Goal: Transaction & Acquisition: Purchase product/service

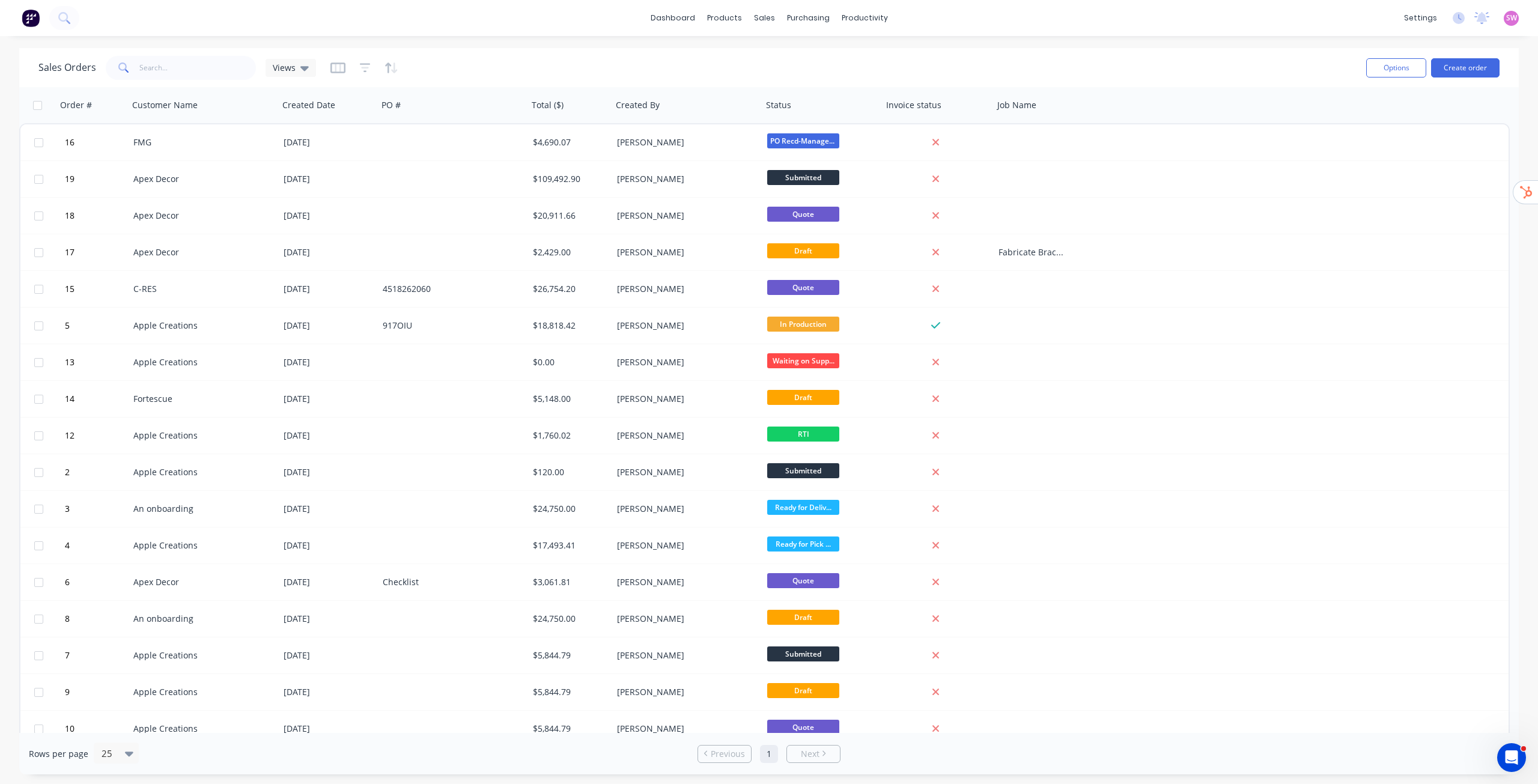
click at [1519, 24] on div "settings No new notifications Mark all as read You have no notifications SW Mad…" at bounding box center [1468, 18] width 140 height 18
click at [1513, 14] on span "SW" at bounding box center [1512, 18] width 11 height 11
drag, startPoint x: 1062, startPoint y: 17, endPoint x: 991, endPoint y: 5, distance: 72.0
click at [1060, 13] on div "dashboard products sales purchasing productivity dashboard products Product Cat…" at bounding box center [769, 18] width 1538 height 36
click at [667, 14] on link "dashboard" at bounding box center [673, 18] width 57 height 18
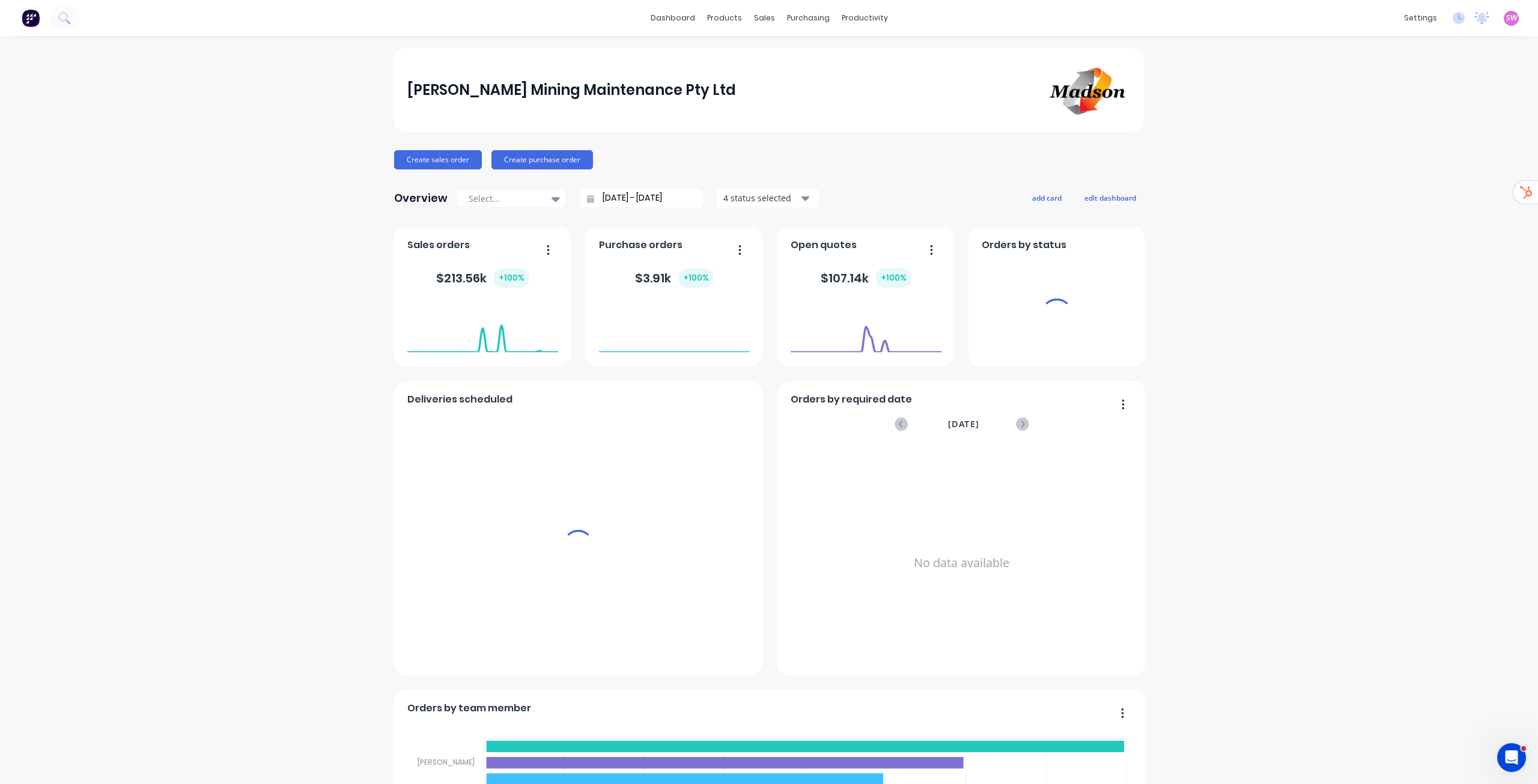
click at [1506, 14] on span "SW" at bounding box center [1512, 18] width 11 height 11
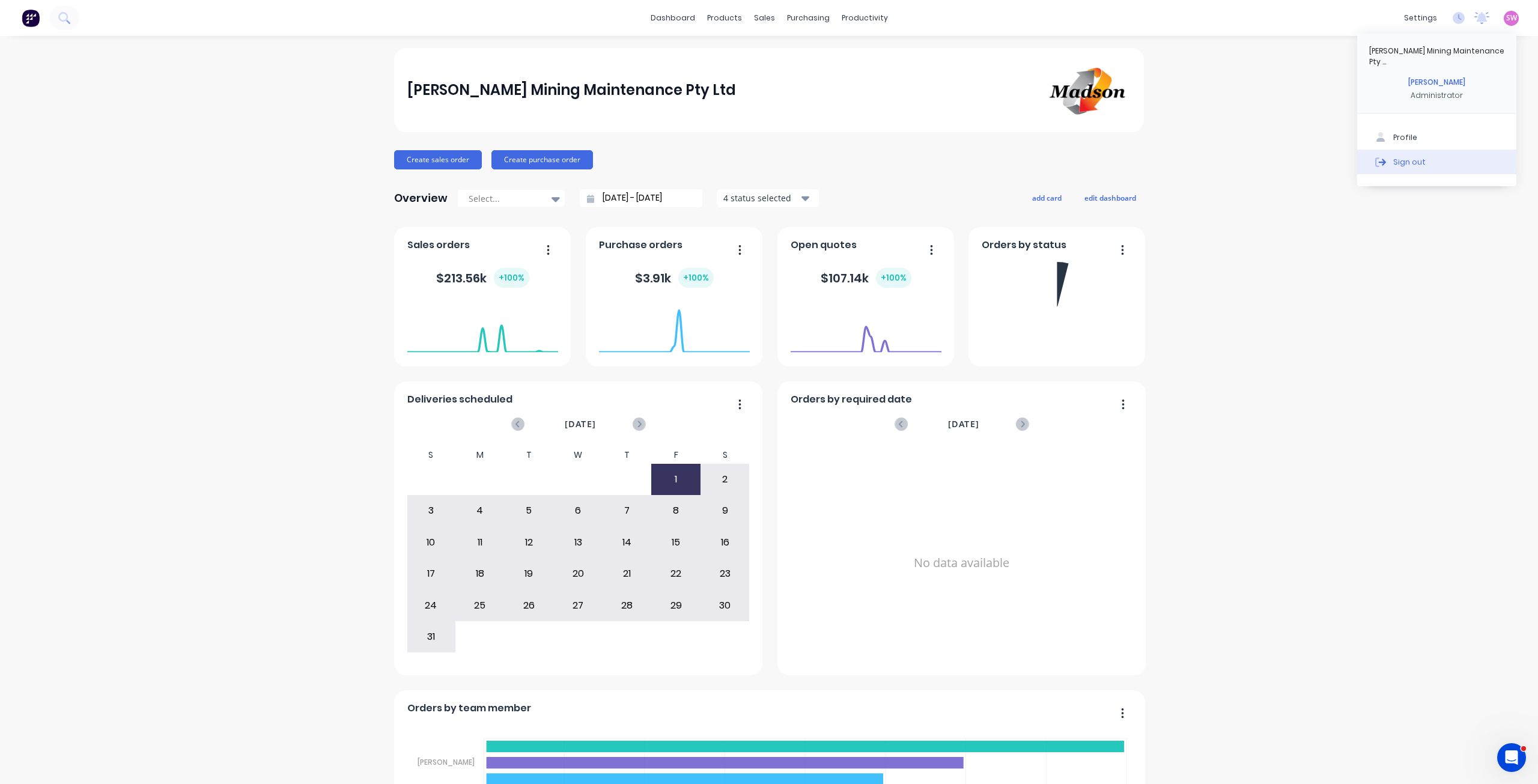
click at [1480, 153] on button "Sign out" at bounding box center [1437, 162] width 159 height 24
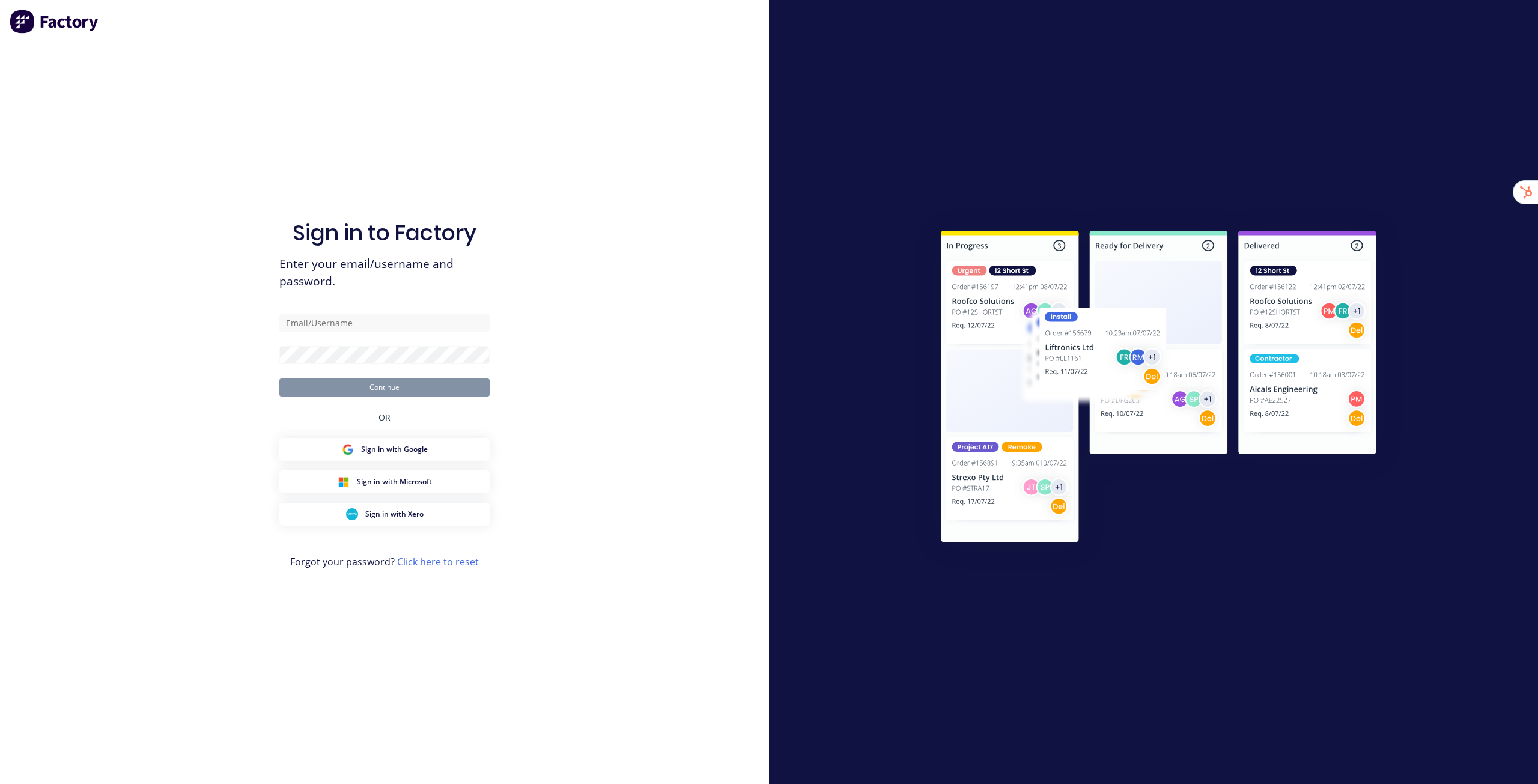
type input "[EMAIL_ADDRESS][DOMAIN_NAME]"
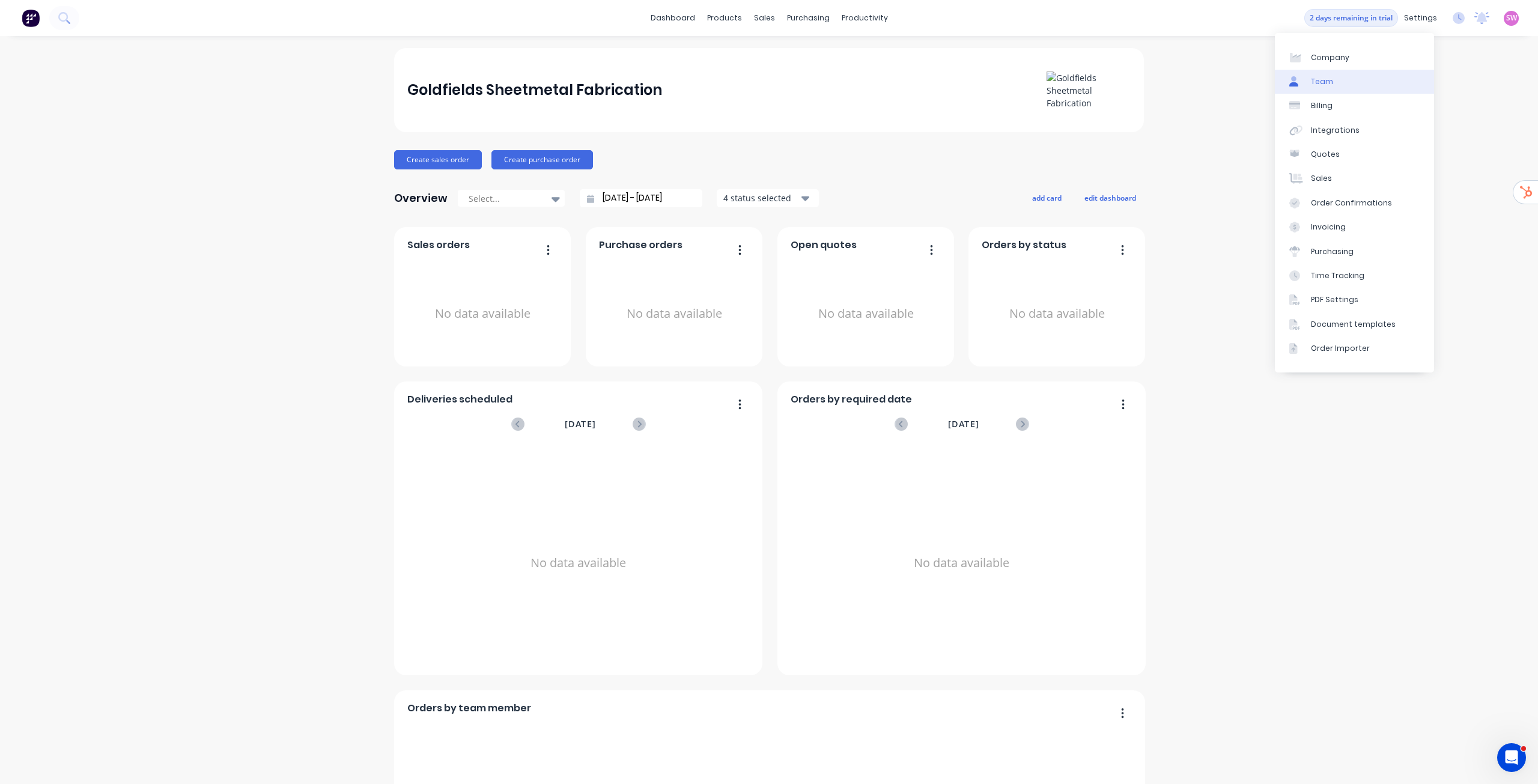
click at [1364, 92] on link "Team" at bounding box center [1355, 82] width 159 height 24
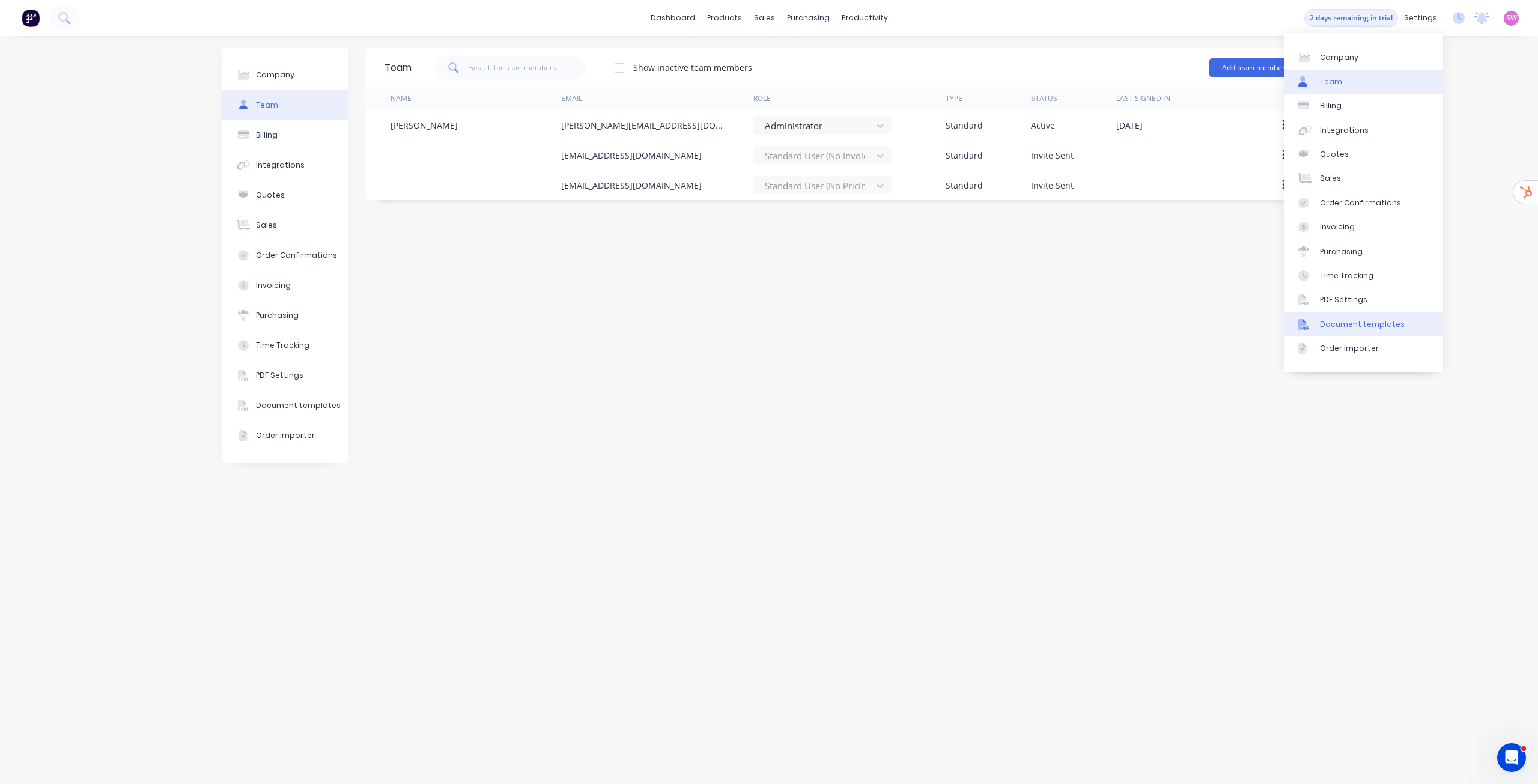
click at [1337, 319] on div "Document templates" at bounding box center [1362, 325] width 84 height 11
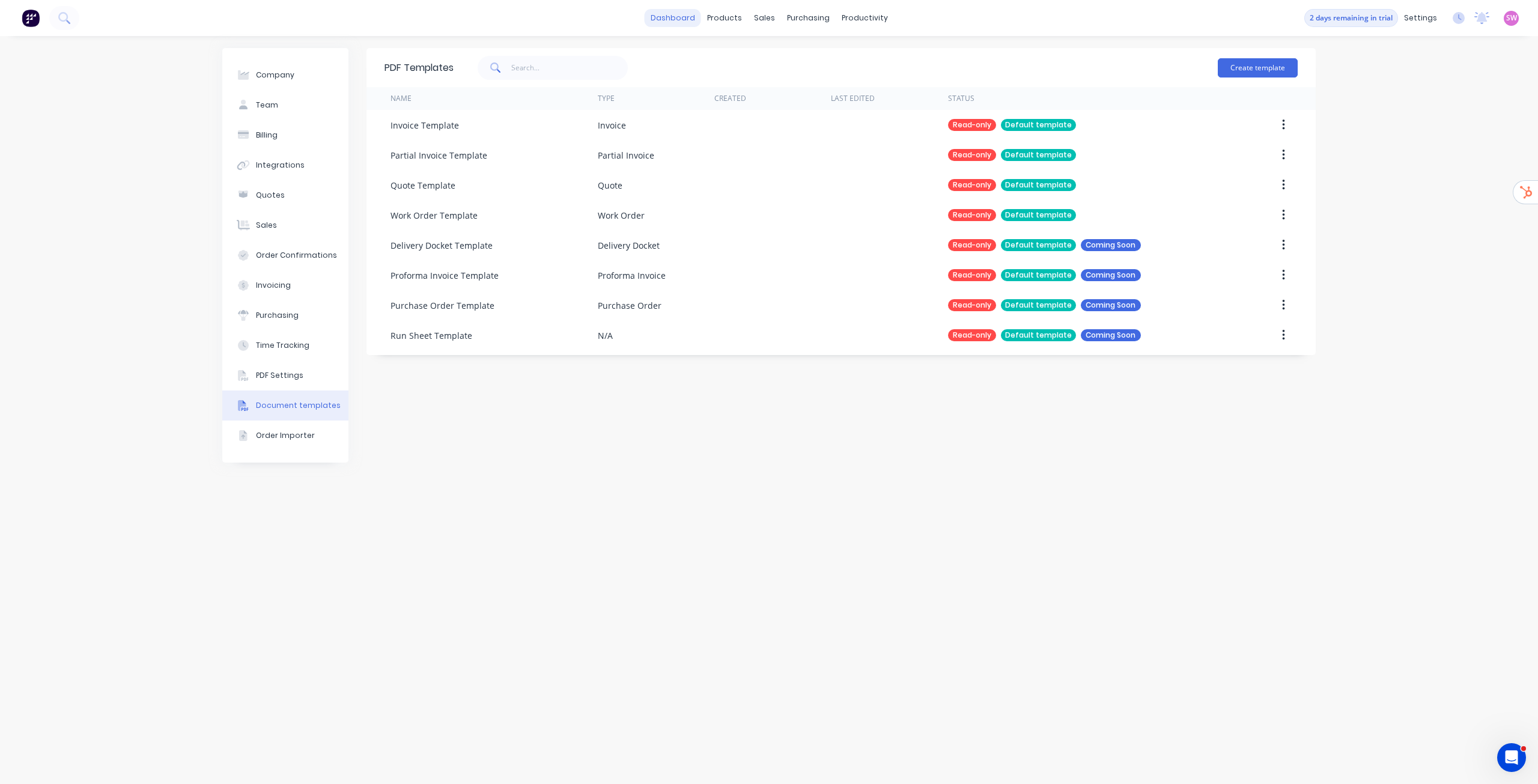
click at [668, 21] on link "dashboard" at bounding box center [673, 18] width 57 height 18
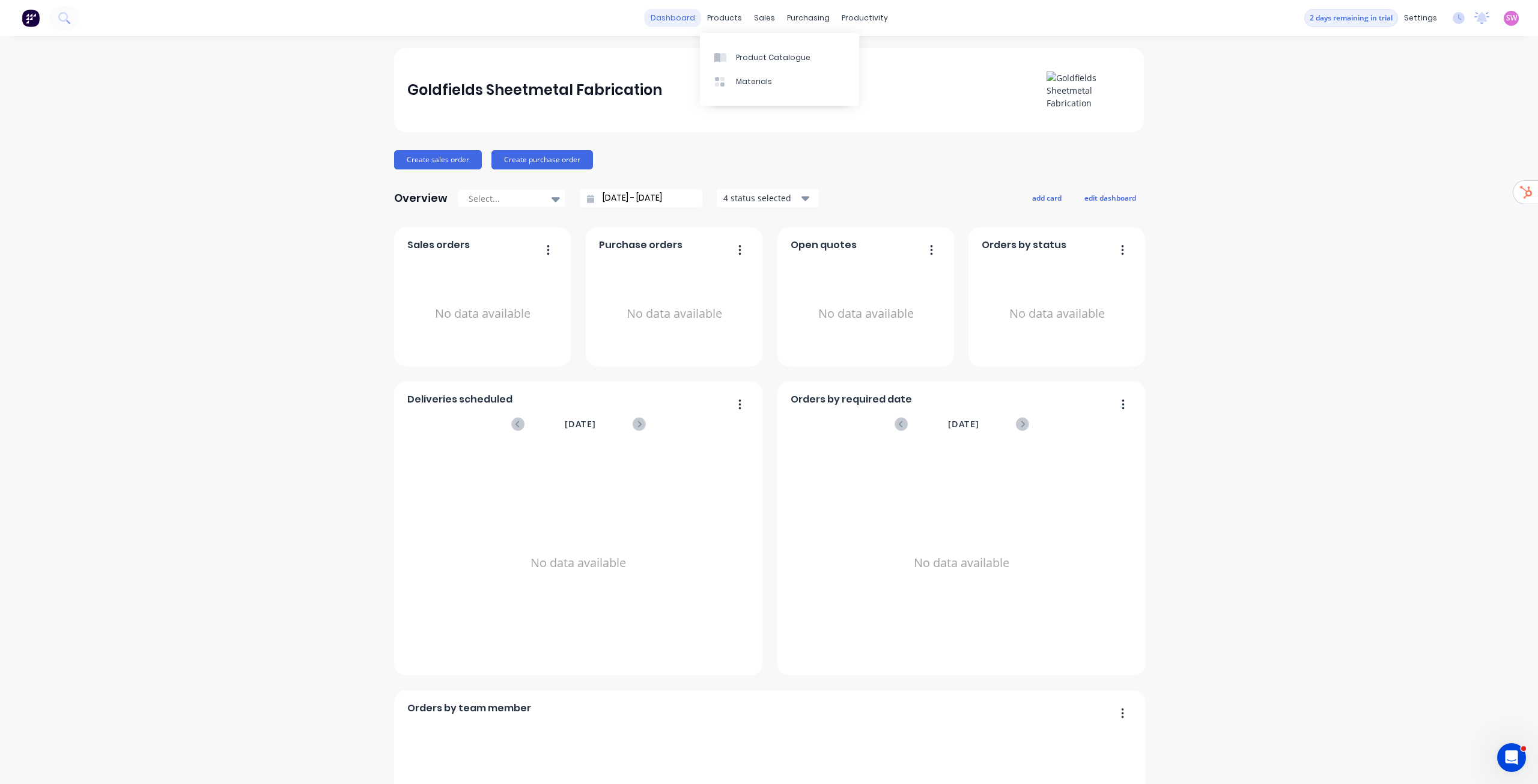
click at [664, 18] on link "dashboard" at bounding box center [673, 18] width 57 height 18
click at [1512, 23] on div "2 days remaining in trial settings No new notifications Mark all as read You ha…" at bounding box center [1422, 18] width 234 height 18
click at [1508, 16] on span "SW" at bounding box center [1512, 18] width 11 height 11
click at [1415, 146] on button "Sign out" at bounding box center [1437, 150] width 159 height 24
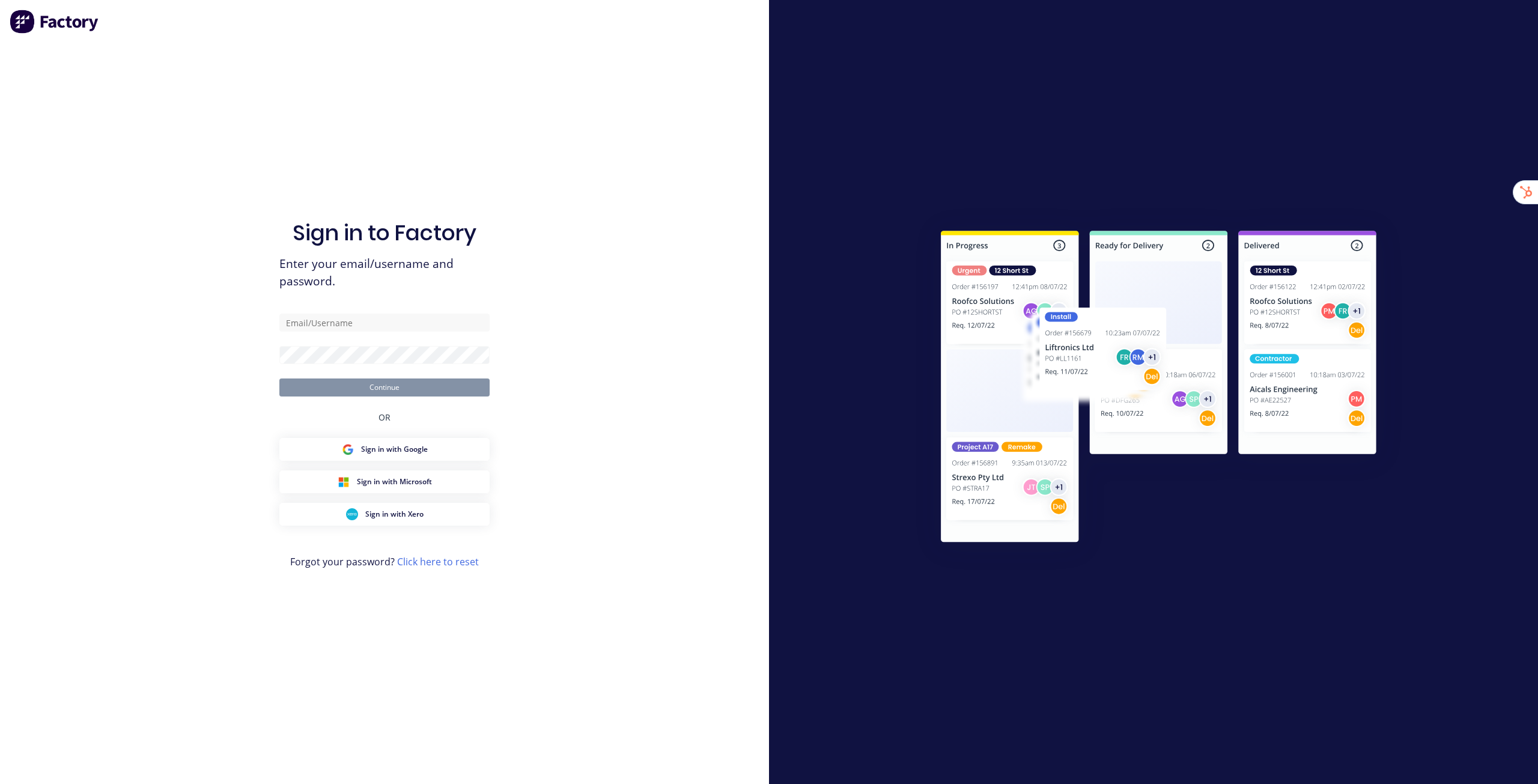
type input "[EMAIL_ADDRESS][DOMAIN_NAME]"
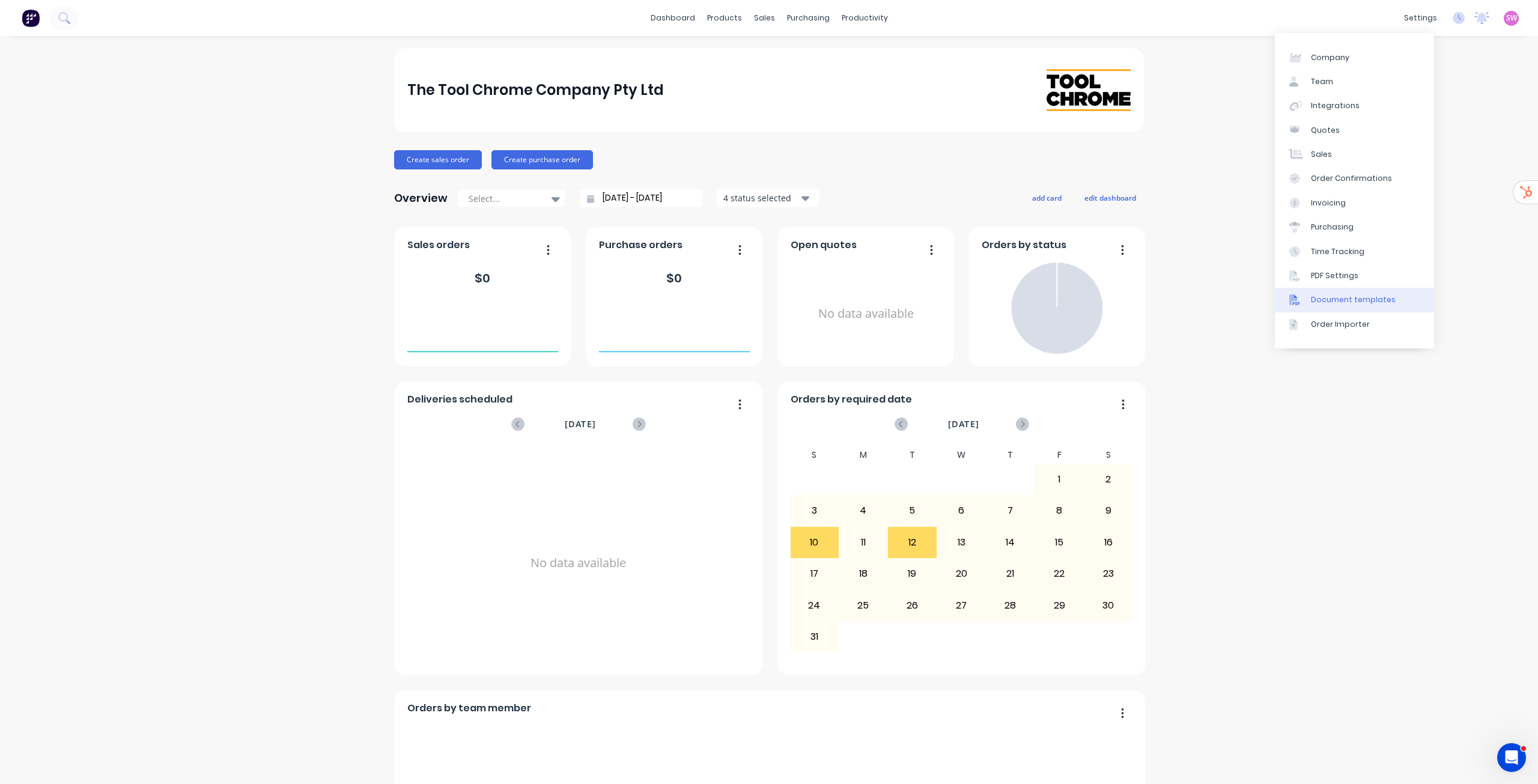
click at [1354, 306] on link "Document templates" at bounding box center [1355, 300] width 159 height 24
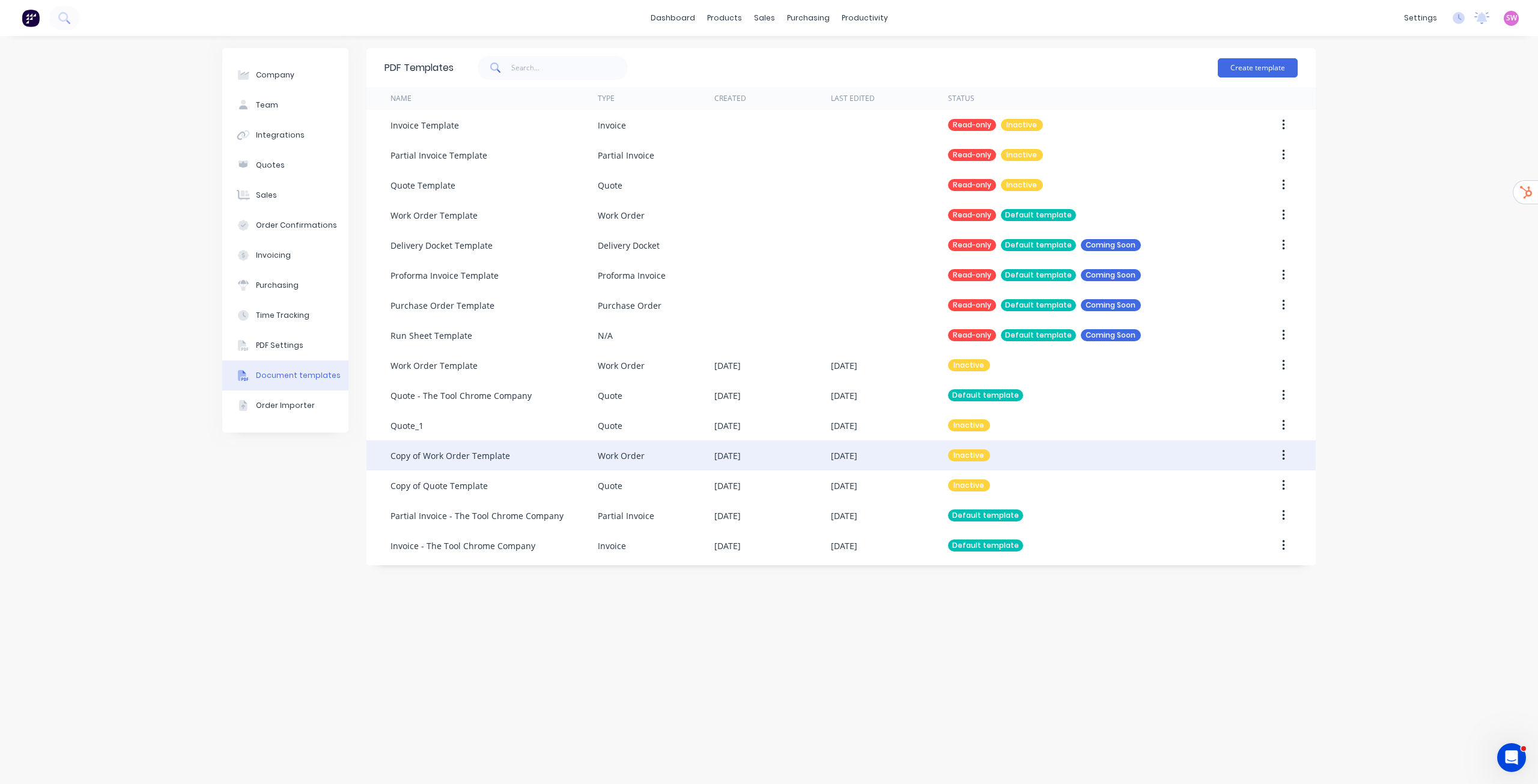
click at [802, 454] on div "26 Jun 2025" at bounding box center [772, 455] width 116 height 30
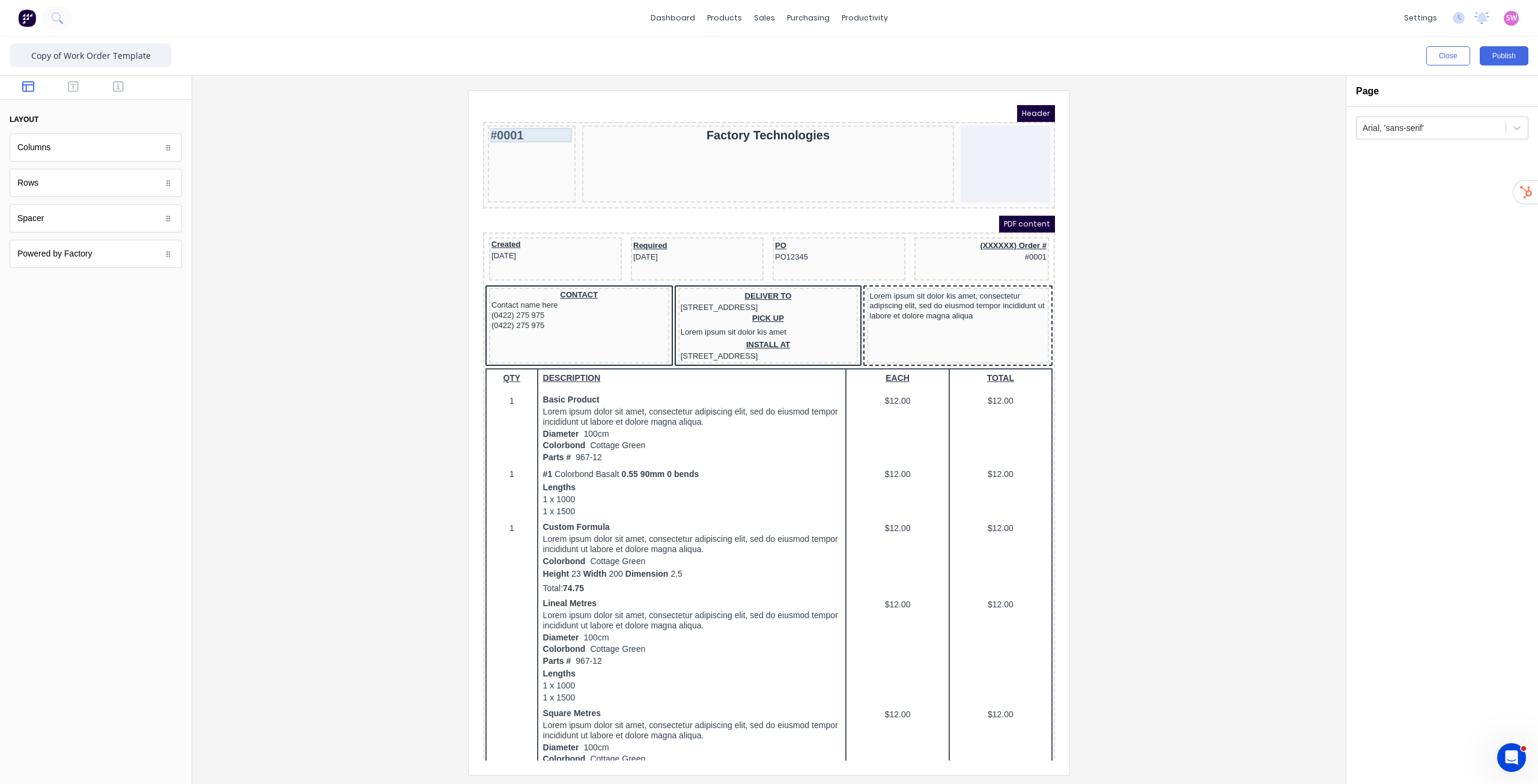
click at [484, 116] on div "#0001" at bounding box center [517, 121] width 83 height 14
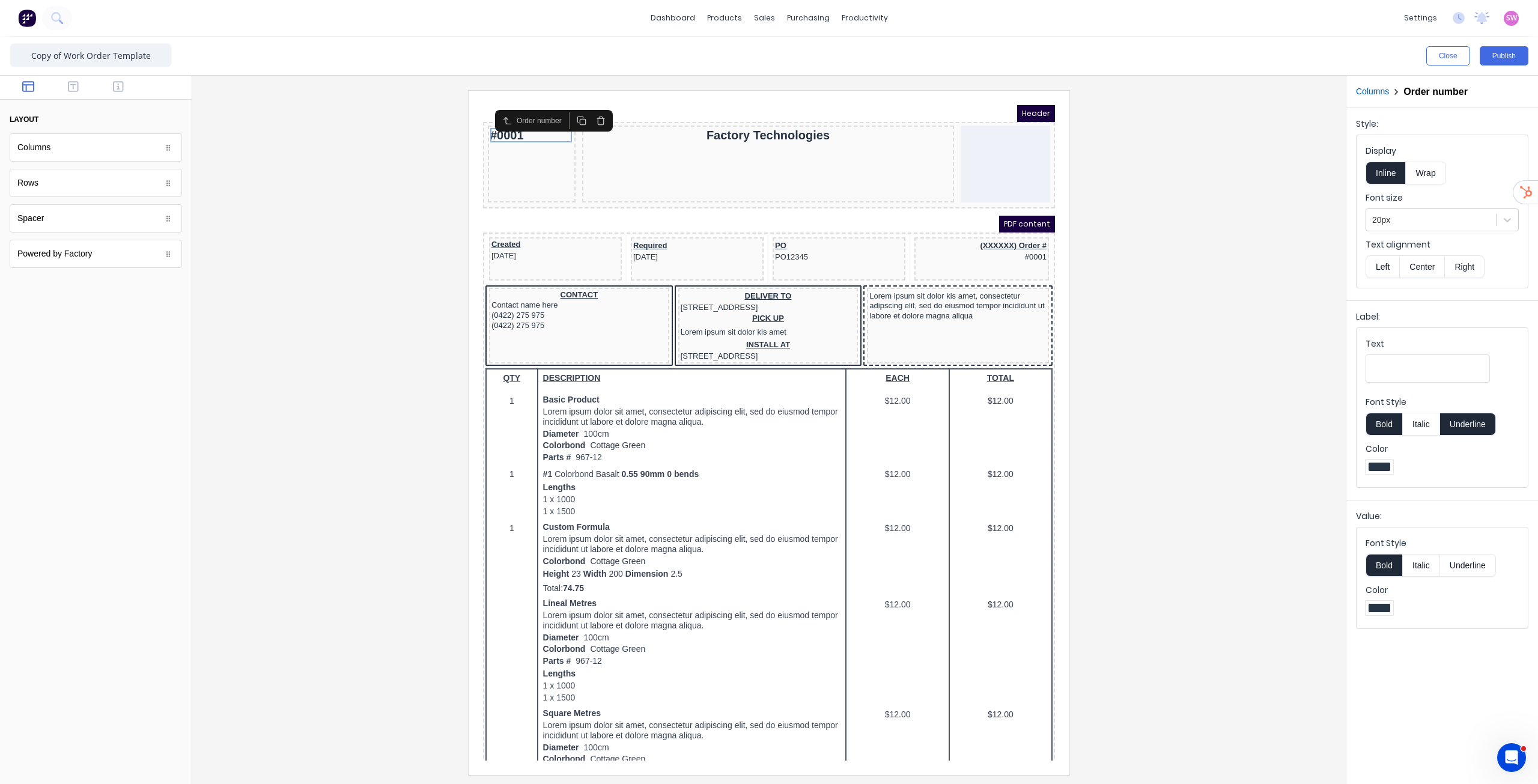
click at [1419, 375] on input "Text" at bounding box center [1428, 368] width 124 height 28
type input "TC-"
click at [1464, 428] on button "Underline" at bounding box center [1468, 424] width 56 height 23
click at [1184, 228] on div at bounding box center [769, 432] width 1134 height 685
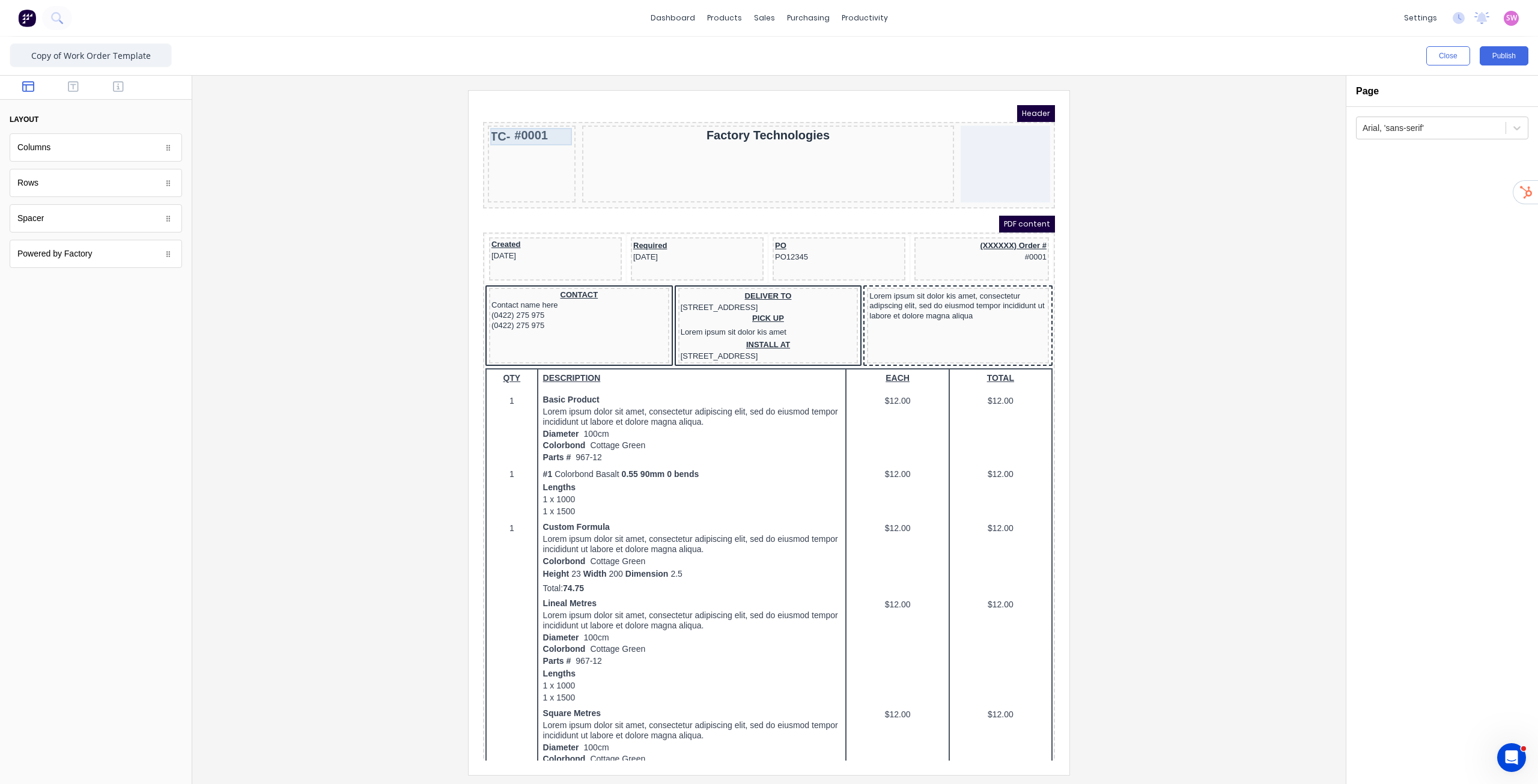
click at [495, 123] on div "TC- #0001" at bounding box center [517, 123] width 83 height 18
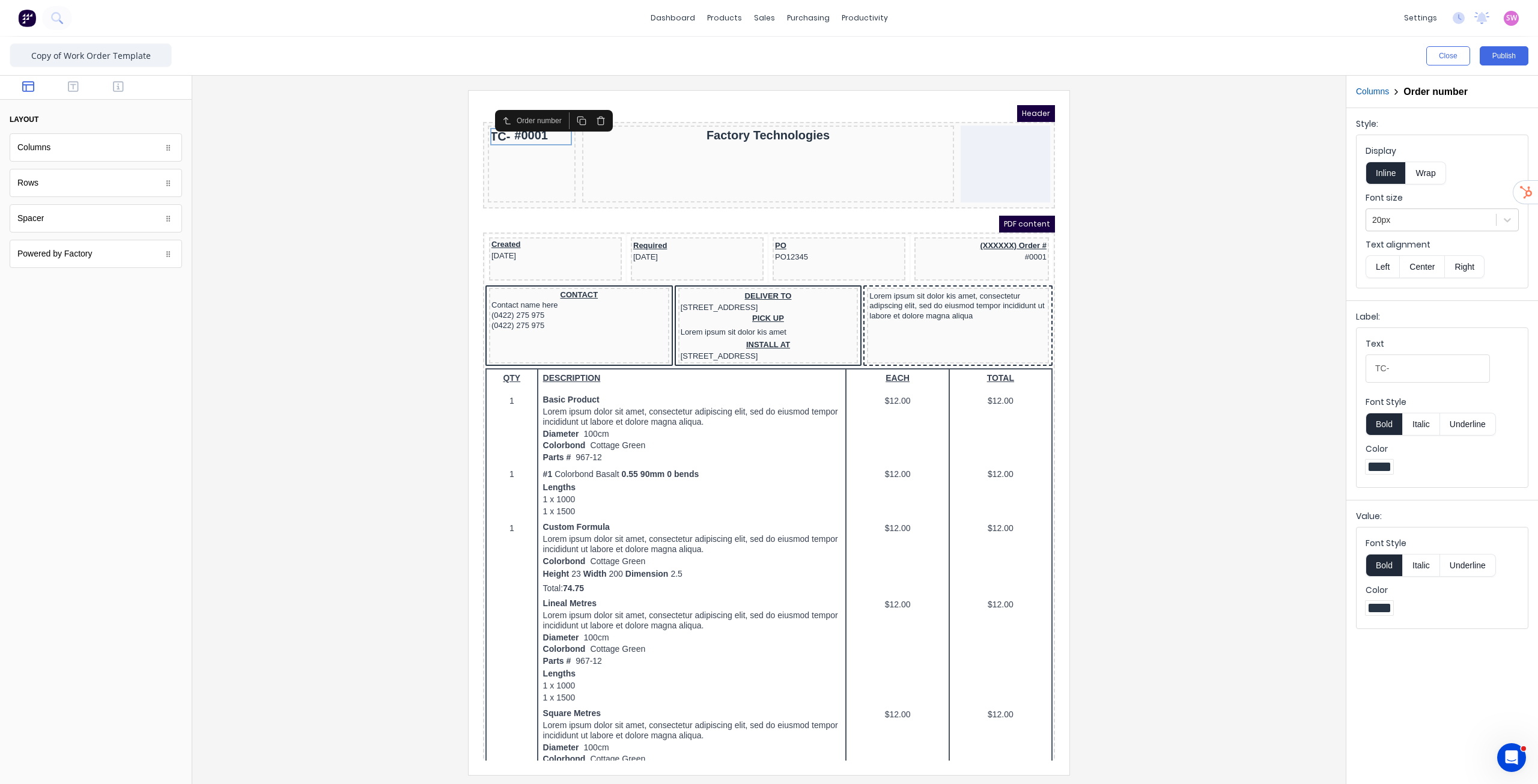
click at [1382, 364] on input "TC-" at bounding box center [1428, 368] width 124 height 28
drag, startPoint x: 1383, startPoint y: 368, endPoint x: 1383, endPoint y: 376, distance: 8.0
click at [1383, 369] on input "TC-" at bounding box center [1428, 368] width 124 height 28
type input "TC -"
click at [1503, 59] on button "Publish" at bounding box center [1504, 56] width 49 height 19
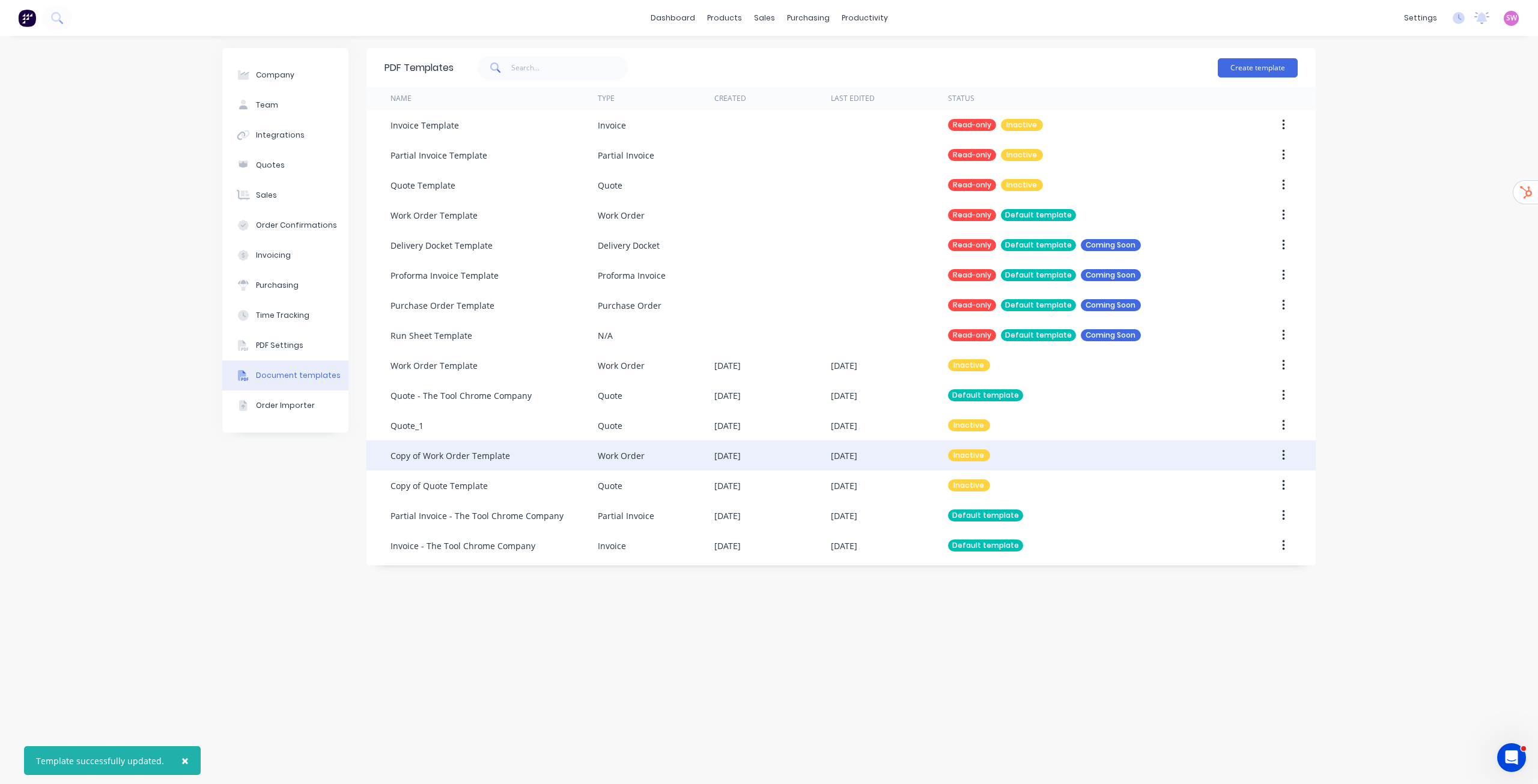
click at [1283, 453] on icon "button" at bounding box center [1284, 455] width 3 height 14
click at [1226, 512] on div "Make default" at bounding box center [1240, 511] width 92 height 18
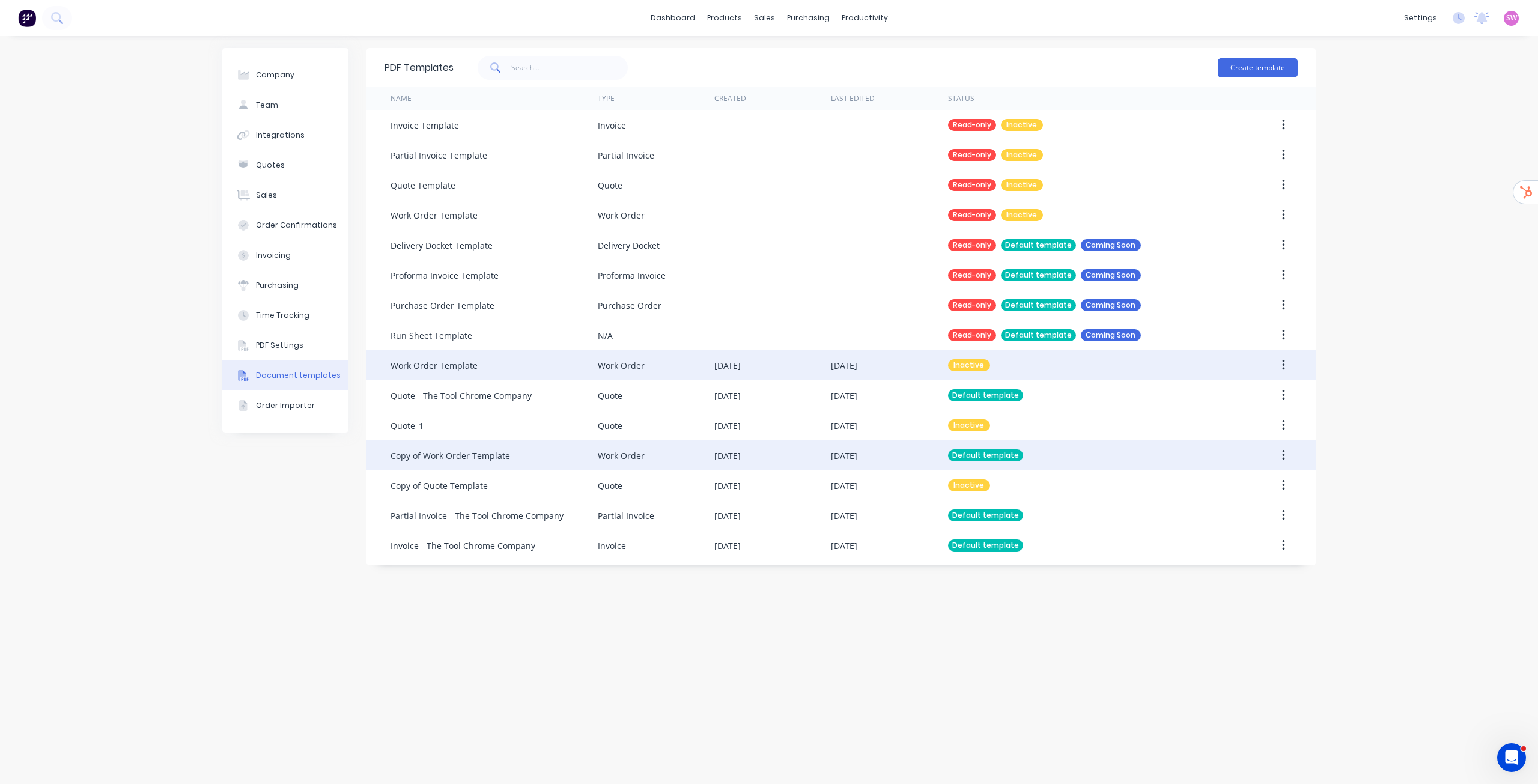
click at [881, 373] on div "26 Jun 2025" at bounding box center [889, 365] width 116 height 30
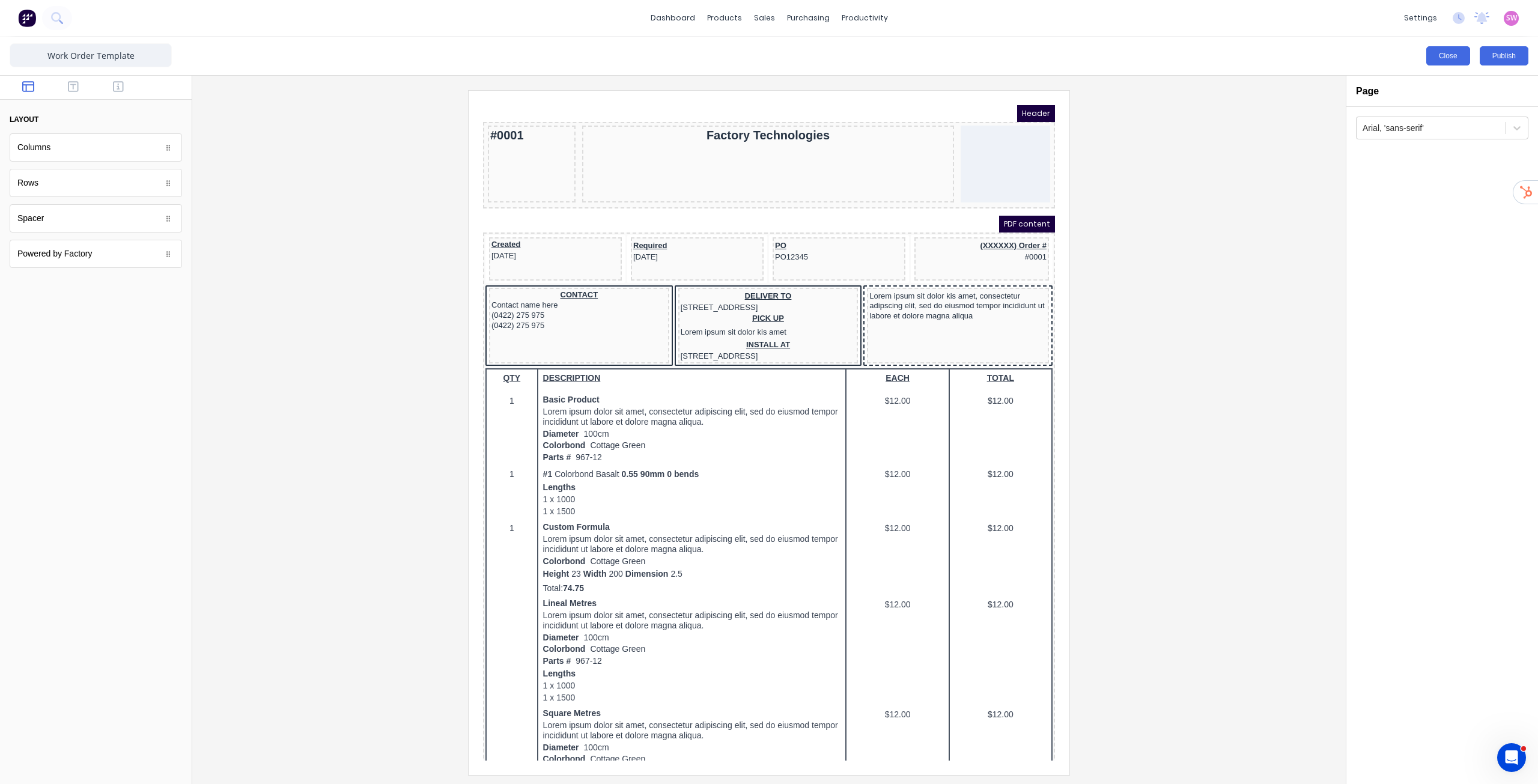
click at [1448, 66] on div "Close Publish" at bounding box center [769, 56] width 1538 height 38
click at [1450, 60] on button "Close" at bounding box center [1448, 56] width 44 height 19
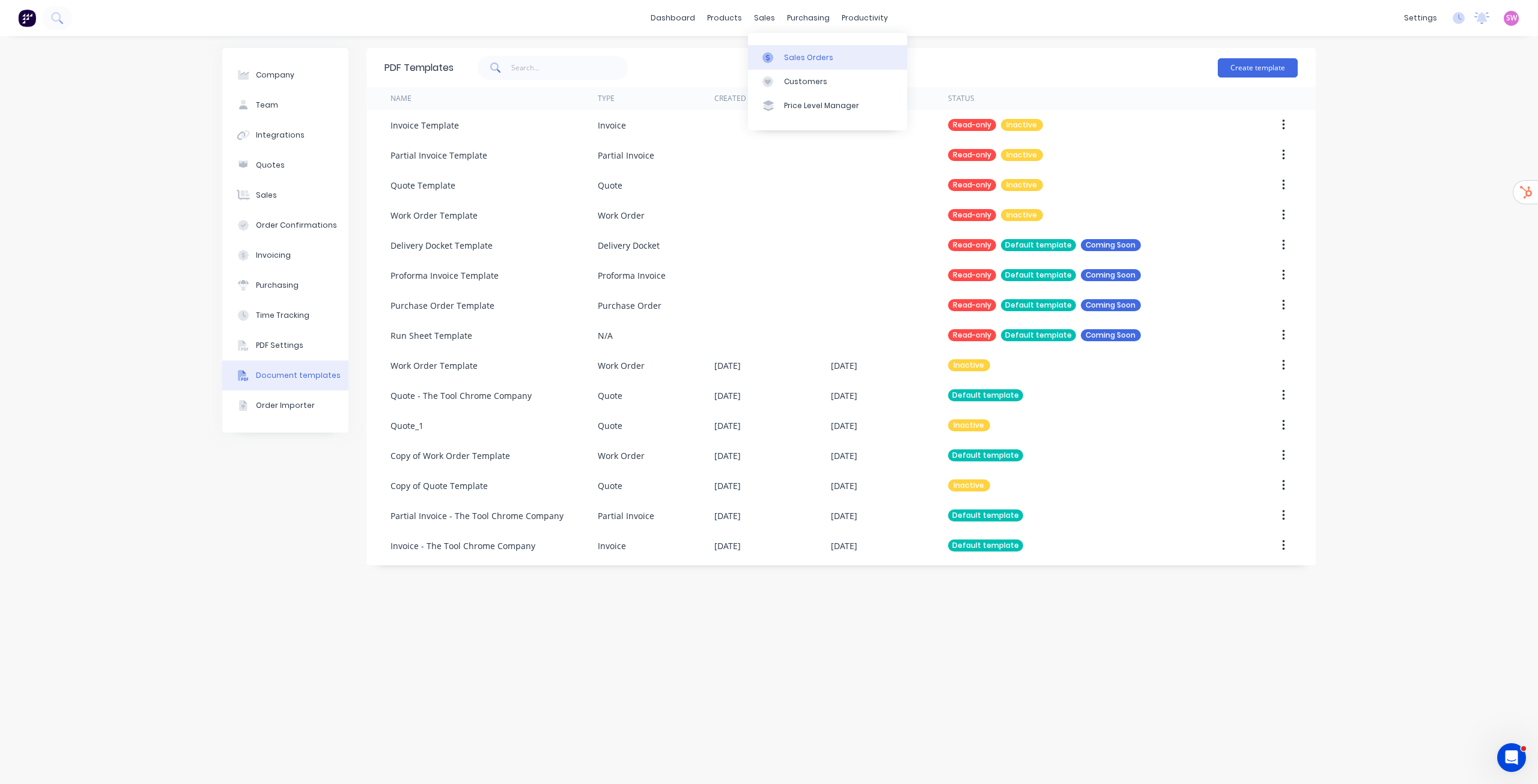
click at [783, 60] on link "Sales Orders" at bounding box center [828, 57] width 159 height 24
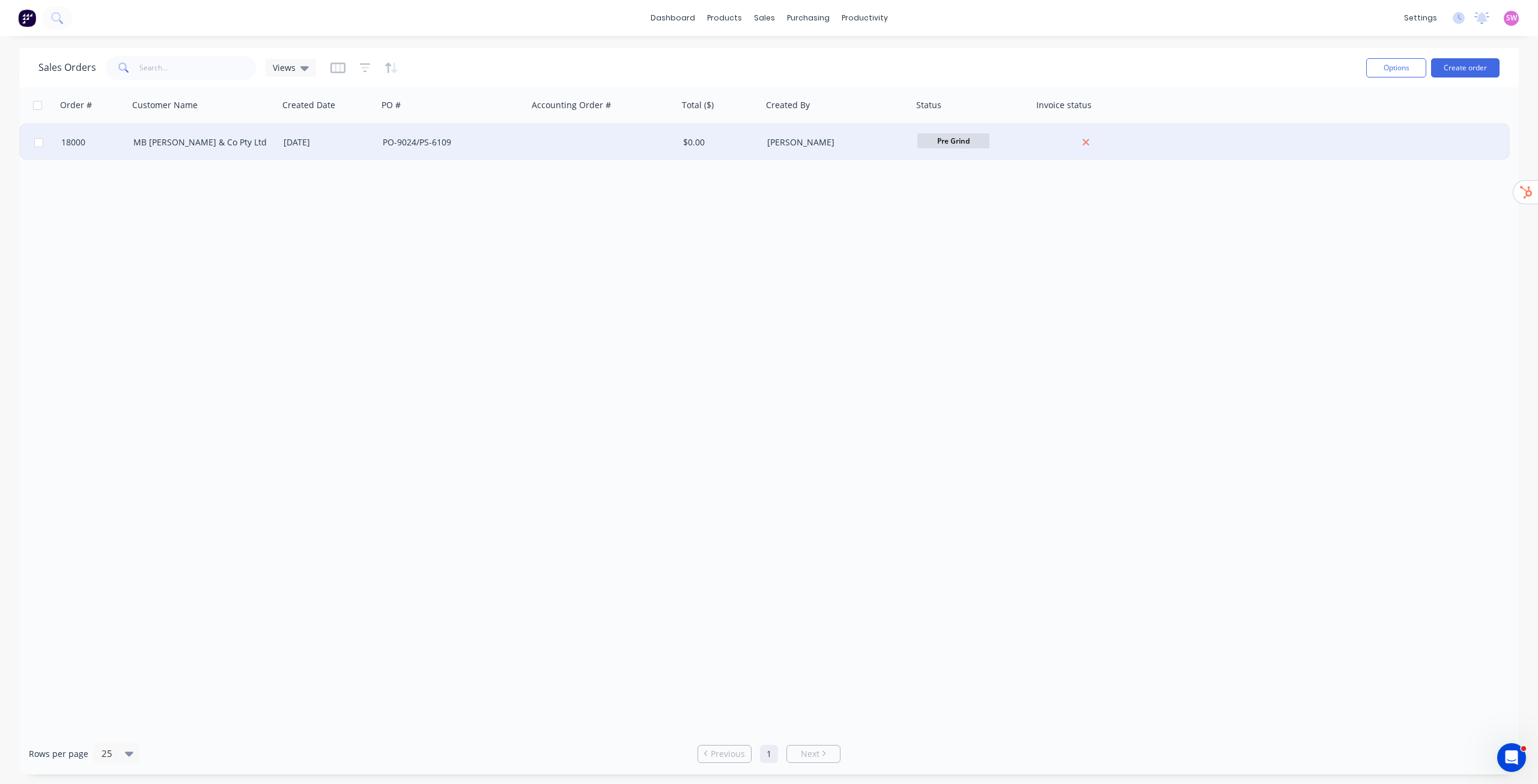
click at [452, 143] on div "PO-9024/PS-6109" at bounding box center [450, 142] width 134 height 12
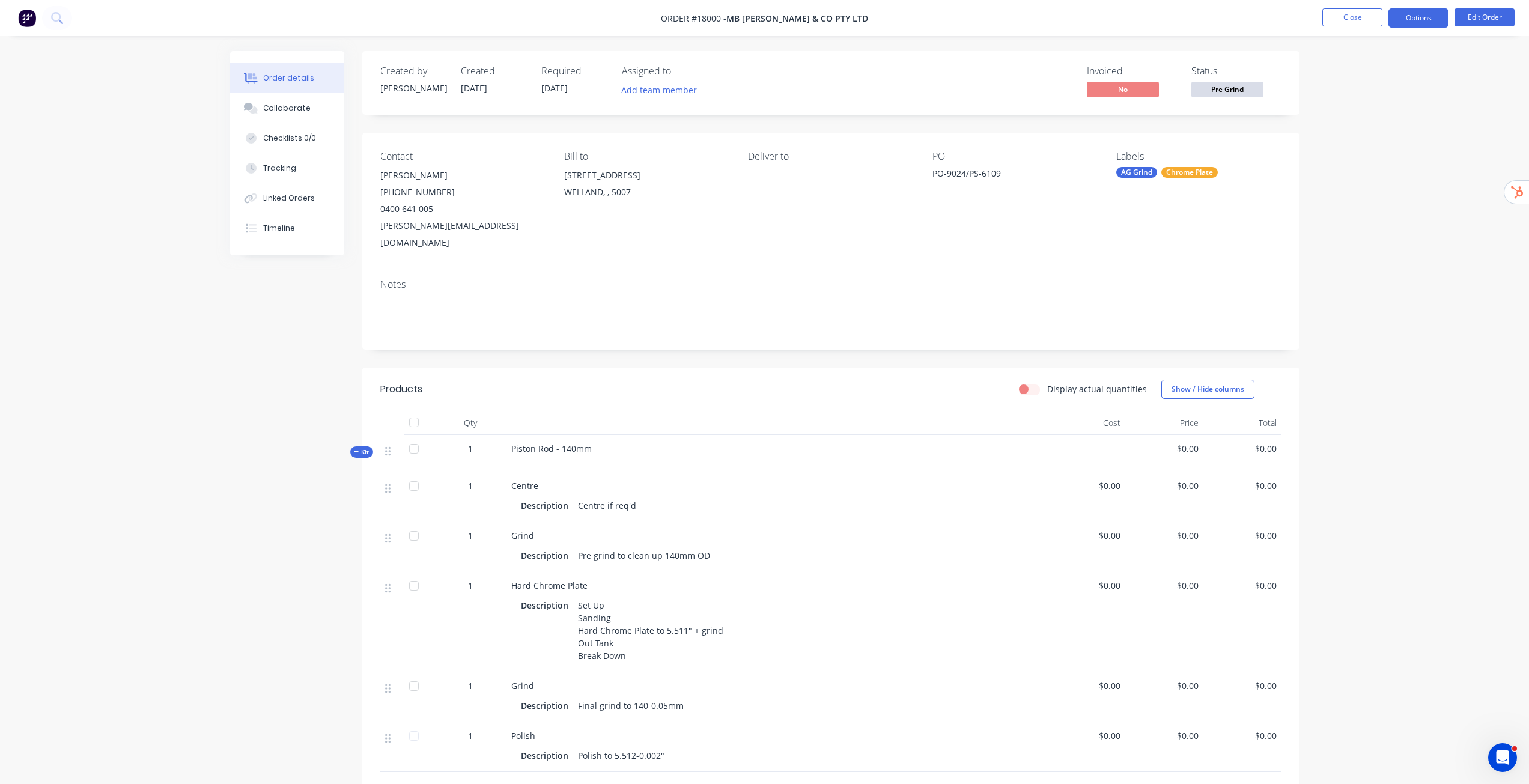
click at [1431, 25] on button "Options" at bounding box center [1418, 18] width 60 height 19
click at [1383, 147] on div "Work Order" at bounding box center [1382, 145] width 111 height 18
click at [1375, 125] on div "Without pricing" at bounding box center [1382, 121] width 111 height 18
click at [1379, 23] on button "Close" at bounding box center [1352, 18] width 60 height 18
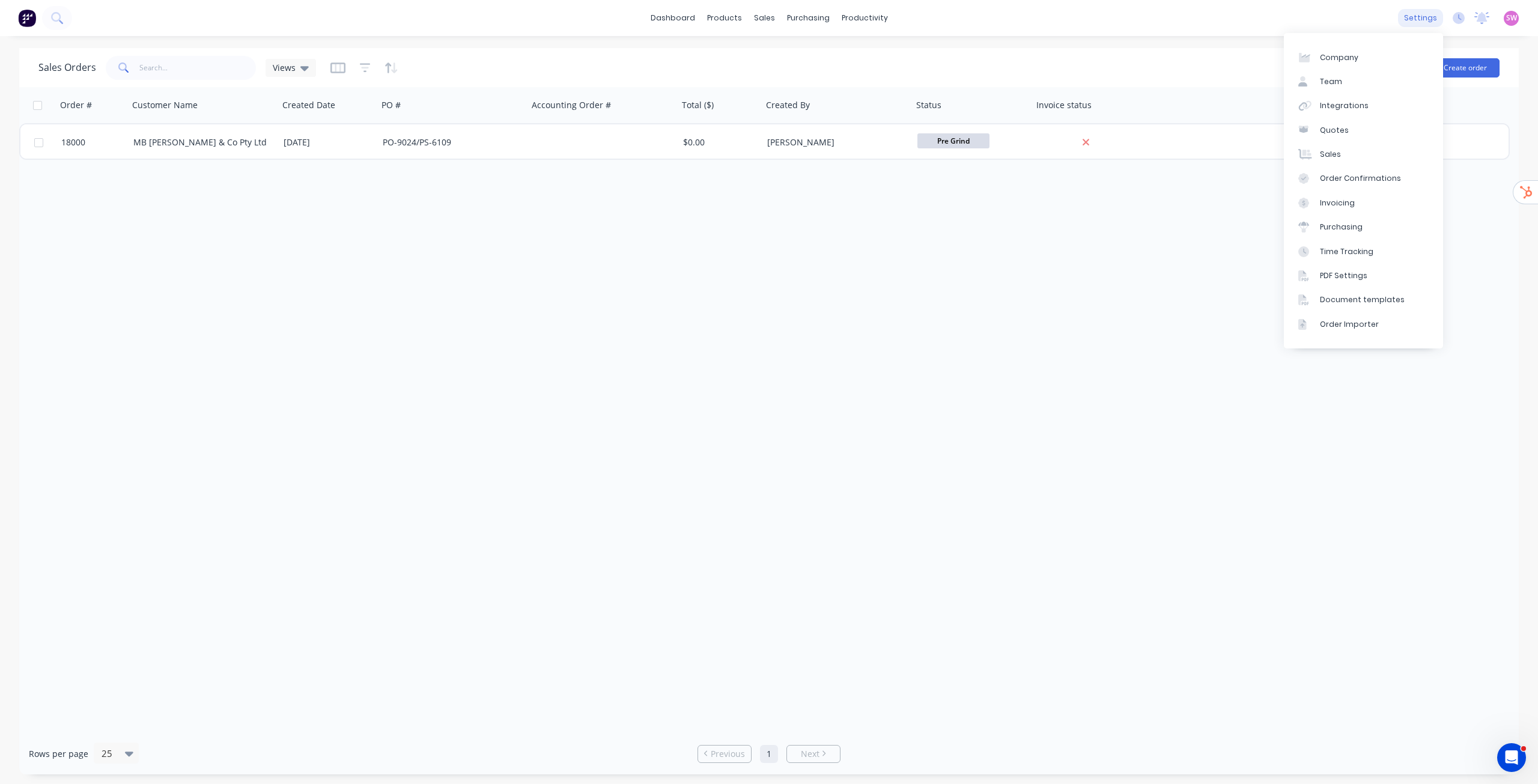
click at [1430, 23] on div "settings" at bounding box center [1420, 18] width 45 height 18
click at [1375, 293] on link "Document templates" at bounding box center [1364, 300] width 159 height 24
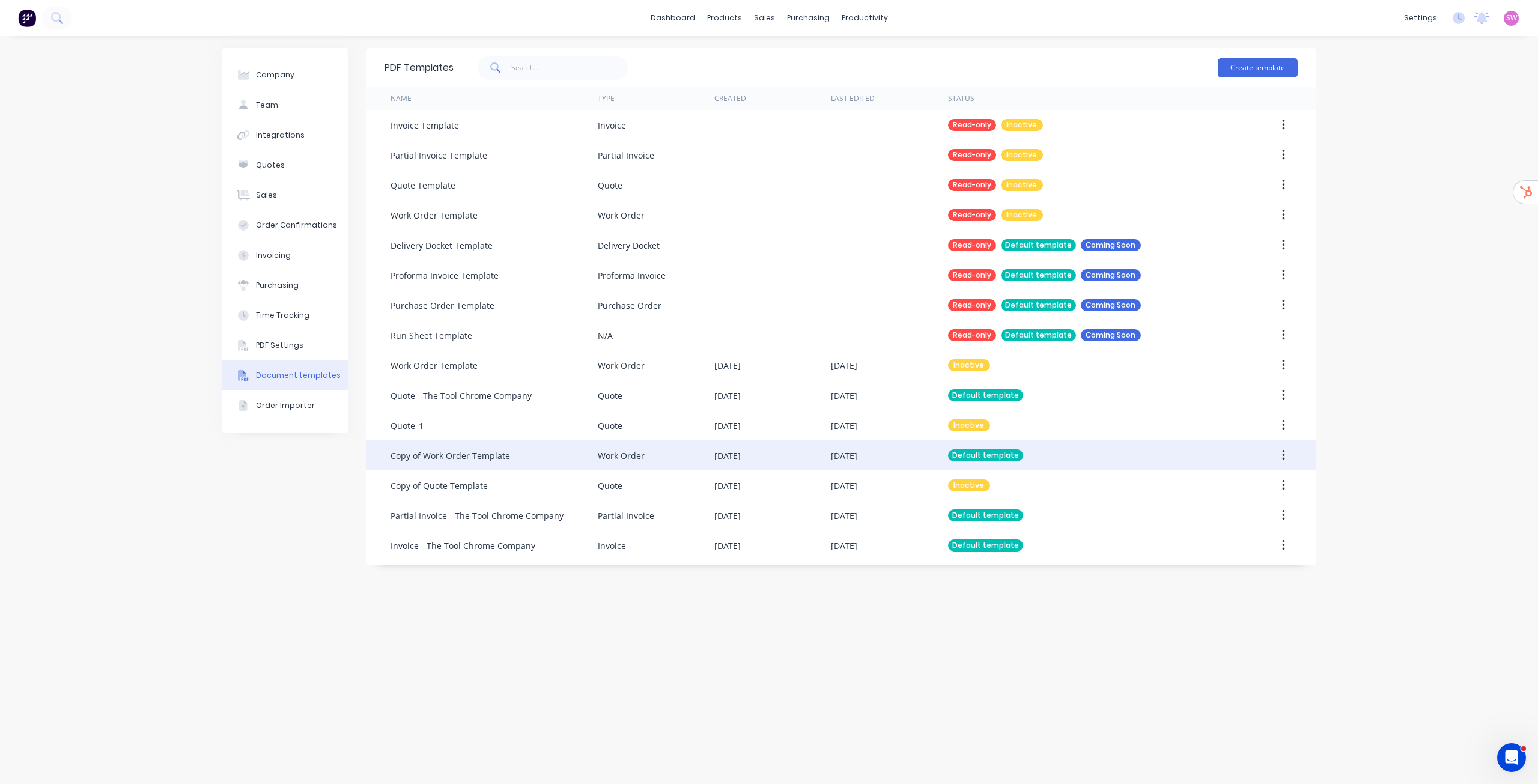
click at [1040, 457] on div "Default template" at bounding box center [1084, 455] width 272 height 30
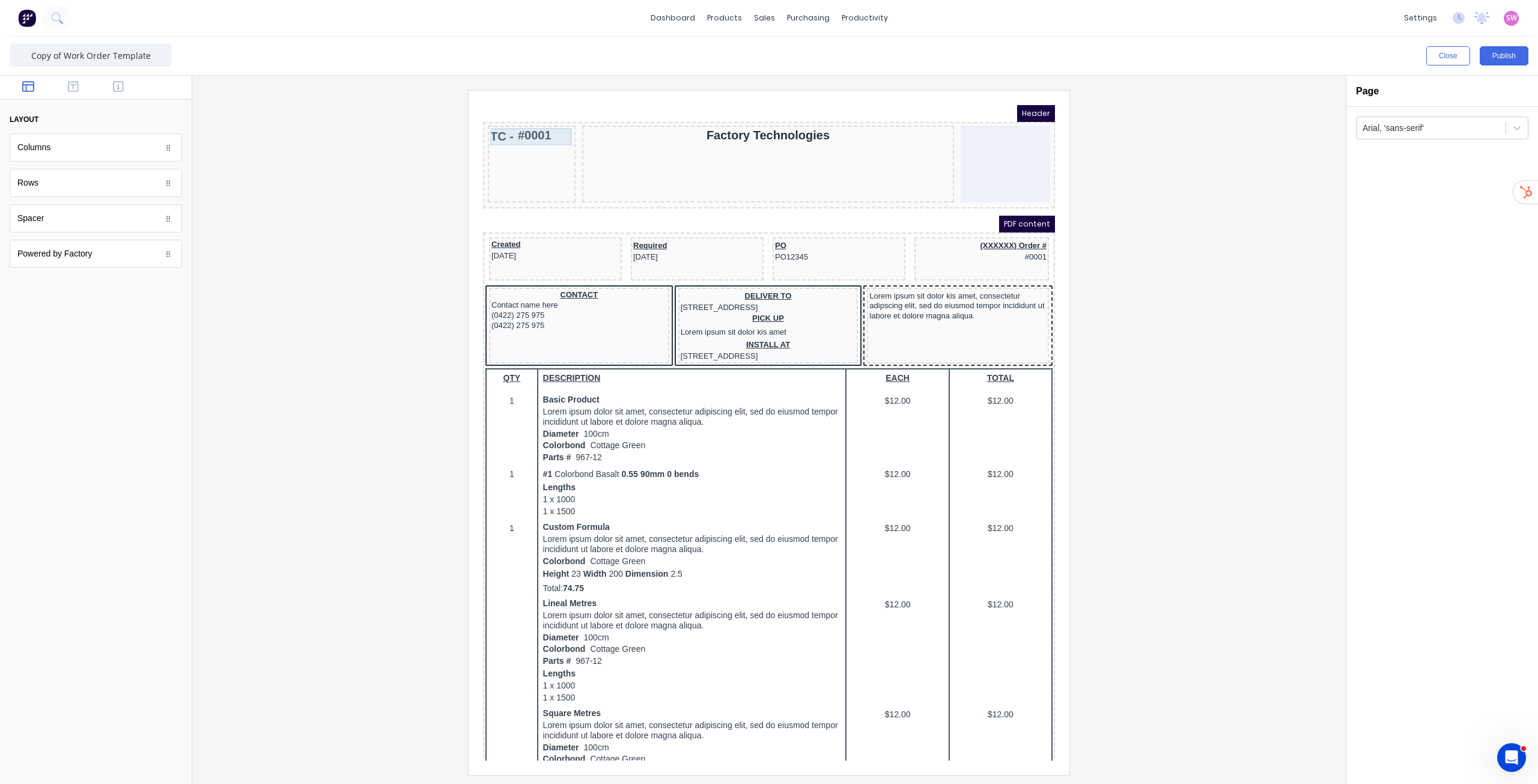
click at [526, 121] on div "TC - #0001" at bounding box center [517, 123] width 83 height 18
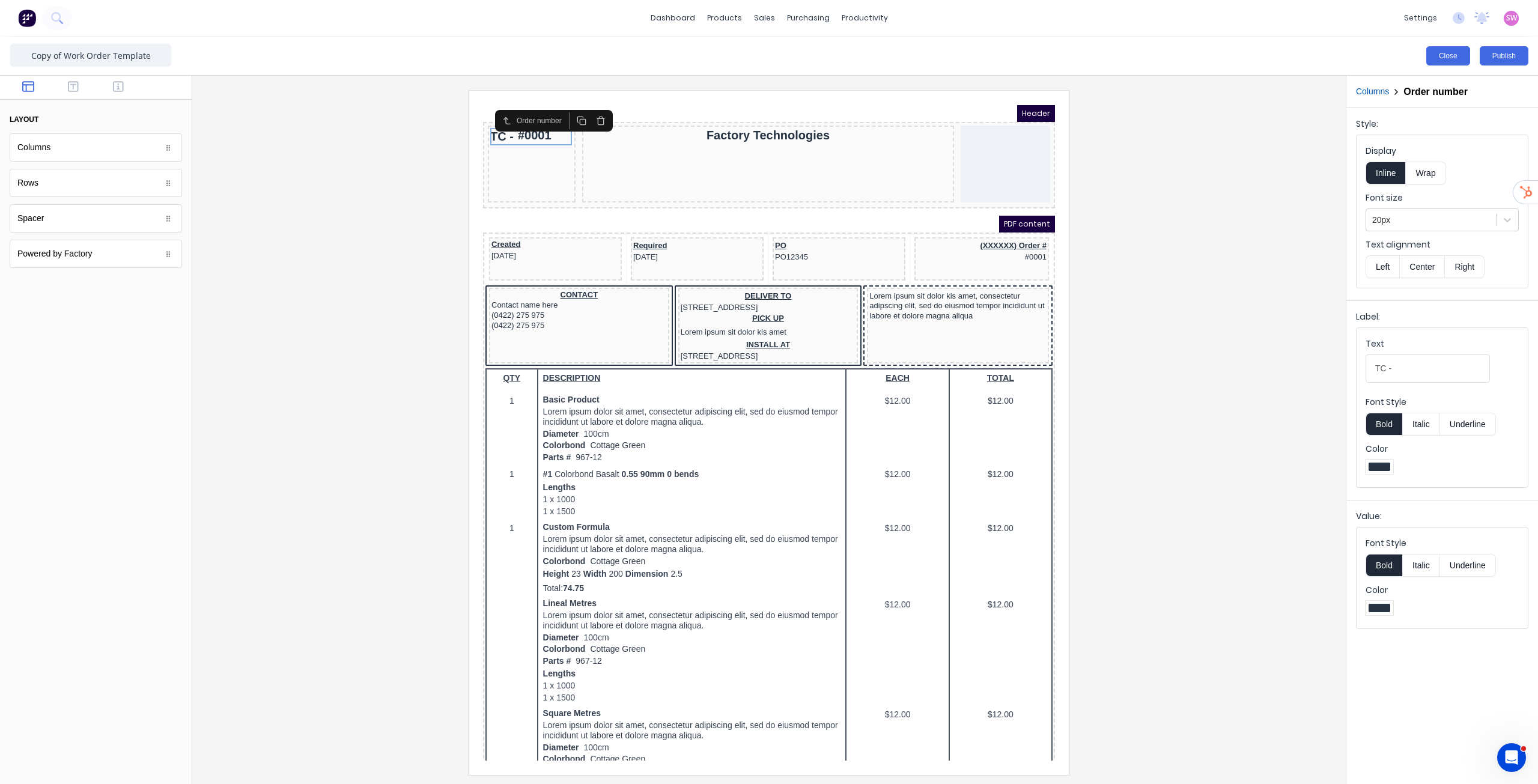
click at [1457, 60] on button "Close" at bounding box center [1448, 56] width 44 height 19
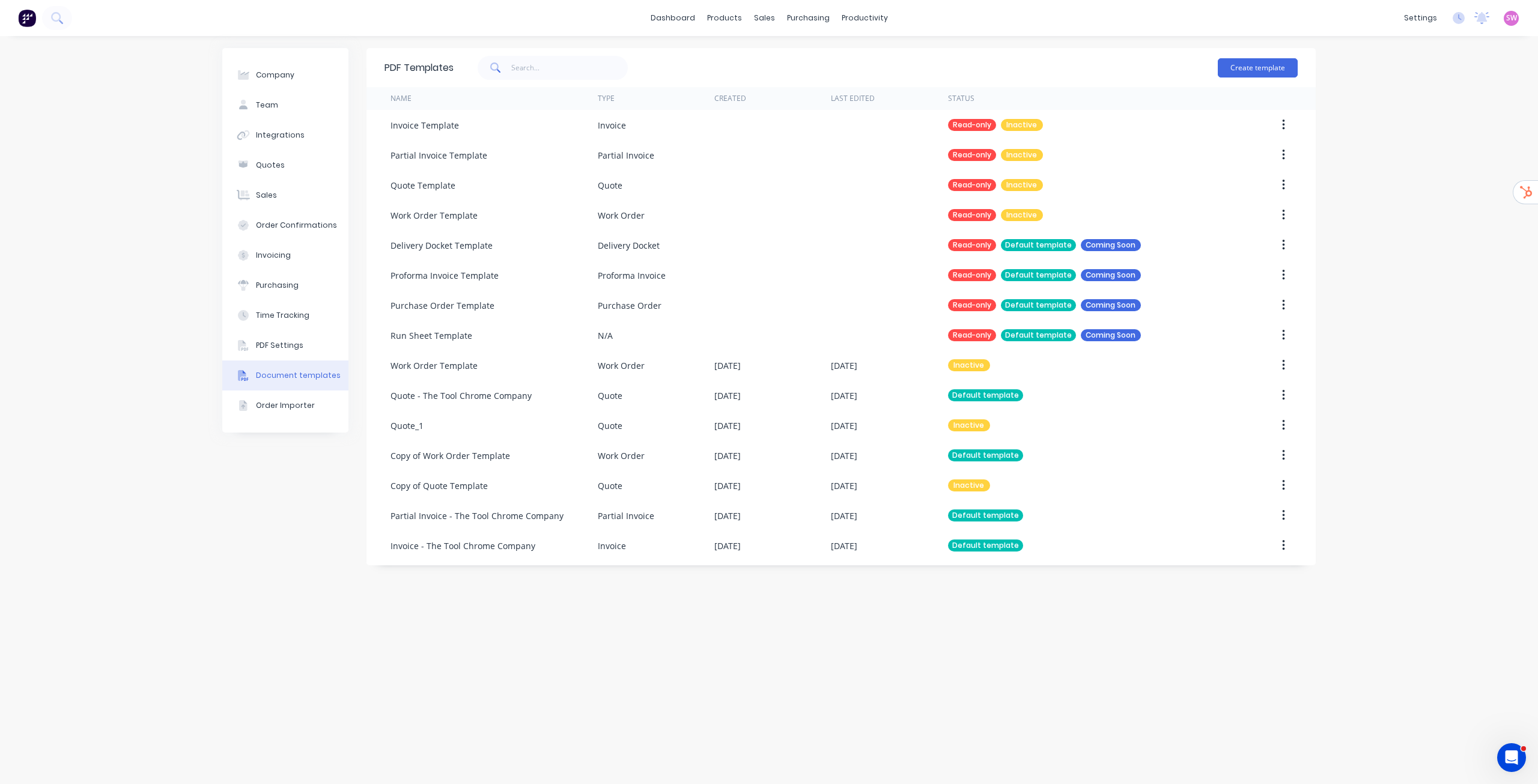
click at [1440, 89] on div "Company Team Integrations Quotes Sales Order Confirmations Invoicing Purchasing…" at bounding box center [769, 410] width 1538 height 748
click at [685, 18] on link "dashboard" at bounding box center [673, 18] width 57 height 18
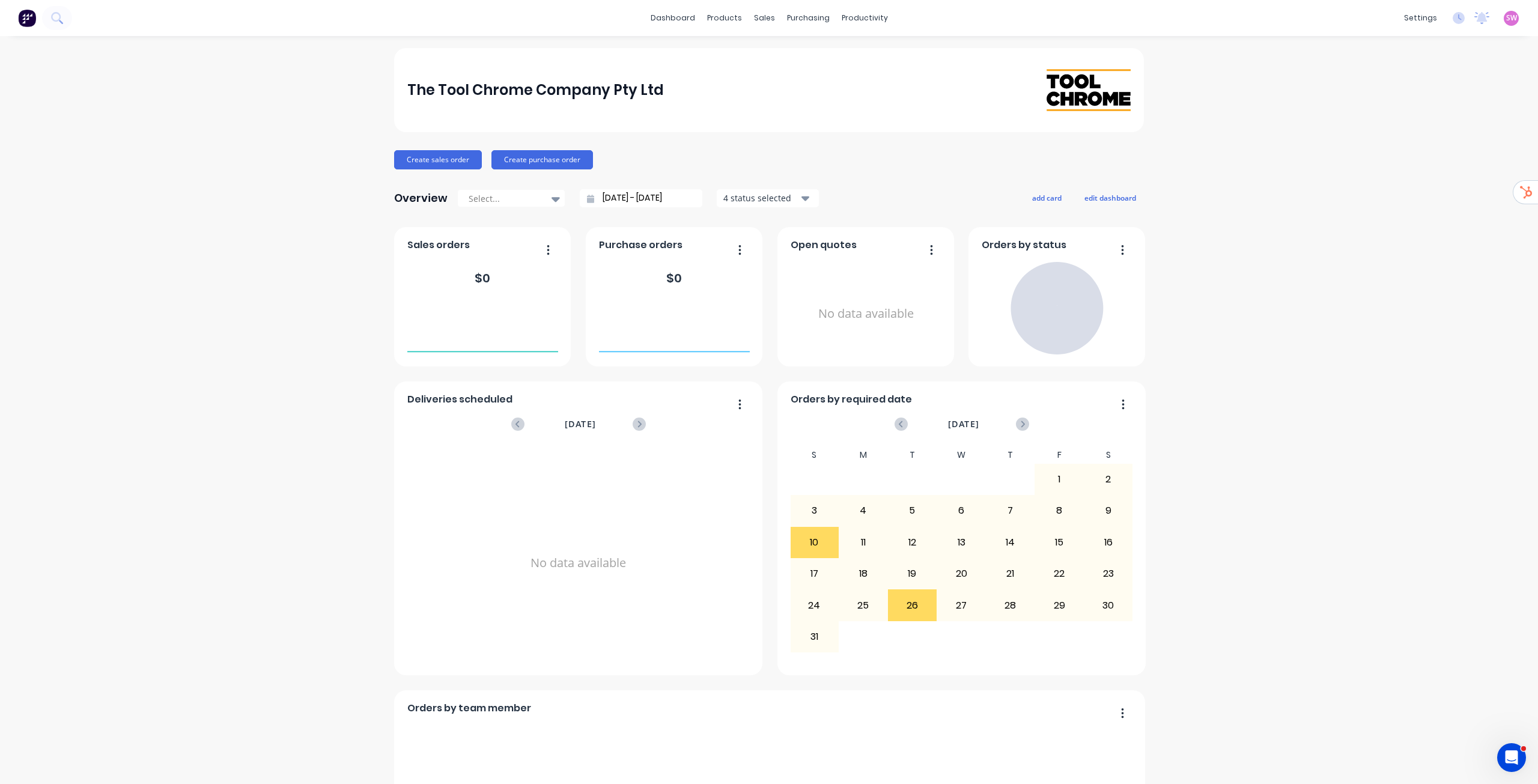
click at [1509, 16] on div "SW The Tool Chrome Company Pty Lt... Stuart Wheatley Administrator Profile Sign…" at bounding box center [1511, 18] width 15 height 15
click at [1506, 18] on span "SW" at bounding box center [1512, 18] width 11 height 11
click at [1408, 150] on div "Sign out" at bounding box center [1409, 151] width 33 height 11
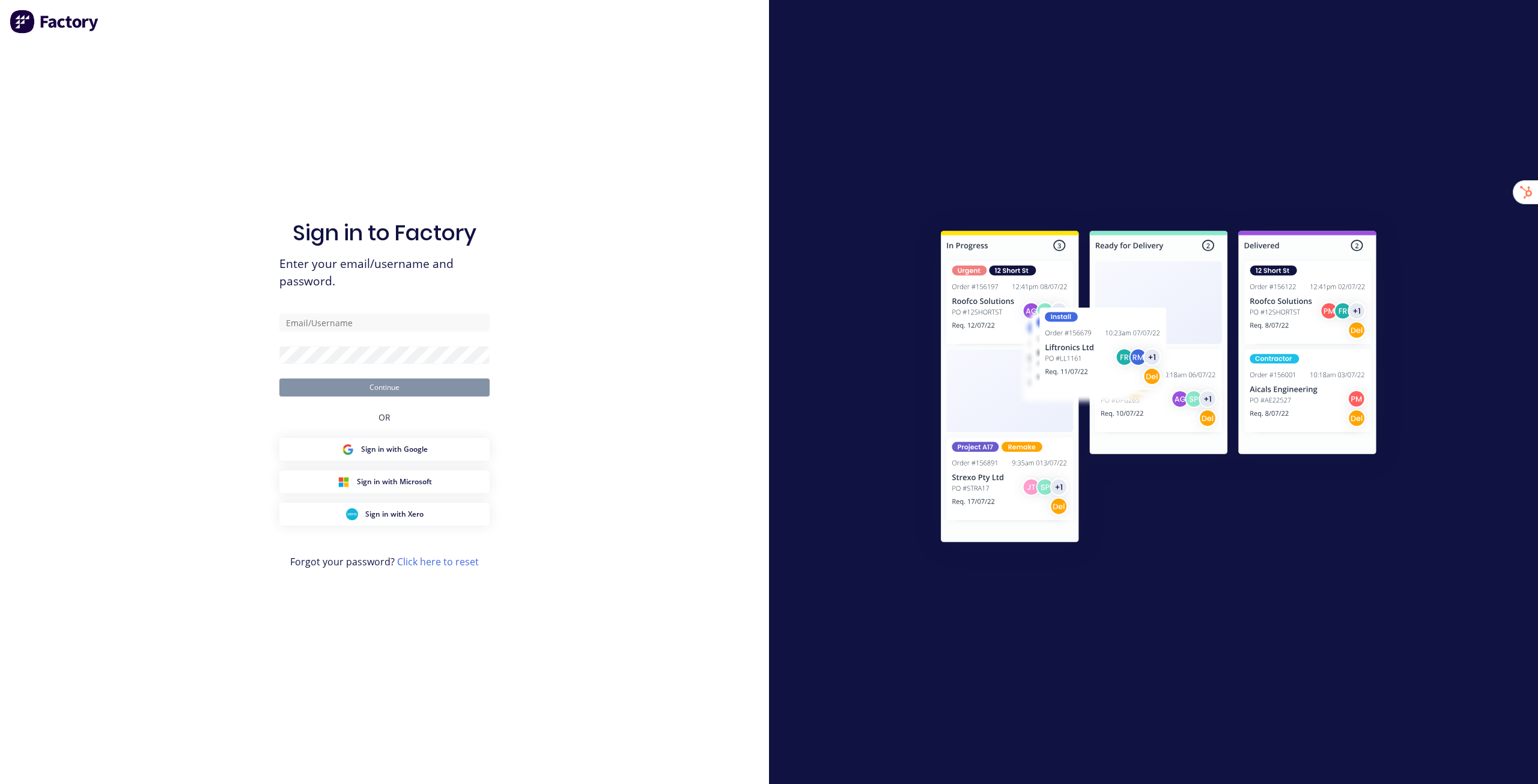
type input "stuart@factory.app"
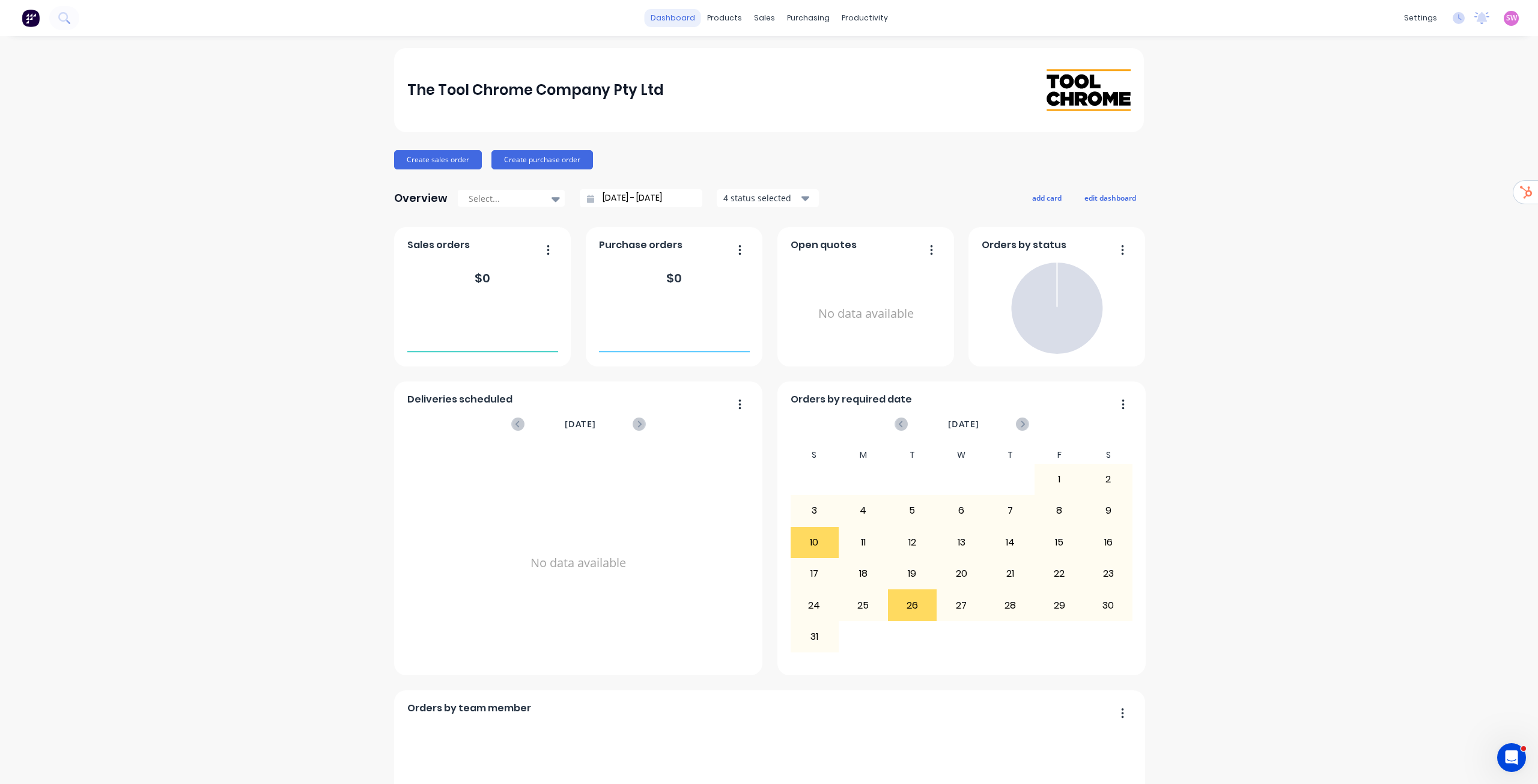
click at [663, 22] on link "dashboard" at bounding box center [673, 18] width 57 height 18
click at [1506, 15] on span "SW" at bounding box center [1512, 18] width 11 height 11
click at [1425, 148] on button "Sign out" at bounding box center [1437, 150] width 159 height 24
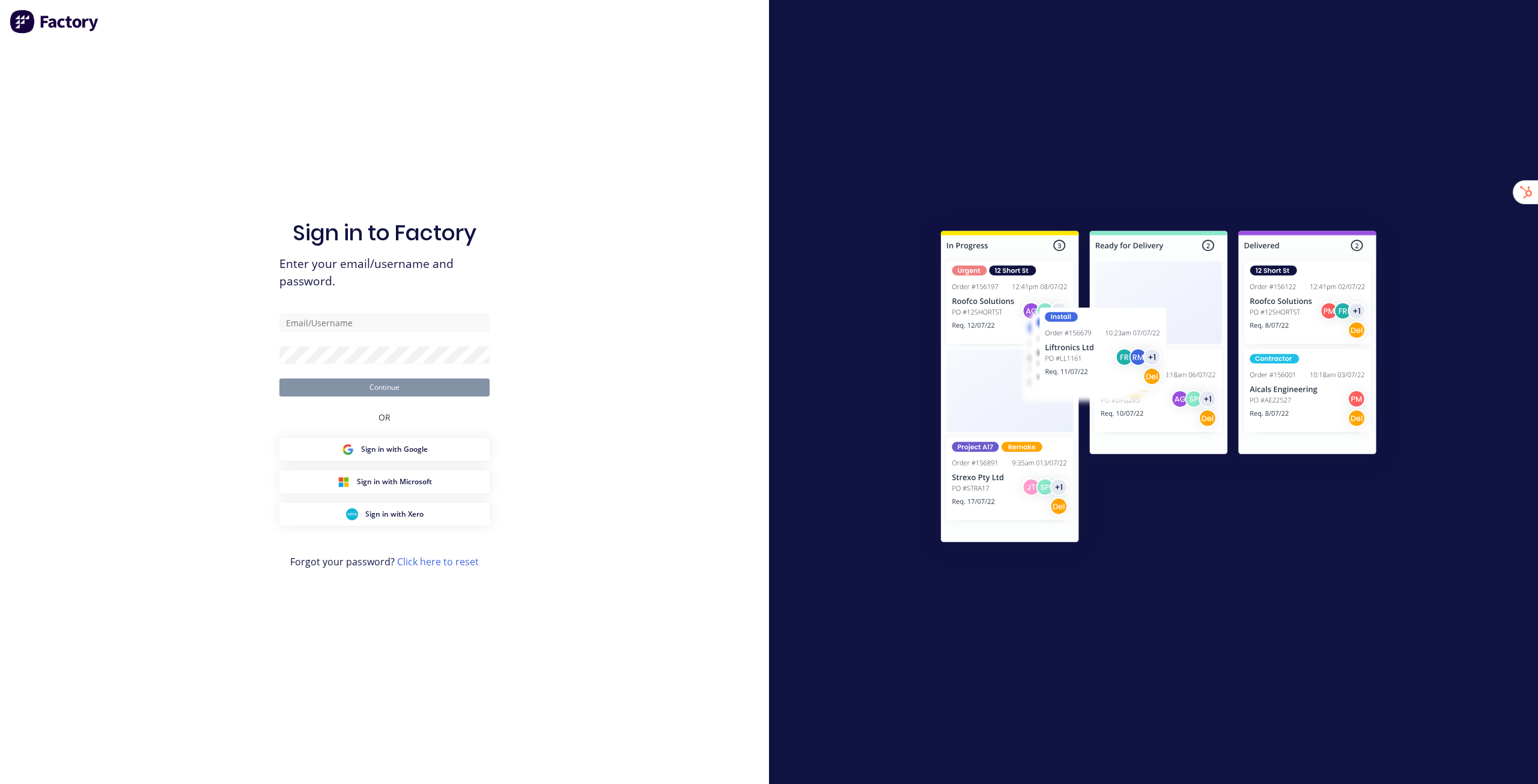
type input "[EMAIL_ADDRESS][DOMAIN_NAME]"
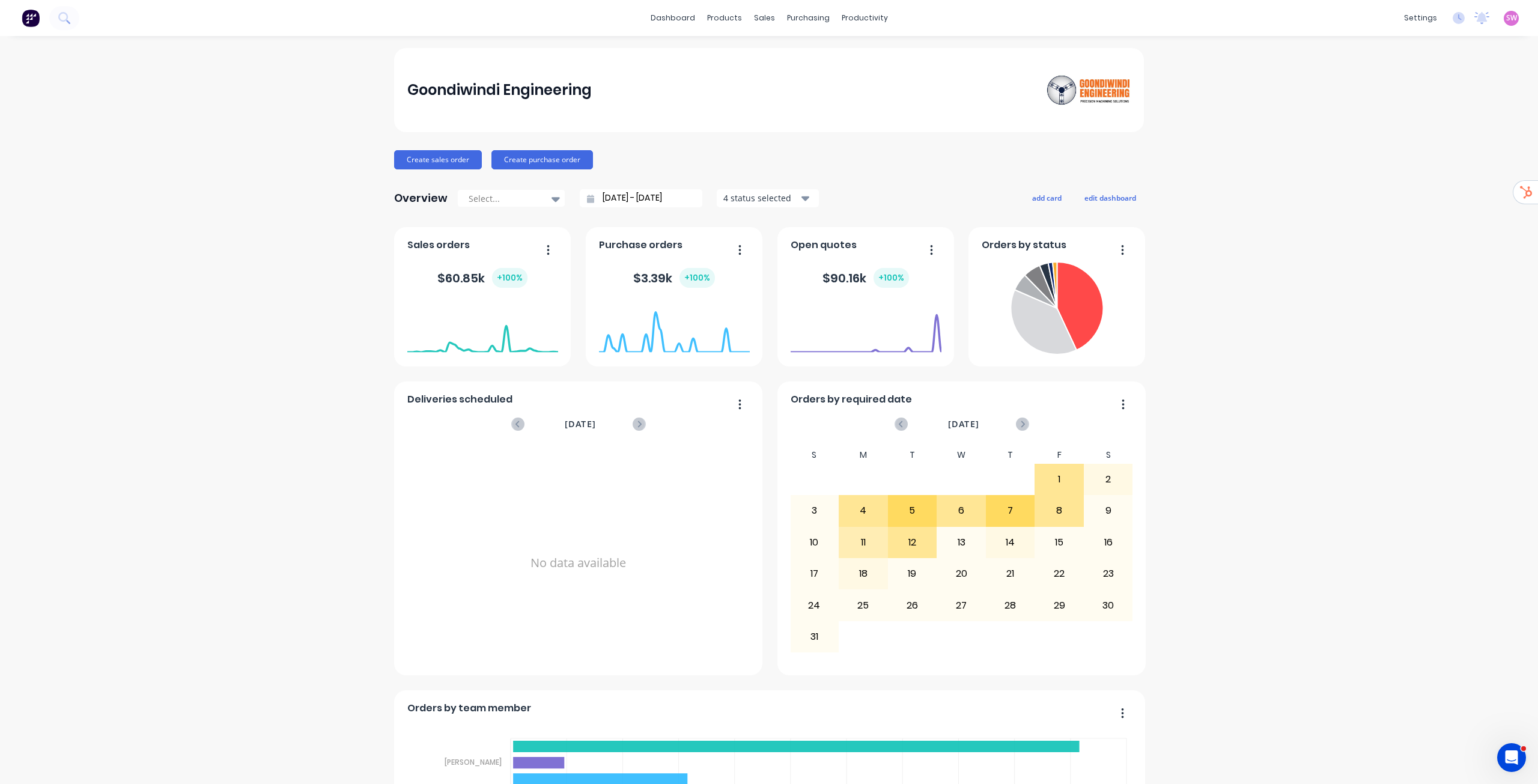
click at [793, 64] on link "Sales Orders" at bounding box center [823, 57] width 159 height 24
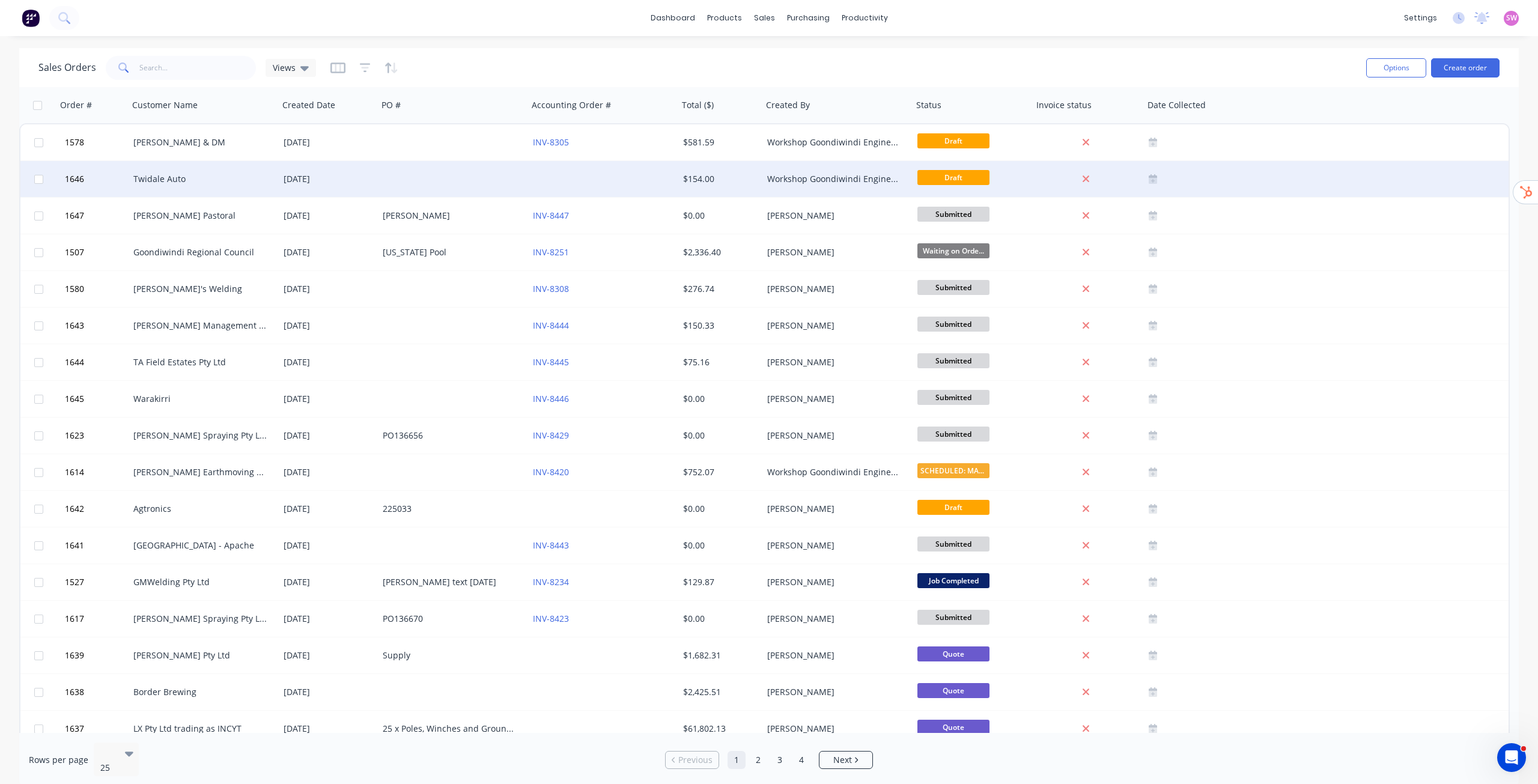
click at [420, 181] on div at bounding box center [453, 178] width 150 height 36
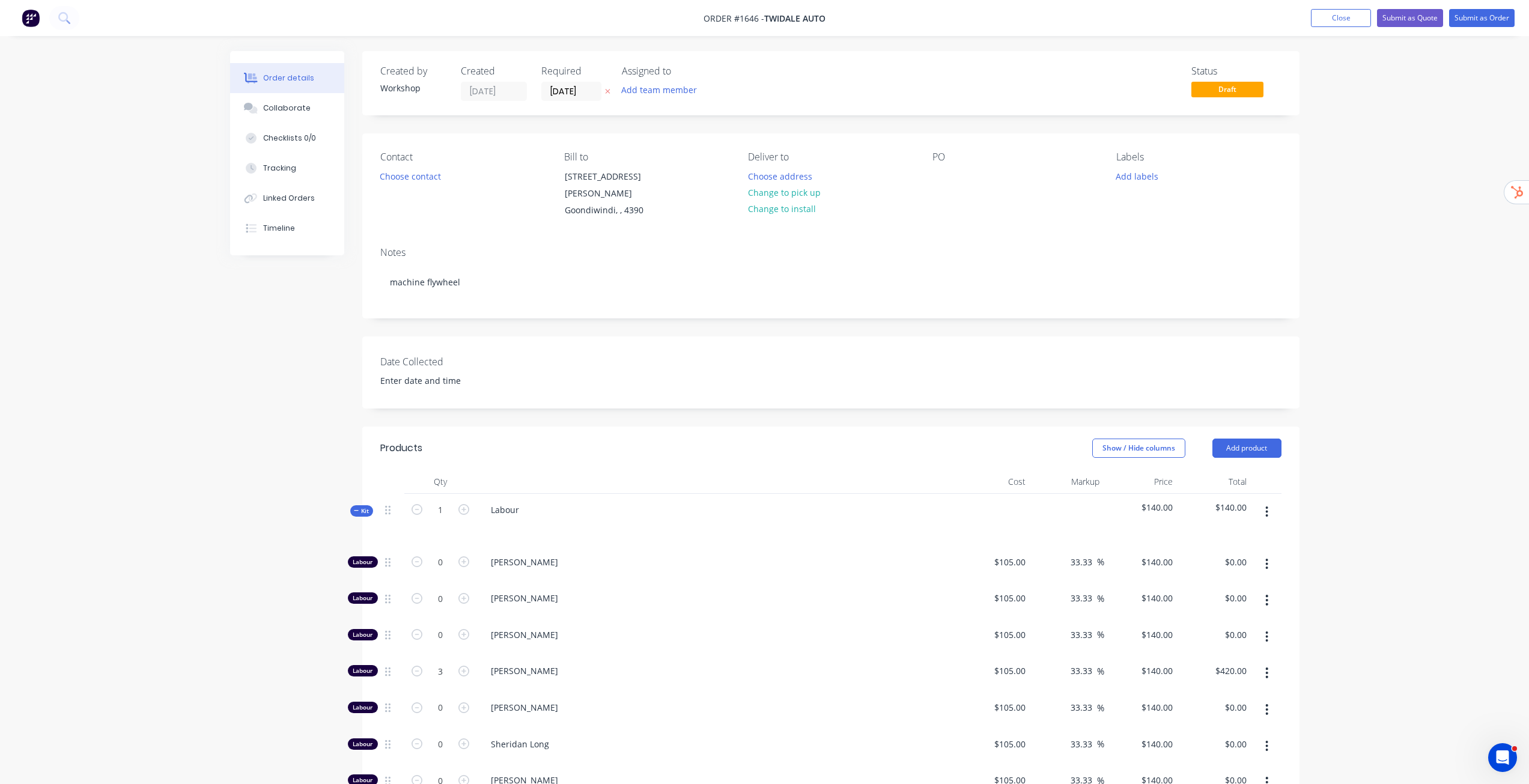
click at [1353, 357] on div "Order details Collaborate Checklists 0/0 Tracking Linked Orders Timeline Order …" at bounding box center [764, 613] width 1529 height 1226
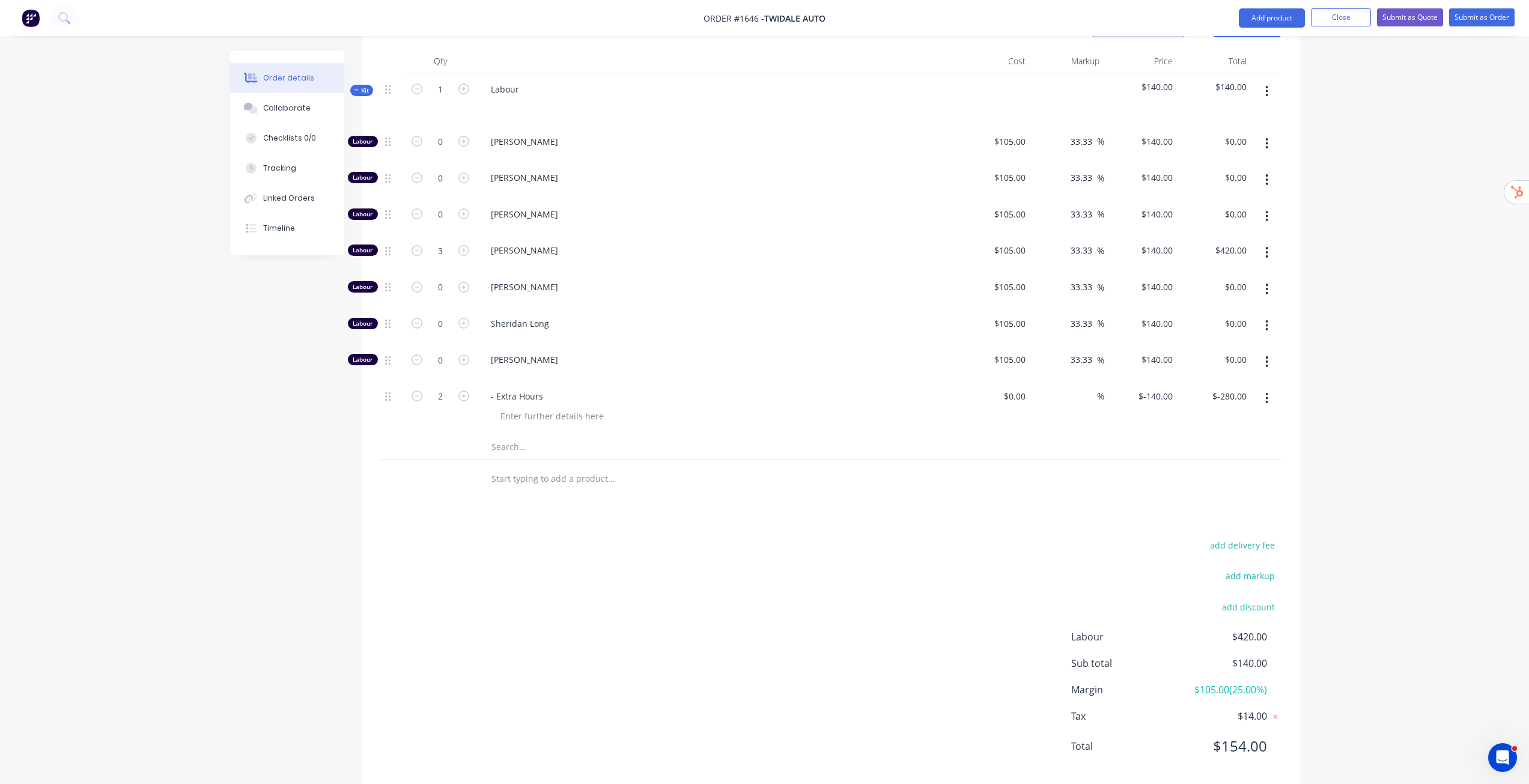
scroll to position [442, 0]
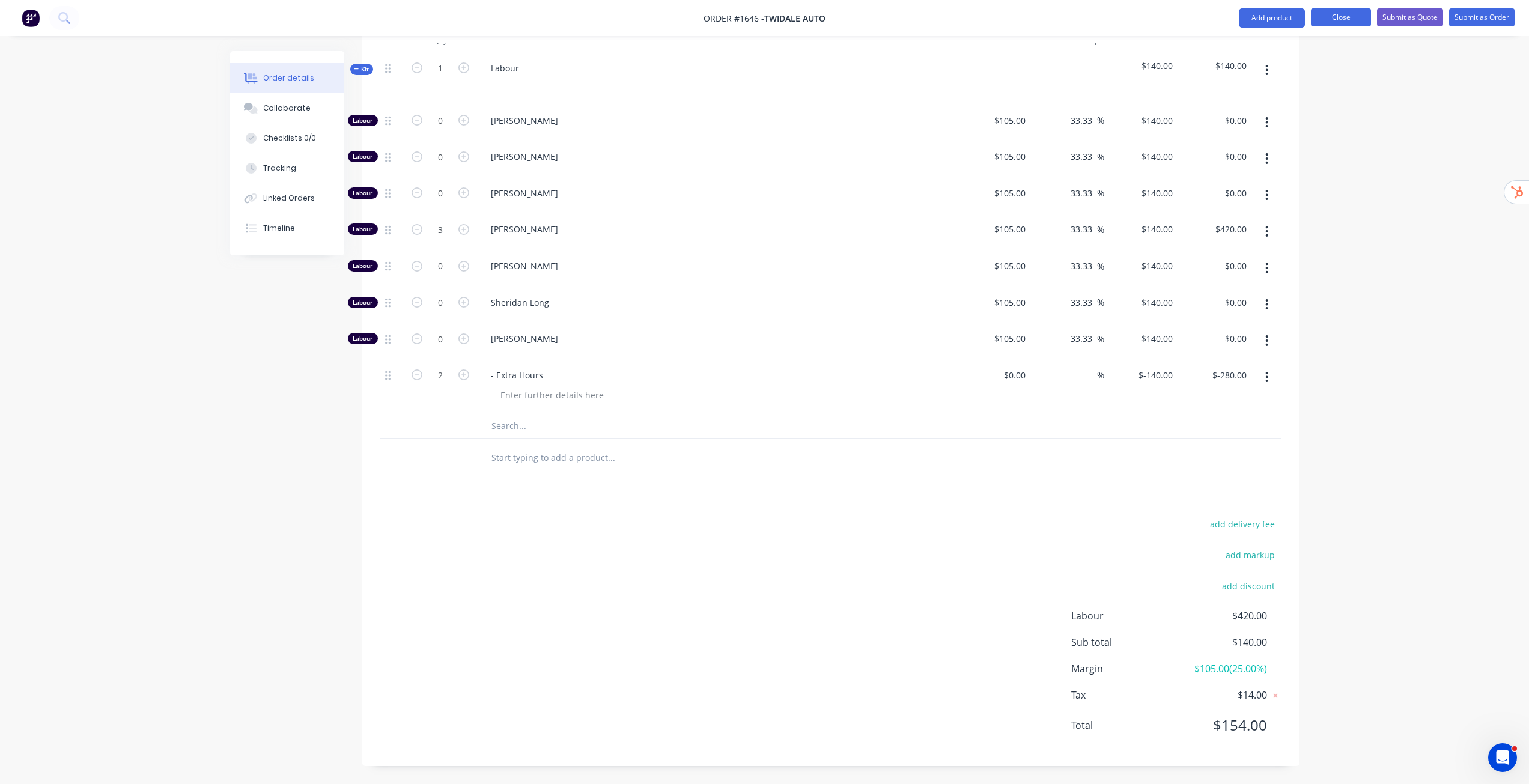
click at [1364, 23] on button "Close" at bounding box center [1340, 18] width 60 height 18
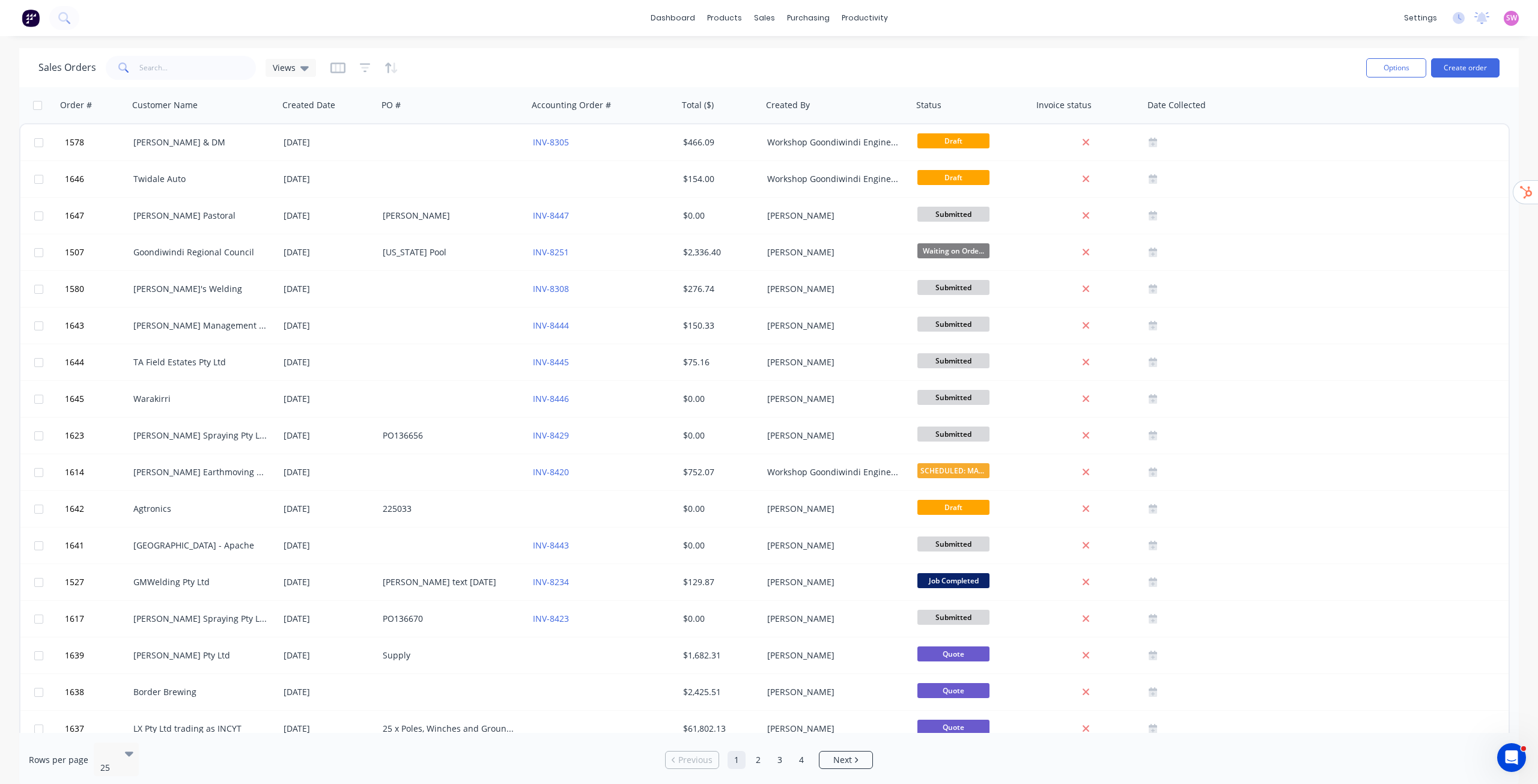
click at [1509, 15] on span "SW" at bounding box center [1512, 18] width 11 height 11
click at [1404, 155] on div "Sign out" at bounding box center [1409, 151] width 33 height 11
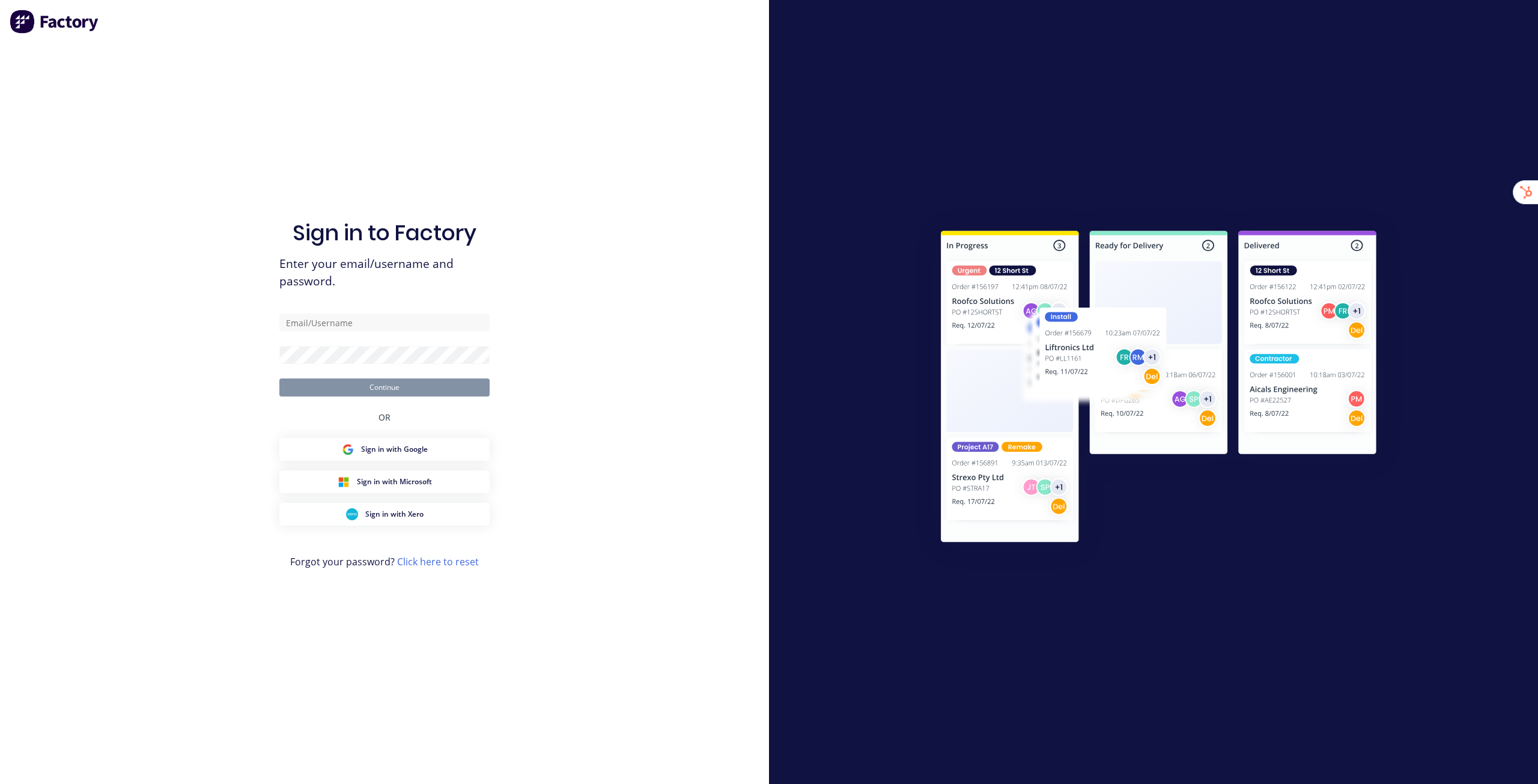
type input "[EMAIL_ADDRESS][DOMAIN_NAME]"
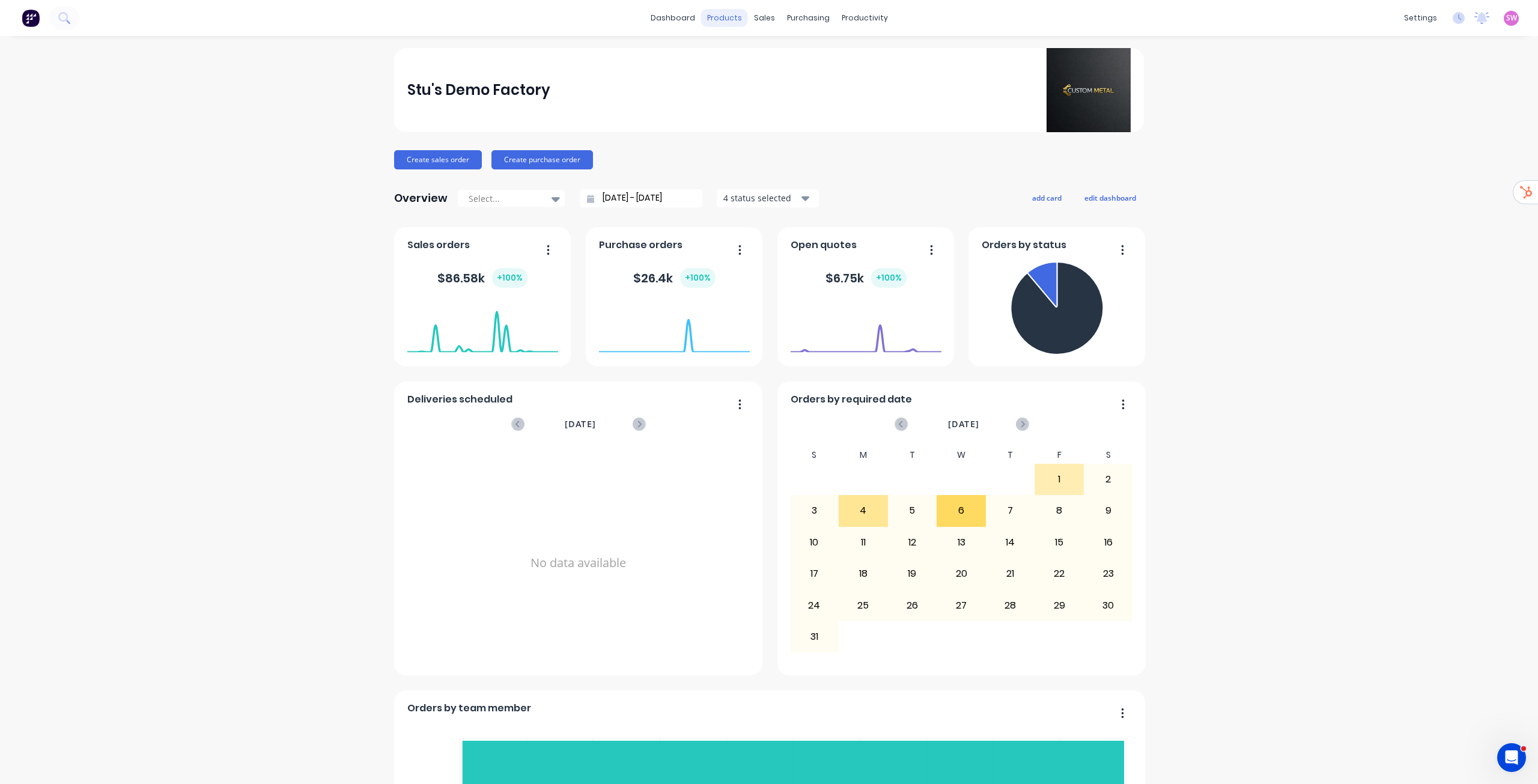
drag, startPoint x: 663, startPoint y: 16, endPoint x: 705, endPoint y: 18, distance: 42.0
click at [663, 16] on link "dashboard" at bounding box center [673, 18] width 57 height 18
click at [800, 46] on link "Sales Orders" at bounding box center [823, 57] width 159 height 24
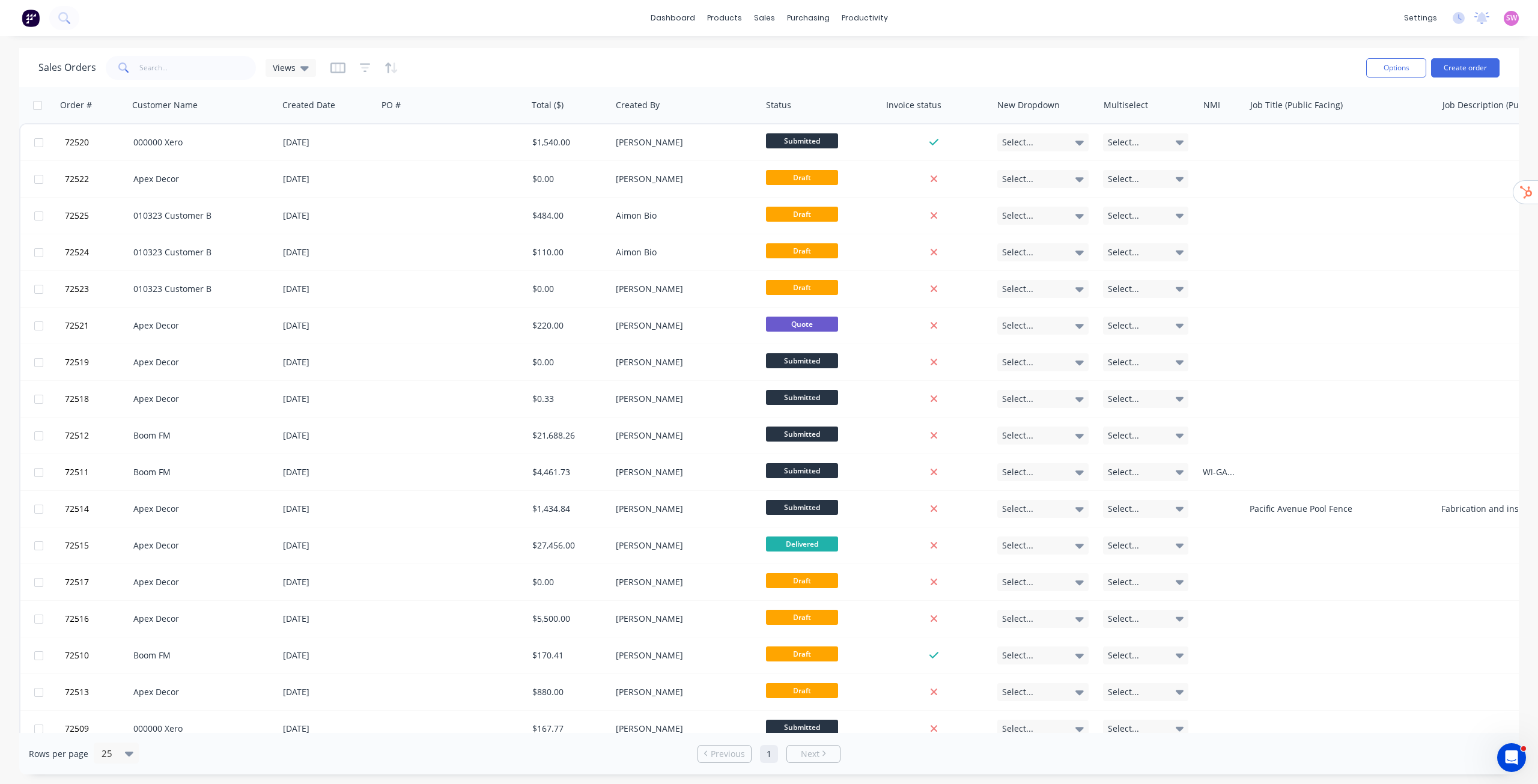
click at [1472, 80] on div "Options Create order" at bounding box center [1431, 67] width 139 height 29
click at [1481, 58] on button "Create order" at bounding box center [1466, 68] width 68 height 19
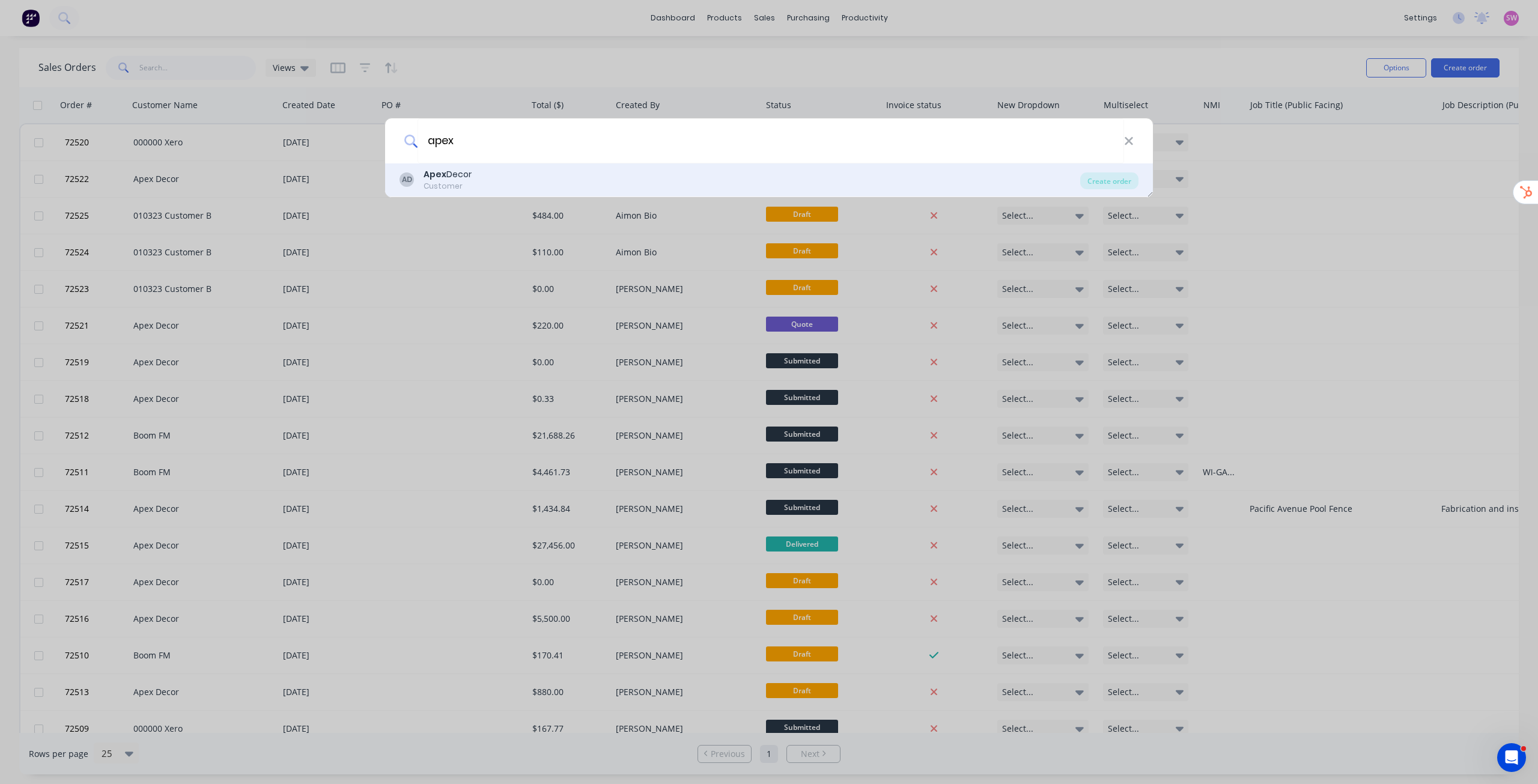
type input "apex"
click at [935, 175] on div "AD Apex Decor Customer" at bounding box center [740, 179] width 681 height 23
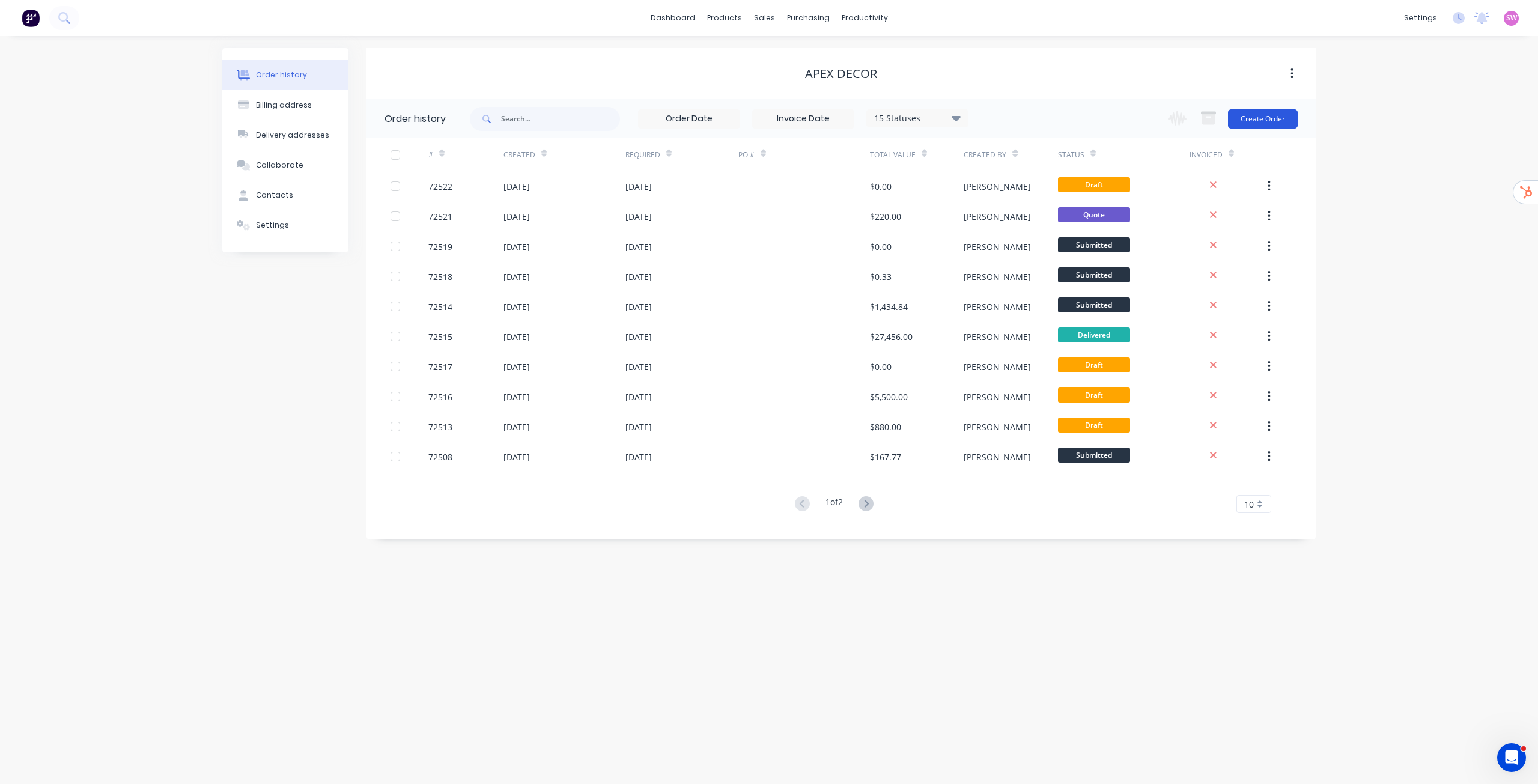
click at [1255, 119] on button "Create Order" at bounding box center [1263, 119] width 70 height 19
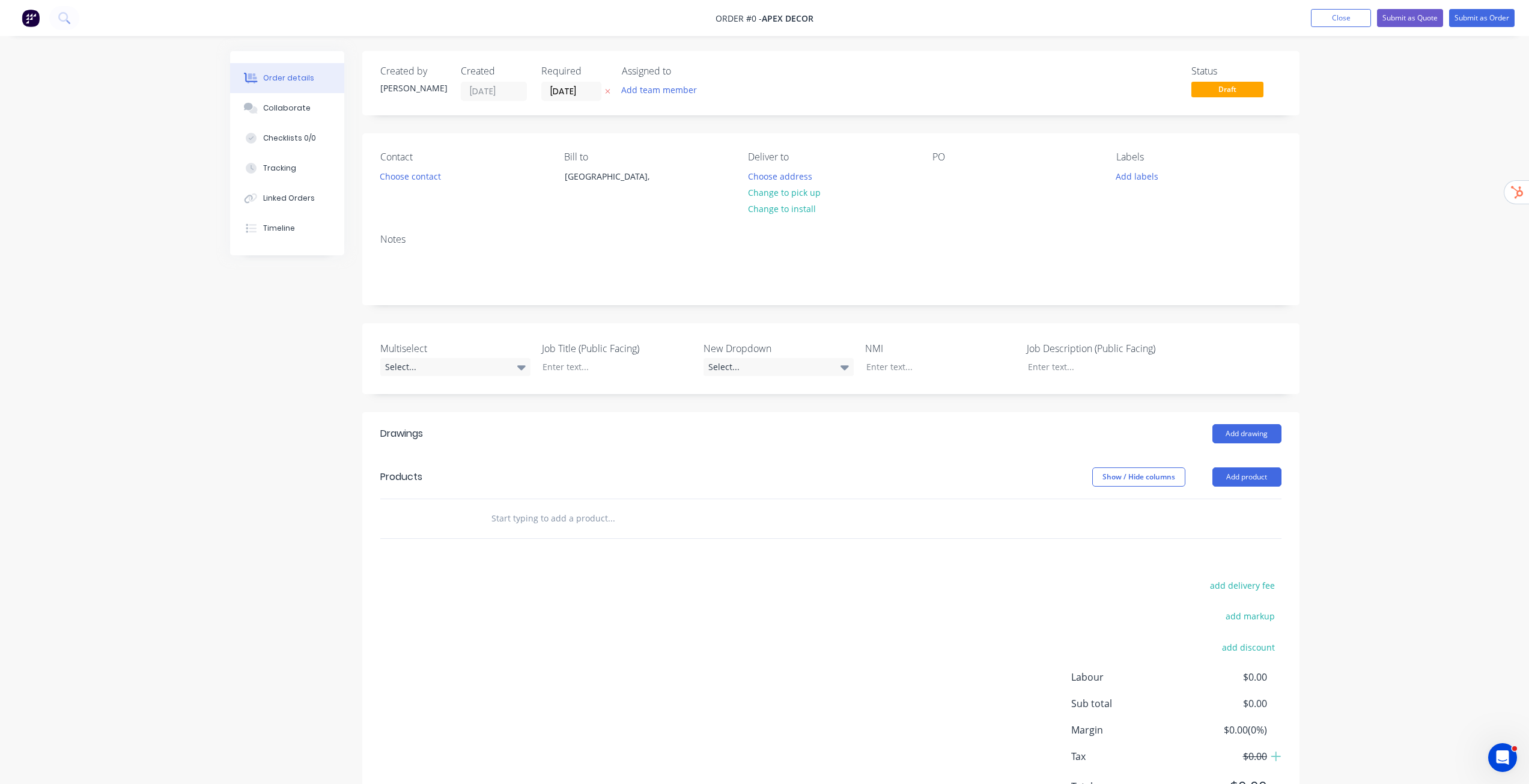
click at [550, 521] on input "text" at bounding box center [611, 518] width 240 height 24
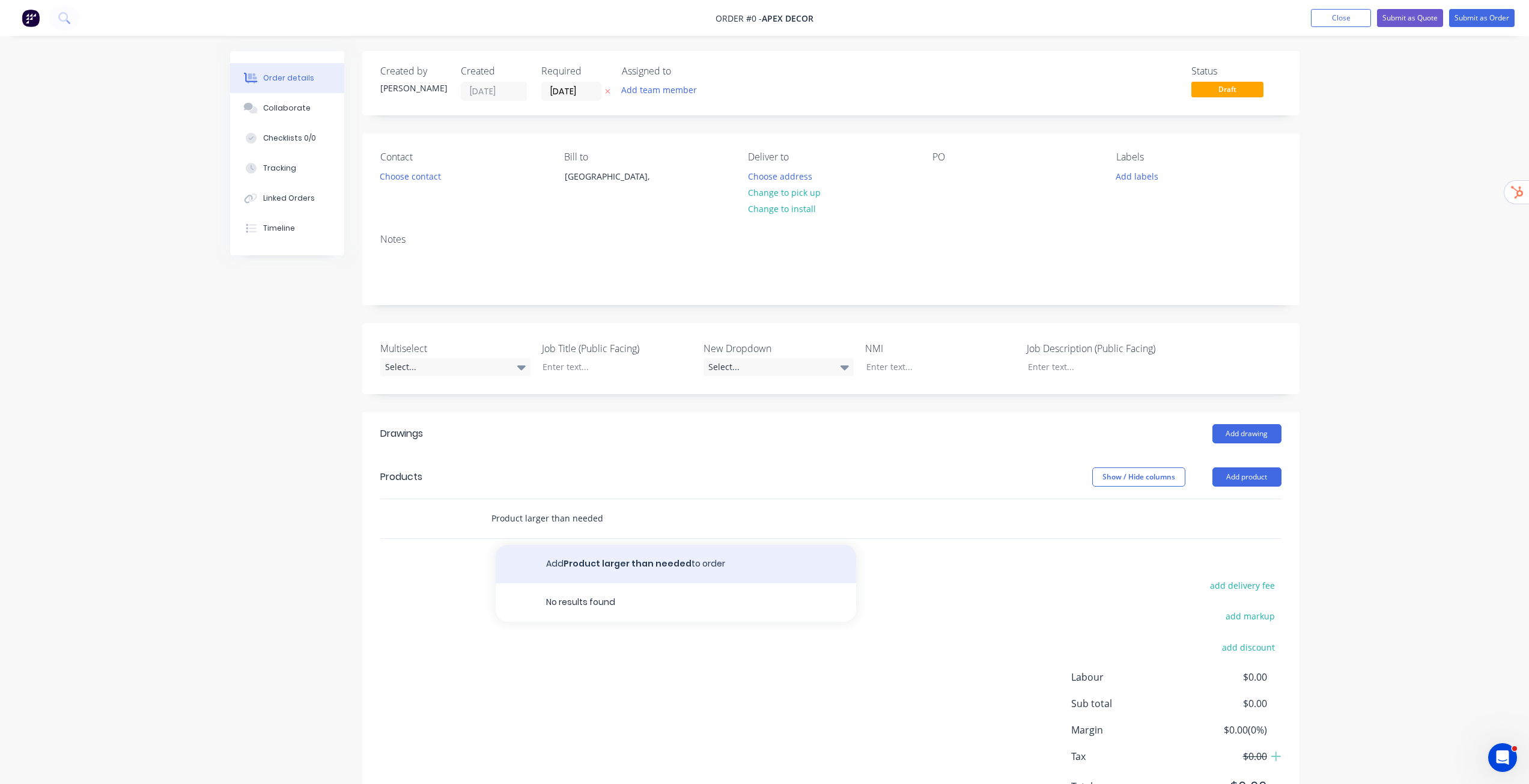
type input "Product larger than needed"
click at [638, 560] on button "Add Product larger than needed to order" at bounding box center [676, 564] width 361 height 38
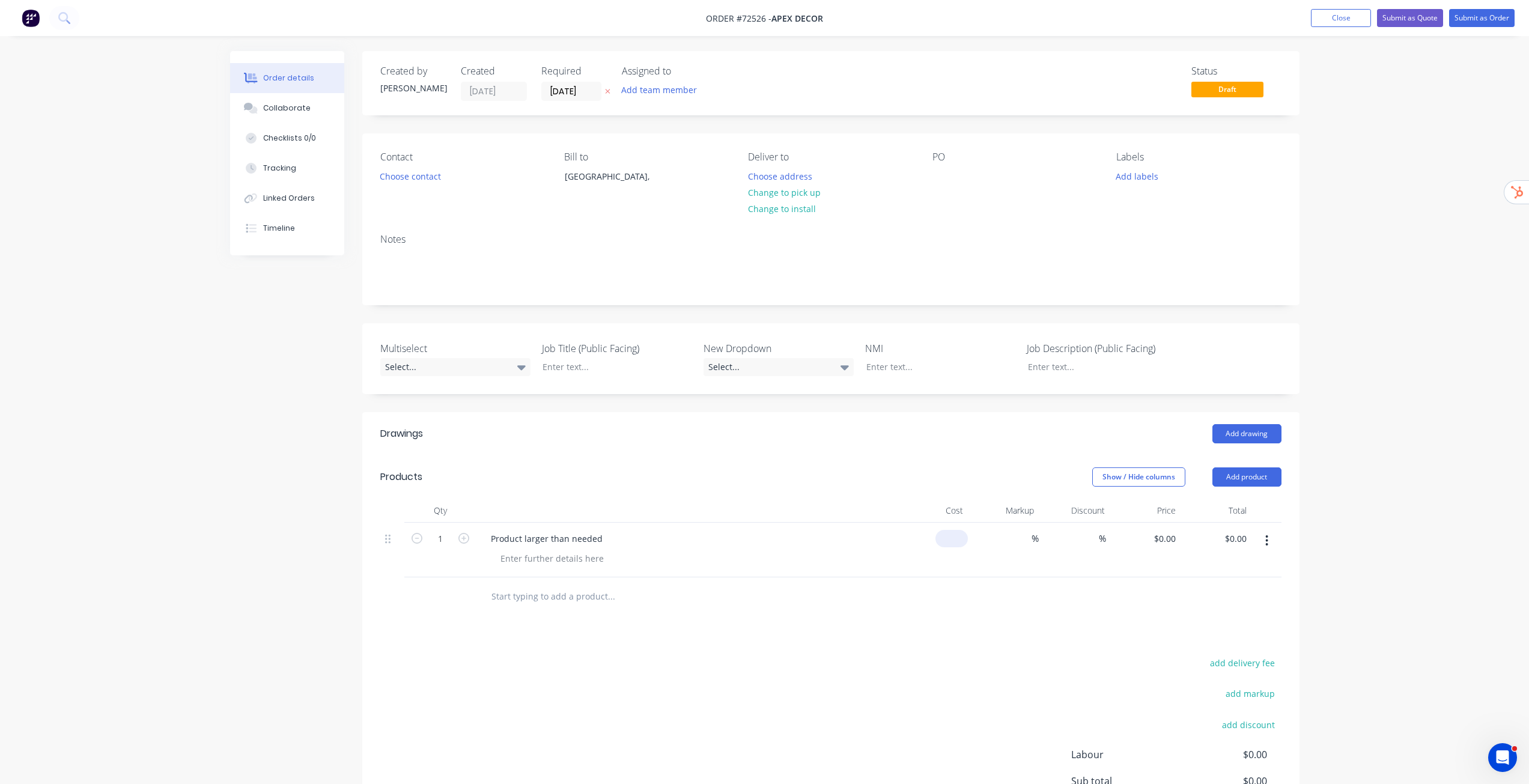
click at [957, 535] on input at bounding box center [954, 539] width 28 height 18
type input "$100.00"
click at [1324, 568] on div "Order details Collaborate Checklists 0/0 Tracking Linked Orders Timeline Order …" at bounding box center [764, 461] width 1529 height 922
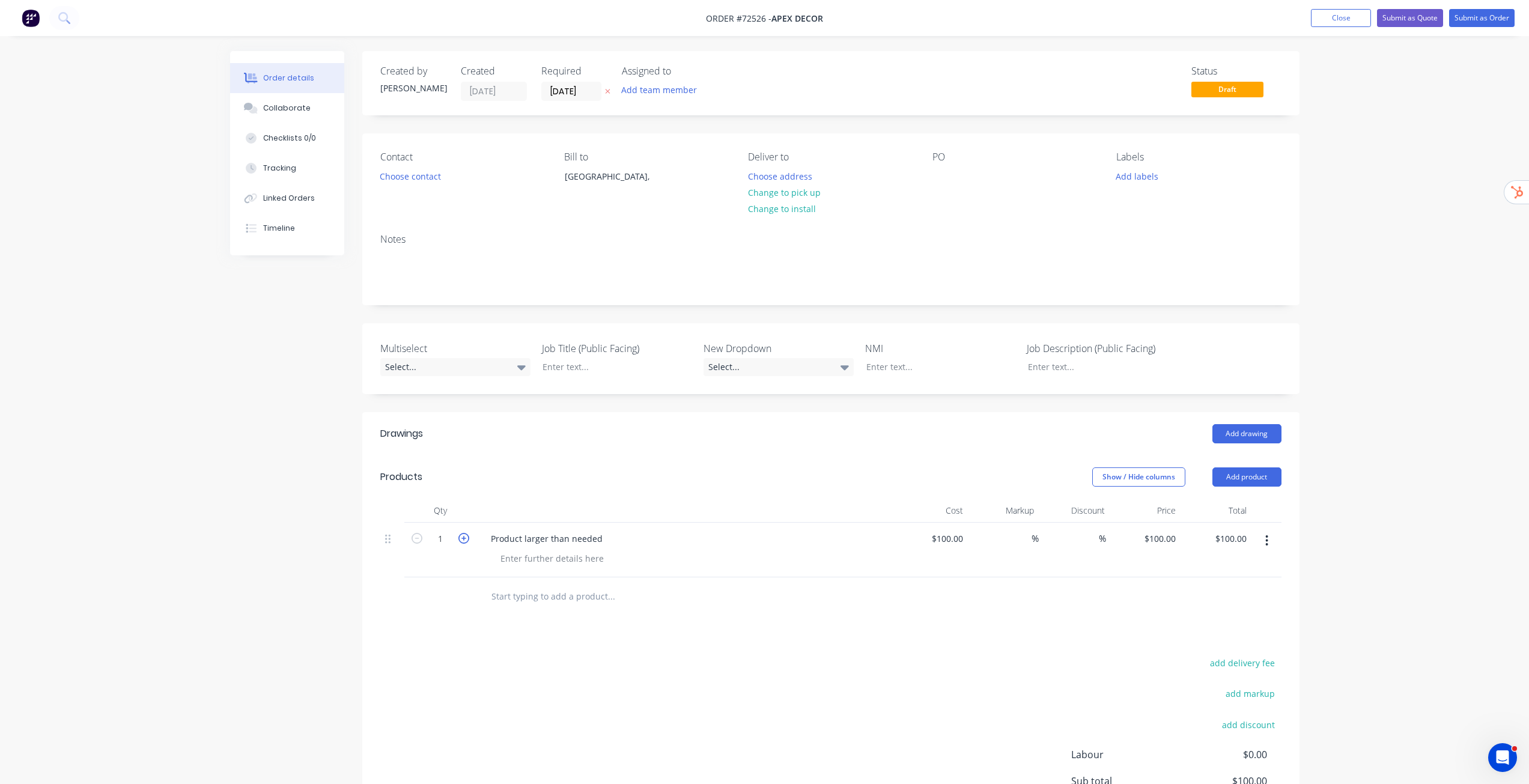
click at [460, 543] on icon "button" at bounding box center [464, 538] width 11 height 11
type input "2"
type input "$200.00"
click at [462, 540] on icon "button" at bounding box center [464, 538] width 11 height 11
type input "3"
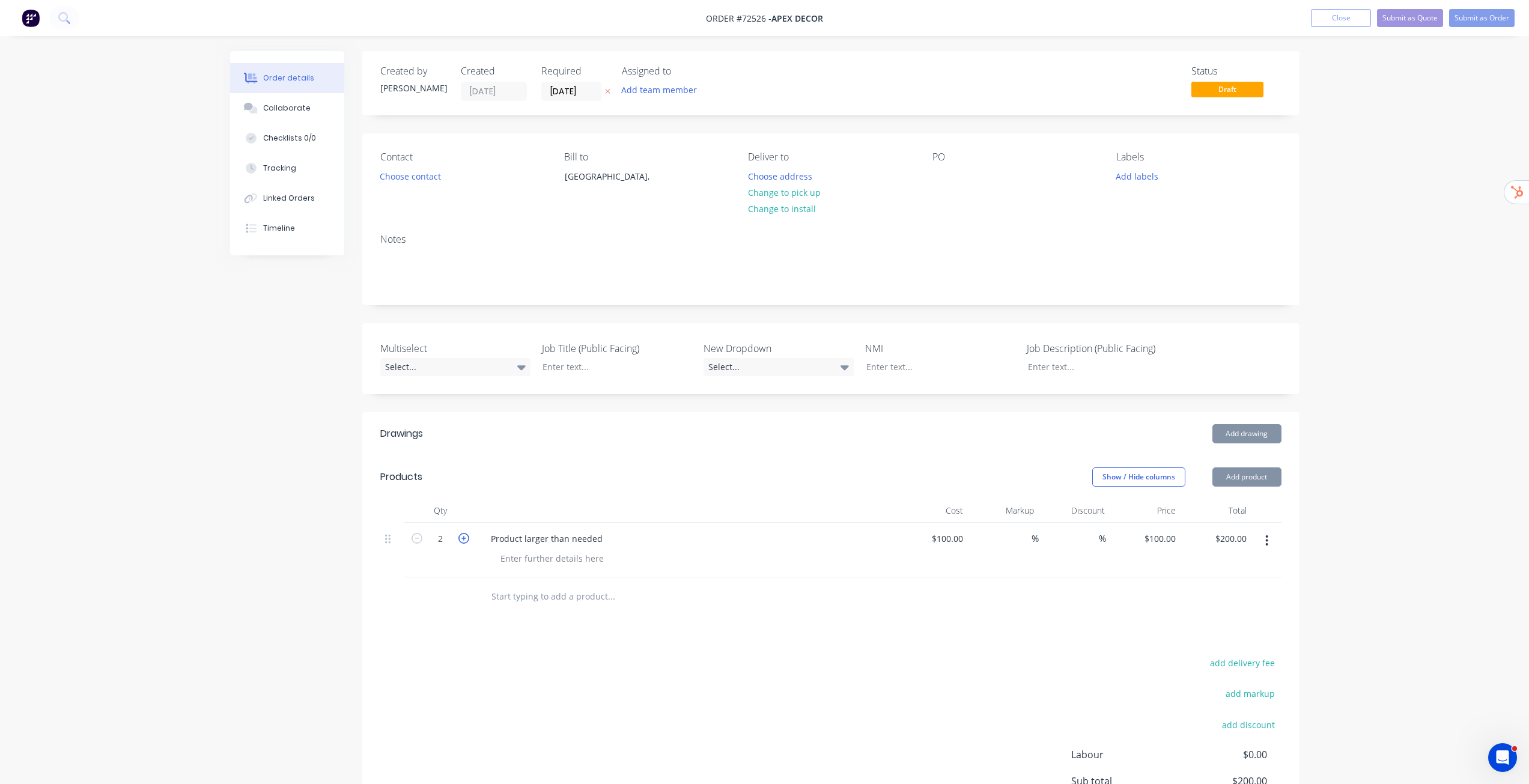
type input "$300.00"
click at [462, 538] on icon "button" at bounding box center [464, 538] width 11 height 11
type input "4"
type input "$400.00"
click at [1006, 535] on div "%" at bounding box center [1003, 550] width 71 height 55
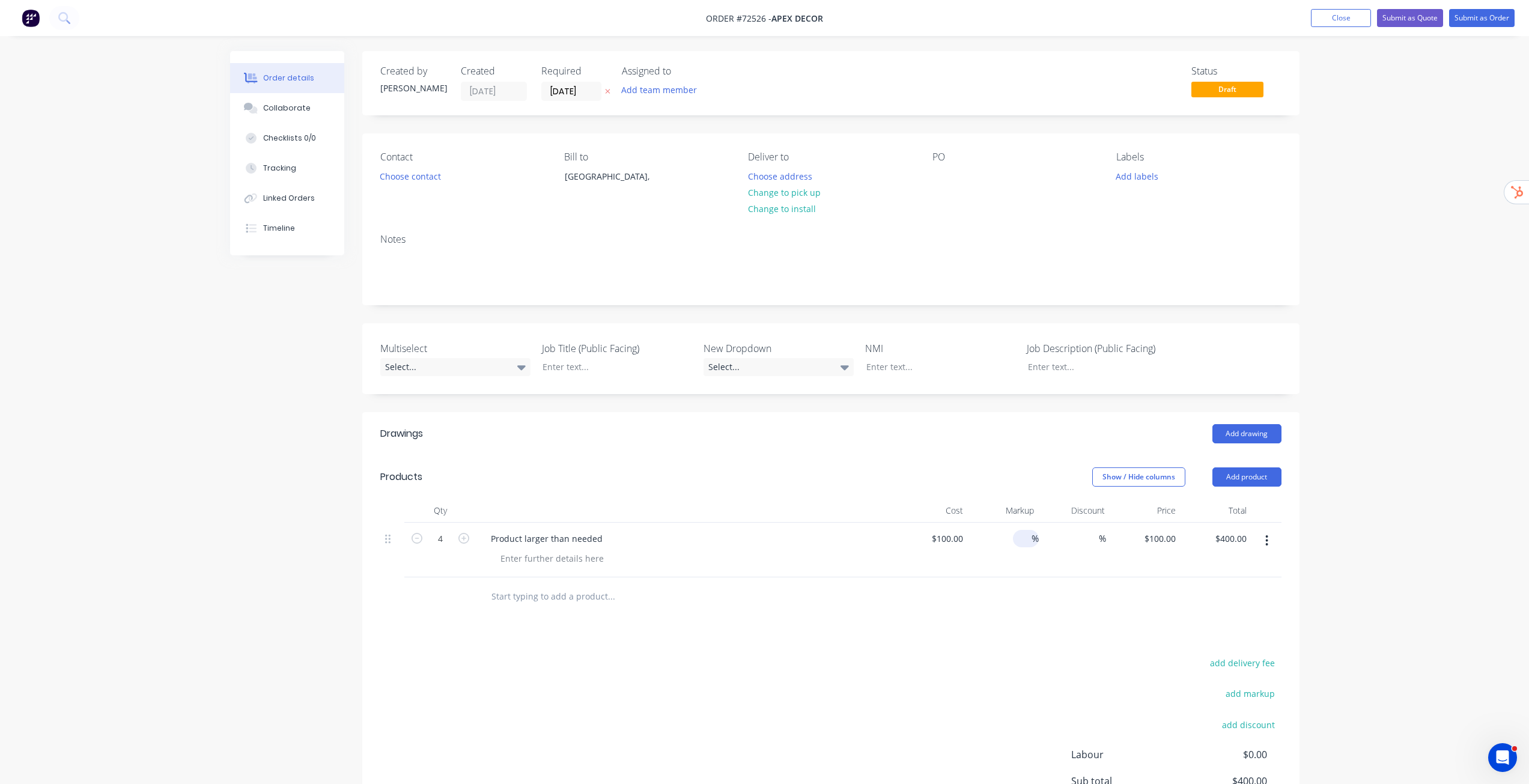
click at [1014, 535] on div "%" at bounding box center [1026, 539] width 25 height 18
type input "100"
type input "$200.00"
type input "$800.00"
click at [1418, 638] on div "Order details Collaborate Checklists 0/0 Tracking Linked Orders Timeline Order …" at bounding box center [764, 461] width 1529 height 922
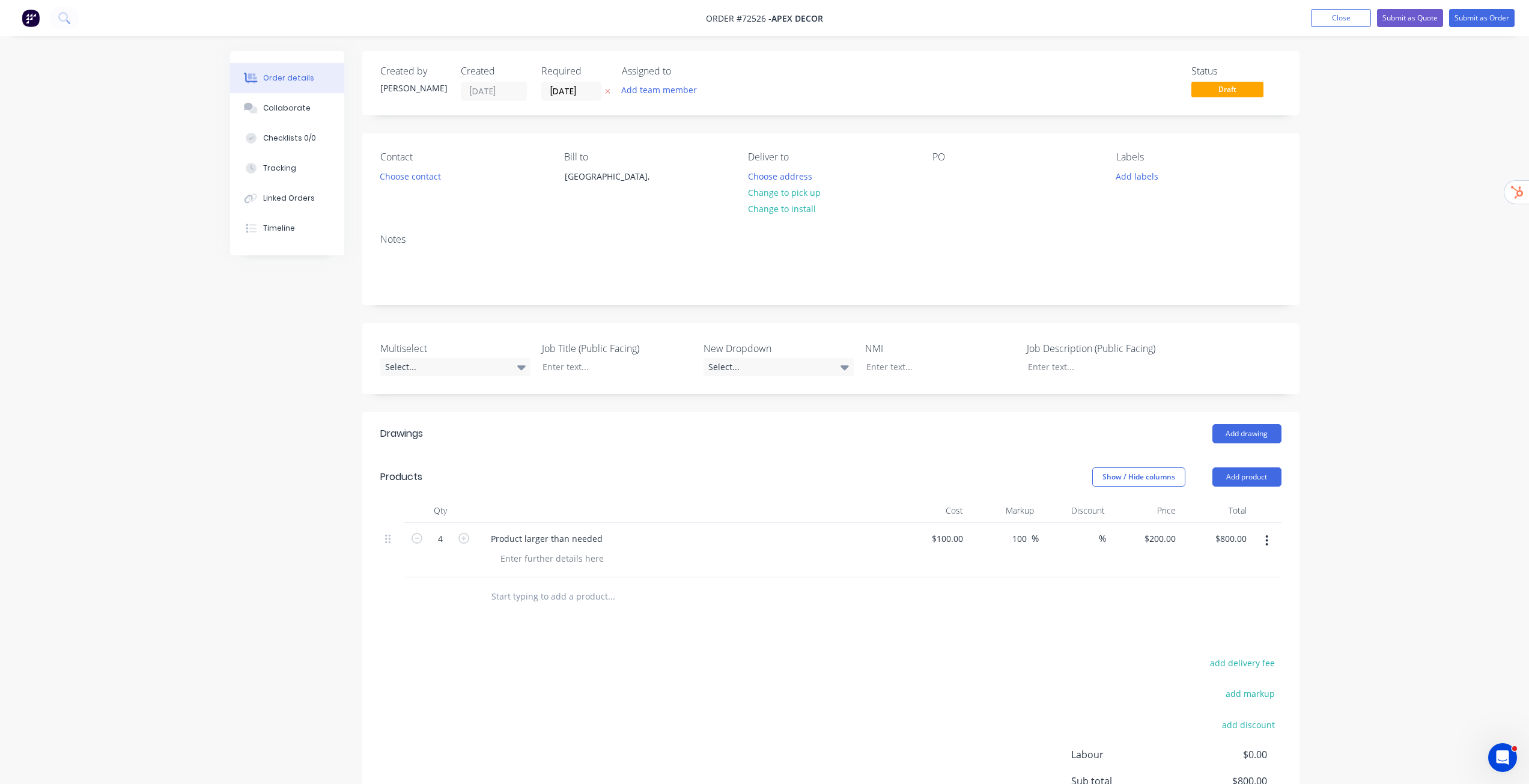
click at [528, 602] on input "text" at bounding box center [611, 596] width 240 height 24
type input "Subtract value"
click at [610, 634] on button "Add Subtract value to order" at bounding box center [676, 642] width 361 height 38
click at [957, 591] on input at bounding box center [961, 593] width 14 height 18
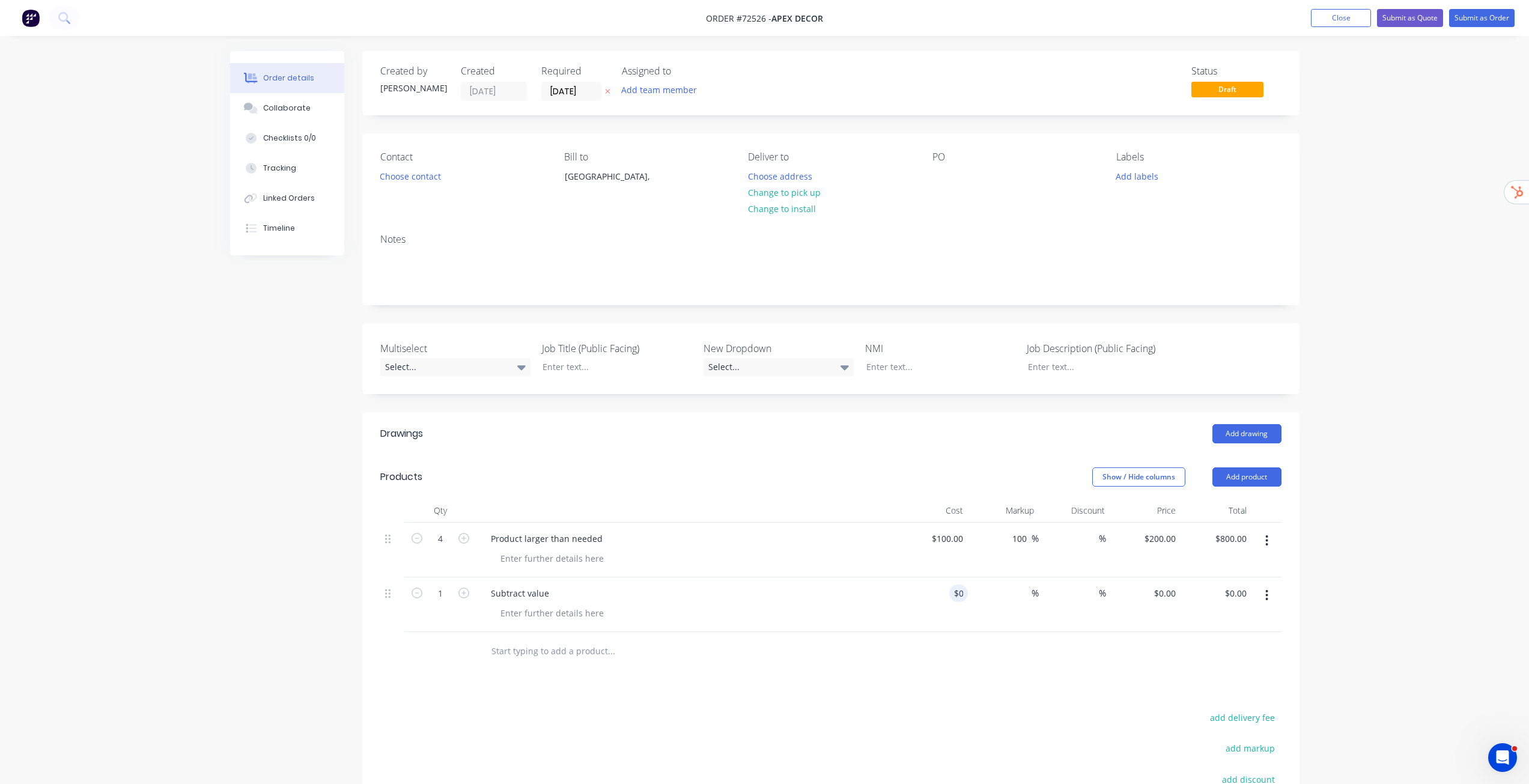
click at [1112, 650] on div at bounding box center [831, 651] width 901 height 39
click at [959, 593] on input "0" at bounding box center [961, 593] width 14 height 18
type input "1"
type input "$0.0001"
click at [1050, 684] on div "Drawings Add drawing Products Show / Hide columns Add product Qty Cost Markup D…" at bounding box center [830, 686] width 937 height 548
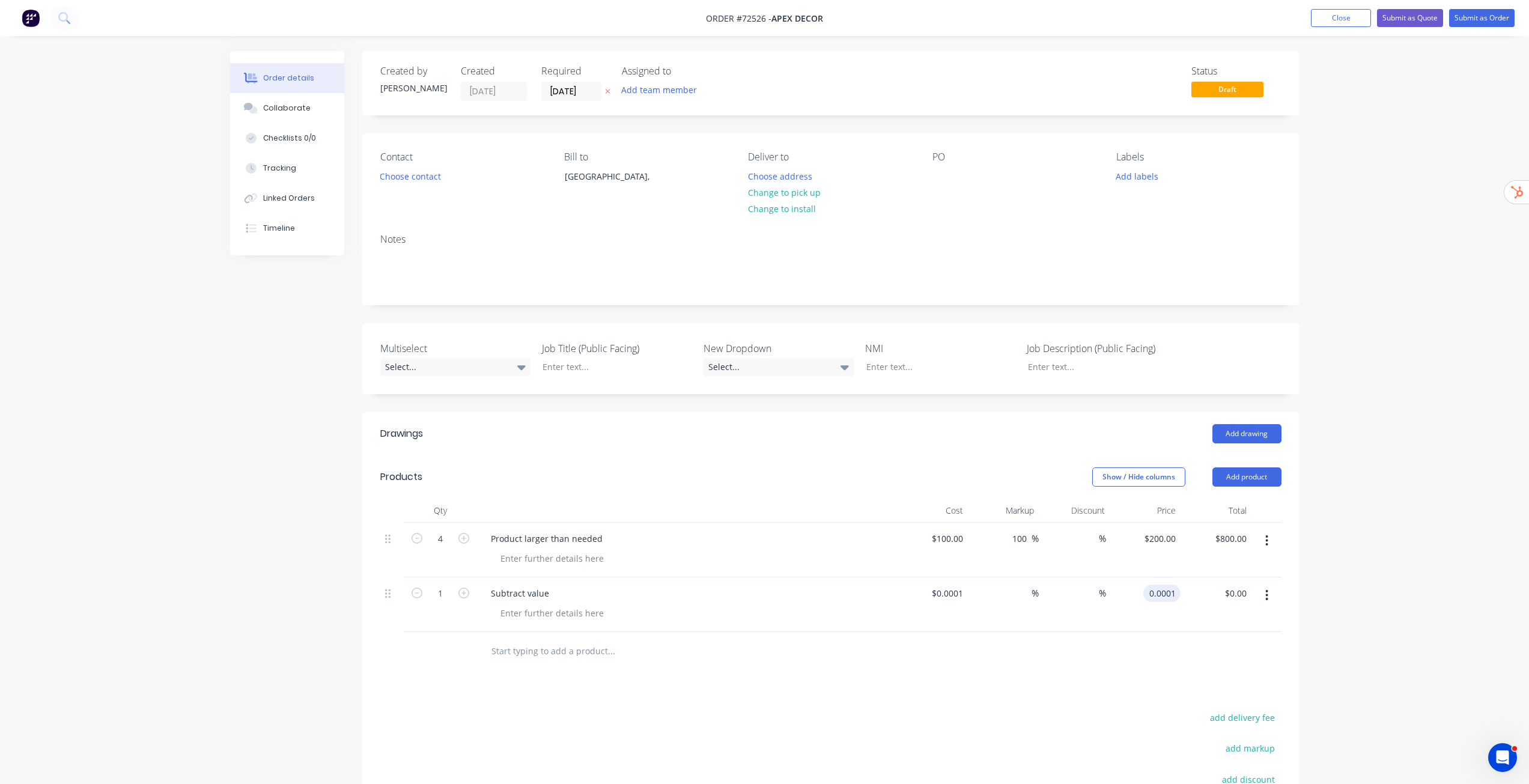
click at [1165, 590] on input "0.0001" at bounding box center [1164, 593] width 33 height 18
type input "-200"
type input "-200000100"
type input "$-200.00"
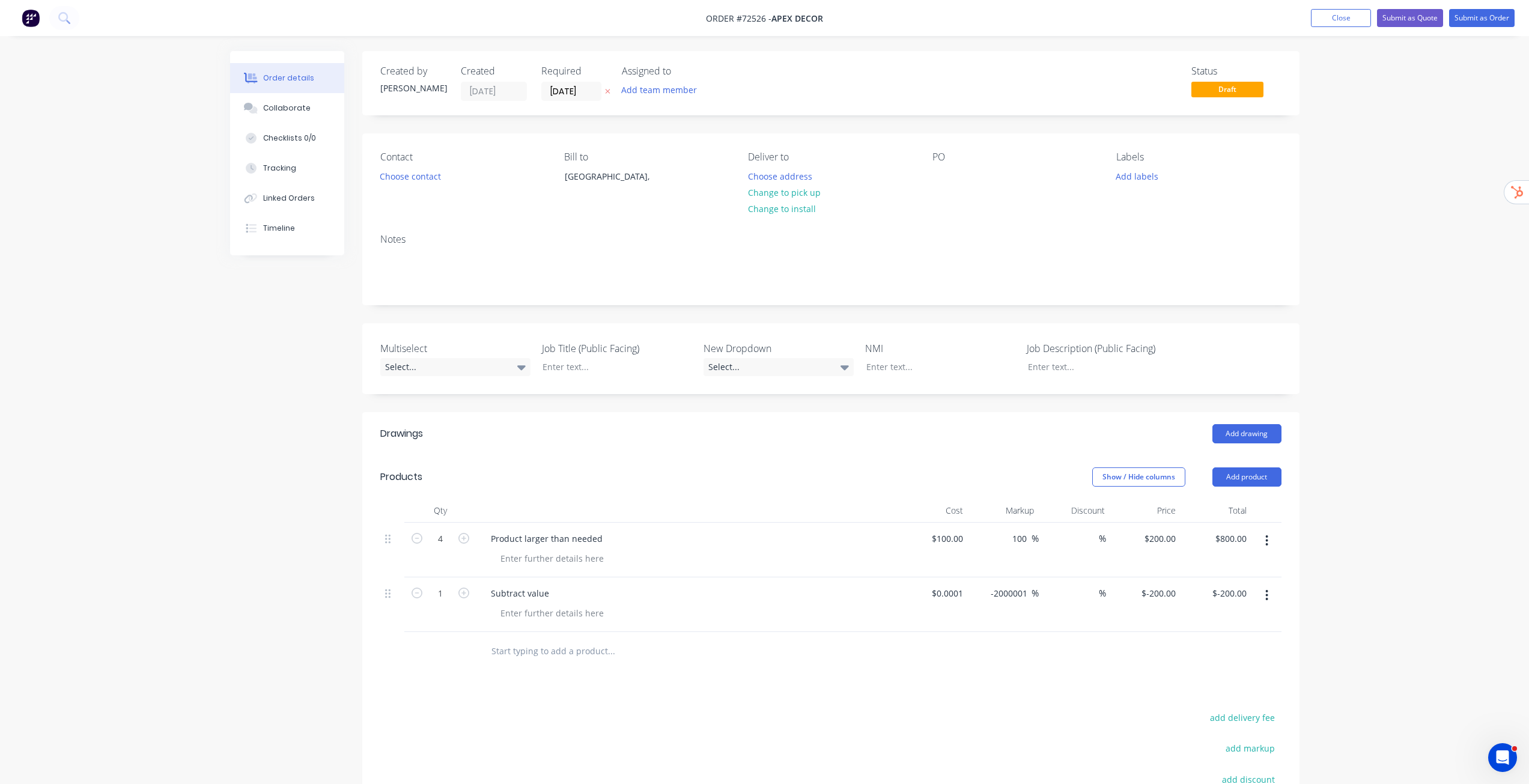
click at [1394, 569] on div "Order details Collaborate Checklists 0/0 Tracking Linked Orders Timeline Order …" at bounding box center [764, 489] width 1529 height 977
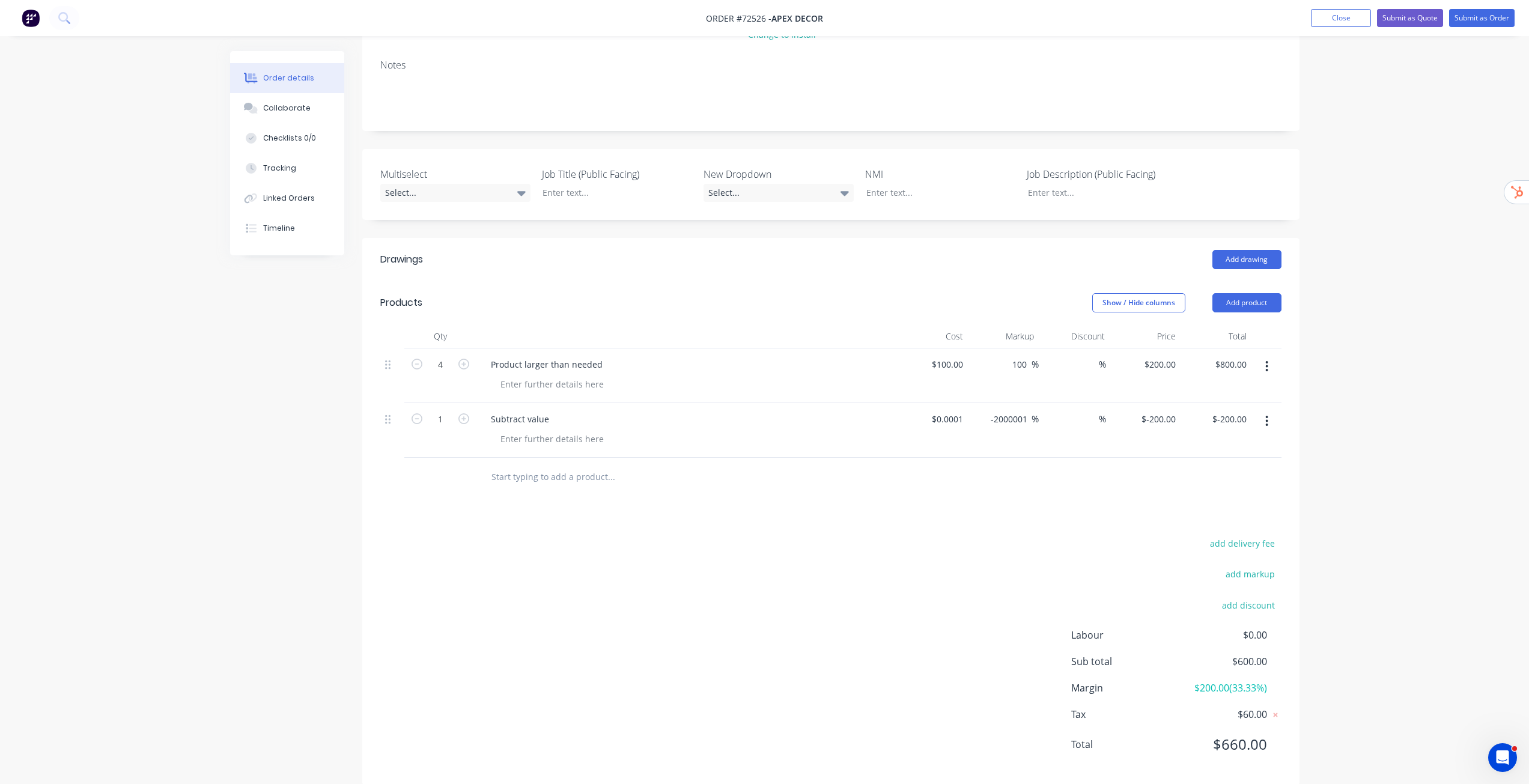
scroll to position [180, 0]
click at [466, 415] on icon "button" at bounding box center [464, 413] width 11 height 11
type input "2"
type input "$-400.00"
click at [464, 415] on icon "button" at bounding box center [464, 413] width 11 height 11
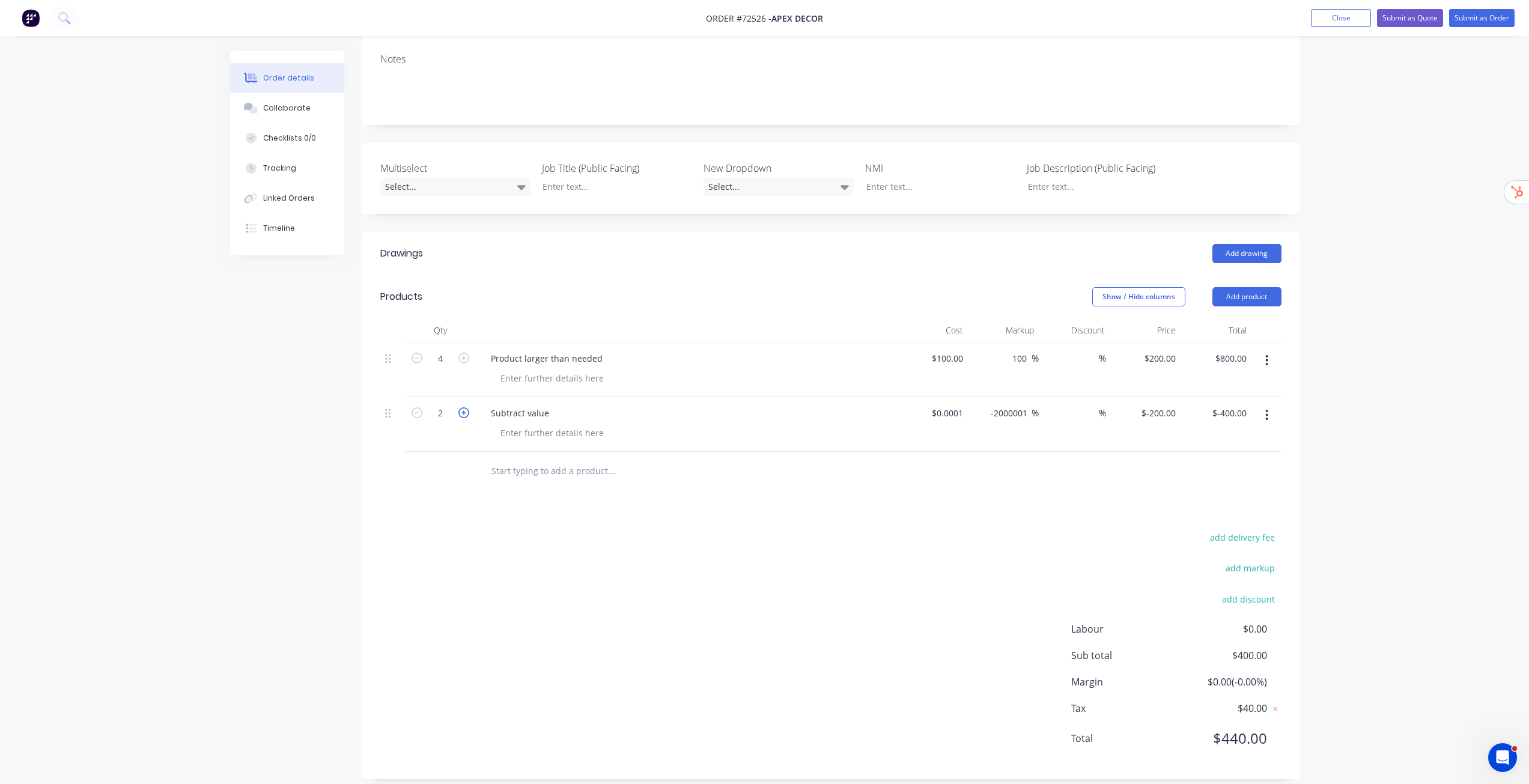
type input "3"
type input "$-600.00"
click at [462, 415] on icon "button" at bounding box center [464, 413] width 11 height 11
type input "4"
type input "$-800.00"
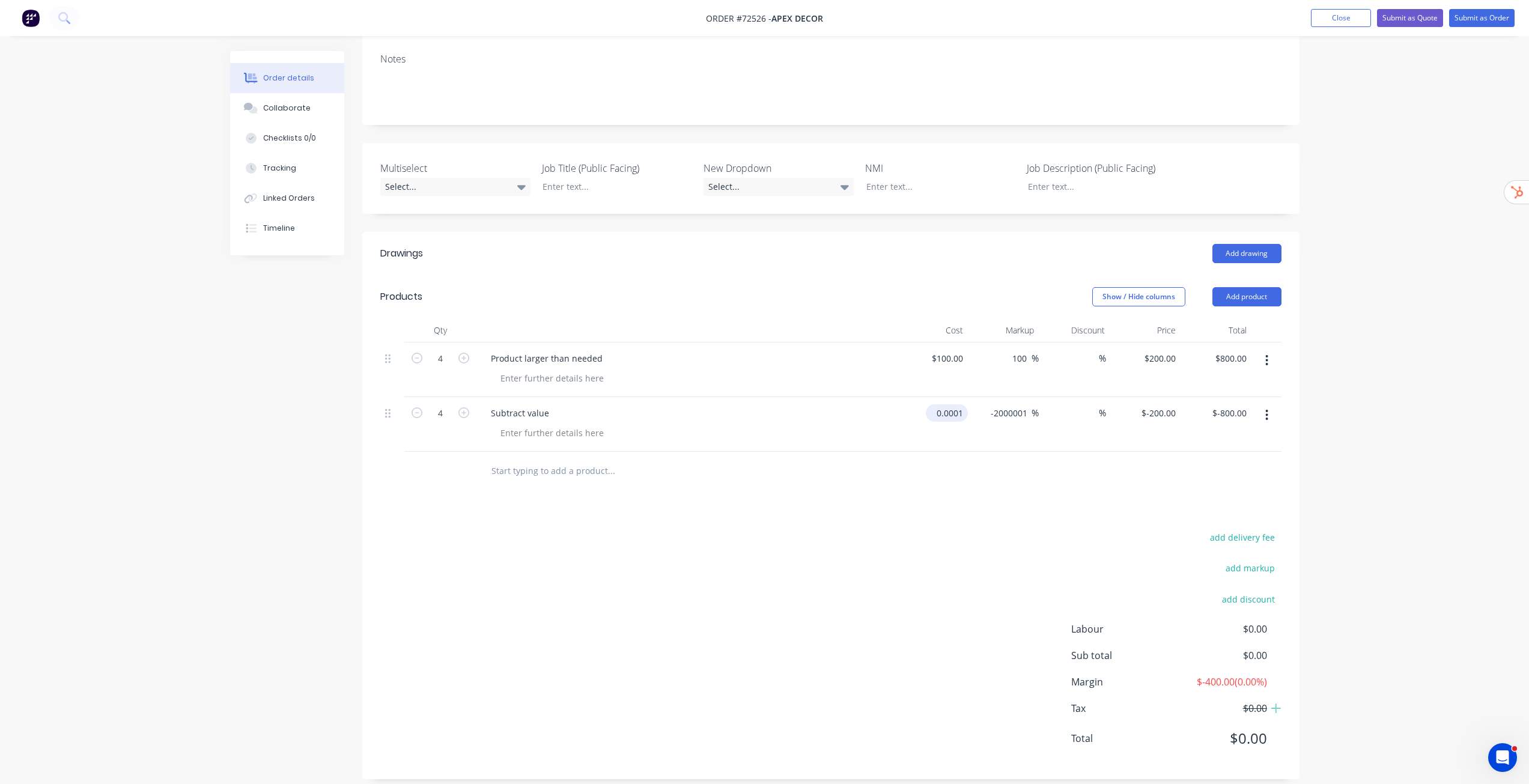
click at [961, 418] on input "0.0001" at bounding box center [949, 413] width 37 height 18
type input "$0.00"
click at [1046, 473] on div at bounding box center [831, 471] width 901 height 39
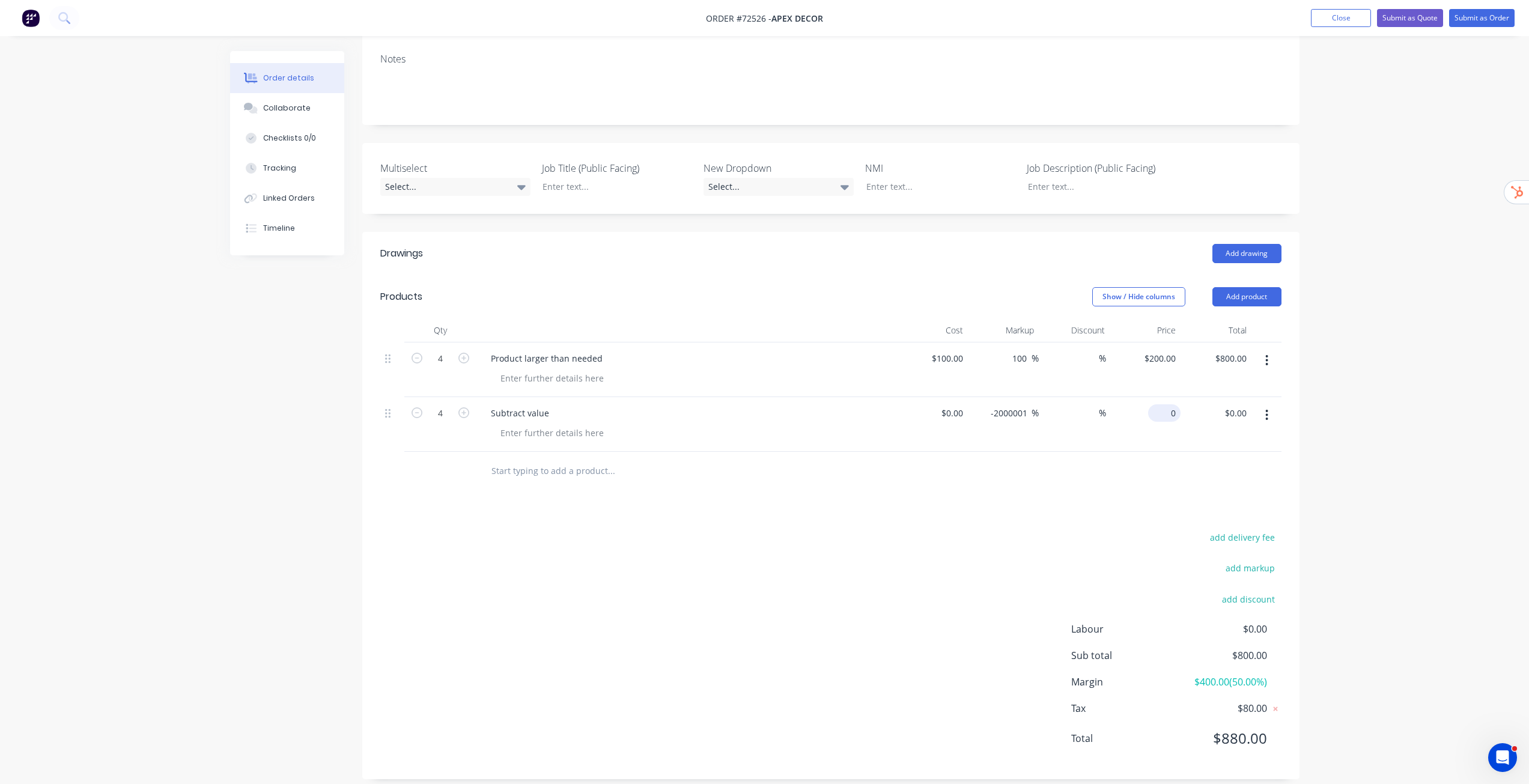
click at [1160, 412] on div "0 $0.00" at bounding box center [1145, 424] width 71 height 55
type input "$-100.00"
type input "$-400.00"
click at [1343, 453] on div "Order details Collaborate Checklists 0/0 Tracking Linked Orders Timeline Order …" at bounding box center [764, 309] width 1529 height 977
click at [966, 416] on input "0" at bounding box center [961, 413] width 14 height 18
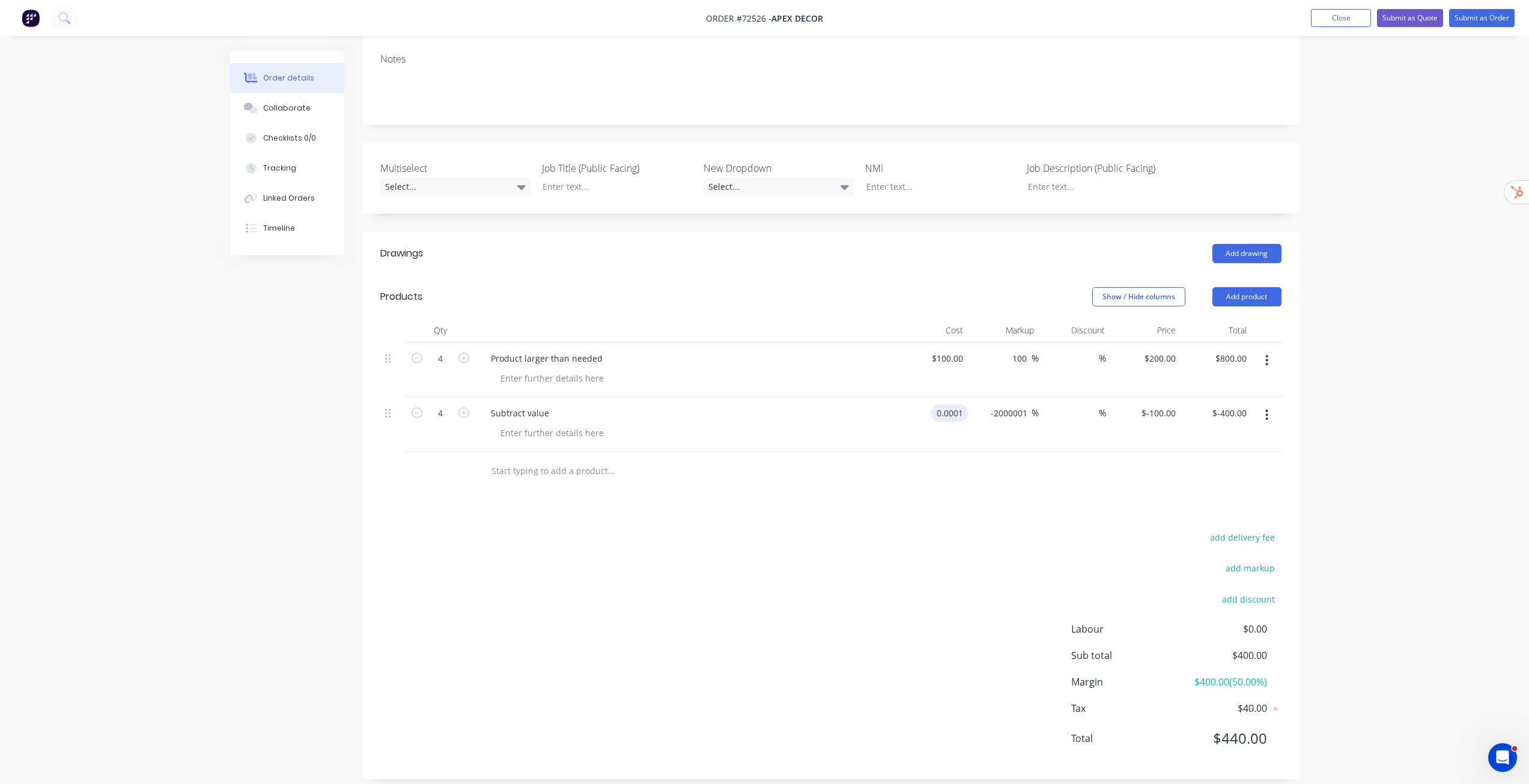
type input "$0.0001"
type input "$-200.00"
type input "$-800.00"
click at [1345, 463] on div "Order details Collaborate Checklists 0/0 Tracking Linked Orders Timeline Order …" at bounding box center [764, 309] width 1529 height 977
click at [419, 418] on icon "button" at bounding box center [417, 413] width 11 height 11
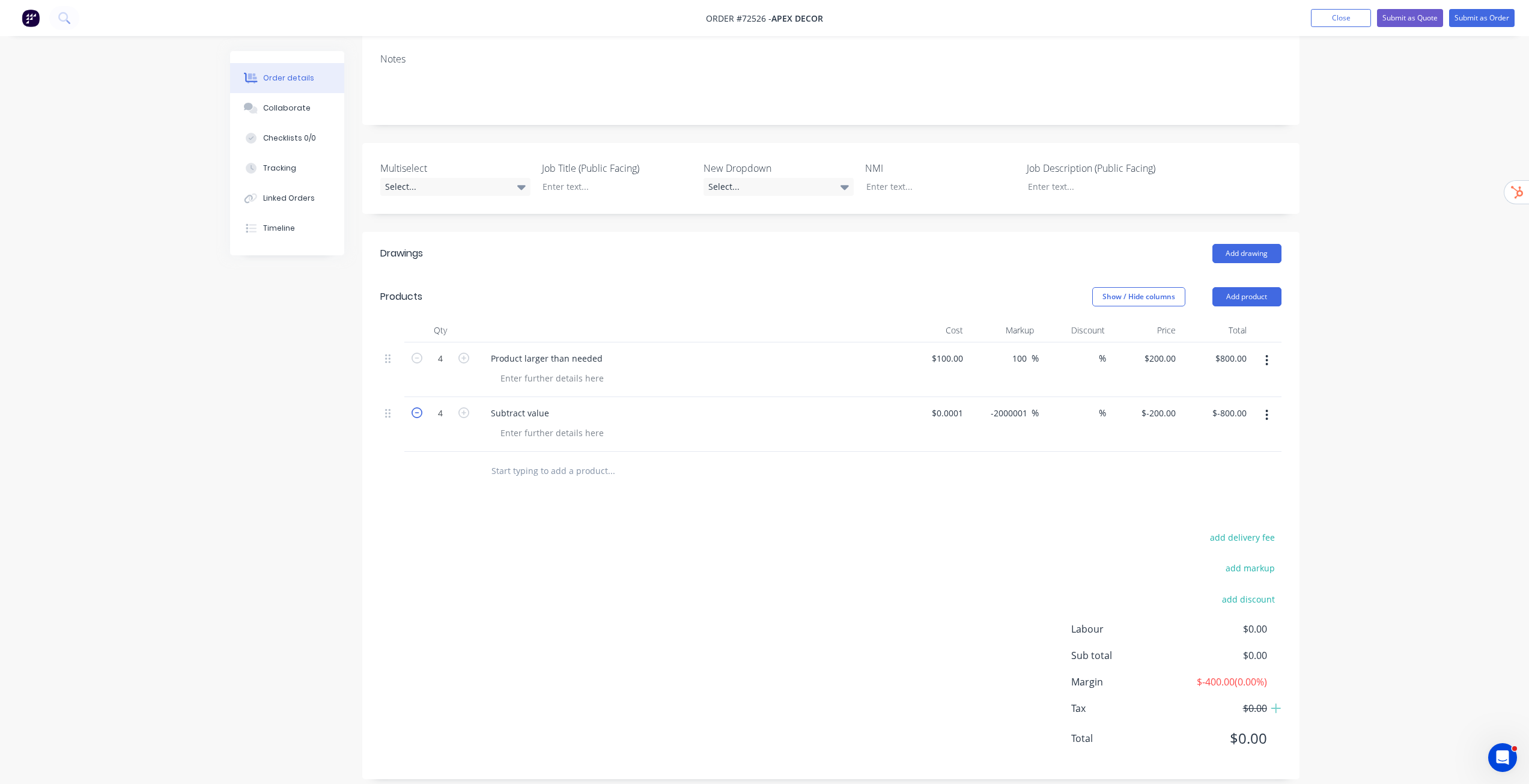
type input "3"
type input "$-600.00"
click at [419, 418] on icon "button" at bounding box center [417, 413] width 11 height 11
type input "2"
type input "$-400.00"
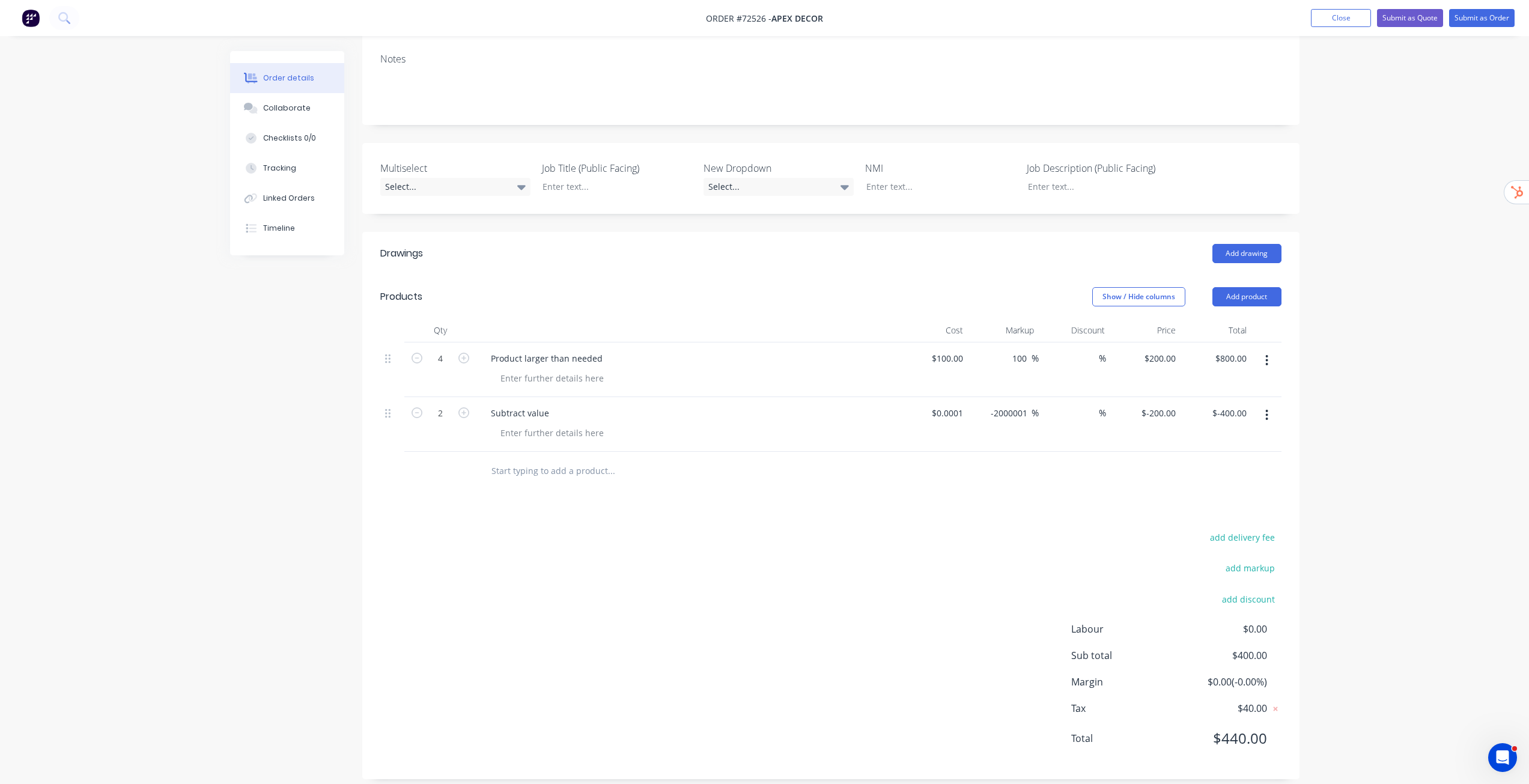
click at [1346, 482] on div "Order details Collaborate Checklists 0/0 Tracking Linked Orders Timeline Order …" at bounding box center [764, 309] width 1529 height 977
click at [1354, 25] on button "Close" at bounding box center [1340, 18] width 60 height 18
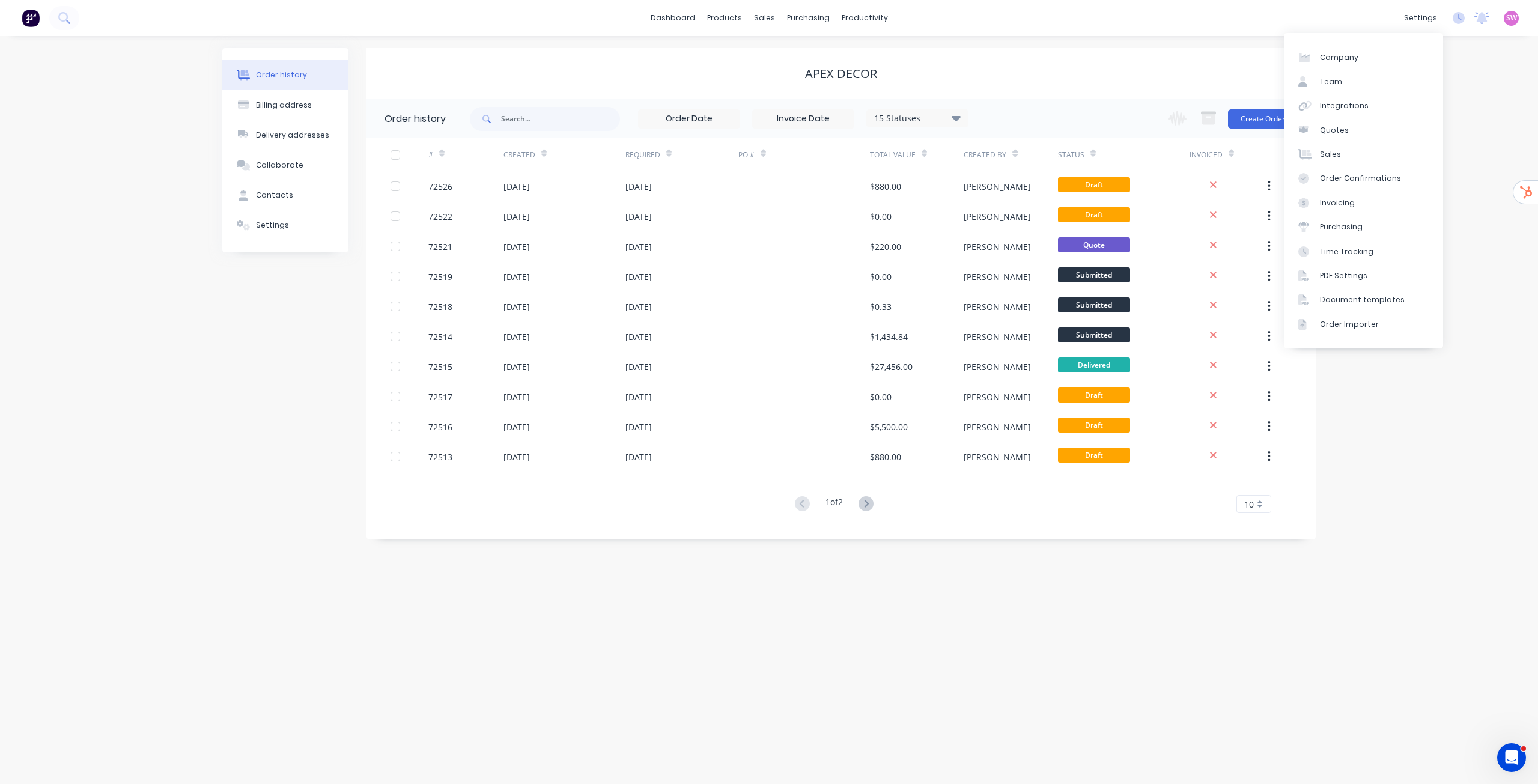
click at [1517, 18] on div "SW Stu's Demo Factory Stuart Wheatley Administrator Profile Sign out" at bounding box center [1511, 18] width 15 height 15
click at [1510, 19] on span "SW" at bounding box center [1512, 18] width 11 height 11
click at [1011, 2] on div "dashboard products sales purchasing productivity dashboard products Product Cat…" at bounding box center [769, 18] width 1538 height 36
click at [684, 14] on link "dashboard" at bounding box center [673, 18] width 57 height 18
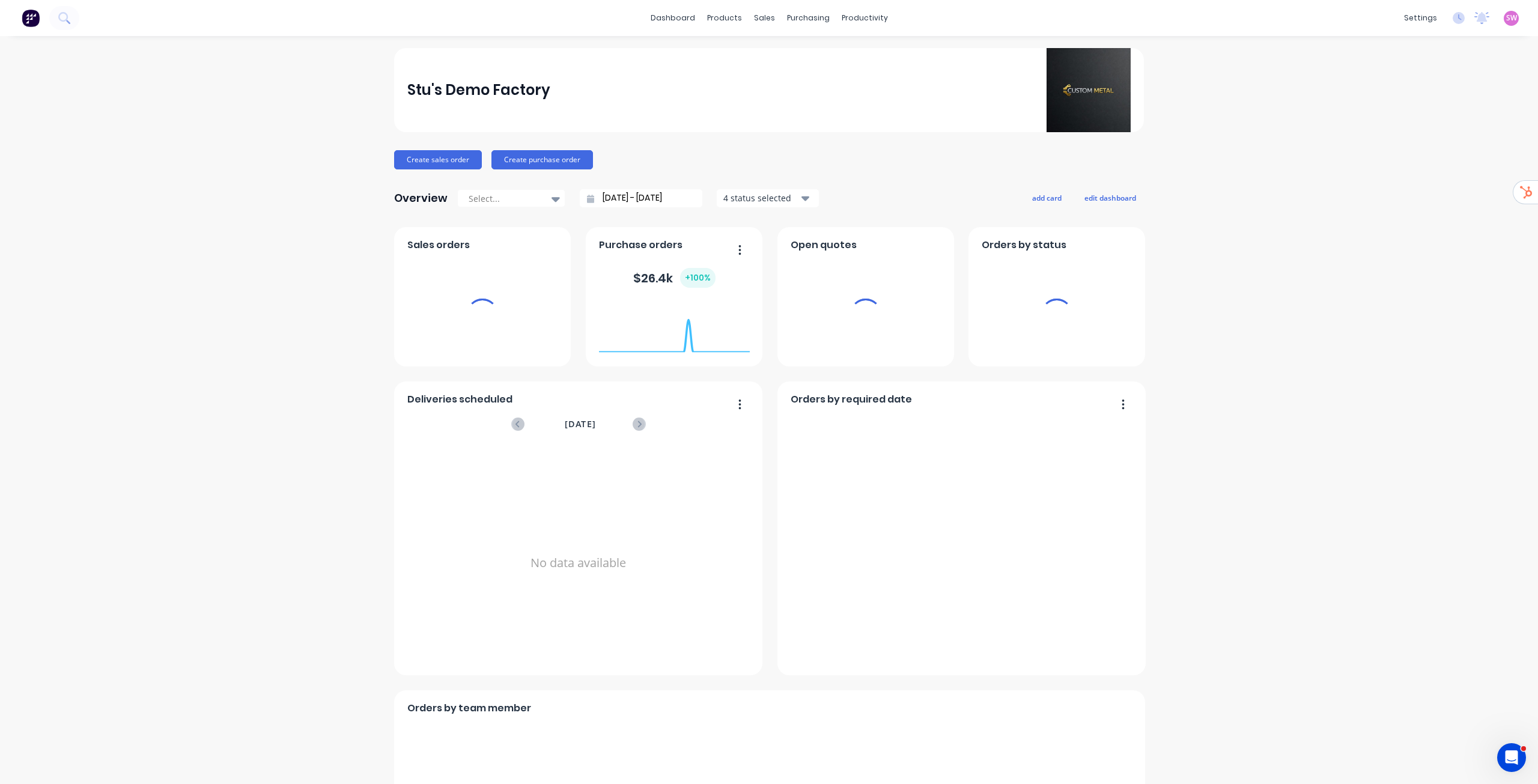
click at [1506, 21] on span "SW" at bounding box center [1512, 18] width 11 height 11
click at [1484, 153] on button "Sign out" at bounding box center [1519, 150] width 159 height 24
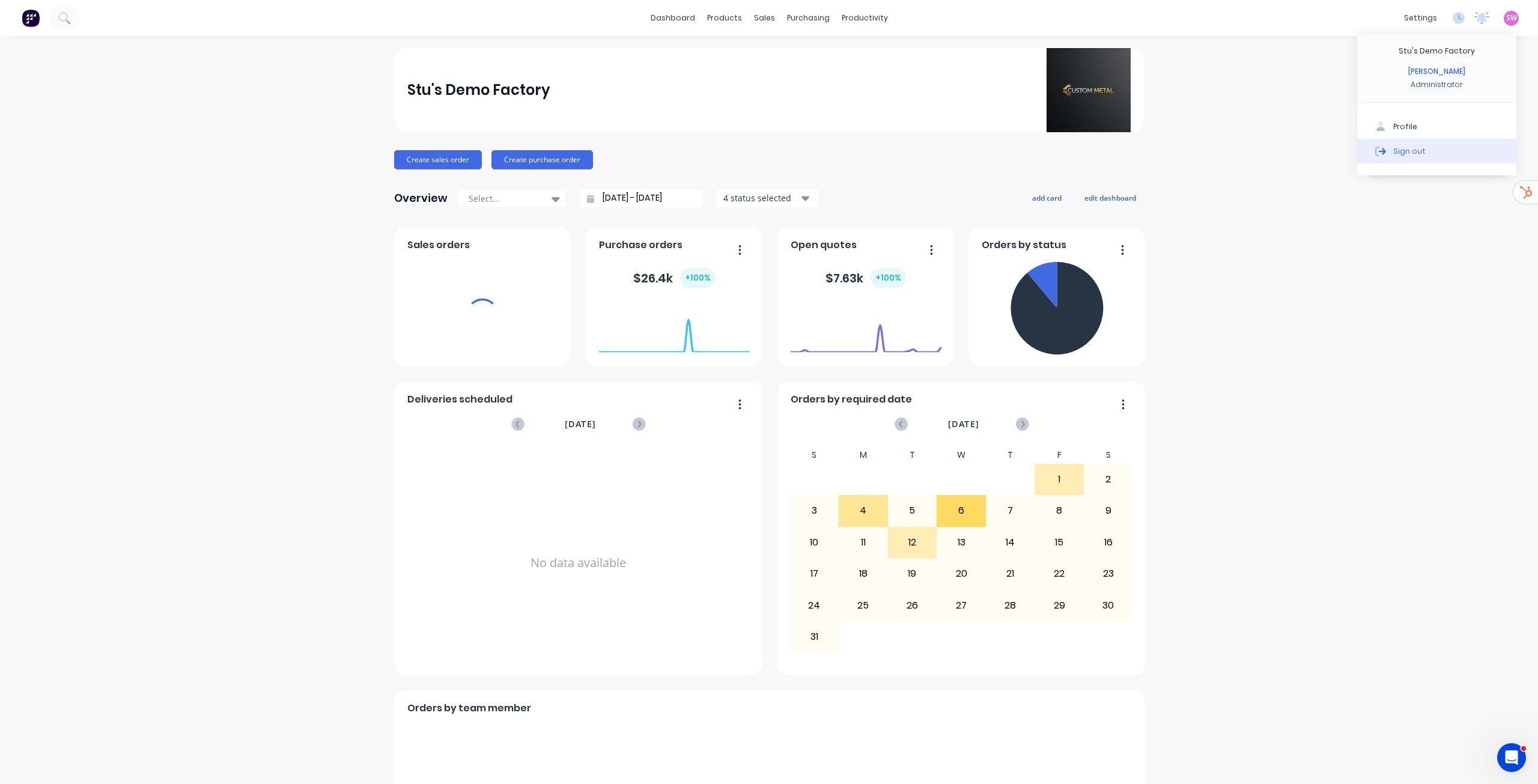
click at [1410, 152] on div "Sign out" at bounding box center [1409, 151] width 33 height 11
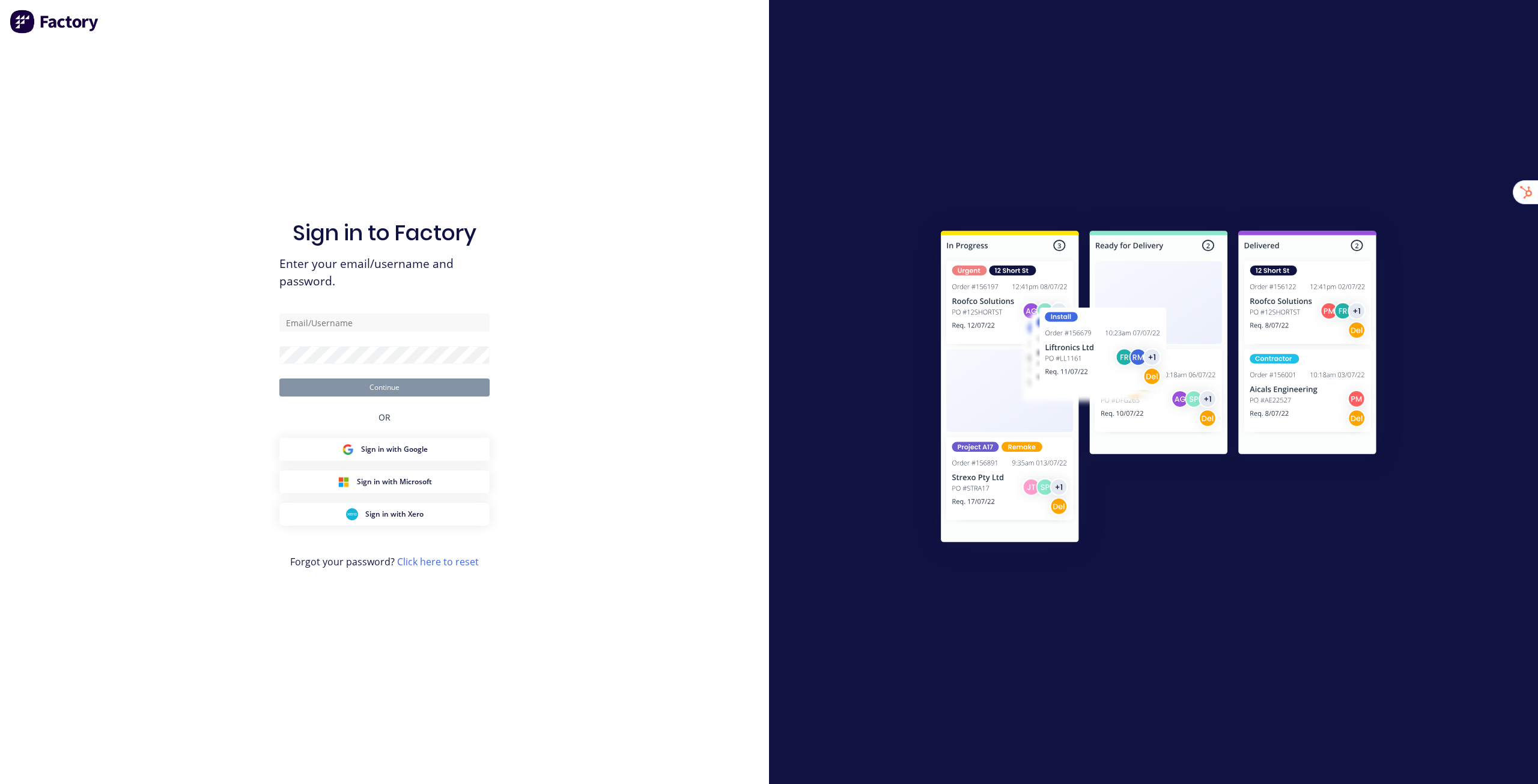
type input "stuart@factory.app"
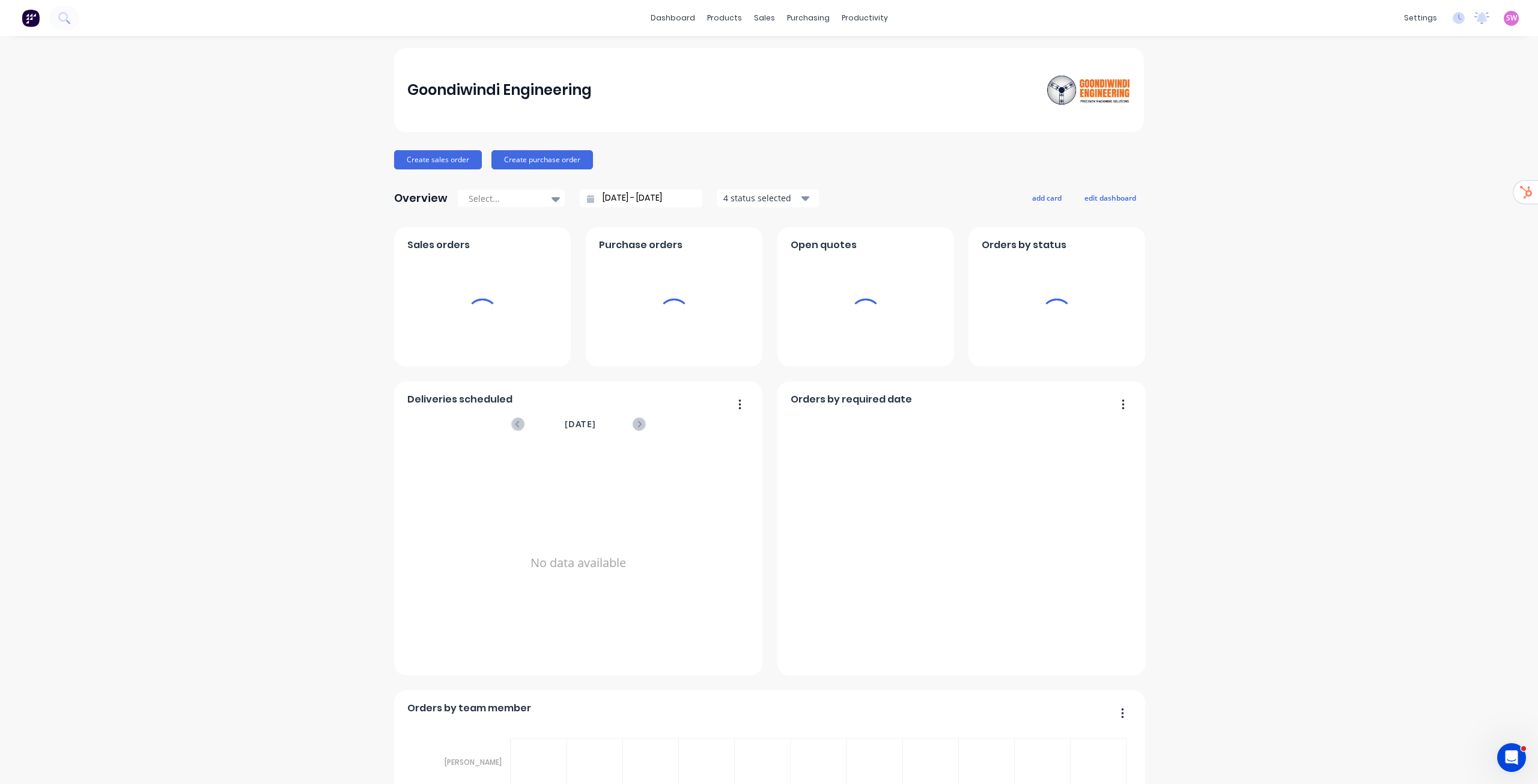
drag, startPoint x: 1328, startPoint y: 201, endPoint x: 798, endPoint y: 177, distance: 530.5
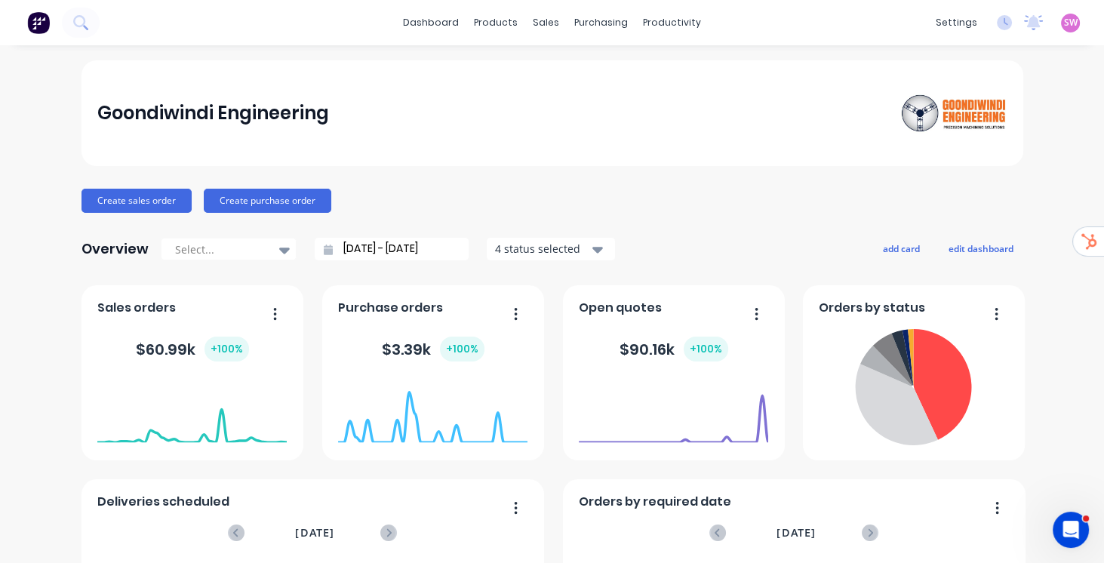
click at [951, 141] on div "Goondiwindi Engineering" at bounding box center [553, 113] width 942 height 106
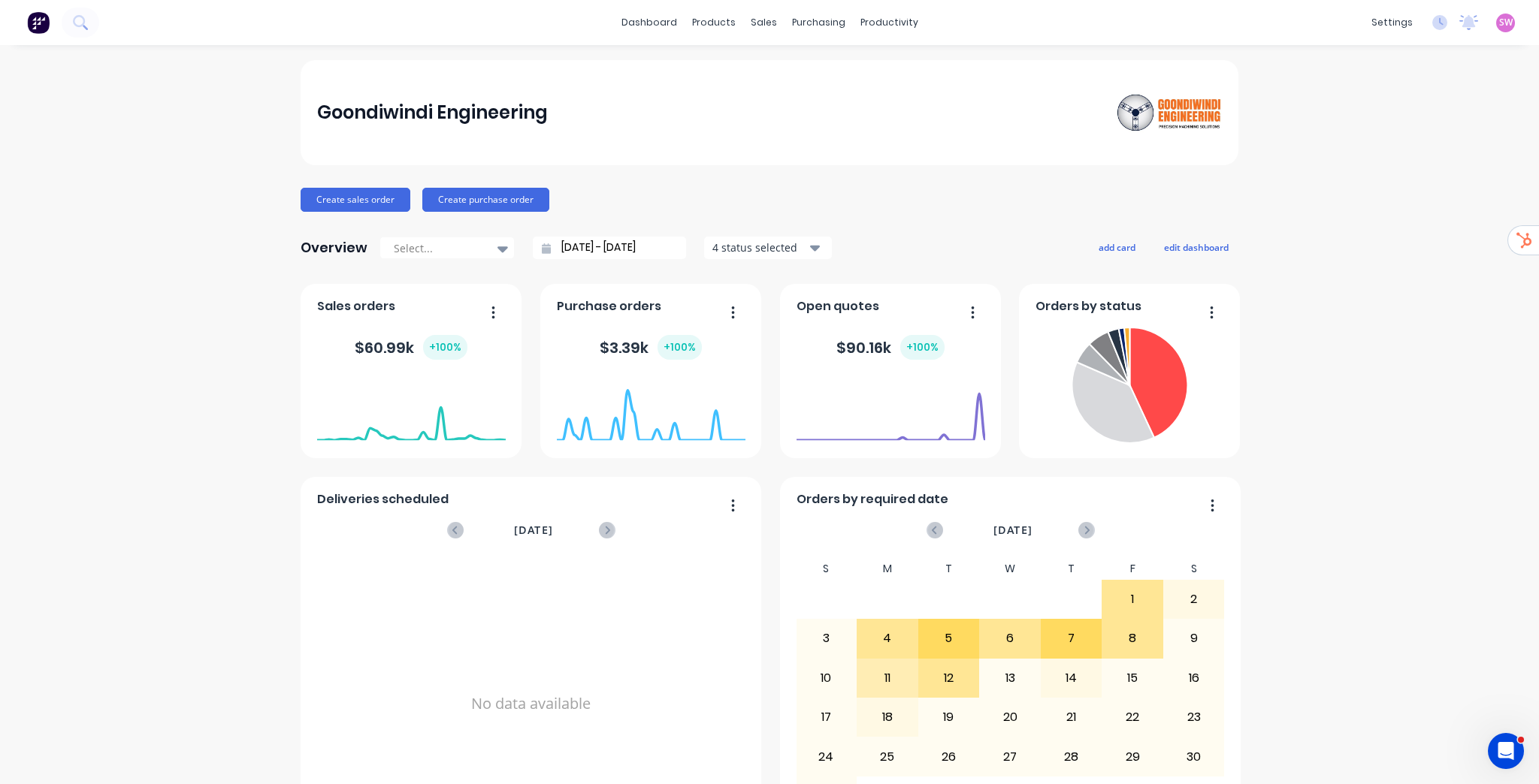
click at [798, 63] on link "Sales Orders" at bounding box center [838, 72] width 199 height 30
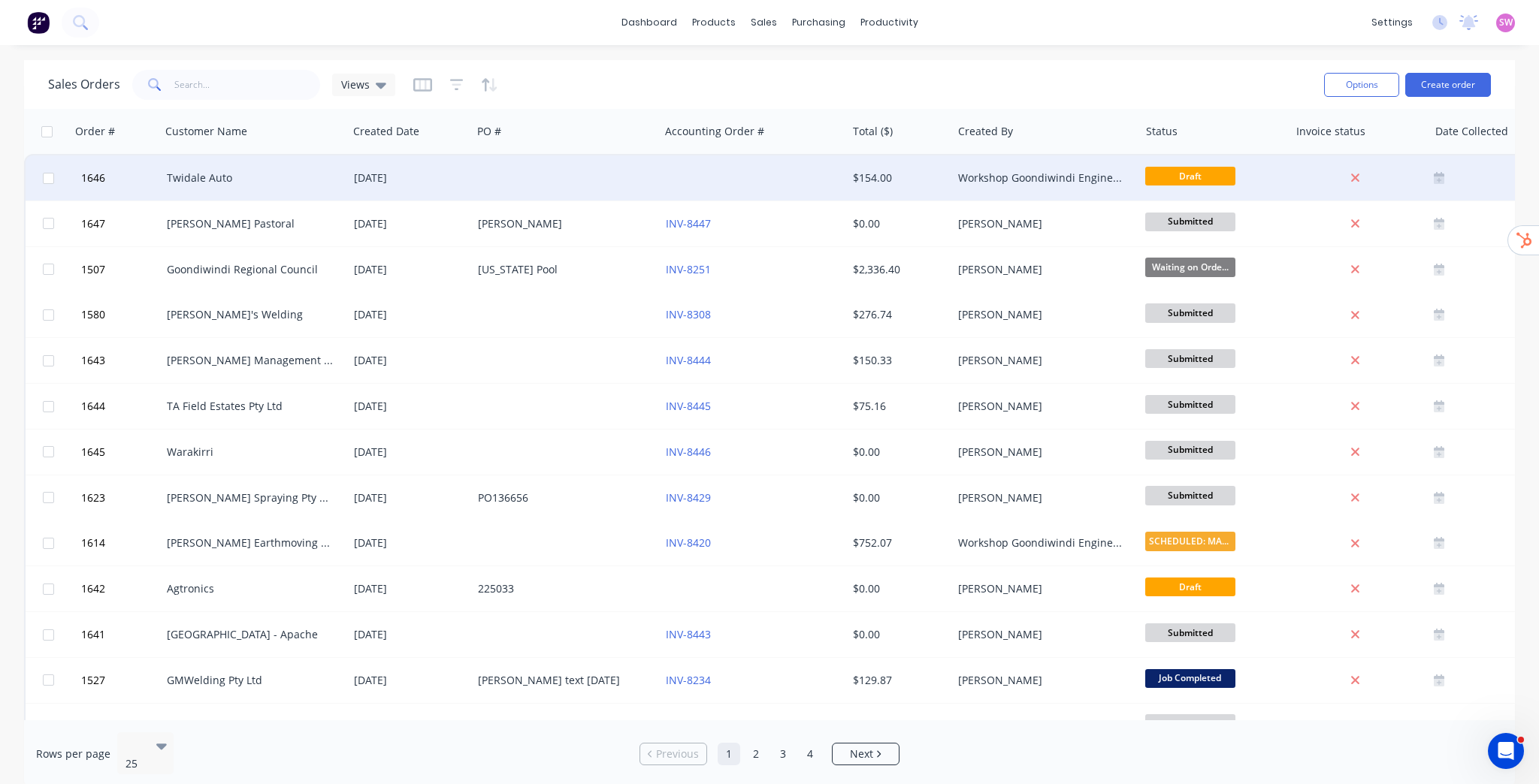
click at [738, 161] on div at bounding box center [754, 177] width 187 height 45
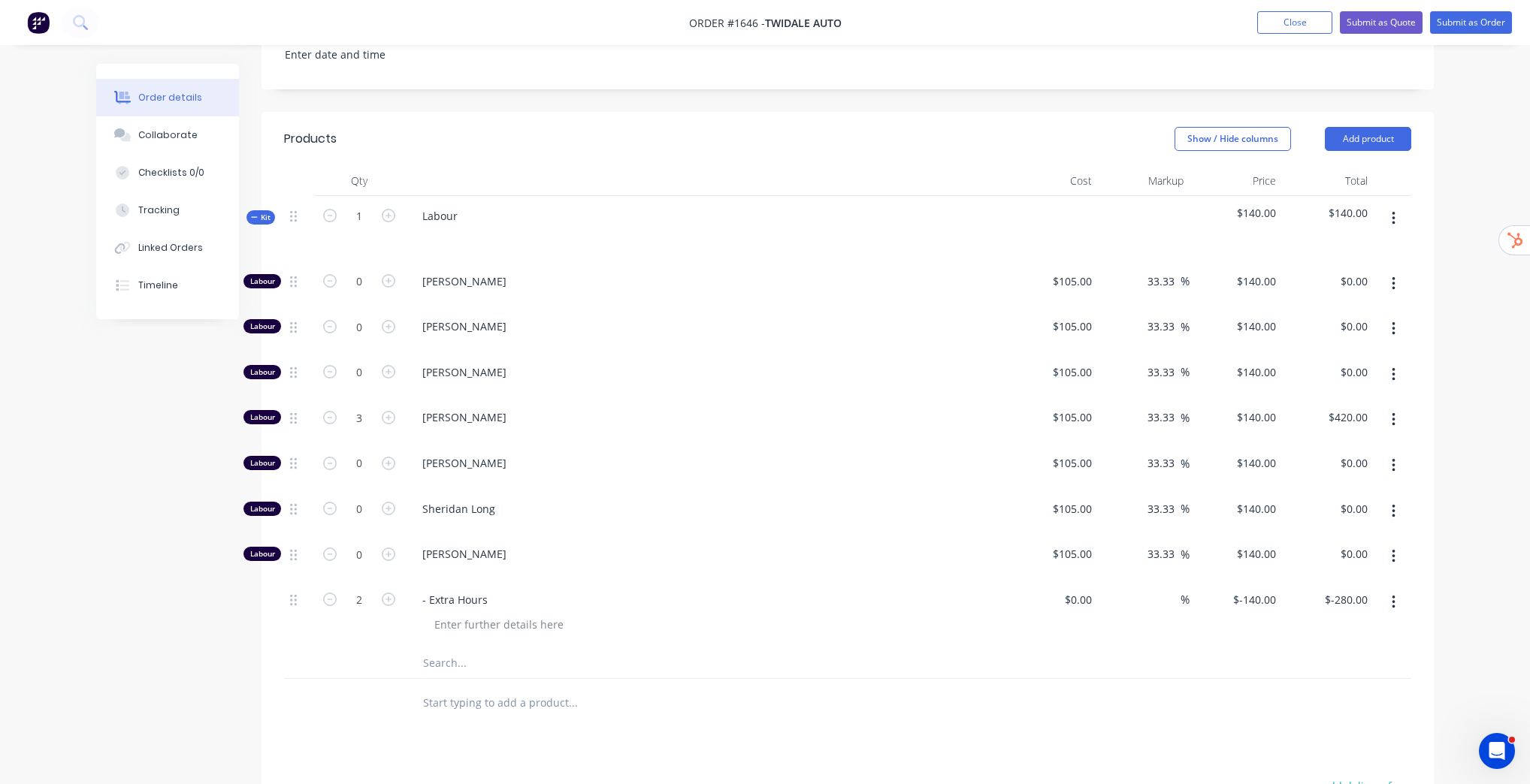
scroll to position [481, 0]
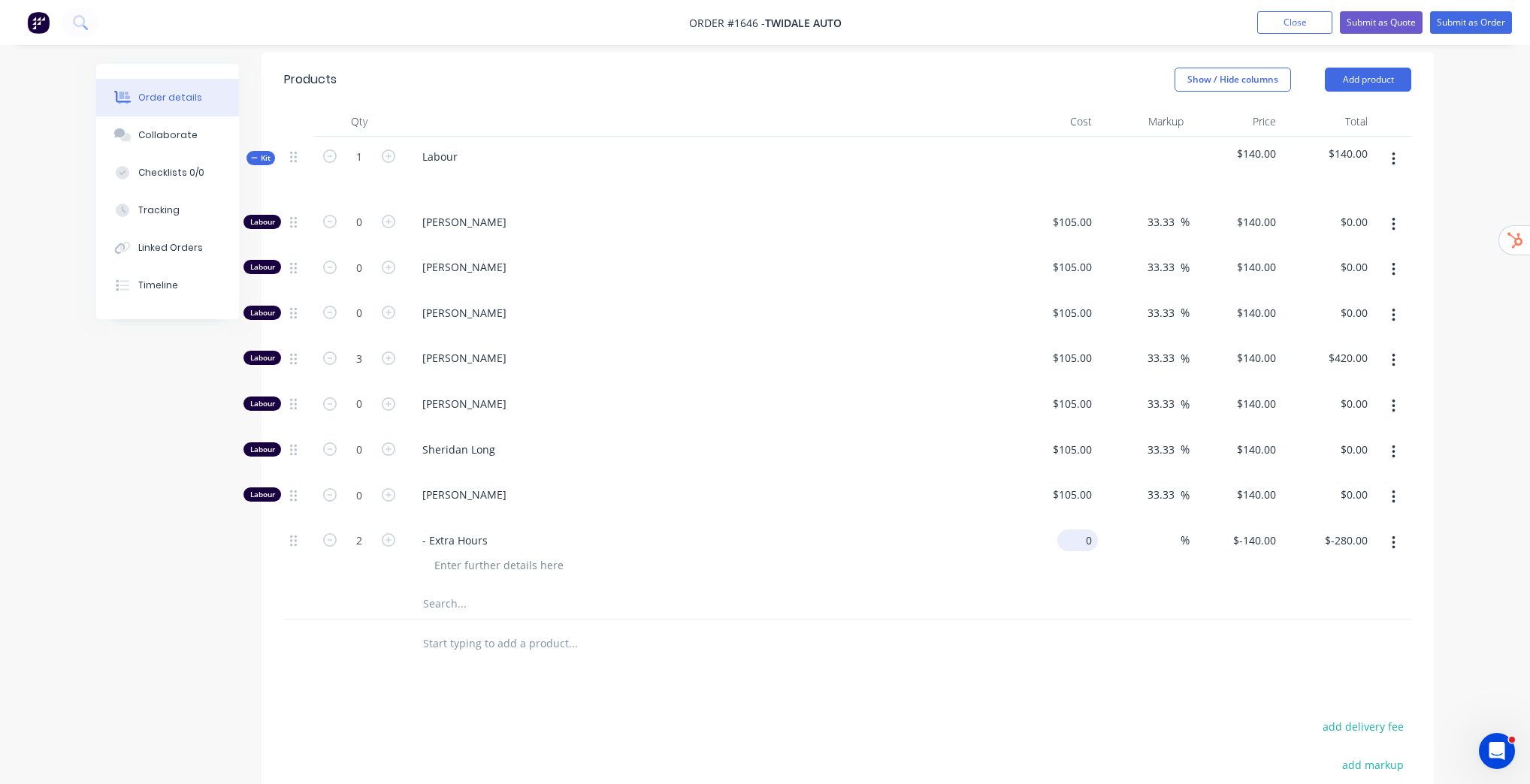
click at [1083, 535] on input "0" at bounding box center [1080, 540] width 35 height 22
type input "$0.0001"
type input "$0.00"
click at [1466, 529] on div "Order details Collaborate Checklists 0/0 Tracking Linked Orders Timeline Order …" at bounding box center [765, 286] width 1530 height 1532
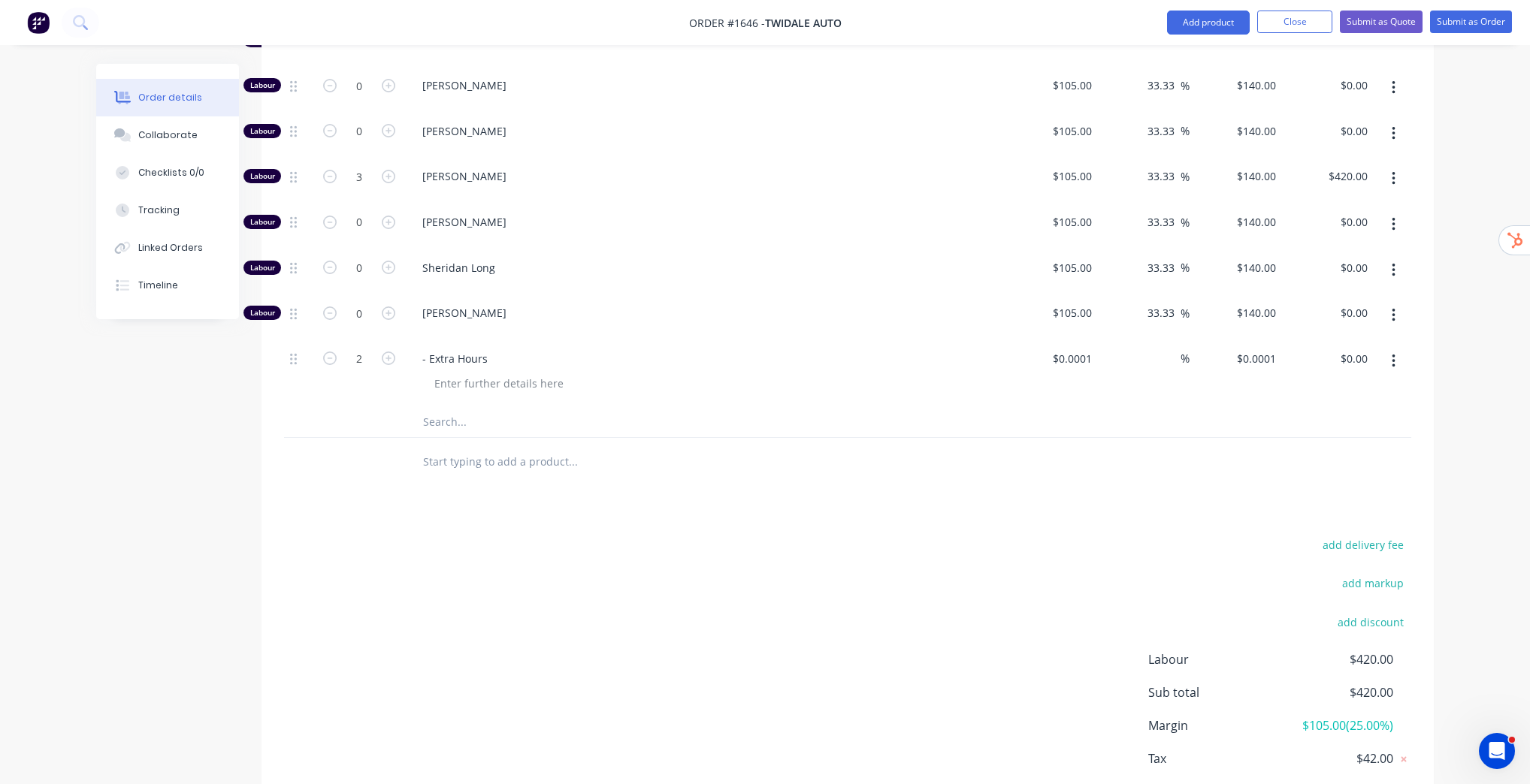
scroll to position [502, 0]
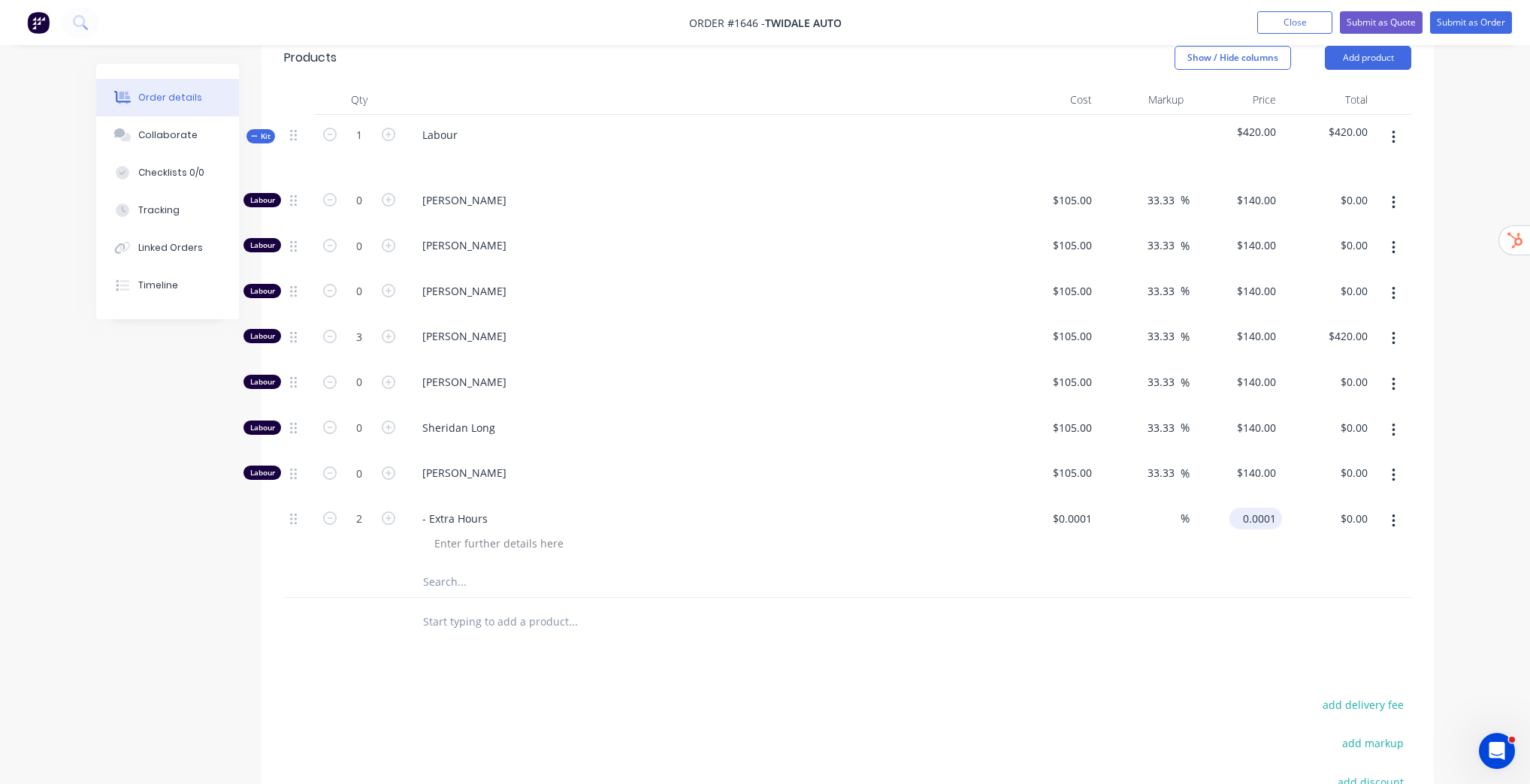
click at [1265, 513] on input "0.0001" at bounding box center [1258, 518] width 47 height 22
type input "140"
type input "139999900"
type input "$140.00"
type input "$280.00"
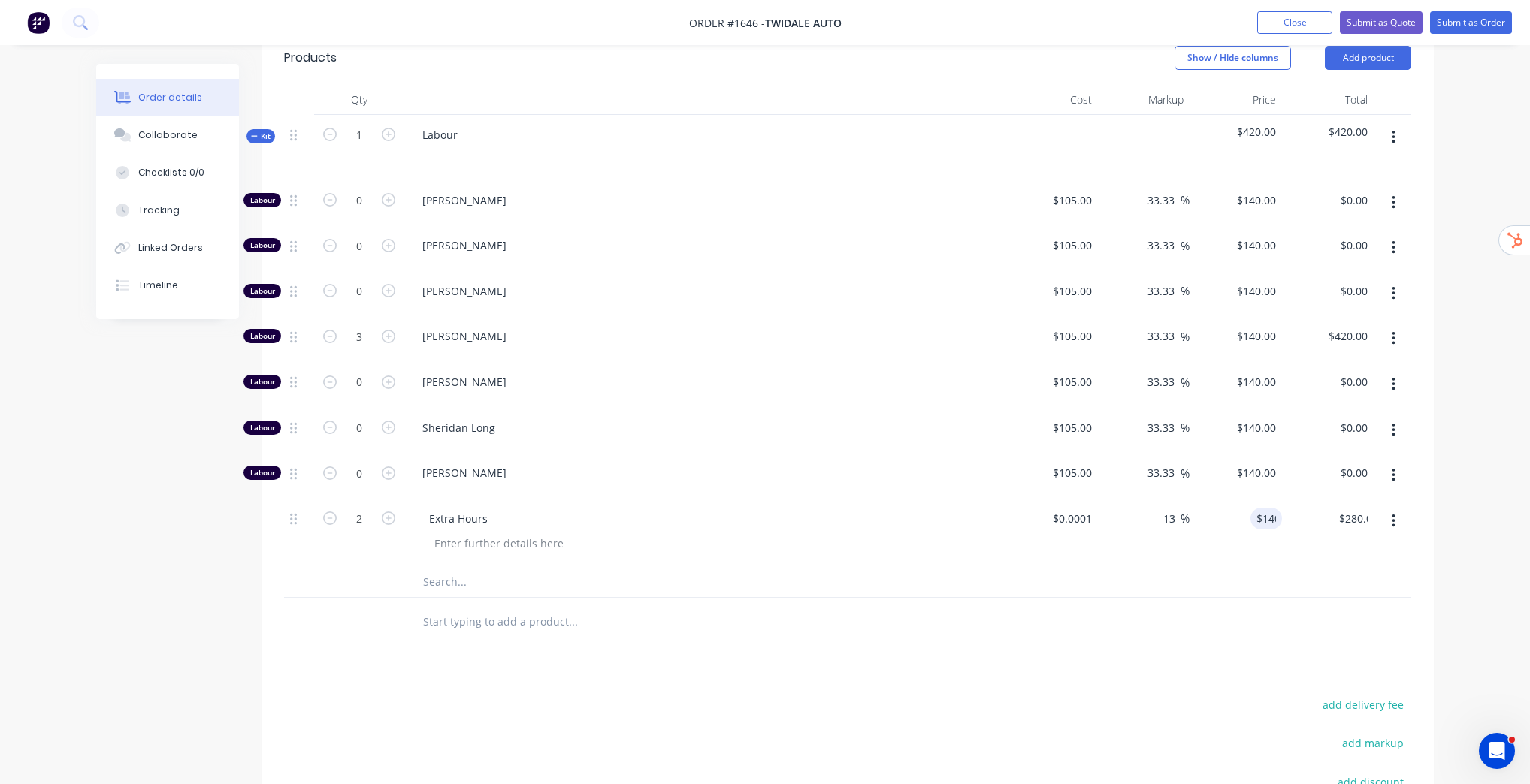
click at [1494, 545] on div "Order details Collaborate Checklists 0/0 Tracking Linked Orders Timeline Order …" at bounding box center [765, 264] width 1530 height 1532
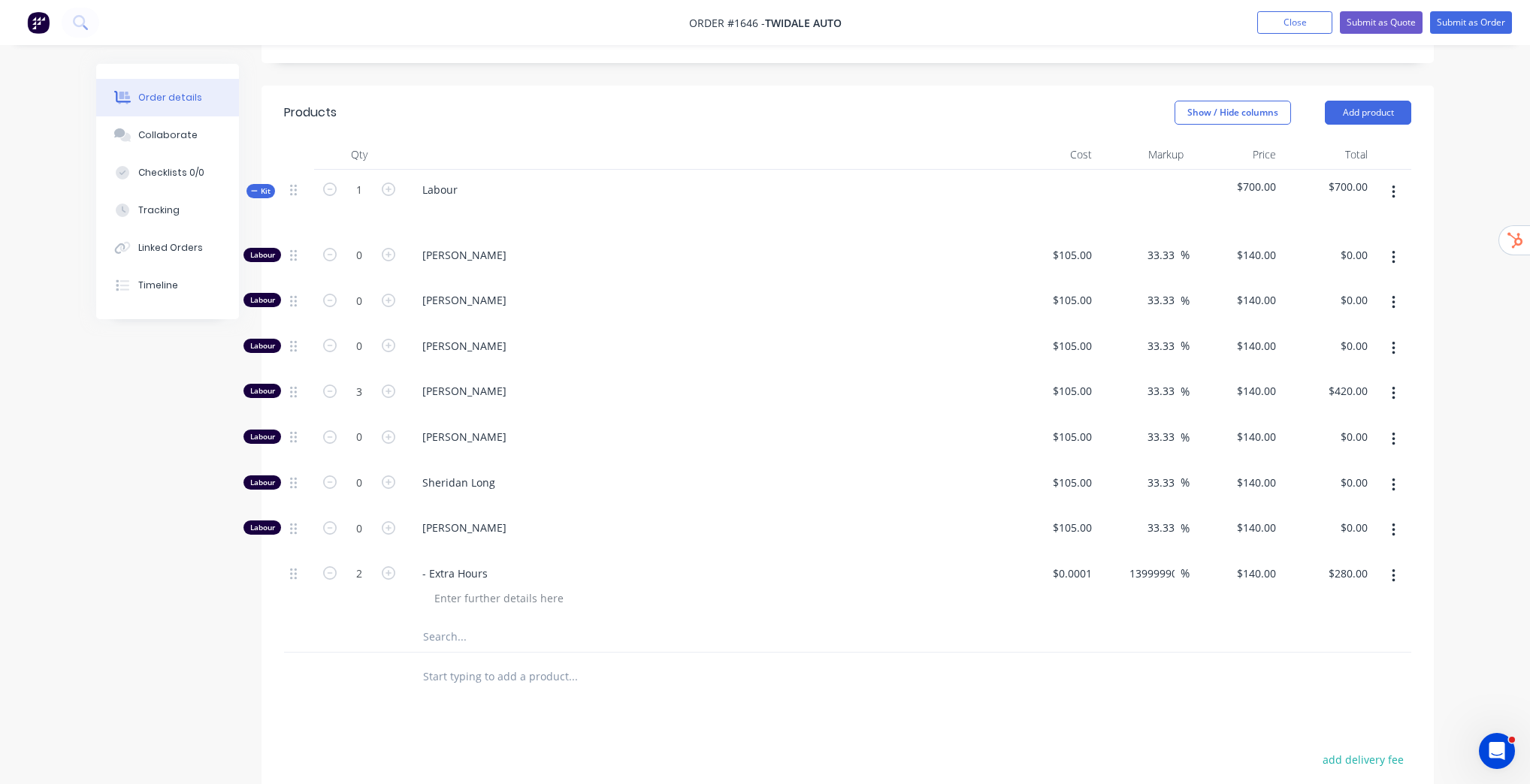
scroll to position [443, 0]
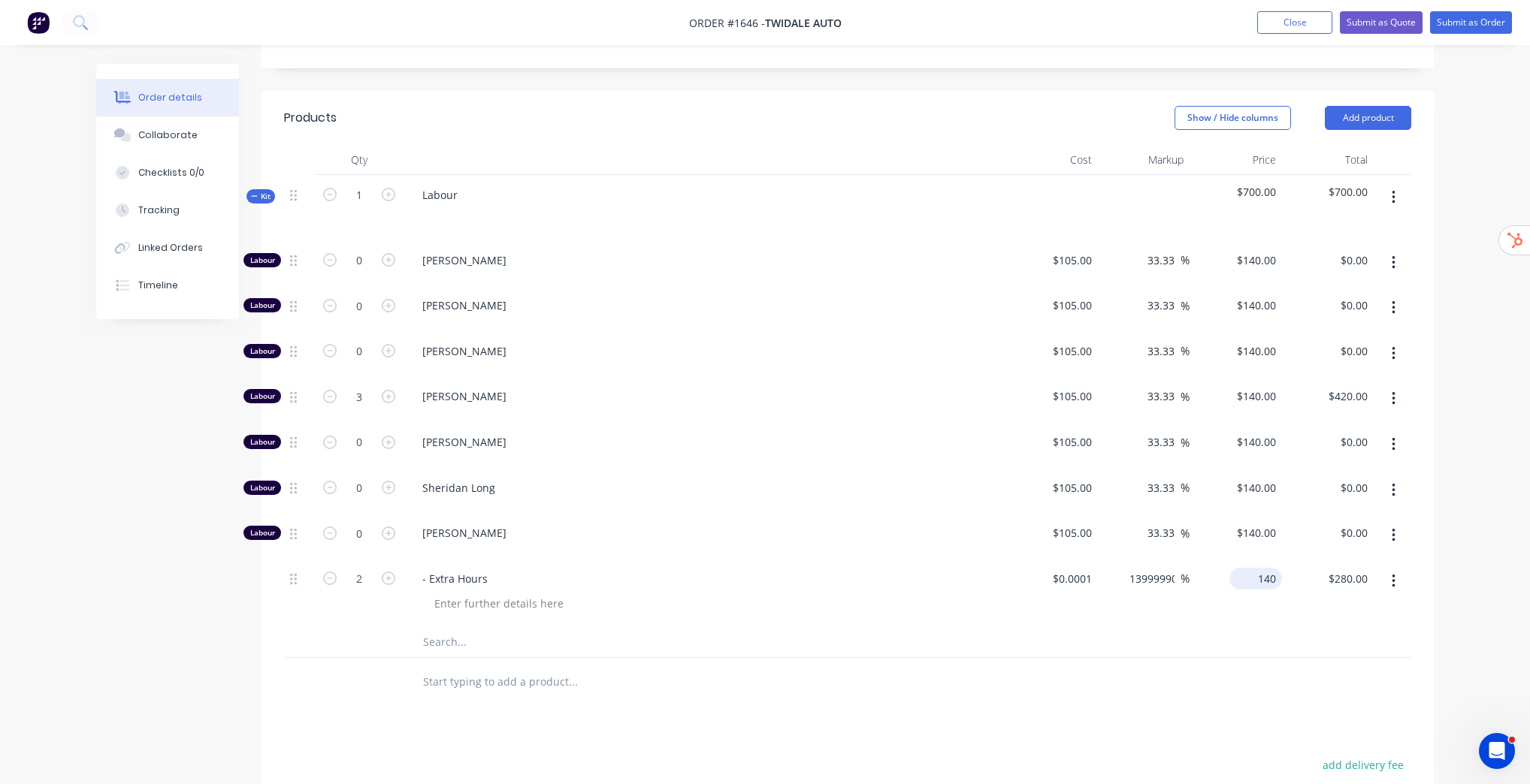
click at [1244, 574] on div "140 $140.00" at bounding box center [1235, 593] width 93 height 69
click at [1256, 568] on input "140" at bounding box center [1269, 579] width 26 height 22
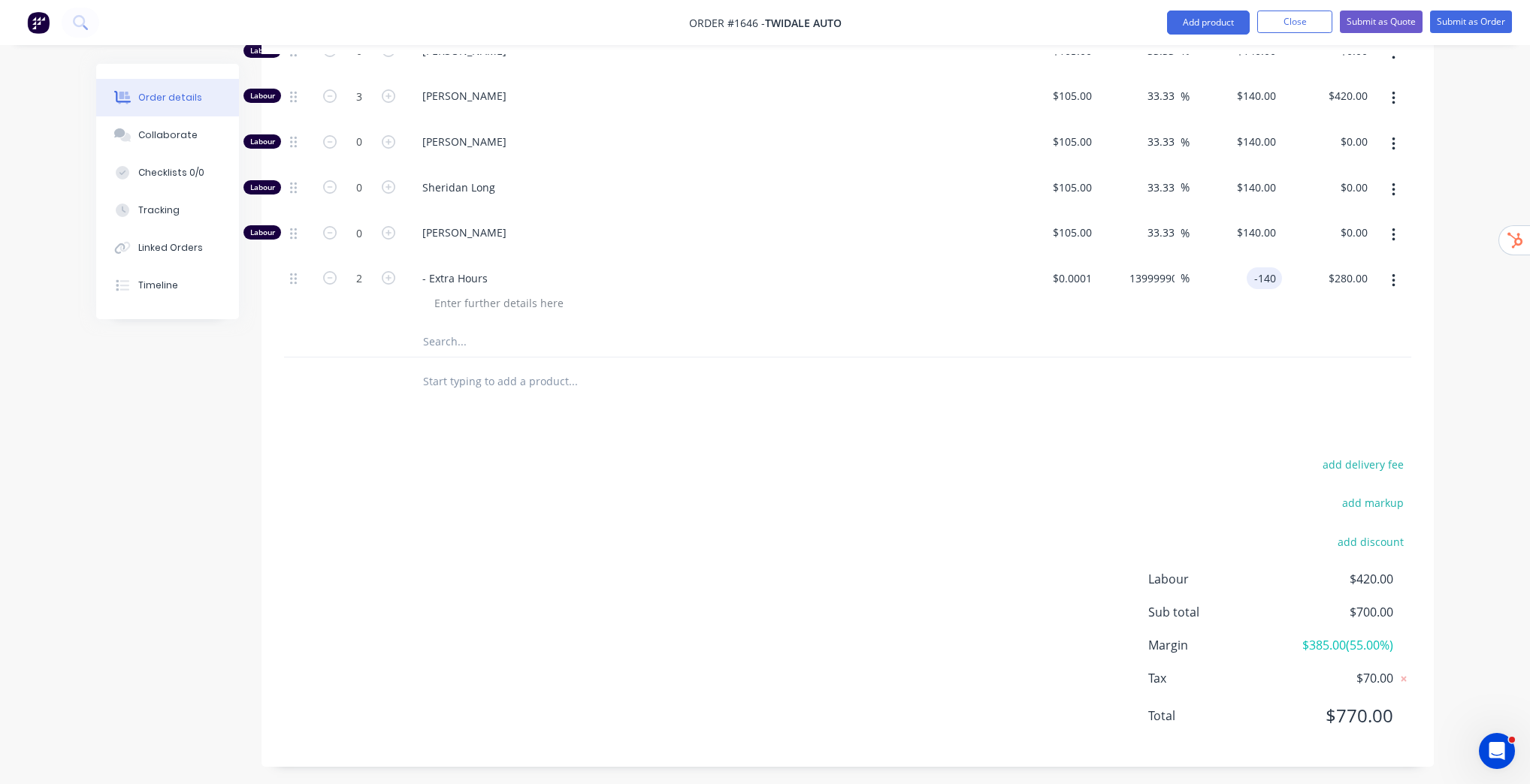
type input "-140"
type input "-140000100"
type input "$-140.00"
type input "$-280.00"
click at [1486, 559] on div "Order details Collaborate Checklists 0/0 Tracking Linked Orders Timeline Order …" at bounding box center [765, 24] width 1530 height 1532
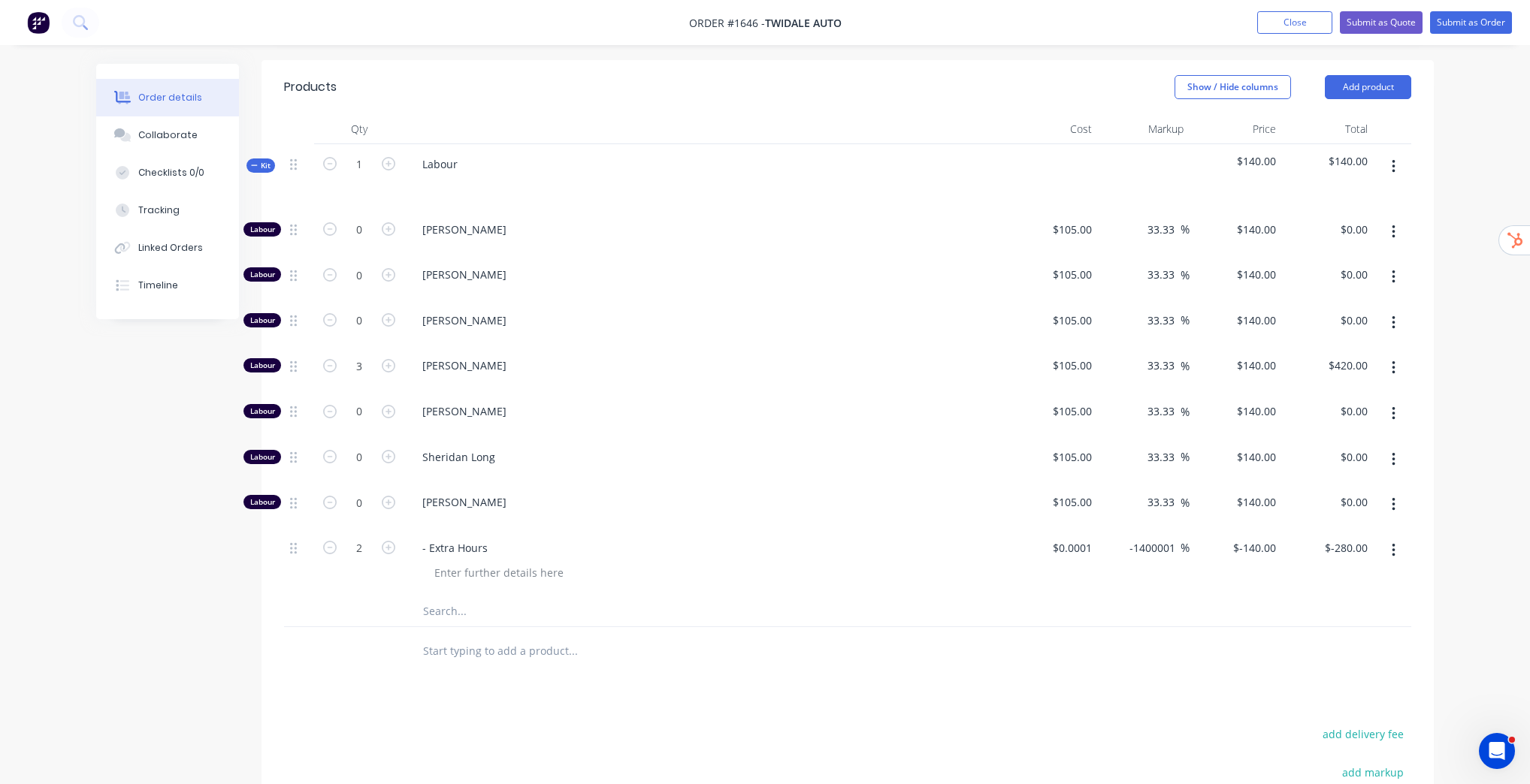
scroll to position [443, 0]
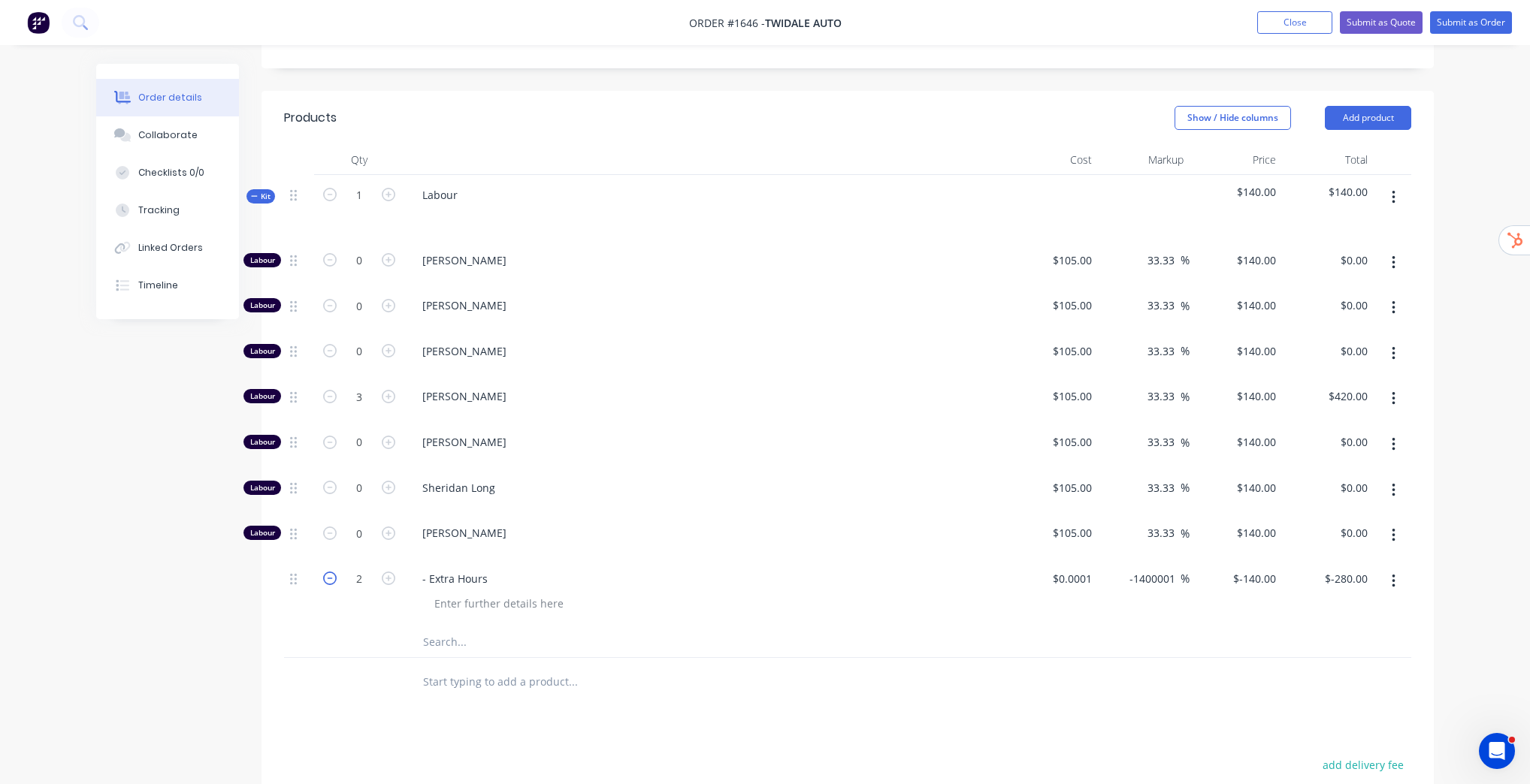
click at [331, 575] on icon "button" at bounding box center [330, 578] width 14 height 14
type input "1"
type input "$-140.00"
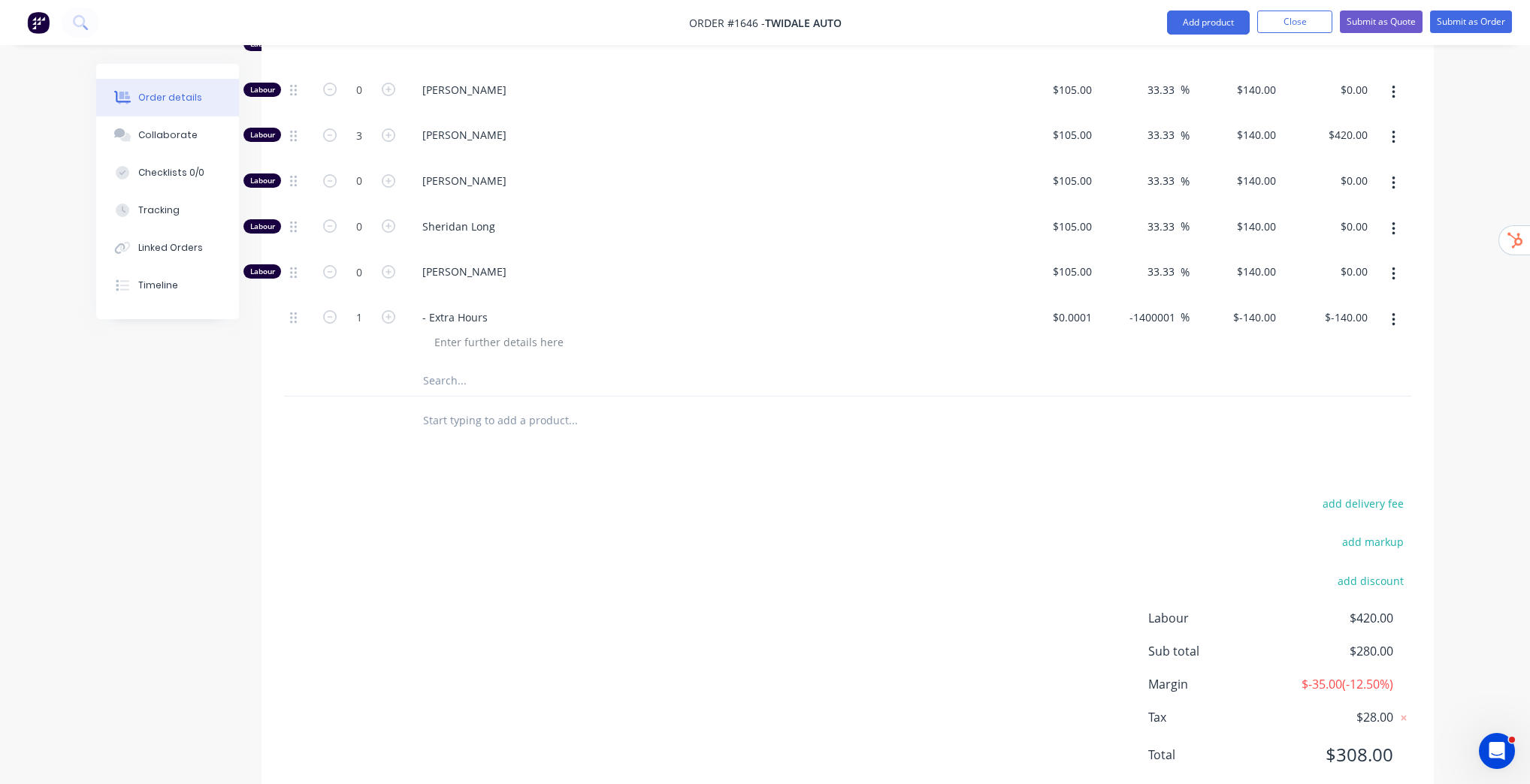
scroll to position [683, 0]
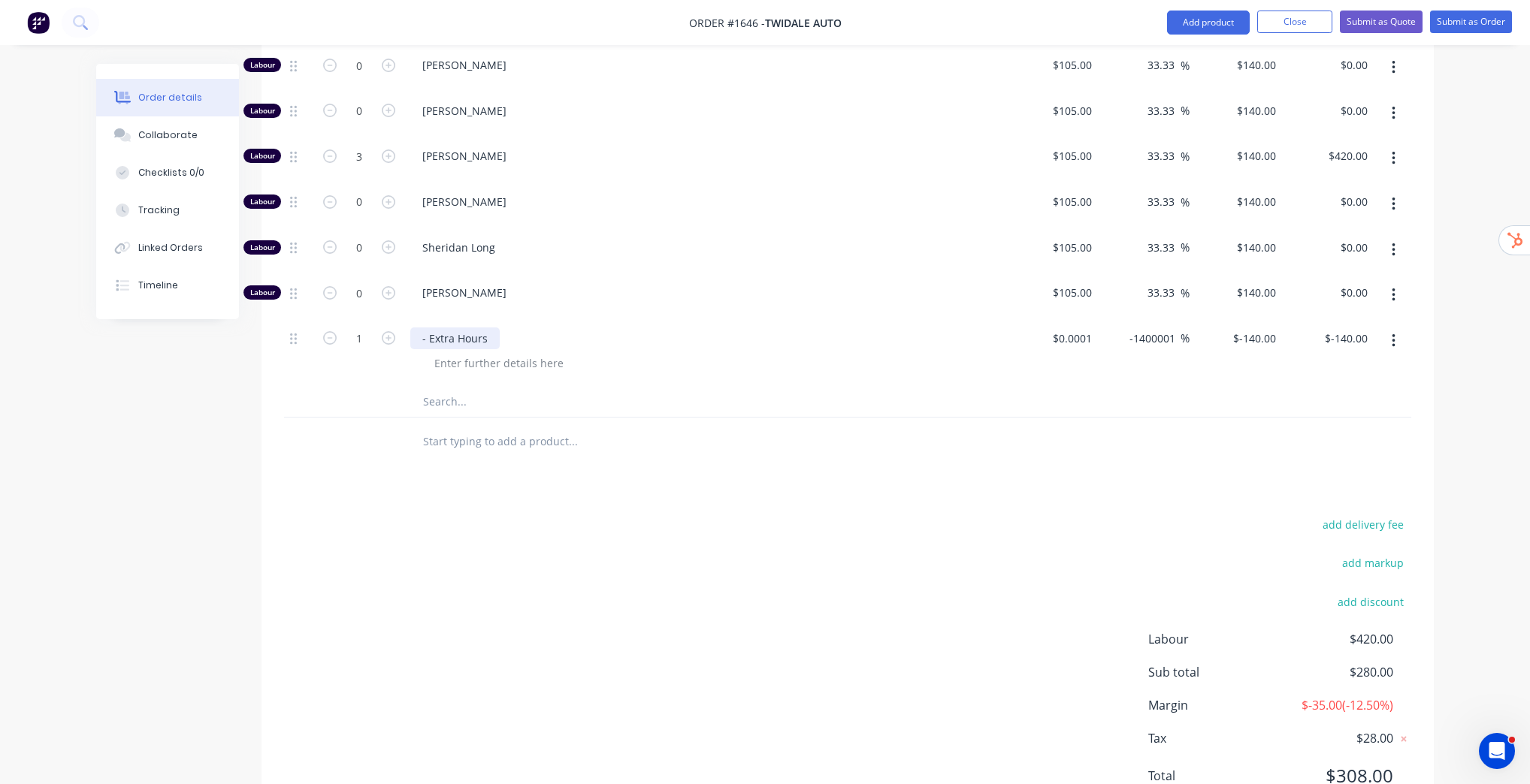
click at [424, 335] on div "- Extra Hours" at bounding box center [455, 338] width 90 height 22
click at [1469, 449] on div "Order details Collaborate Checklists 0/0 Tracking Linked Orders Timeline Order …" at bounding box center [765, 84] width 1530 height 1532
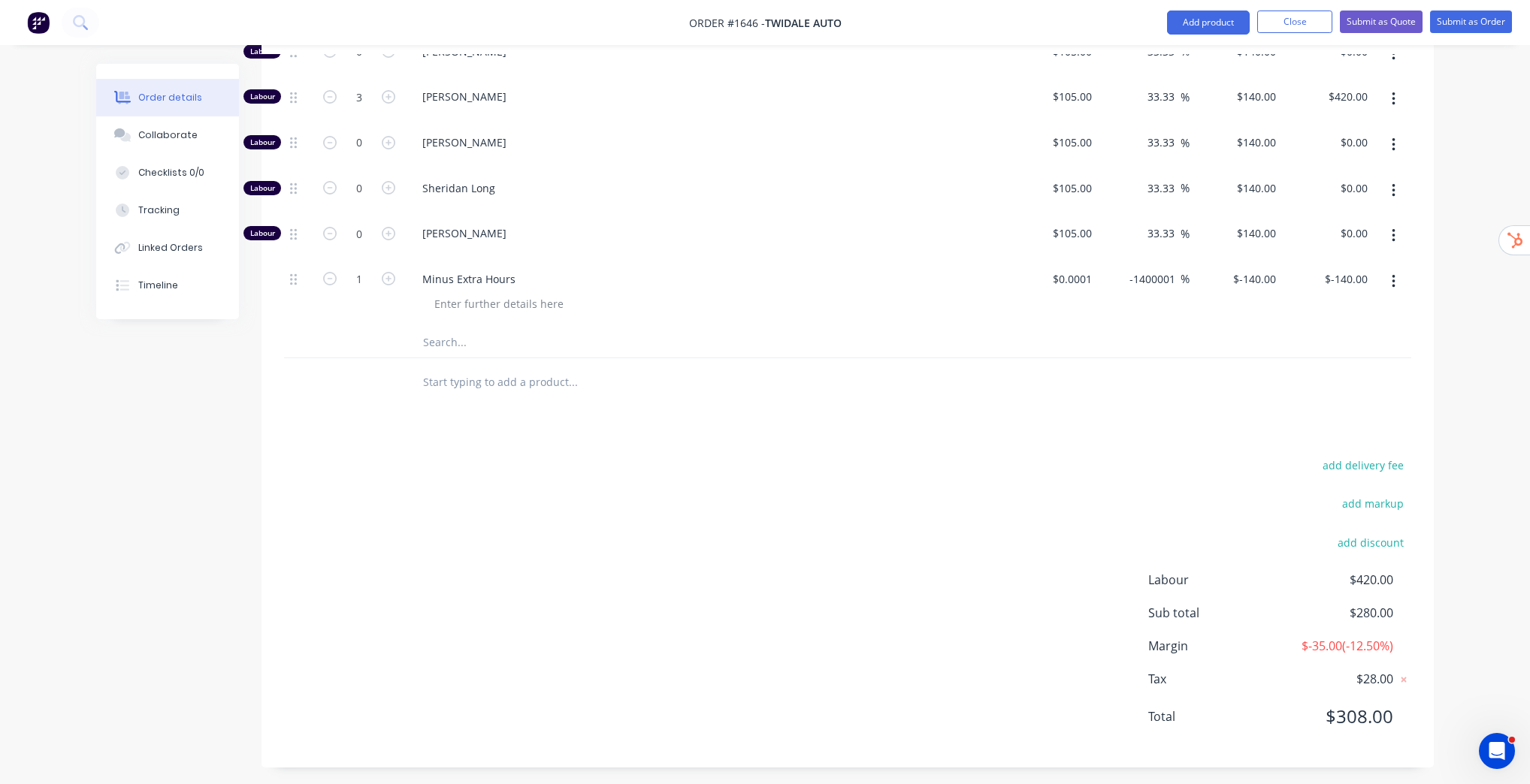
scroll to position [742, 0]
click at [1389, 364] on div at bounding box center [847, 381] width 1127 height 49
drag, startPoint x: 1347, startPoint y: 571, endPoint x: 1398, endPoint y: 568, distance: 51.1
click at [1398, 570] on div "Labour $420.00" at bounding box center [1279, 579] width 263 height 18
click at [1450, 565] on div "Order details Collaborate Checklists 0/0 Tracking Linked Orders Timeline Order …" at bounding box center [765, 24] width 1530 height 1532
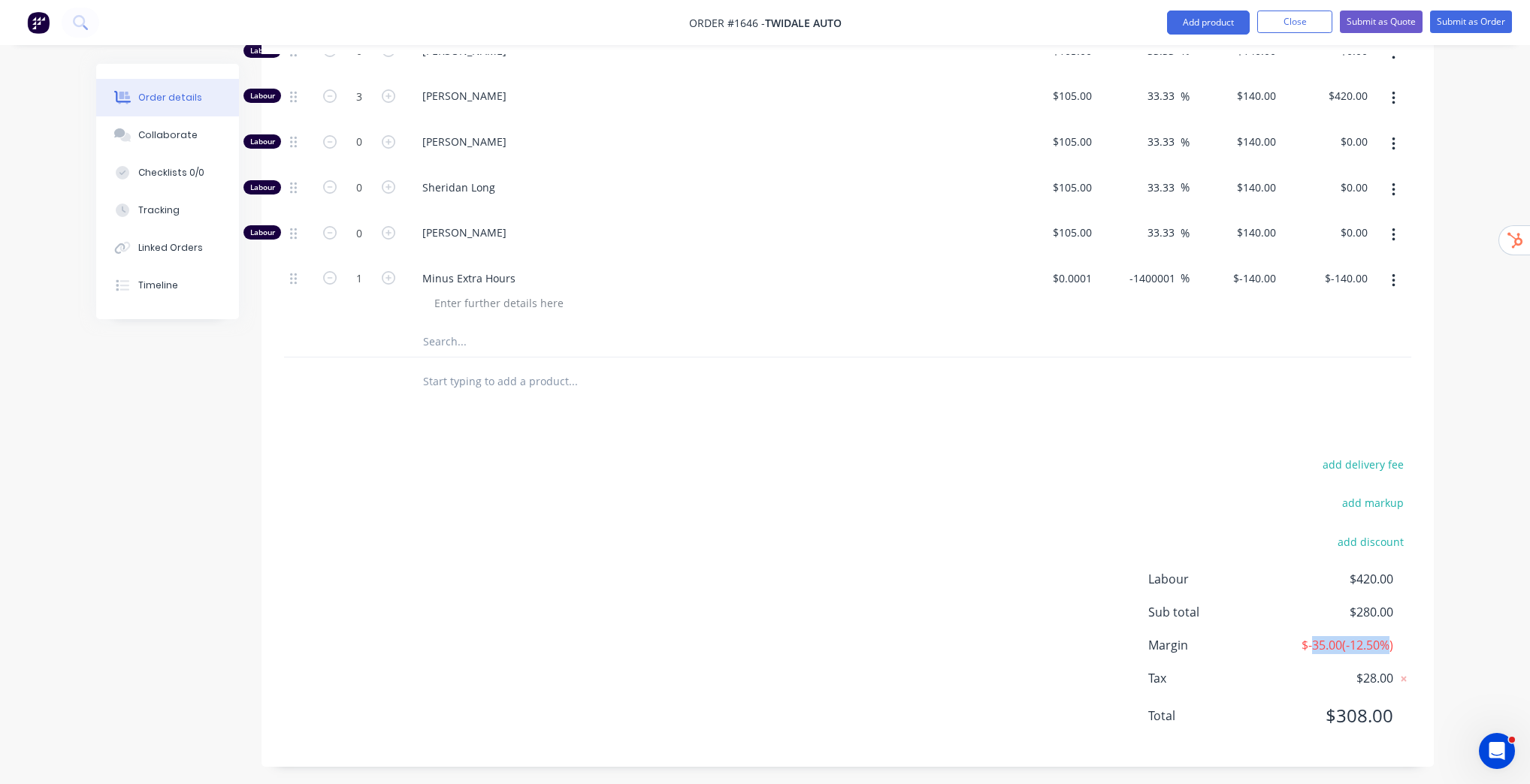
drag, startPoint x: 1307, startPoint y: 644, endPoint x: 1390, endPoint y: 643, distance: 83.0
click at [1390, 643] on span "$-35.00 ( -12.50 %)" at bounding box center [1338, 645] width 111 height 18
click at [1499, 430] on div "Order details Collaborate Checklists 0/0 Tracking Linked Orders Timeline Order …" at bounding box center [765, 24] width 1530 height 1532
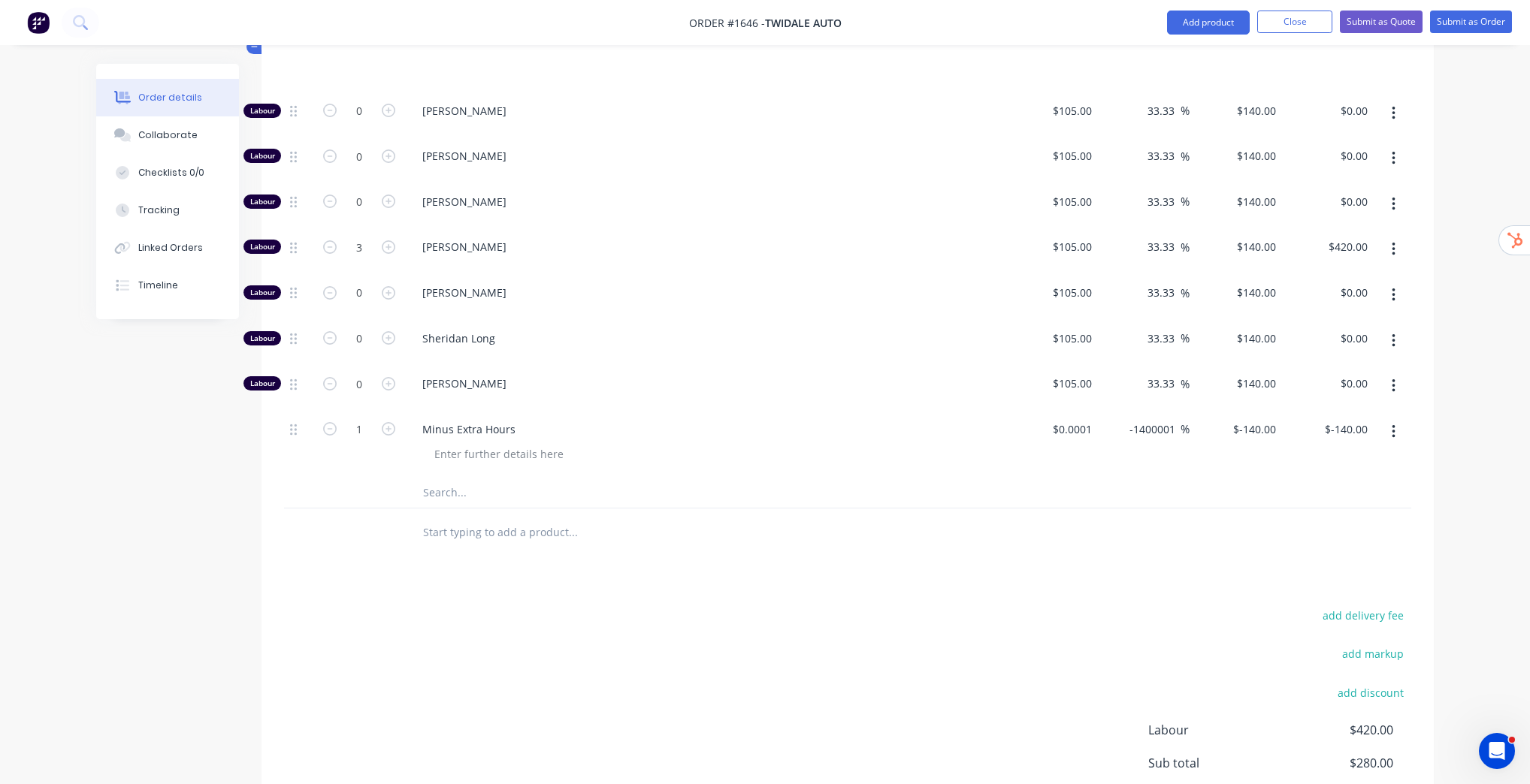
scroll to position [502, 0]
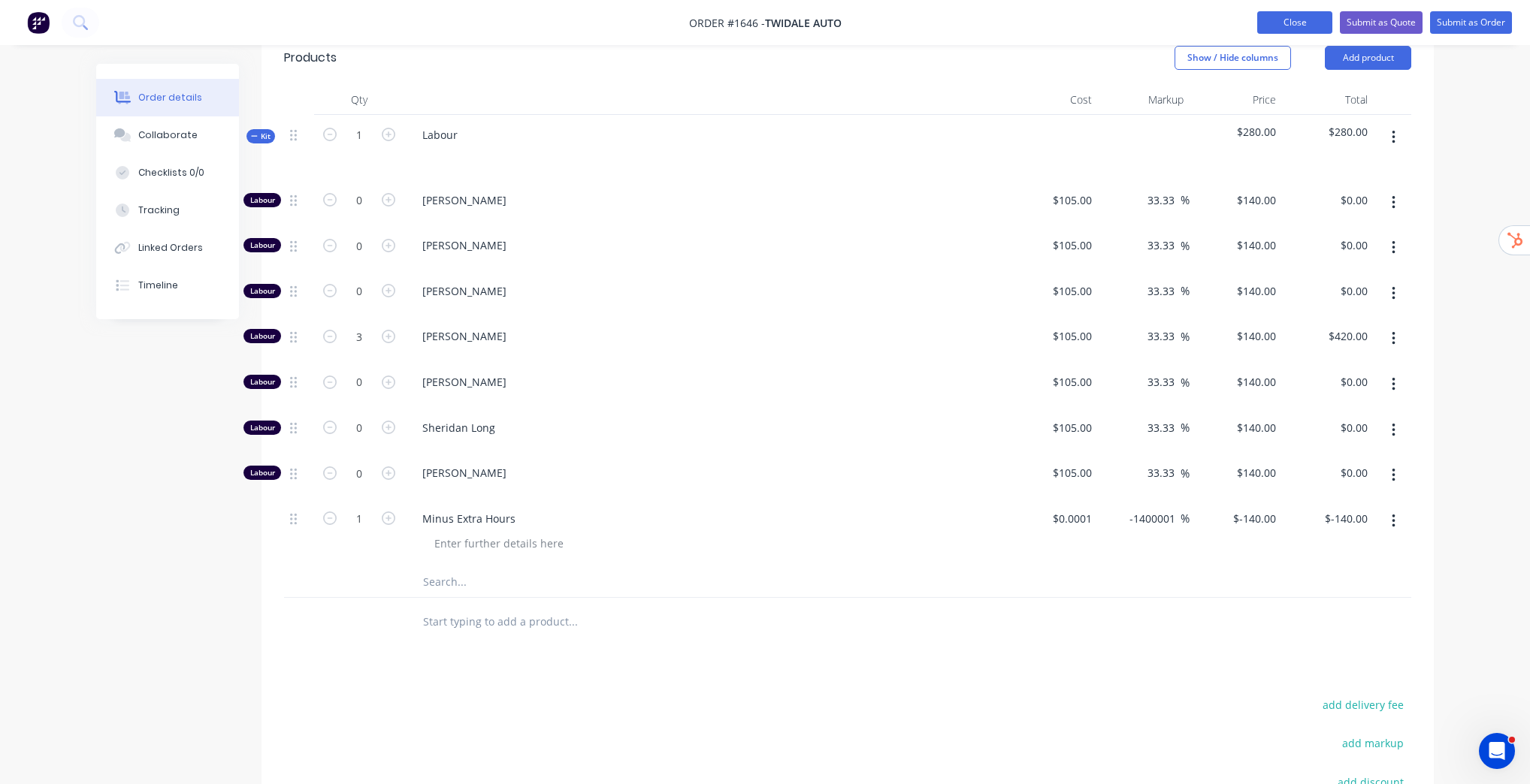
click at [1298, 26] on button "Close" at bounding box center [1294, 22] width 75 height 23
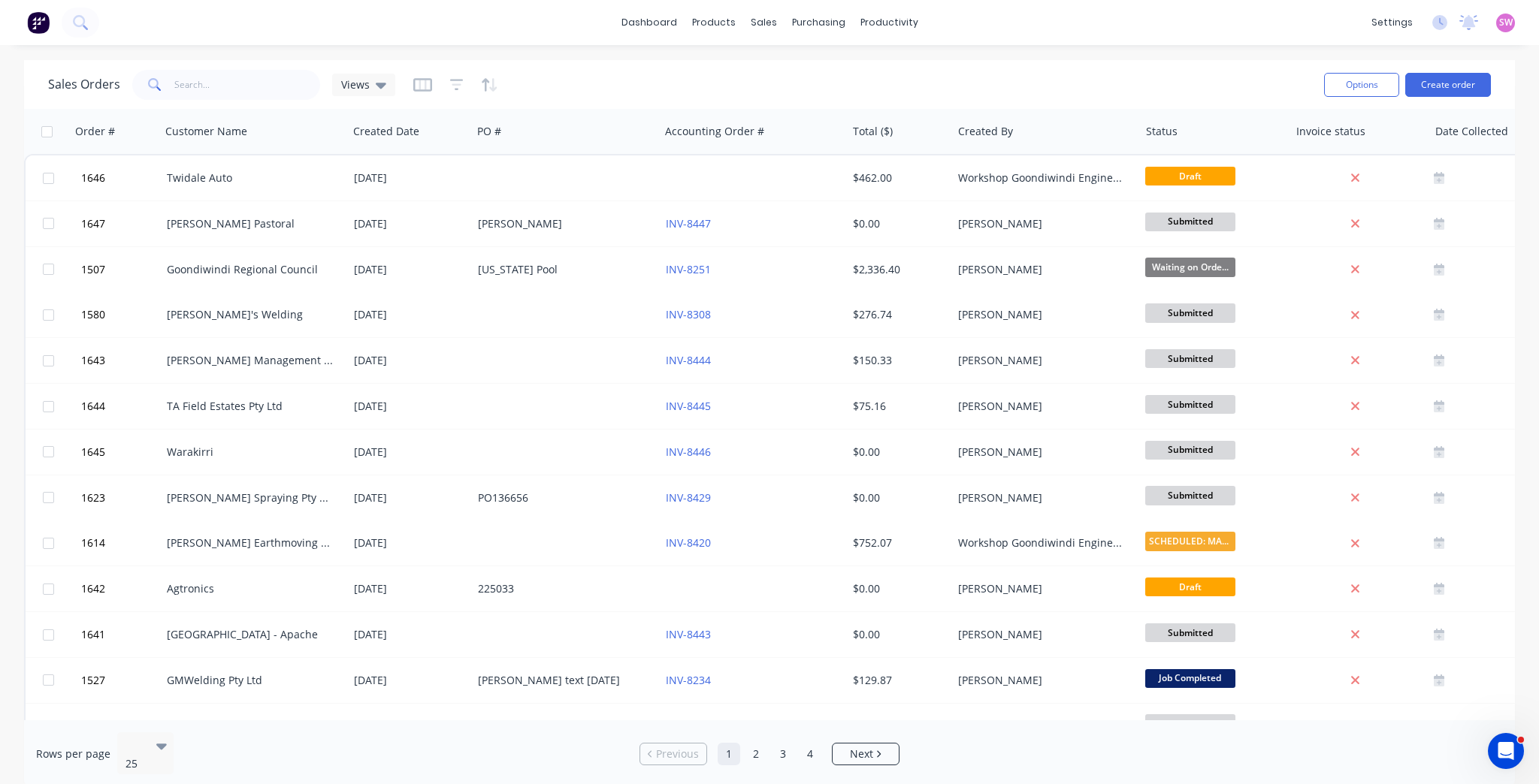
click at [1402, 19] on div "settings" at bounding box center [1392, 22] width 57 height 23
click at [1388, 15] on div "settings" at bounding box center [1392, 22] width 57 height 23
click at [1399, 21] on div "settings" at bounding box center [1392, 22] width 57 height 23
click at [640, 24] on link "dashboard" at bounding box center [649, 22] width 71 height 23
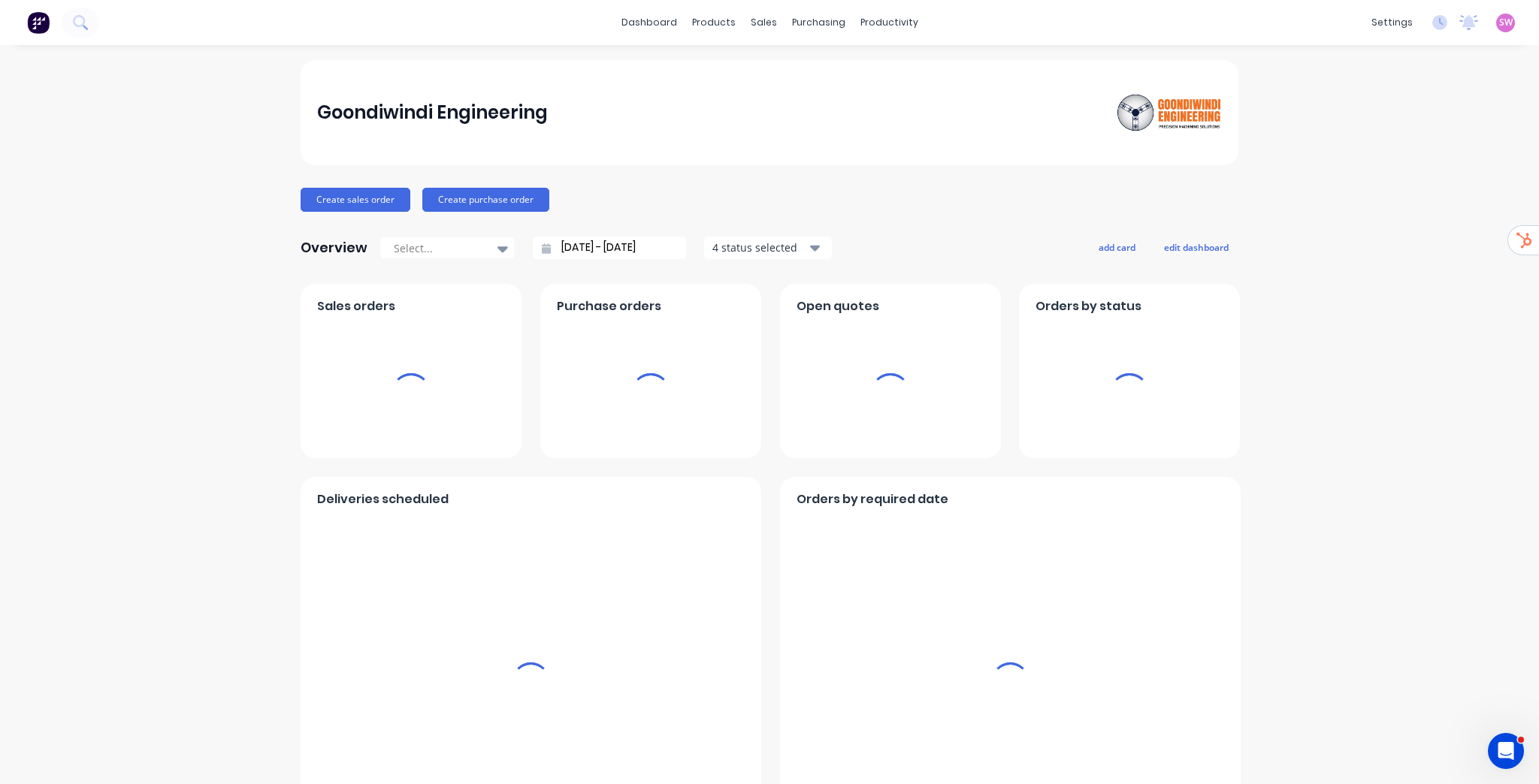
click at [1502, 23] on span "SW" at bounding box center [1506, 23] width 14 height 14
click at [1499, 23] on span "SW" at bounding box center [1506, 23] width 14 height 14
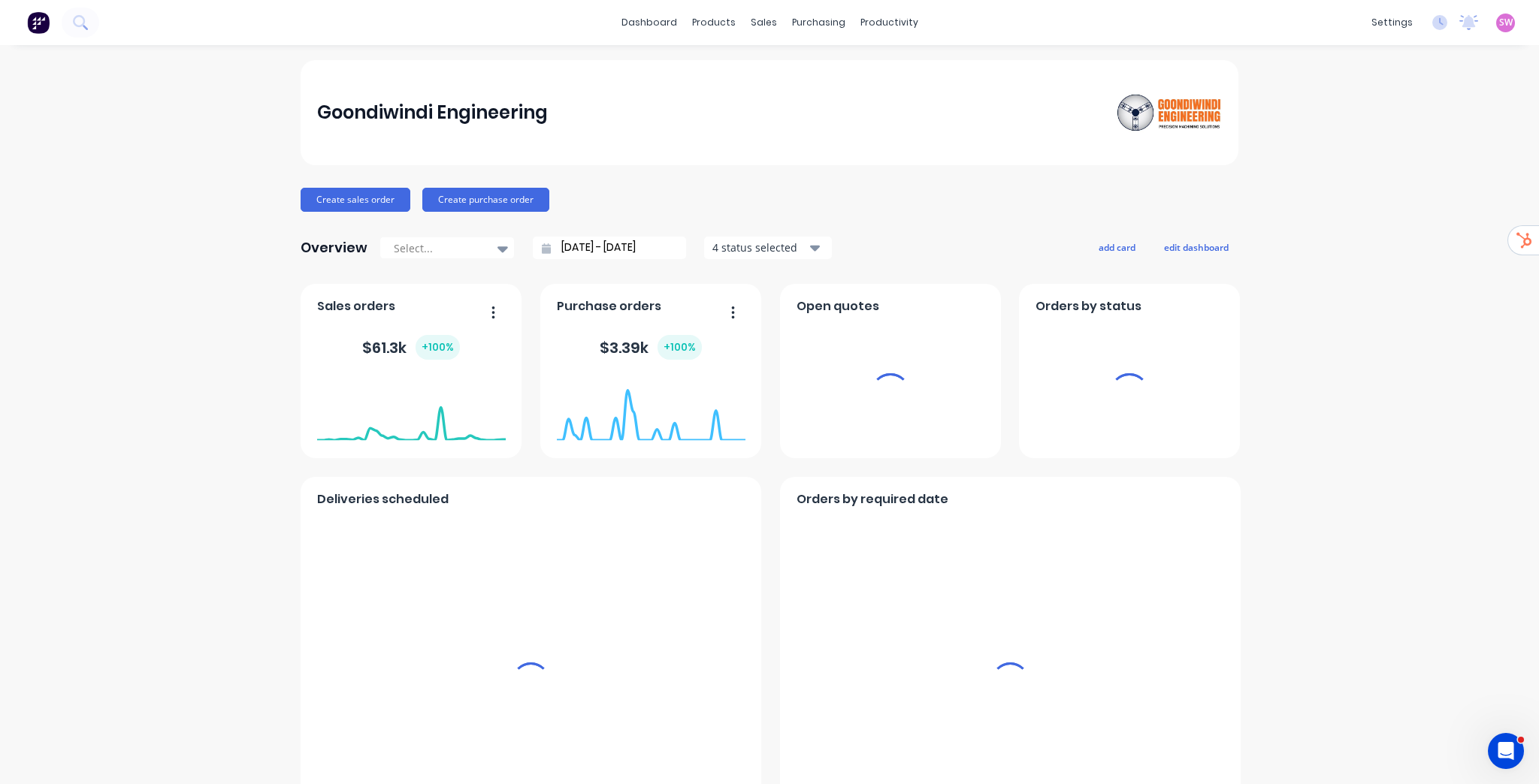
click at [1500, 18] on span "SW" at bounding box center [1506, 23] width 14 height 14
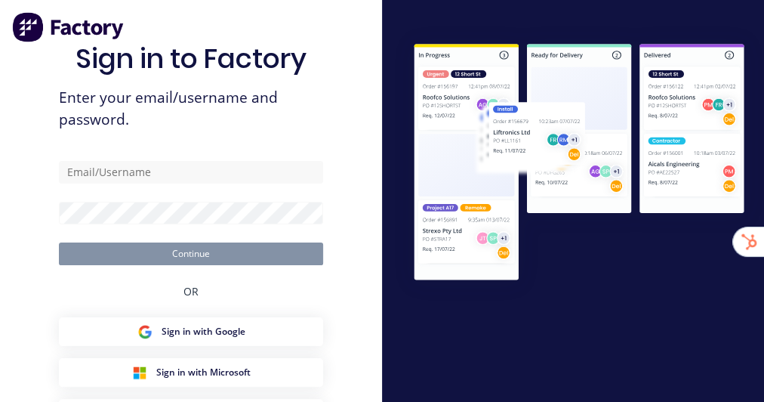
type input "[EMAIL_ADDRESS][DOMAIN_NAME]"
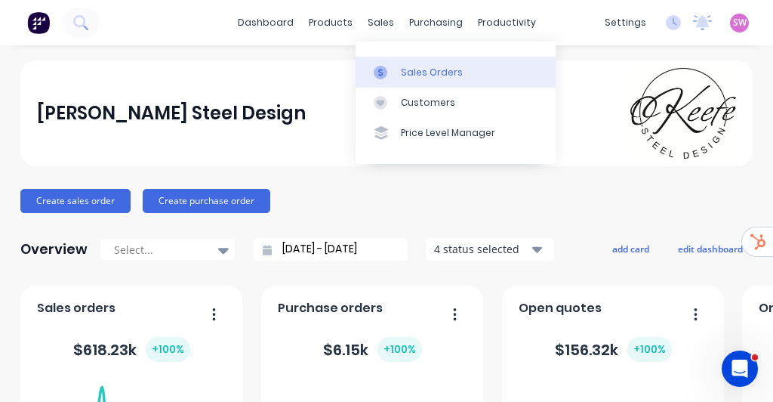
click at [411, 66] on div "Sales Orders" at bounding box center [432, 73] width 62 height 14
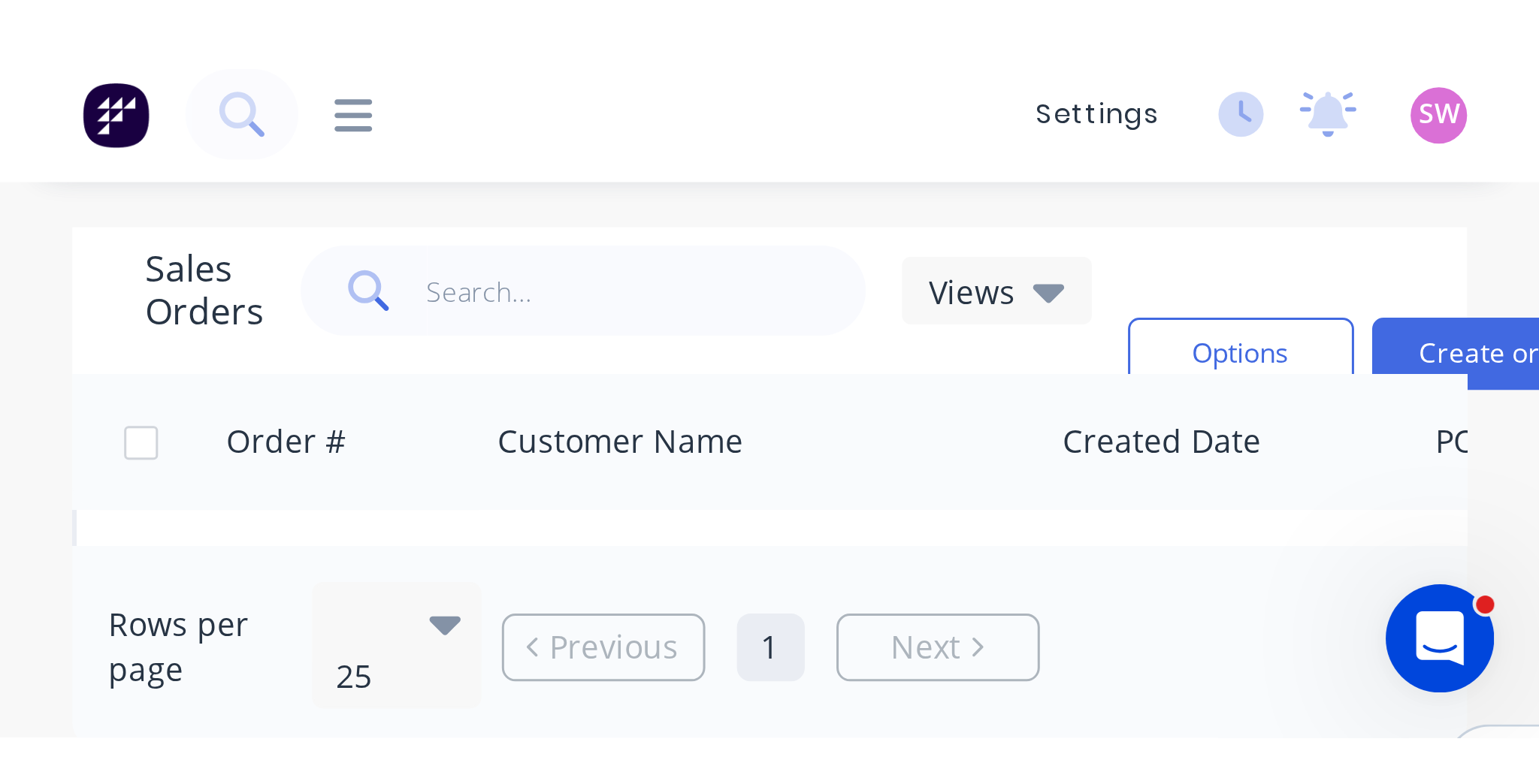
scroll to position [534, 0]
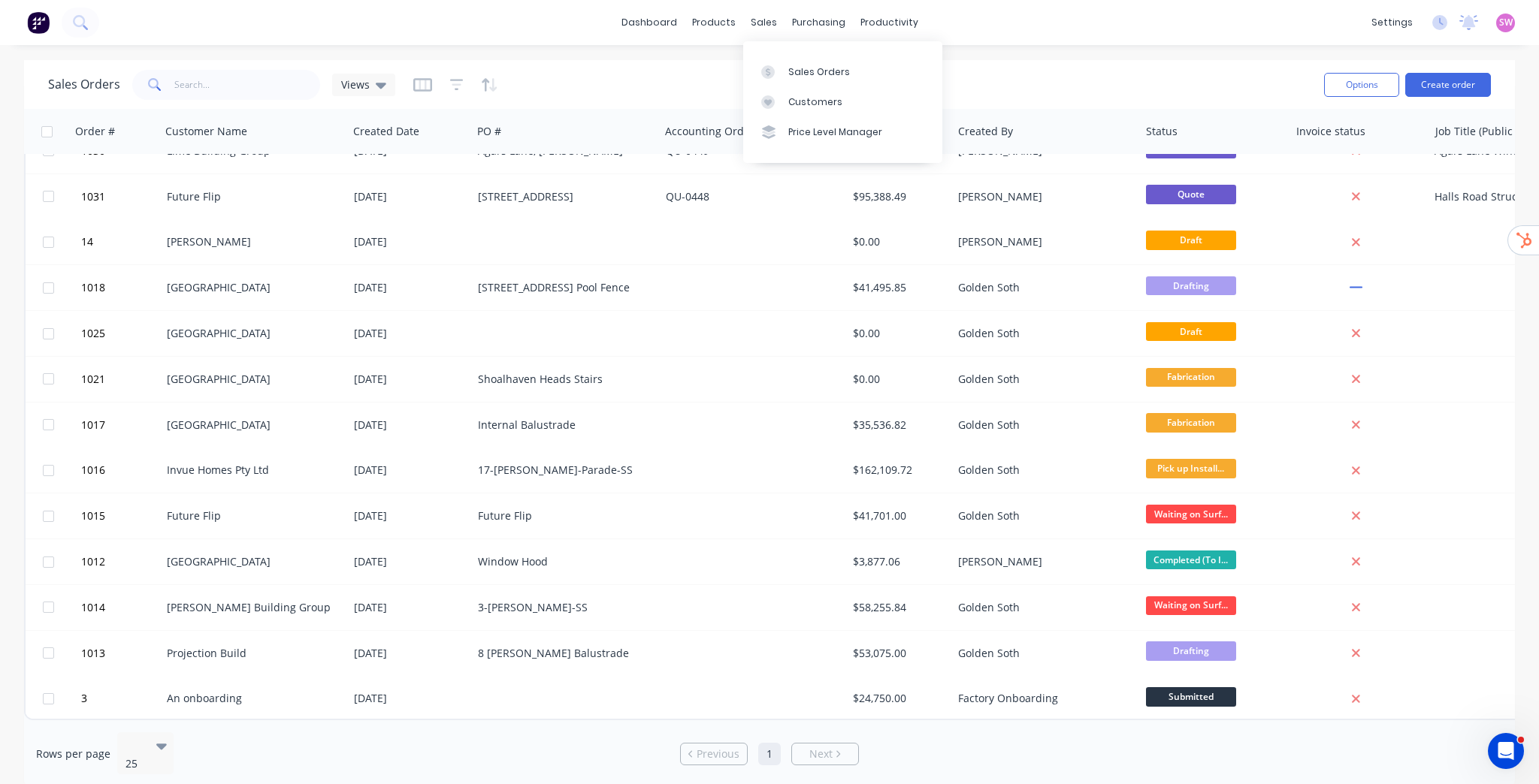
drag, startPoint x: 810, startPoint y: 72, endPoint x: 694, endPoint y: 75, distance: 116.0
click at [760, 72] on div "Sales Orders" at bounding box center [819, 73] width 62 height 14
click at [457, 85] on icon "button" at bounding box center [457, 85] width 10 height 2
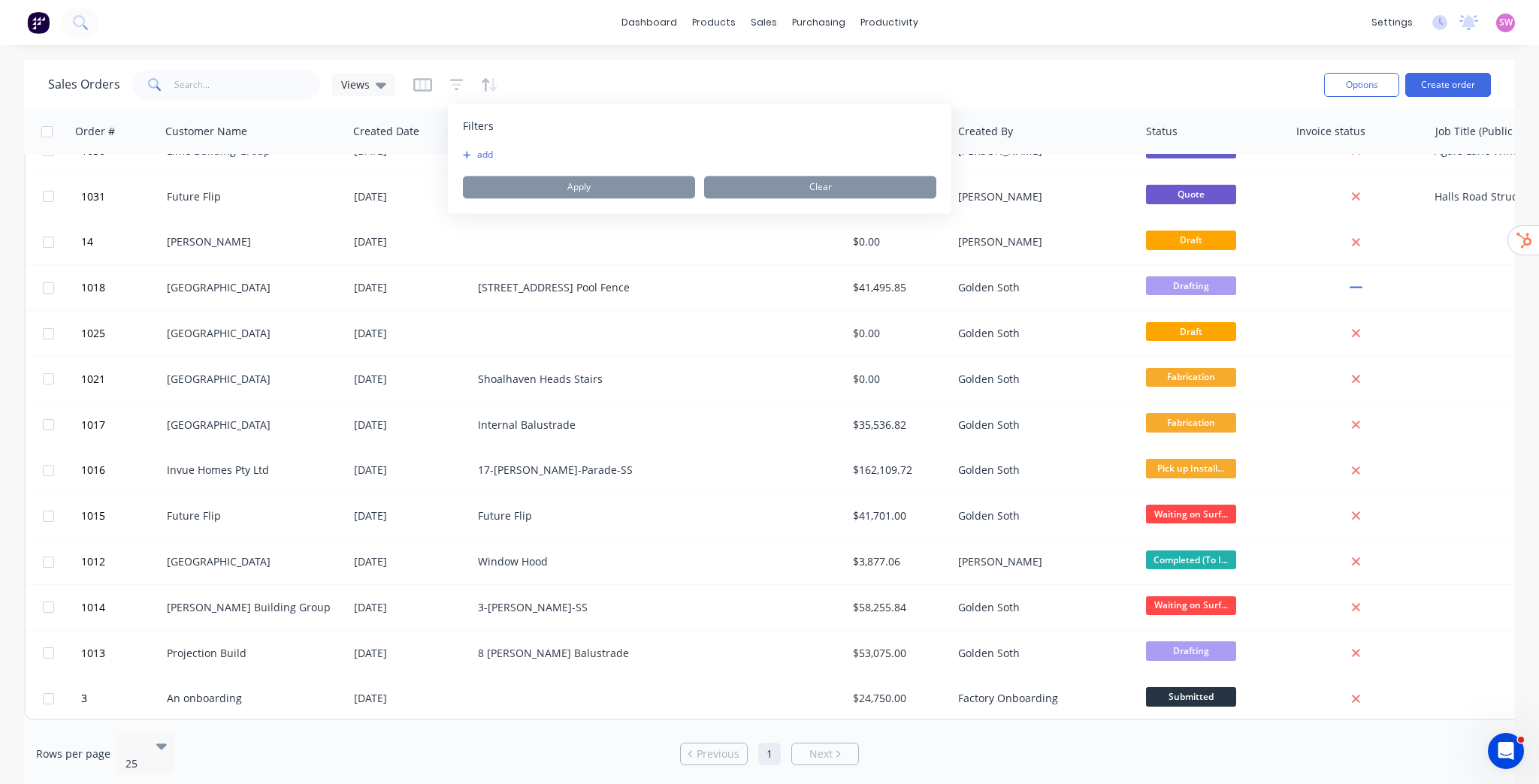
click at [478, 150] on button "add" at bounding box center [482, 154] width 38 height 12
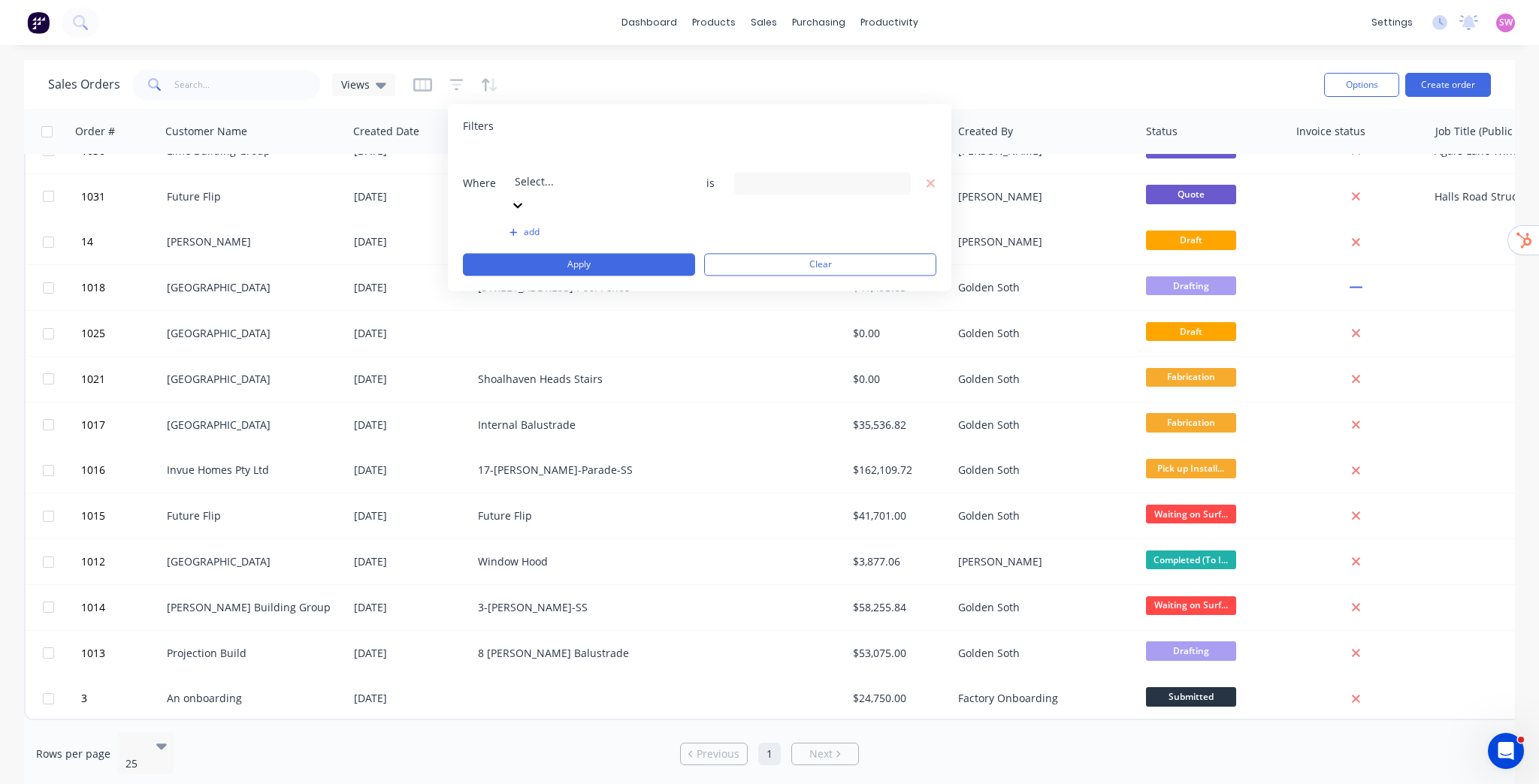
click at [556, 164] on div at bounding box center [622, 160] width 216 height 19
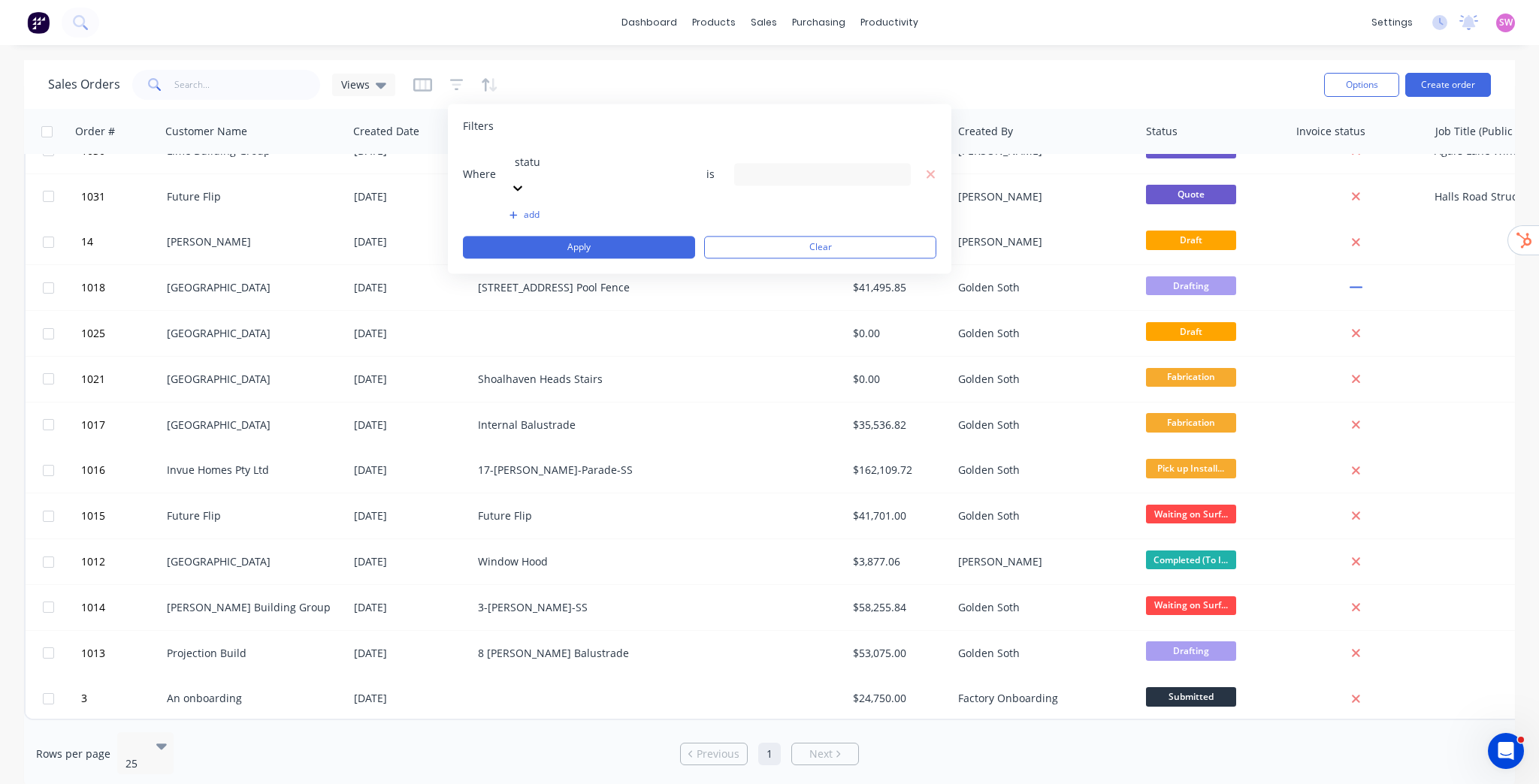
type input "status"
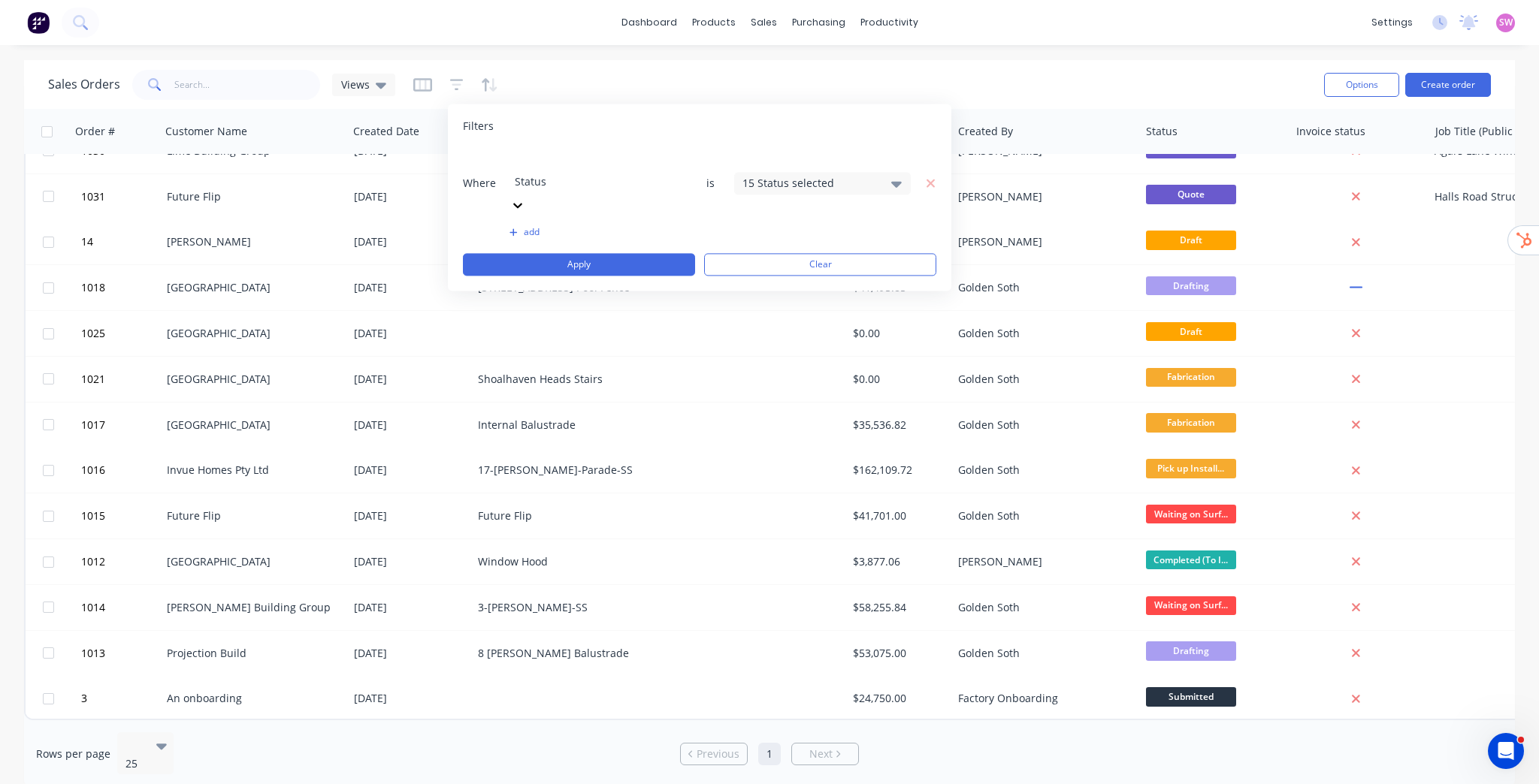
click at [760, 175] on div "15 Status selected" at bounding box center [810, 183] width 136 height 16
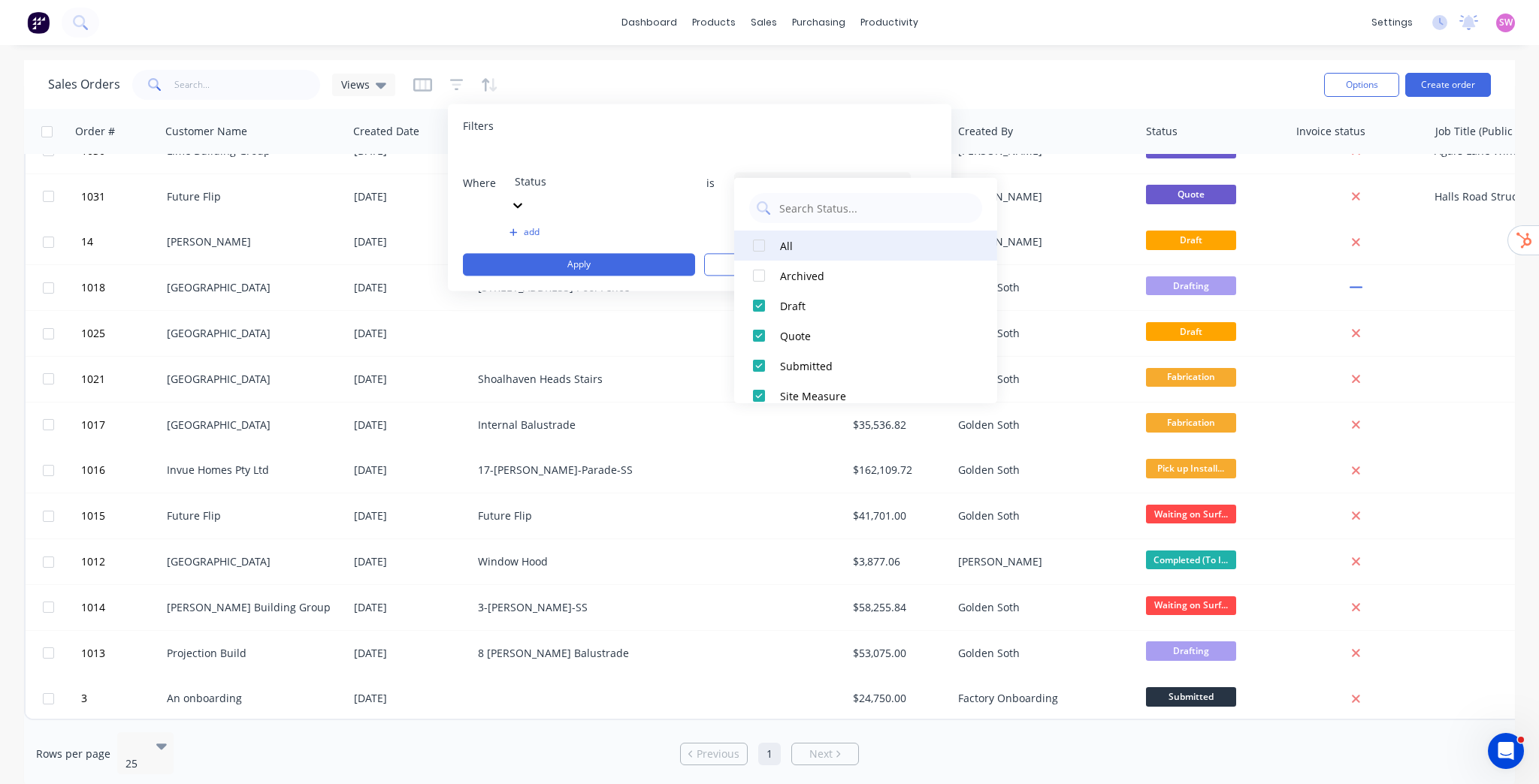
click at [760, 242] on div at bounding box center [759, 246] width 30 height 30
click at [622, 253] on button "Apply" at bounding box center [578, 264] width 232 height 23
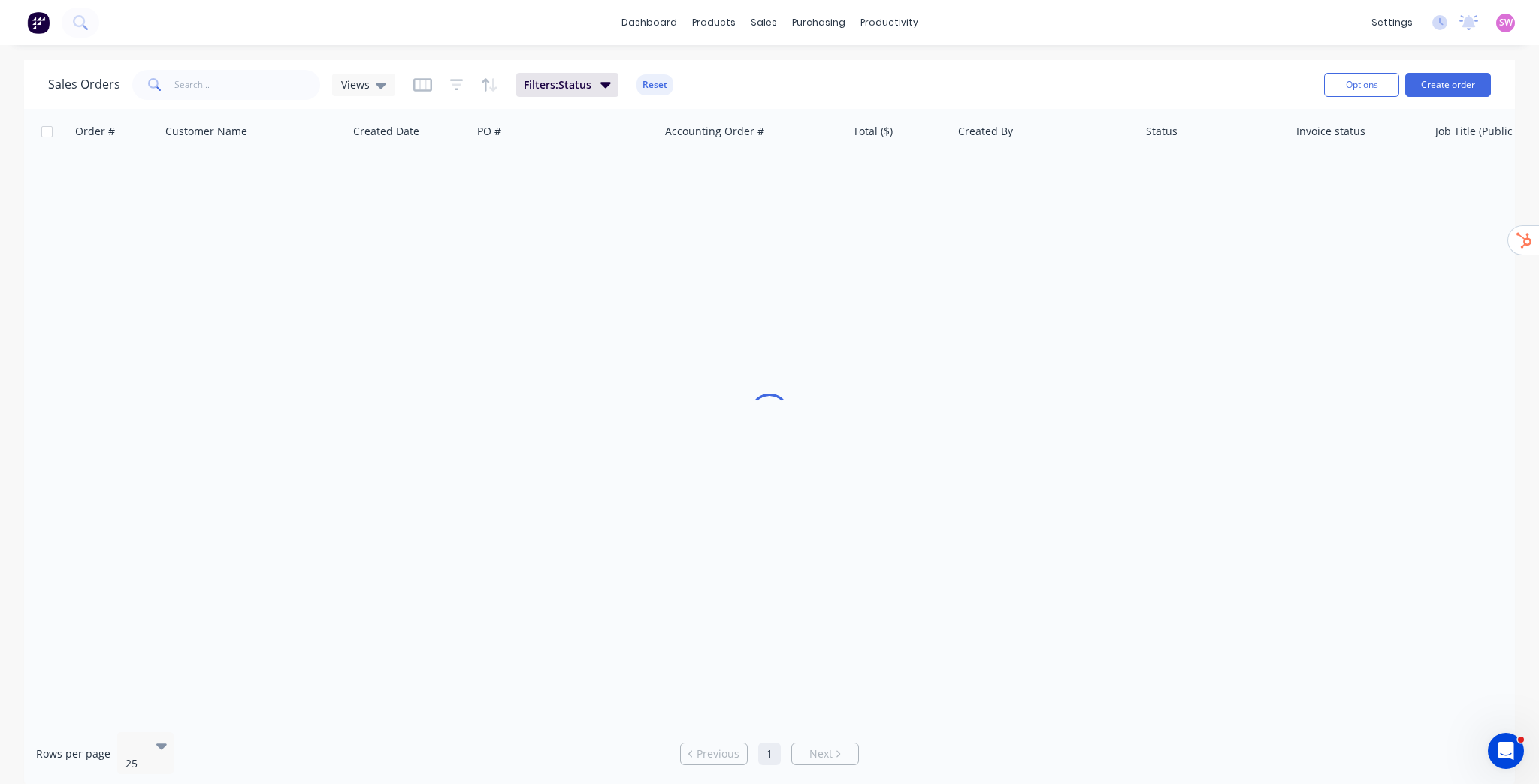
scroll to position [0, 0]
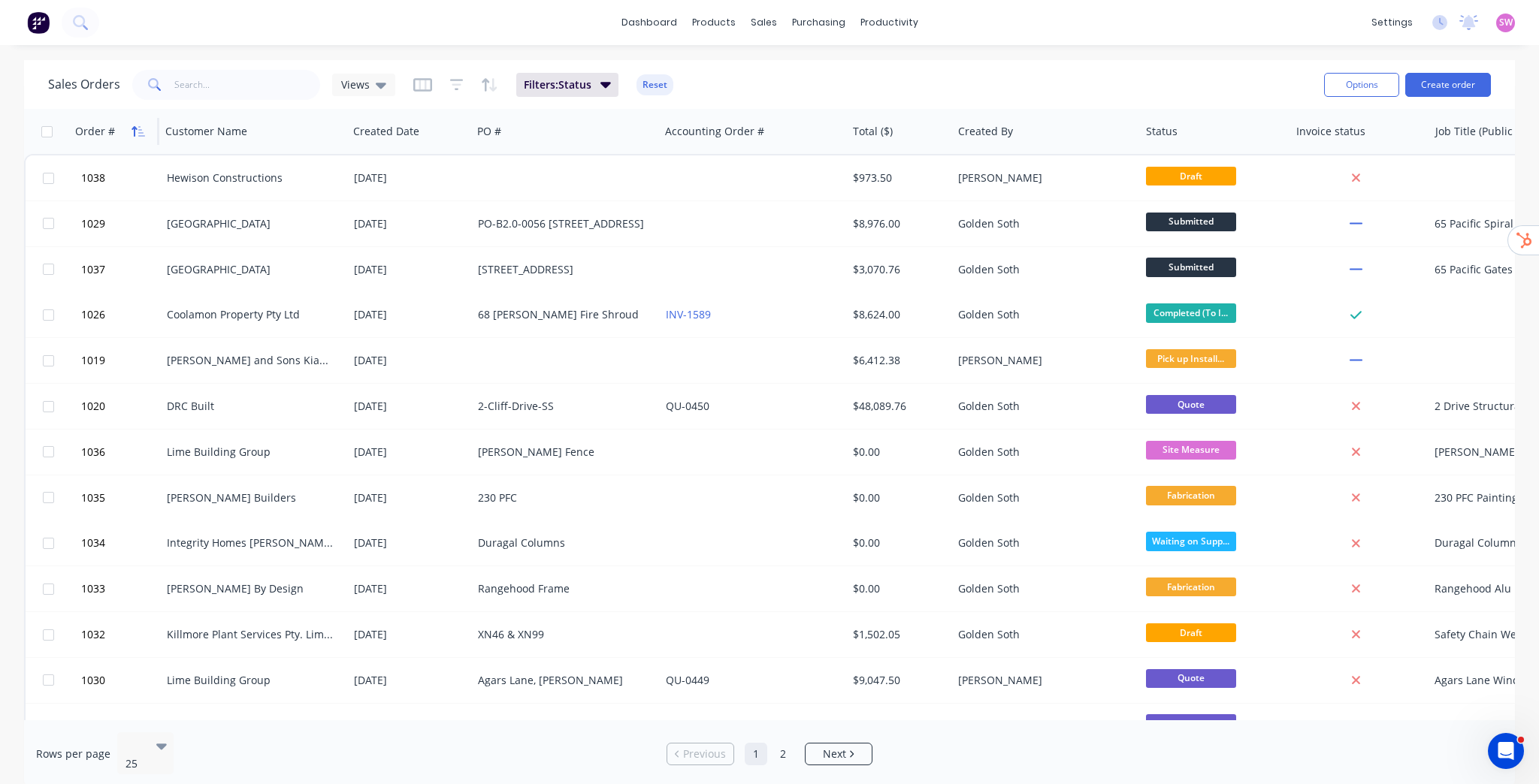
click at [138, 127] on icon "button" at bounding box center [138, 131] width 14 height 12
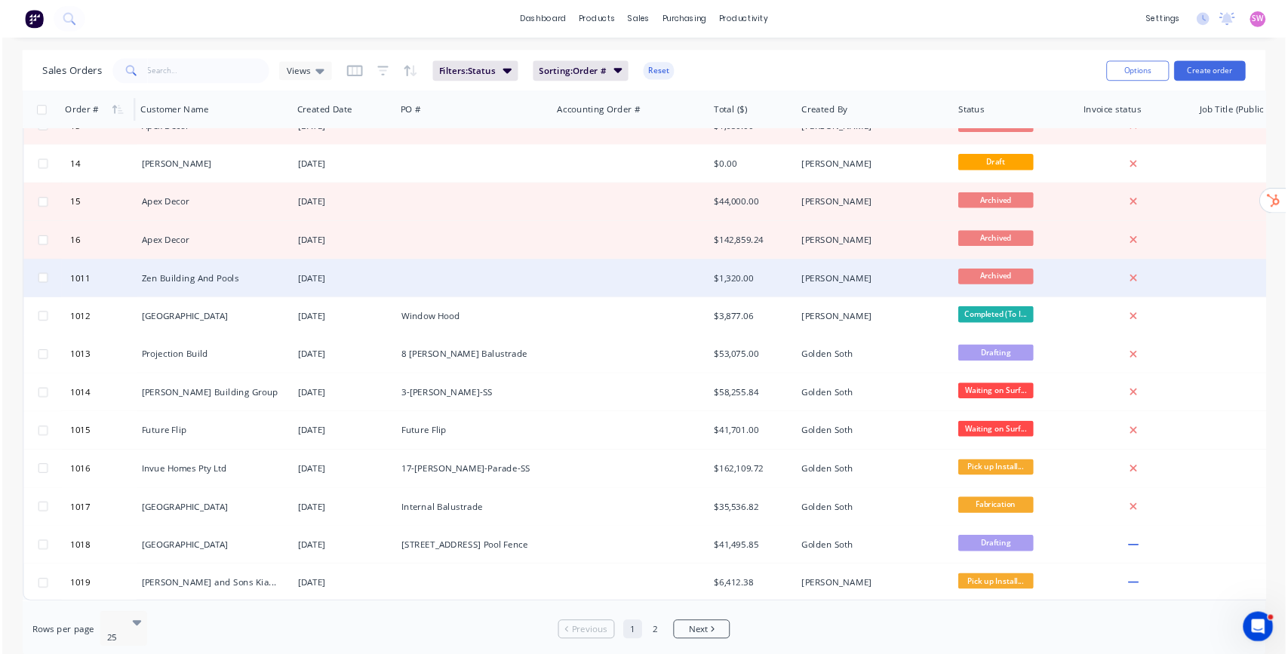
scroll to position [585, 0]
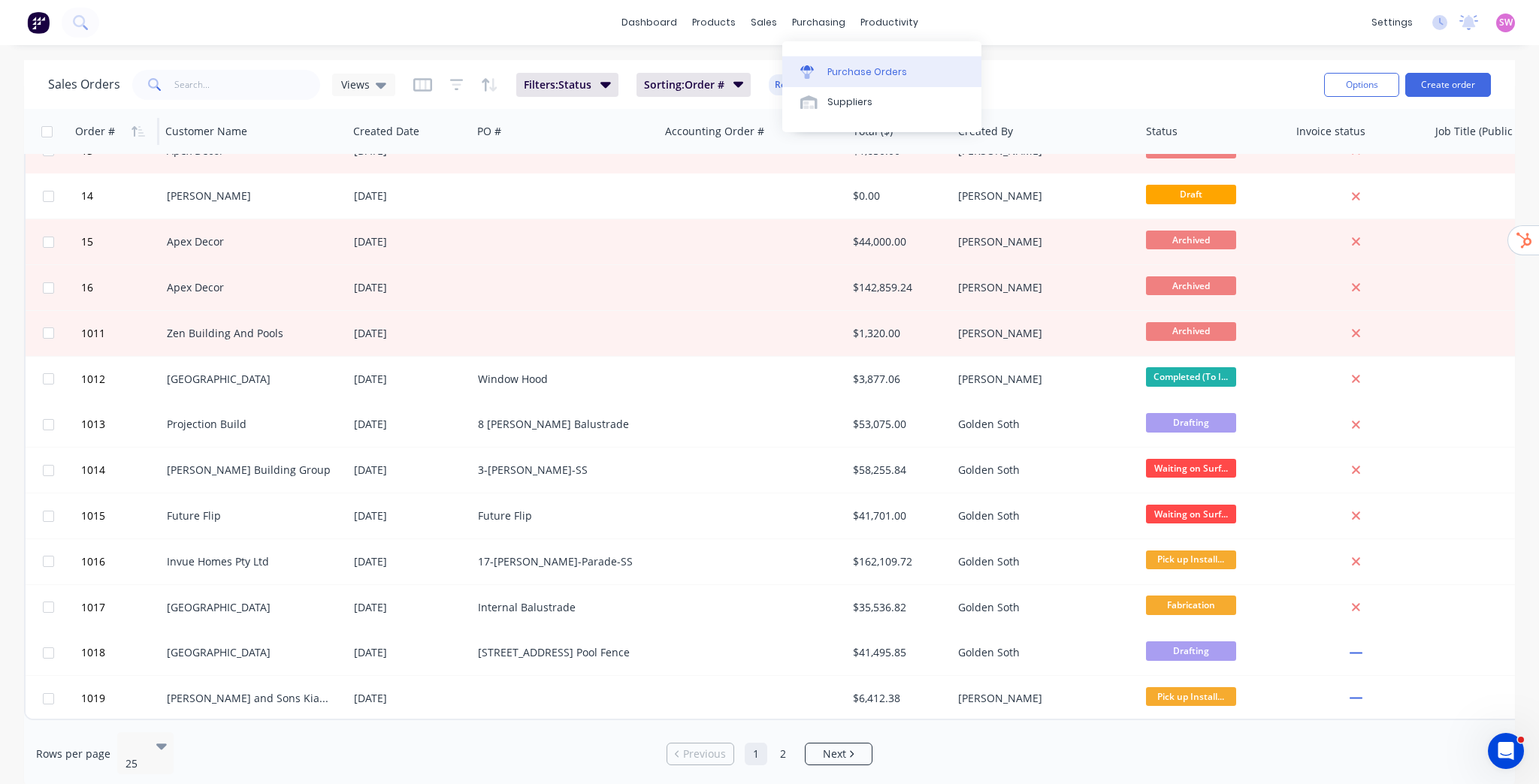
click at [760, 74] on div "Purchase Orders" at bounding box center [867, 73] width 80 height 14
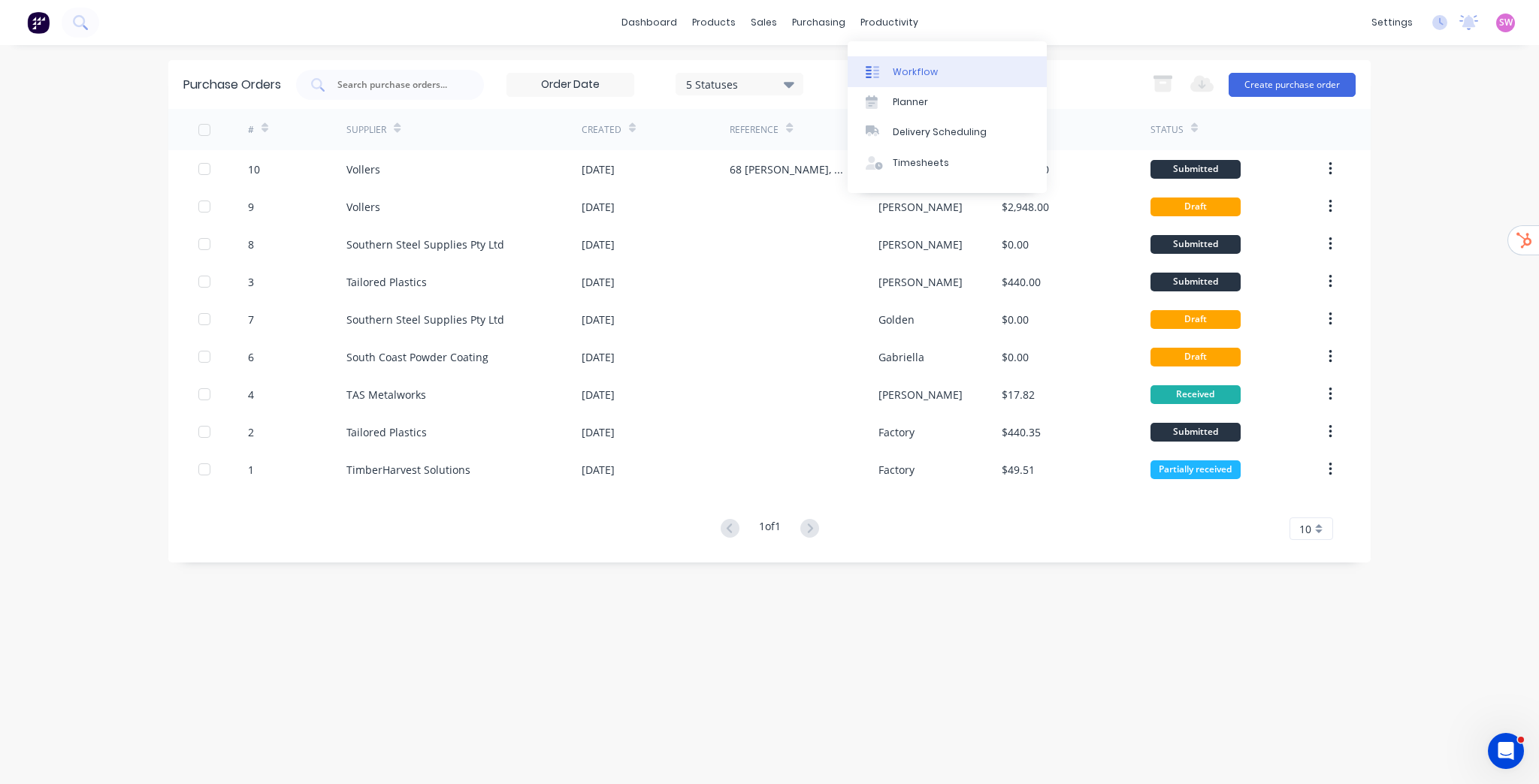
click at [760, 62] on link "Workflow" at bounding box center [947, 72] width 199 height 30
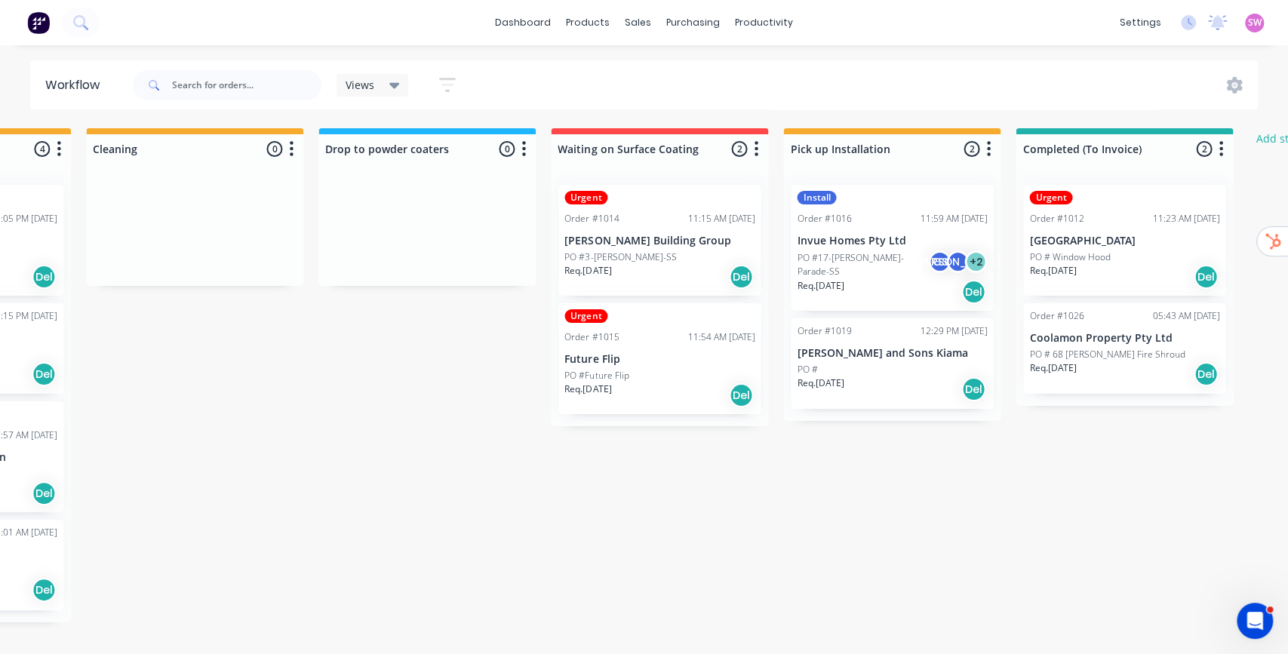
scroll to position [0, 1667]
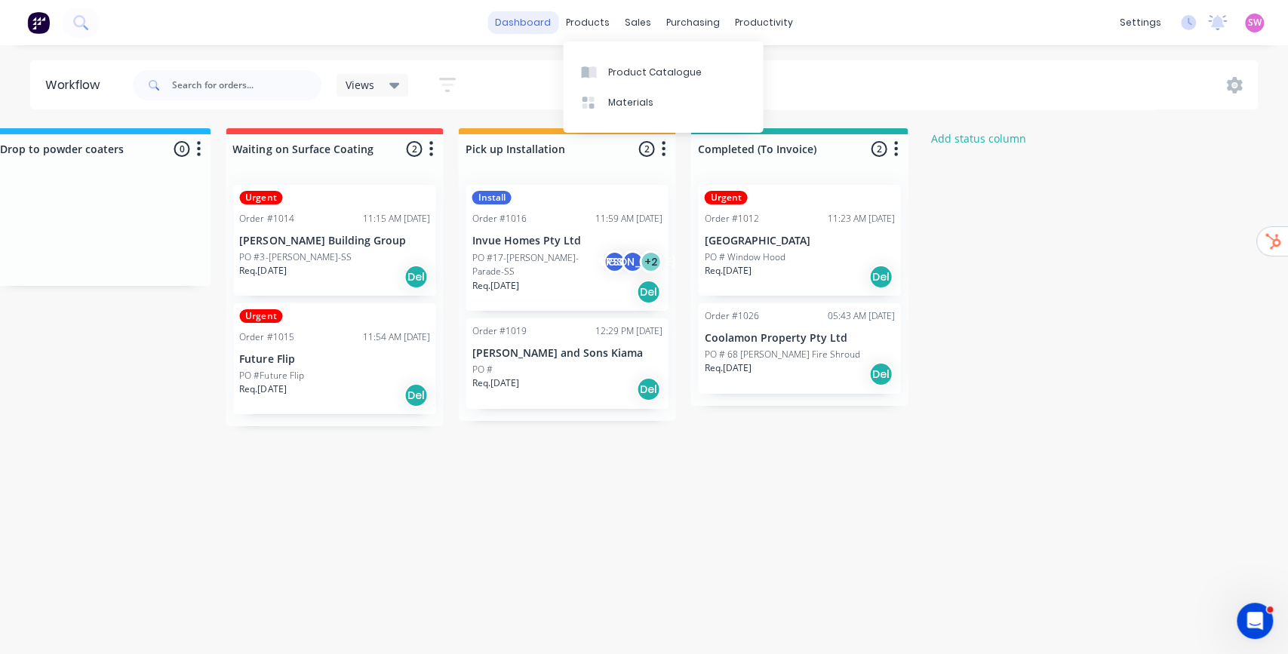
click at [531, 23] on link "dashboard" at bounding box center [523, 22] width 71 height 23
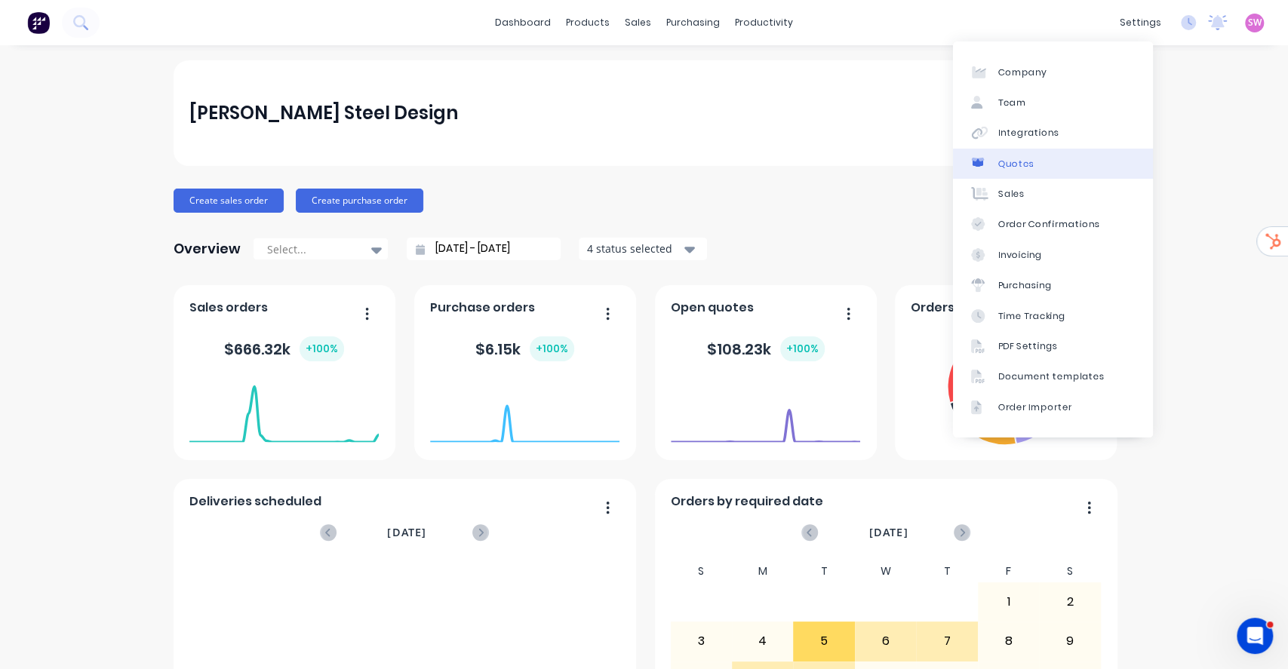
click at [763, 174] on link "Quotes" at bounding box center [1053, 164] width 200 height 30
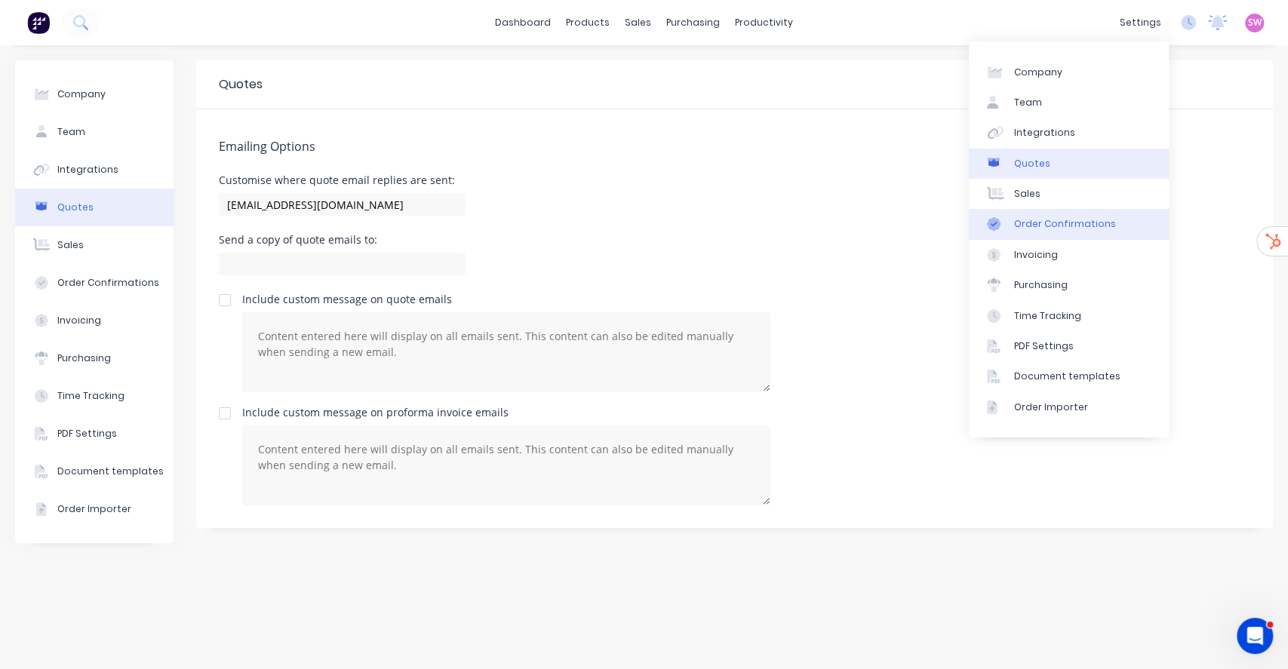
click at [763, 229] on div "Order Confirmations" at bounding box center [1065, 224] width 102 height 14
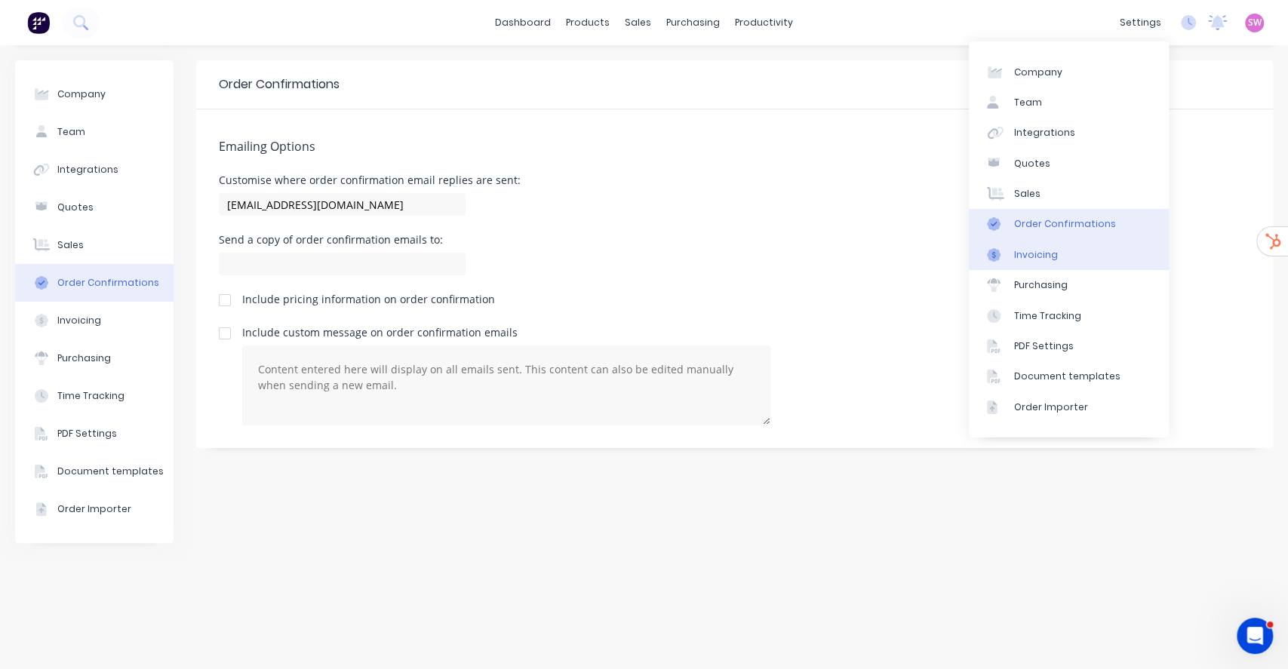
click at [763, 251] on link "Invoicing" at bounding box center [1069, 255] width 200 height 30
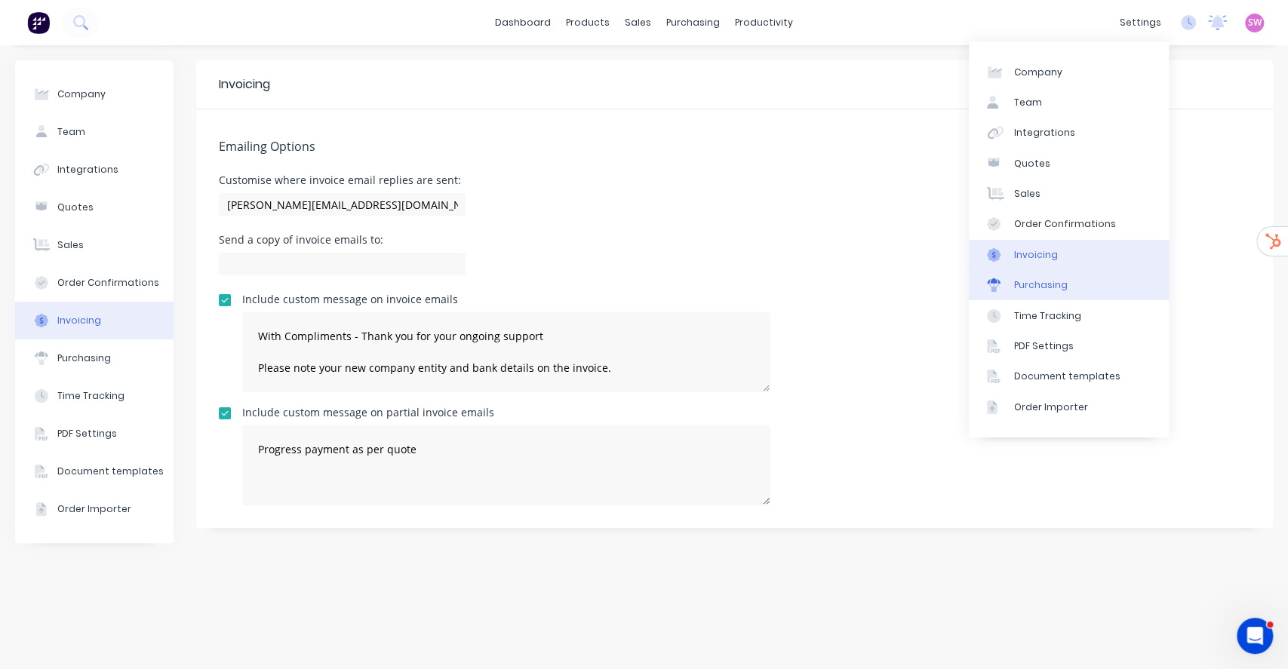
click at [763, 281] on link "Purchasing" at bounding box center [1069, 285] width 200 height 30
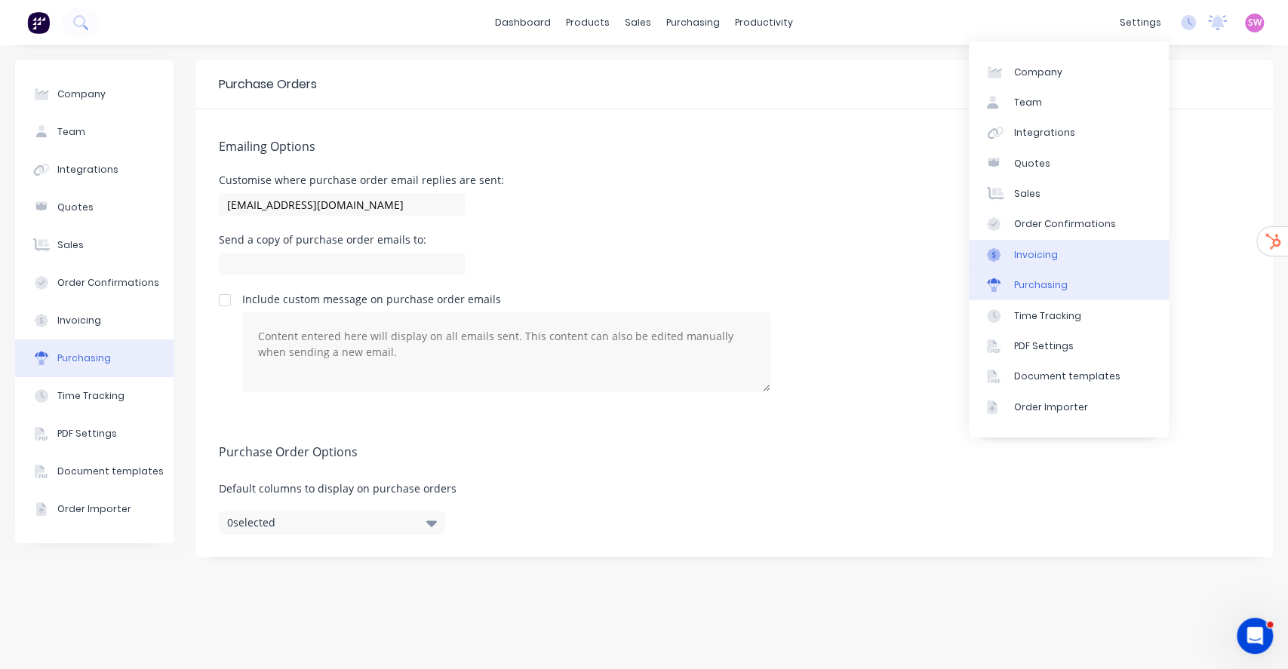
click at [763, 246] on link "Invoicing" at bounding box center [1069, 255] width 200 height 30
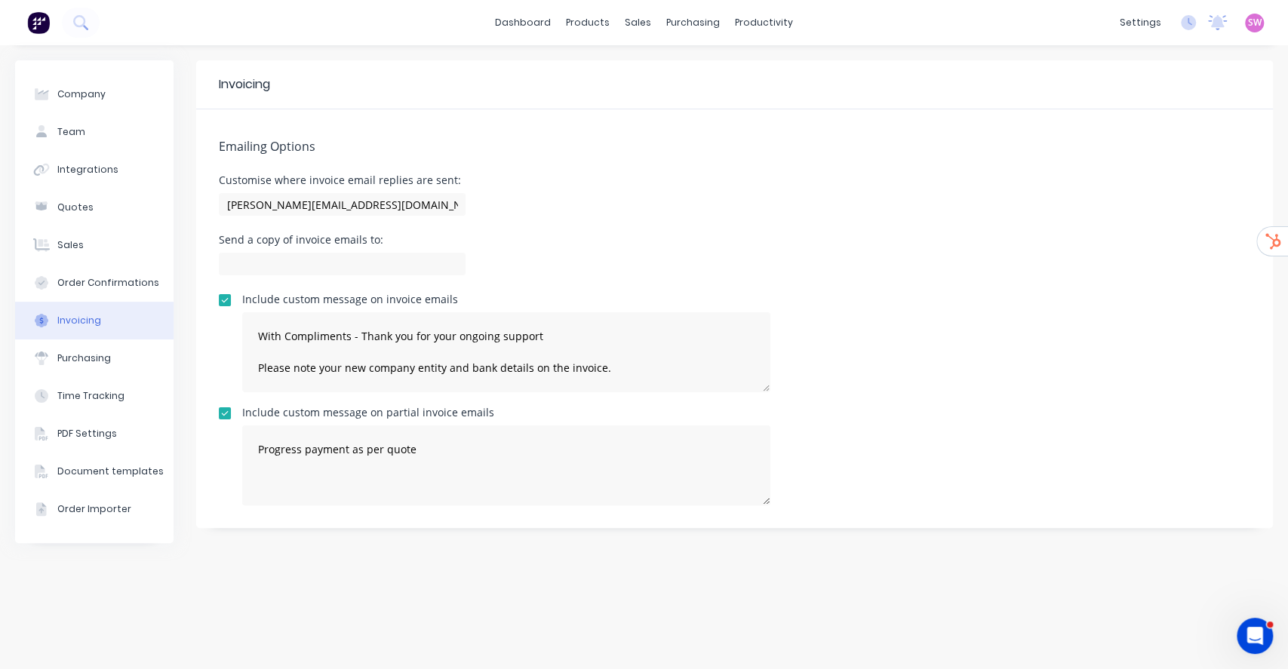
click at [522, 8] on div "dashboard products sales purchasing productivity dashboard products Product Cat…" at bounding box center [644, 22] width 1288 height 45
click at [522, 14] on link "dashboard" at bounding box center [523, 22] width 71 height 23
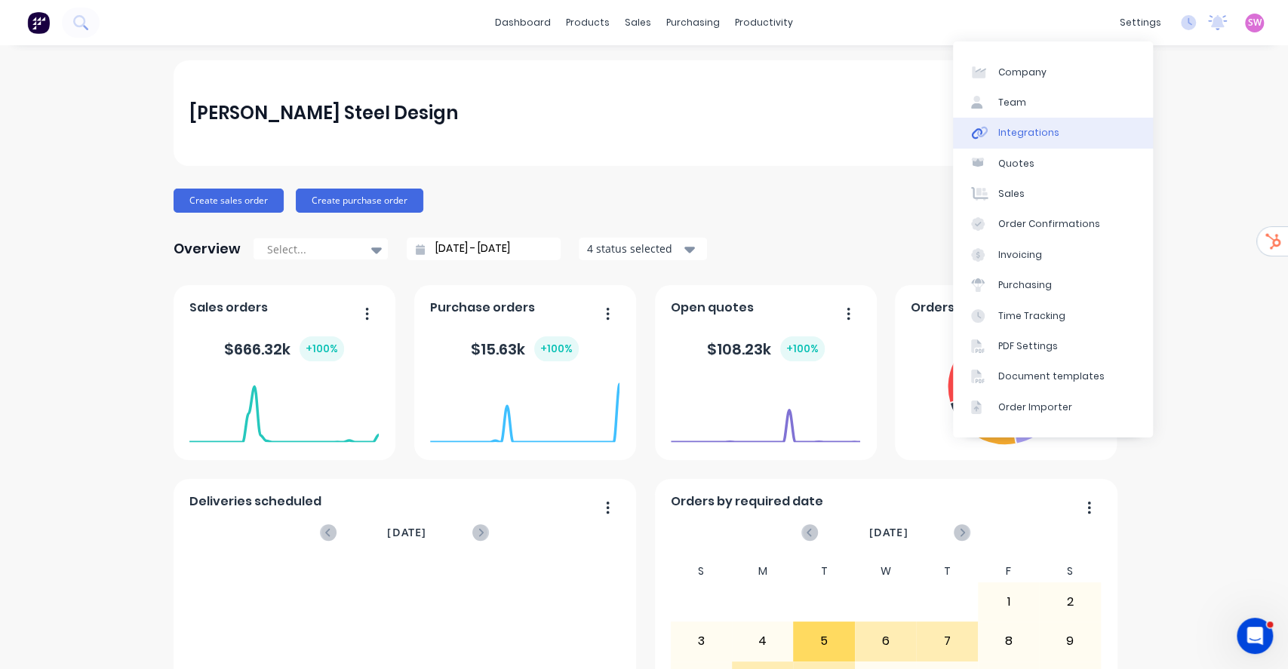
click at [763, 128] on link "Integrations" at bounding box center [1053, 133] width 200 height 30
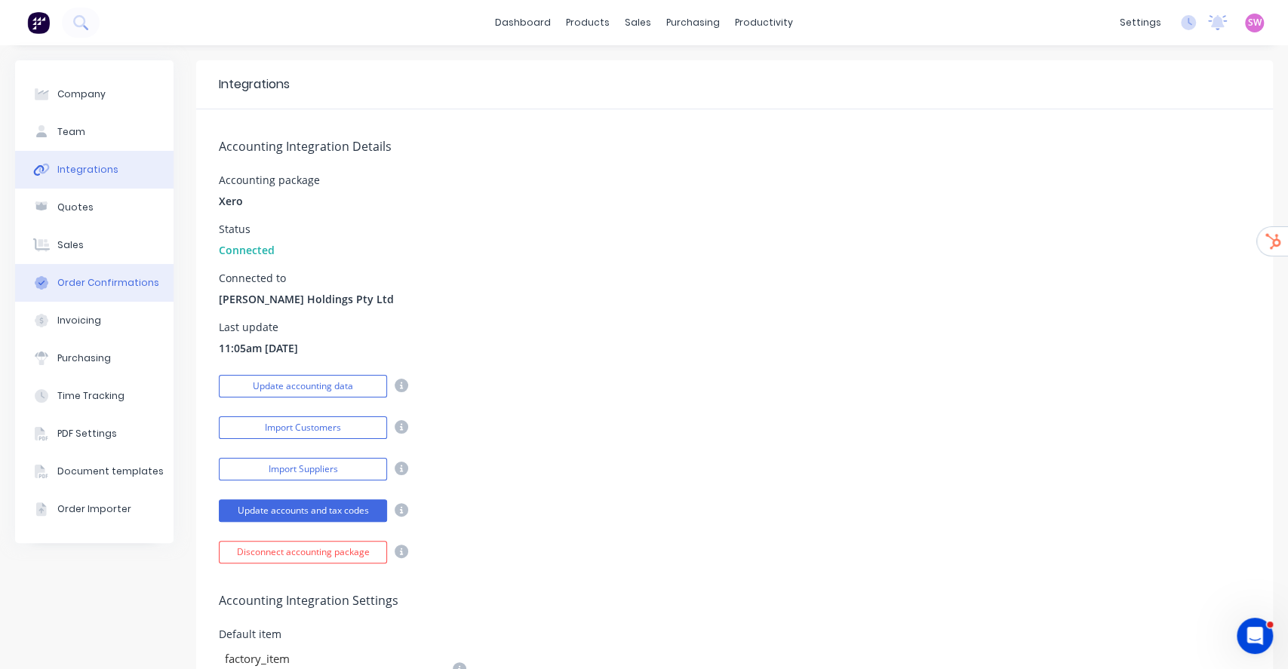
click at [76, 287] on div "Order Confirmations" at bounding box center [108, 283] width 102 height 14
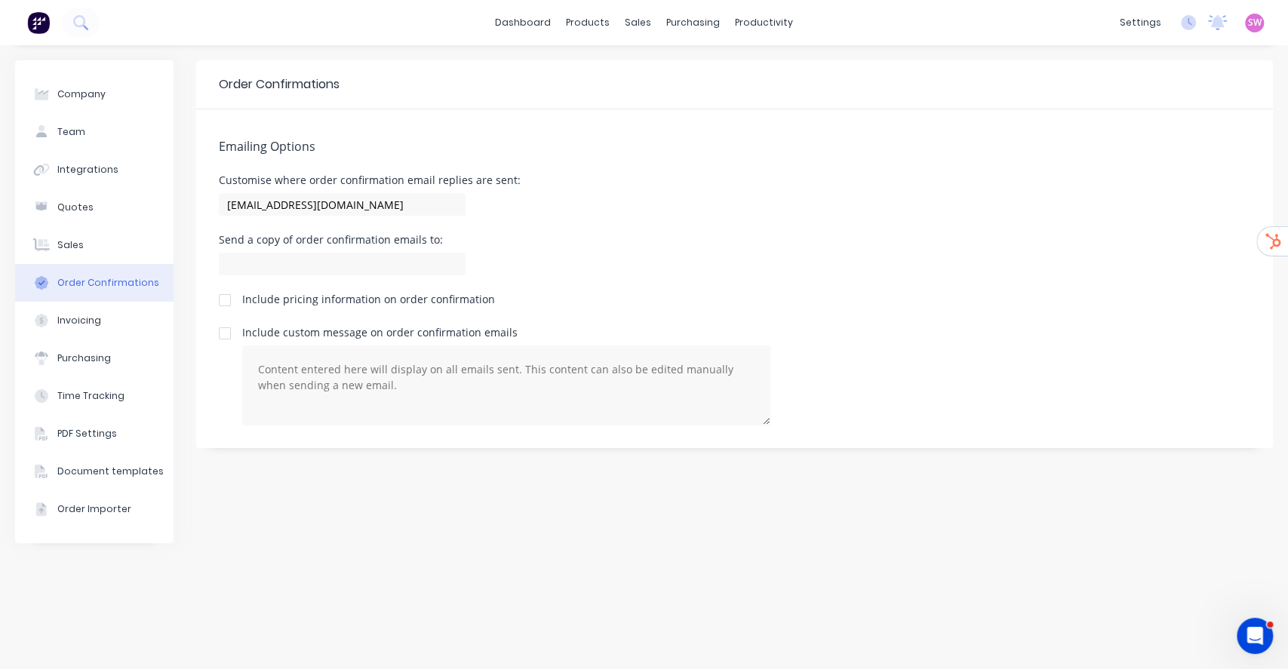
click at [763, 18] on span "SW" at bounding box center [1255, 23] width 14 height 14
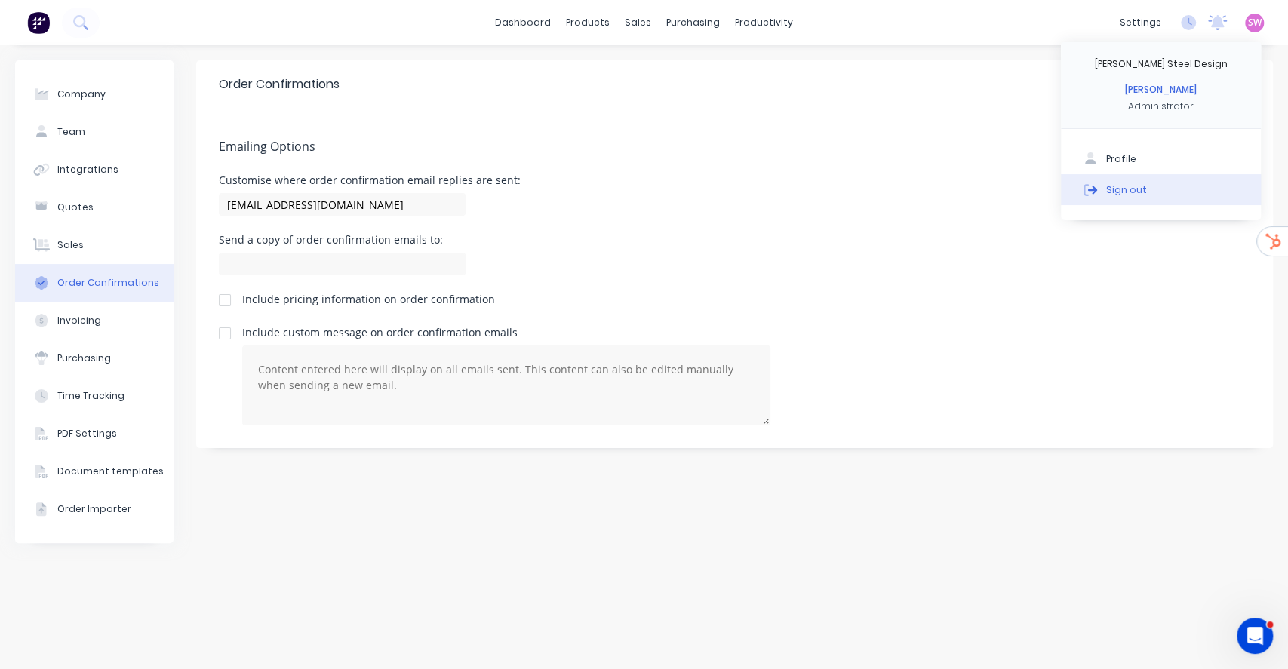
click at [763, 192] on div "Sign out" at bounding box center [1126, 190] width 41 height 14
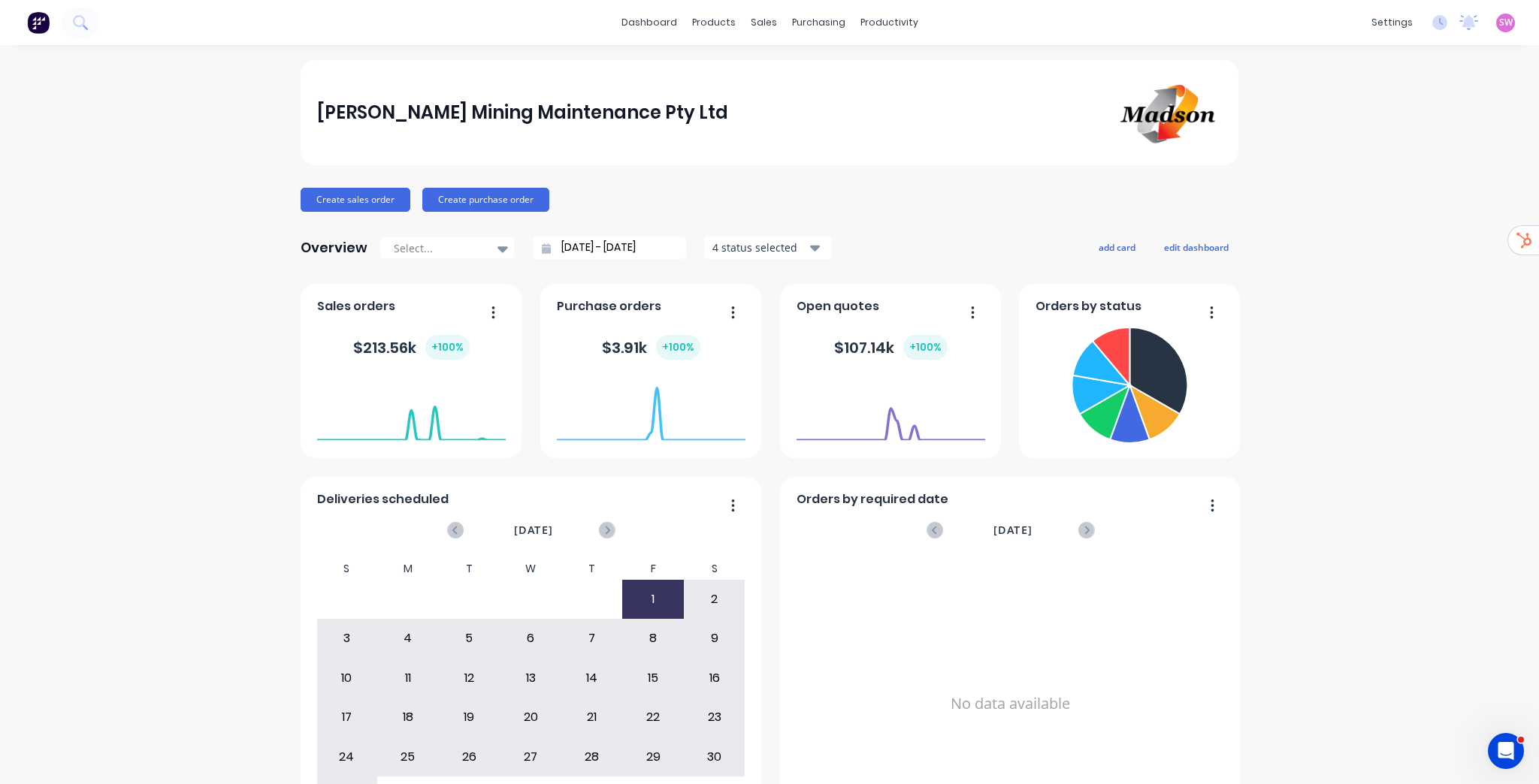
click at [1336, 99] on link "Team" at bounding box center [1311, 102] width 199 height 30
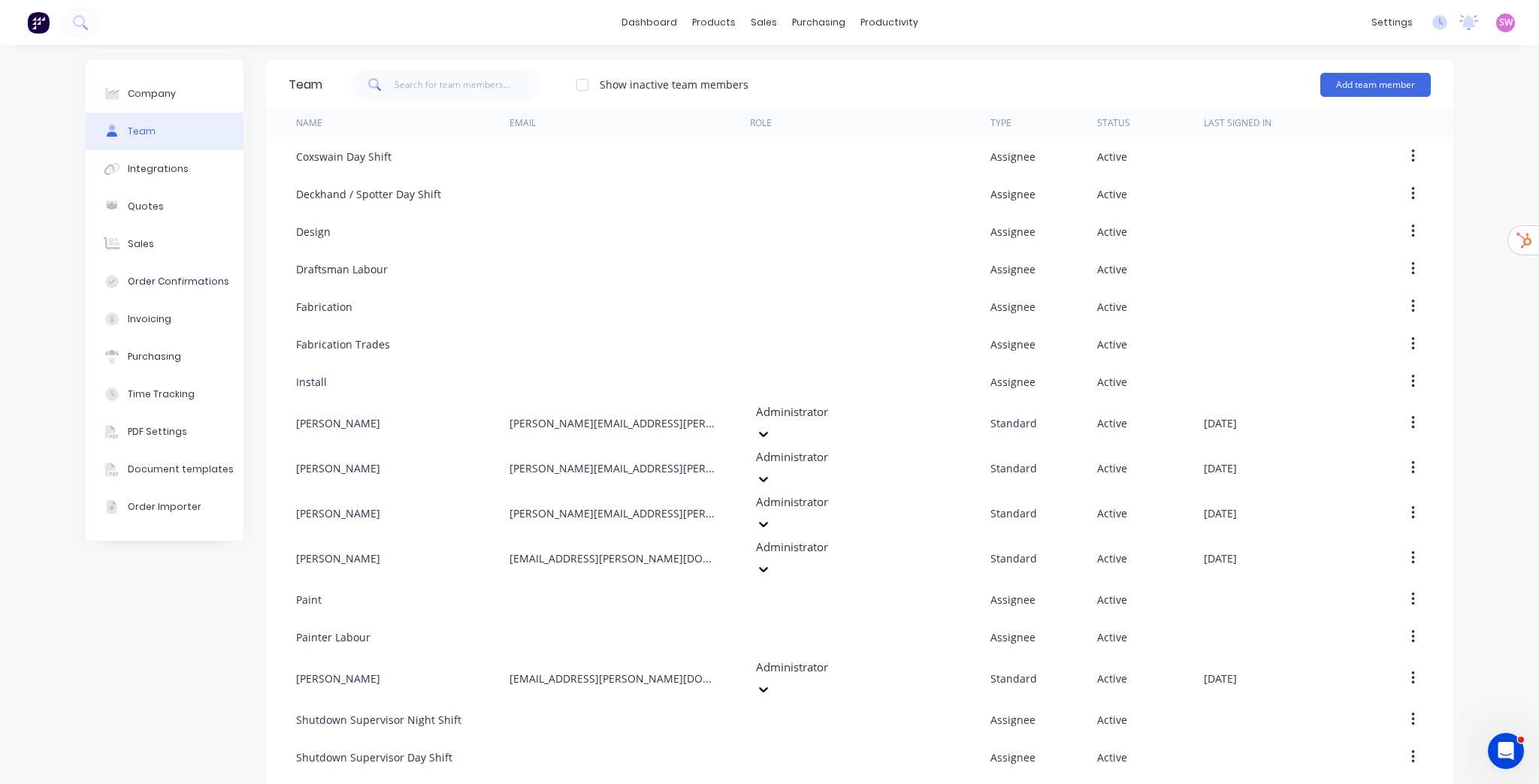
click at [1499, 24] on span "SW" at bounding box center [1506, 23] width 14 height 14
click at [1380, 195] on div "Sign out" at bounding box center [1378, 202] width 41 height 14
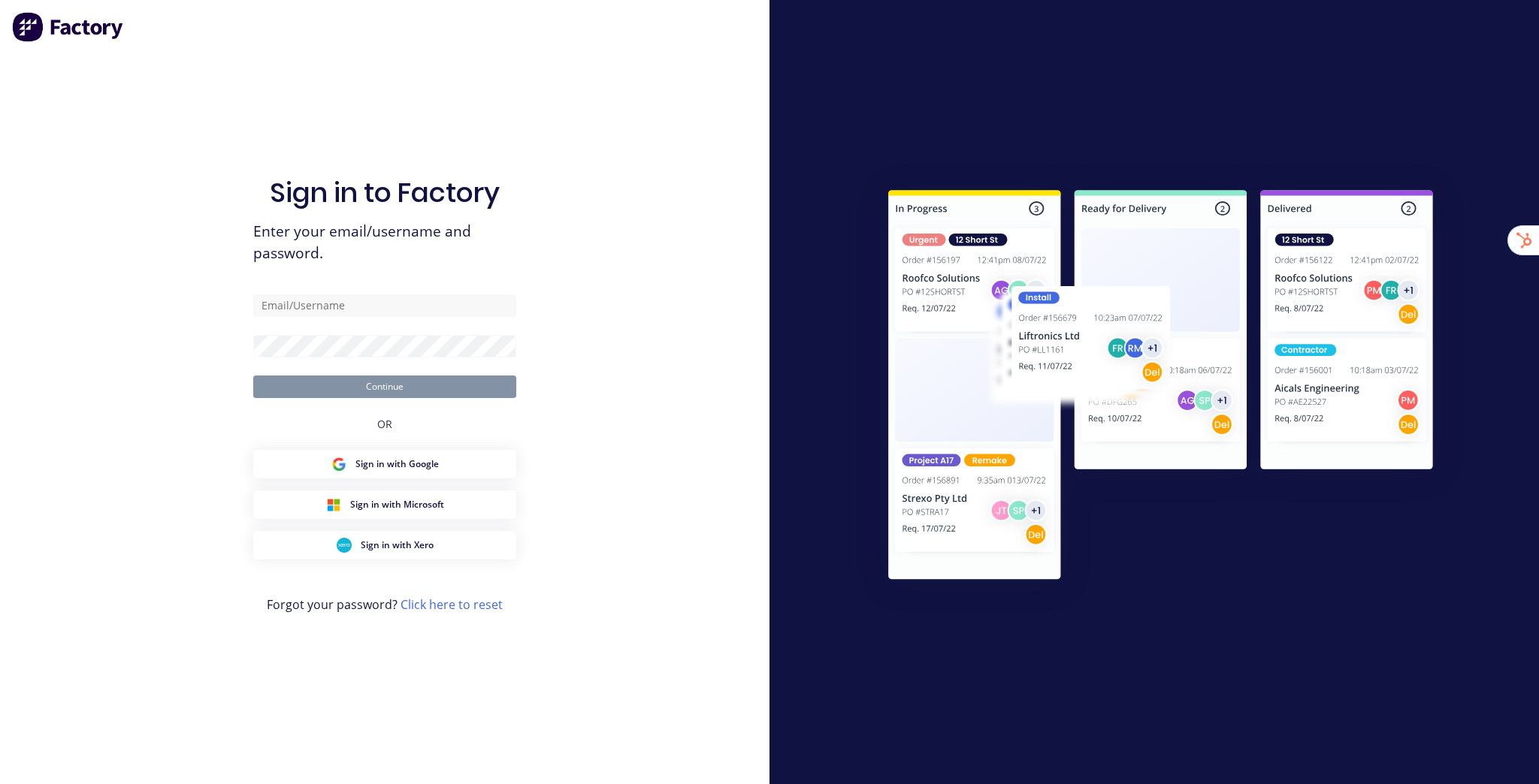
type input "[EMAIL_ADDRESS][DOMAIN_NAME]"
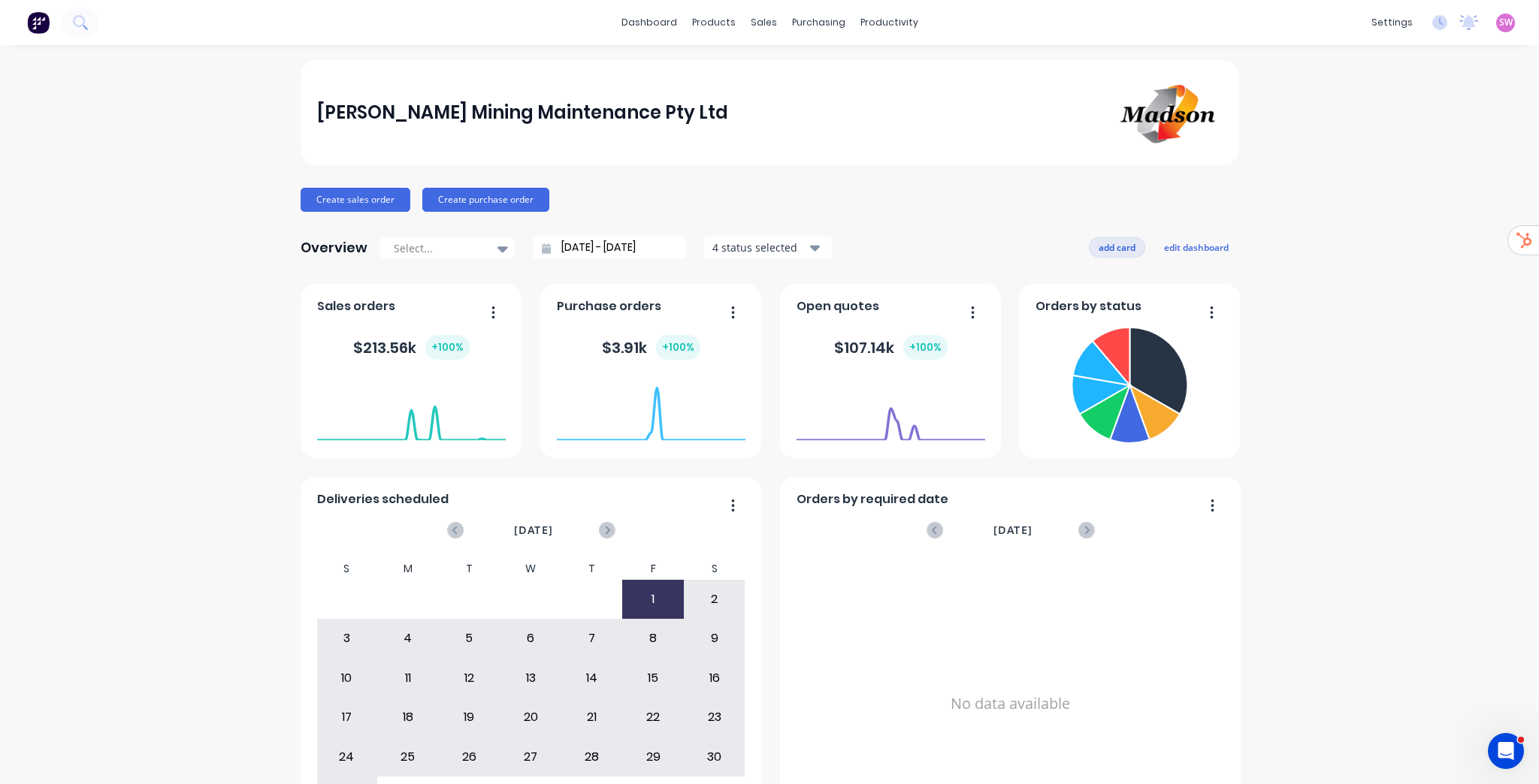
click at [1117, 247] on button "add card" at bounding box center [1117, 248] width 57 height 20
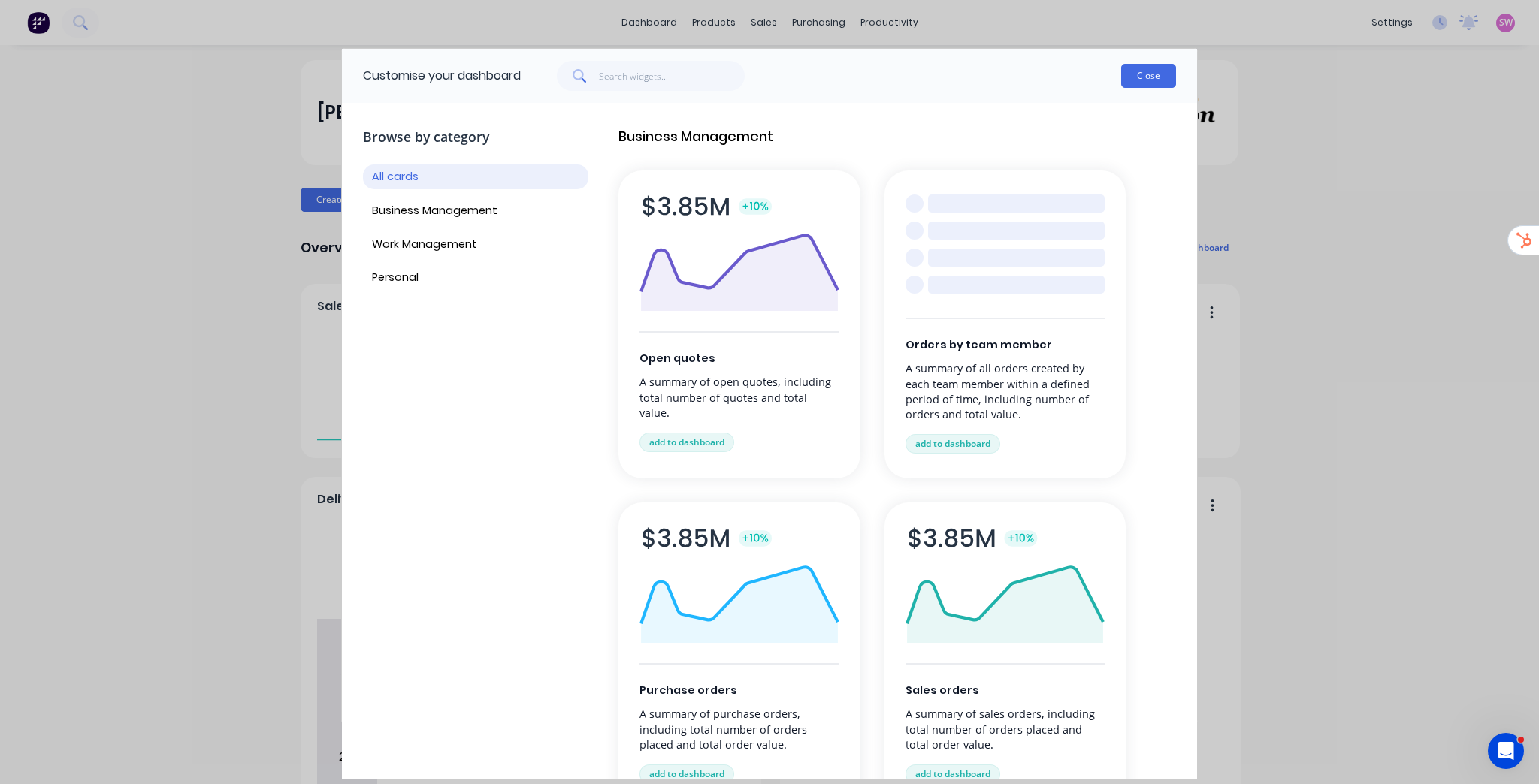
click at [1149, 72] on button "Close" at bounding box center [1148, 76] width 55 height 24
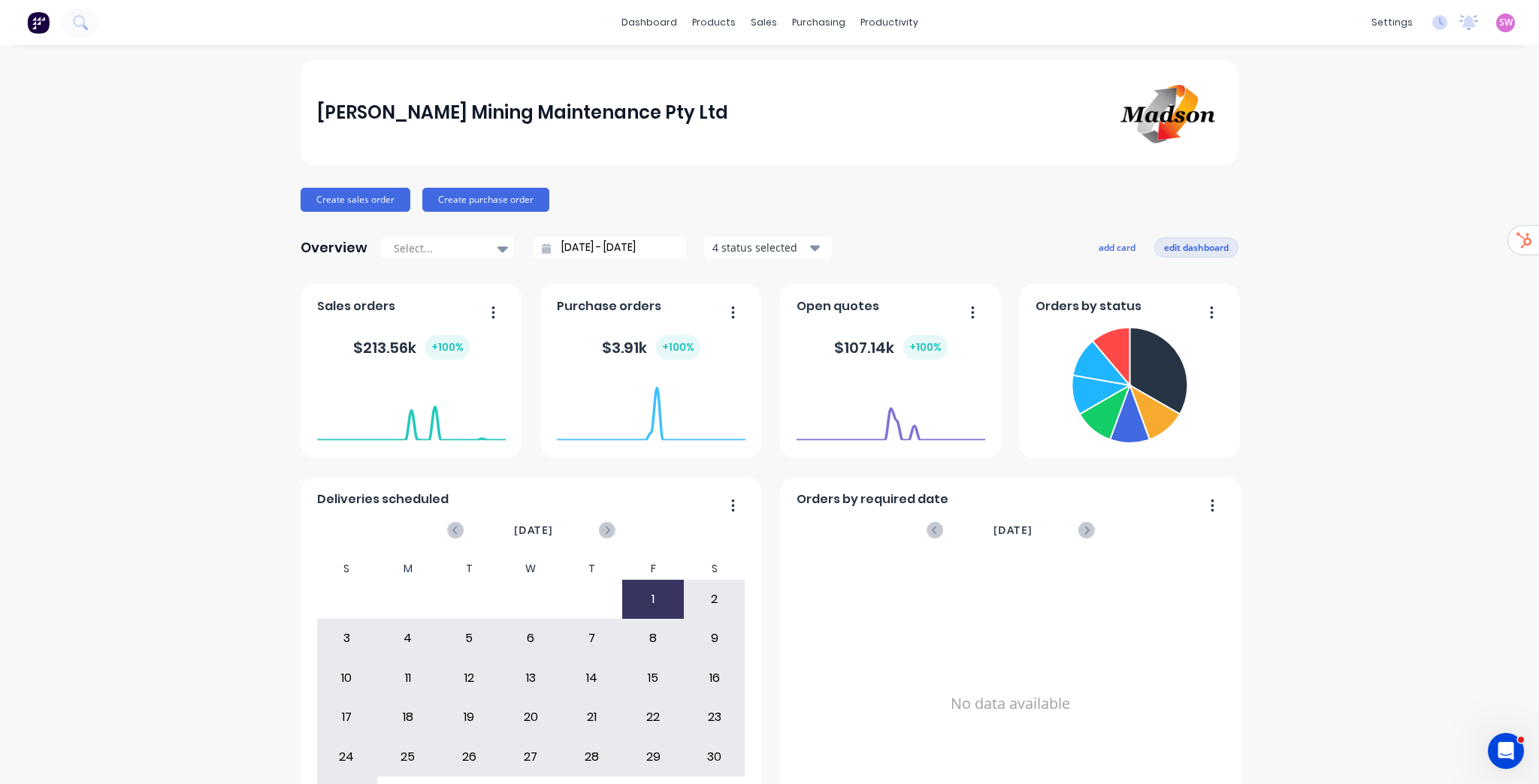
click at [1211, 252] on button "edit dashboard" at bounding box center [1196, 248] width 85 height 20
drag, startPoint x: 1180, startPoint y: 397, endPoint x: 1240, endPoint y: 457, distance: 84.9
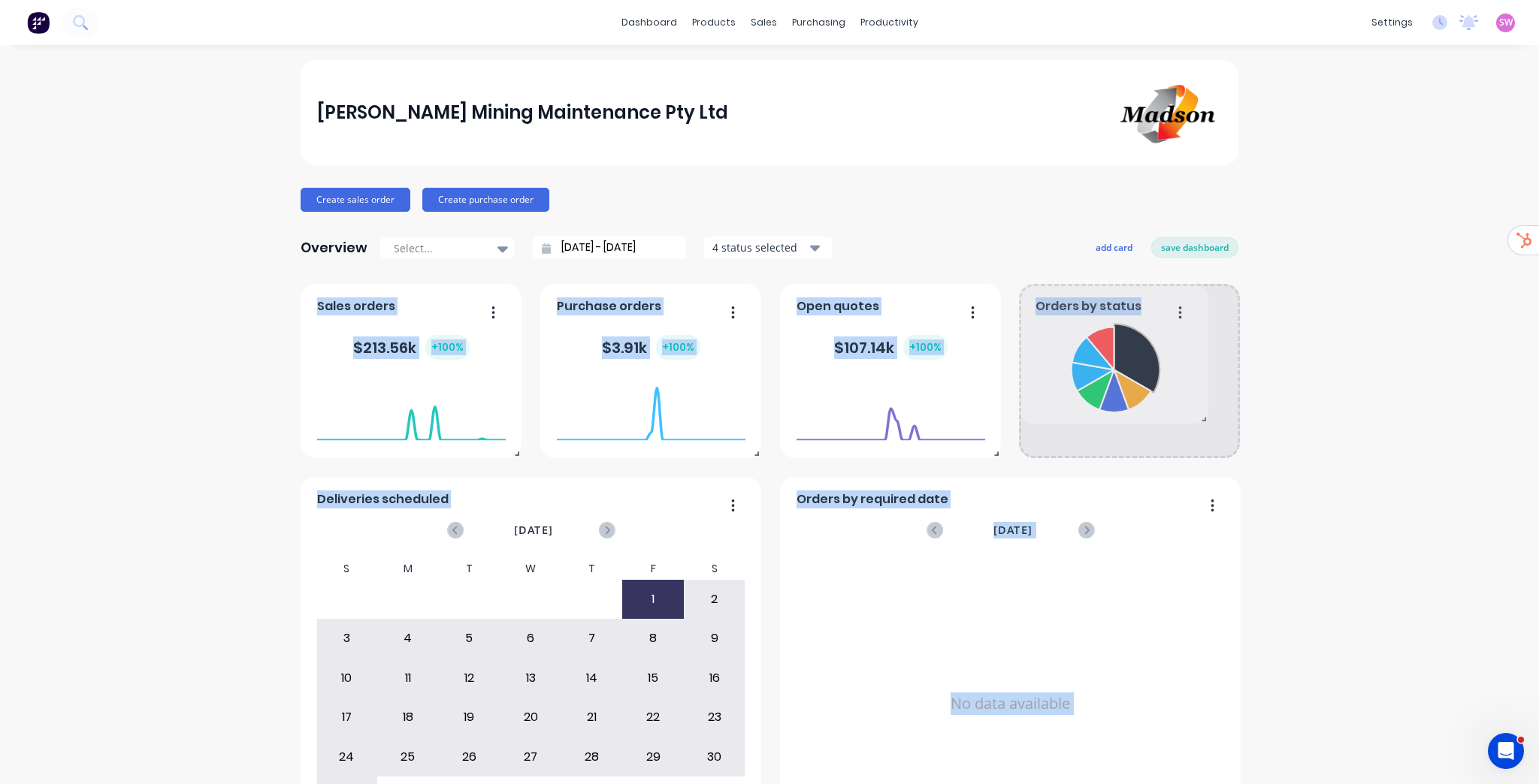
drag, startPoint x: 1230, startPoint y: 460, endPoint x: 1239, endPoint y: 417, distance: 43.9
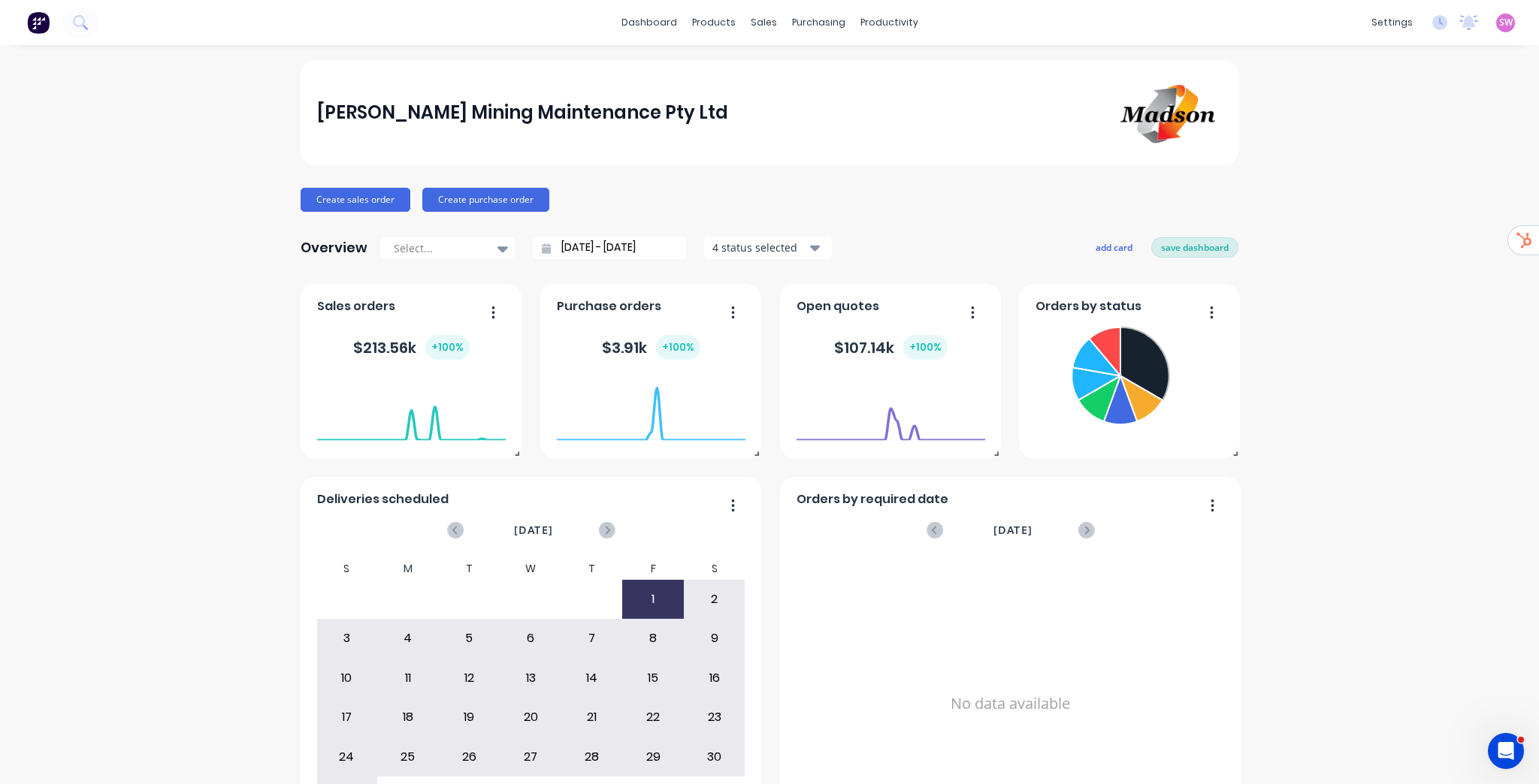
click at [1194, 245] on button "save dashboard" at bounding box center [1195, 248] width 88 height 20
click at [480, 247] on div at bounding box center [439, 248] width 95 height 19
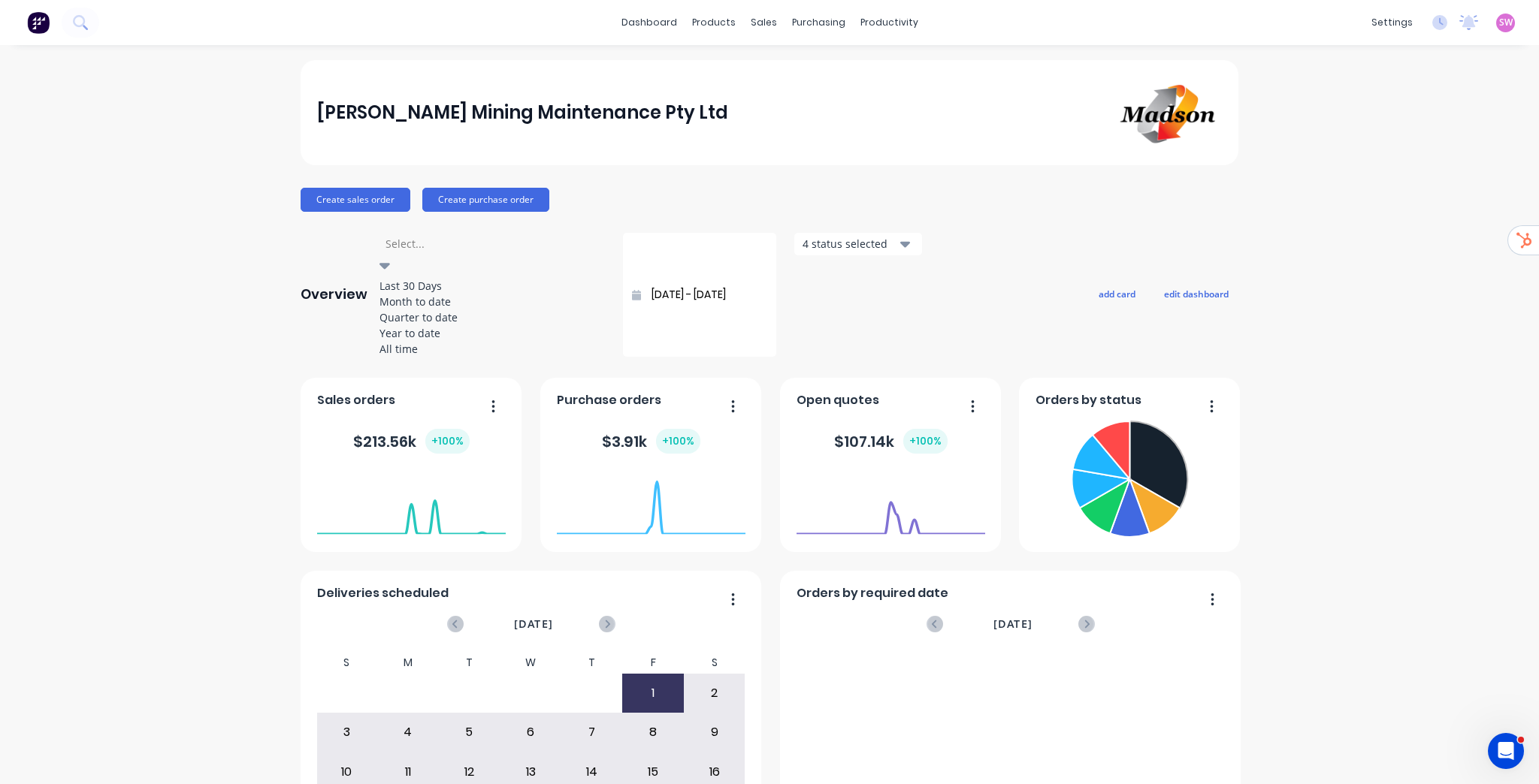
click at [998, 194] on div "Create sales order Create purchase order" at bounding box center [770, 200] width 938 height 24
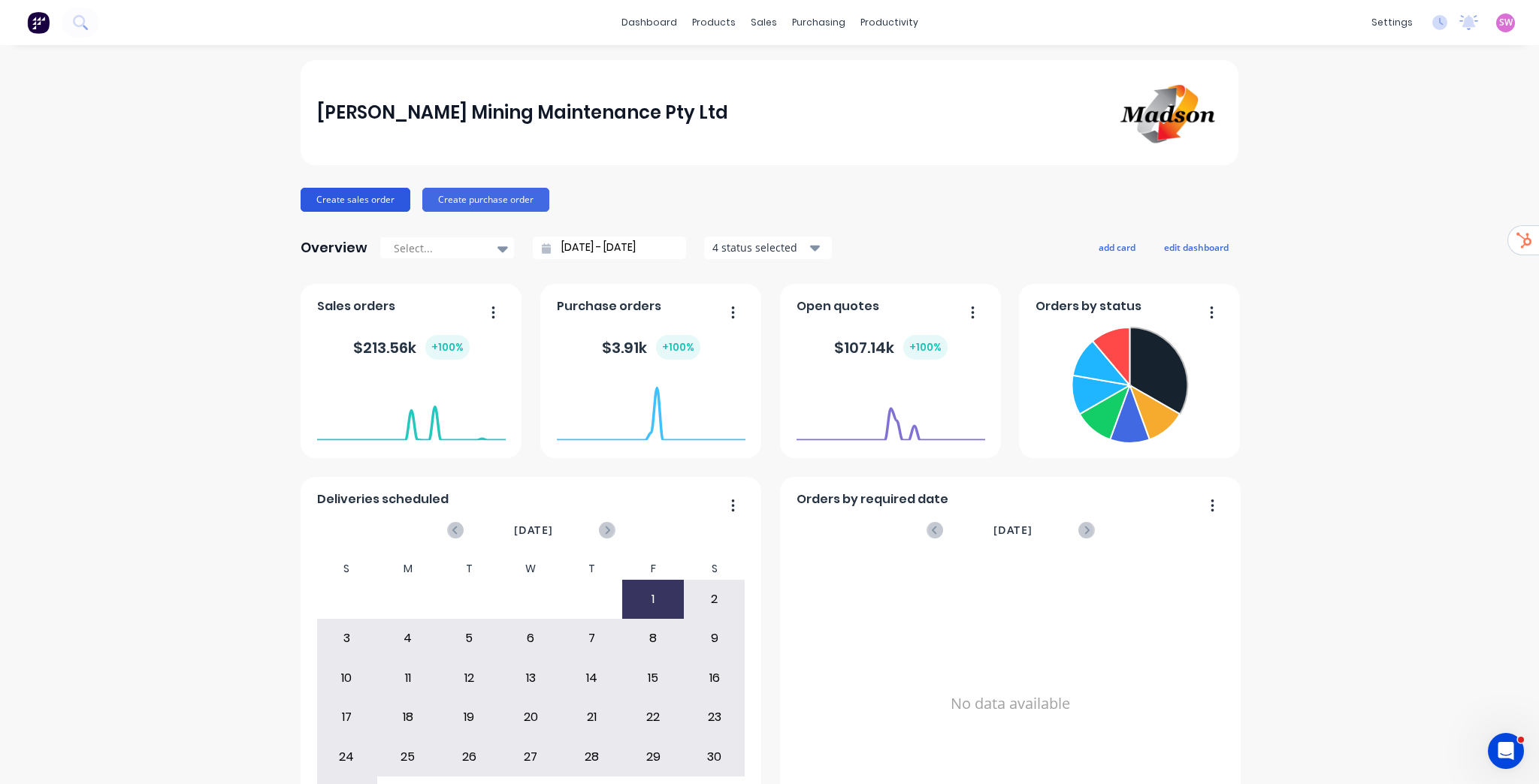
click at [320, 197] on button "Create sales order" at bounding box center [355, 200] width 110 height 24
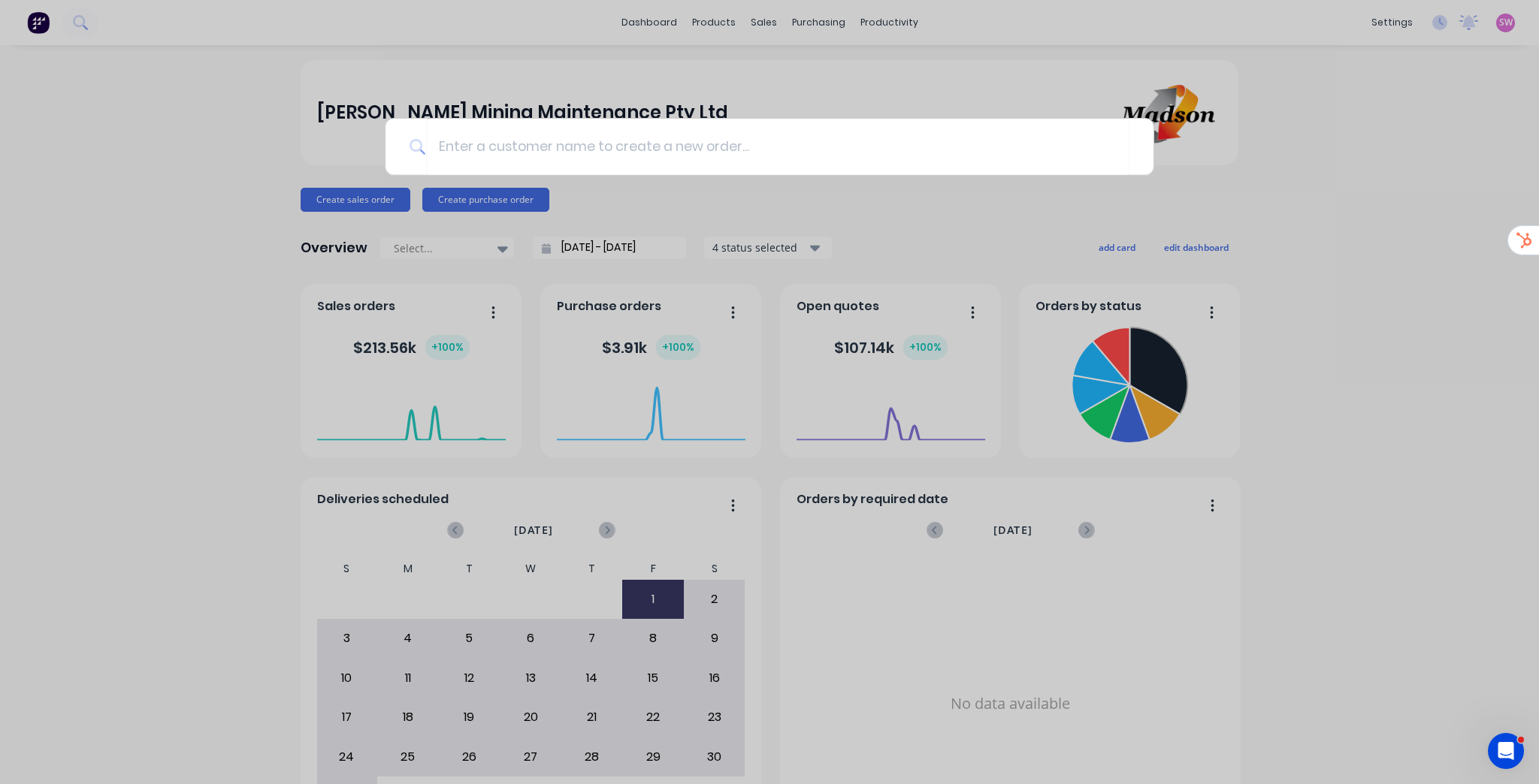
click at [1324, 207] on div at bounding box center [770, 392] width 1539 height 784
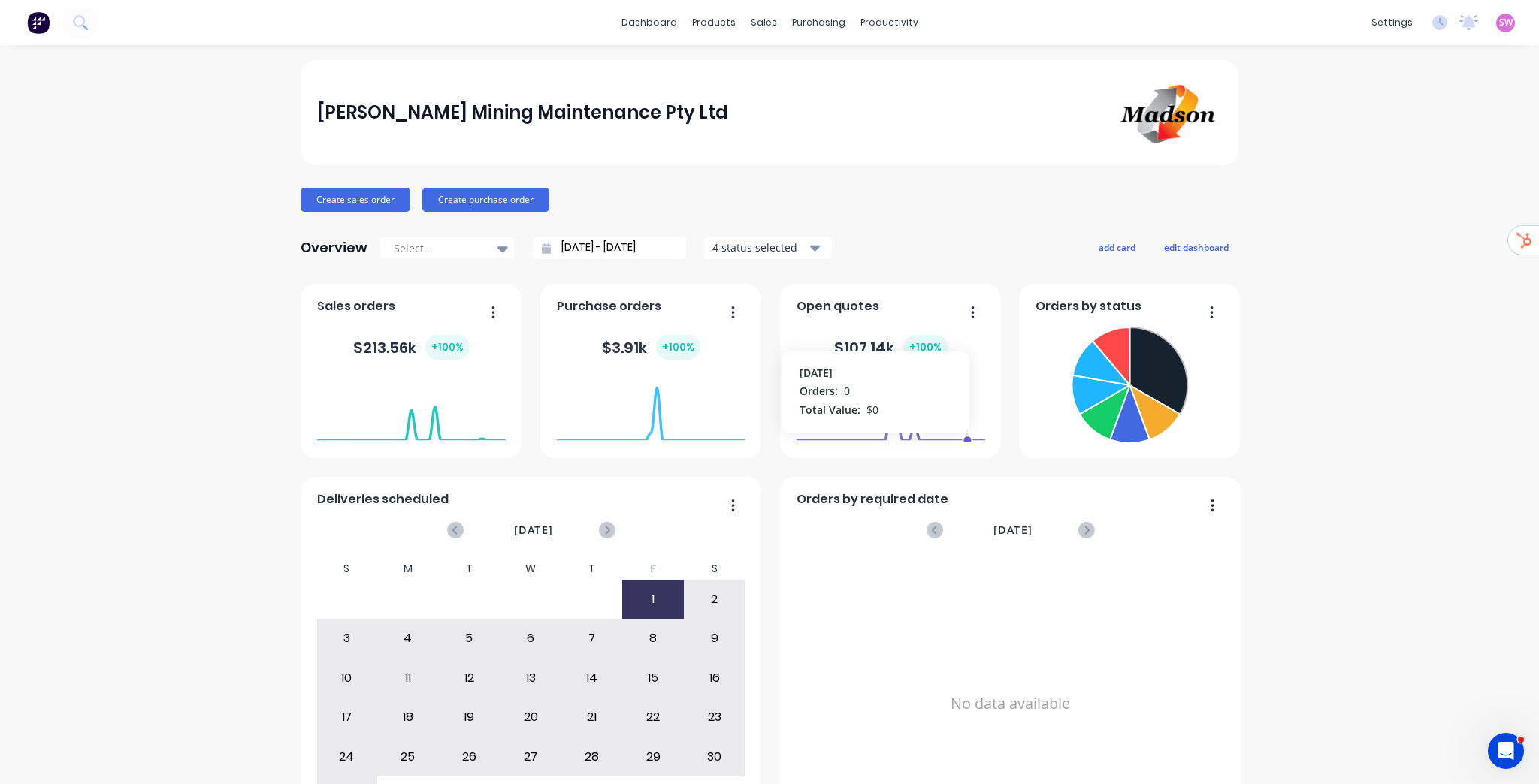
click at [1510, 751] on icon "Open Intercom Messenger" at bounding box center [1505, 751] width 25 height 25
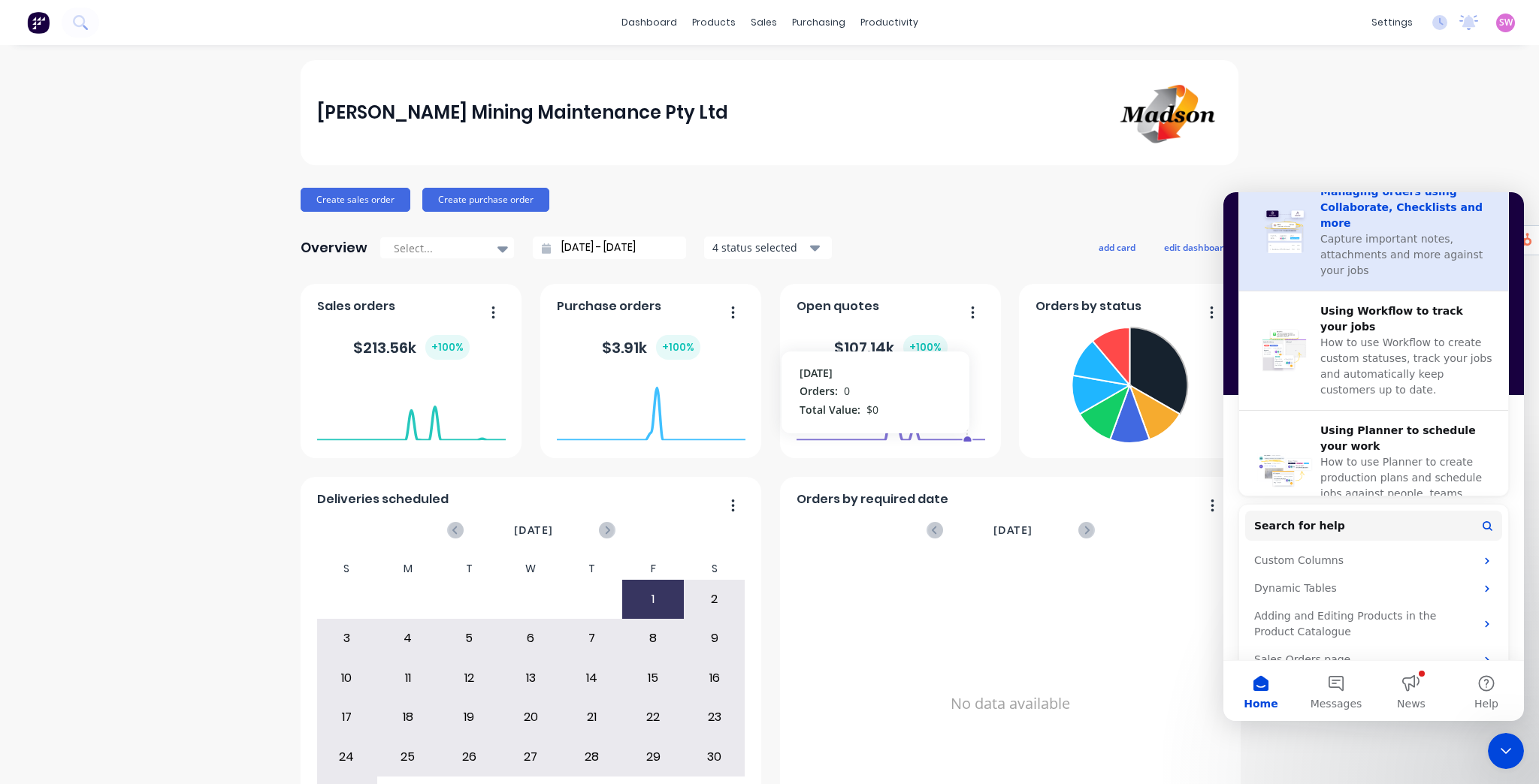
scroll to position [574, 0]
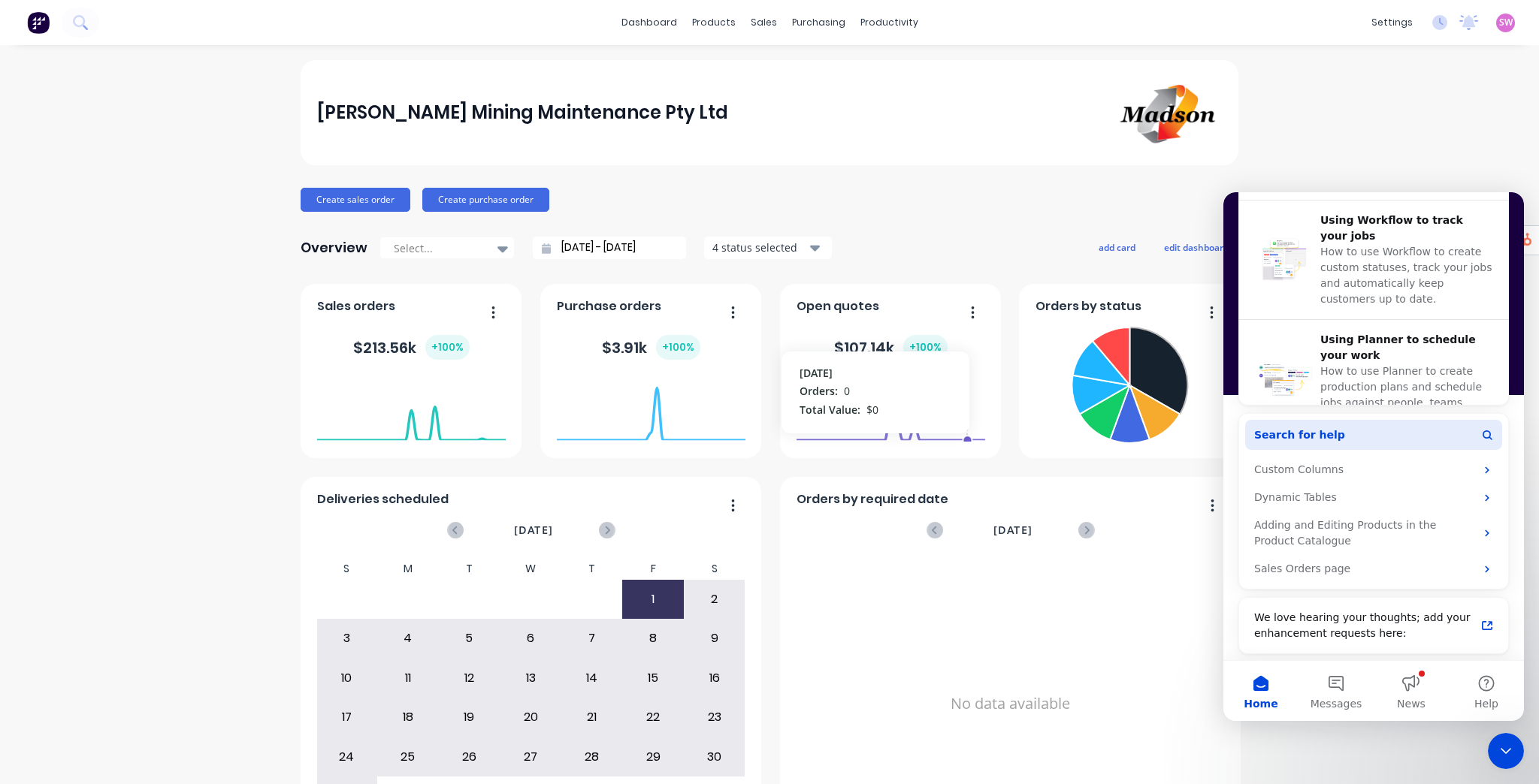
click at [1329, 437] on button "Search for help" at bounding box center [1374, 435] width 257 height 30
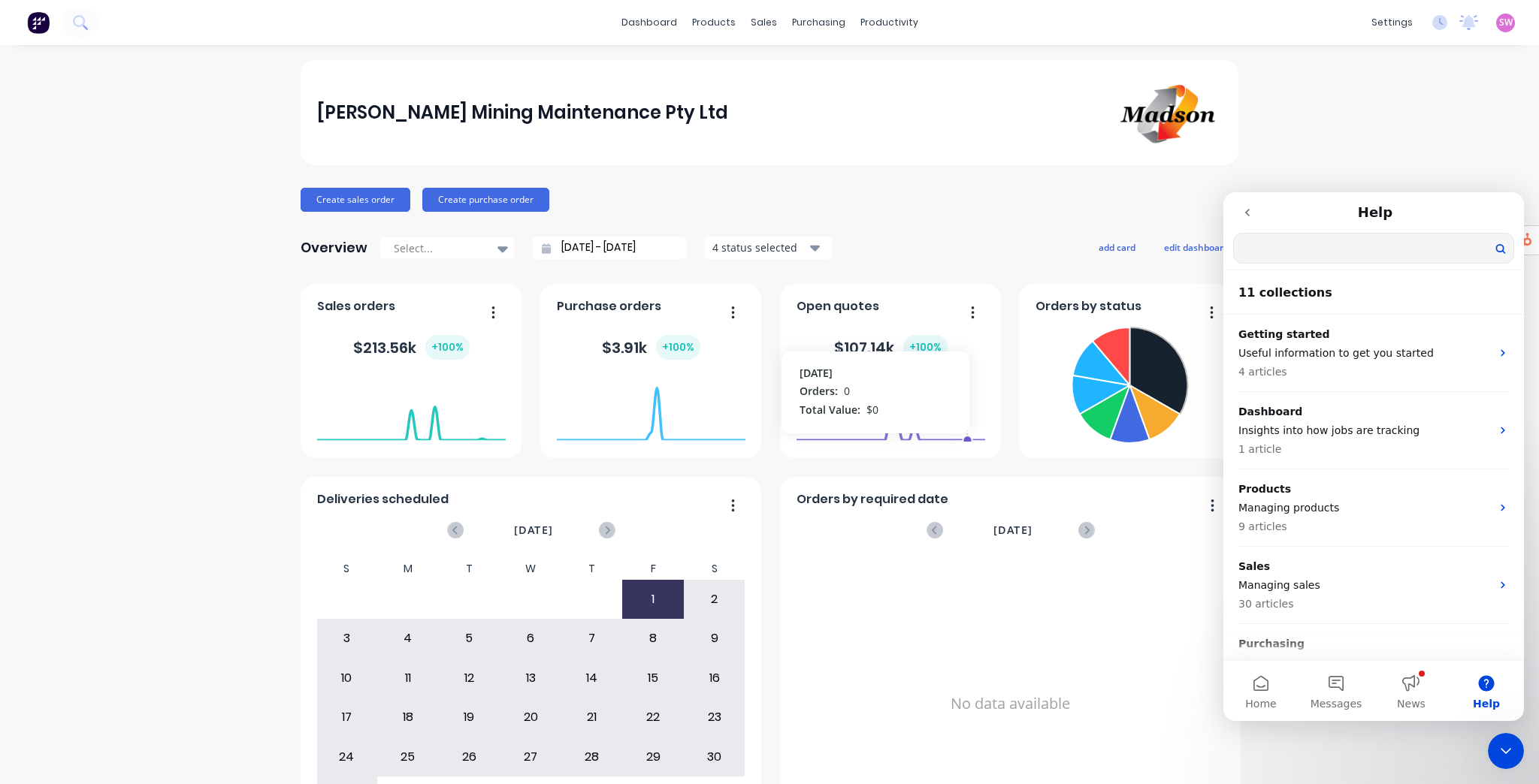
scroll to position [0, 0]
click at [1302, 240] on input "Search for help" at bounding box center [1373, 248] width 280 height 29
type input "user"
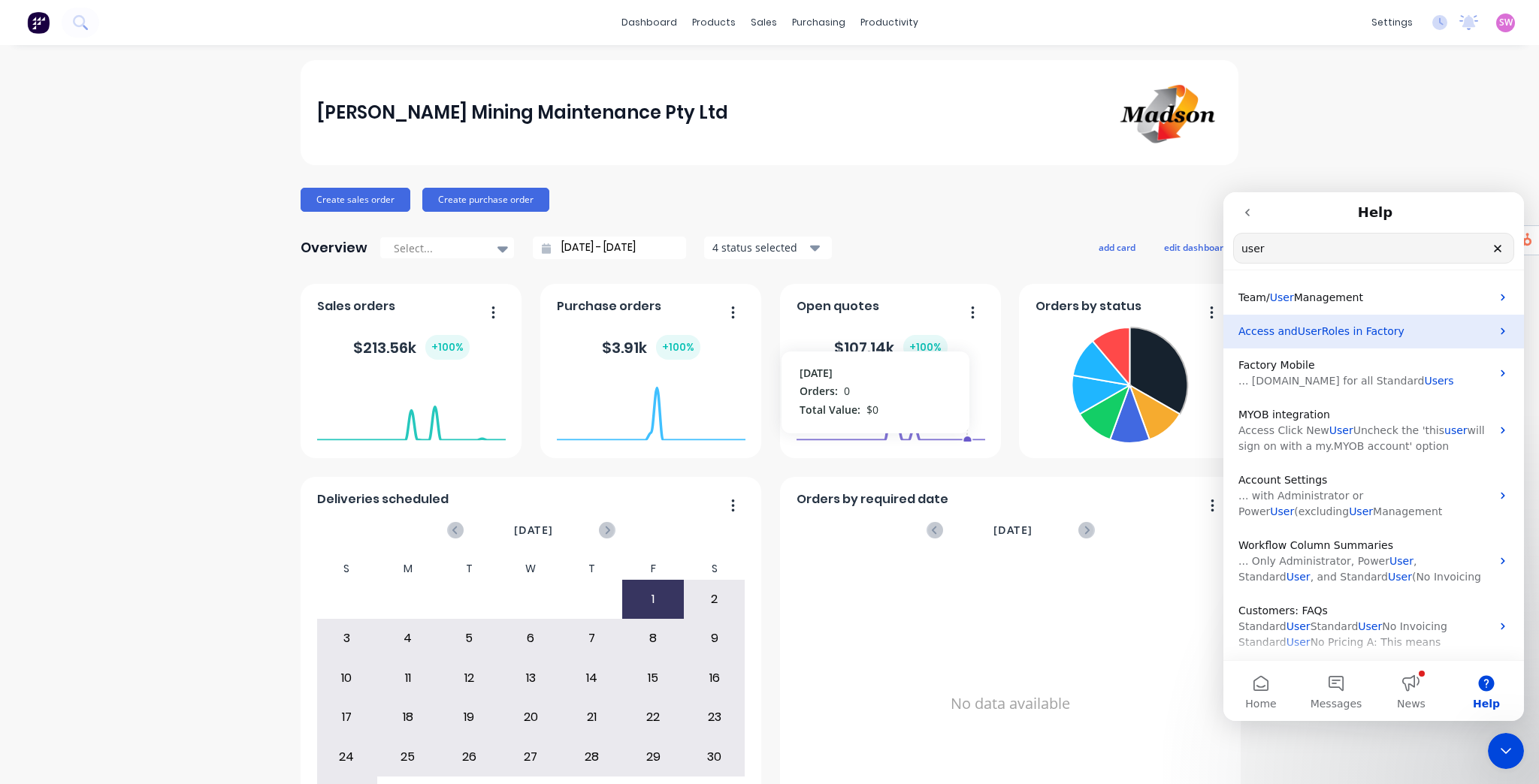
click at [1347, 339] on div "Access and User Roles in Factory" at bounding box center [1374, 331] width 301 height 34
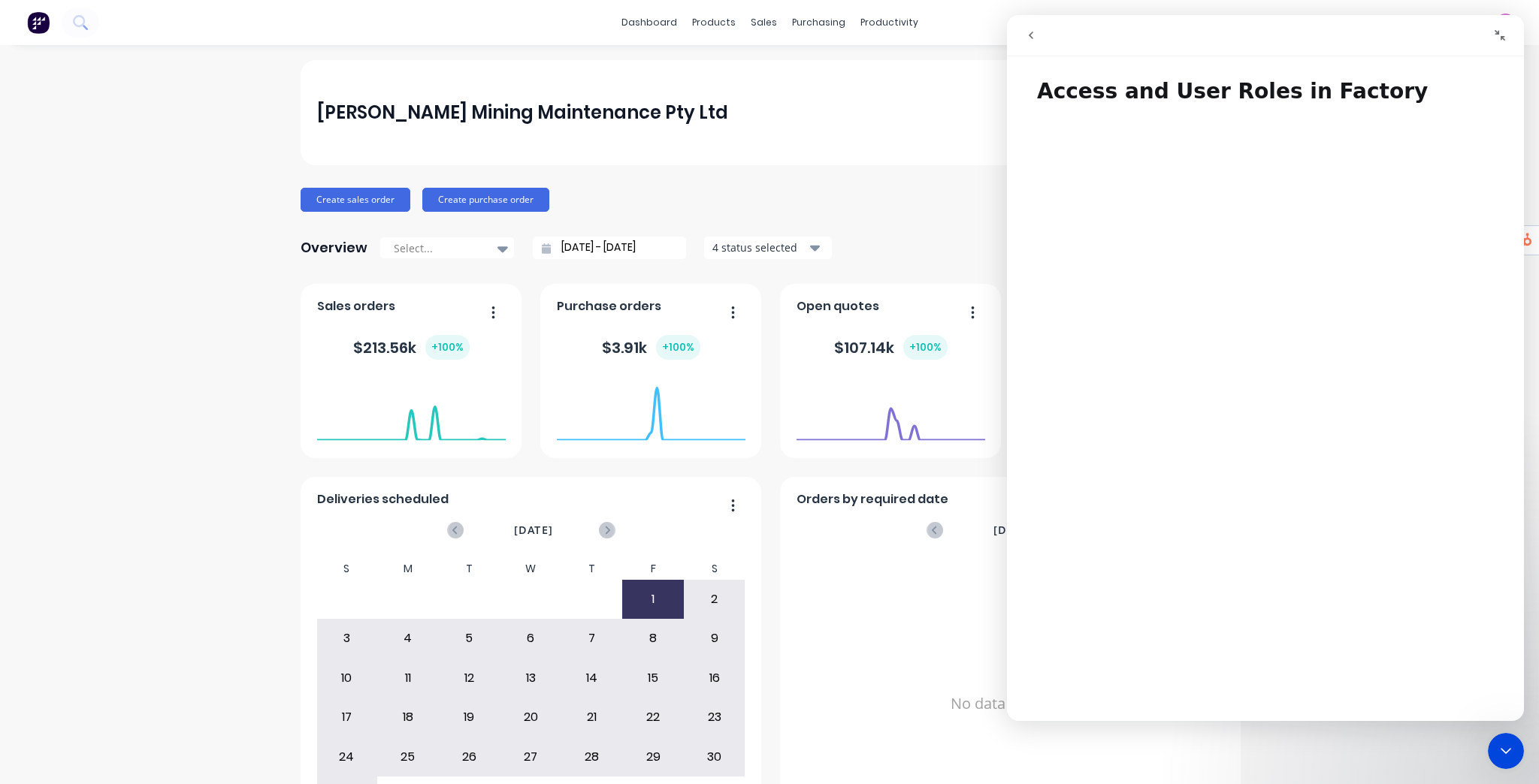
click at [1028, 27] on button "go back" at bounding box center [1030, 35] width 29 height 29
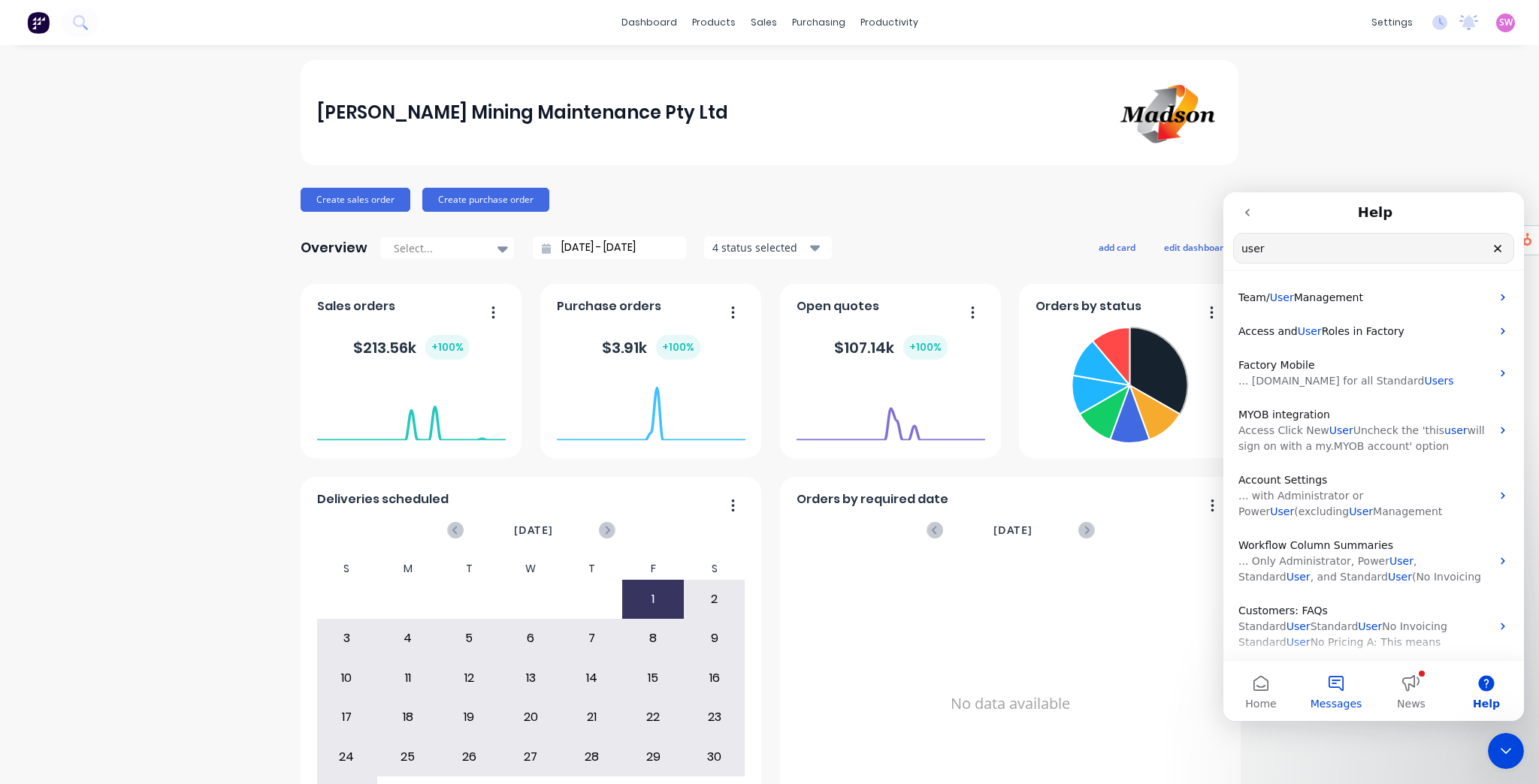
click at [1334, 687] on button "Messages" at bounding box center [1335, 690] width 75 height 60
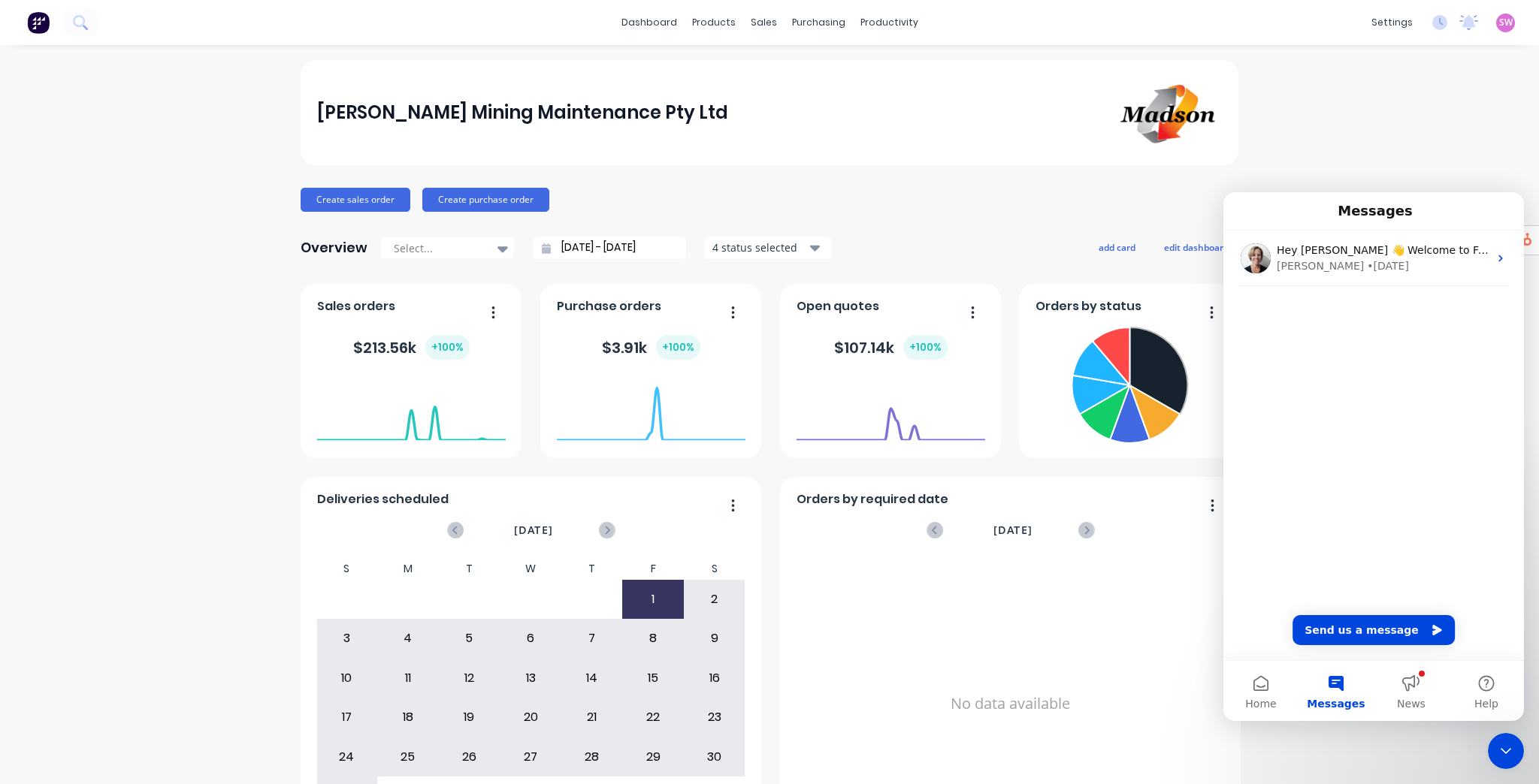
click at [1507, 747] on icon "Close Intercom Messenger" at bounding box center [1505, 751] width 18 height 18
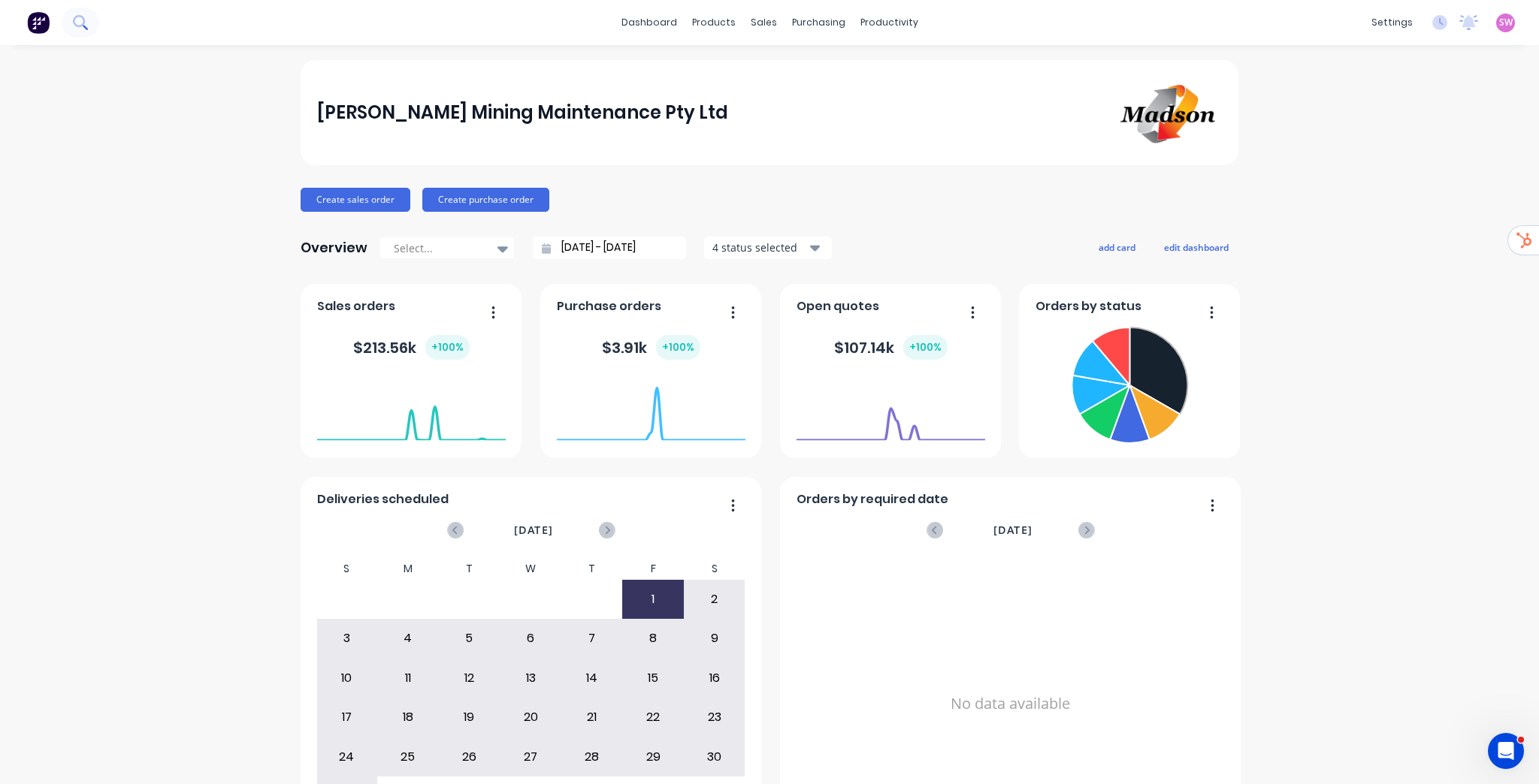
click at [82, 20] on icon at bounding box center [80, 22] width 14 height 14
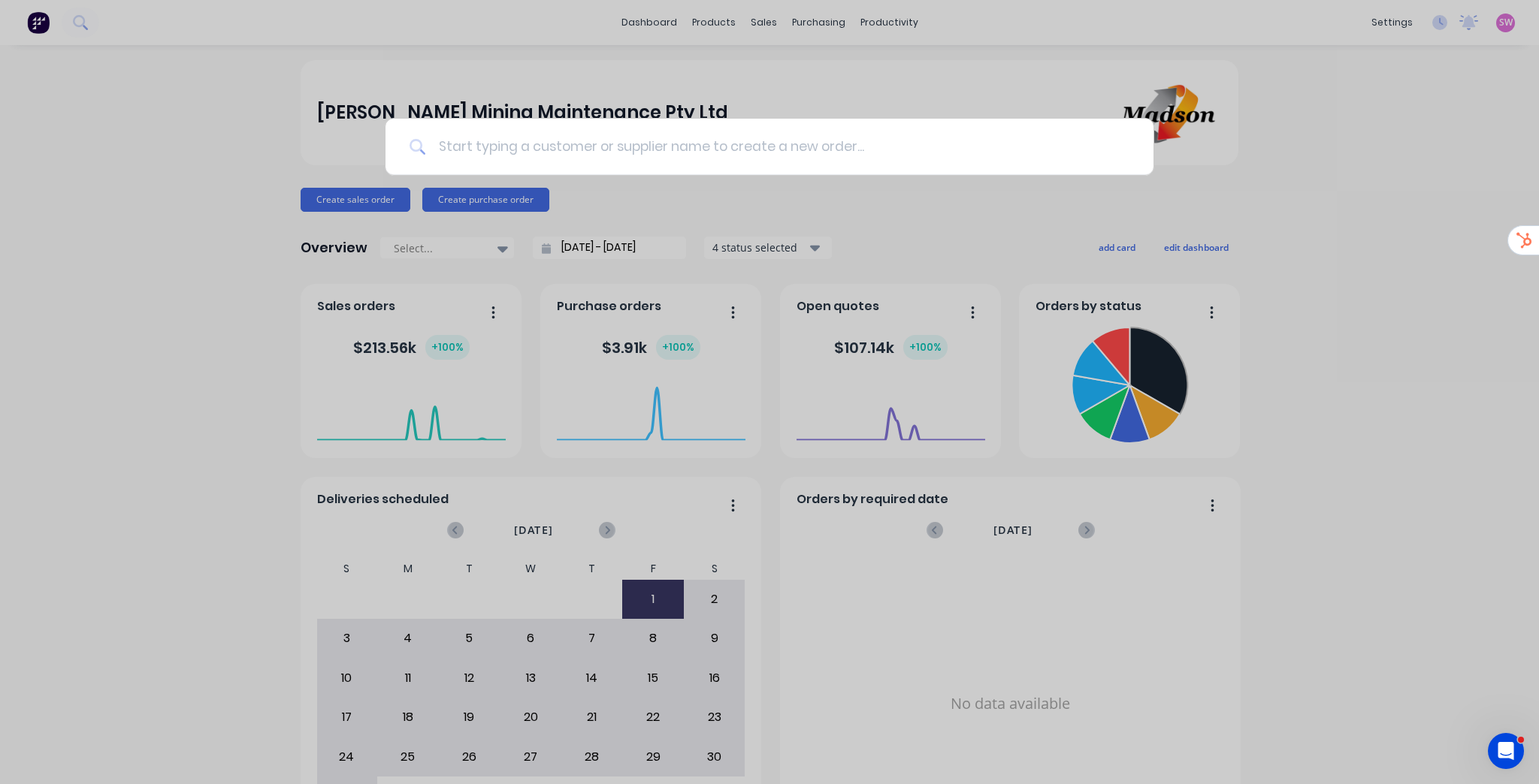
click at [484, 148] on input at bounding box center [777, 146] width 703 height 57
click at [552, 152] on input "apex" at bounding box center [777, 146] width 703 height 57
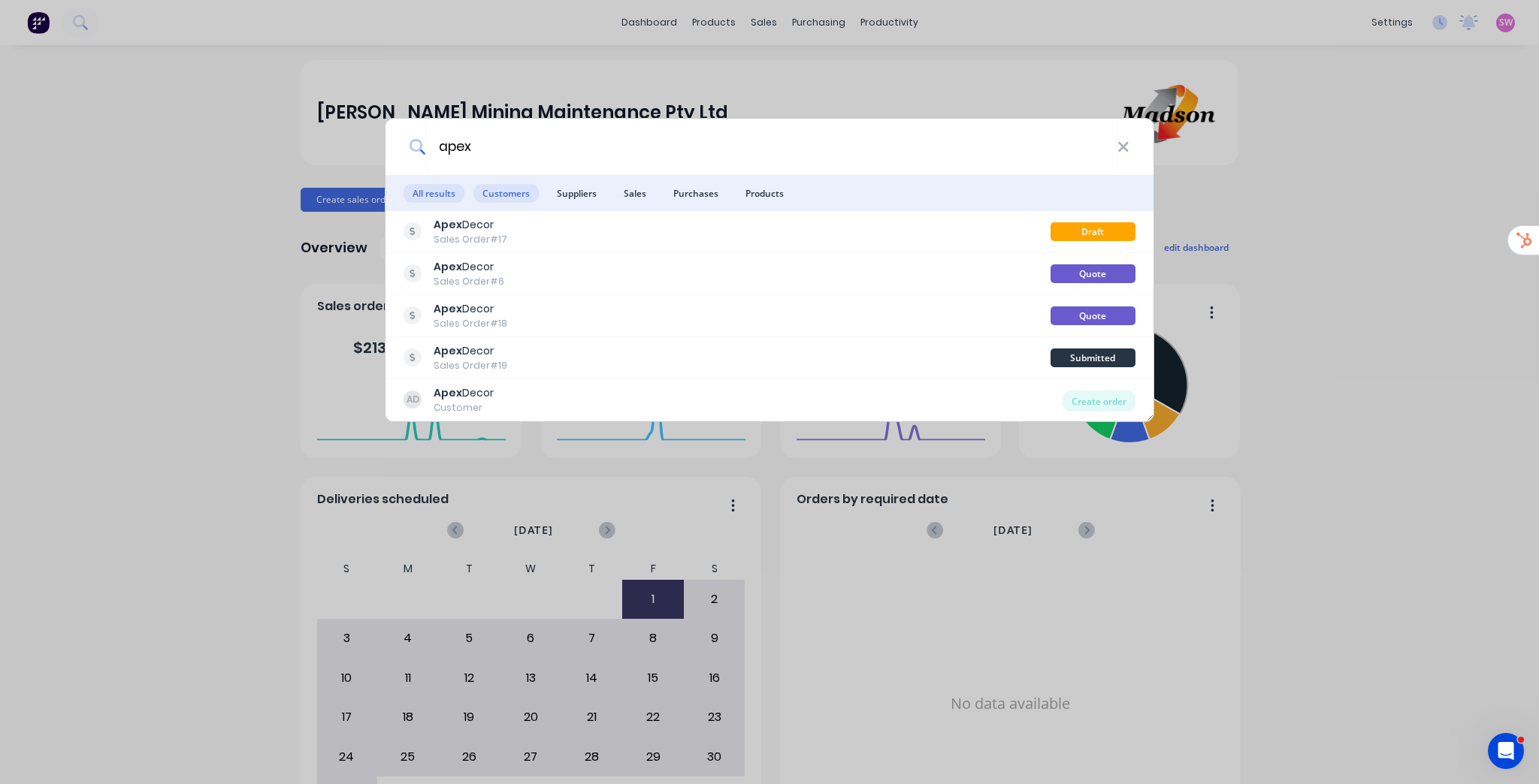
type input "apex"
click at [514, 197] on span "Customers" at bounding box center [506, 193] width 66 height 19
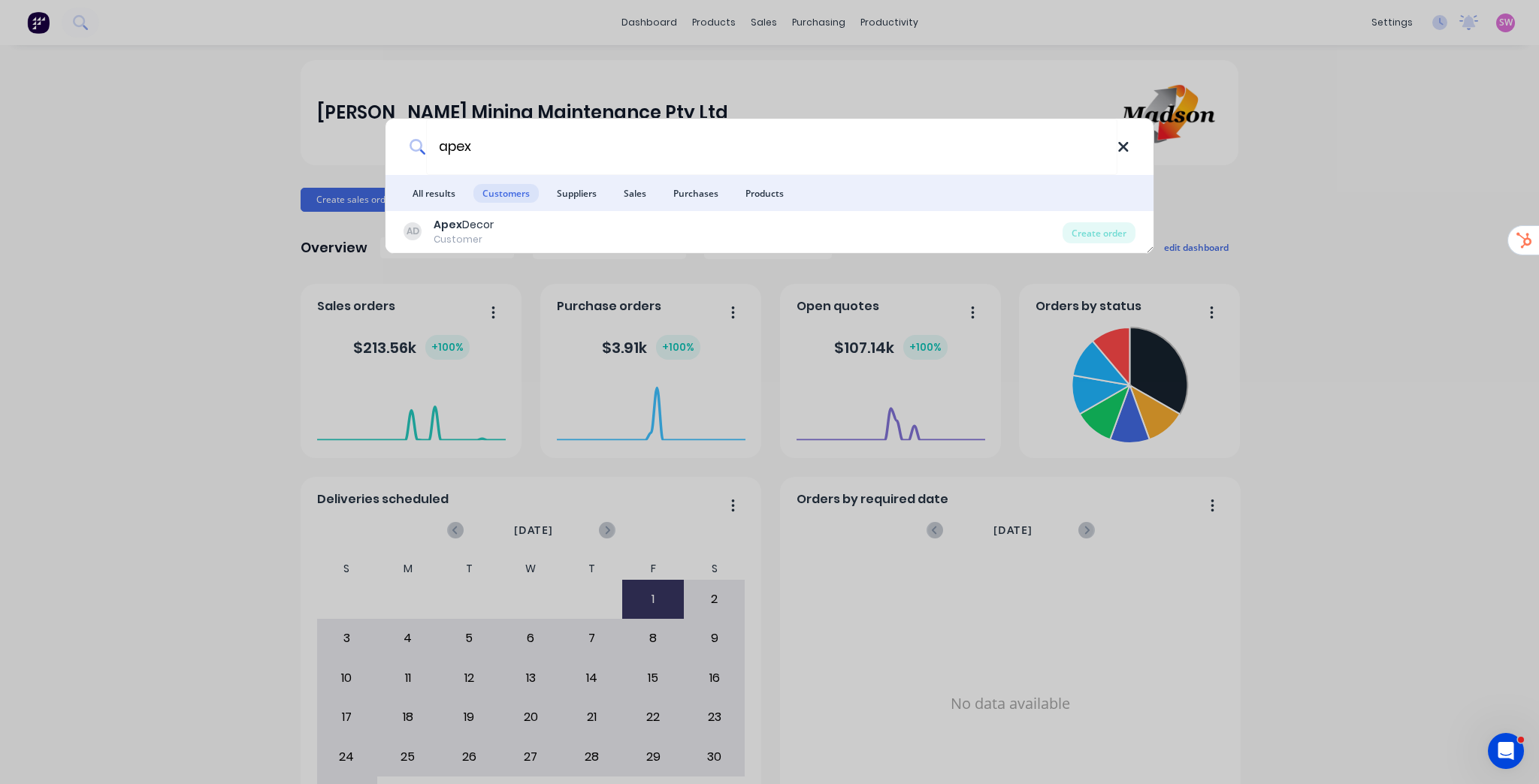
click at [1124, 148] on icon at bounding box center [1123, 147] width 10 height 10
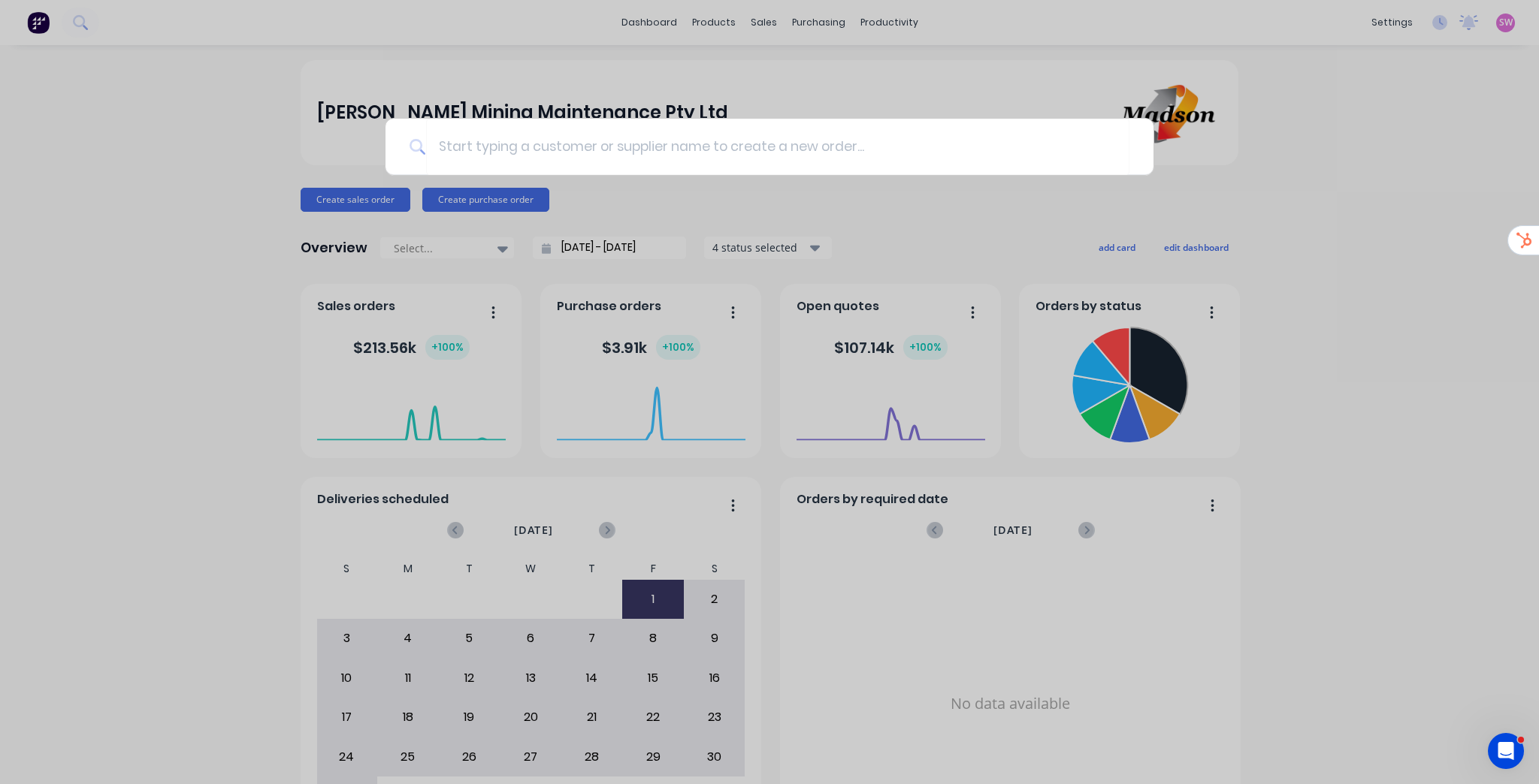
click at [1340, 135] on div at bounding box center [770, 392] width 1539 height 784
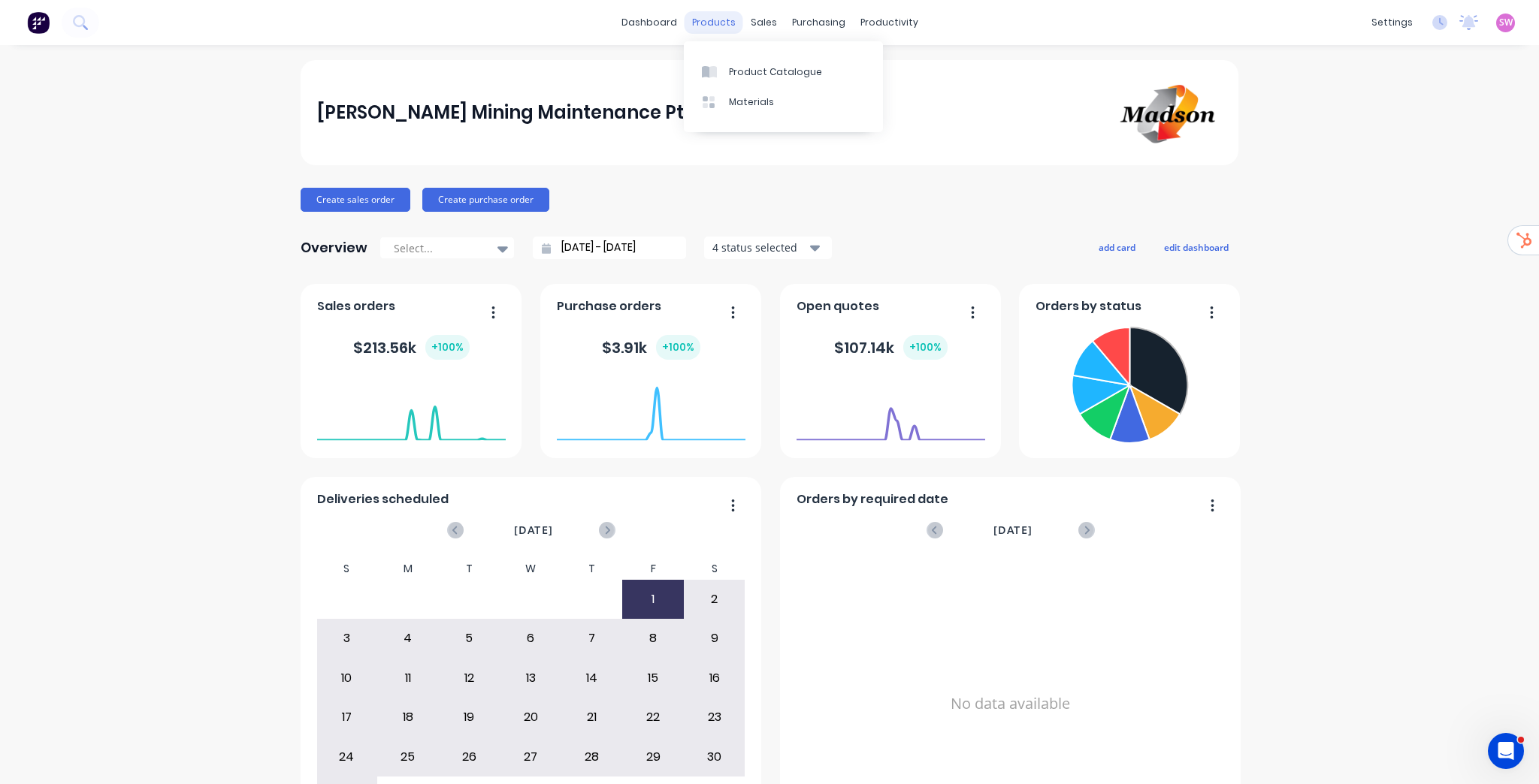
click at [713, 26] on div "products" at bounding box center [714, 22] width 59 height 23
click at [756, 78] on div "Product Catalogue" at bounding box center [775, 73] width 94 height 14
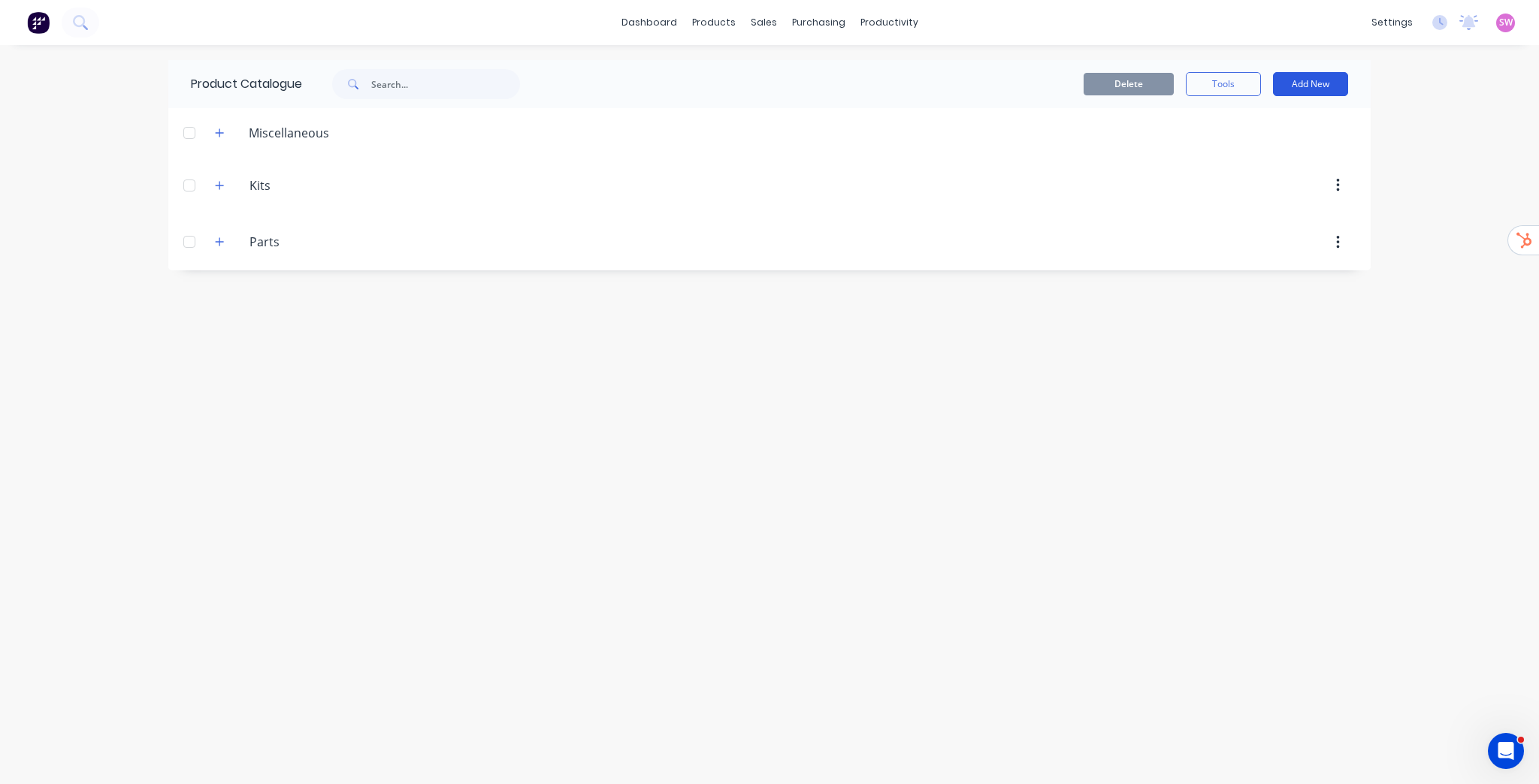
click at [1310, 75] on button "Add New" at bounding box center [1310, 84] width 75 height 24
click at [217, 237] on icon "button" at bounding box center [219, 242] width 9 height 11
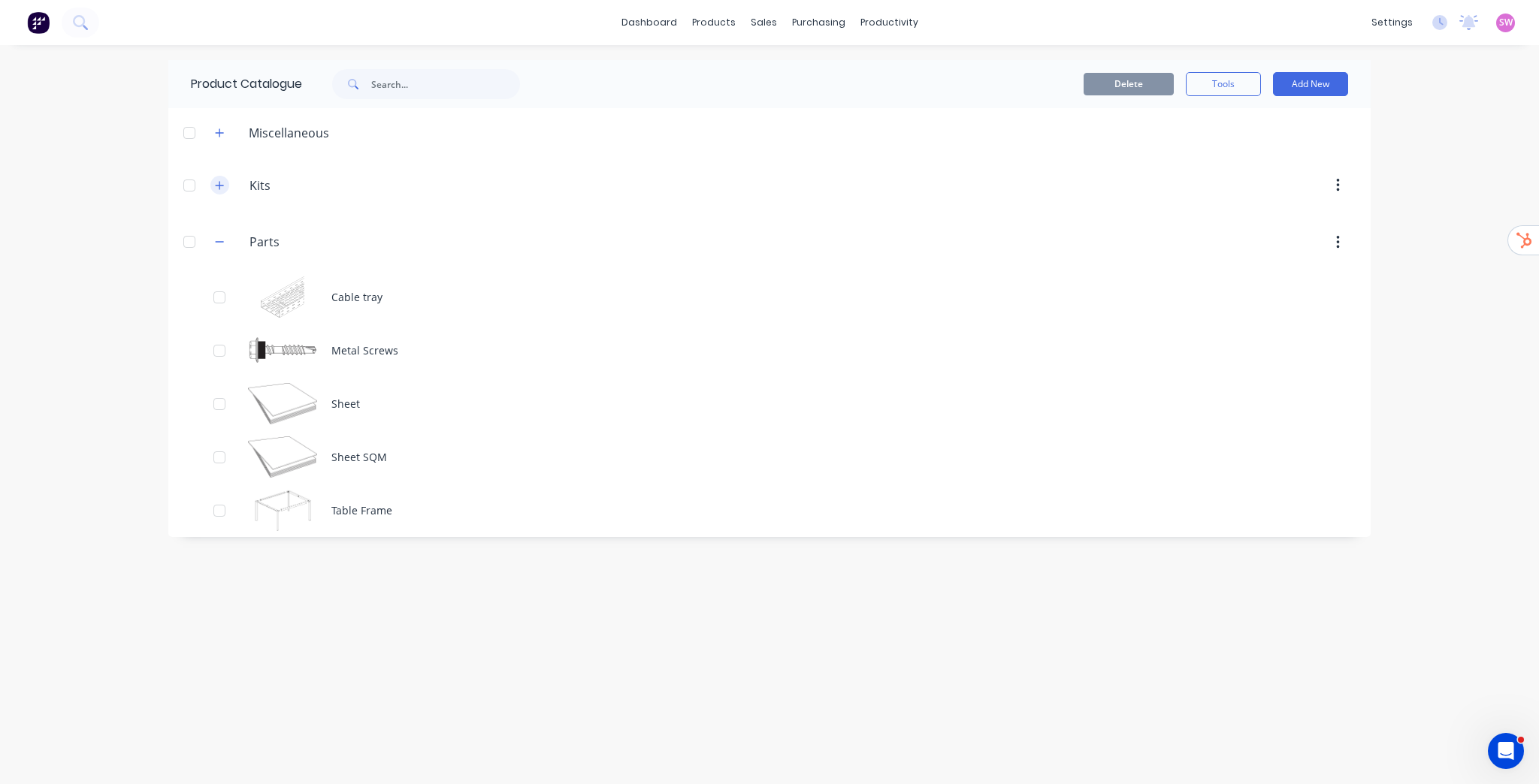
click at [222, 186] on icon "button" at bounding box center [219, 185] width 9 height 11
click at [1305, 86] on button "Add New" at bounding box center [1310, 84] width 75 height 24
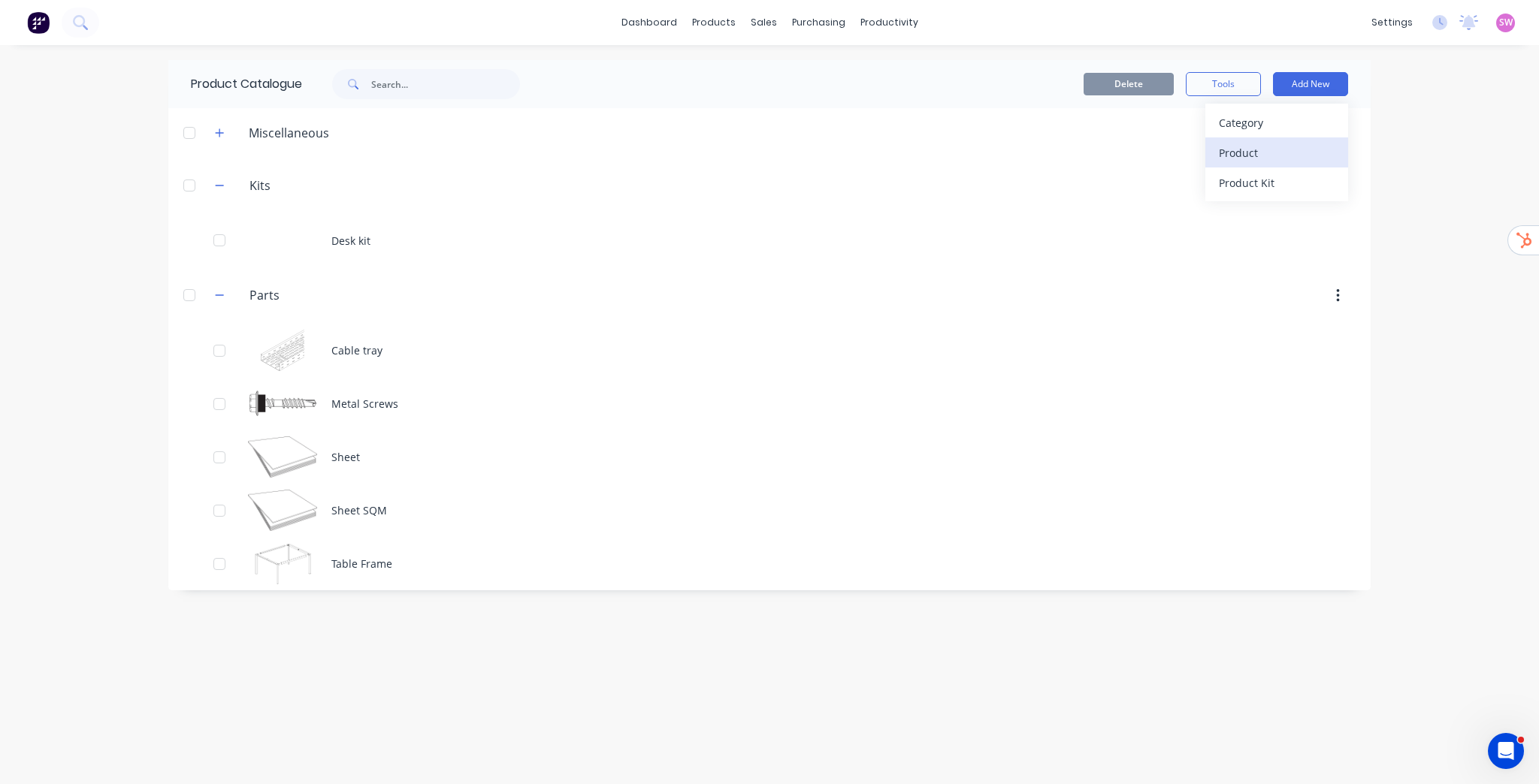
click at [1269, 160] on div "Product" at bounding box center [1276, 153] width 115 height 22
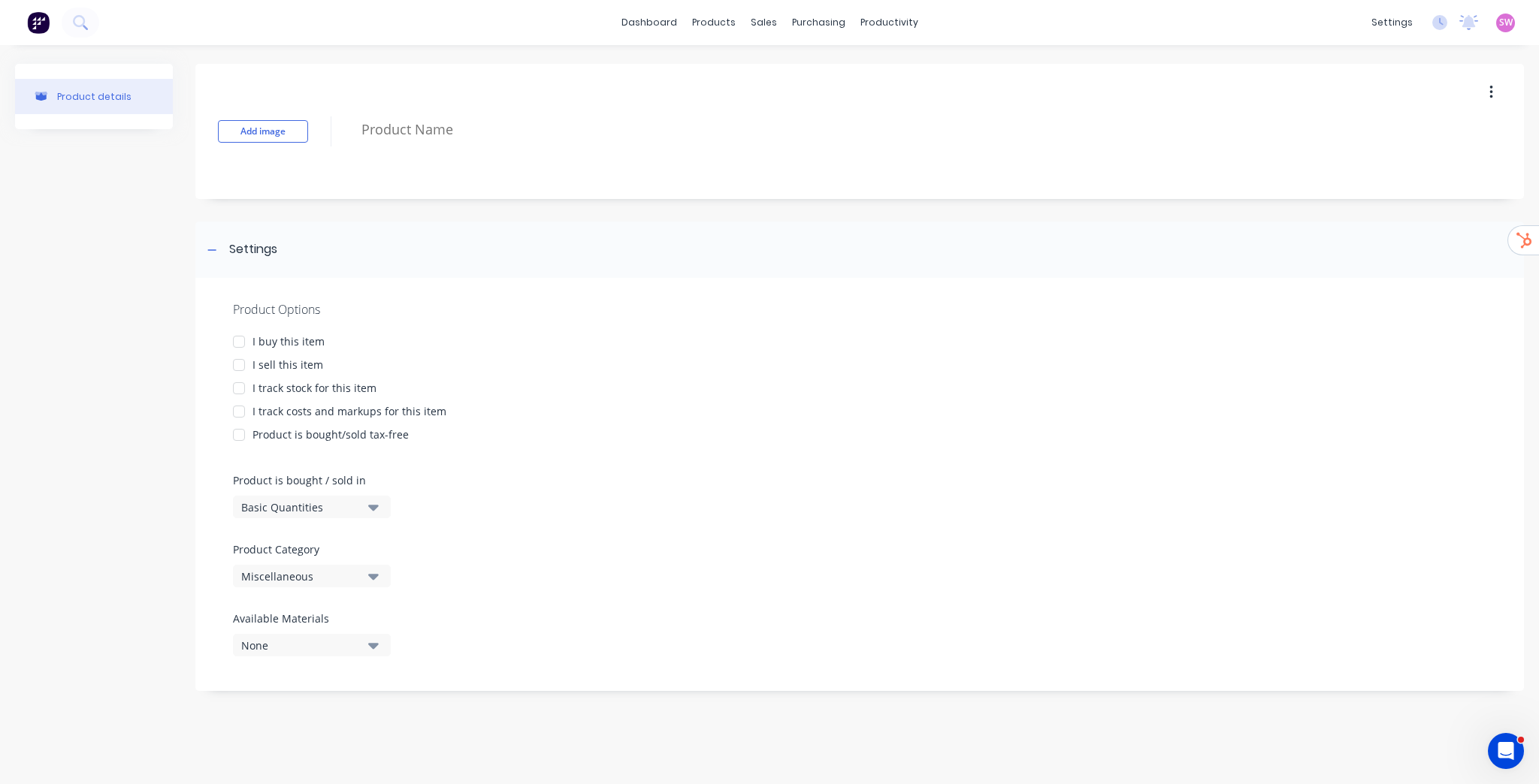
click at [271, 342] on div "I buy this item" at bounding box center [289, 341] width 72 height 16
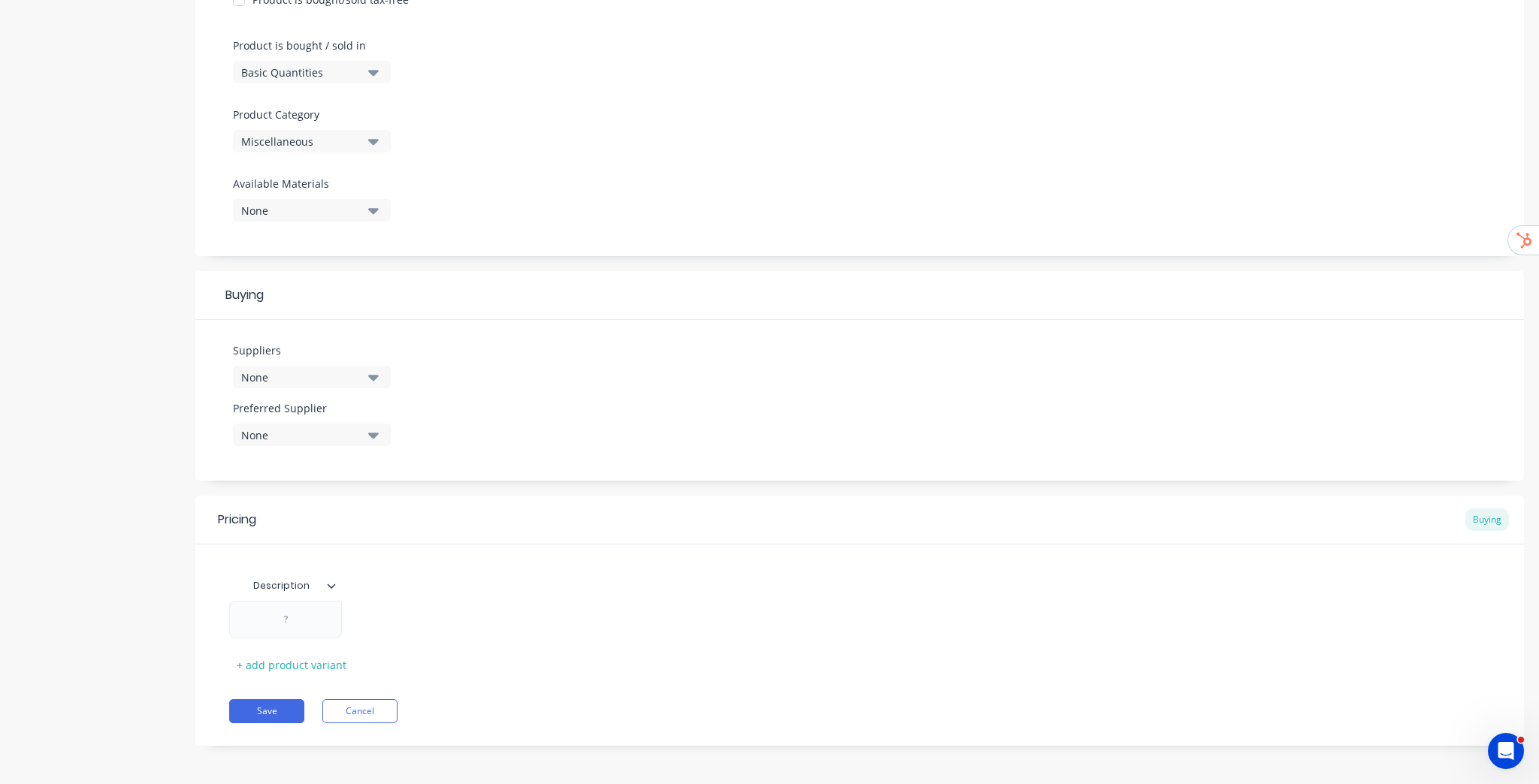
scroll to position [437, 0]
click at [366, 378] on button "None" at bounding box center [312, 374] width 157 height 23
click at [432, 318] on div "Suppliers None .1a Test Supplier Apple Tailored Plastics TAS Metalworks TimberH…" at bounding box center [859, 398] width 1328 height 161
click at [335, 429] on div "None" at bounding box center [301, 433] width 120 height 16
click at [469, 337] on div "Suppliers None Preferred Supplier None No options..." at bounding box center [859, 398] width 1328 height 161
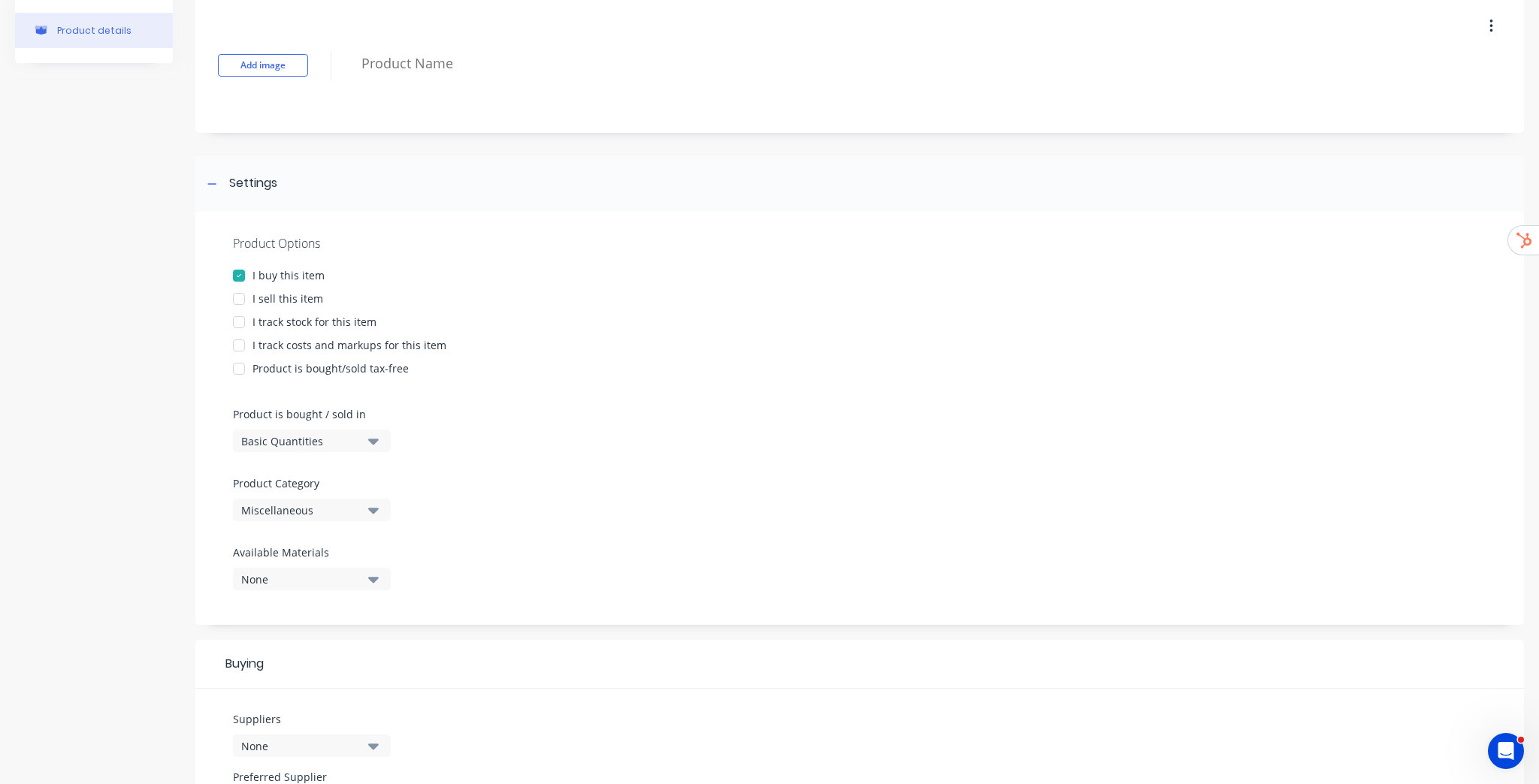
scroll to position [17, 0]
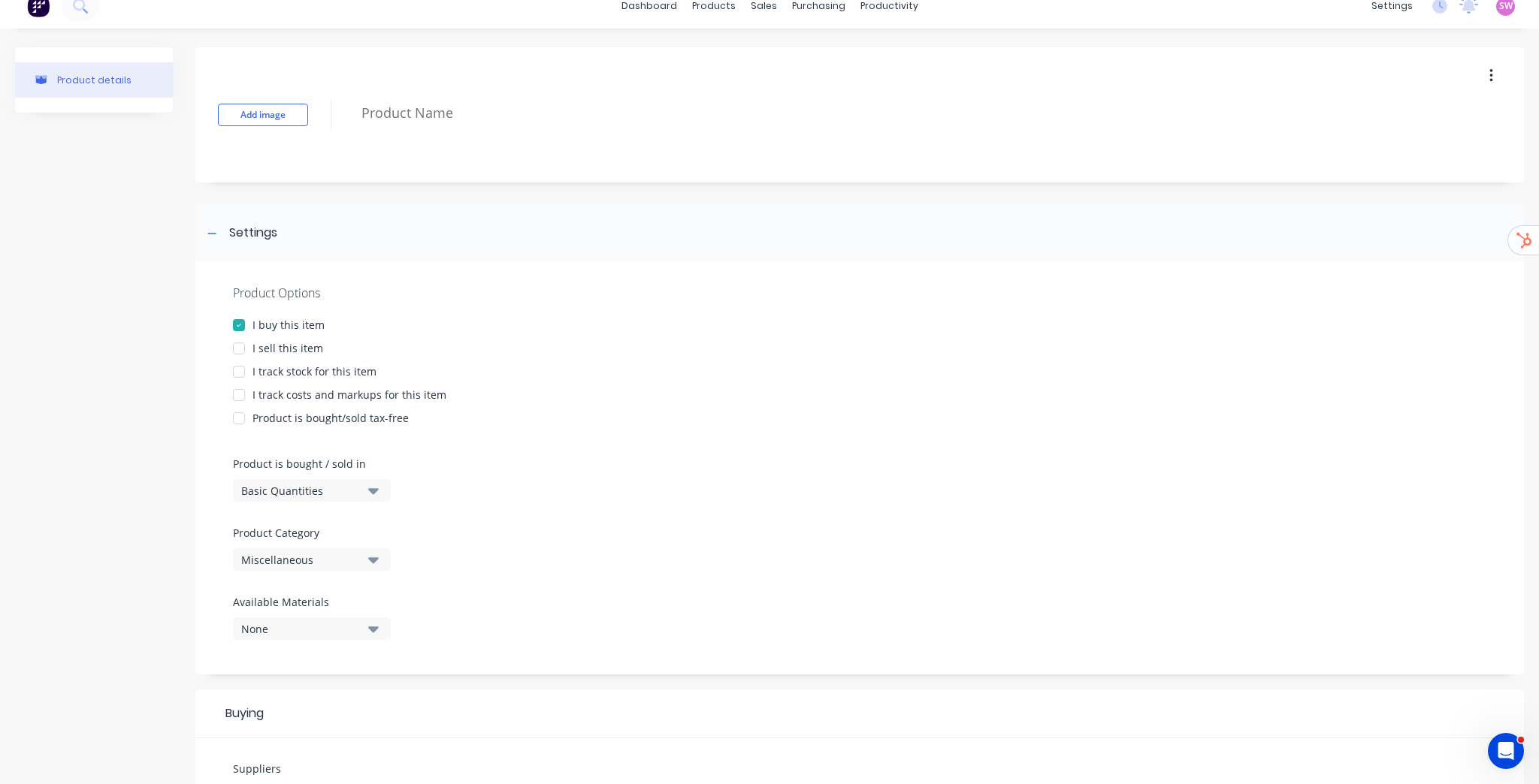
click at [294, 352] on div "I sell this item" at bounding box center [288, 348] width 71 height 16
click at [244, 394] on div at bounding box center [239, 395] width 30 height 30
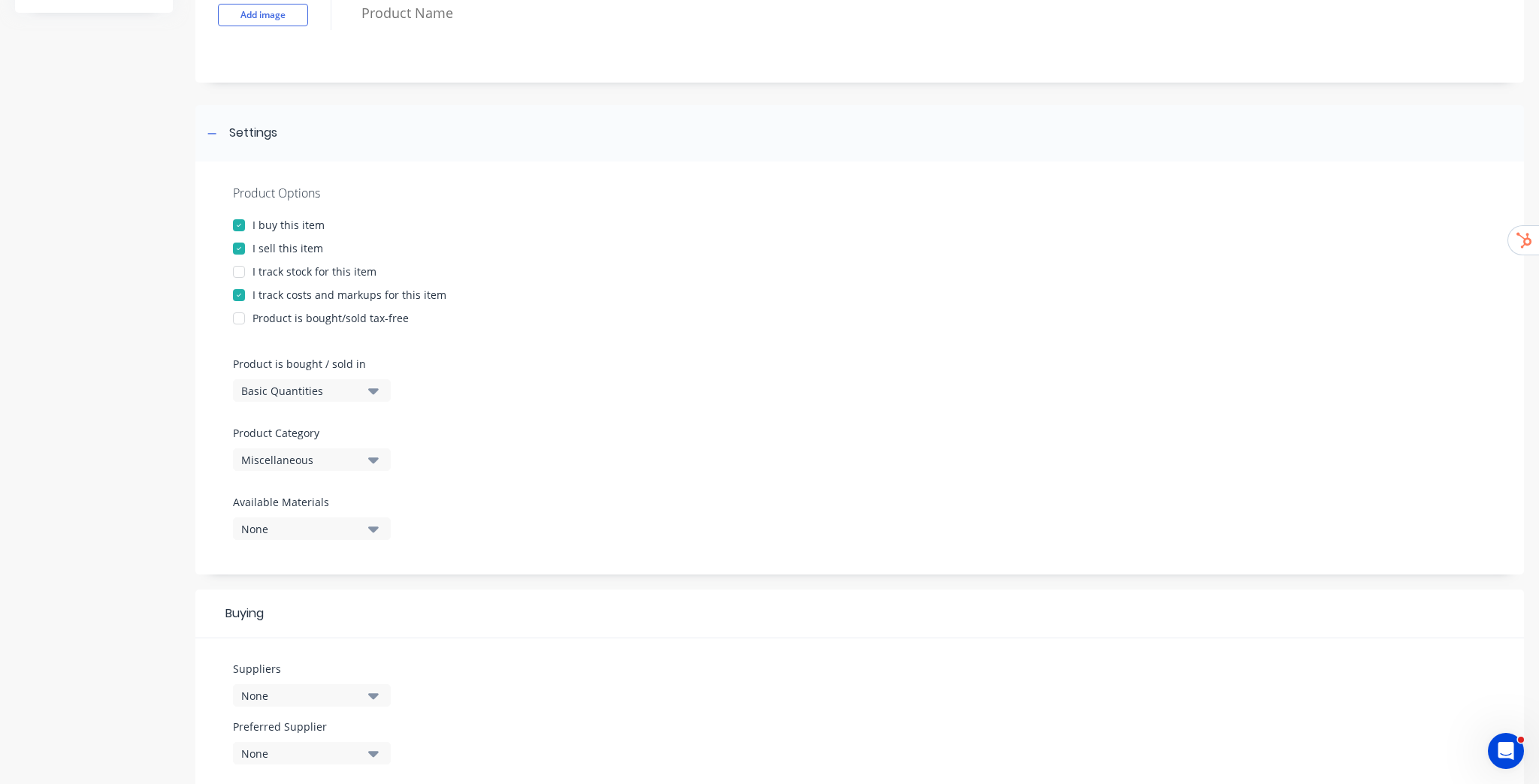
scroll to position [437, 0]
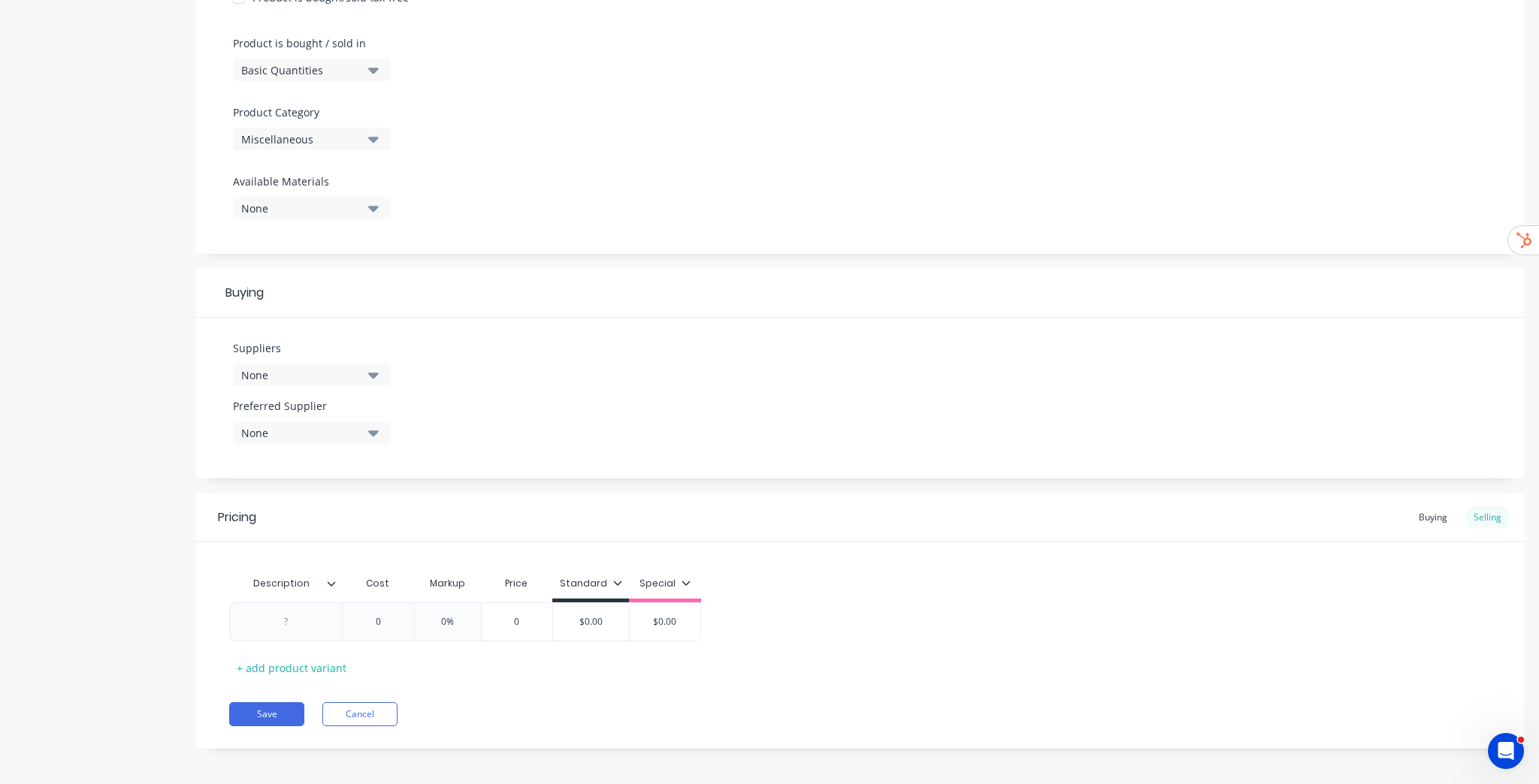
click at [1475, 525] on div "Selling" at bounding box center [1487, 517] width 43 height 23
click at [337, 580] on div at bounding box center [336, 584] width 9 height 14
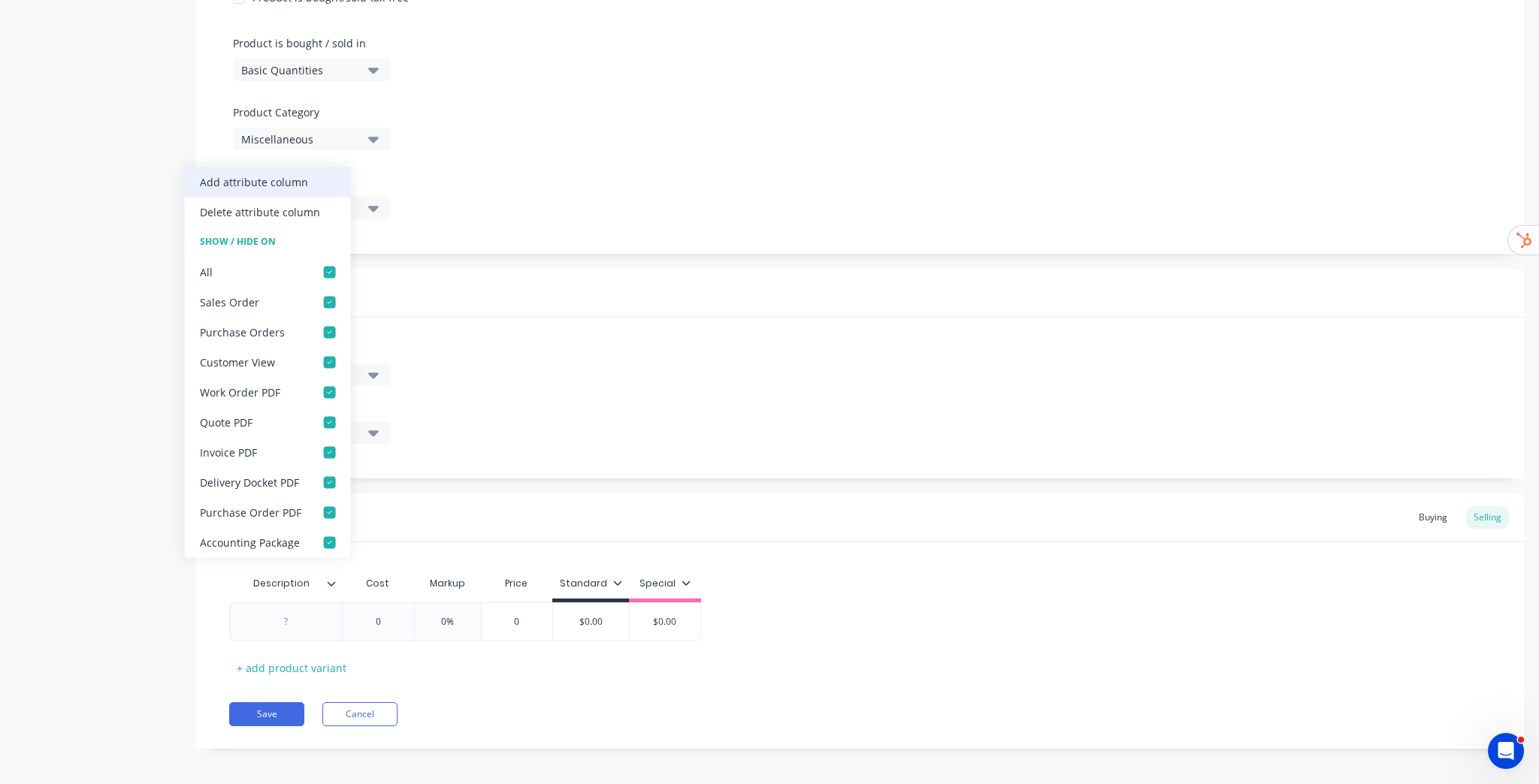
click at [296, 185] on div "Add attribute column" at bounding box center [254, 182] width 109 height 16
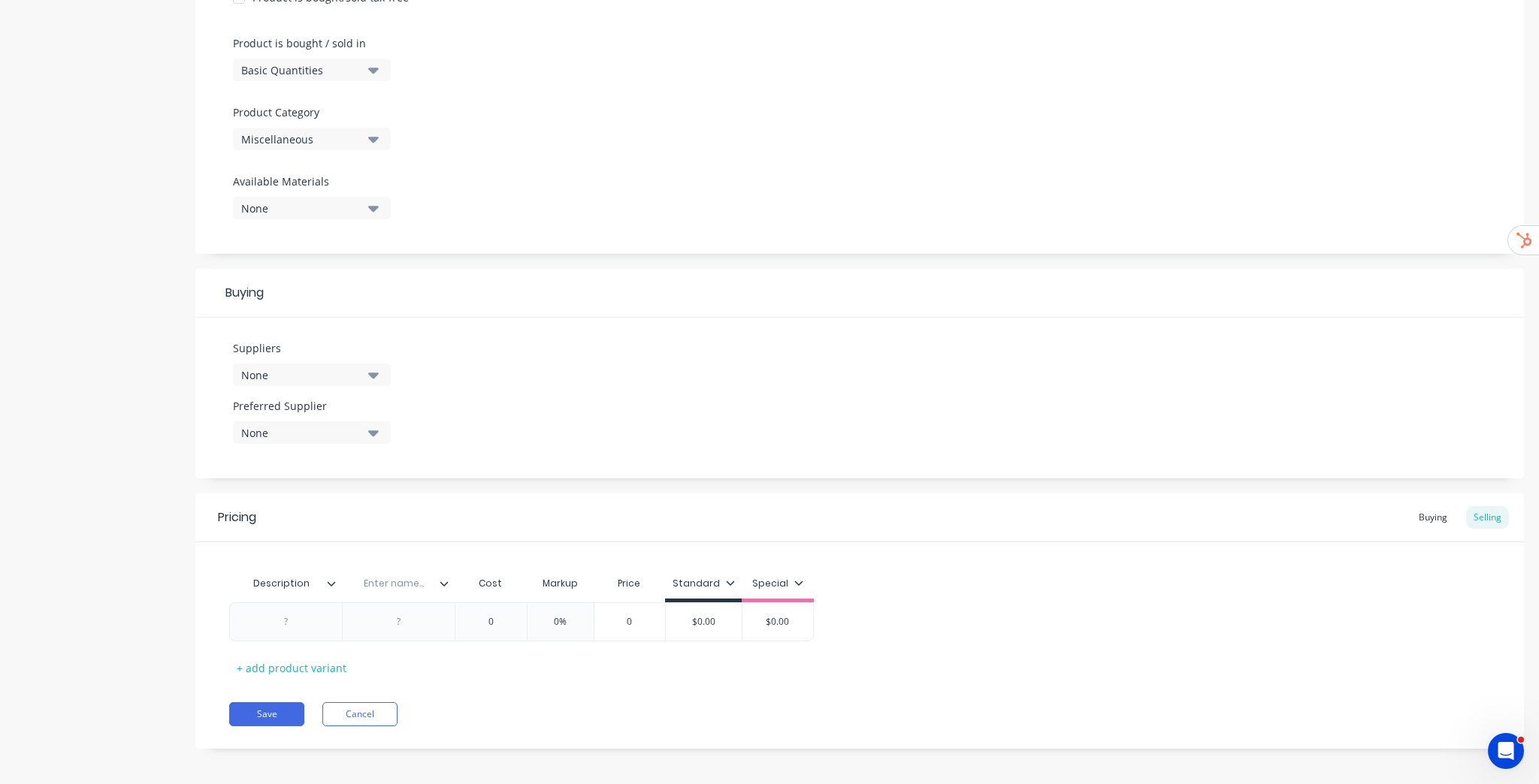
click at [415, 579] on input "text" at bounding box center [393, 584] width 104 height 14
type input "Length"
click at [302, 624] on div at bounding box center [286, 622] width 75 height 20
type input "0"
click at [496, 615] on input "0" at bounding box center [490, 622] width 75 height 14
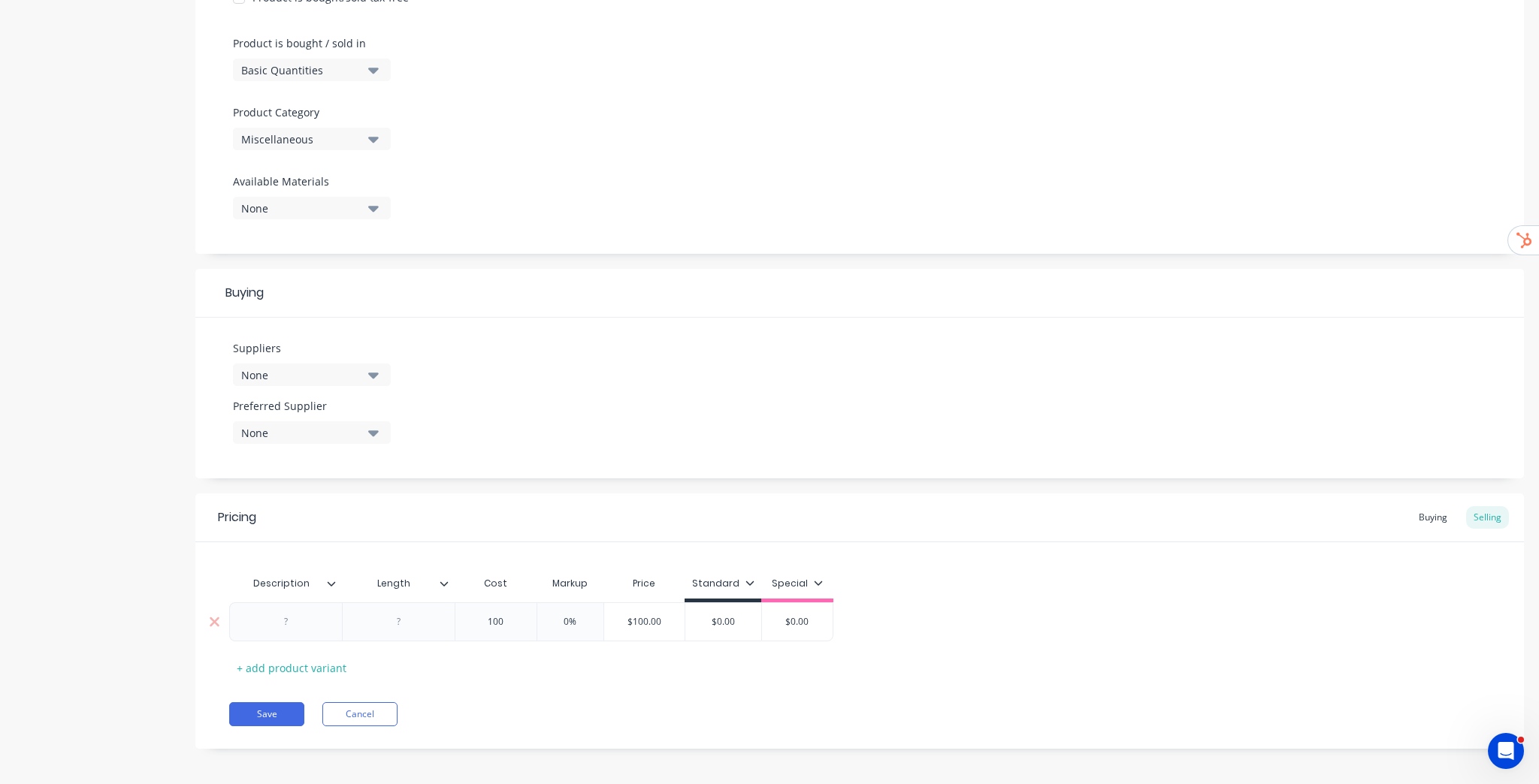
type input "100"
click at [571, 625] on input "0%" at bounding box center [569, 622] width 75 height 14
type input "055%"
click at [1084, 608] on div "$100.00 100 55% 055% $155.00 $0.00 $0.00" at bounding box center [859, 621] width 1260 height 39
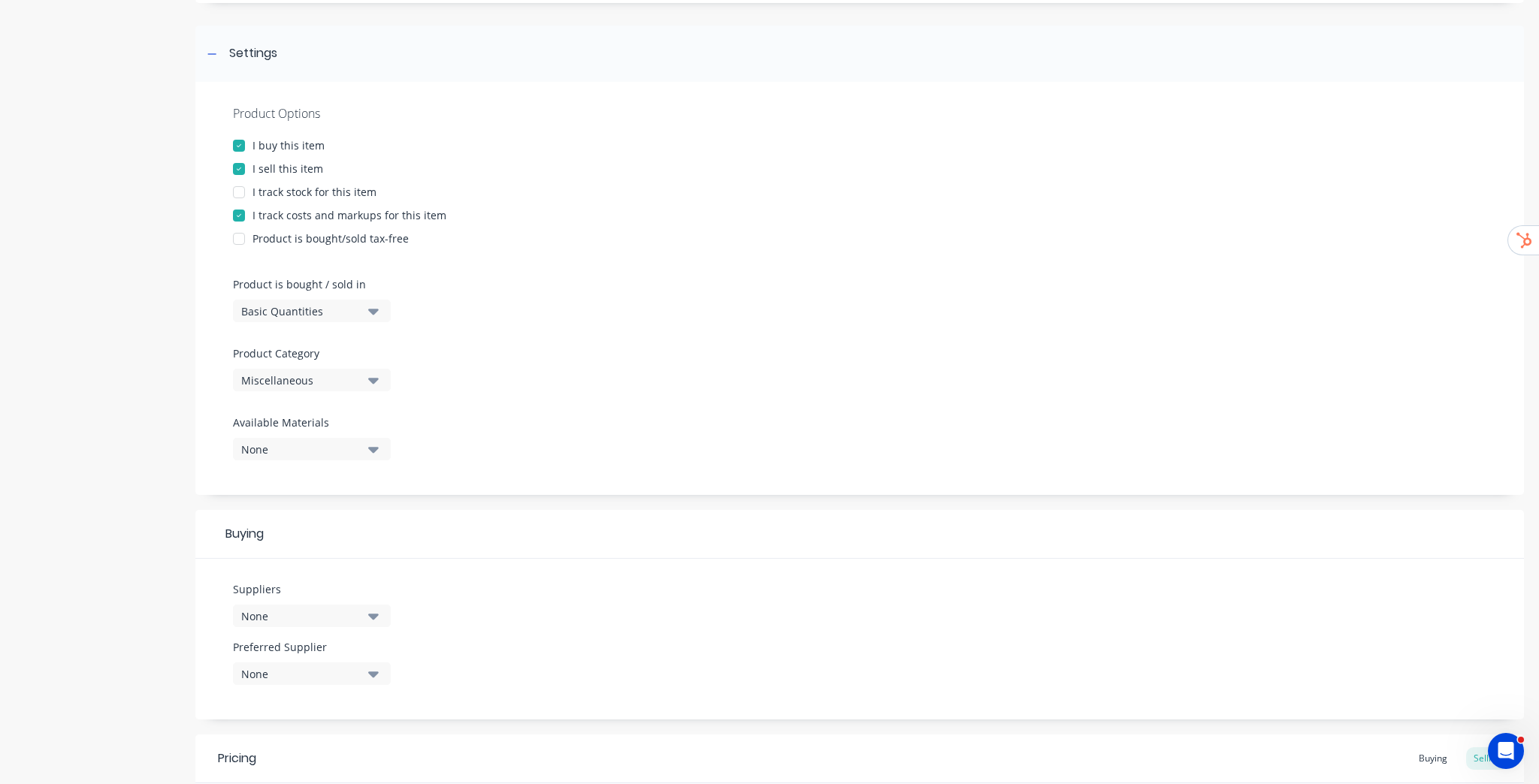
scroll to position [0, 0]
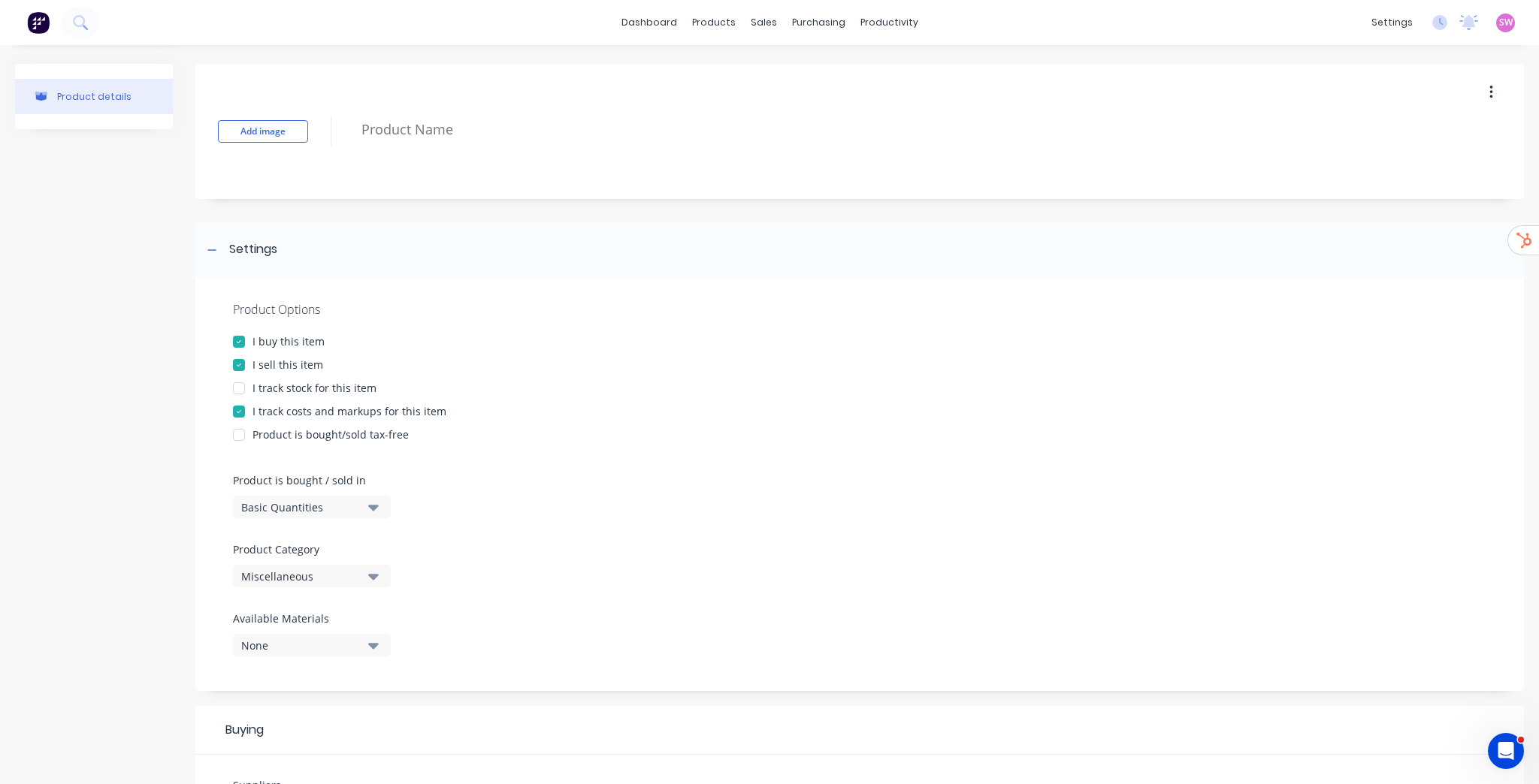
click at [238, 387] on div at bounding box center [239, 388] width 30 height 30
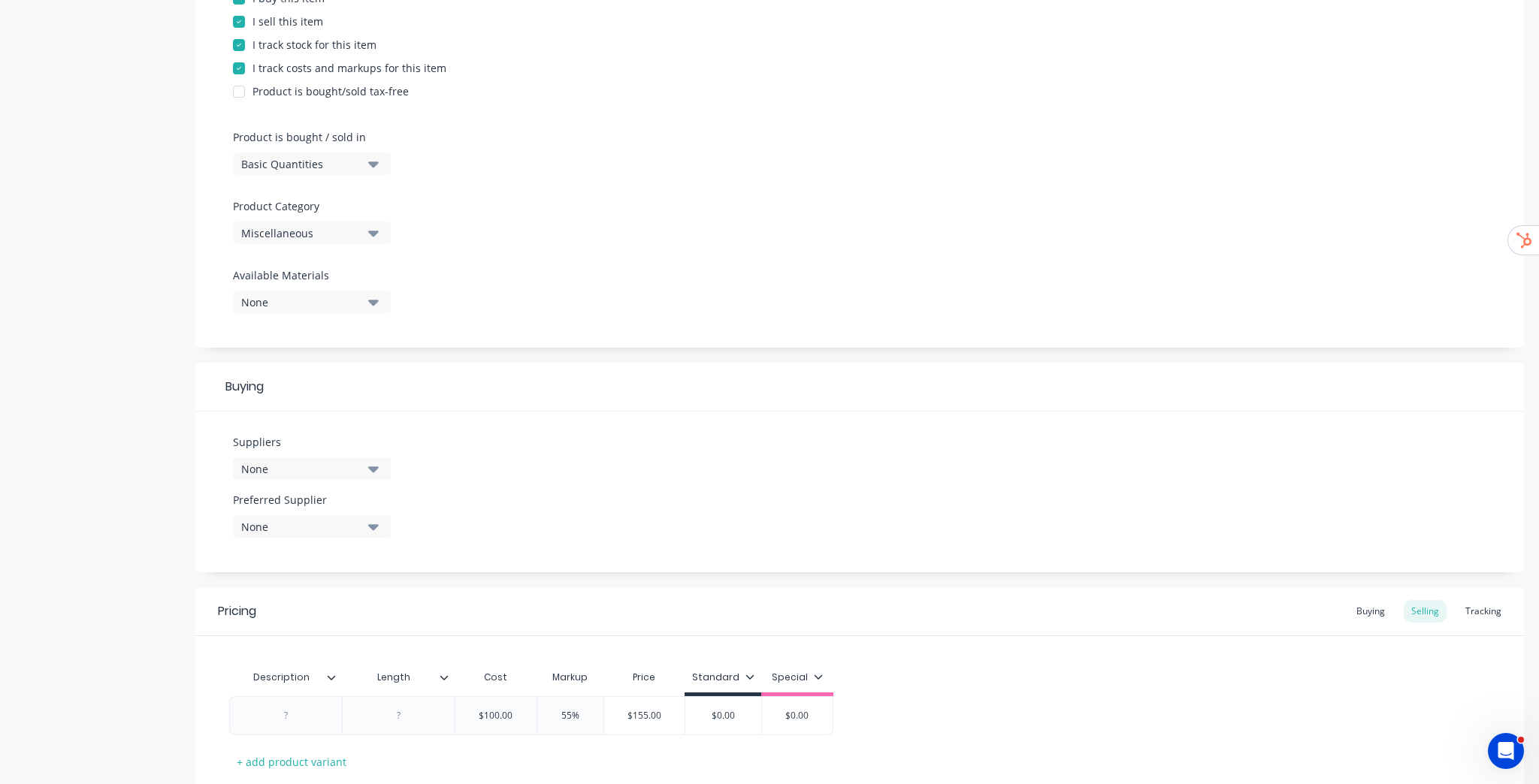
scroll to position [442, 0]
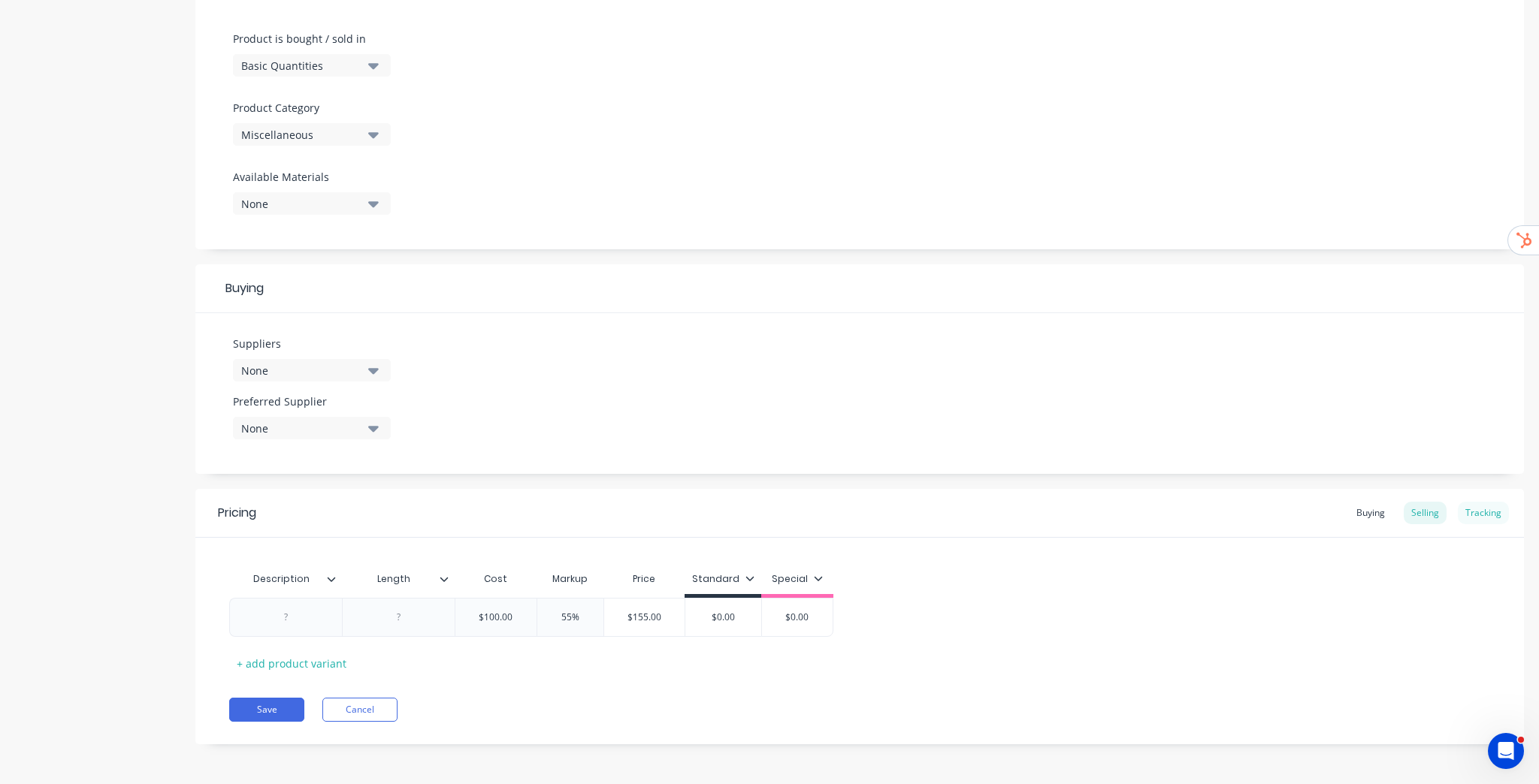
click at [1484, 513] on div "Tracking" at bounding box center [1482, 512] width 51 height 23
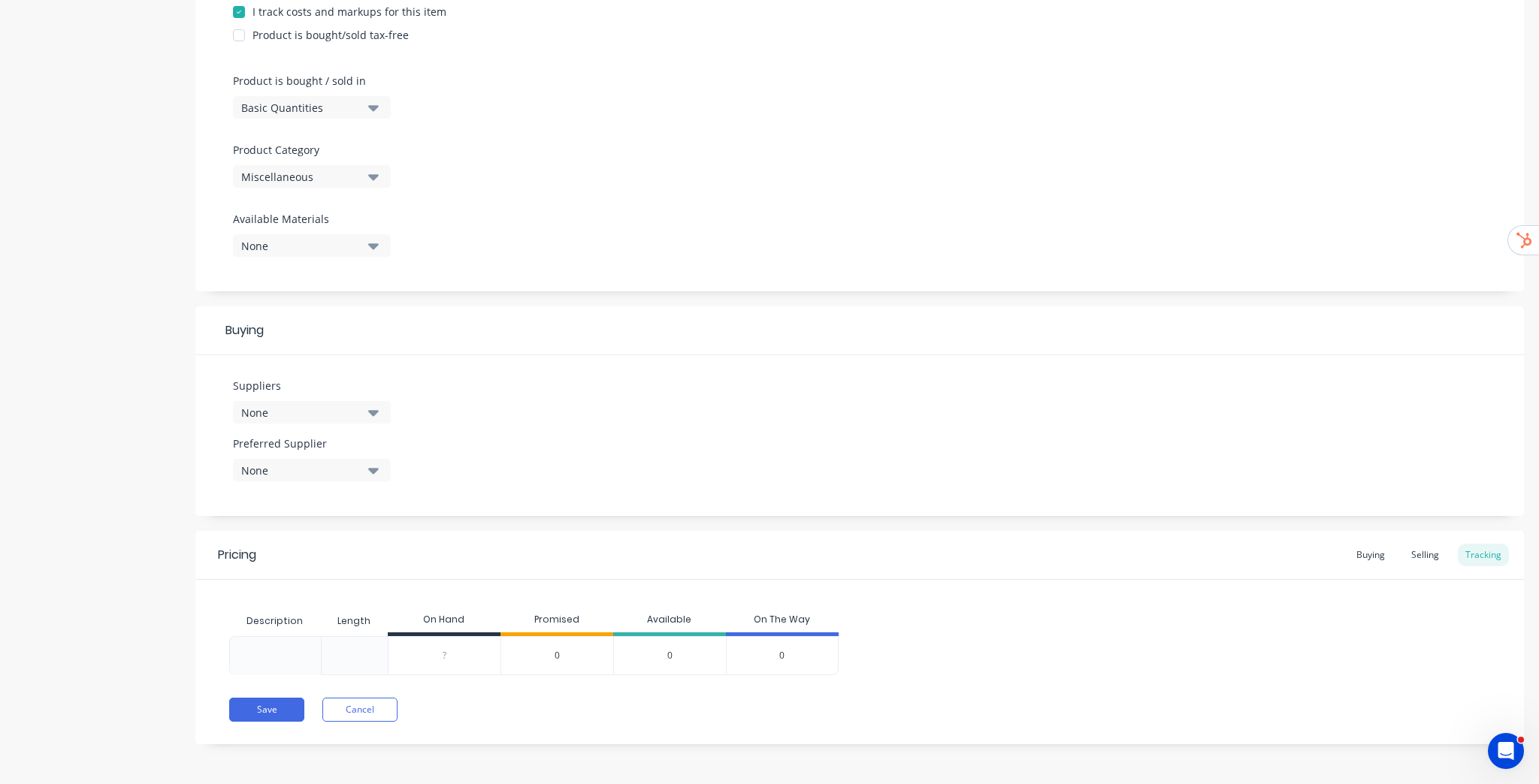
scroll to position [0, 0]
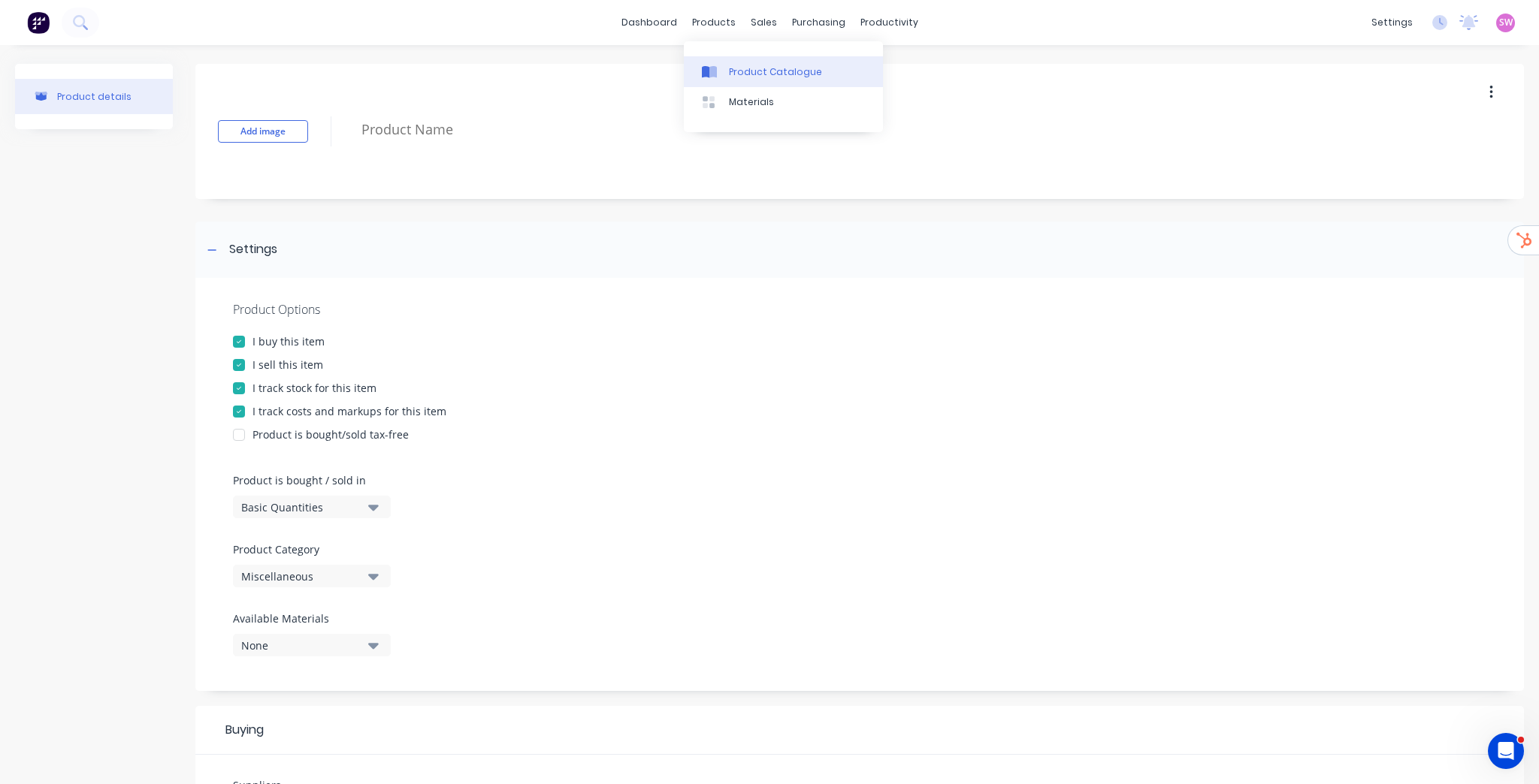
click at [746, 66] on div "Product Catalogue" at bounding box center [775, 73] width 94 height 14
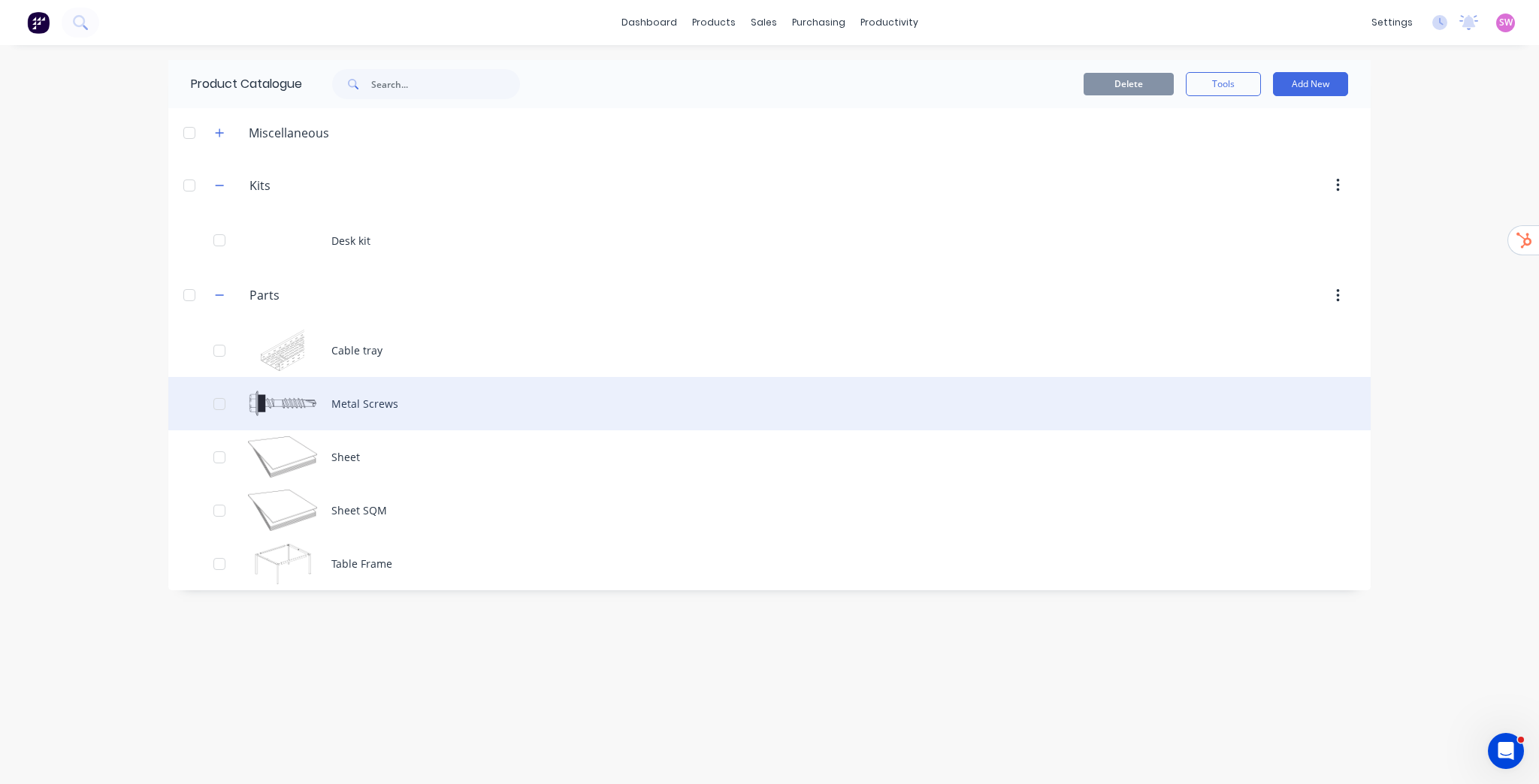
click at [348, 388] on div "Metal Screws" at bounding box center [770, 404] width 1203 height 54
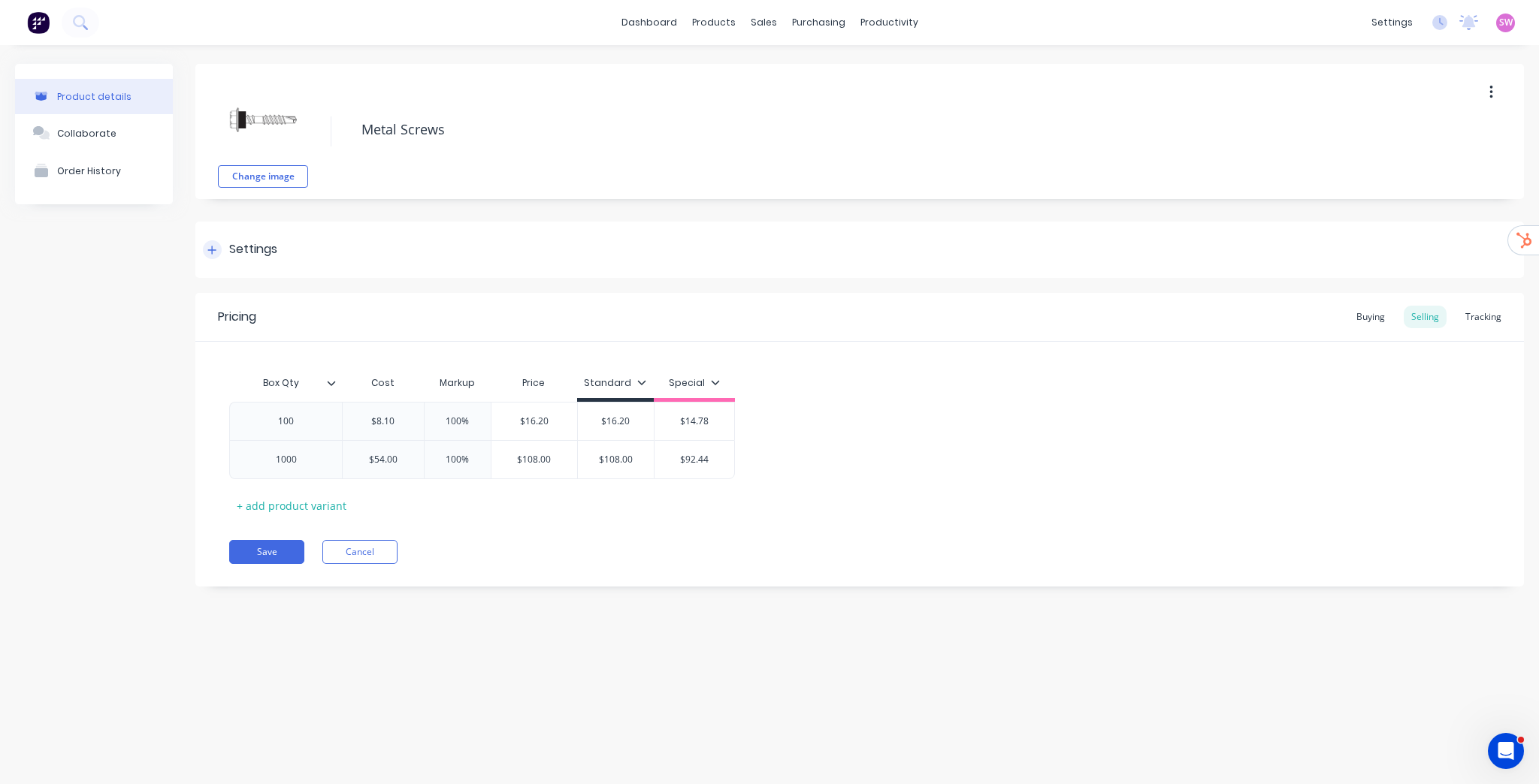
click at [239, 248] on div "Settings" at bounding box center [253, 250] width 48 height 19
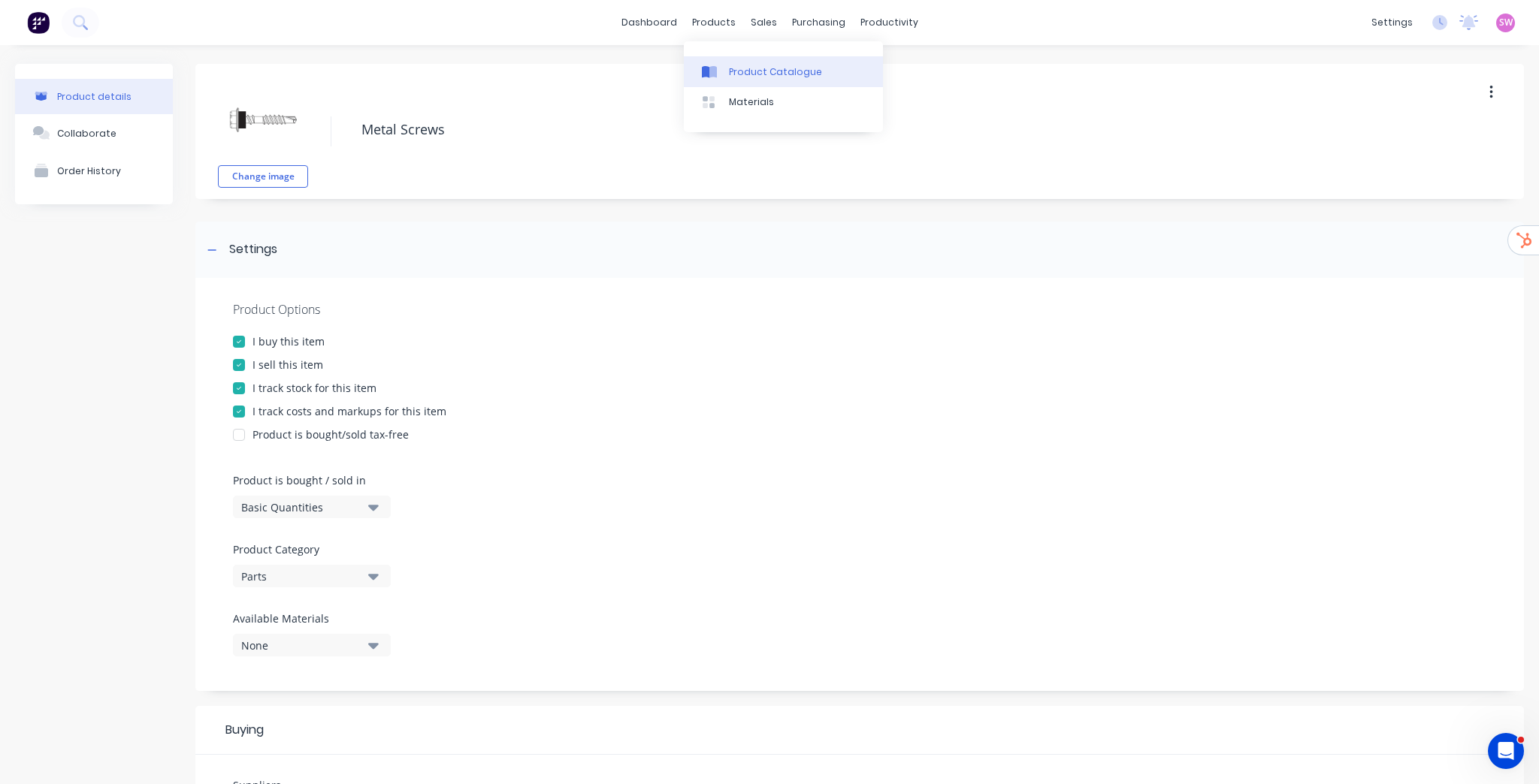
click at [739, 56] on div "Product Catalogue Materials" at bounding box center [783, 87] width 199 height 91
click at [752, 97] on div "Materials" at bounding box center [751, 102] width 45 height 14
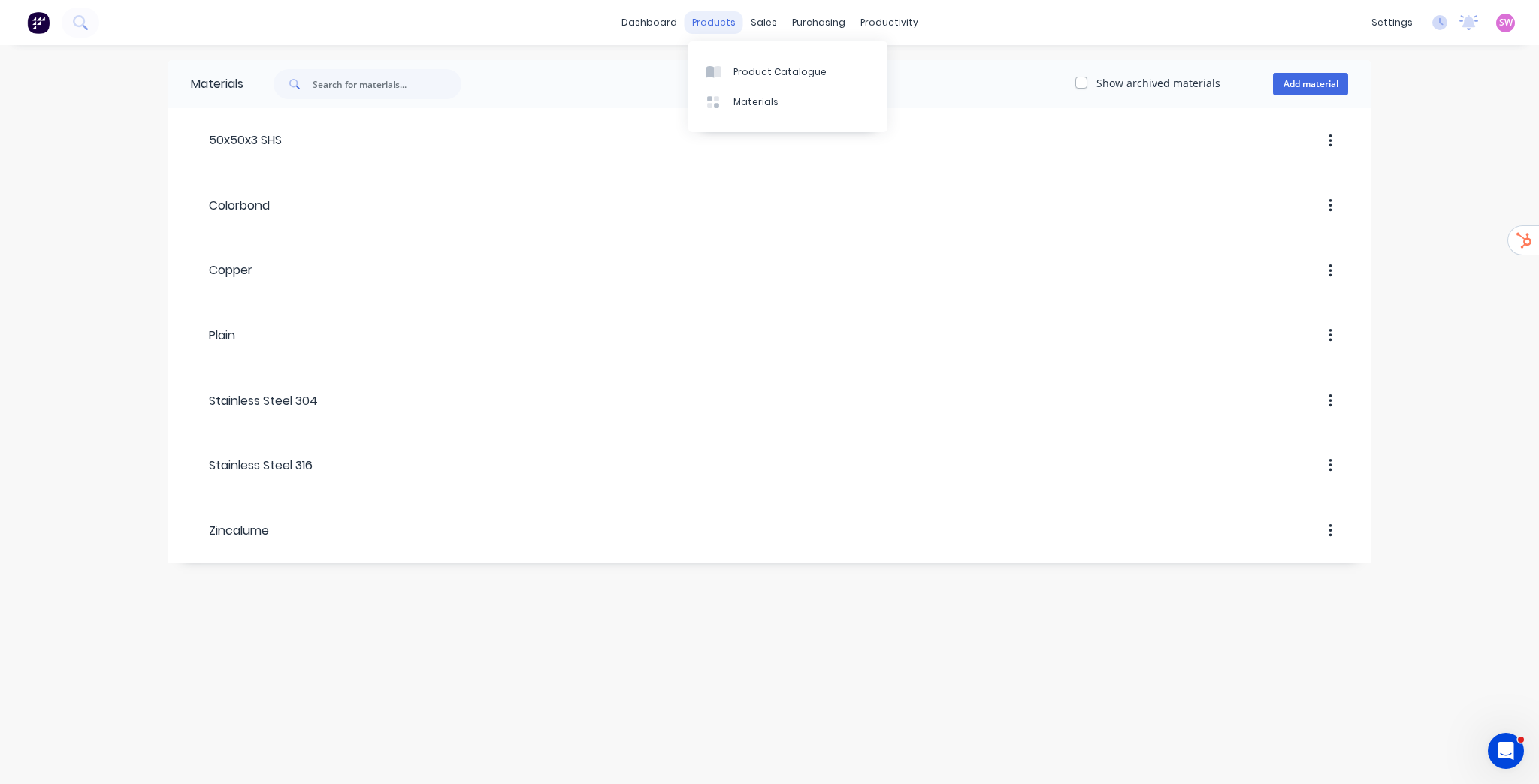
click at [717, 23] on div "products" at bounding box center [714, 22] width 59 height 23
click at [749, 72] on div "Product Catalogue" at bounding box center [780, 73] width 94 height 14
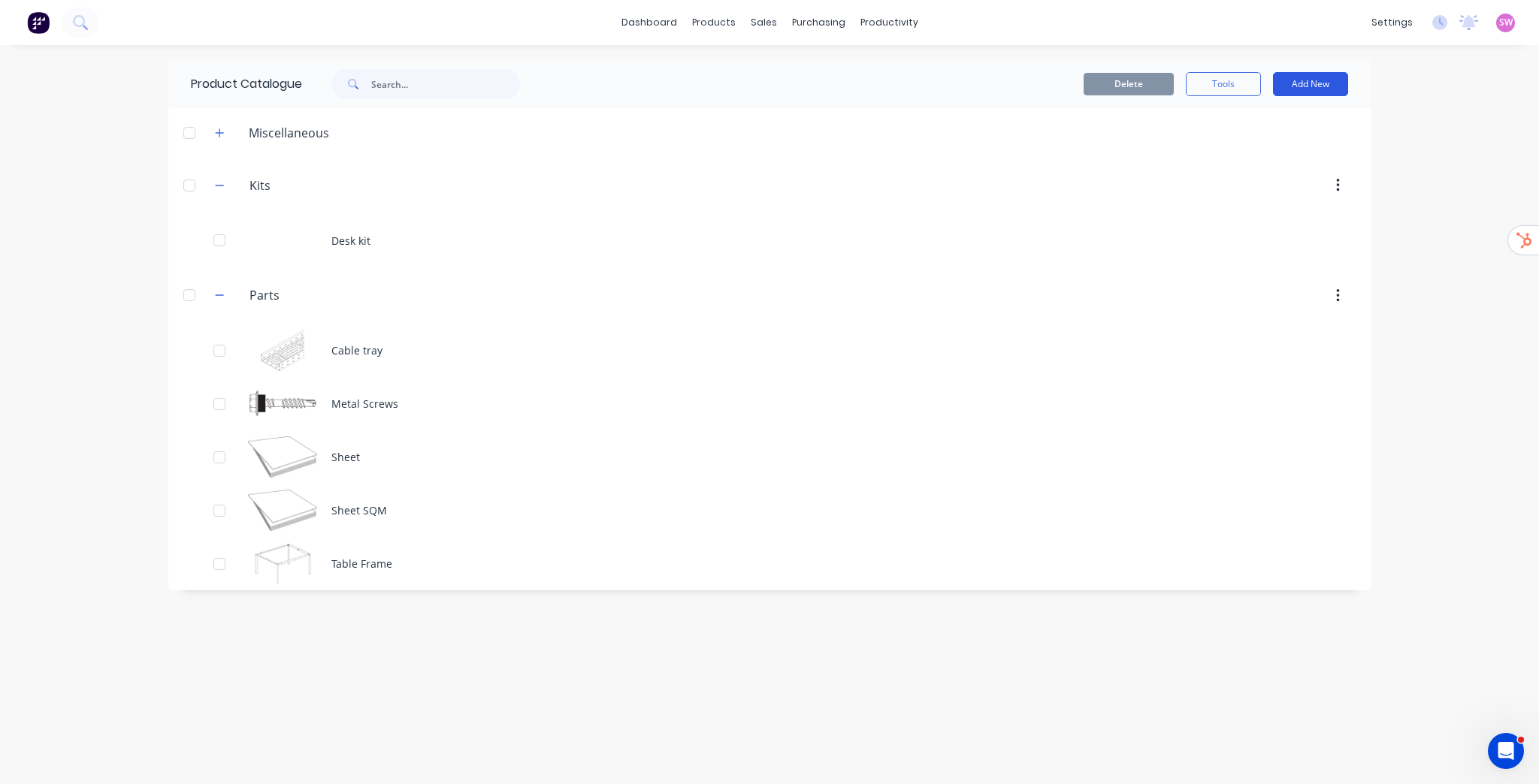
click at [1330, 84] on button "Add New" at bounding box center [1310, 84] width 75 height 24
click at [1273, 126] on div "Category" at bounding box center [1276, 122] width 115 height 22
type input "Consumables"
drag, startPoint x: 811, startPoint y: 685, endPoint x: 774, endPoint y: 690, distance: 37.3
click at [812, 685] on div "Product Catalogue Delete Tools Add New Category Product Product Kit Miscellaneo…" at bounding box center [770, 414] width 1203 height 708
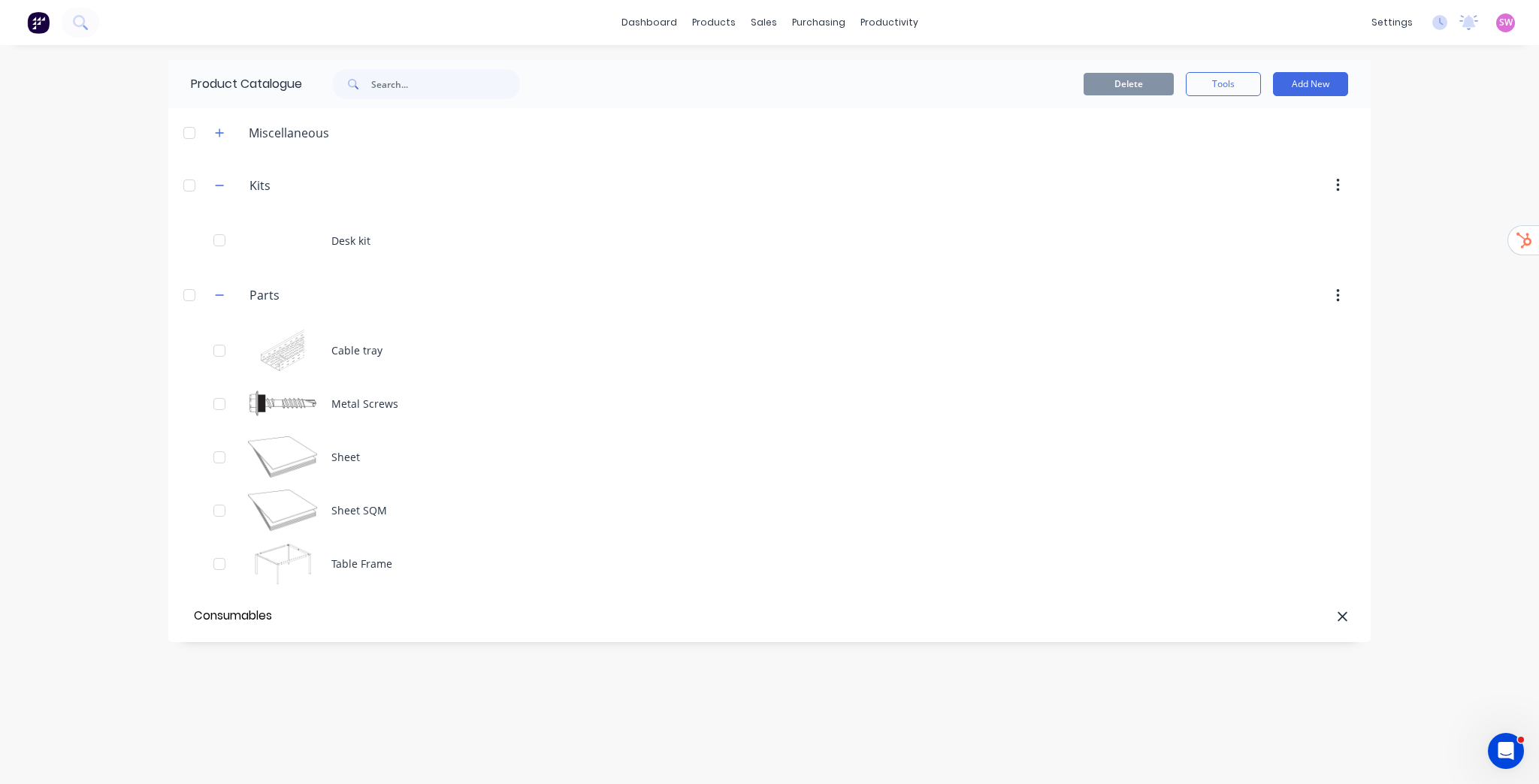
click at [287, 620] on input "Consumables" at bounding box center [276, 616] width 170 height 22
click at [1314, 90] on button "Add New" at bounding box center [1310, 84] width 75 height 24
click at [1289, 154] on div "Product" at bounding box center [1276, 153] width 115 height 22
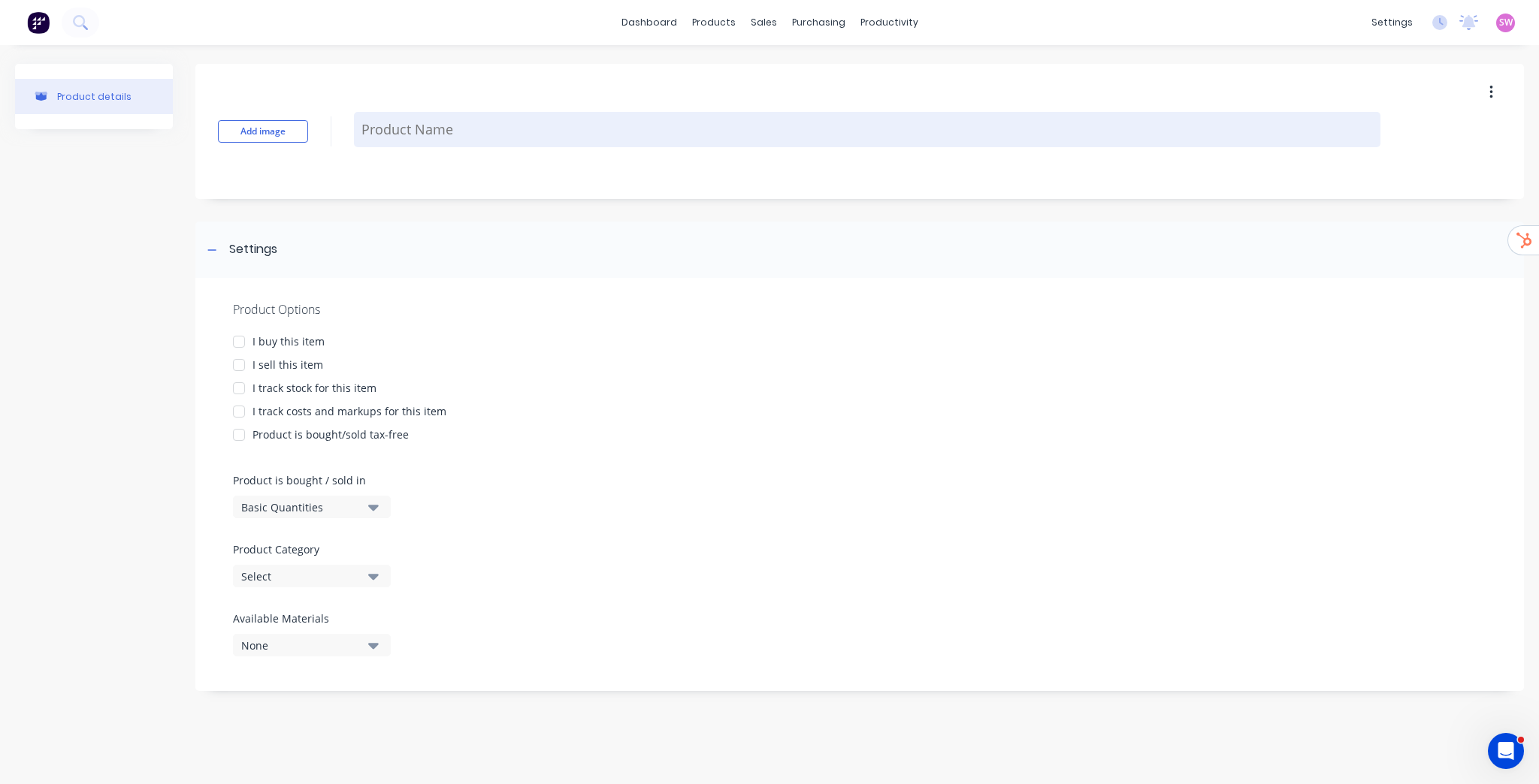
click at [396, 120] on textarea at bounding box center [866, 128] width 1026 height 35
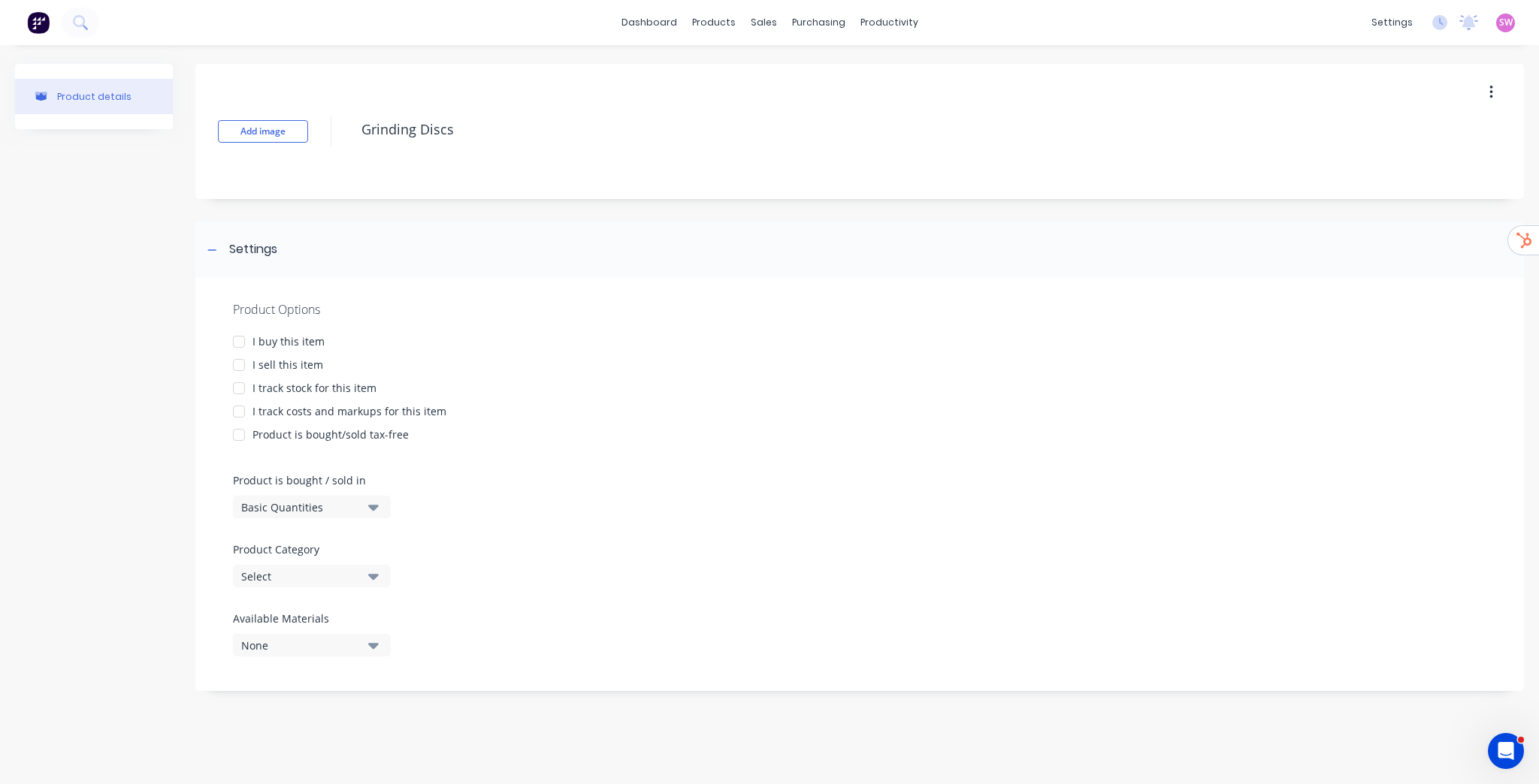
click at [235, 339] on div at bounding box center [239, 341] width 30 height 30
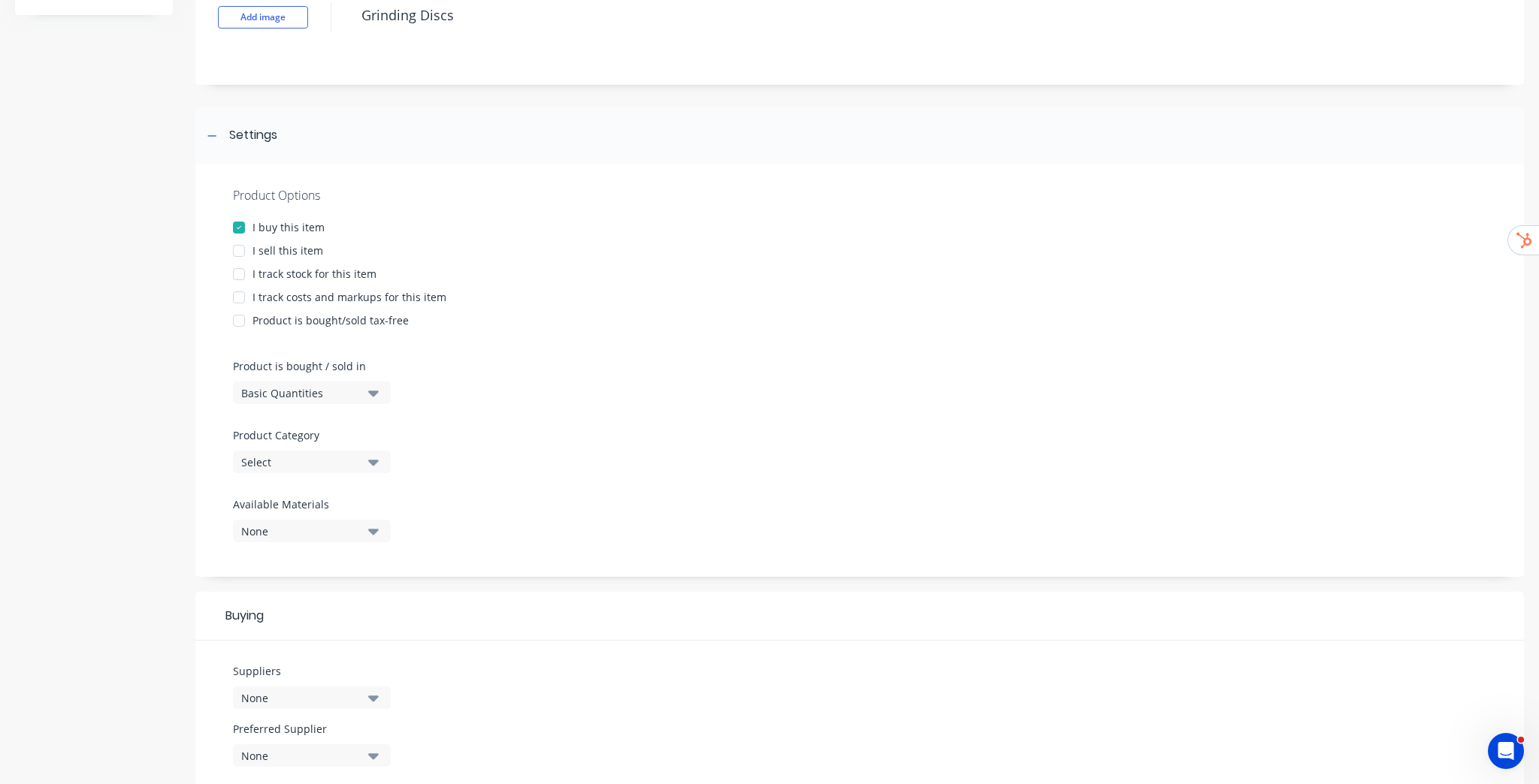
scroll to position [120, 0]
click at [244, 269] on div at bounding box center [239, 268] width 30 height 30
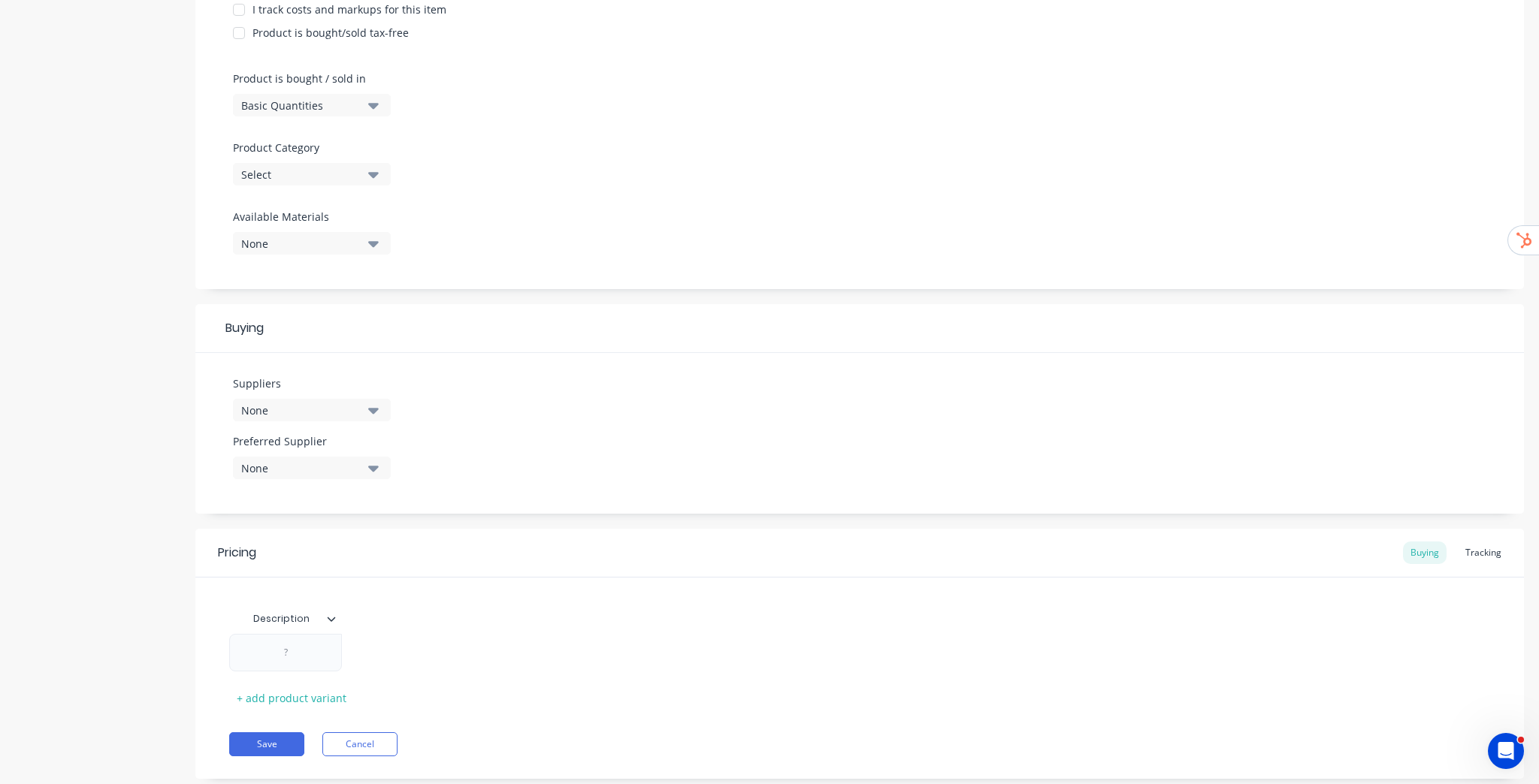
scroll to position [437, 0]
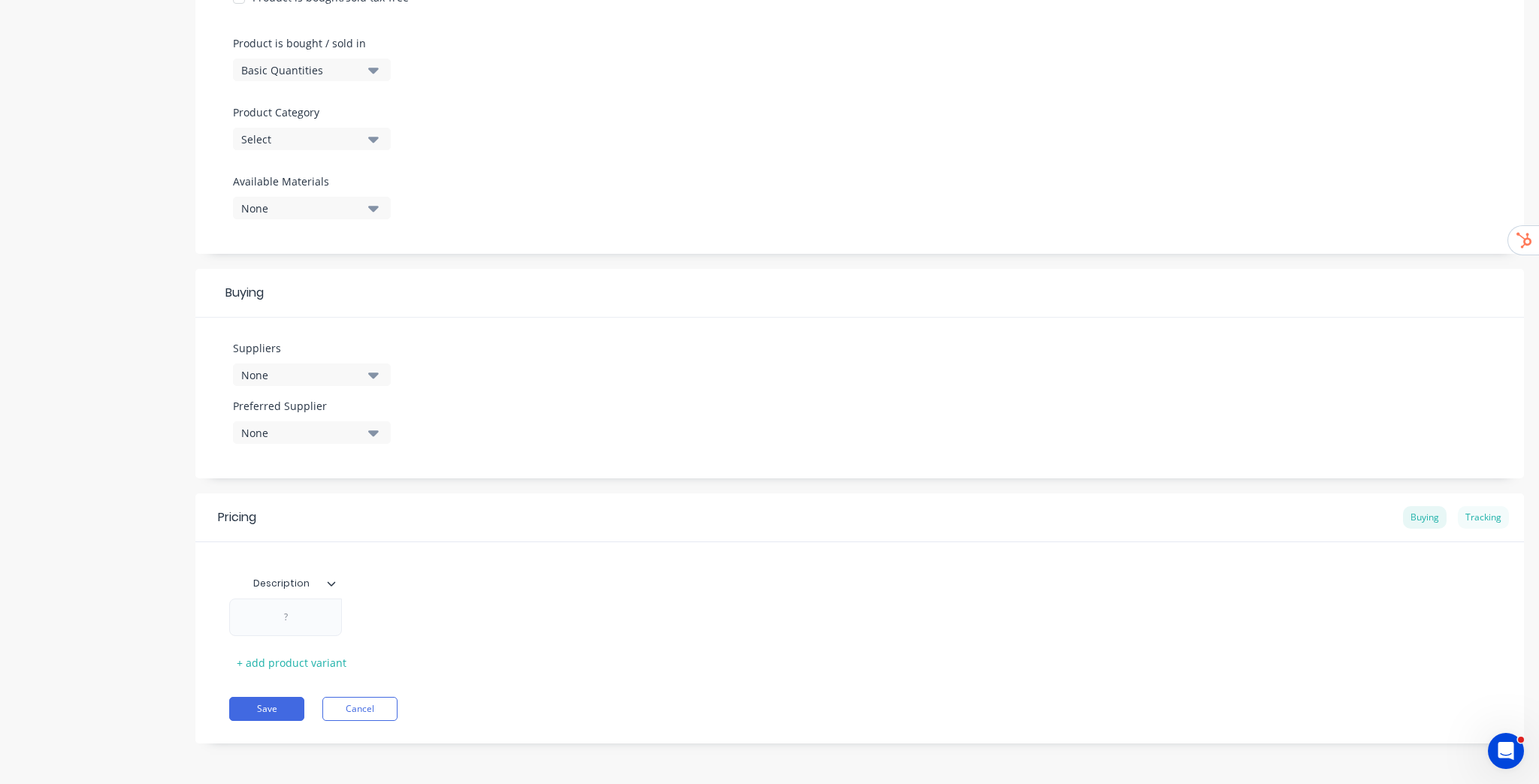
type textarea "Grinding Discs"
click at [1466, 510] on div "Tracking" at bounding box center [1482, 517] width 51 height 23
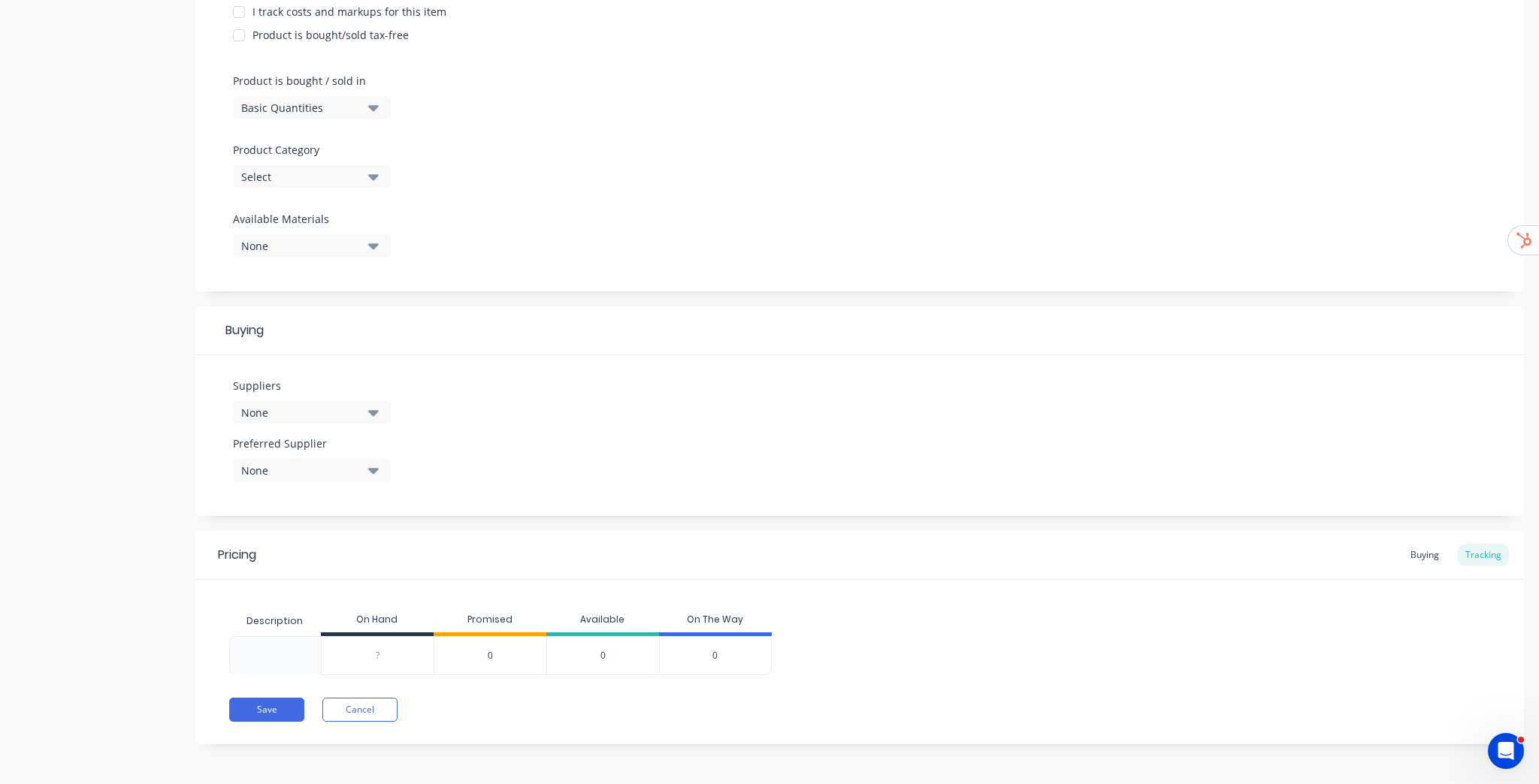
type input "0"
drag, startPoint x: 374, startPoint y: 649, endPoint x: 524, endPoint y: 679, distance: 153.0
click at [375, 649] on input "0" at bounding box center [377, 656] width 111 height 14
click at [255, 713] on button "Save" at bounding box center [266, 709] width 75 height 24
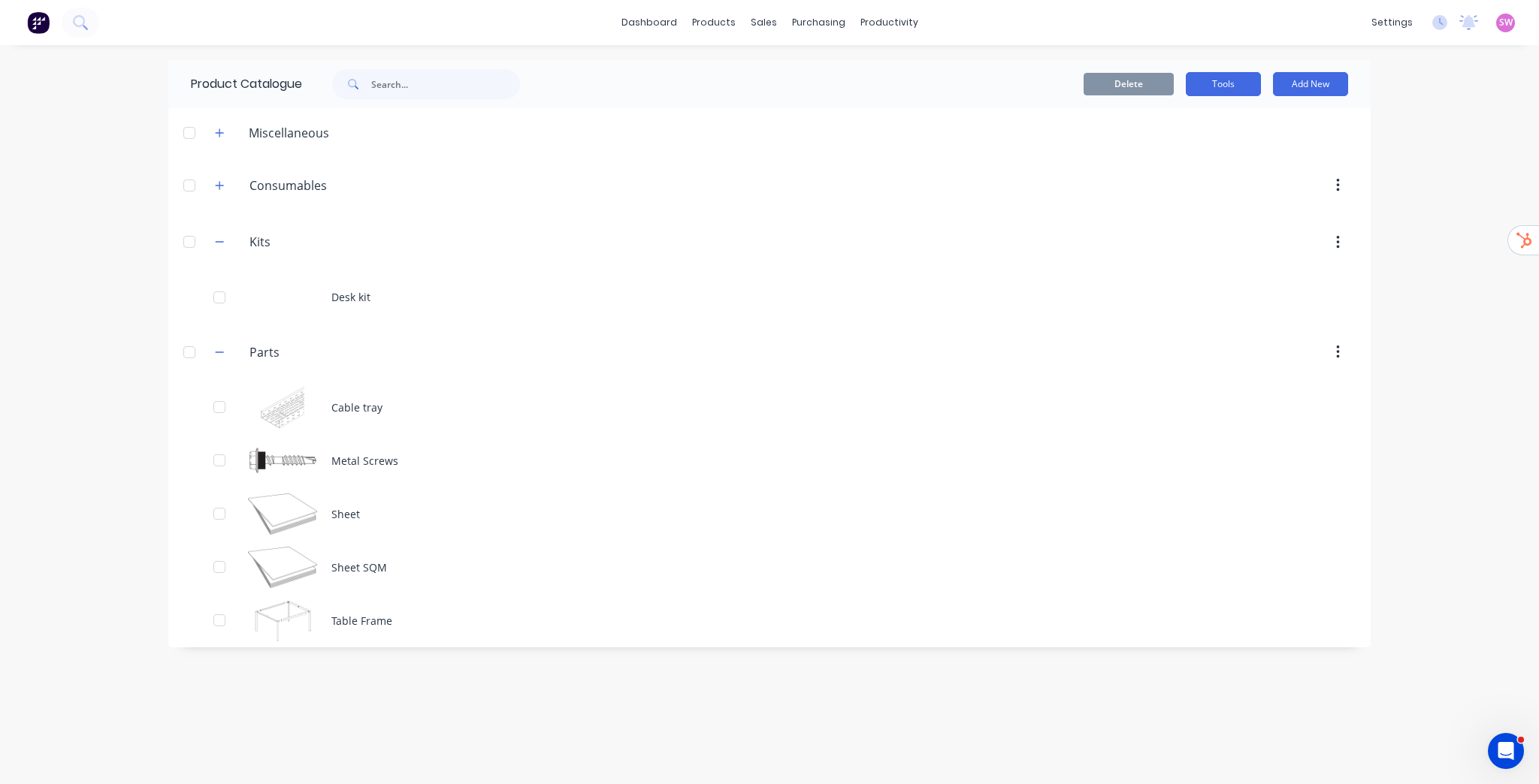
click at [1193, 78] on button "Tools" at bounding box center [1222, 84] width 75 height 24
click at [1178, 154] on div "Stocktake" at bounding box center [1190, 153] width 115 height 22
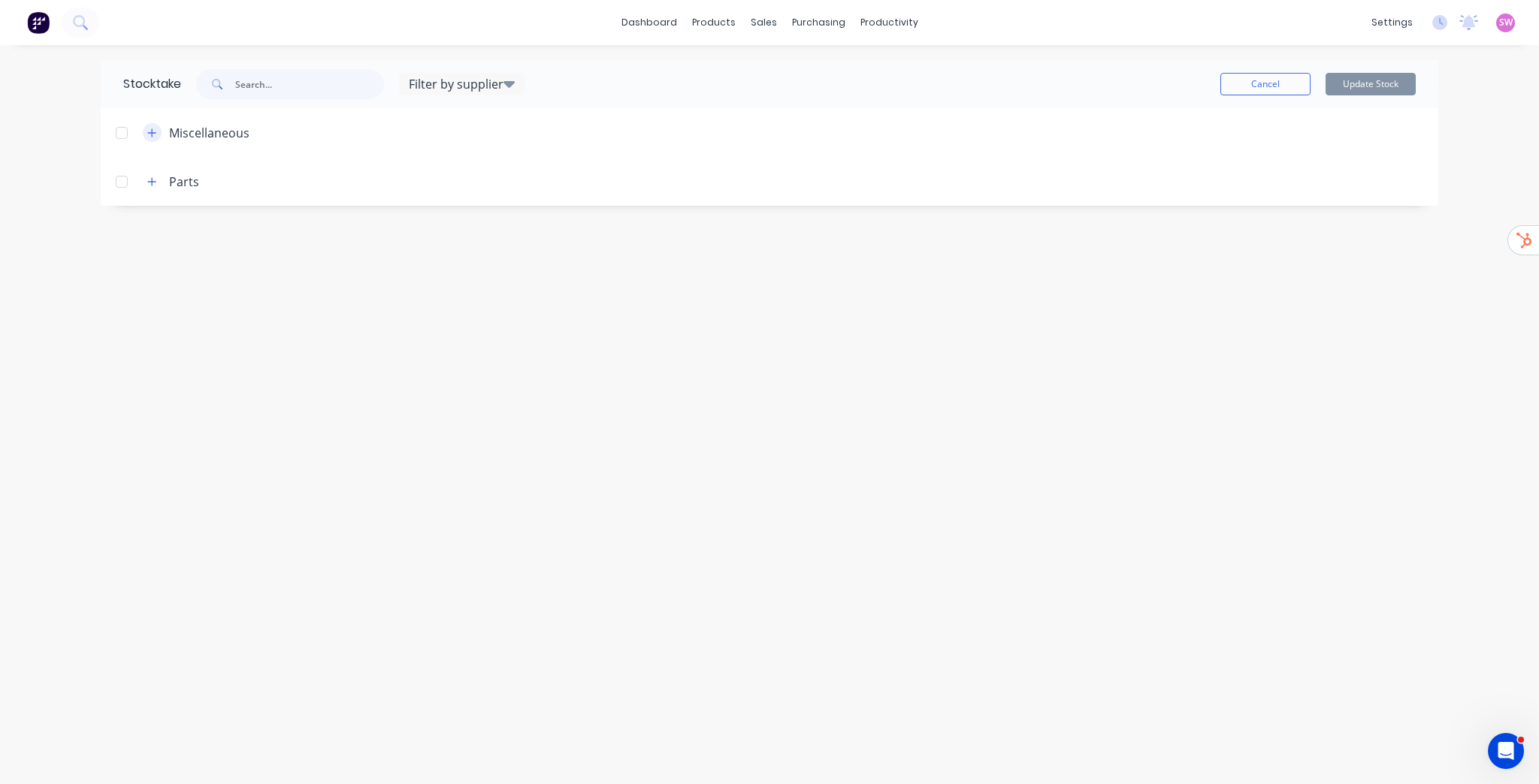
click at [149, 132] on icon "button" at bounding box center [152, 132] width 8 height 8
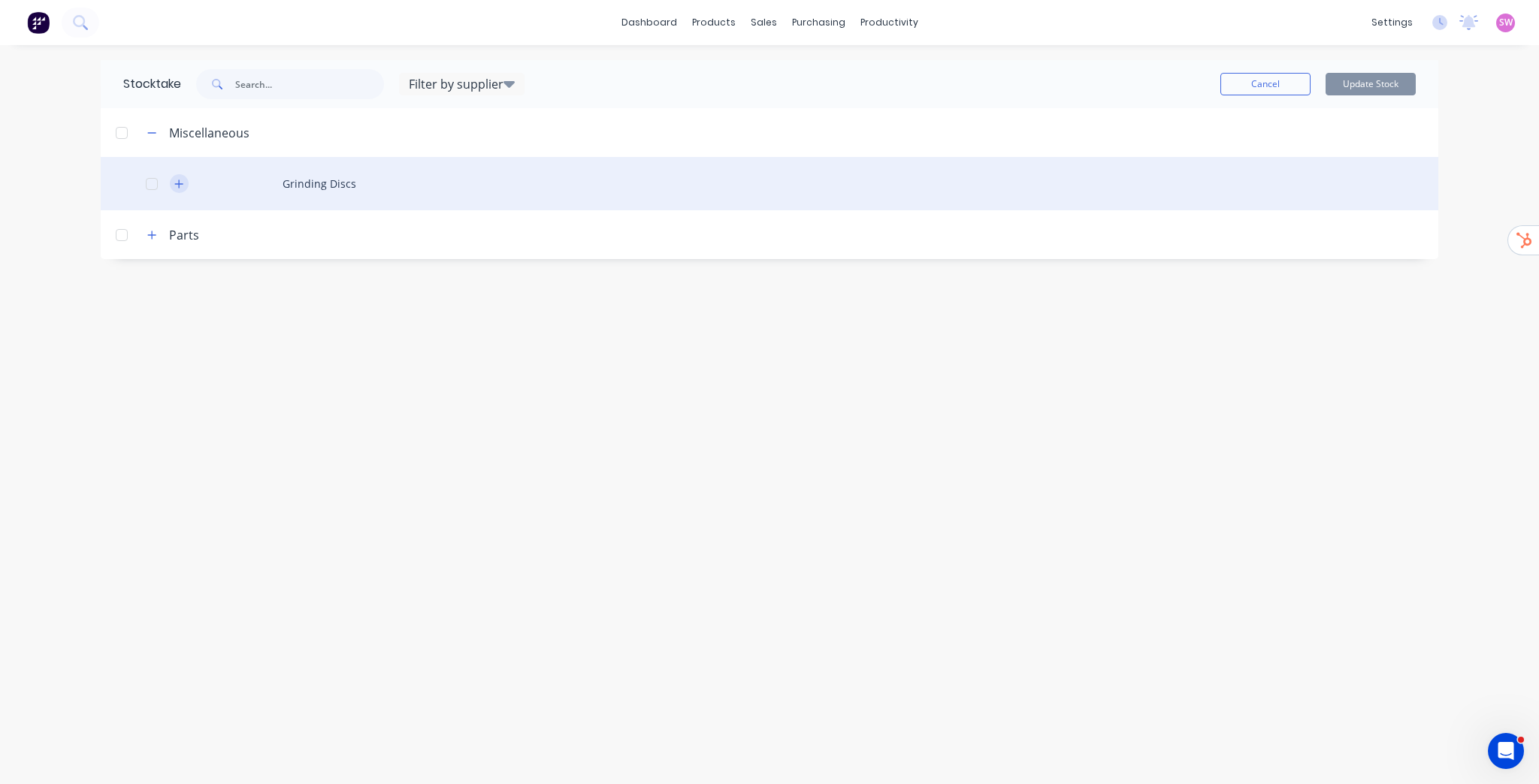
click at [179, 184] on icon "button" at bounding box center [179, 183] width 8 height 8
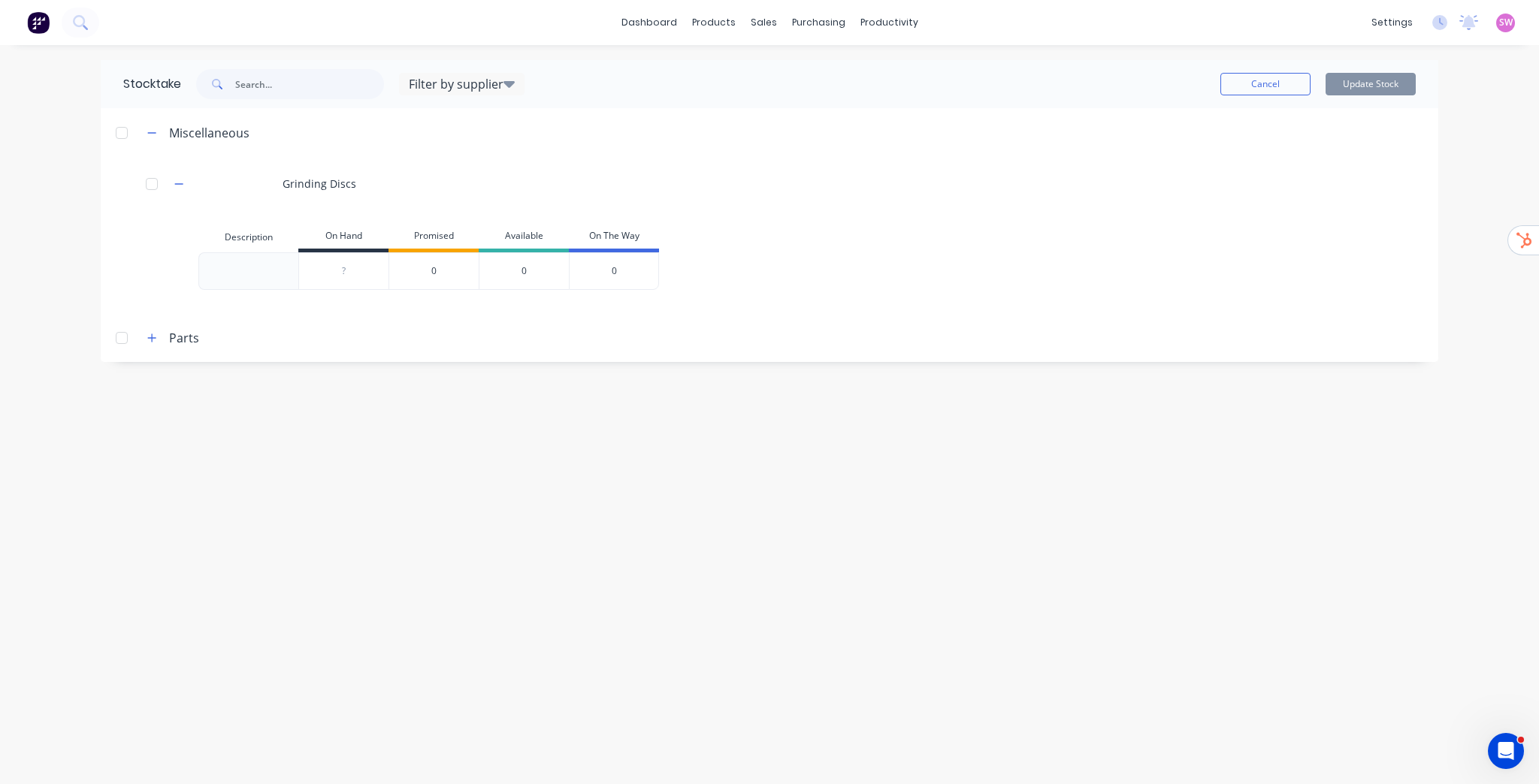
click at [336, 263] on div "?" at bounding box center [343, 272] width 90 height 38
drag, startPoint x: 343, startPoint y: 271, endPoint x: 326, endPoint y: 274, distance: 17.3
click at [326, 274] on input "0" at bounding box center [343, 272] width 90 height 14
type input "5"
click at [819, 414] on div "Stocktake Filter by supplier Tailored Plastics TAS Metalworks TimberHarvest Sol…" at bounding box center [770, 414] width 1368 height 708
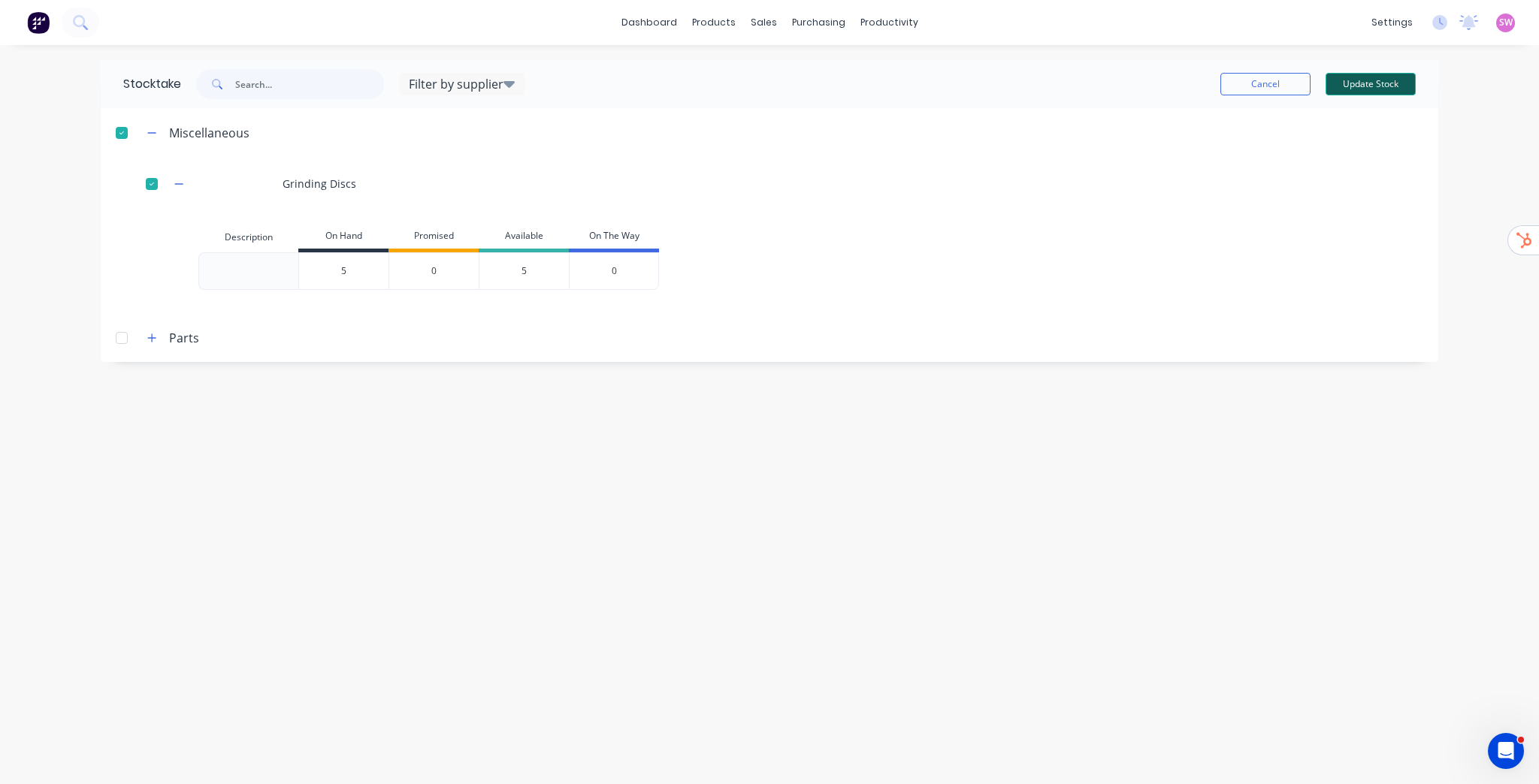
click at [1356, 82] on button "Update Stock" at bounding box center [1370, 84] width 91 height 23
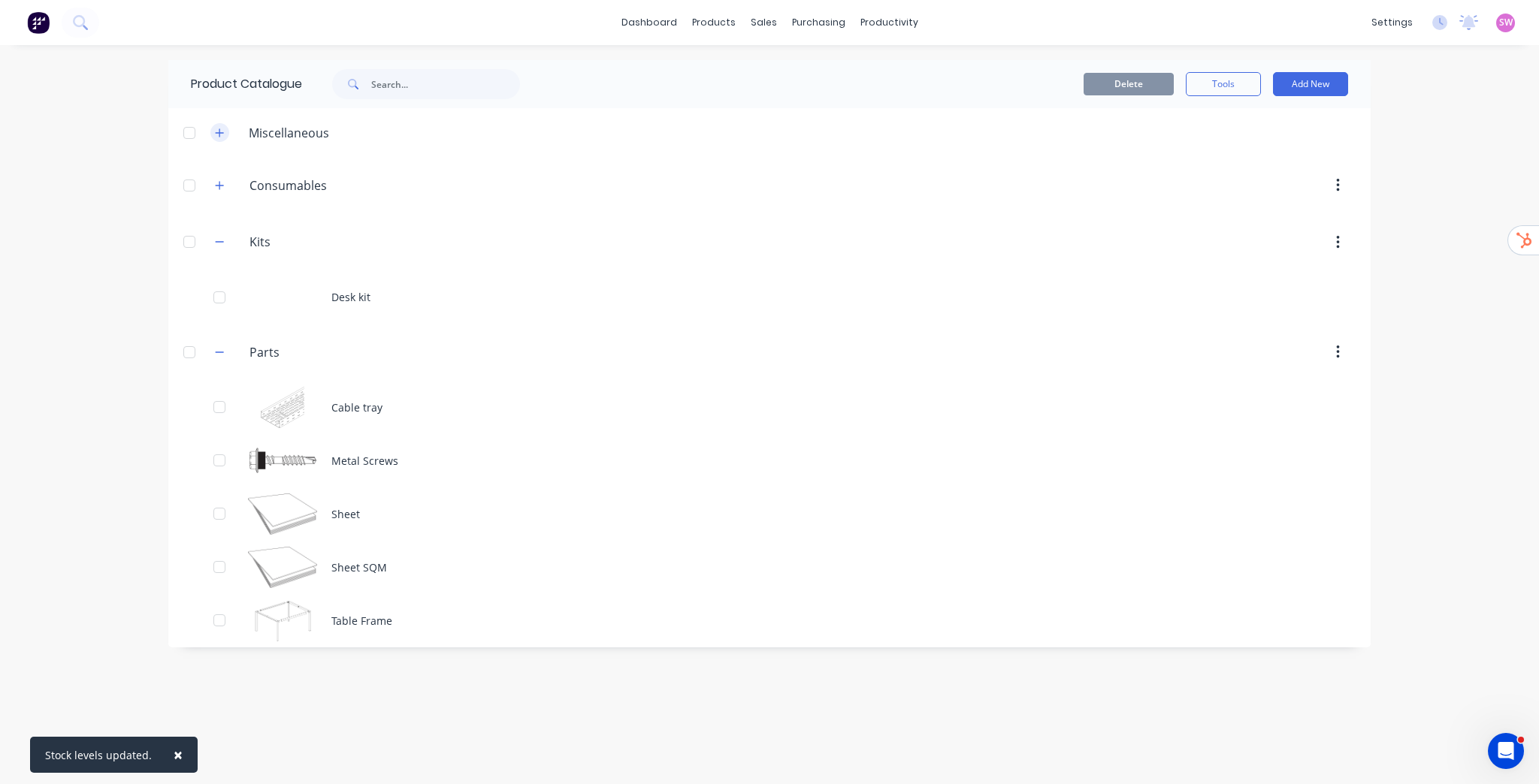
click at [222, 139] on button "button" at bounding box center [219, 132] width 19 height 19
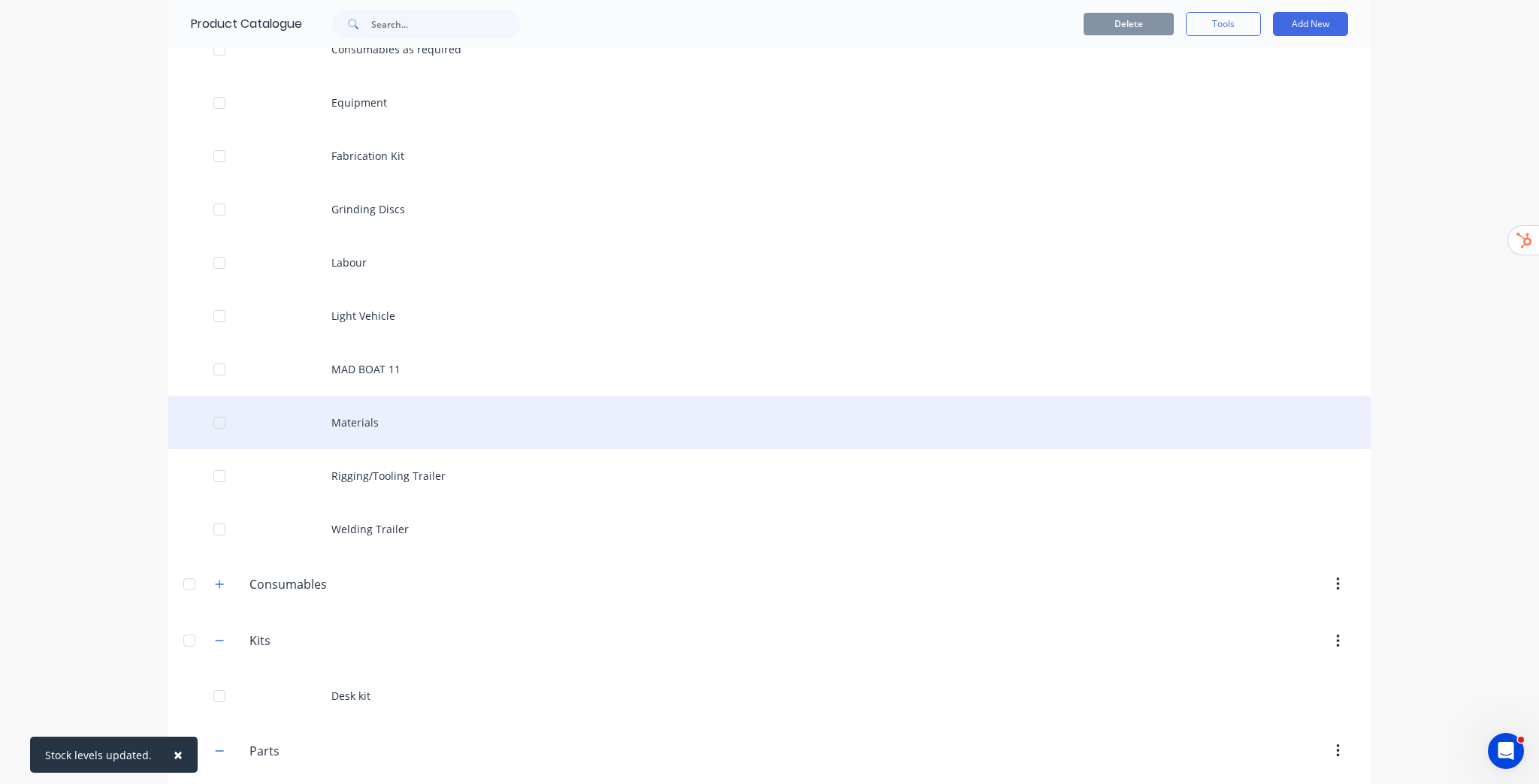
scroll to position [180, 0]
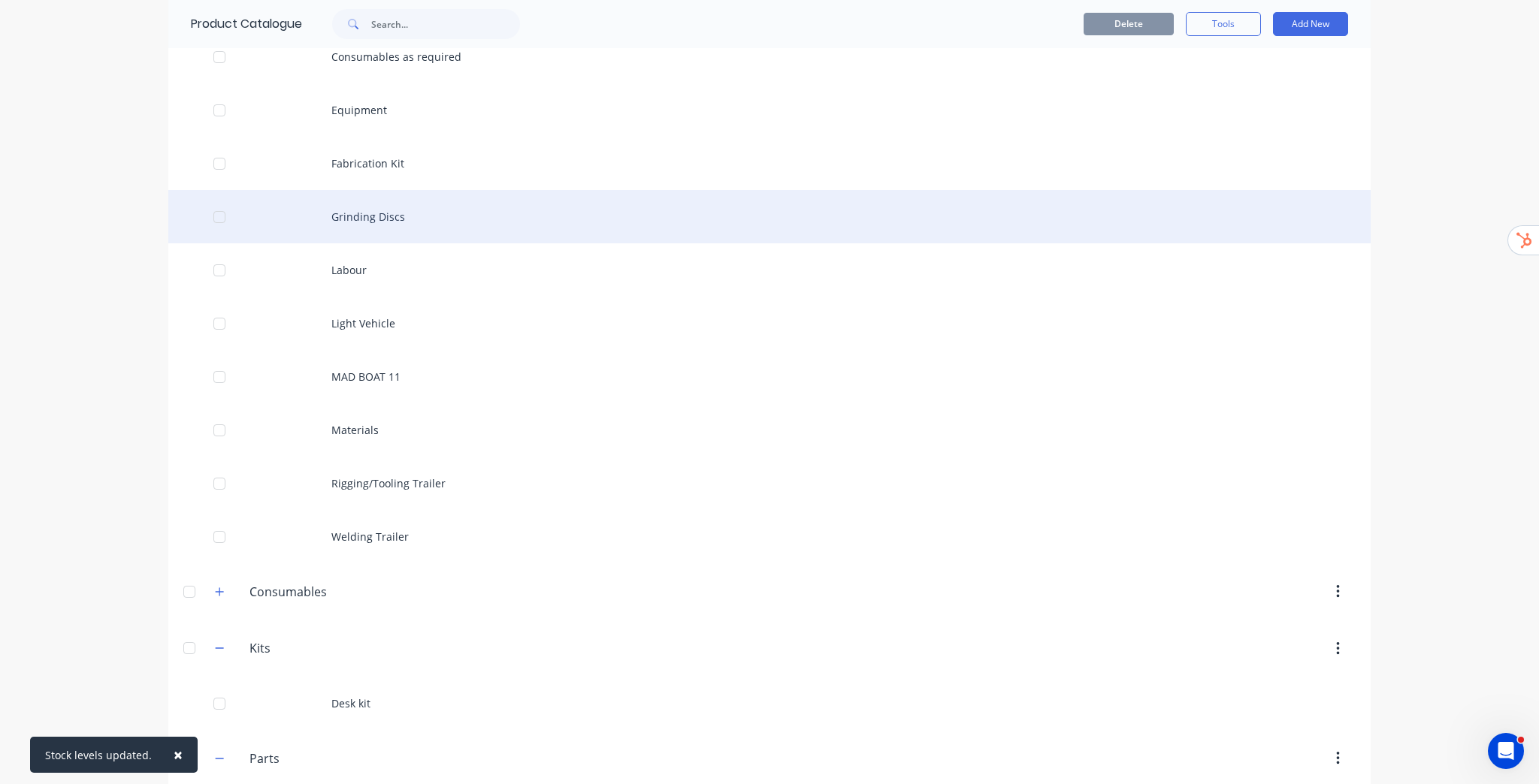
click at [393, 219] on div "Grinding Discs" at bounding box center [770, 217] width 1203 height 54
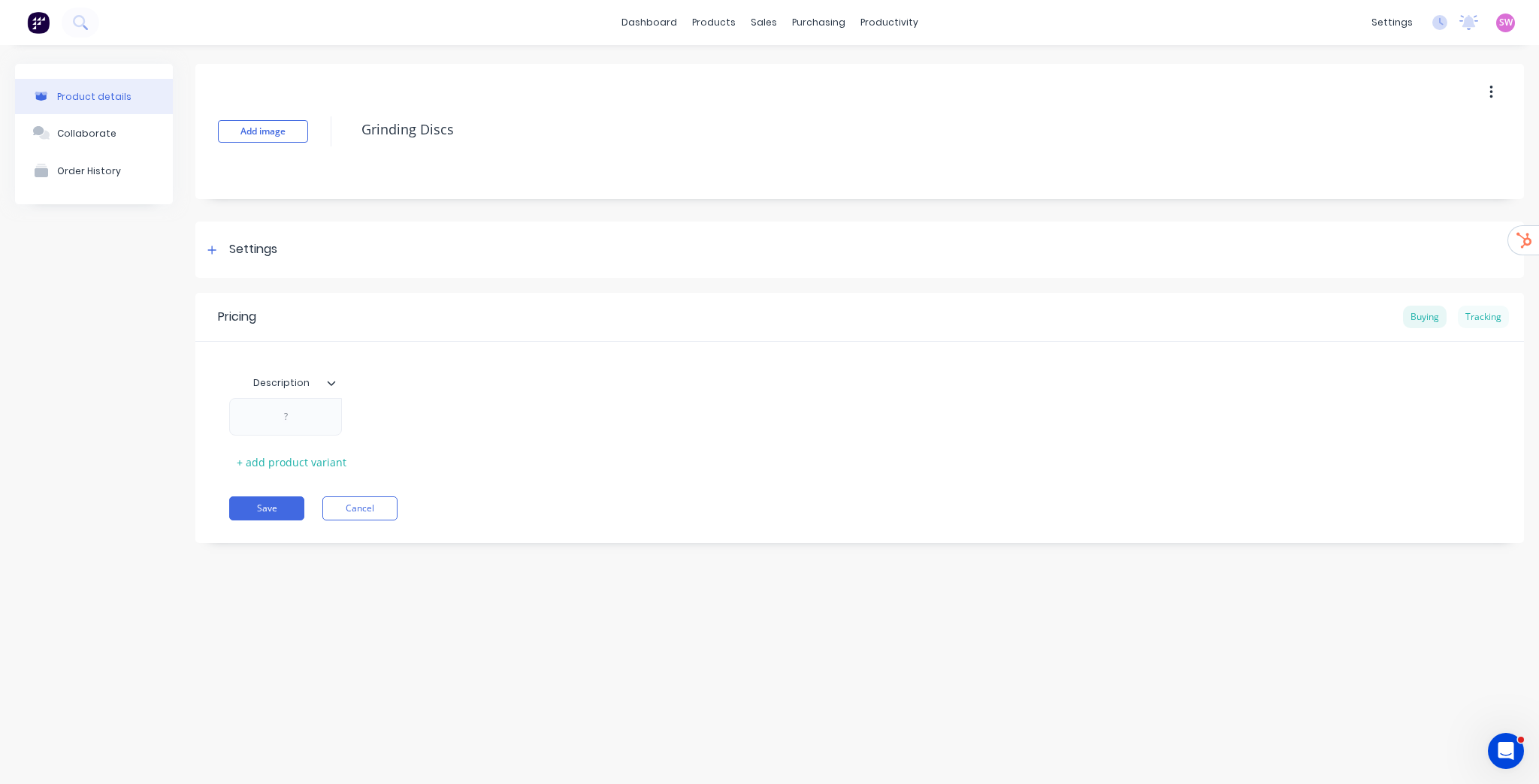
click at [1472, 311] on div "Tracking" at bounding box center [1482, 316] width 51 height 23
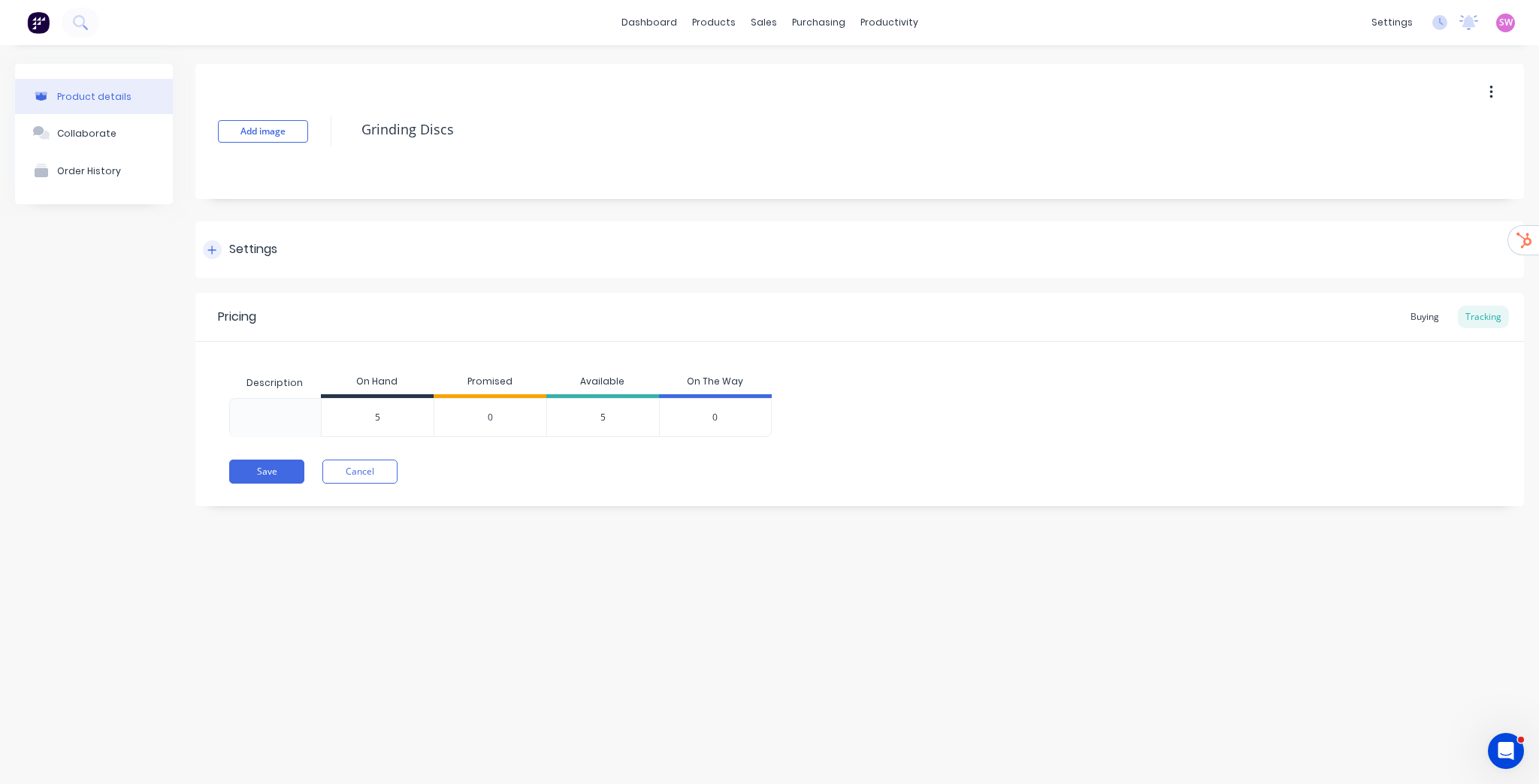
click at [222, 254] on div "Settings" at bounding box center [240, 250] width 75 height 19
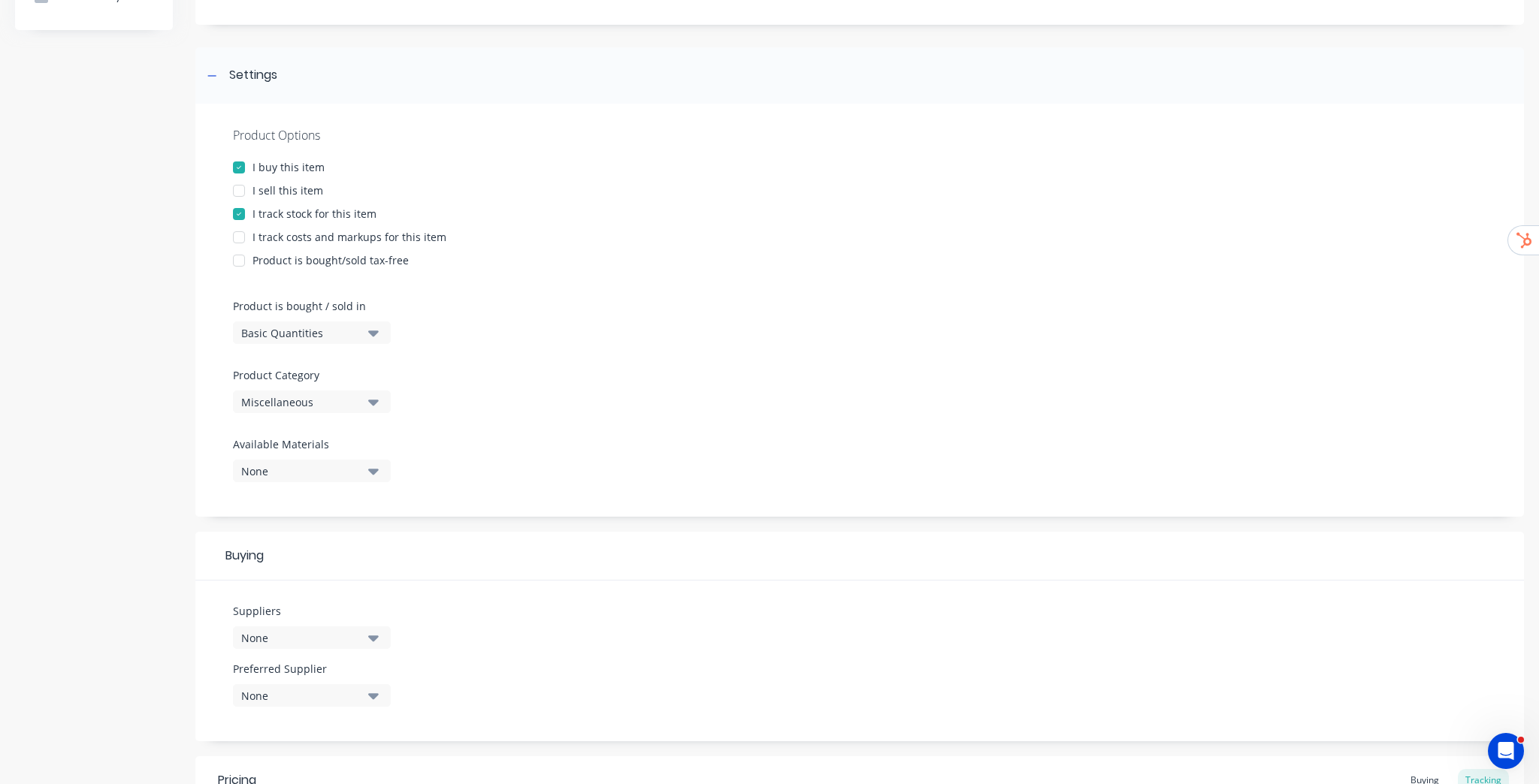
scroll to position [180, 0]
click at [372, 393] on icon "button" at bounding box center [373, 395] width 11 height 17
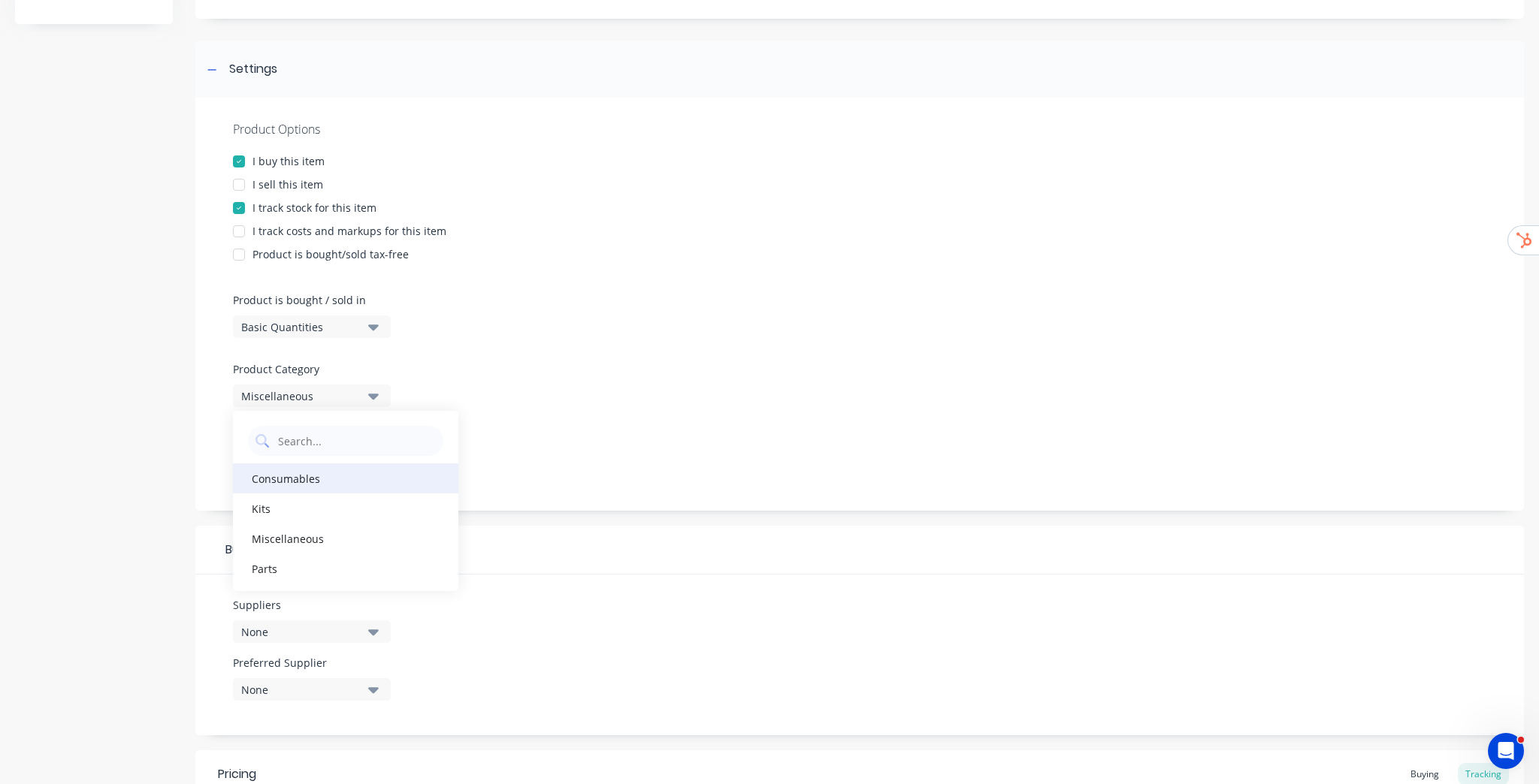
click at [303, 480] on div "Consumables" at bounding box center [345, 479] width 225 height 30
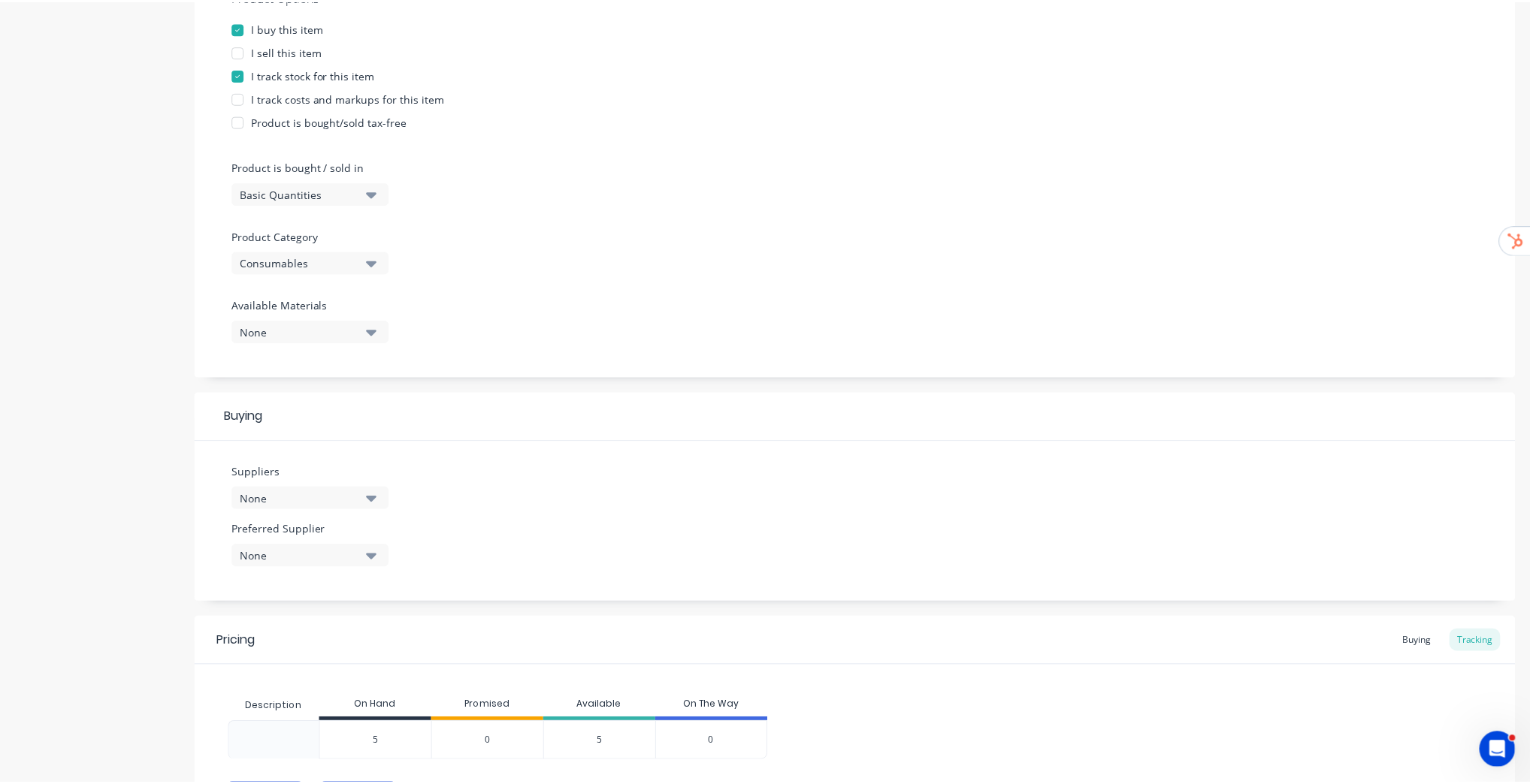
scroll to position [400, 0]
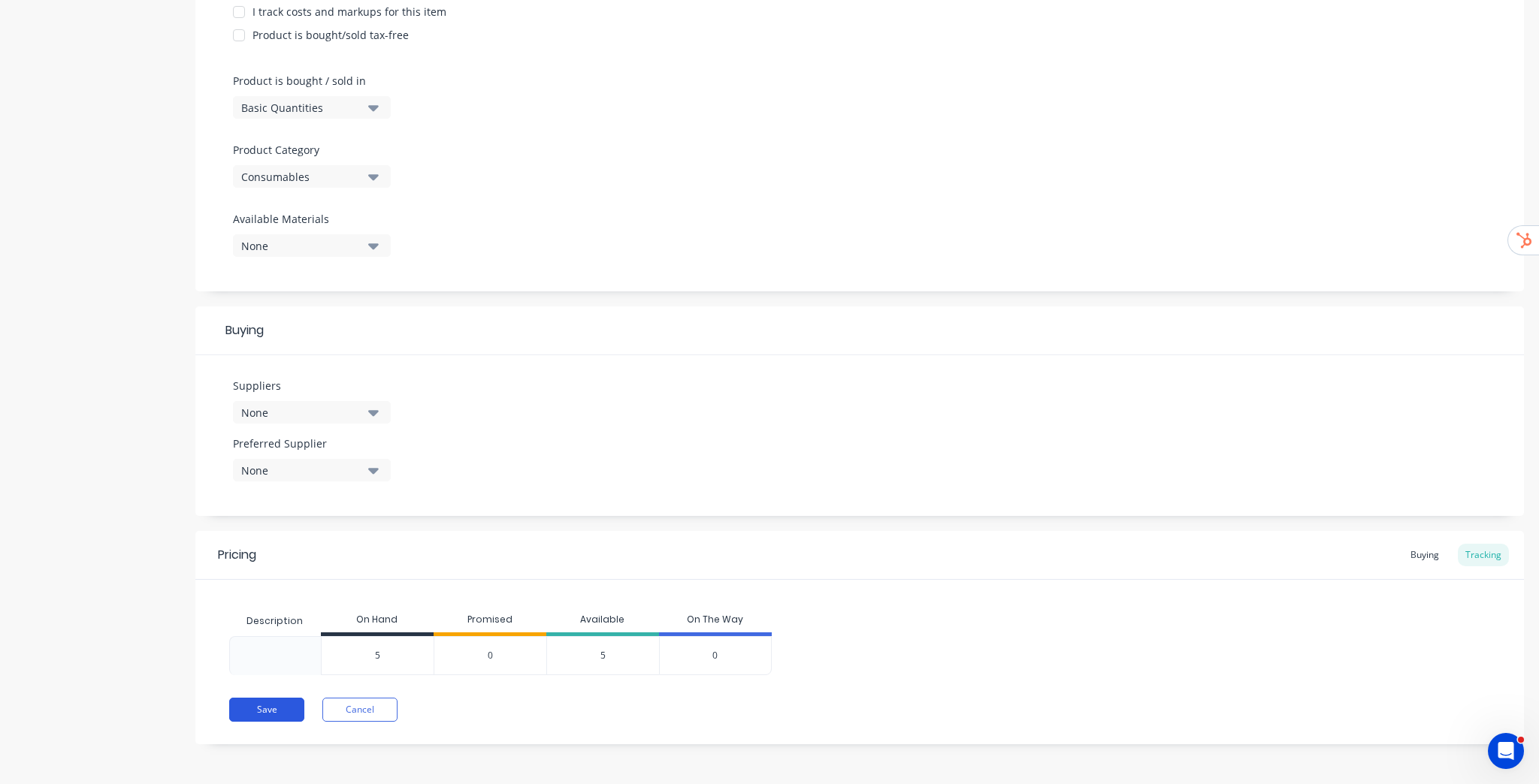
click at [285, 709] on button "Save" at bounding box center [266, 709] width 75 height 24
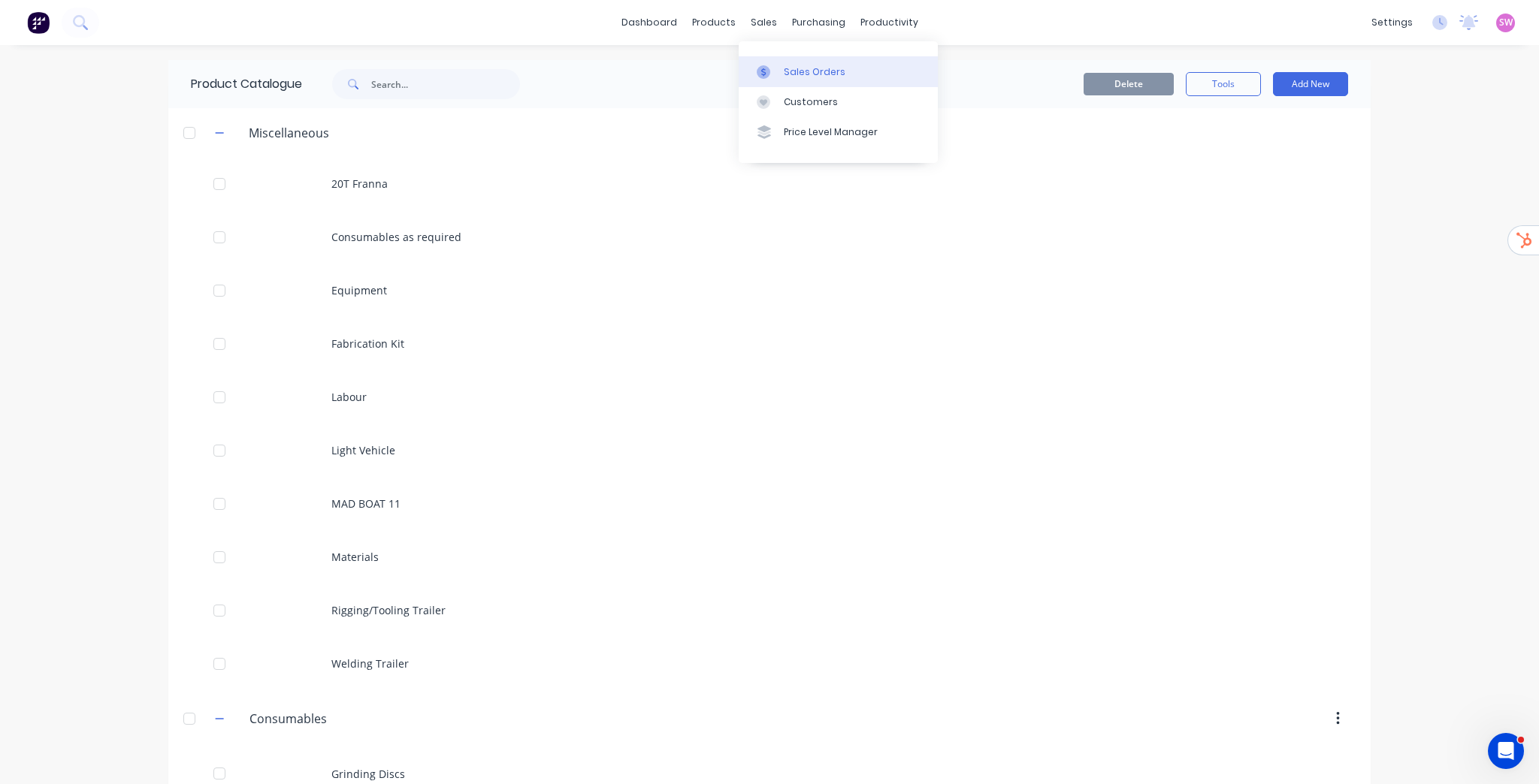
click at [804, 79] on link "Sales Orders" at bounding box center [838, 72] width 199 height 30
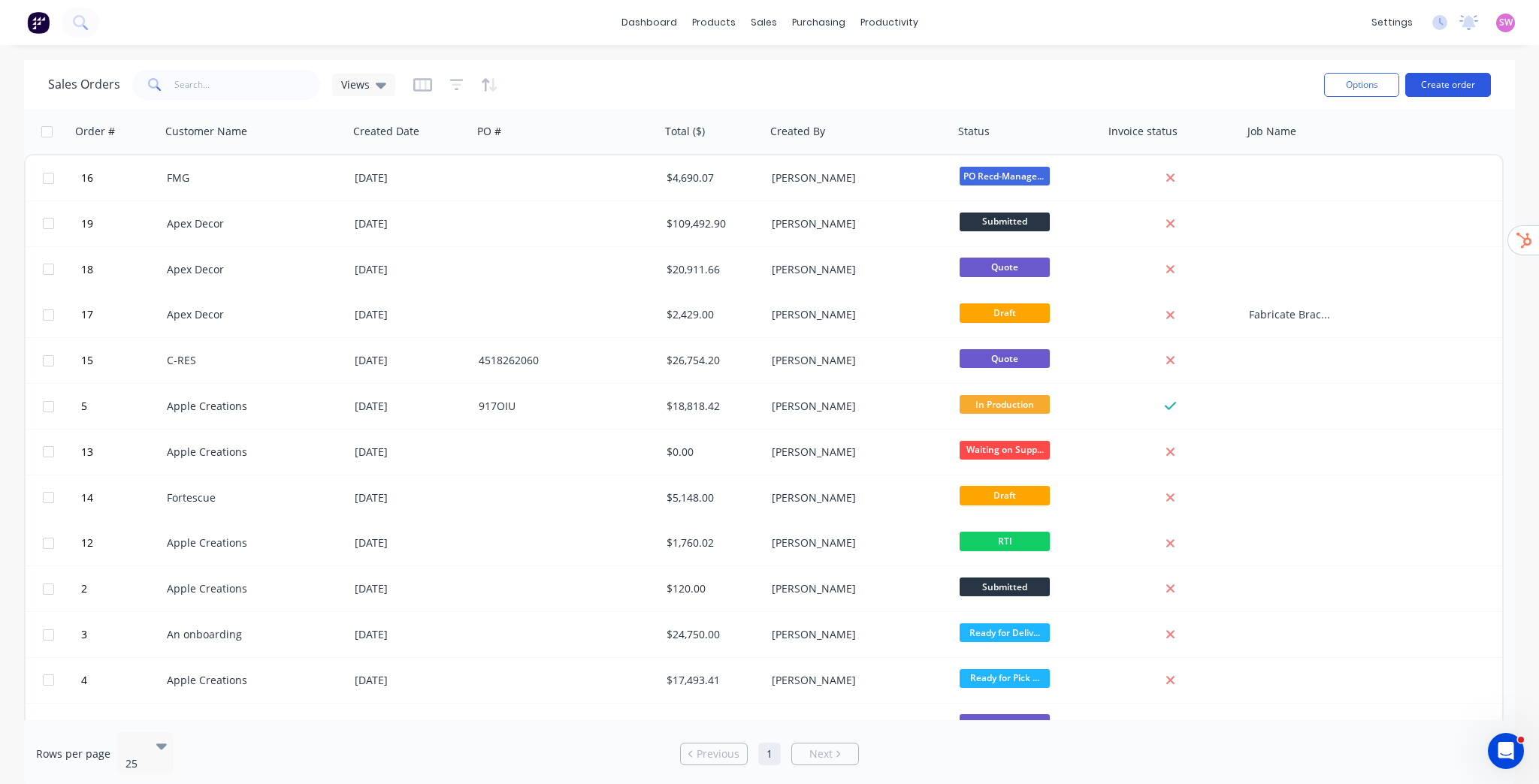
click at [1454, 85] on button "Create order" at bounding box center [1447, 85] width 86 height 24
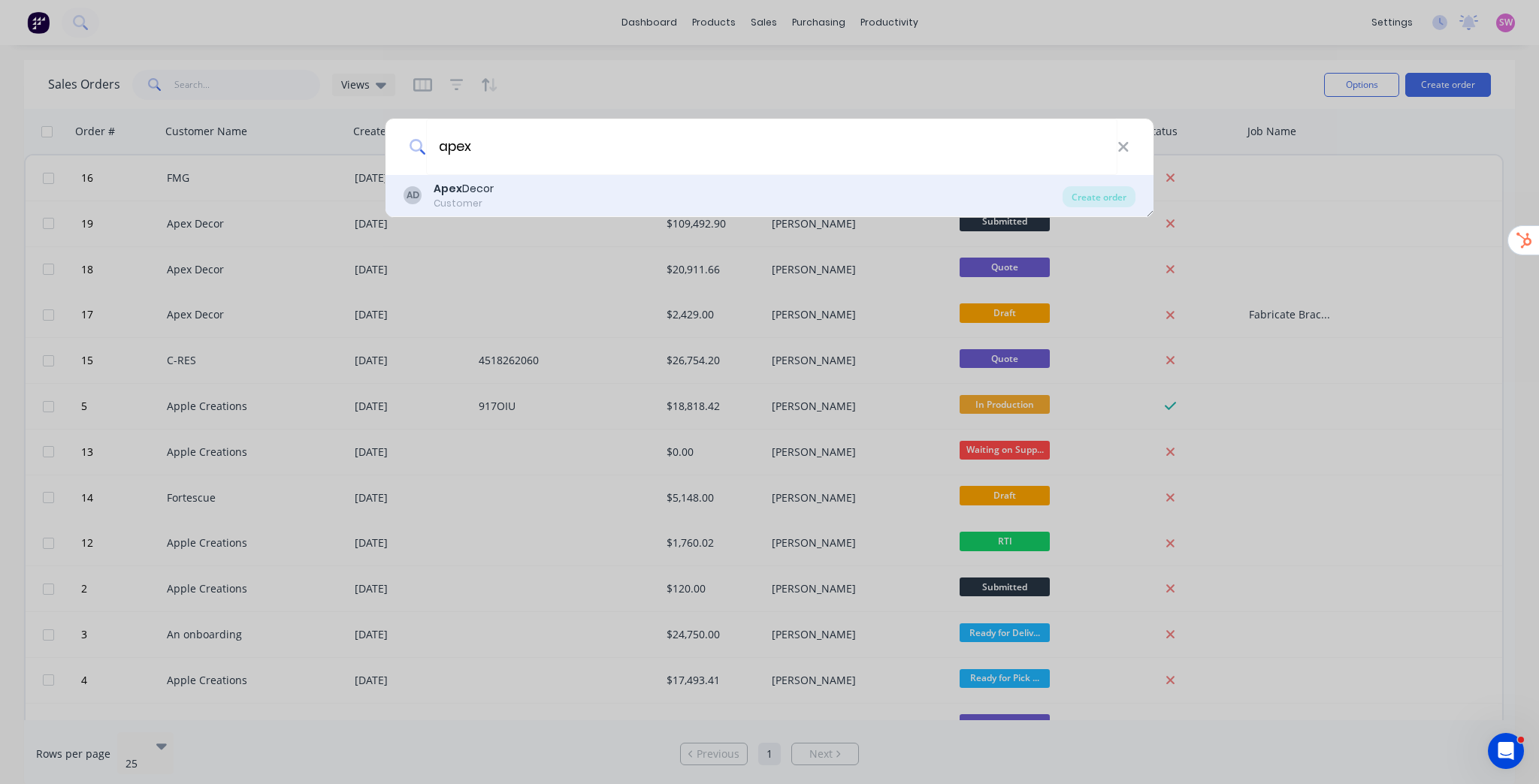
type input "apex"
click at [512, 200] on div "AD Apex Decor Customer" at bounding box center [733, 195] width 659 height 29
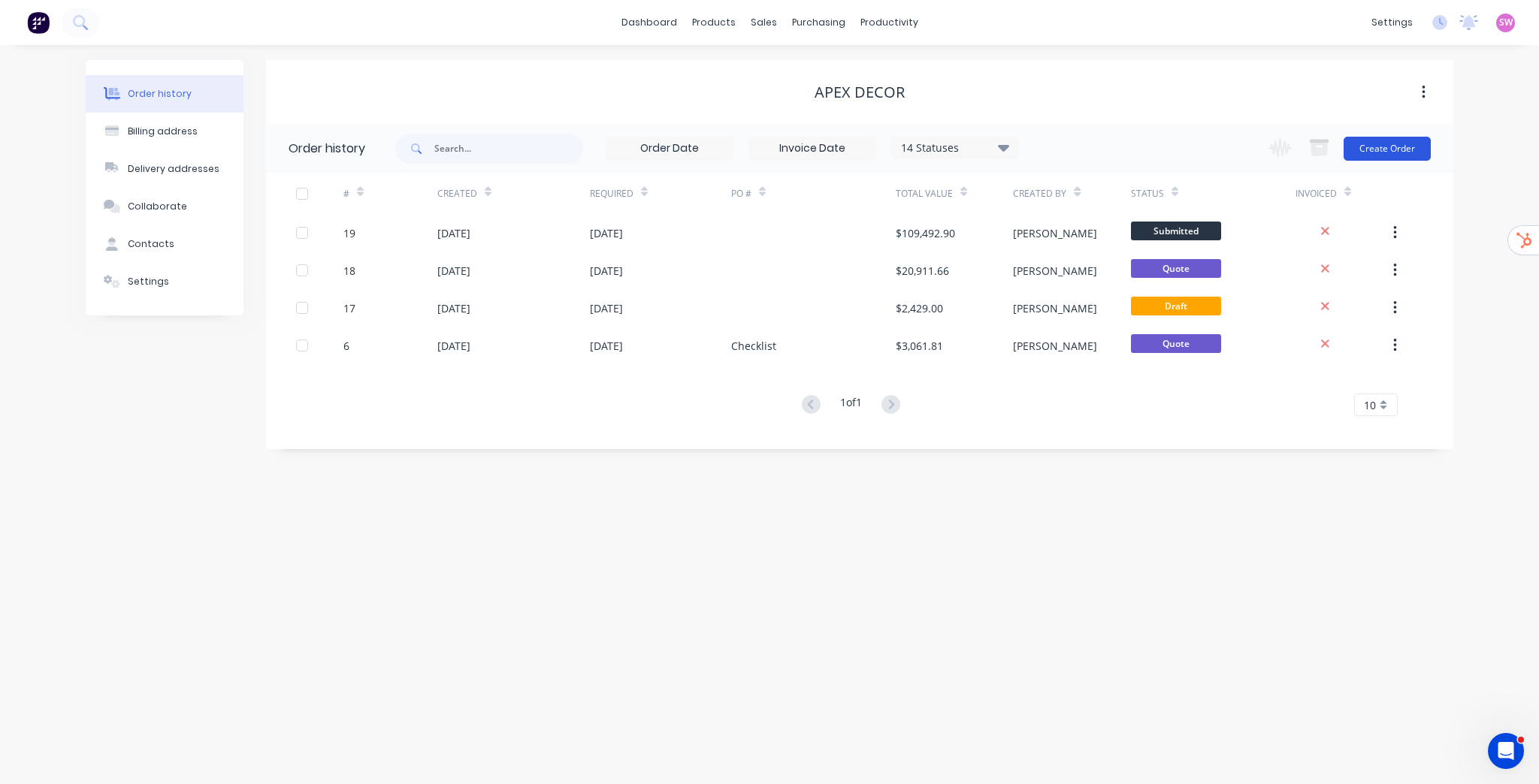
click at [1374, 152] on button "Create Order" at bounding box center [1388, 148] width 88 height 24
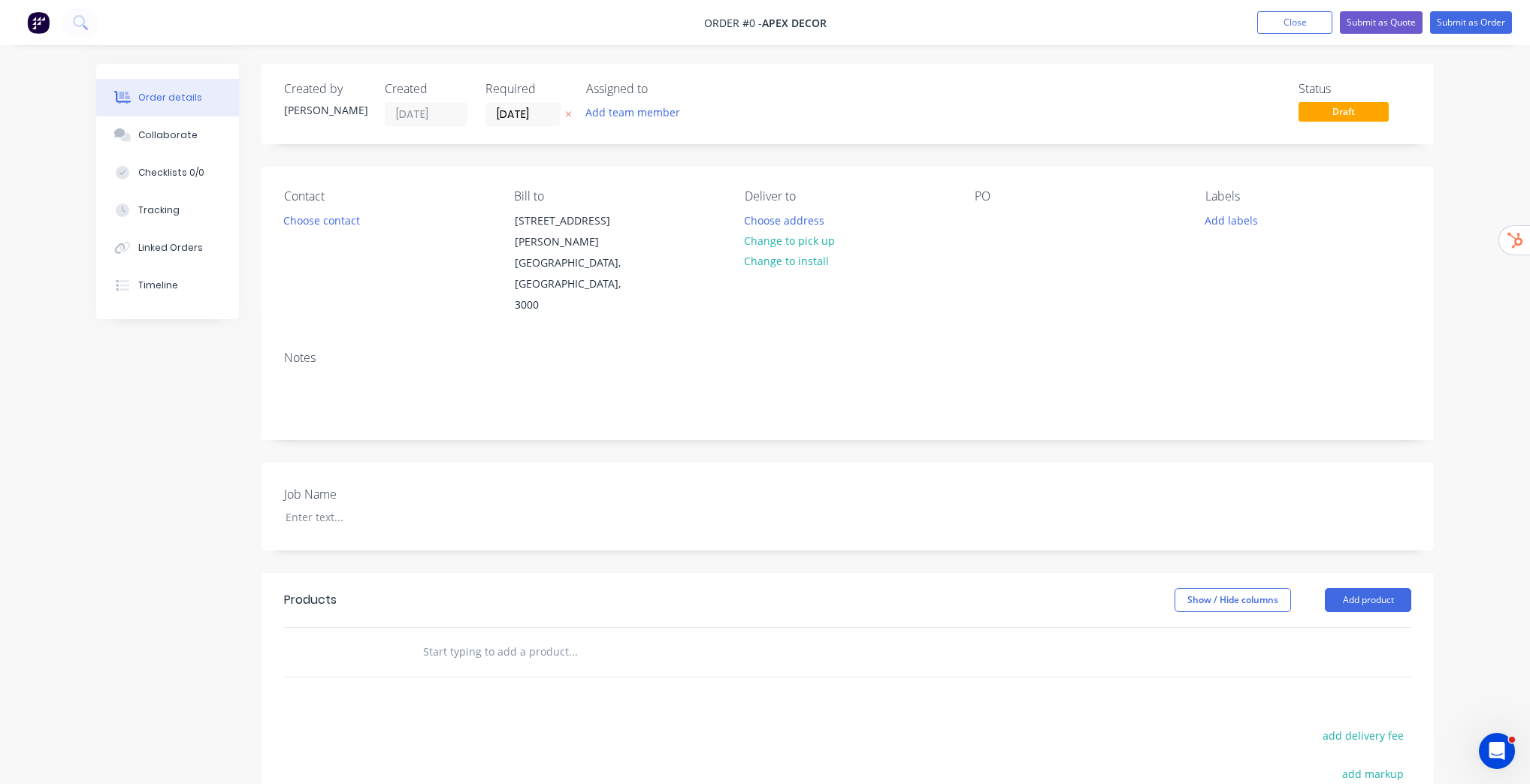
click at [518, 637] on input "text" at bounding box center [572, 652] width 301 height 30
type input "grinding"
click at [1445, 507] on div "Order details Collaborate Checklists 0/0 Tracking Linked Orders Timeline Order …" at bounding box center [765, 562] width 1368 height 997
click at [1383, 588] on button "Add product" at bounding box center [1368, 600] width 87 height 24
click at [1332, 627] on div "Product catalogue" at bounding box center [1340, 638] width 115 height 22
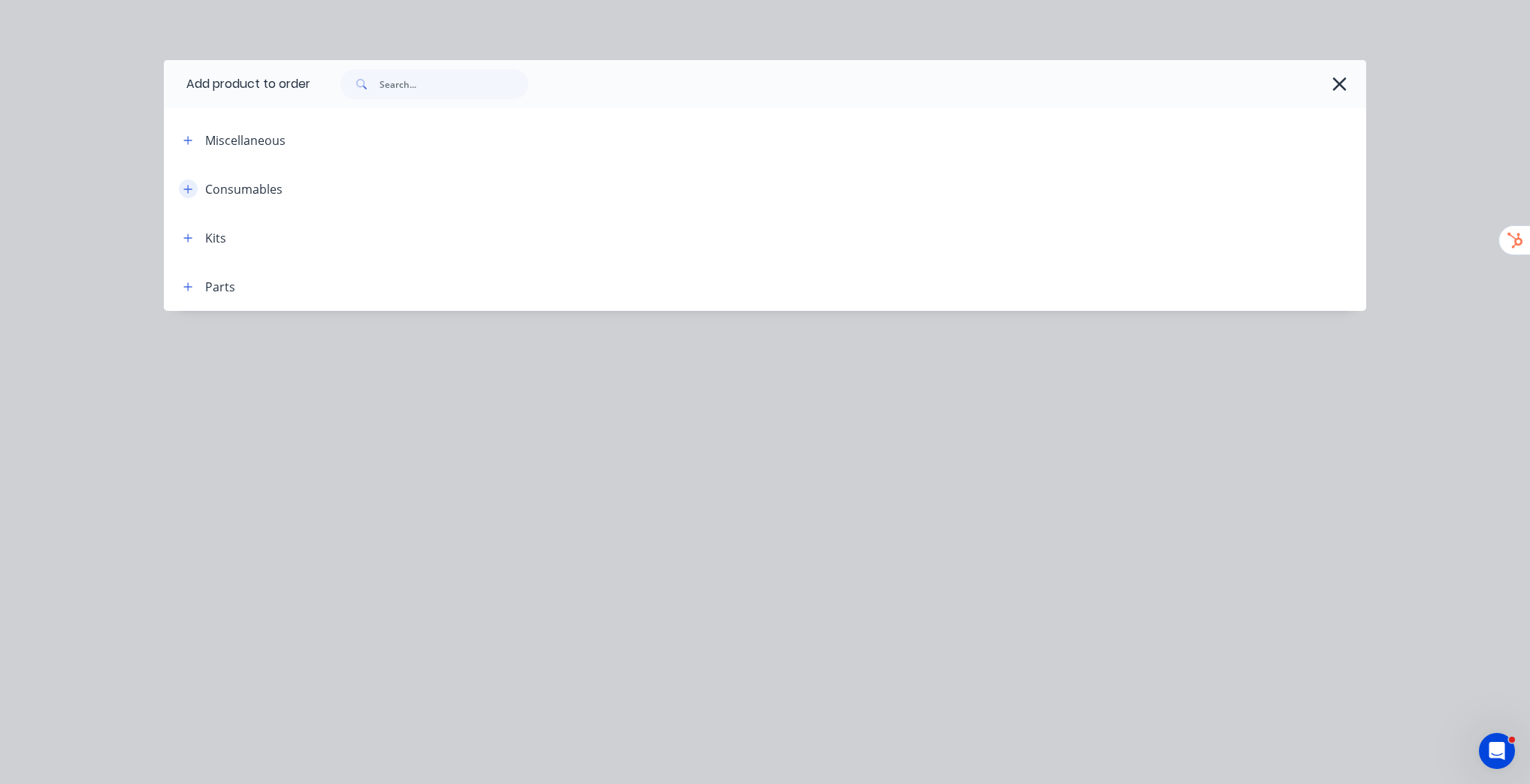
click at [187, 190] on icon "button" at bounding box center [187, 189] width 9 height 11
click at [193, 191] on button "button" at bounding box center [188, 188] width 19 height 19
click at [185, 138] on icon "button" at bounding box center [187, 140] width 9 height 11
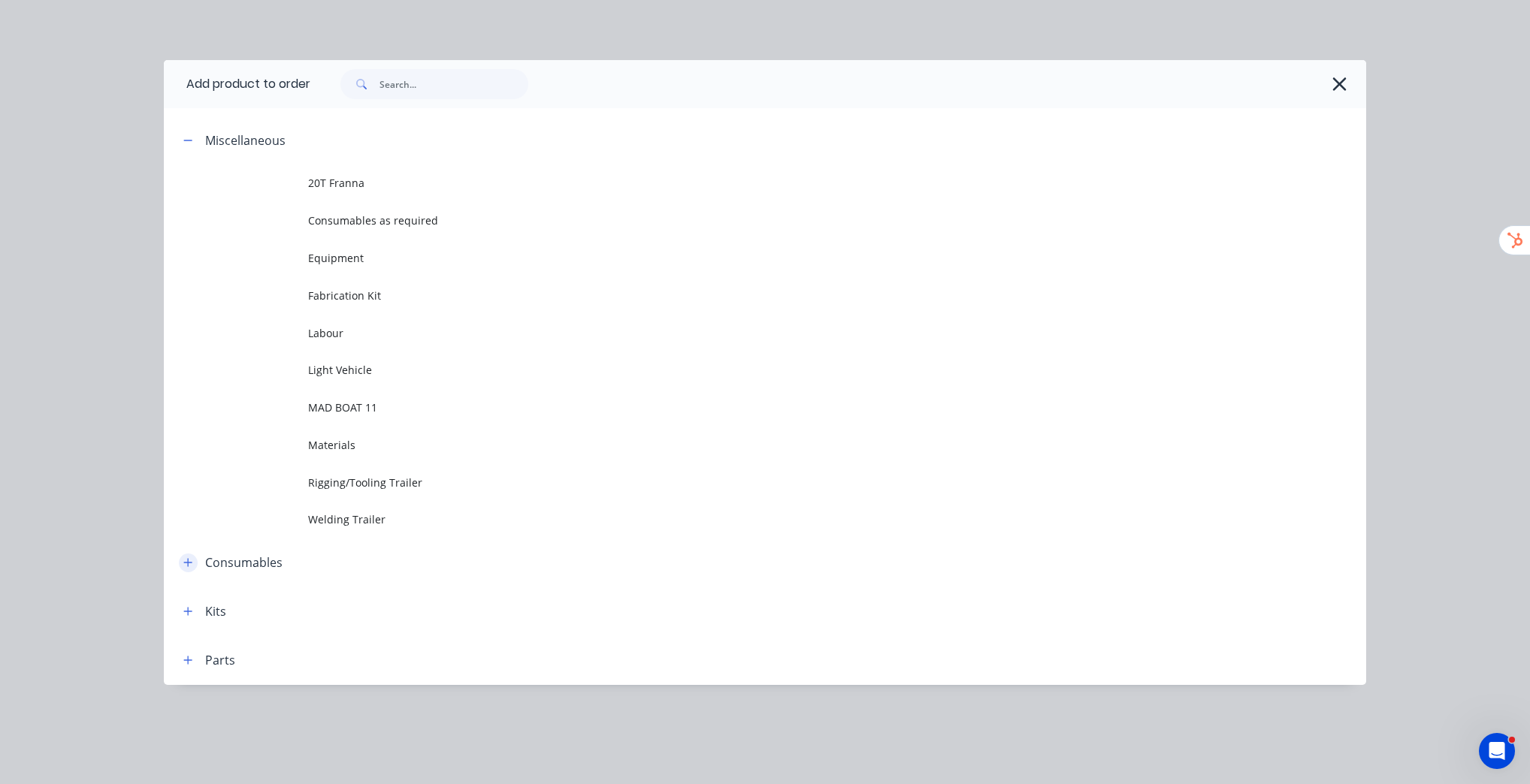
click at [189, 562] on icon "button" at bounding box center [187, 562] width 9 height 11
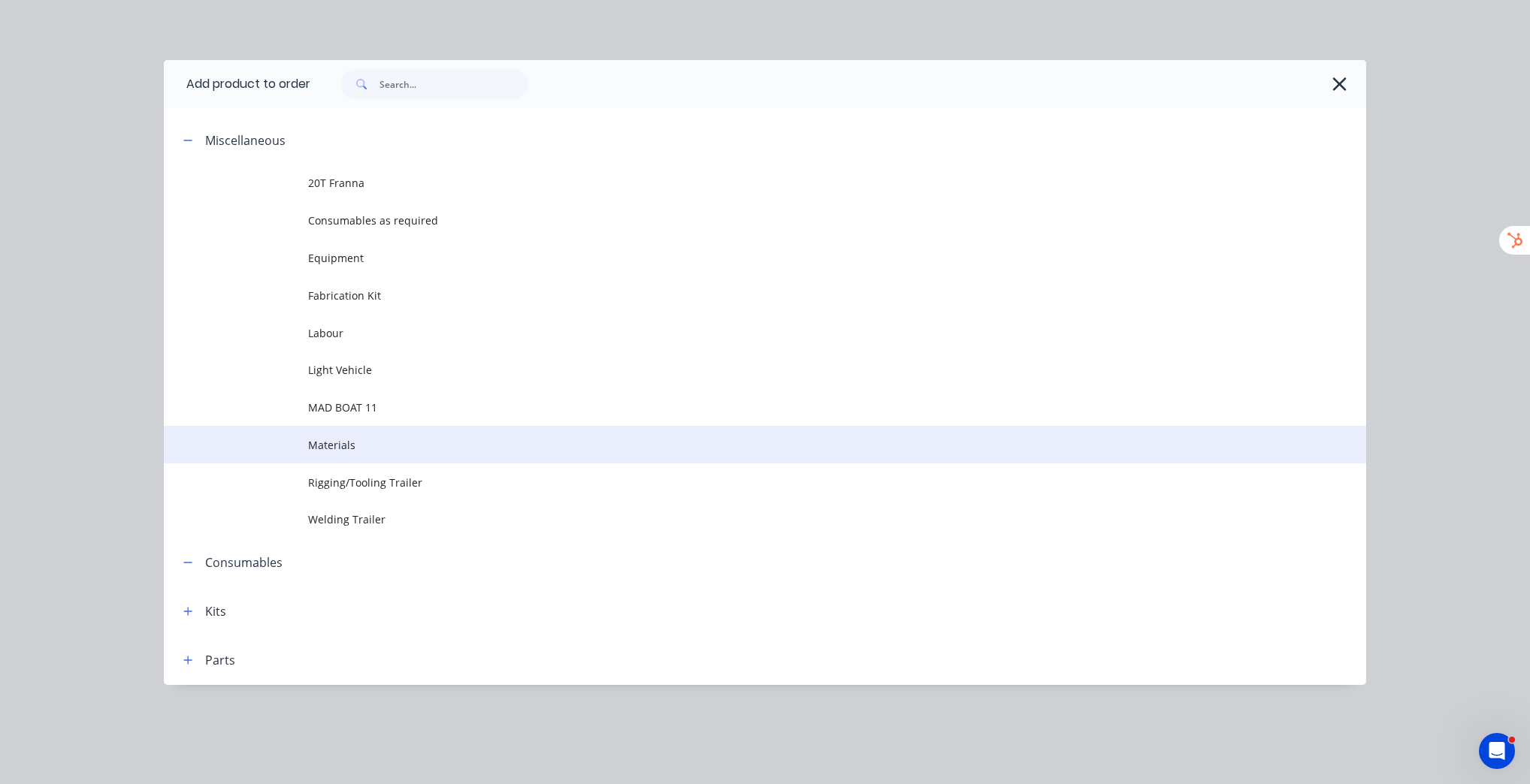
scroll to position [255, 0]
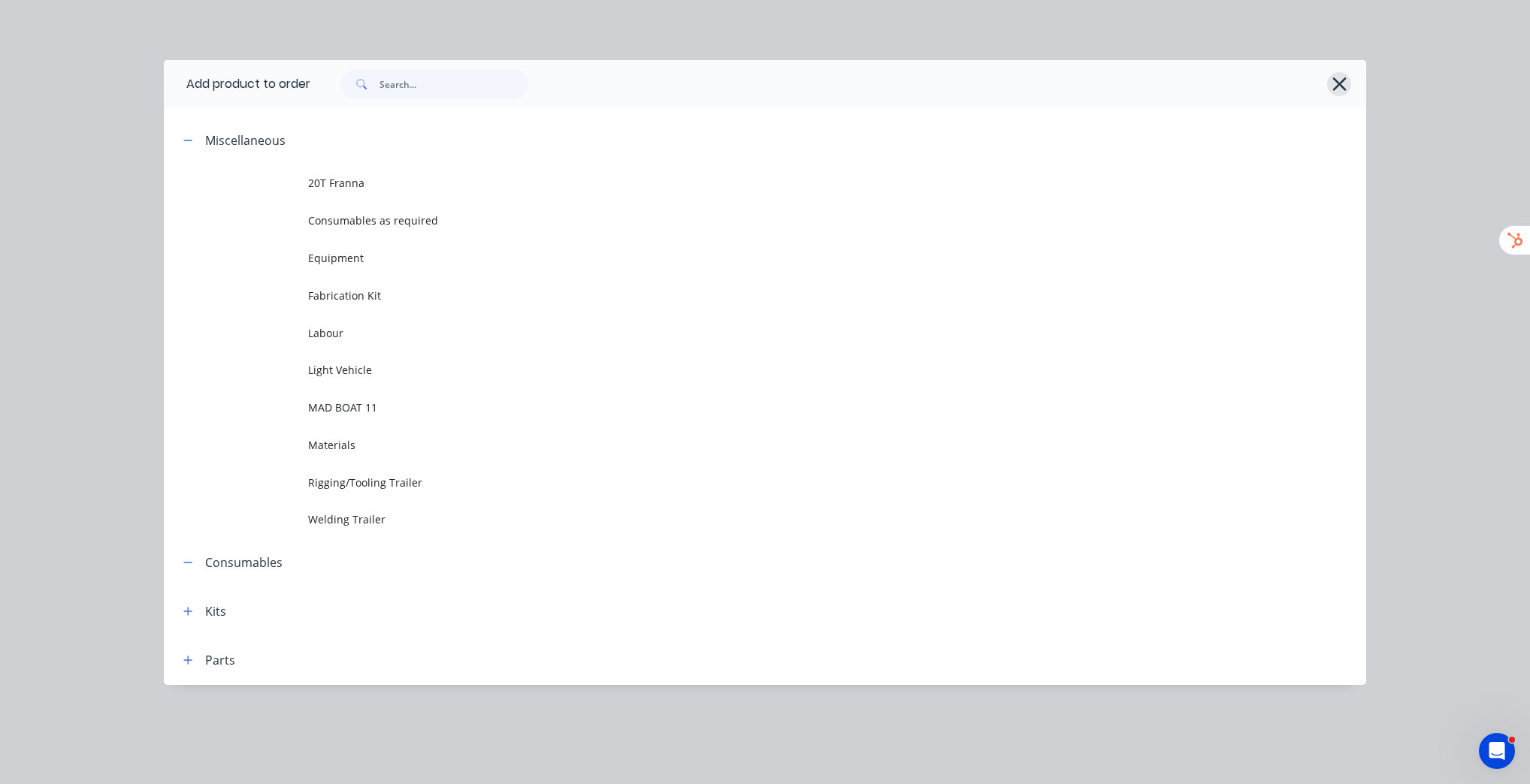
click at [1342, 87] on icon "button" at bounding box center [1339, 85] width 14 height 14
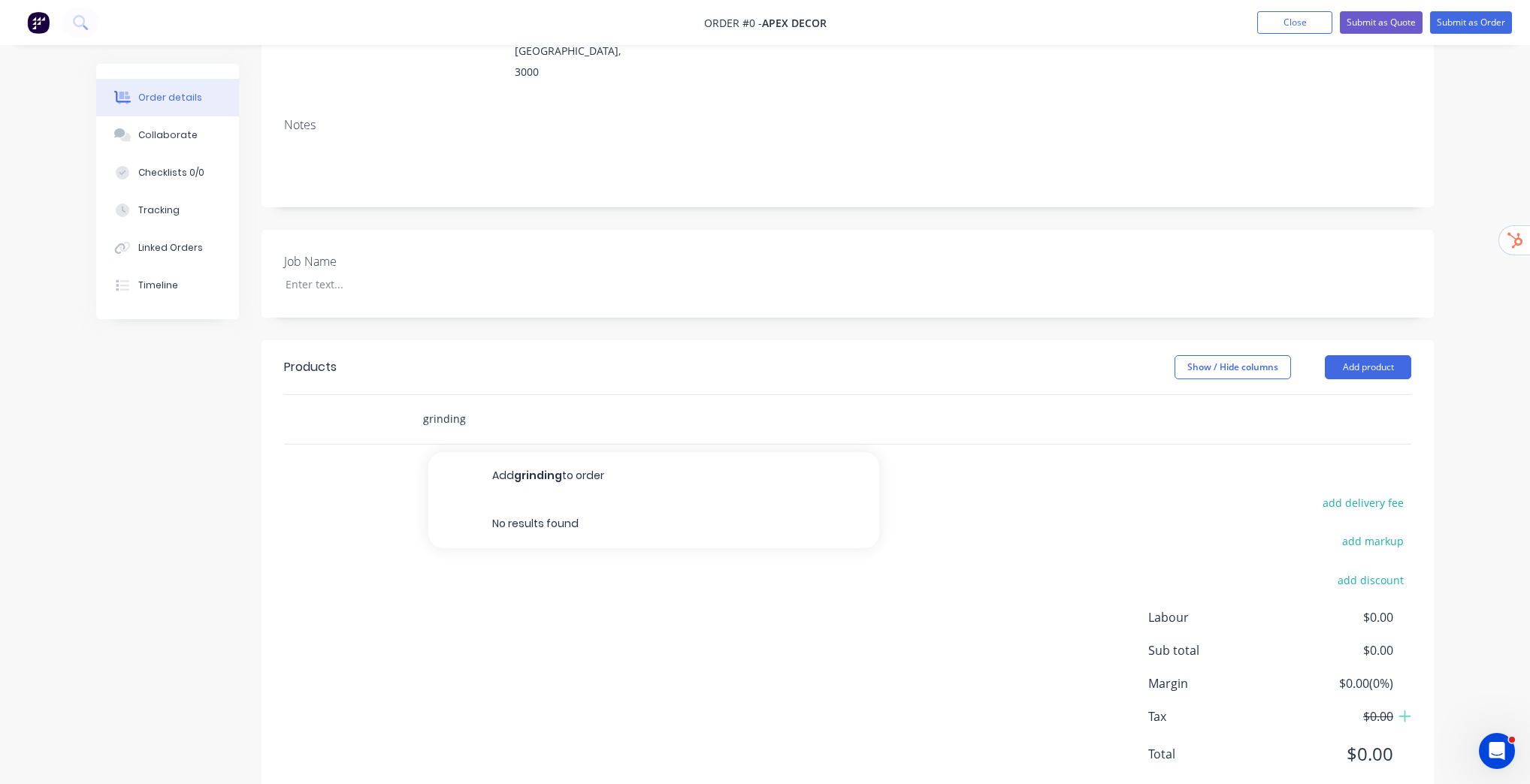
drag, startPoint x: 459, startPoint y: 375, endPoint x: 386, endPoint y: 384, distance: 73.6
click at [387, 395] on div "grinding Add grinding to order No results found" at bounding box center [847, 419] width 1127 height 49
click at [1307, 27] on button "Close" at bounding box center [1294, 22] width 75 height 23
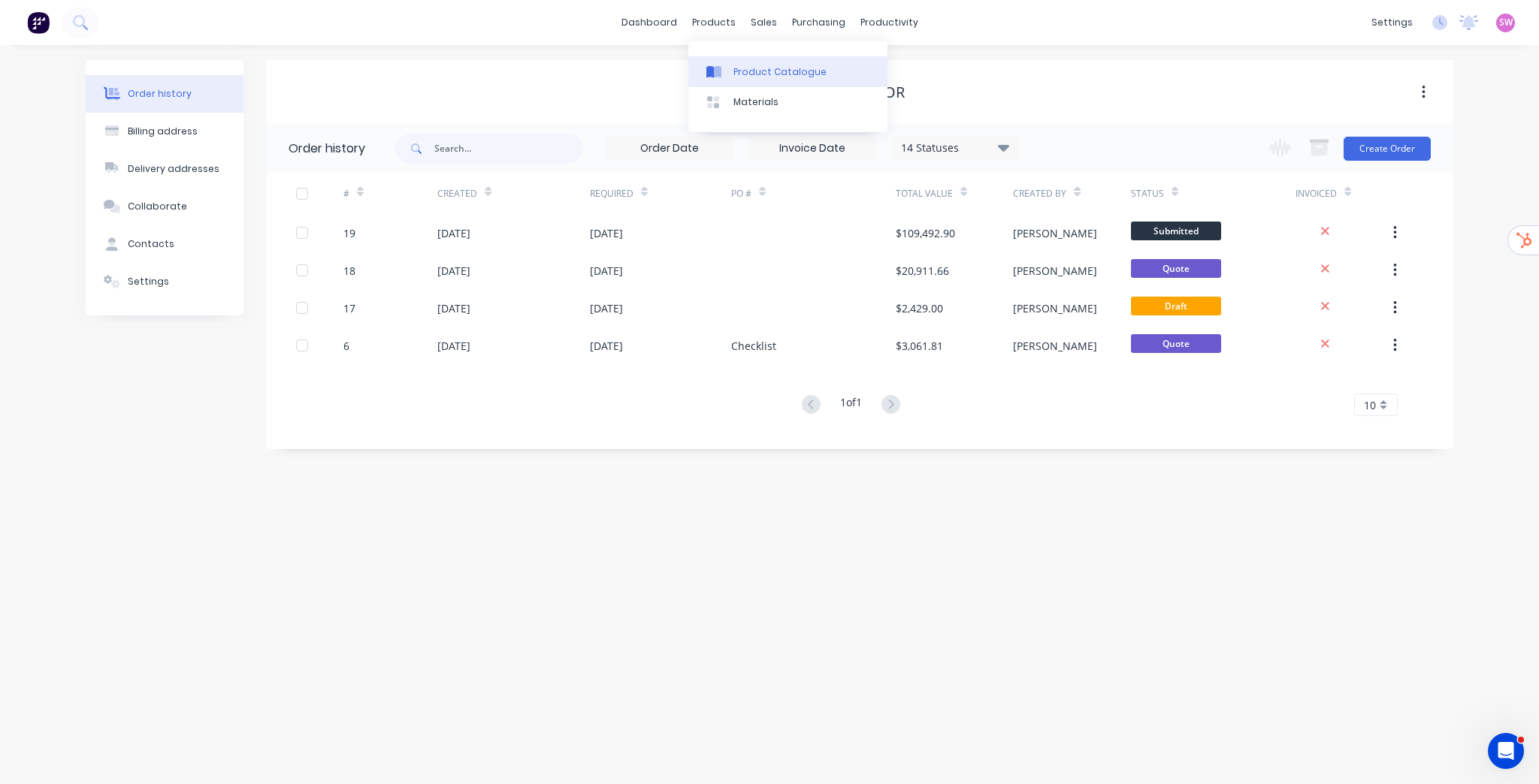
click at [753, 72] on div "Product Catalogue" at bounding box center [780, 73] width 94 height 14
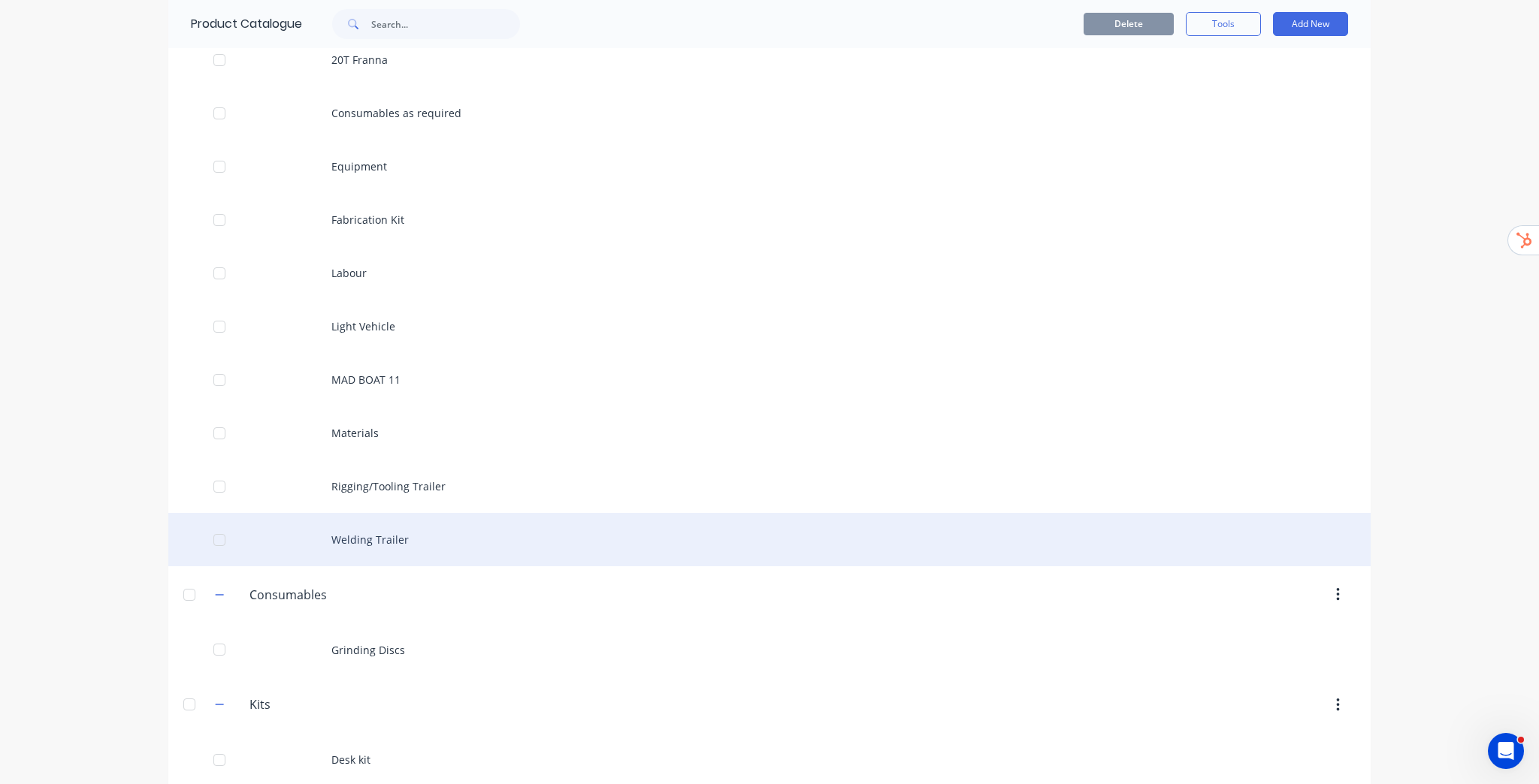
scroll to position [360, 0]
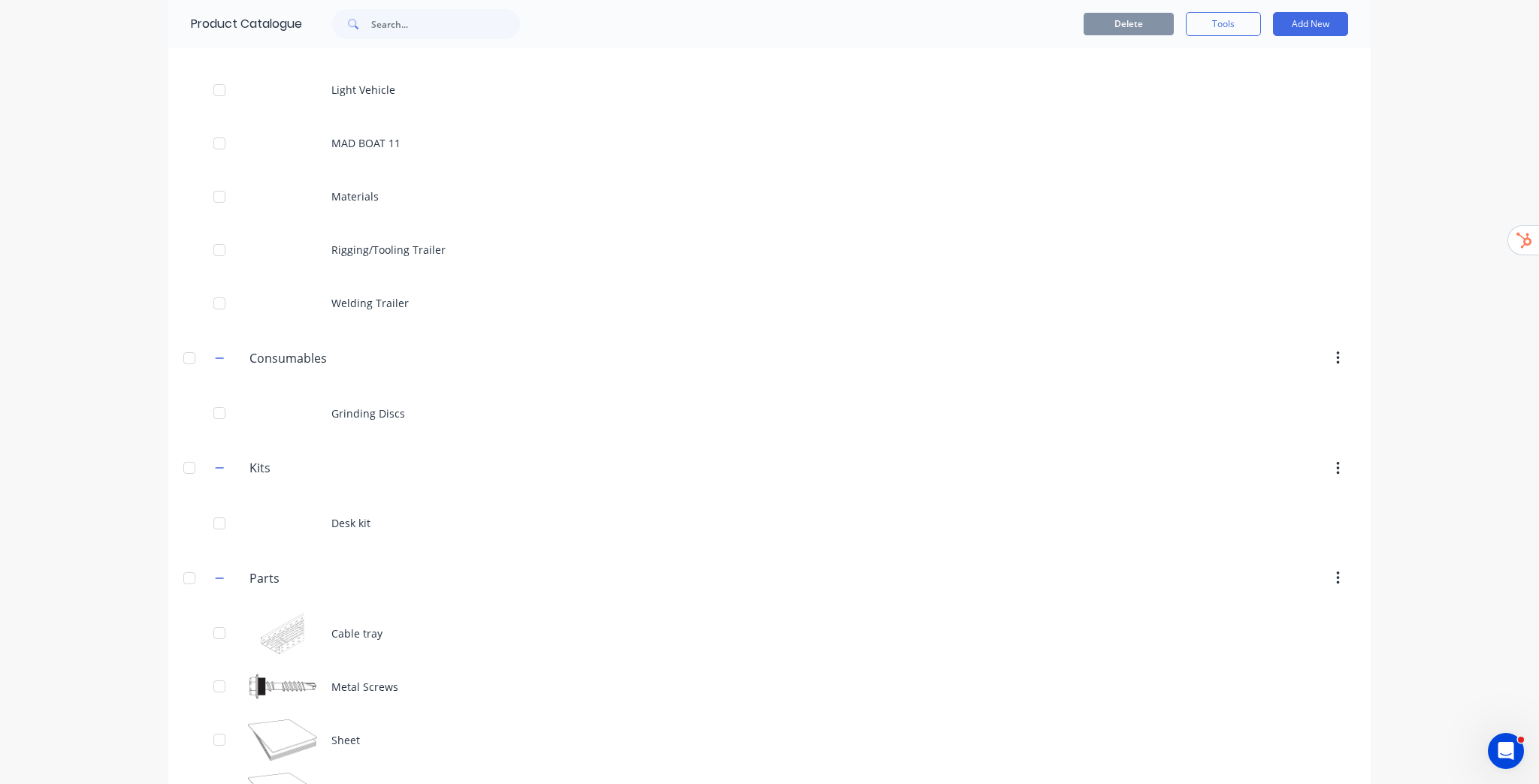
click at [1416, 382] on div "dashboard products sales purchasing productivity dashboard products Product Cat…" at bounding box center [770, 392] width 1539 height 784
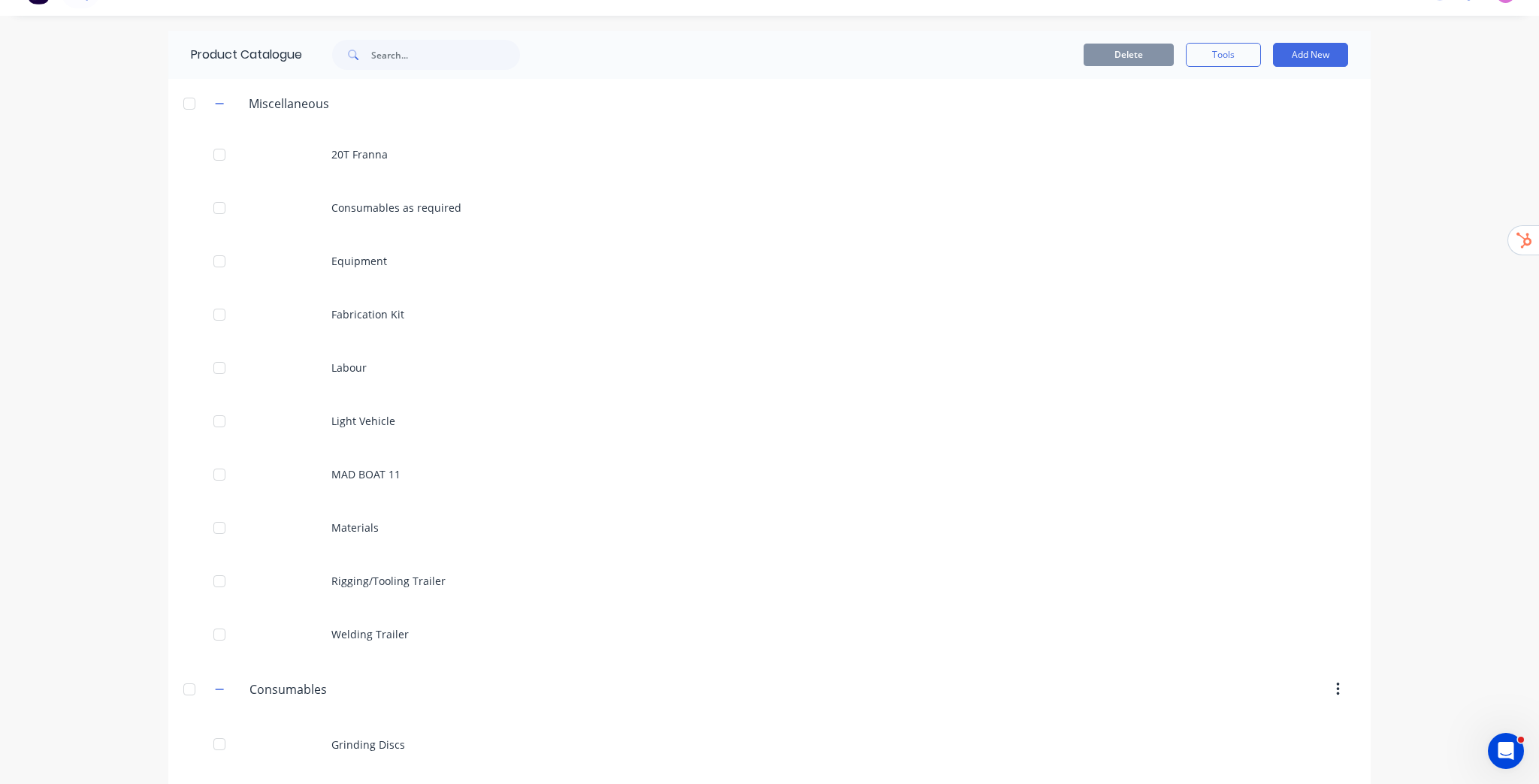
scroll to position [0, 0]
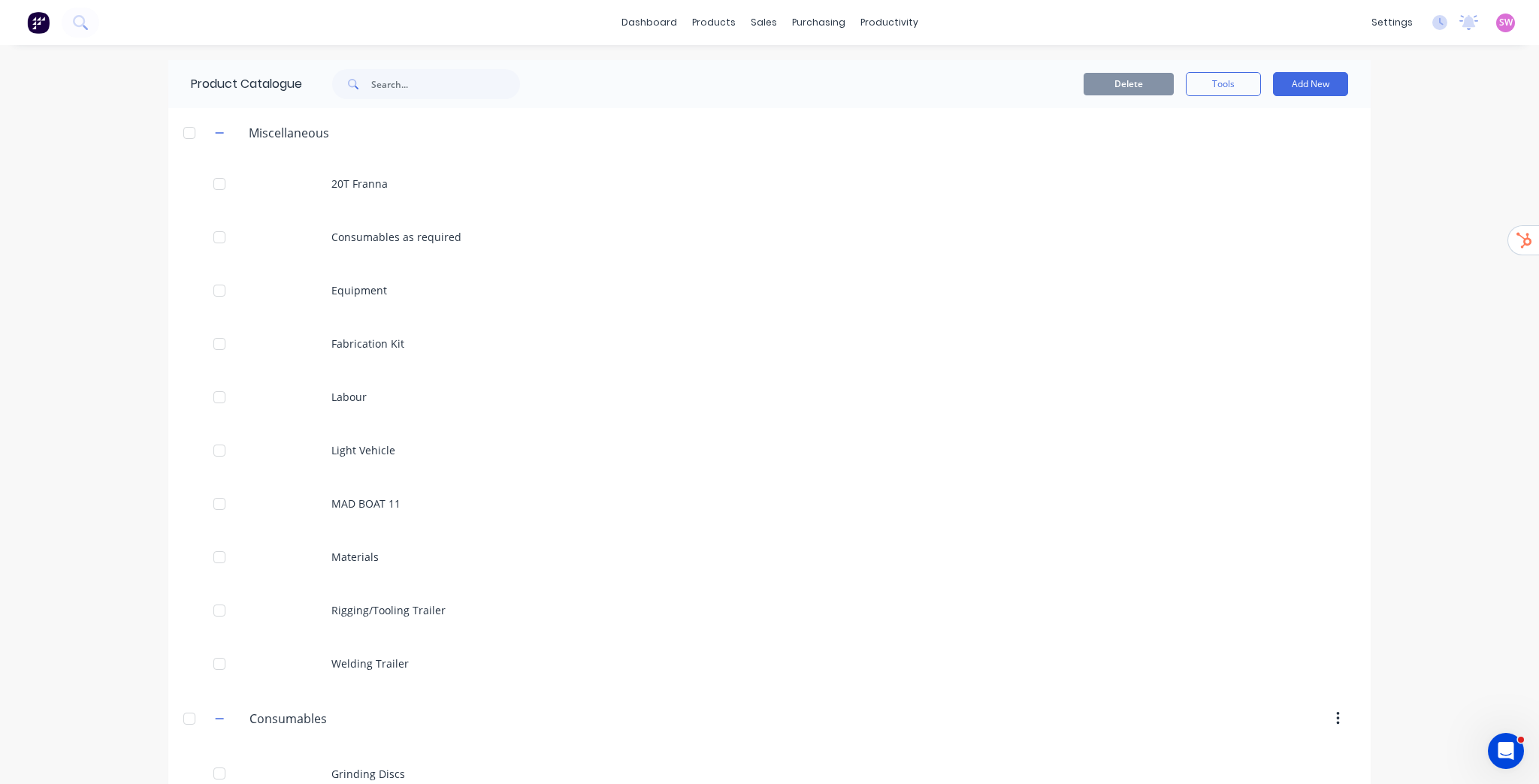
click at [1460, 142] on div "dashboard products sales purchasing productivity dashboard products Product Cat…" at bounding box center [770, 392] width 1539 height 784
click at [1456, 162] on div "dashboard products sales purchasing productivity dashboard products Product Cat…" at bounding box center [770, 392] width 1539 height 784
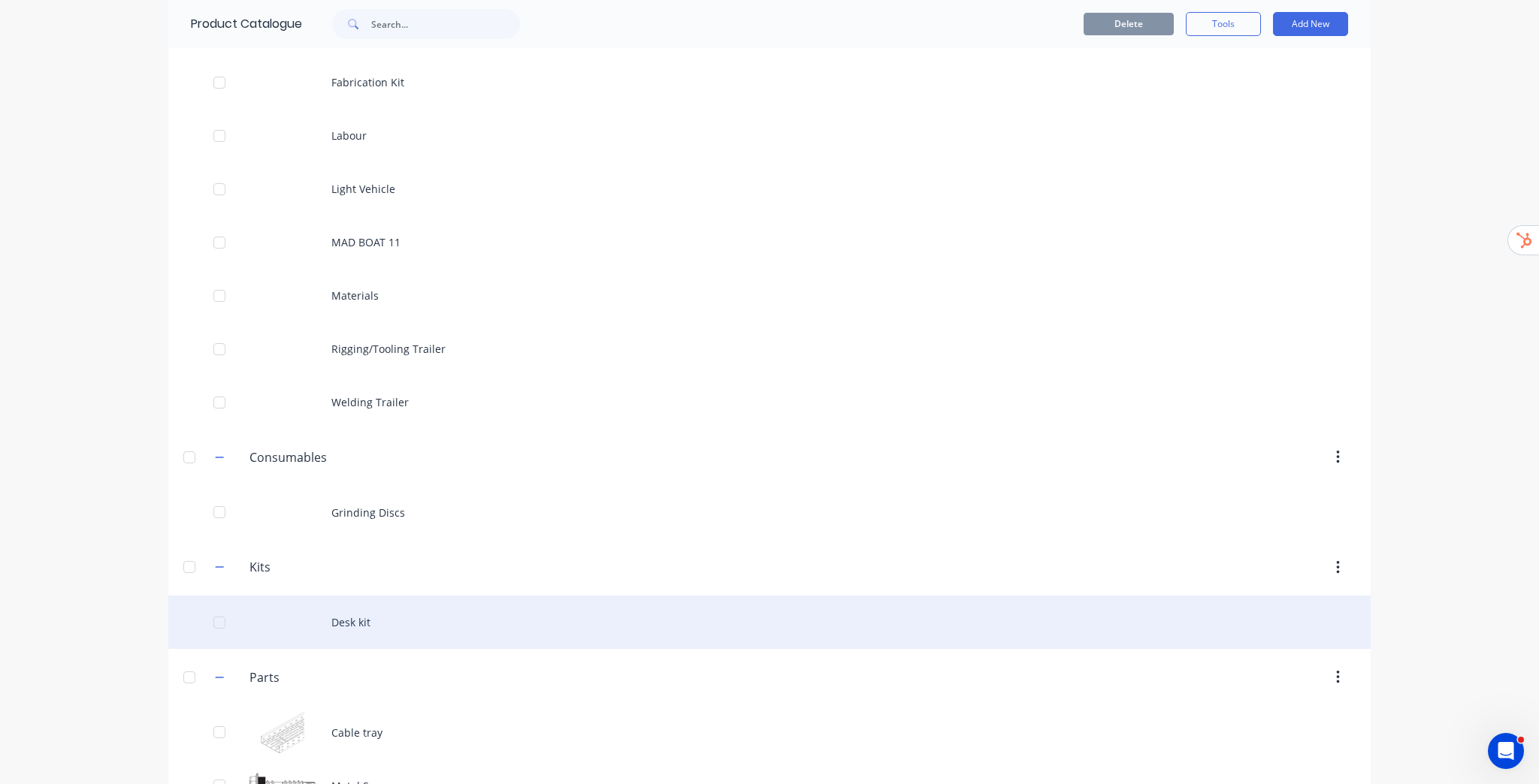
scroll to position [241, 0]
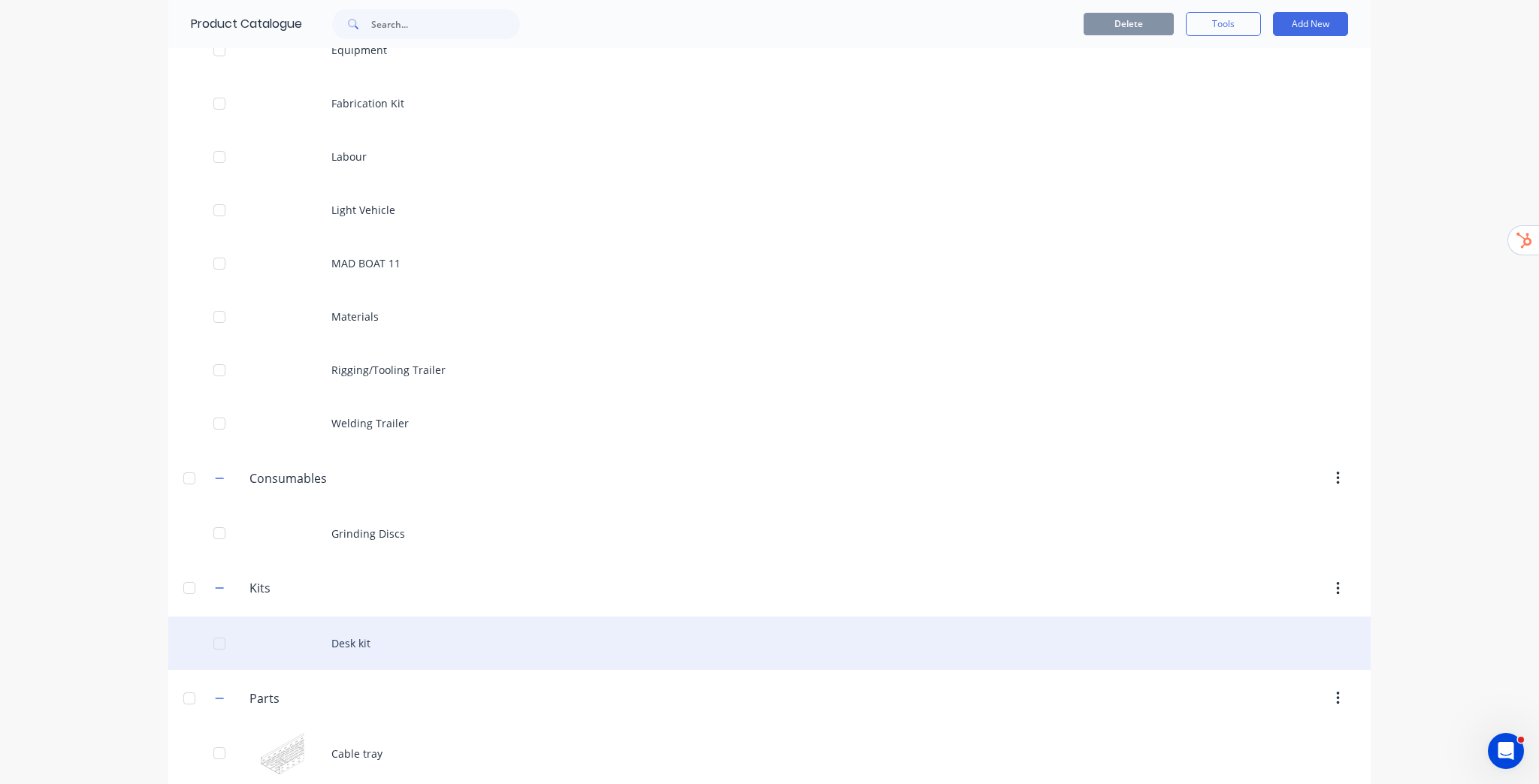
click at [356, 645] on div "Desk kit" at bounding box center [770, 644] width 1203 height 54
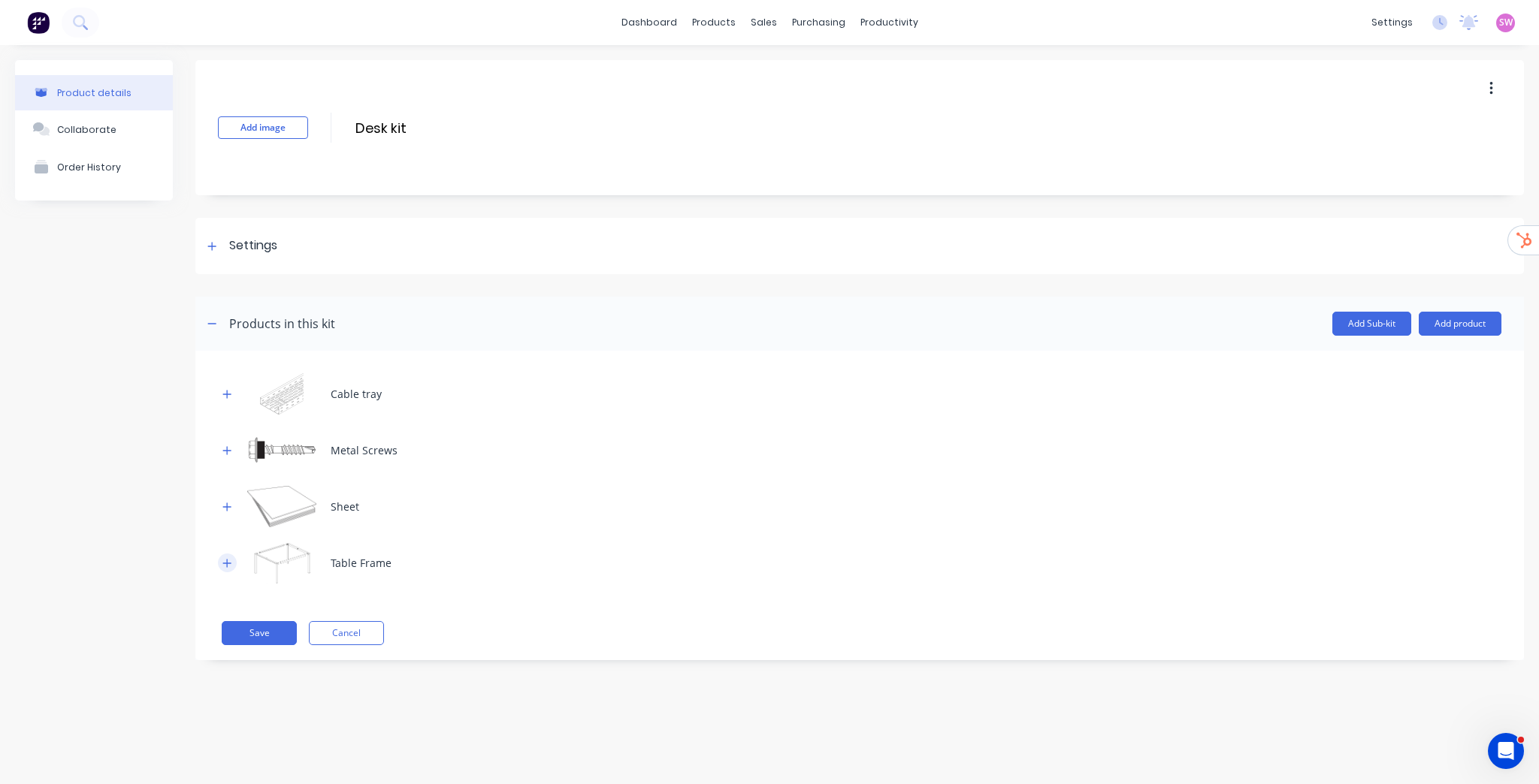
click at [229, 565] on icon "button" at bounding box center [226, 563] width 9 height 11
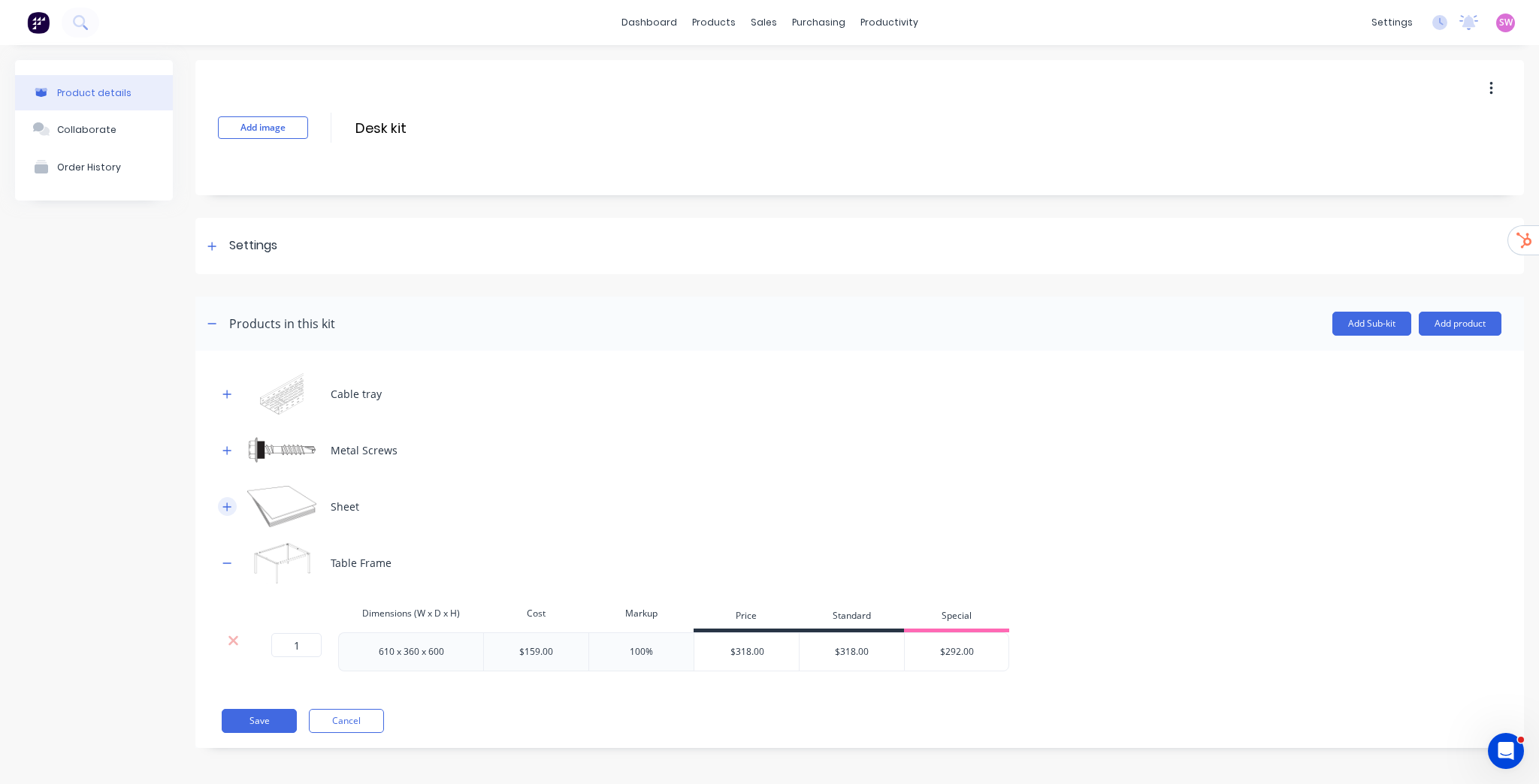
click at [228, 509] on icon "button" at bounding box center [226, 506] width 9 height 11
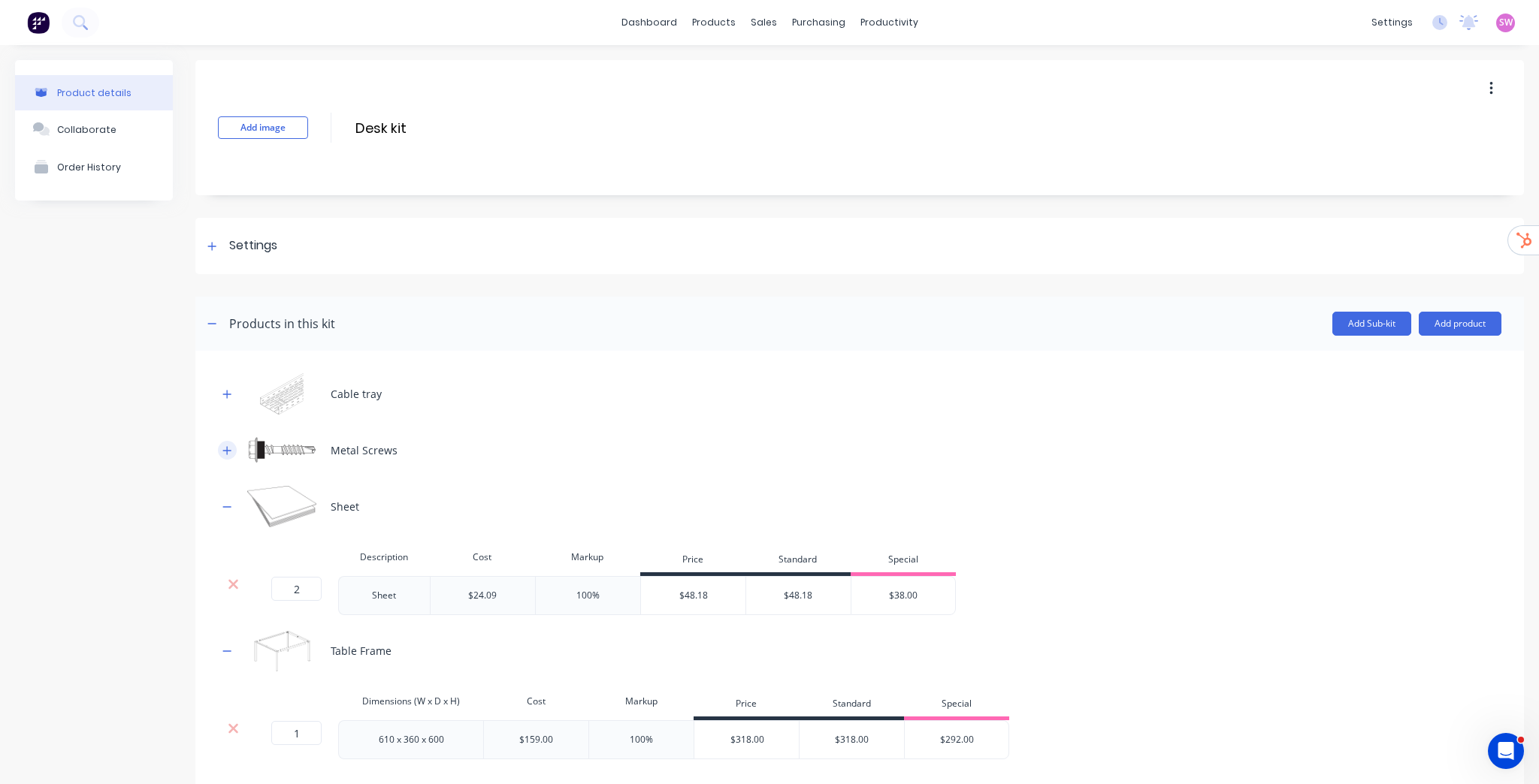
click at [228, 451] on icon "button" at bounding box center [226, 451] width 9 height 11
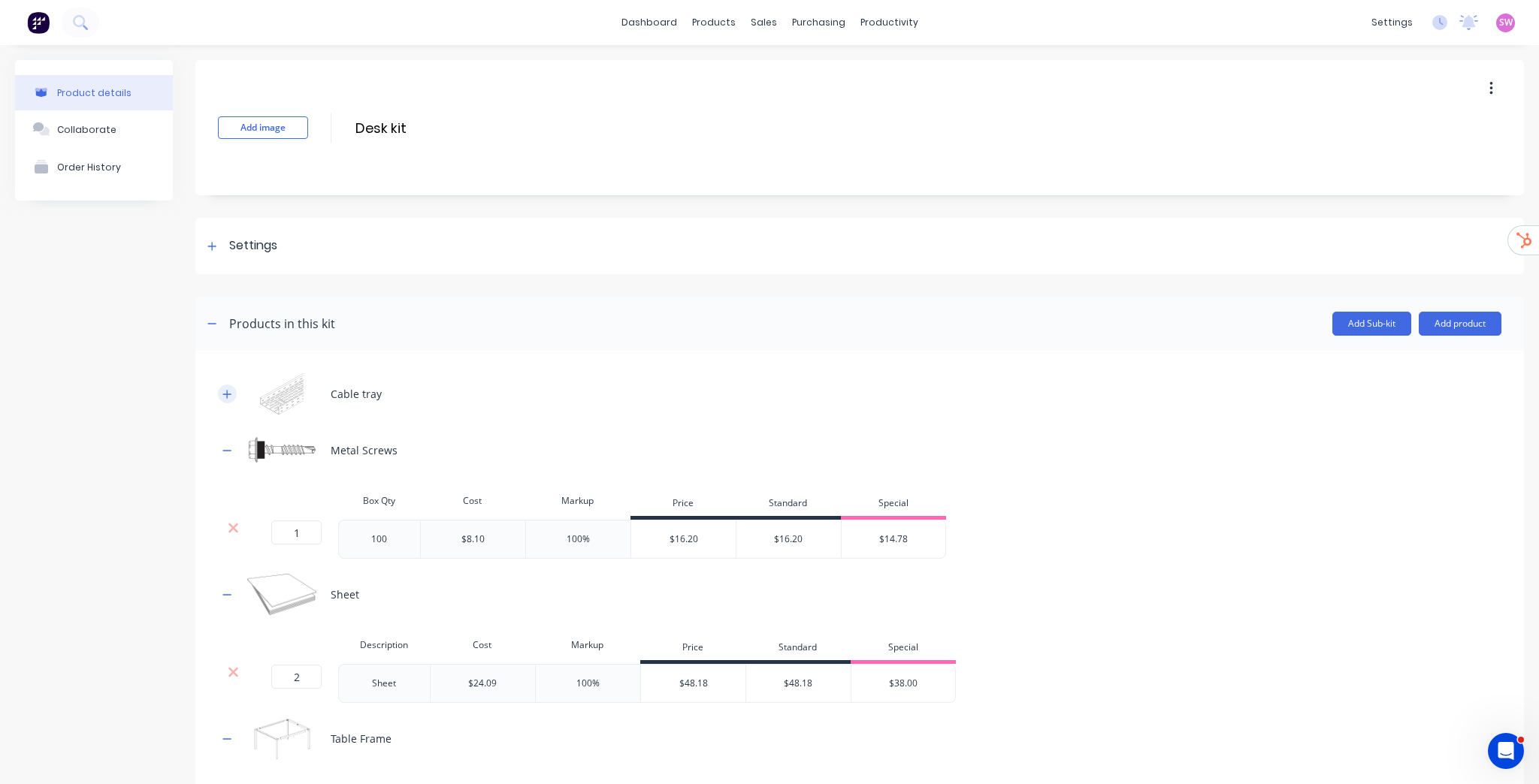
click at [223, 396] on icon "button" at bounding box center [226, 394] width 9 height 11
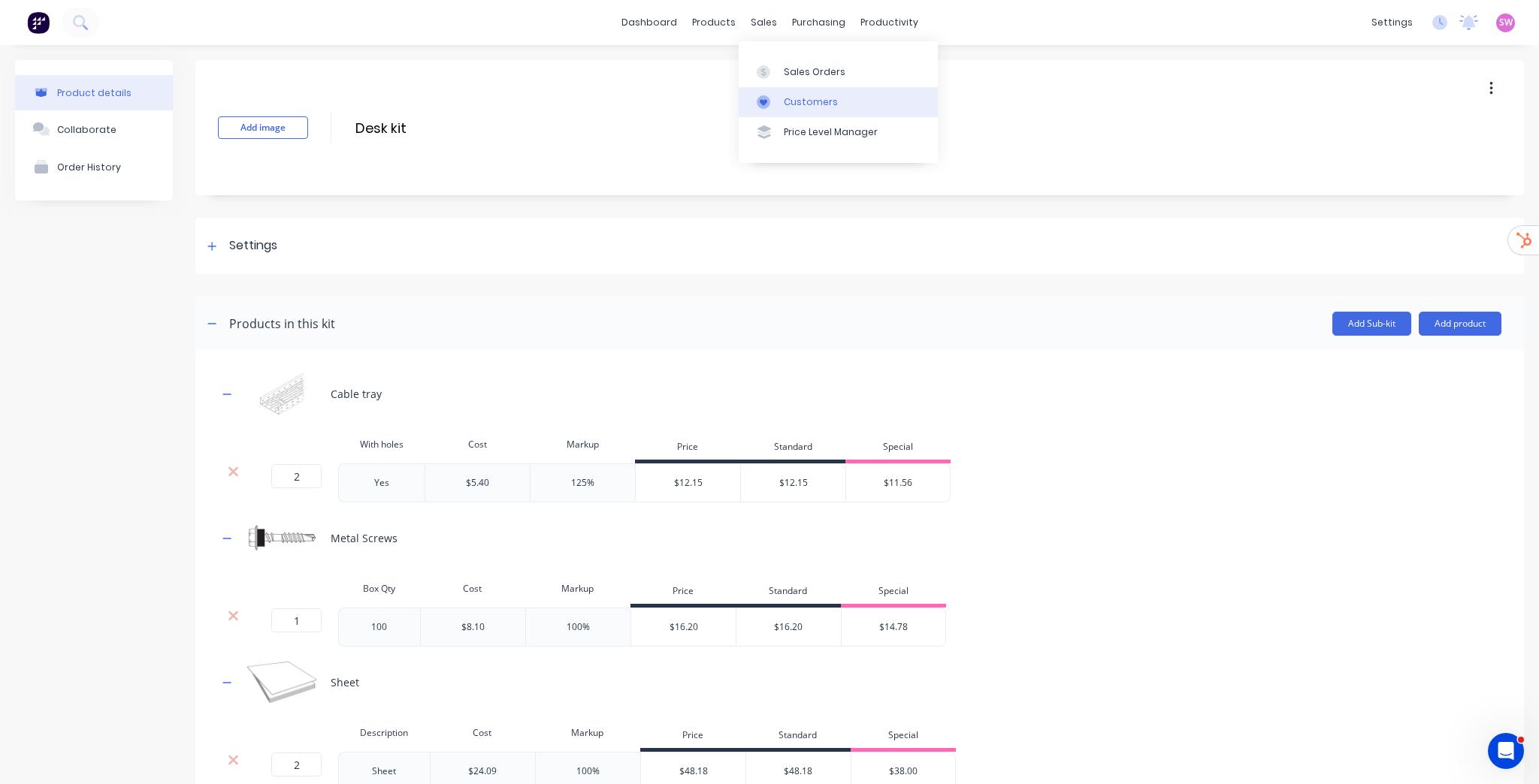
click at [813, 96] on div "Customers" at bounding box center [810, 102] width 54 height 14
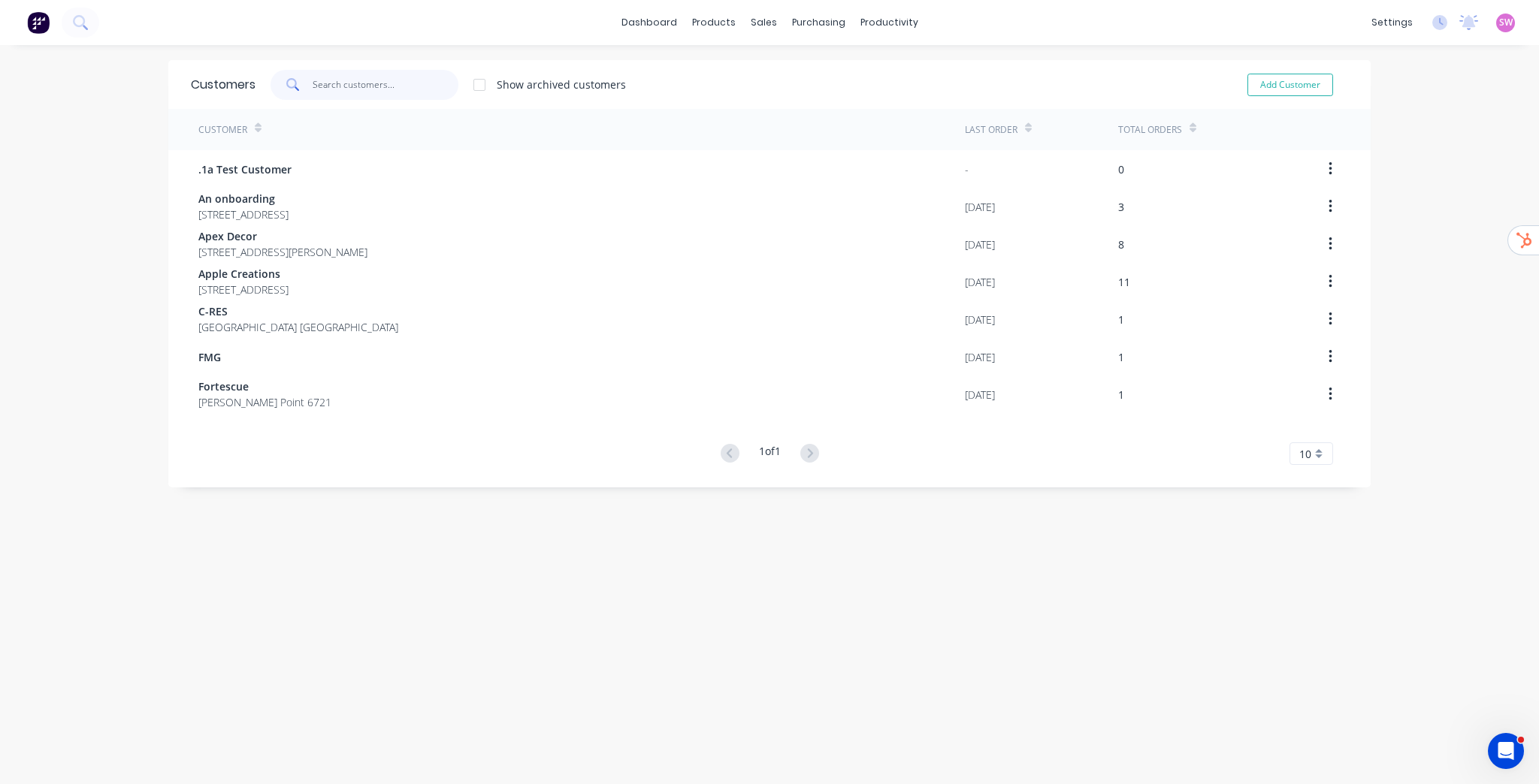
click at [355, 92] on input "text" at bounding box center [385, 85] width 146 height 30
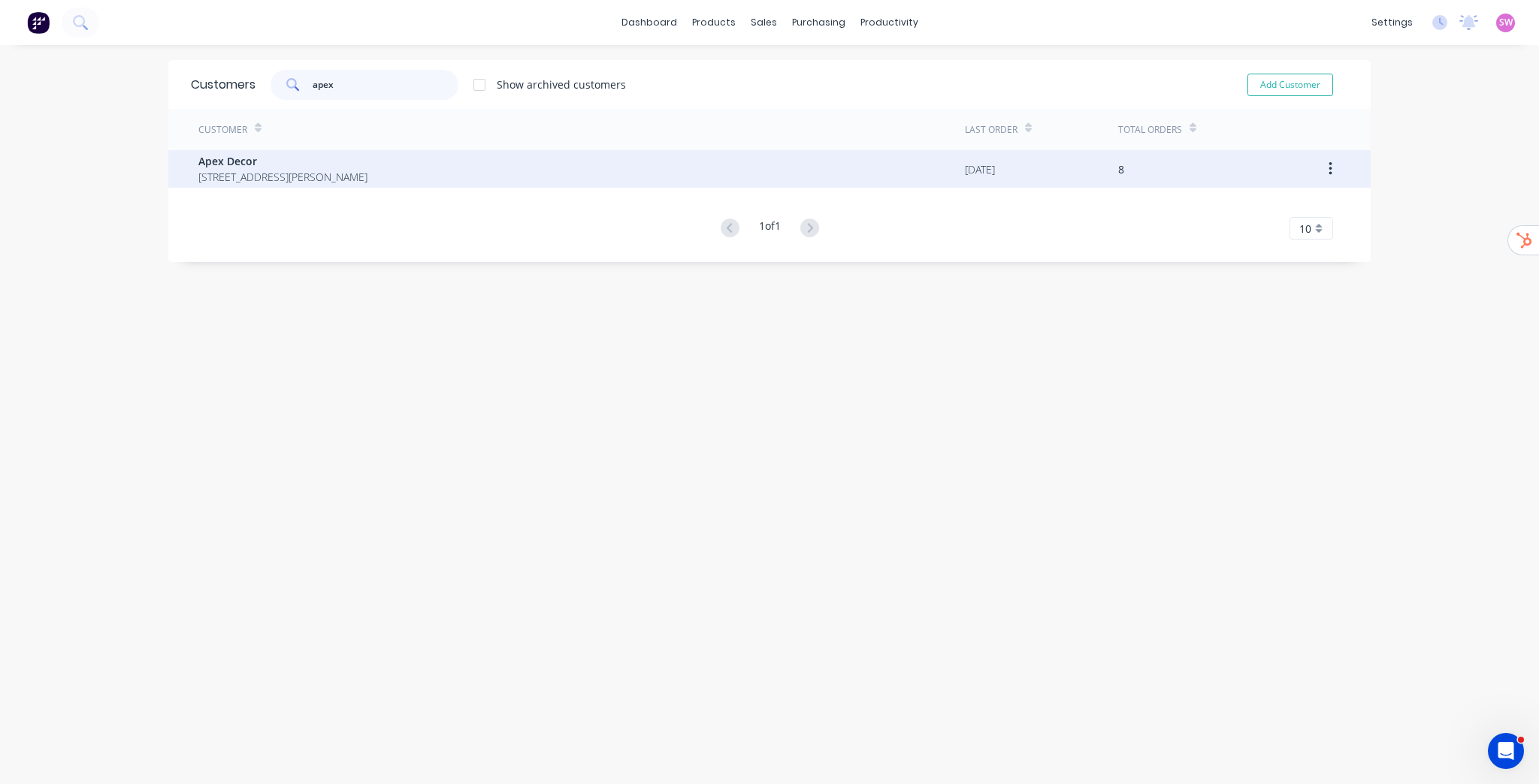
type input "apex"
click at [350, 159] on span "Apex Decor" at bounding box center [283, 161] width 169 height 16
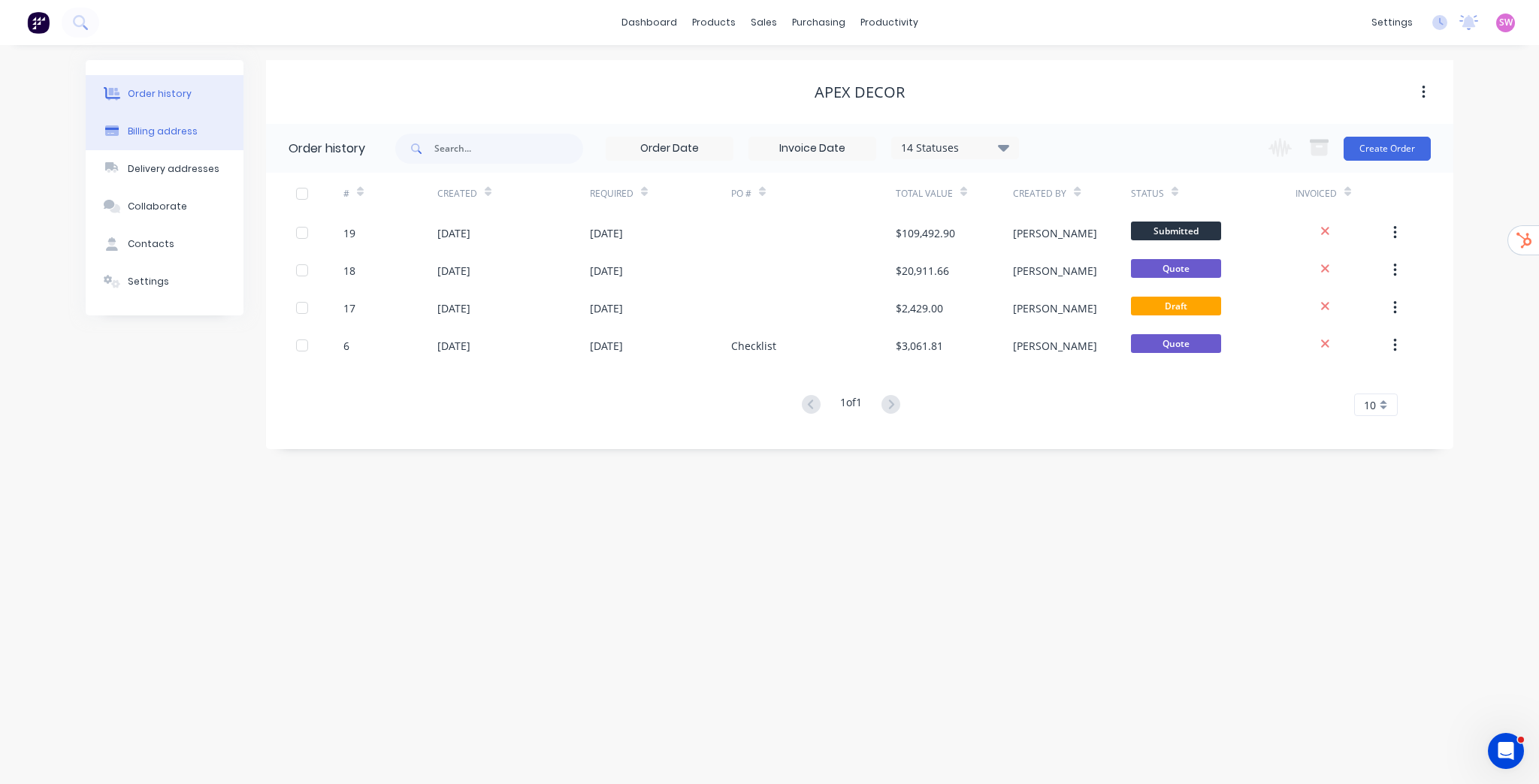
click at [164, 137] on div "Billing address" at bounding box center [162, 131] width 70 height 14
select select "AU"
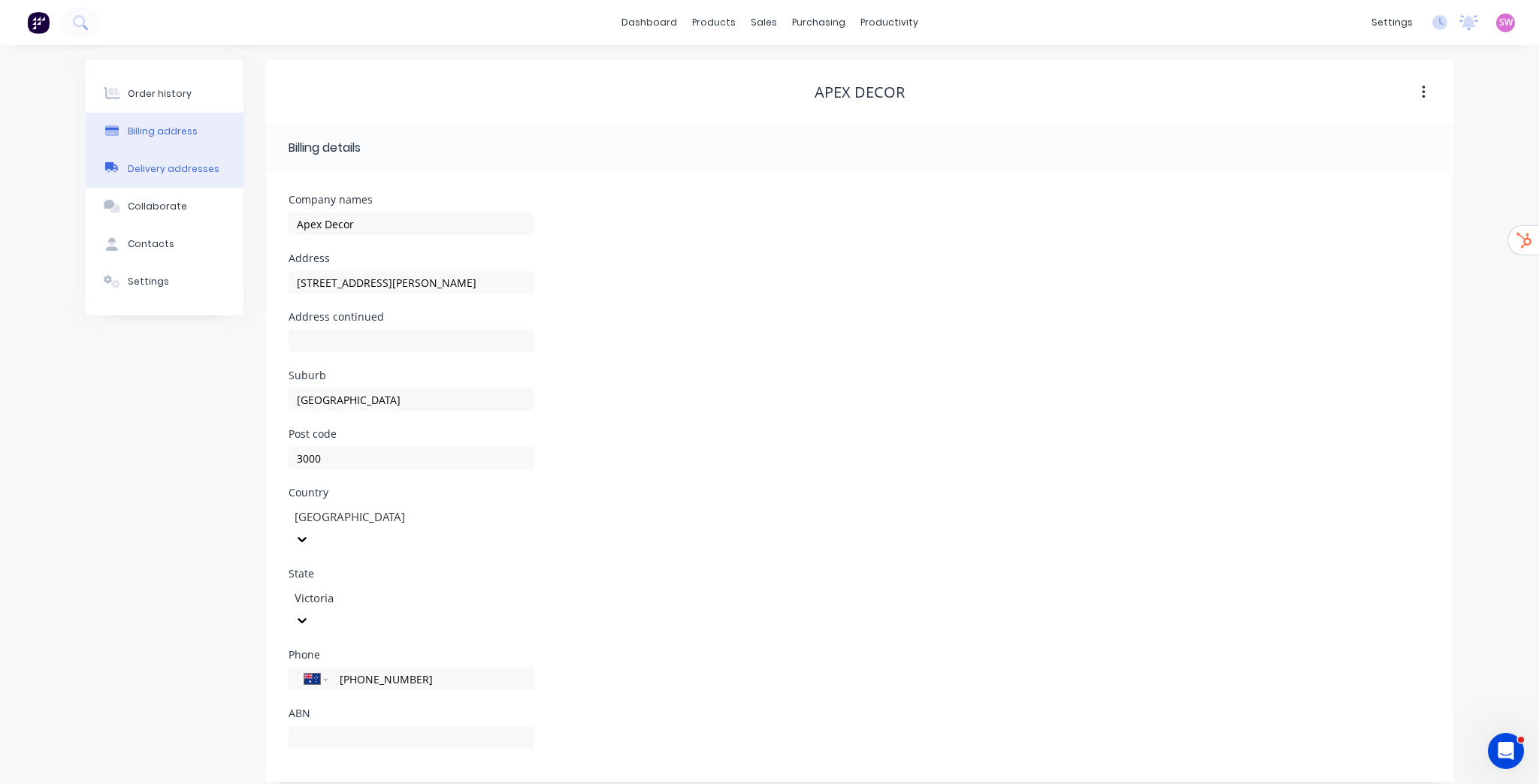
click at [171, 167] on div "Delivery addresses" at bounding box center [173, 169] width 92 height 14
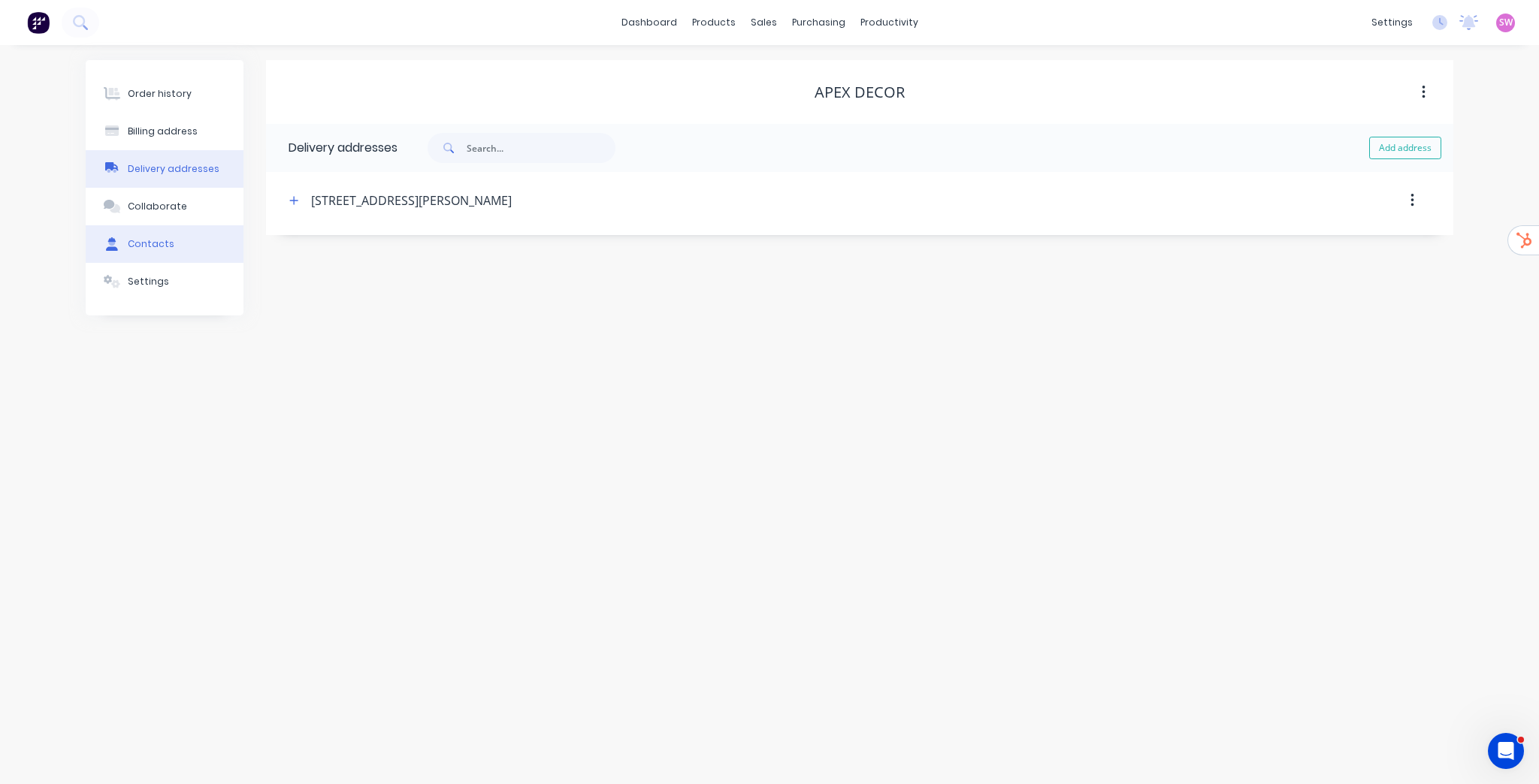
click at [139, 247] on div "Contacts" at bounding box center [150, 245] width 47 height 14
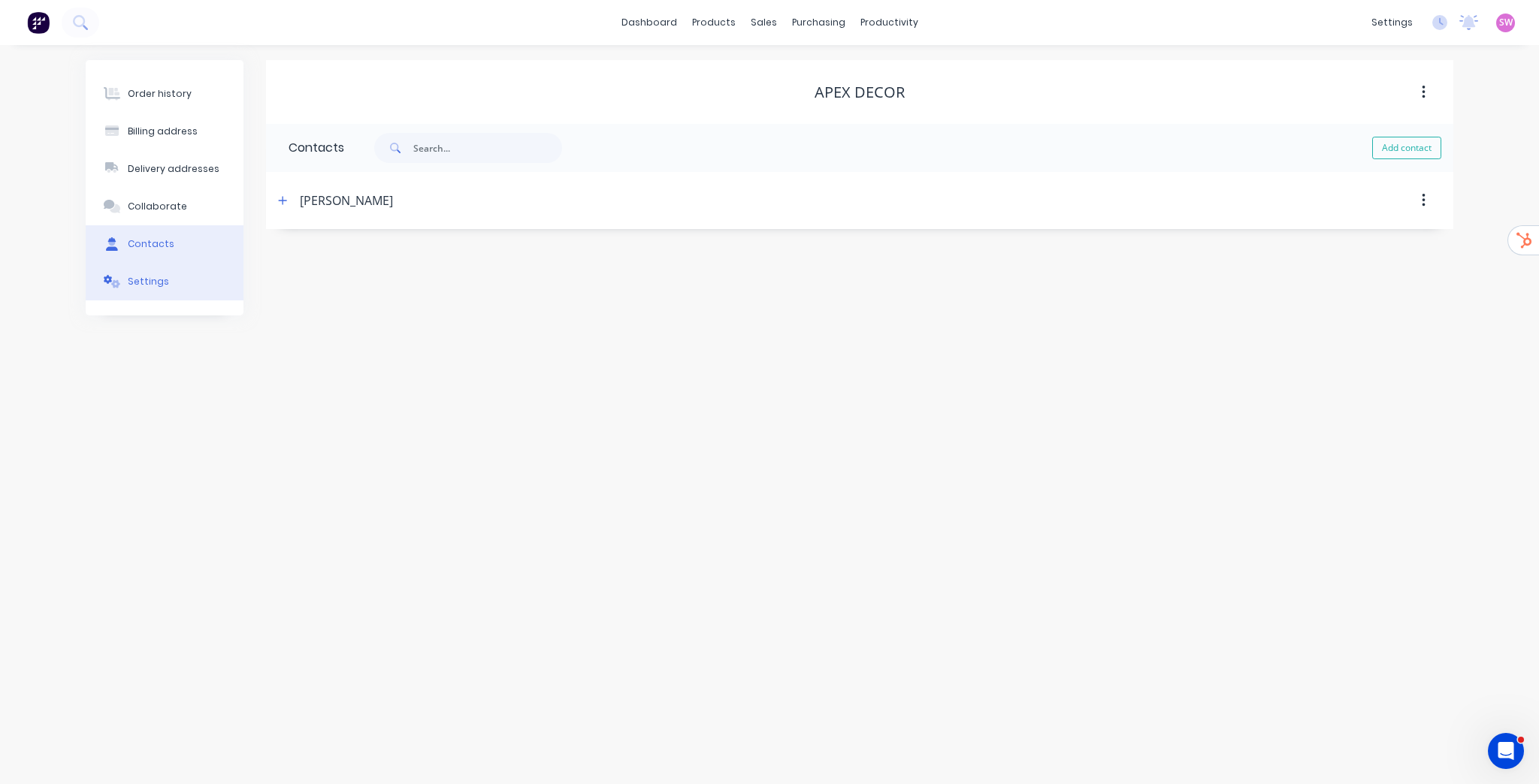
click at [161, 292] on button "Settings" at bounding box center [164, 282] width 157 height 38
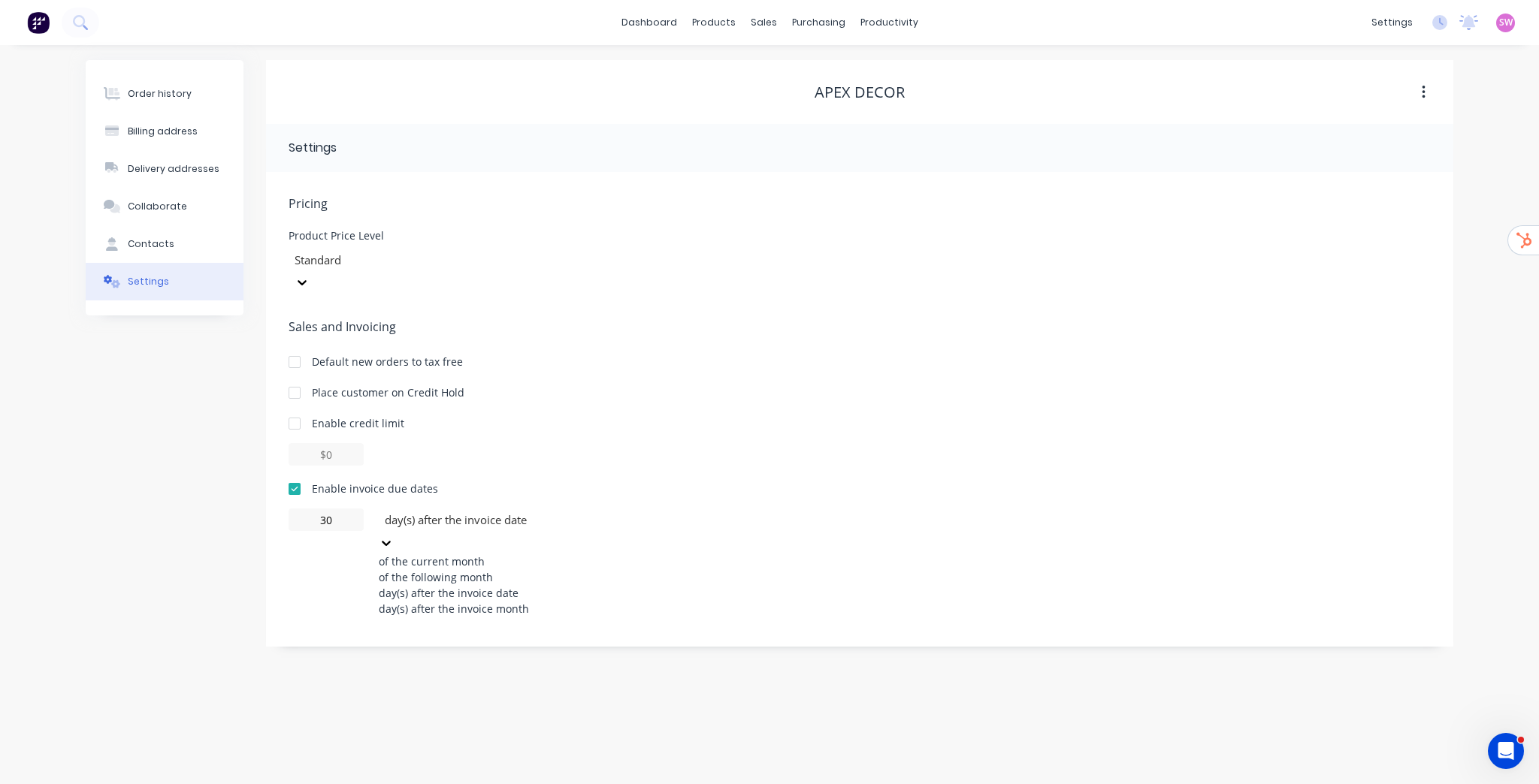
click at [455, 510] on div at bounding box center [491, 519] width 216 height 19
click at [630, 153] on div at bounding box center [981, 148] width 899 height 18
drag, startPoint x: 157, startPoint y: 97, endPoint x: 194, endPoint y: 108, distance: 38.6
click at [157, 96] on div "Order history" at bounding box center [159, 95] width 64 height 14
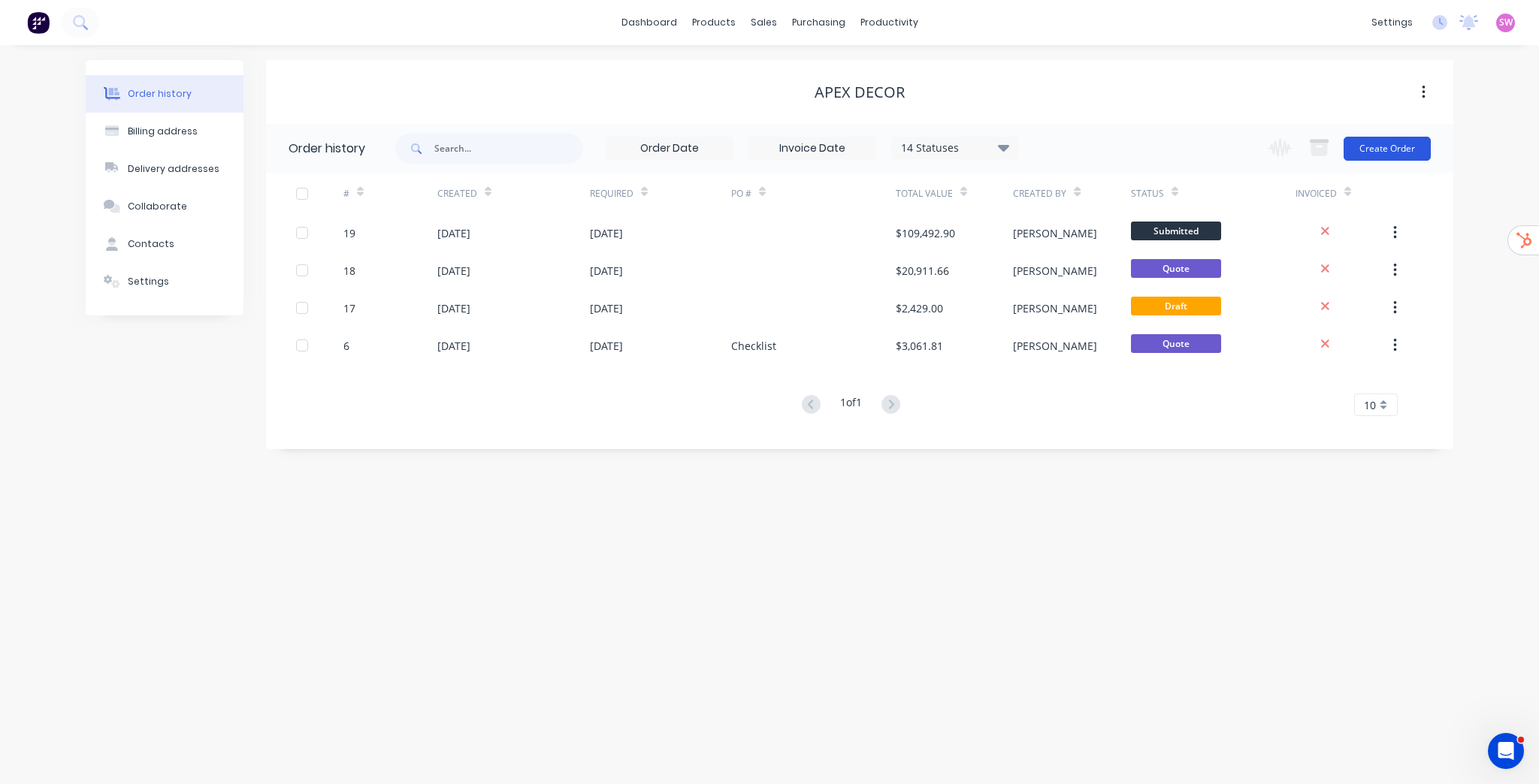
click at [1402, 143] on button "Create Order" at bounding box center [1388, 148] width 88 height 24
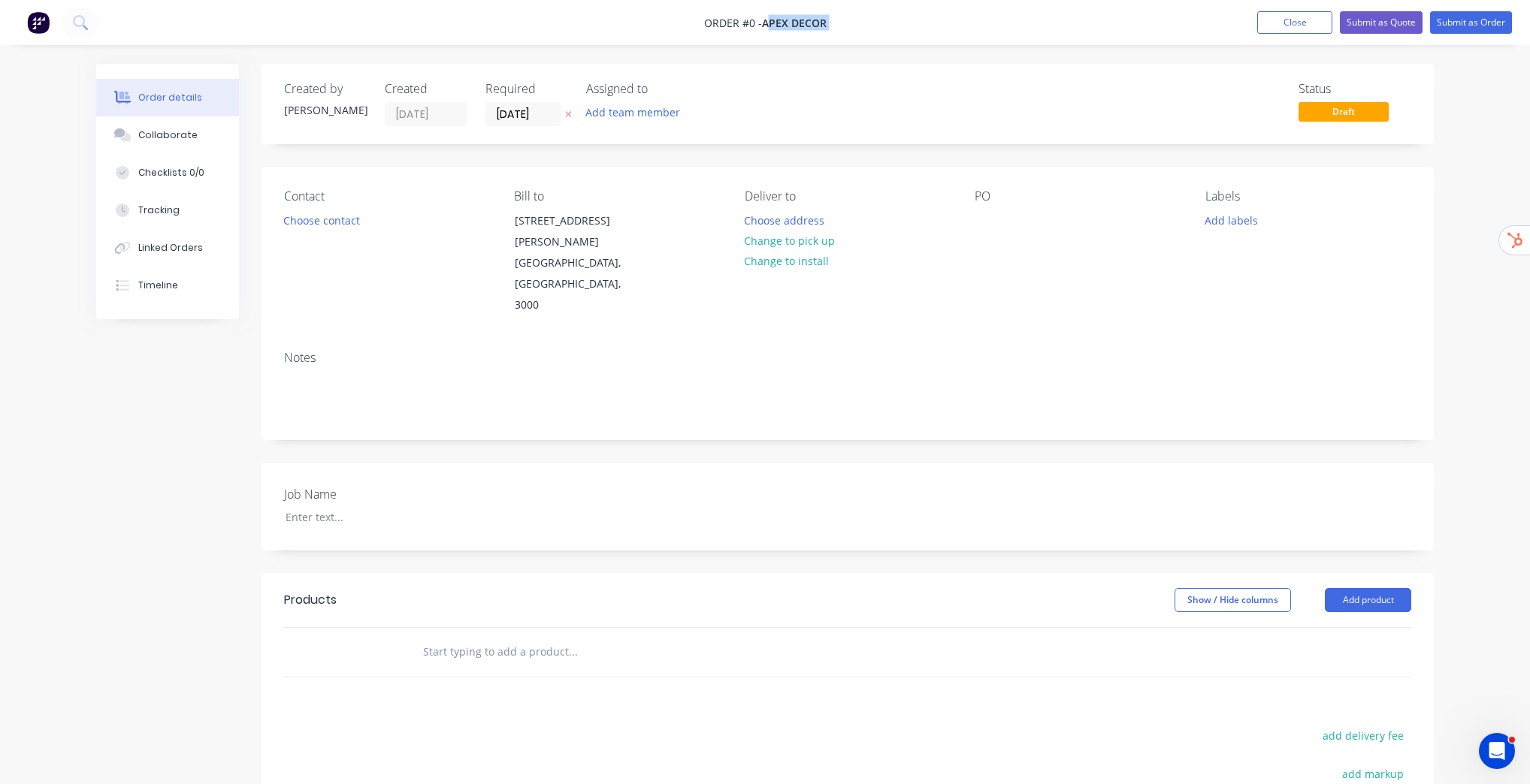
drag, startPoint x: 766, startPoint y: 27, endPoint x: 844, endPoint y: 14, distance: 79.1
click at [844, 14] on nav "Order #0 - Apex Decor Add product Close Submit as Quote Submit as Order" at bounding box center [765, 22] width 1530 height 45
click at [520, 116] on input "[DATE]" at bounding box center [523, 113] width 74 height 23
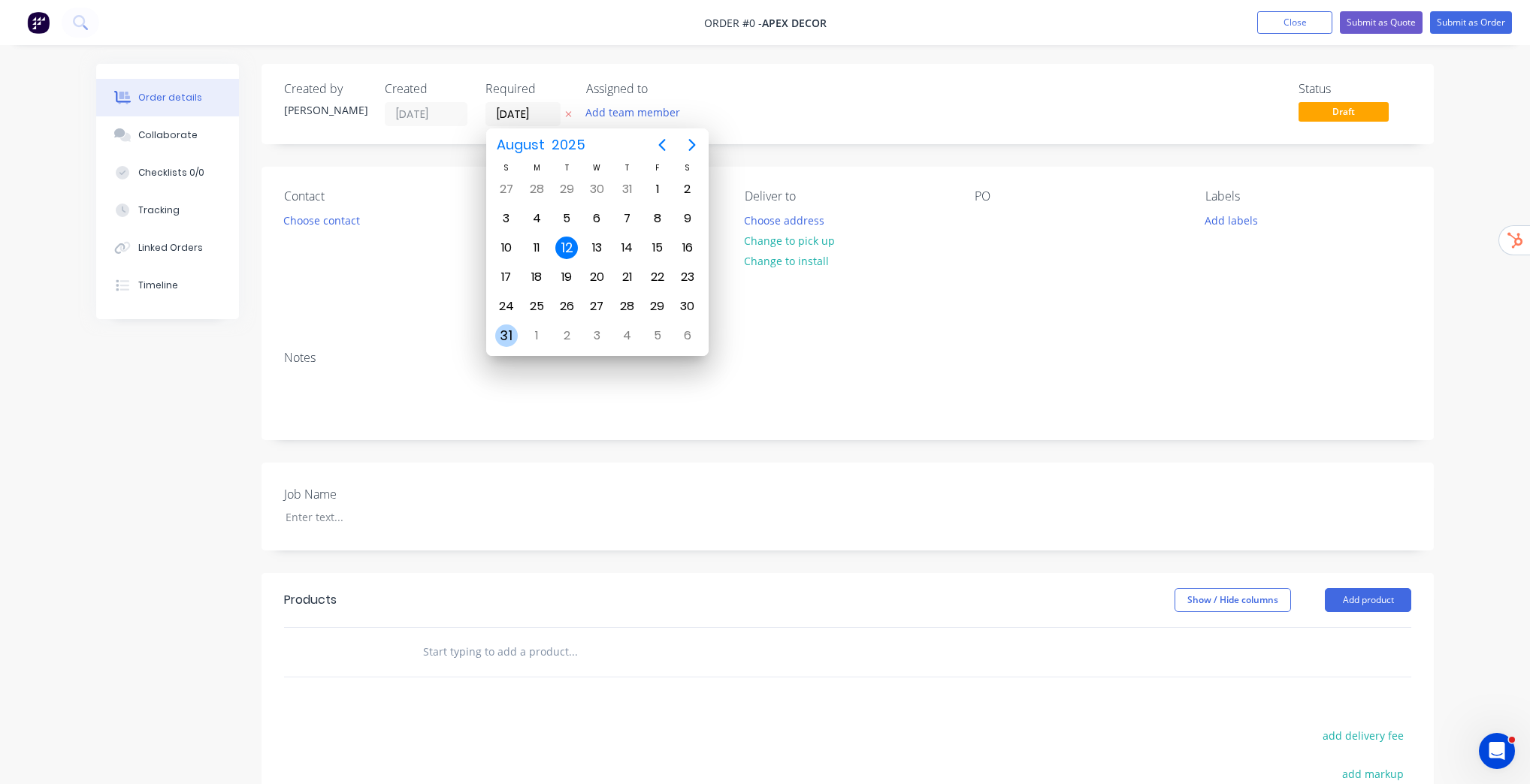
click at [510, 330] on div "31" at bounding box center [506, 335] width 23 height 23
type input "[DATE]"
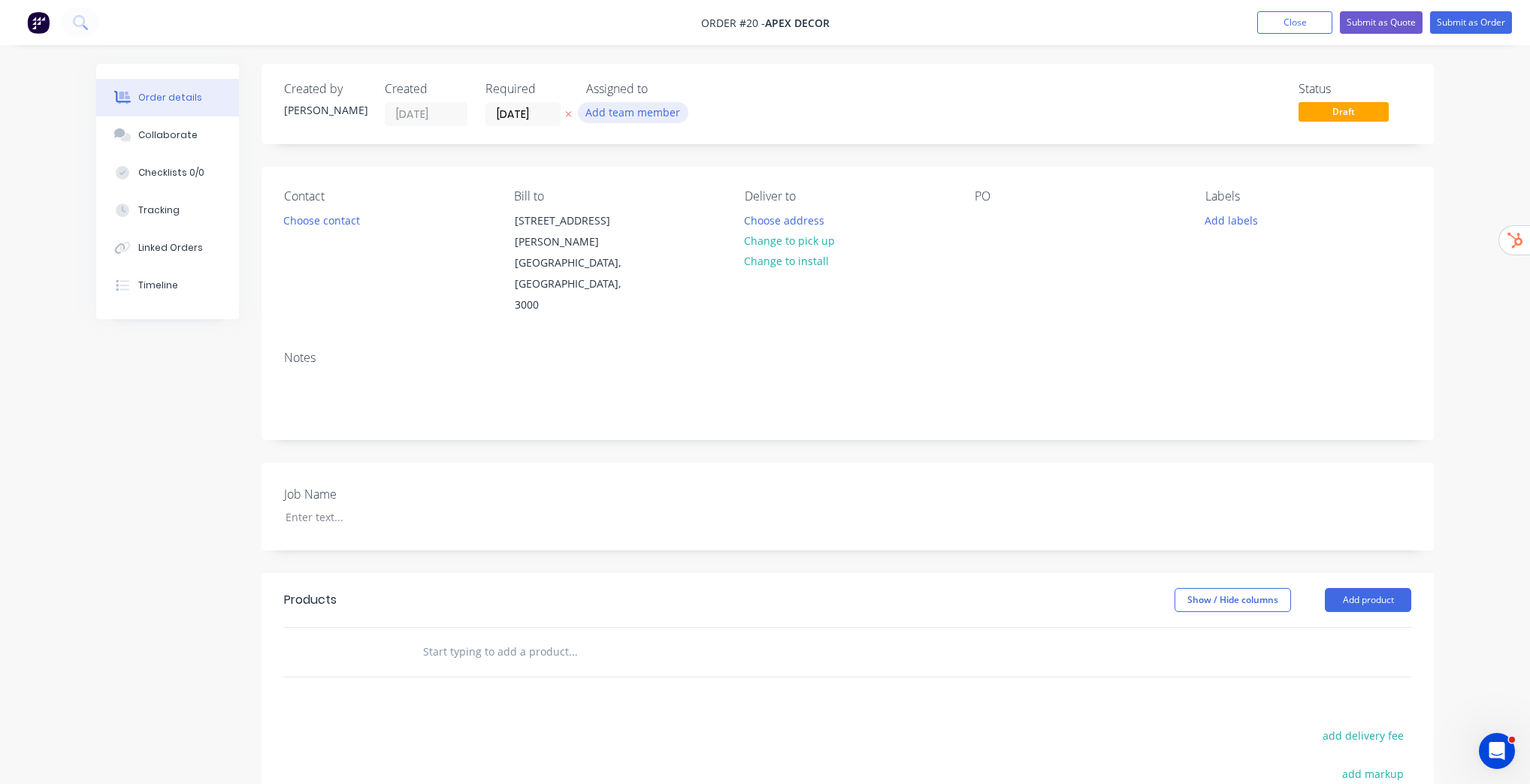
click at [657, 119] on button "Add team member" at bounding box center [632, 112] width 110 height 20
click at [872, 82] on div "Status Draft" at bounding box center [1074, 103] width 675 height 45
click at [357, 223] on button "Choose contact" at bounding box center [322, 220] width 93 height 20
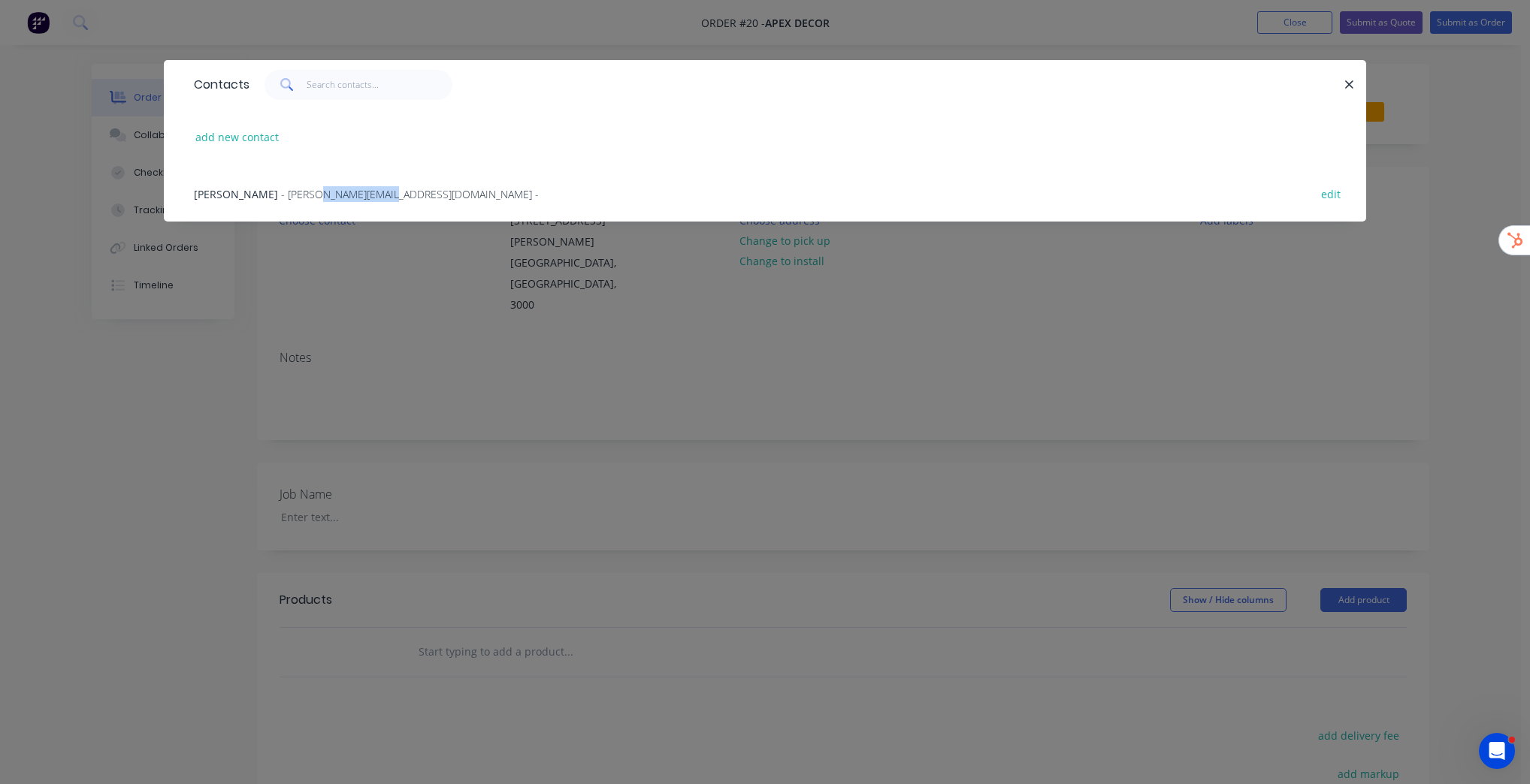
drag, startPoint x: 394, startPoint y: 201, endPoint x: 459, endPoint y: 207, distance: 65.3
click at [448, 204] on div "David Anderson - david@prestigedecor.com.au - edit" at bounding box center [765, 193] width 1157 height 57
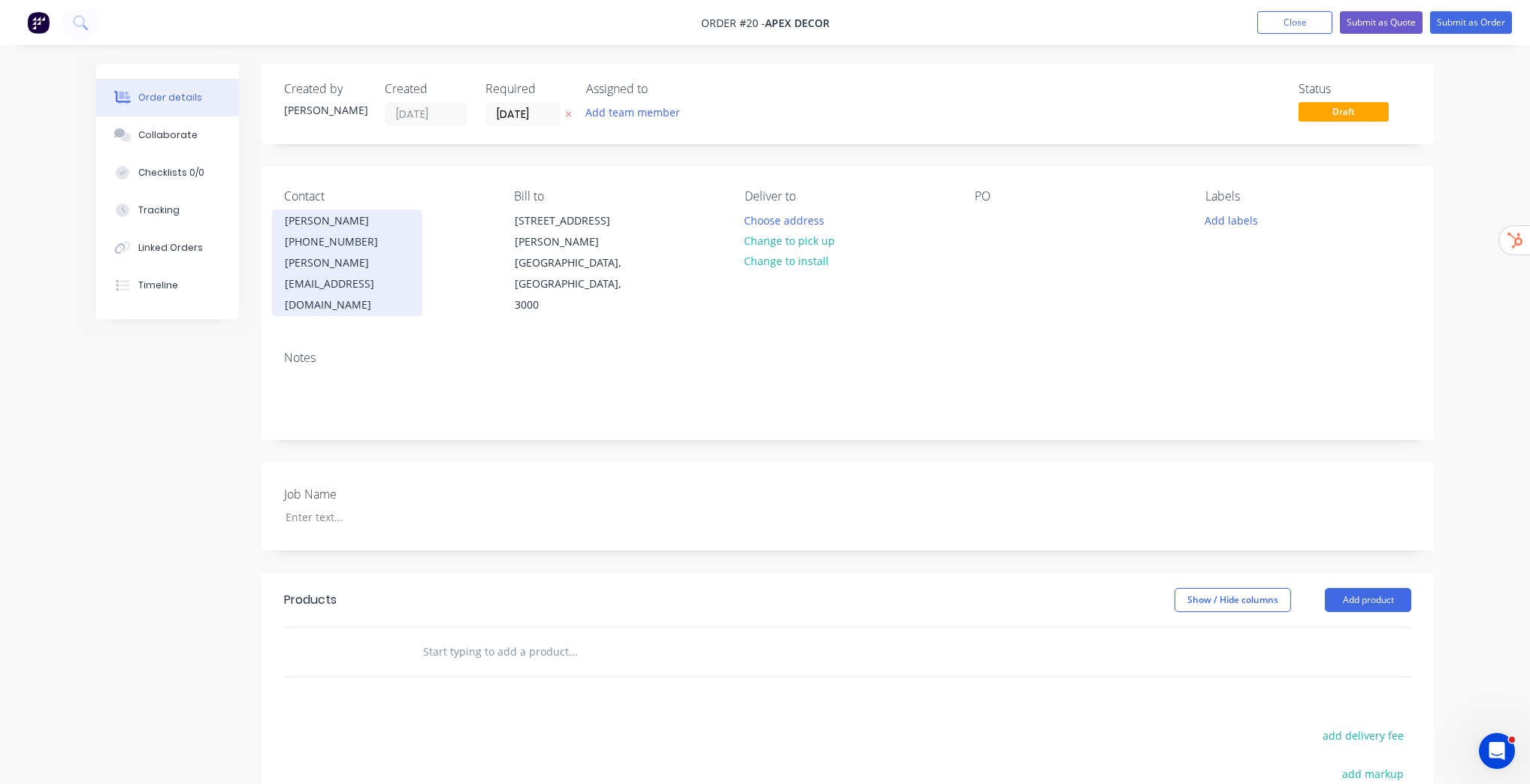
click at [336, 240] on div "[PHONE_NUMBER]" at bounding box center [346, 241] width 124 height 21
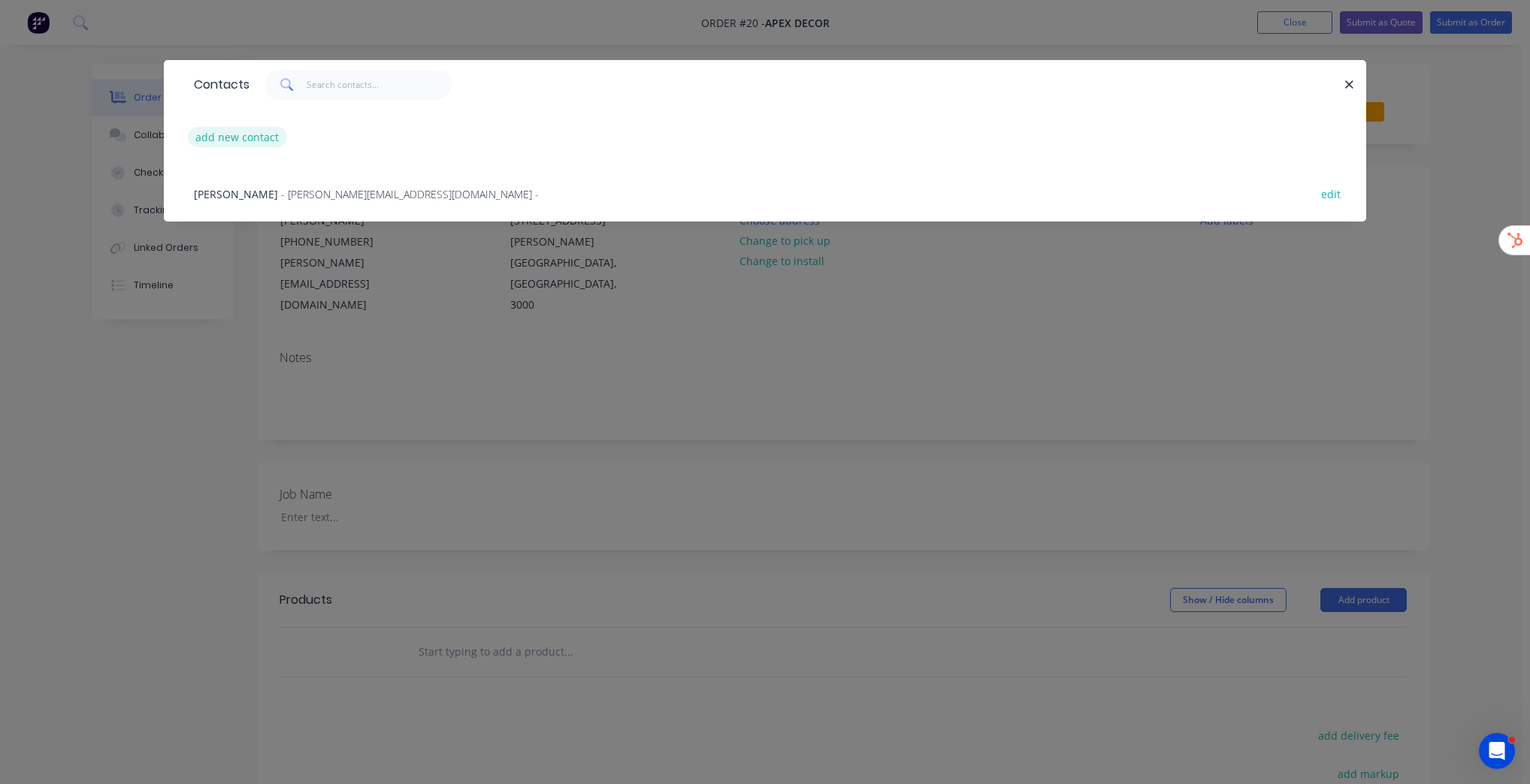
click at [236, 136] on button "add new contact" at bounding box center [238, 137] width 100 height 20
select select "AU"
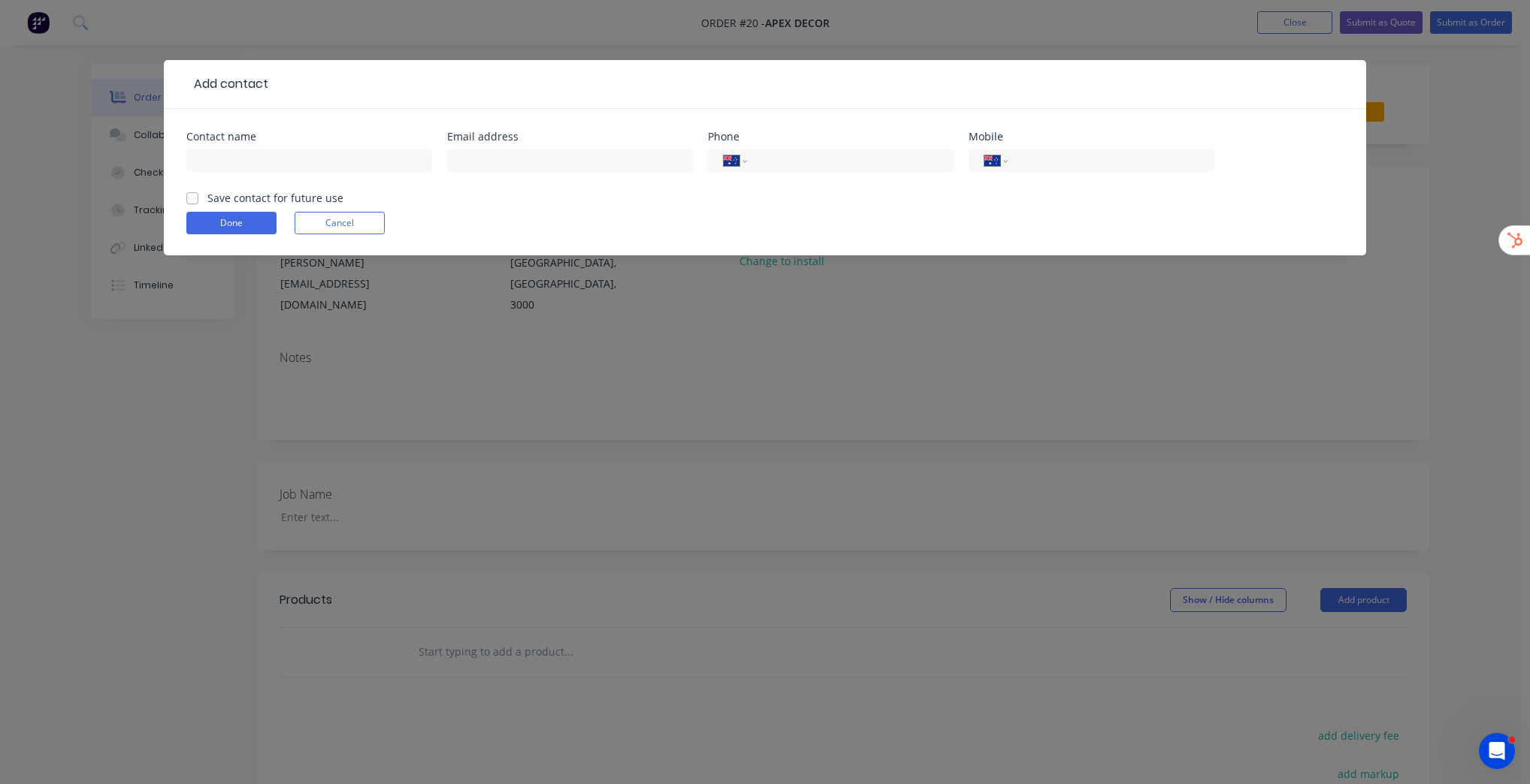
click at [207, 195] on label "Save contact for future use" at bounding box center [275, 198] width 136 height 16
click at [192, 195] on input "Save contact for future use" at bounding box center [192, 197] width 12 height 14
checkbox input "true"
click at [354, 225] on button "Cancel" at bounding box center [339, 223] width 91 height 23
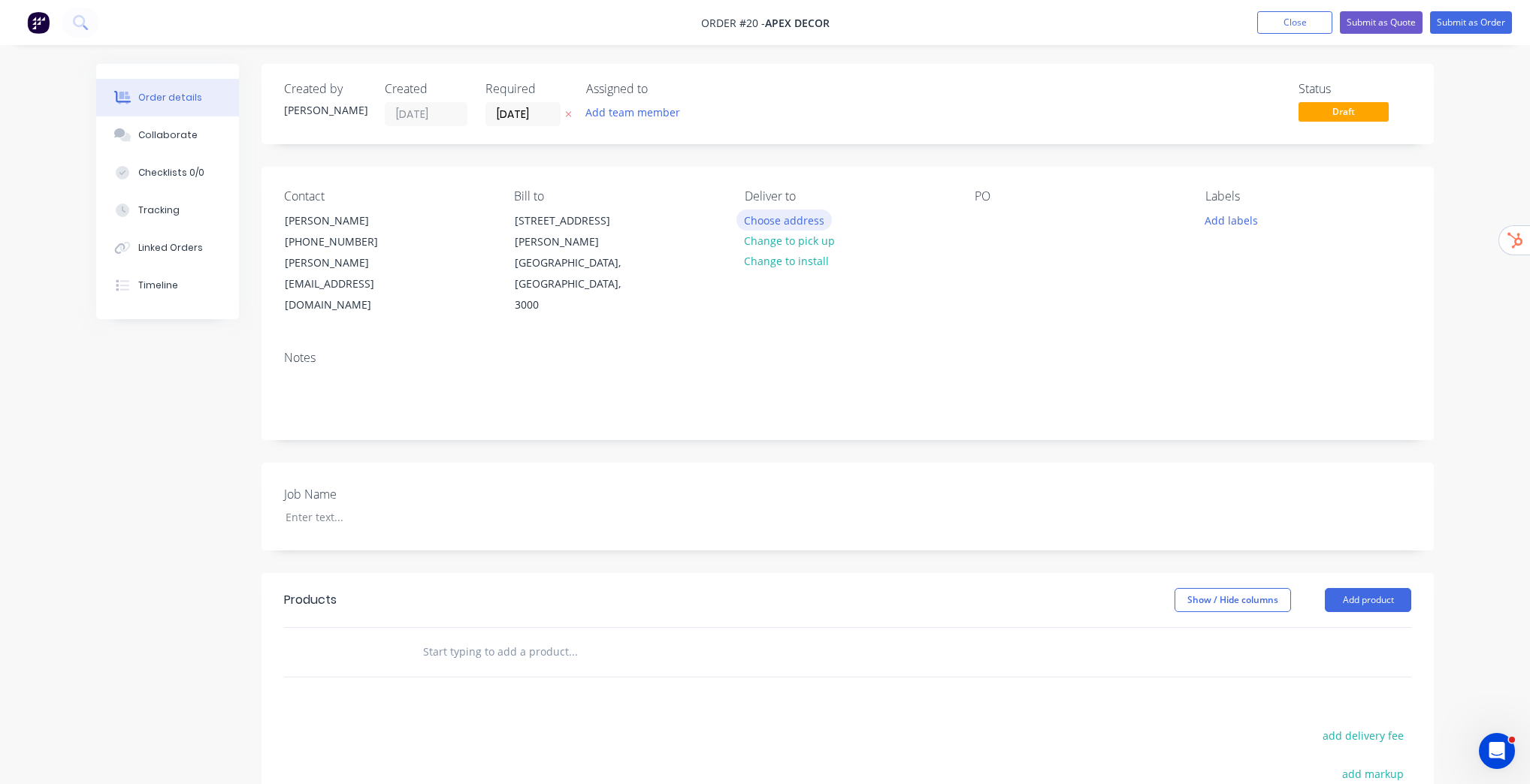
click at [778, 215] on button "Choose address" at bounding box center [784, 220] width 97 height 20
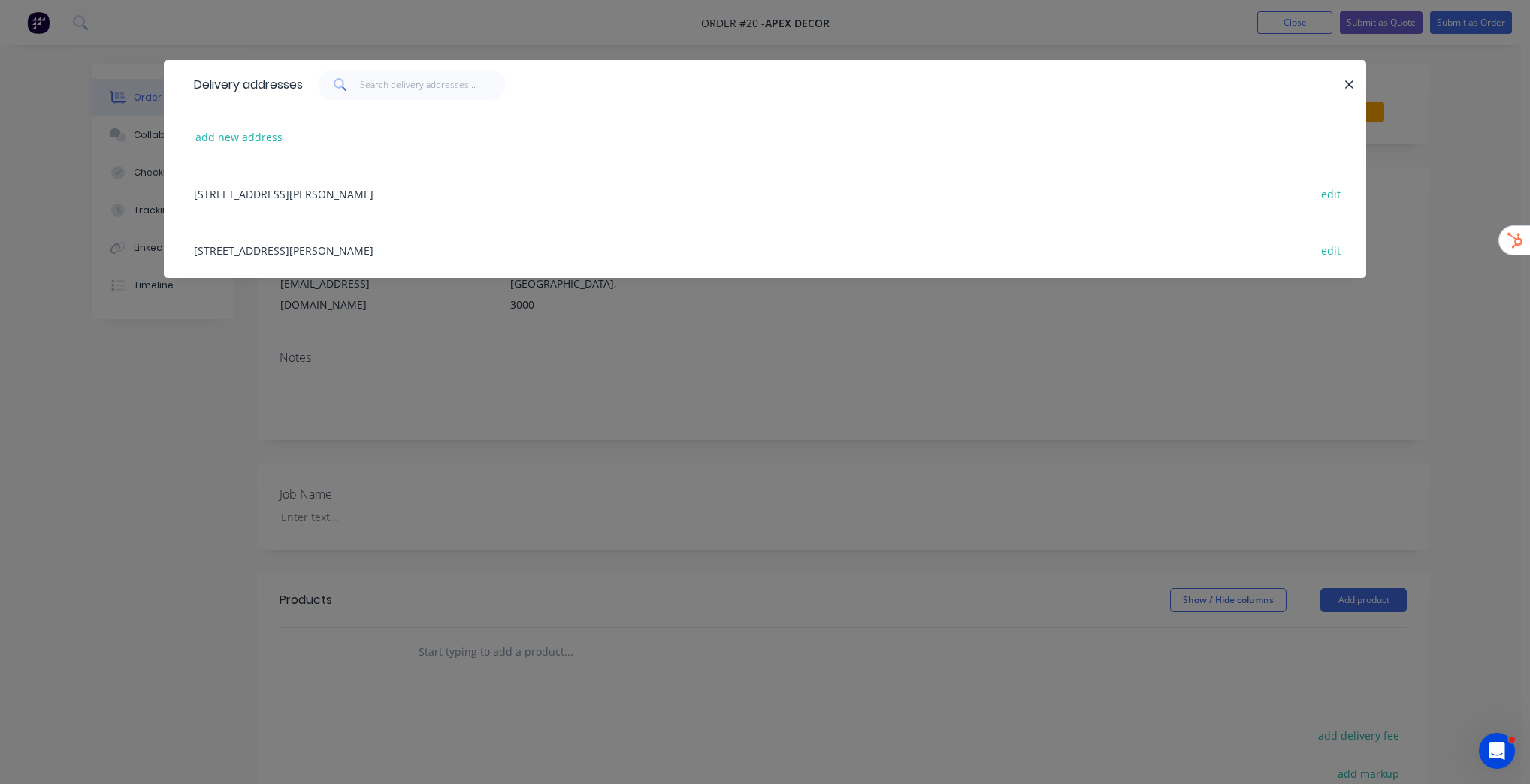
click at [1337, 81] on div at bounding box center [822, 85] width 1040 height 30
click at [1344, 82] on icon "button" at bounding box center [1349, 85] width 10 height 14
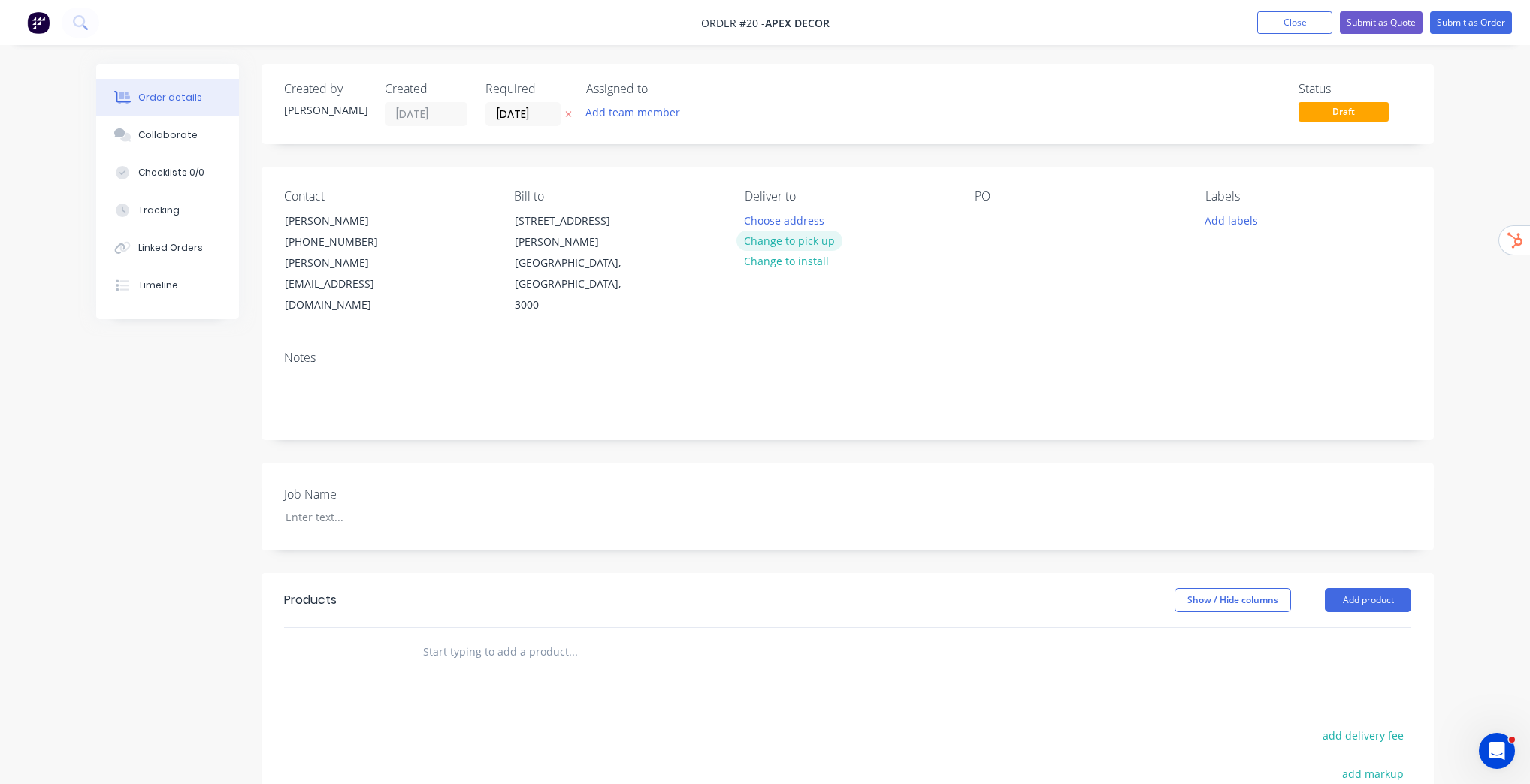
click at [789, 243] on button "Change to pick up" at bounding box center [789, 241] width 107 height 20
click at [804, 267] on button "Change to install" at bounding box center [786, 263] width 101 height 20
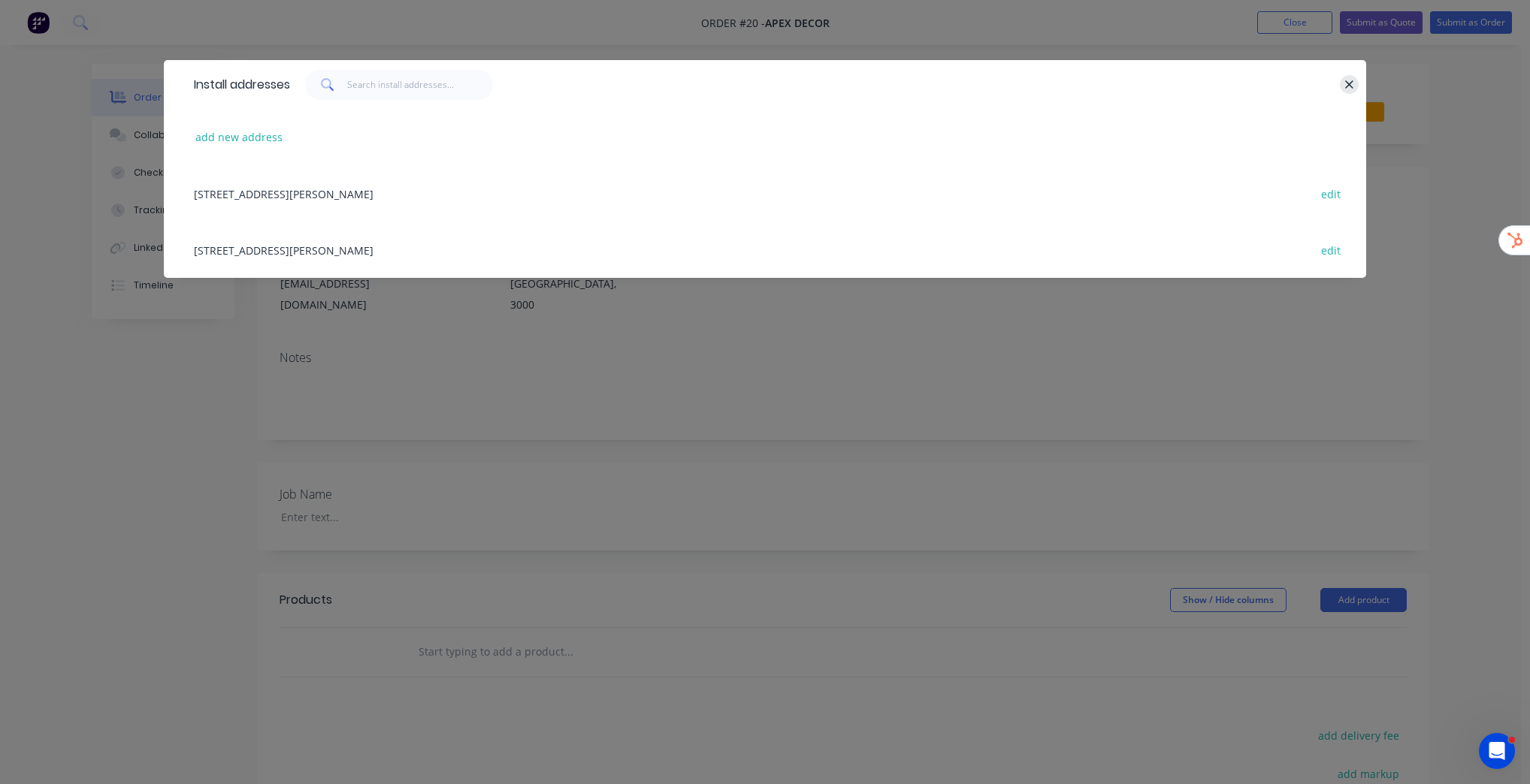
click at [1347, 78] on icon "button" at bounding box center [1349, 85] width 10 height 14
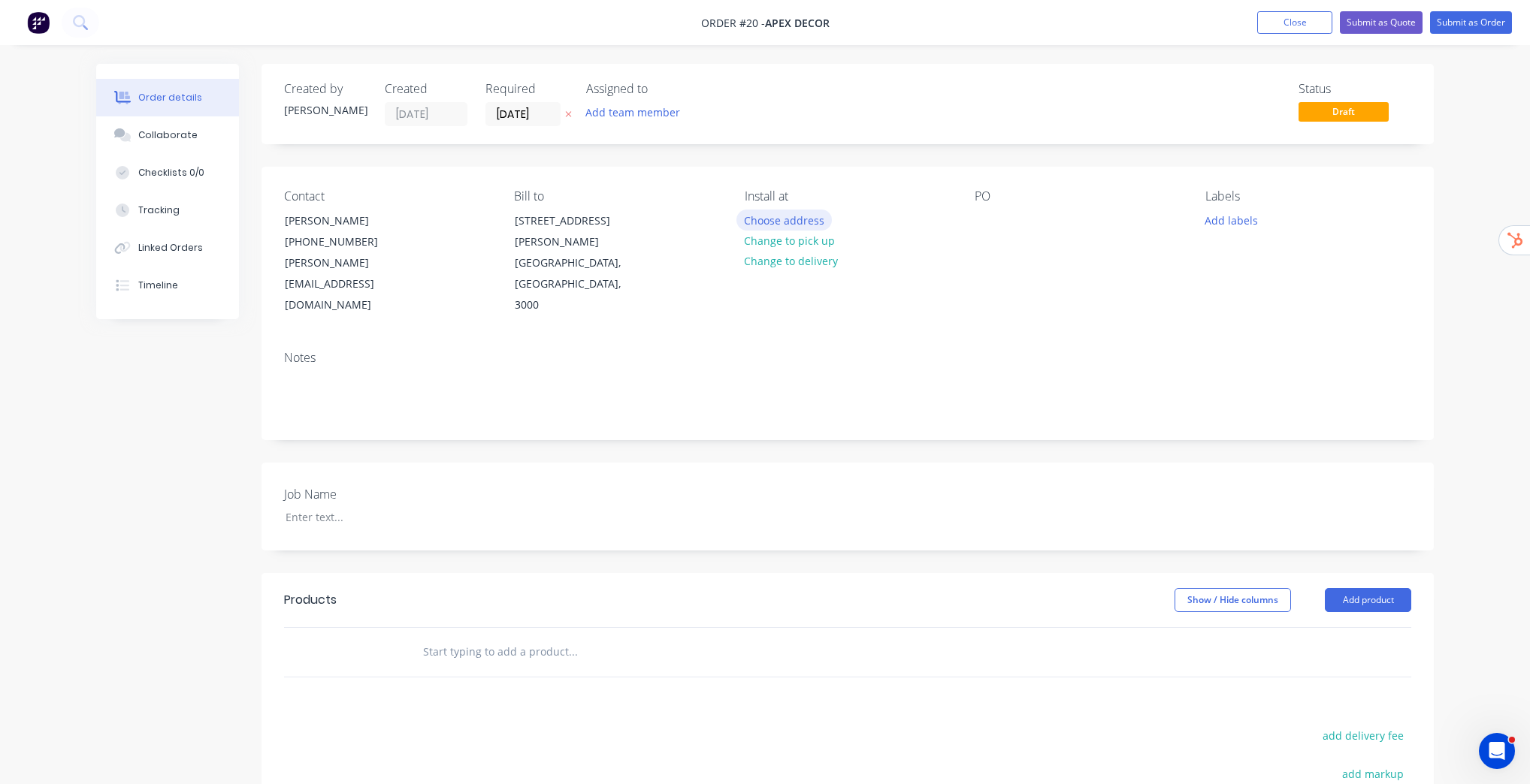
click at [799, 224] on button "Choose address" at bounding box center [784, 220] width 97 height 20
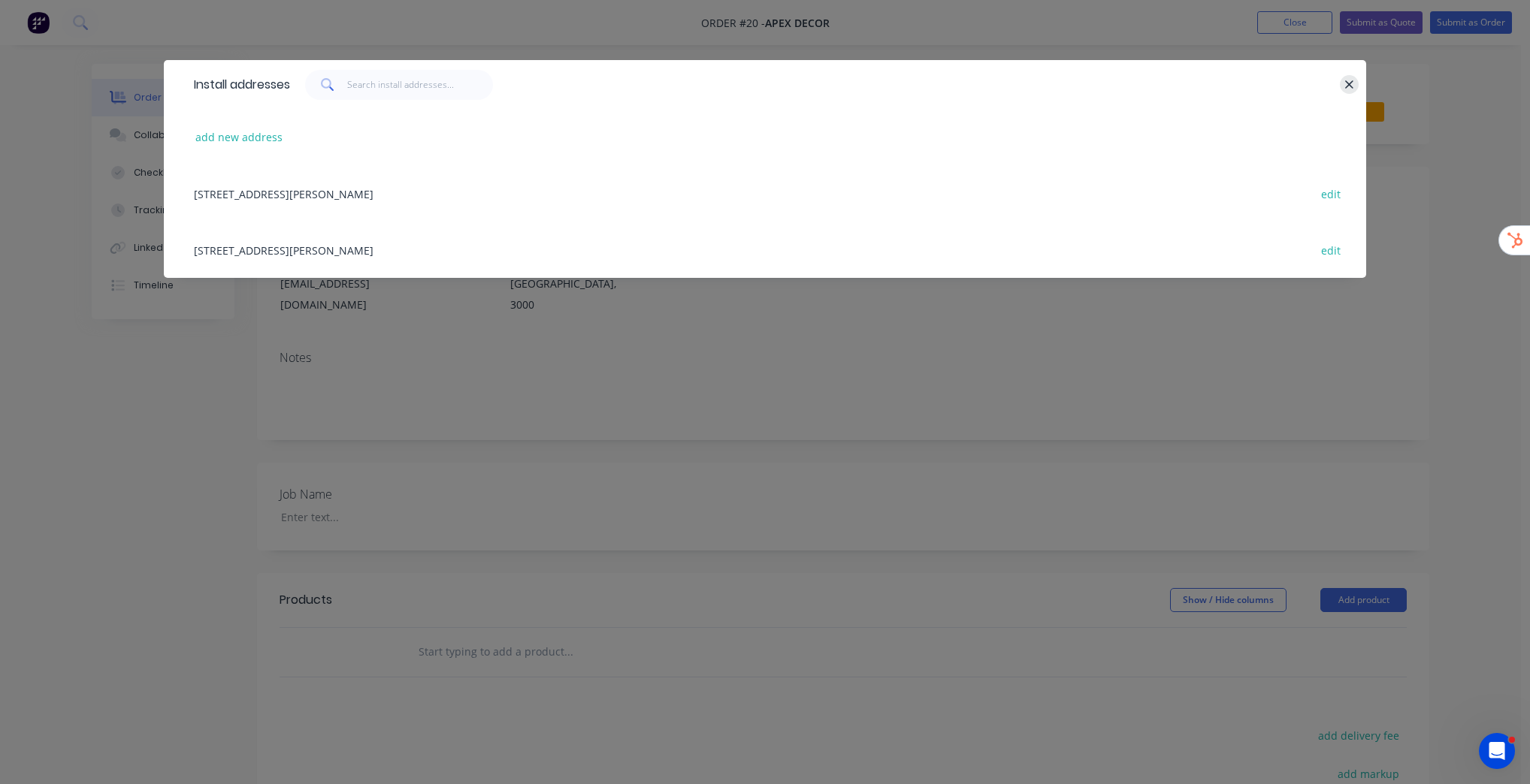
click at [1347, 88] on icon "button" at bounding box center [1349, 85] width 8 height 8
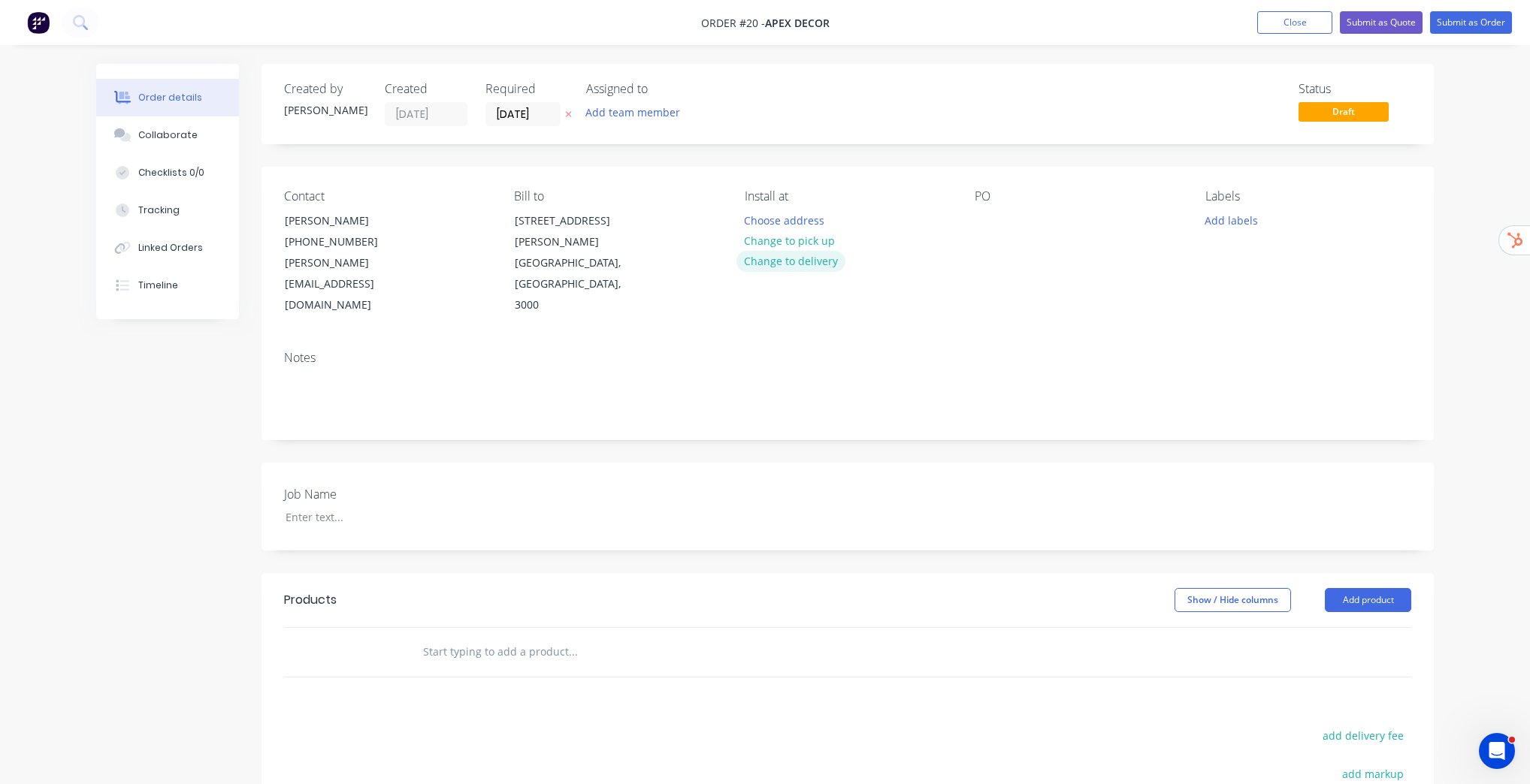
click at [808, 260] on button "Change to delivery" at bounding box center [791, 261] width 109 height 20
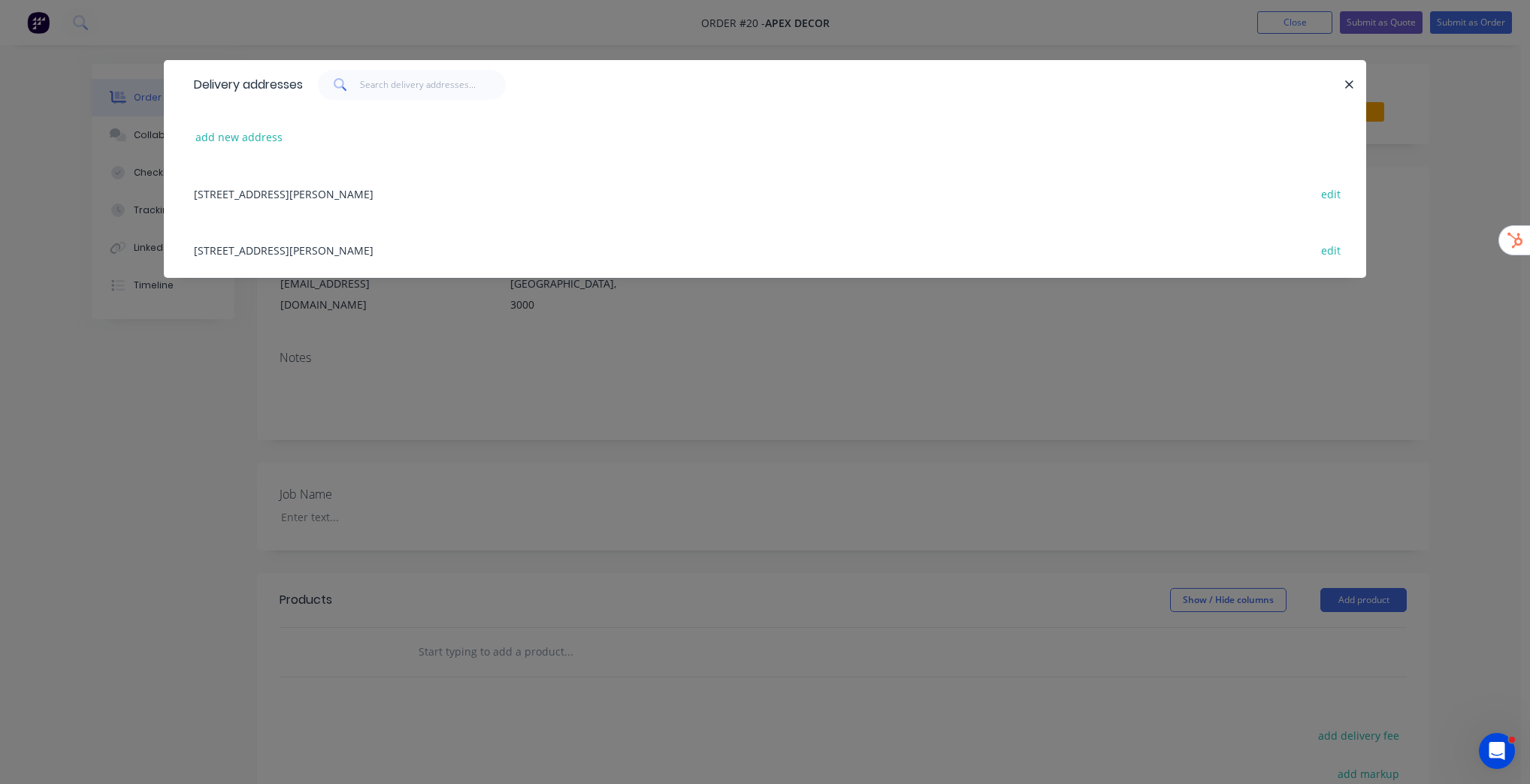
click at [349, 194] on div "789 Collins Street, Melbourne, Victoria, Australia, 3000 edit" at bounding box center [765, 193] width 1157 height 57
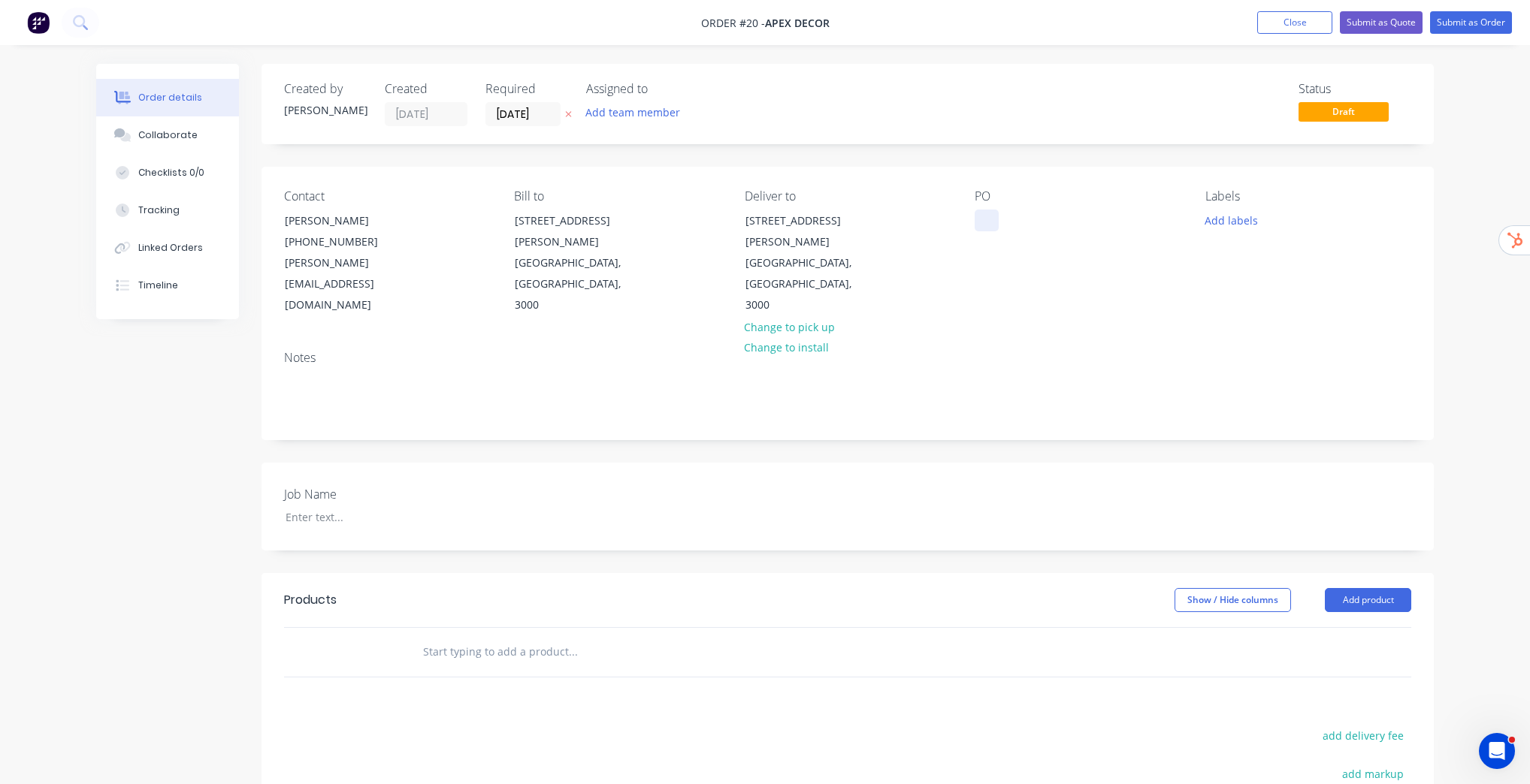
click at [989, 217] on div at bounding box center [986, 221] width 24 height 22
click at [1239, 217] on button "Add labels" at bounding box center [1230, 220] width 69 height 20
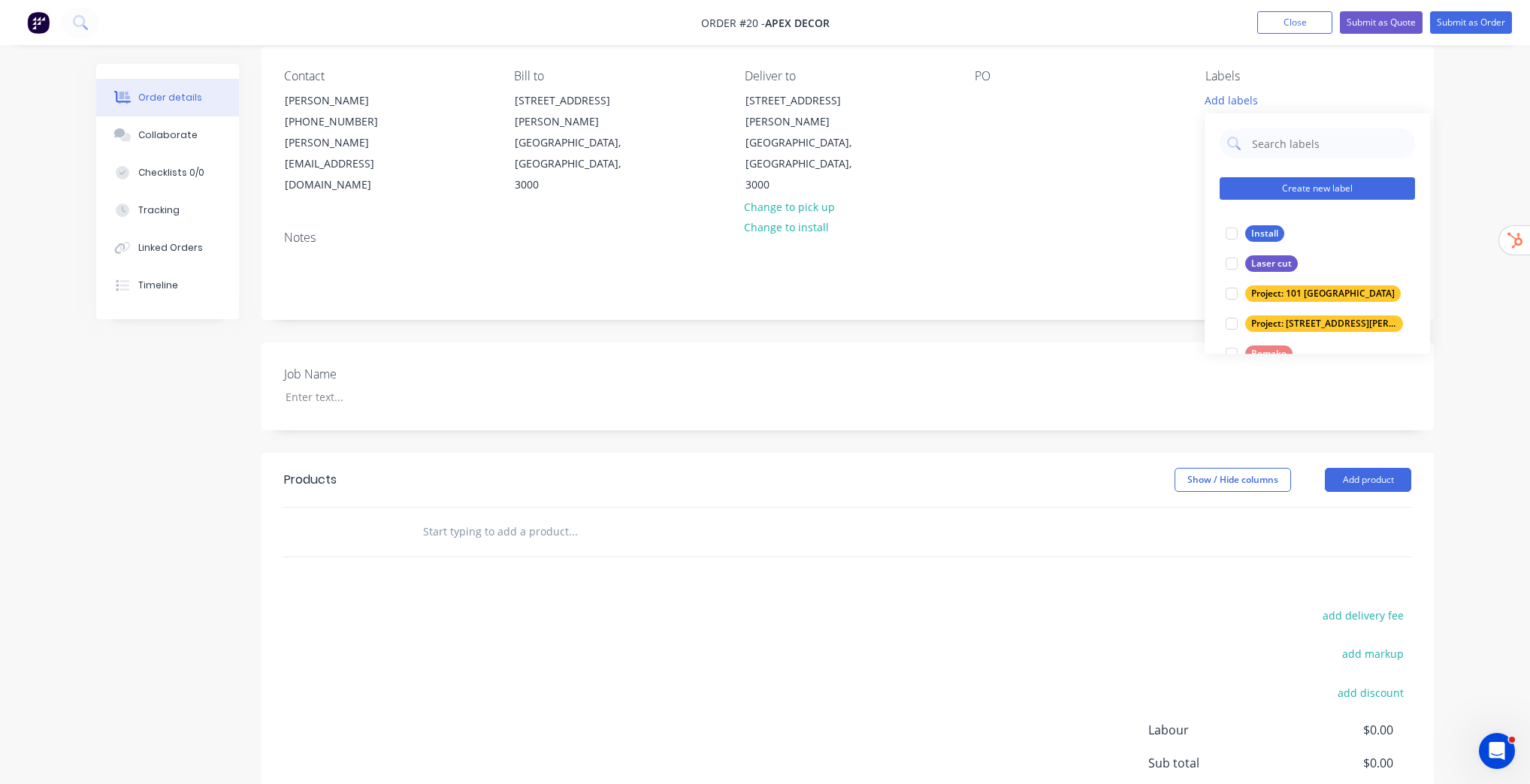
click at [1346, 186] on button "Create new label" at bounding box center [1317, 188] width 195 height 23
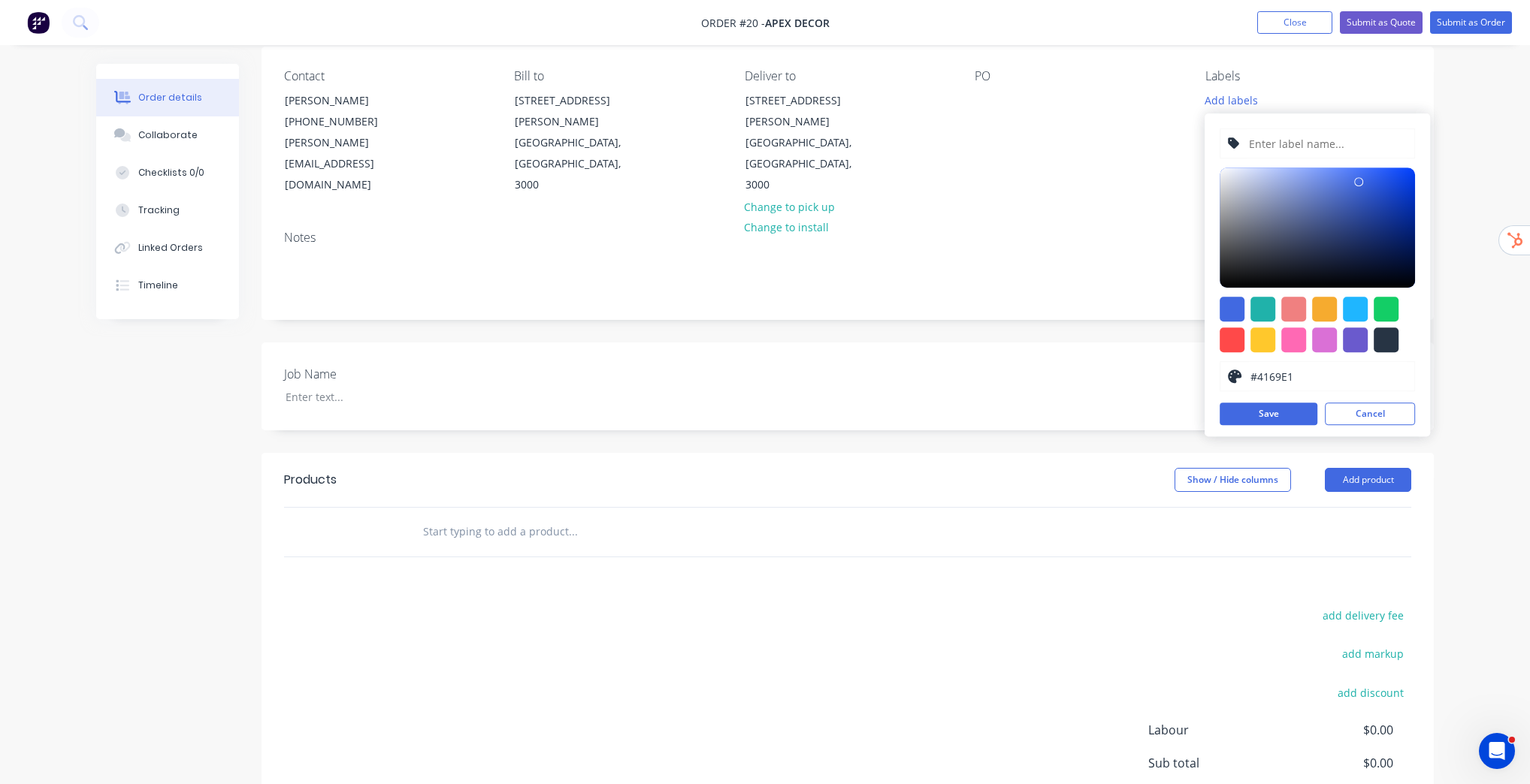
click at [1307, 145] on input "text" at bounding box center [1327, 143] width 160 height 29
click at [1380, 406] on button "Cancel" at bounding box center [1370, 414] width 91 height 23
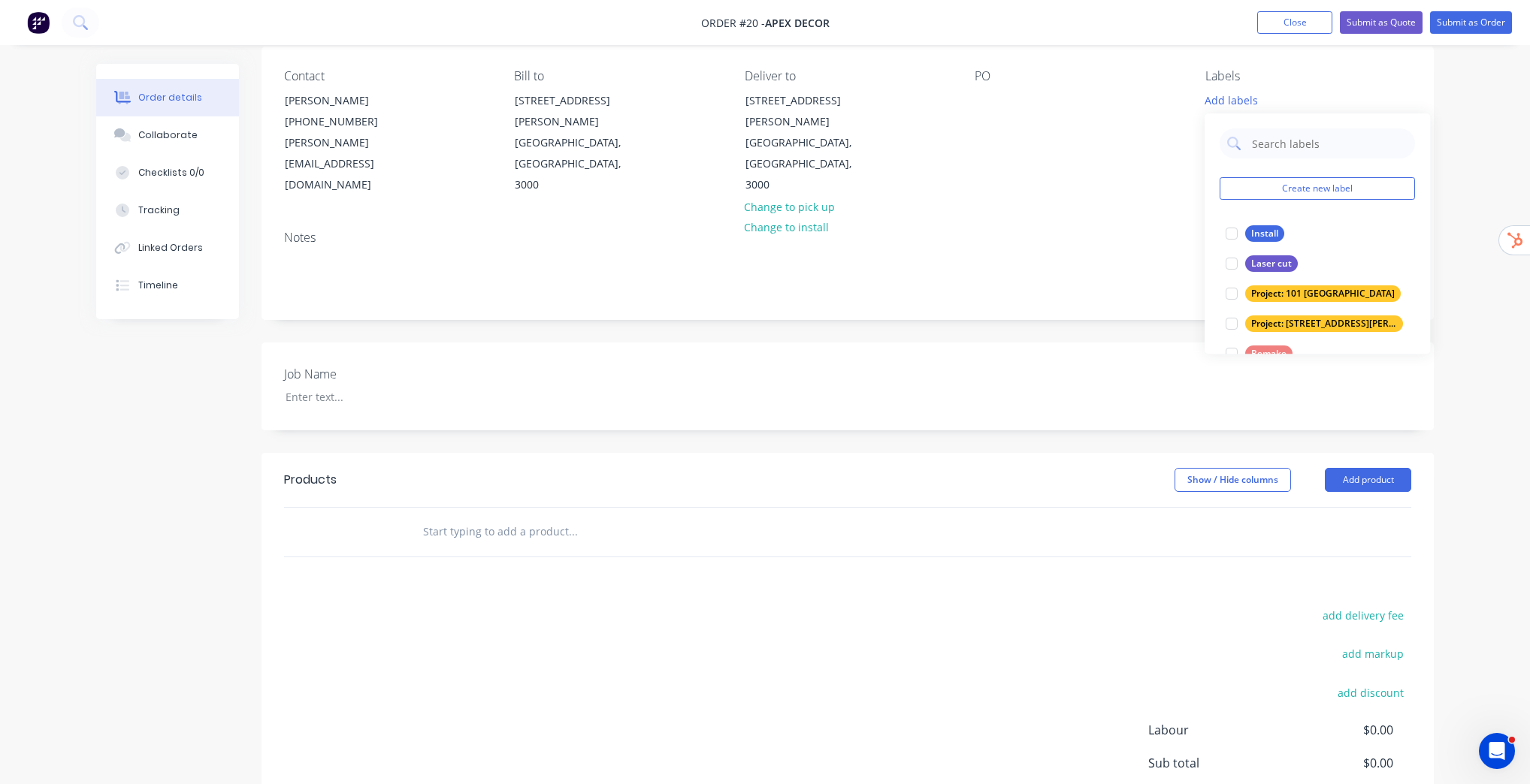
click at [995, 219] on div "Notes" at bounding box center [847, 269] width 1172 height 100
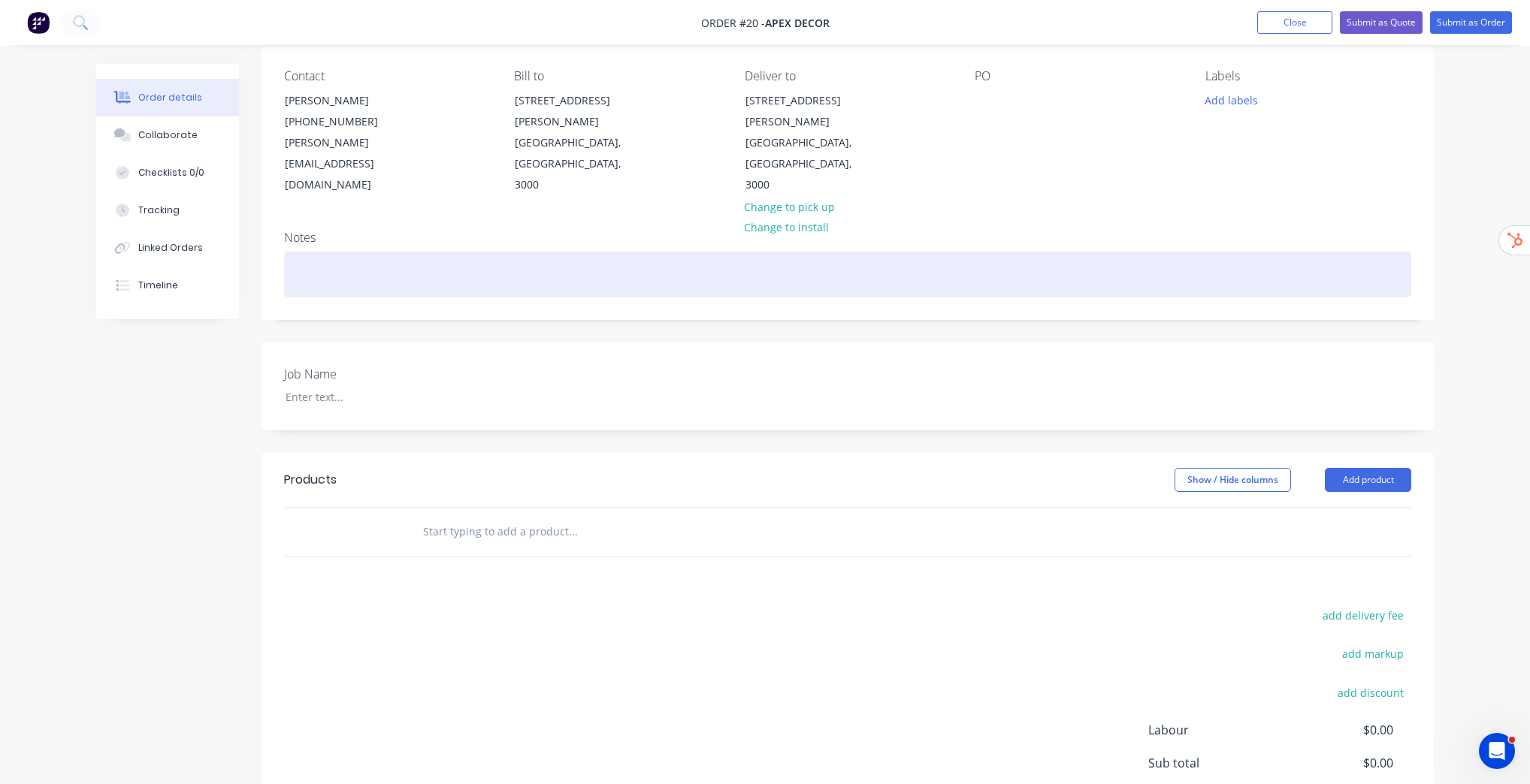
click at [375, 252] on div at bounding box center [847, 275] width 1127 height 46
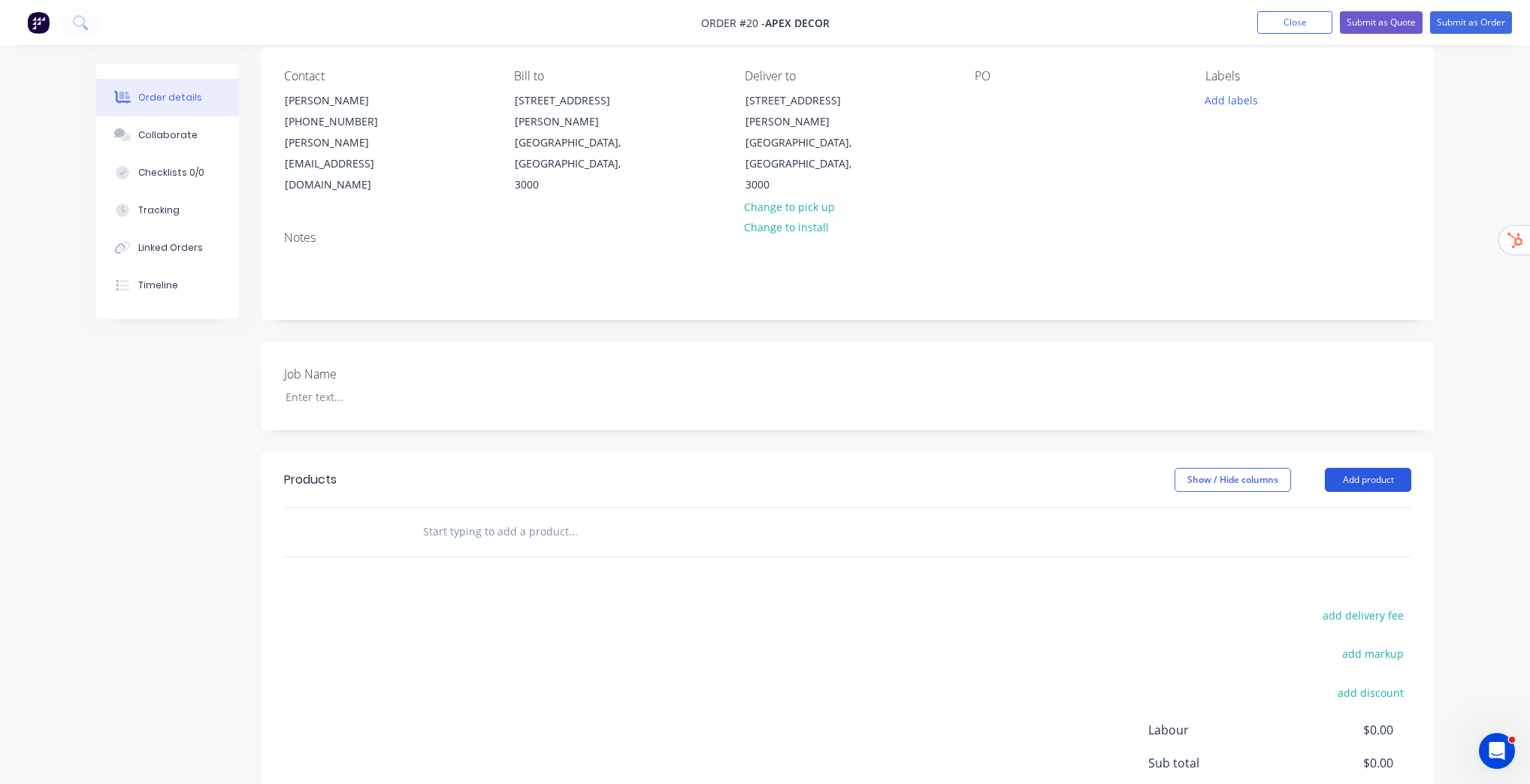
click at [1399, 468] on button "Add product" at bounding box center [1368, 480] width 87 height 24
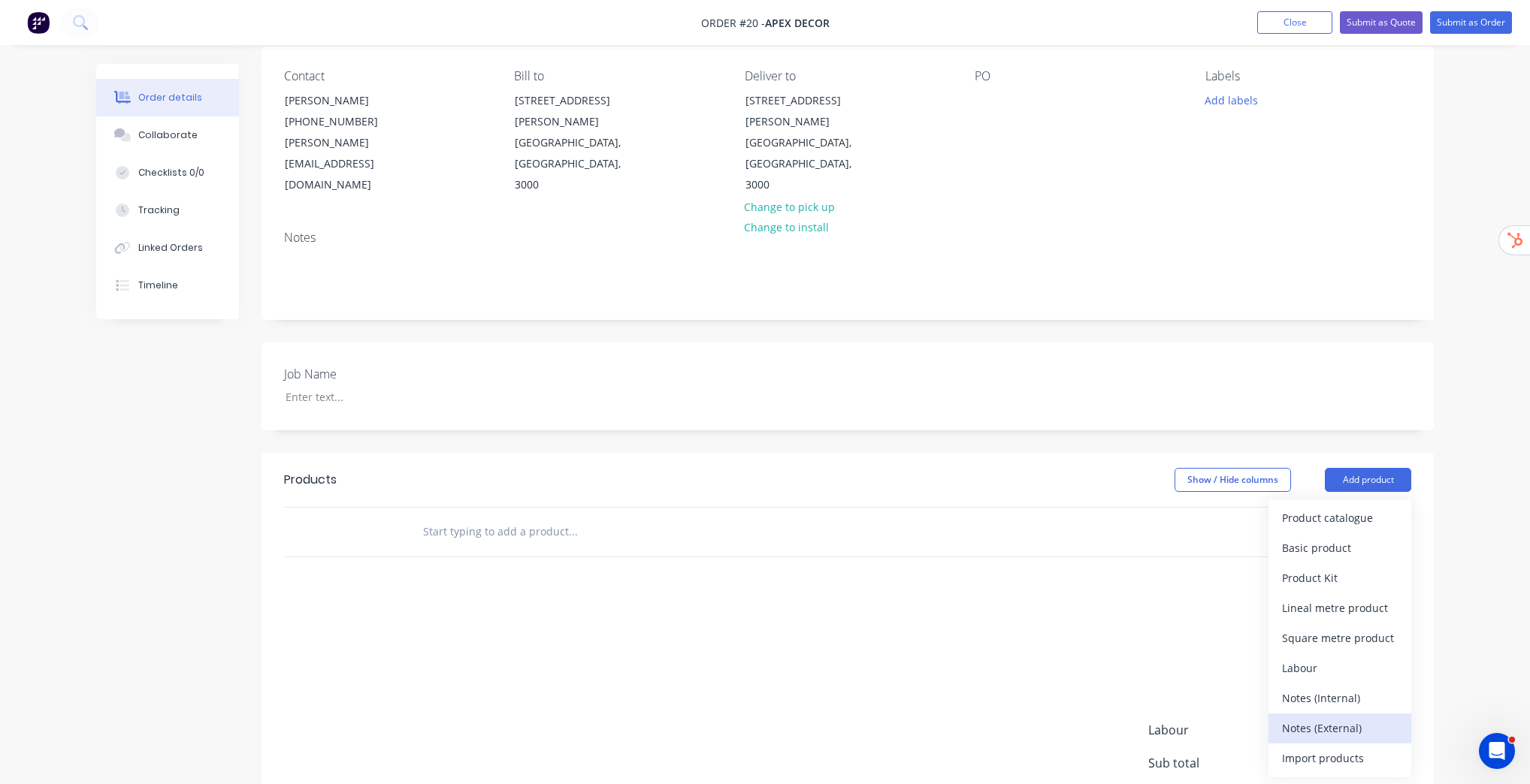
click at [1362, 717] on div "Notes (External)" at bounding box center [1340, 728] width 115 height 22
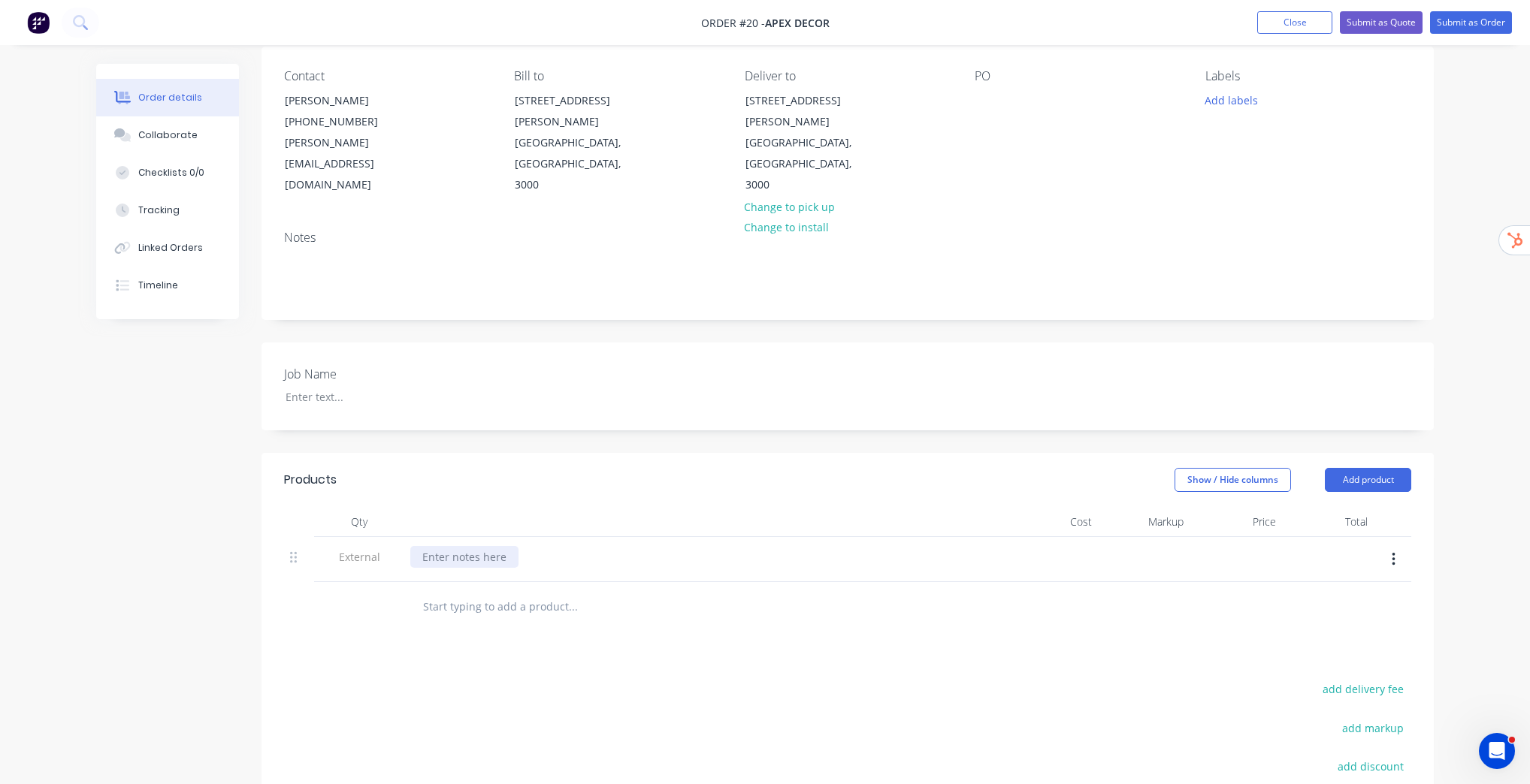
click at [473, 546] on div at bounding box center [464, 557] width 109 height 22
click at [1451, 549] on div "Order details Collaborate Checklists 0/0 Tracking Linked Orders Timeline Order …" at bounding box center [765, 447] width 1530 height 1134
click at [1387, 468] on button "Add product" at bounding box center [1368, 480] width 87 height 24
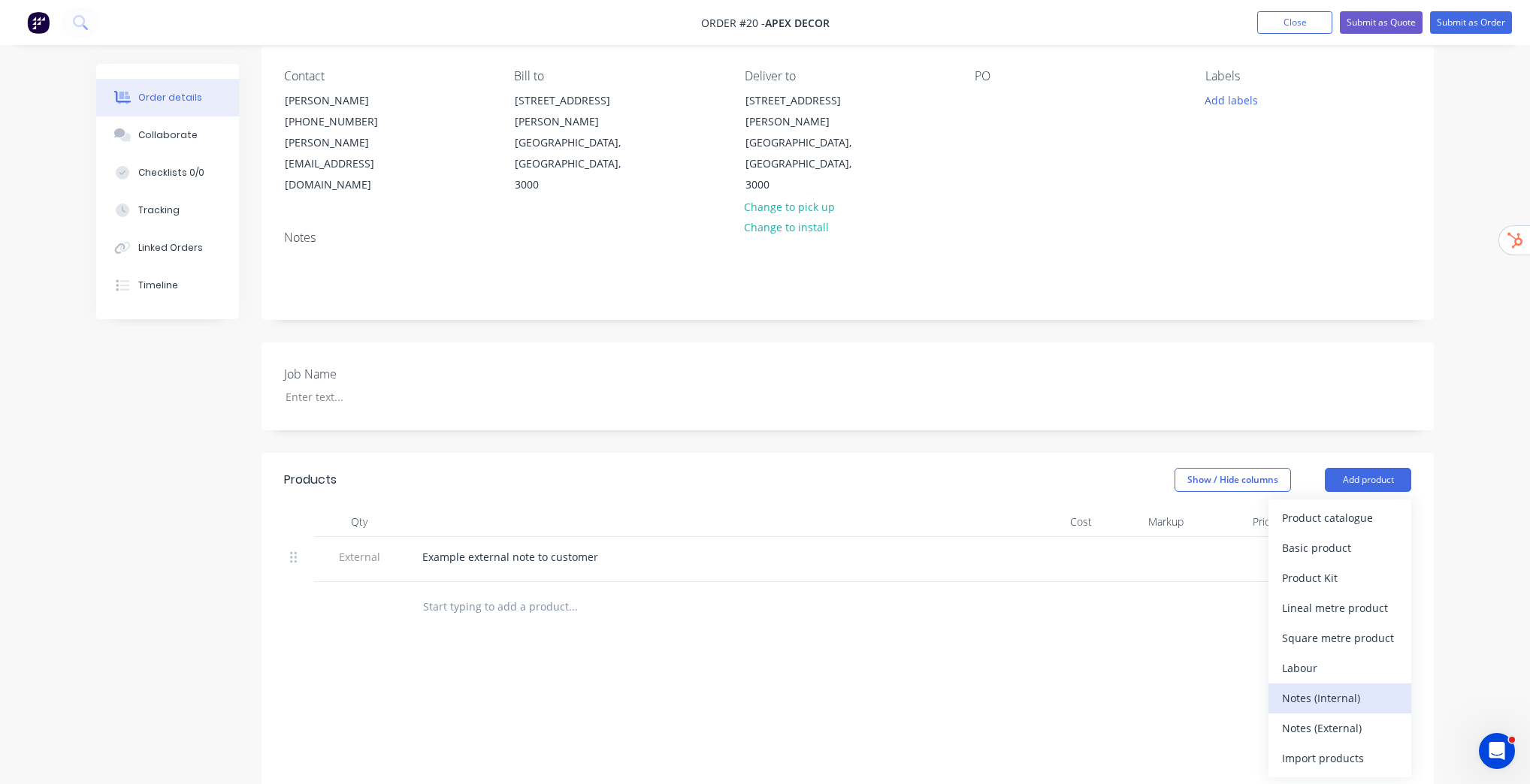
click at [1356, 687] on div "Notes (Internal)" at bounding box center [1340, 698] width 115 height 22
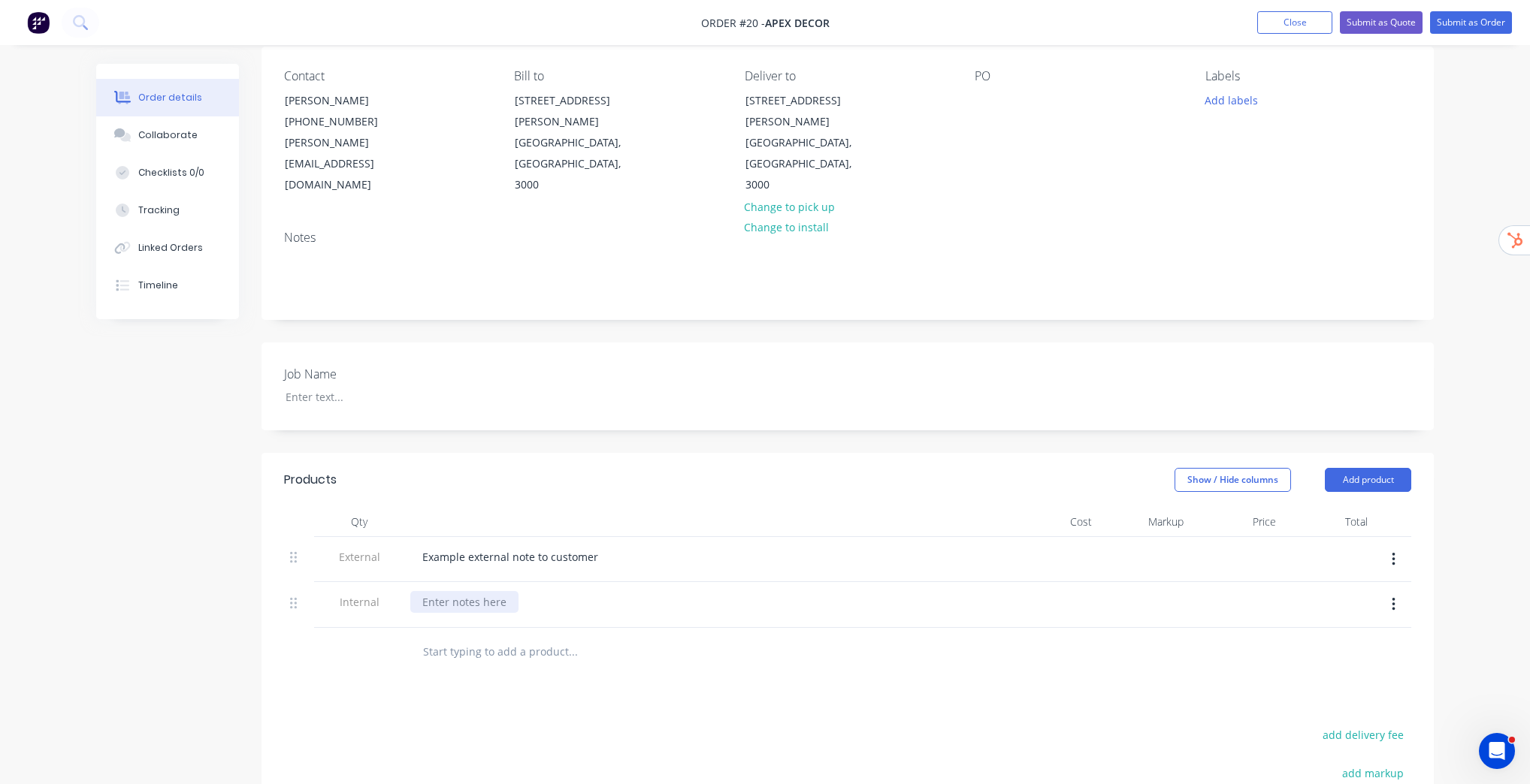
click at [488, 591] on div at bounding box center [464, 602] width 109 height 22
click at [329, 386] on div at bounding box center [367, 397] width 188 height 22
click at [1481, 375] on div "Order details Collaborate Checklists 0/0 Tracking Linked Orders Timeline Order …" at bounding box center [765, 470] width 1530 height 1180
drag, startPoint x: 335, startPoint y: 360, endPoint x: 249, endPoint y: 360, distance: 86.0
click at [256, 360] on div "Created by Stuart Created 12/08/25 Required 31/08/25 Assigned to Add team membe…" at bounding box center [765, 501] width 1337 height 1116
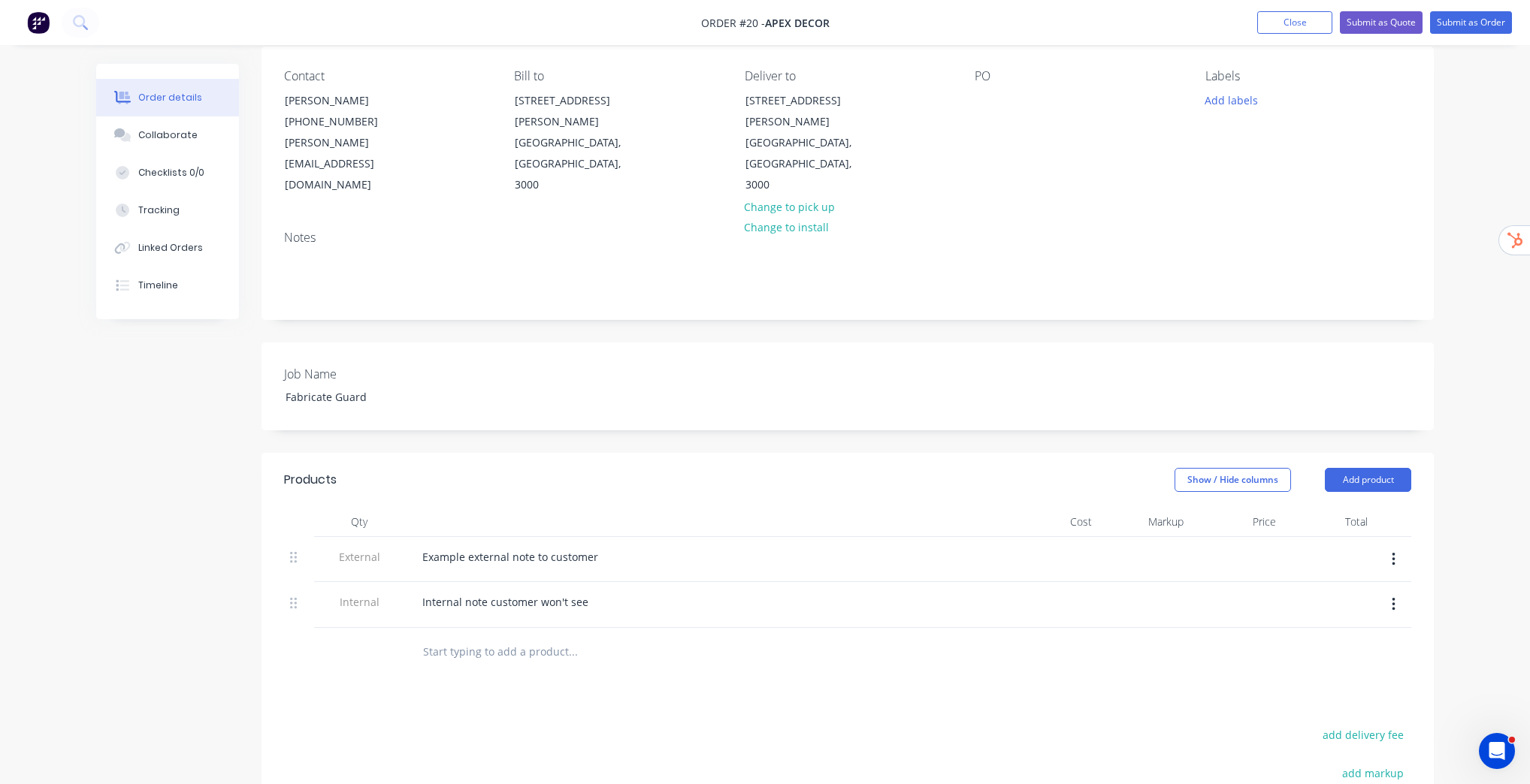
click at [1463, 363] on div "Order details Collaborate Checklists 0/0 Tracking Linked Orders Timeline Order …" at bounding box center [765, 470] width 1530 height 1180
click at [1383, 468] on button "Add product" at bounding box center [1368, 480] width 87 height 24
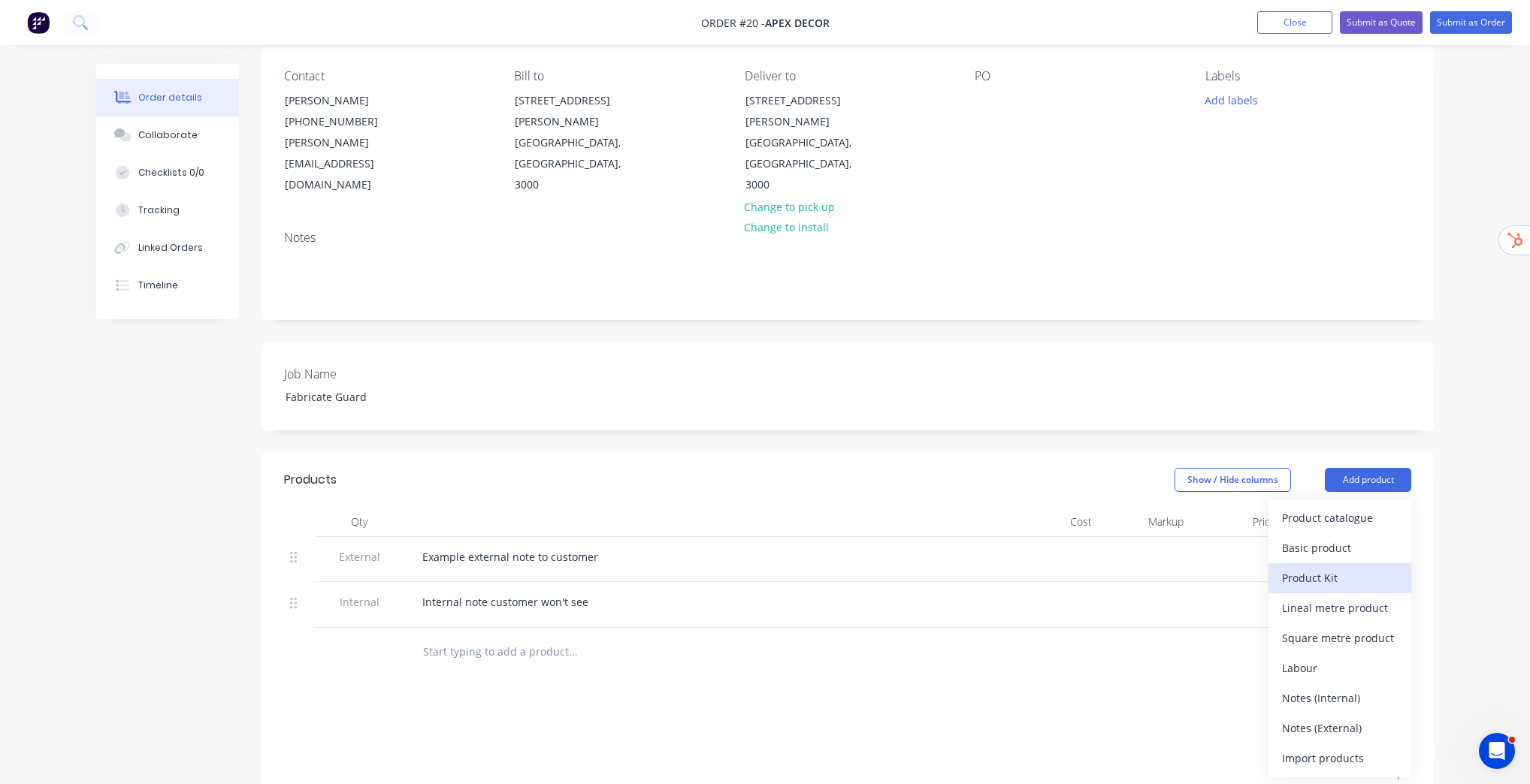
click at [1316, 567] on div "Product Kit" at bounding box center [1340, 578] width 115 height 22
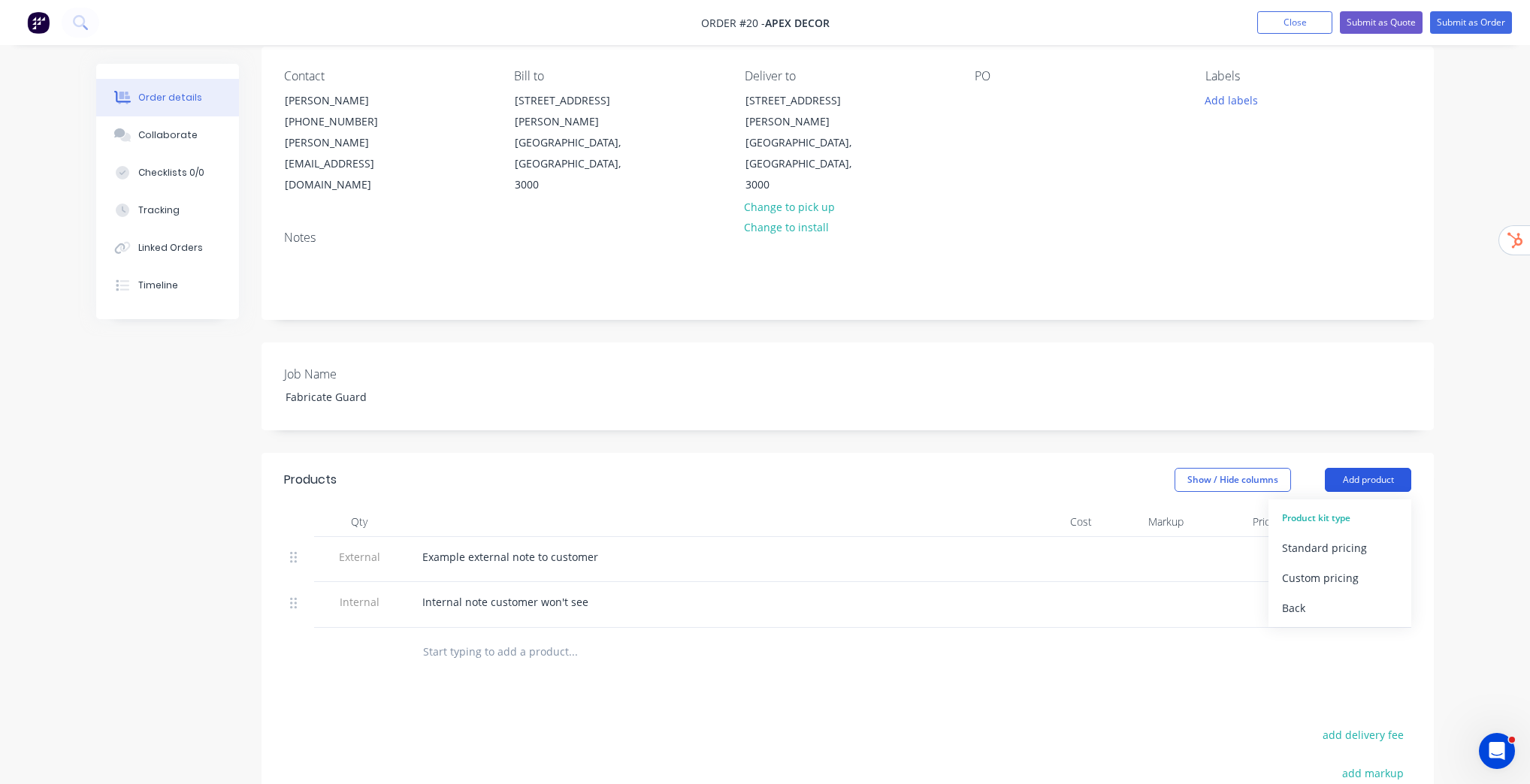
click at [1374, 468] on button "Add product" at bounding box center [1368, 480] width 87 height 24
click at [1375, 468] on button "Add product" at bounding box center [1368, 480] width 87 height 24
click at [1301, 597] on div "Back" at bounding box center [1340, 608] width 115 height 22
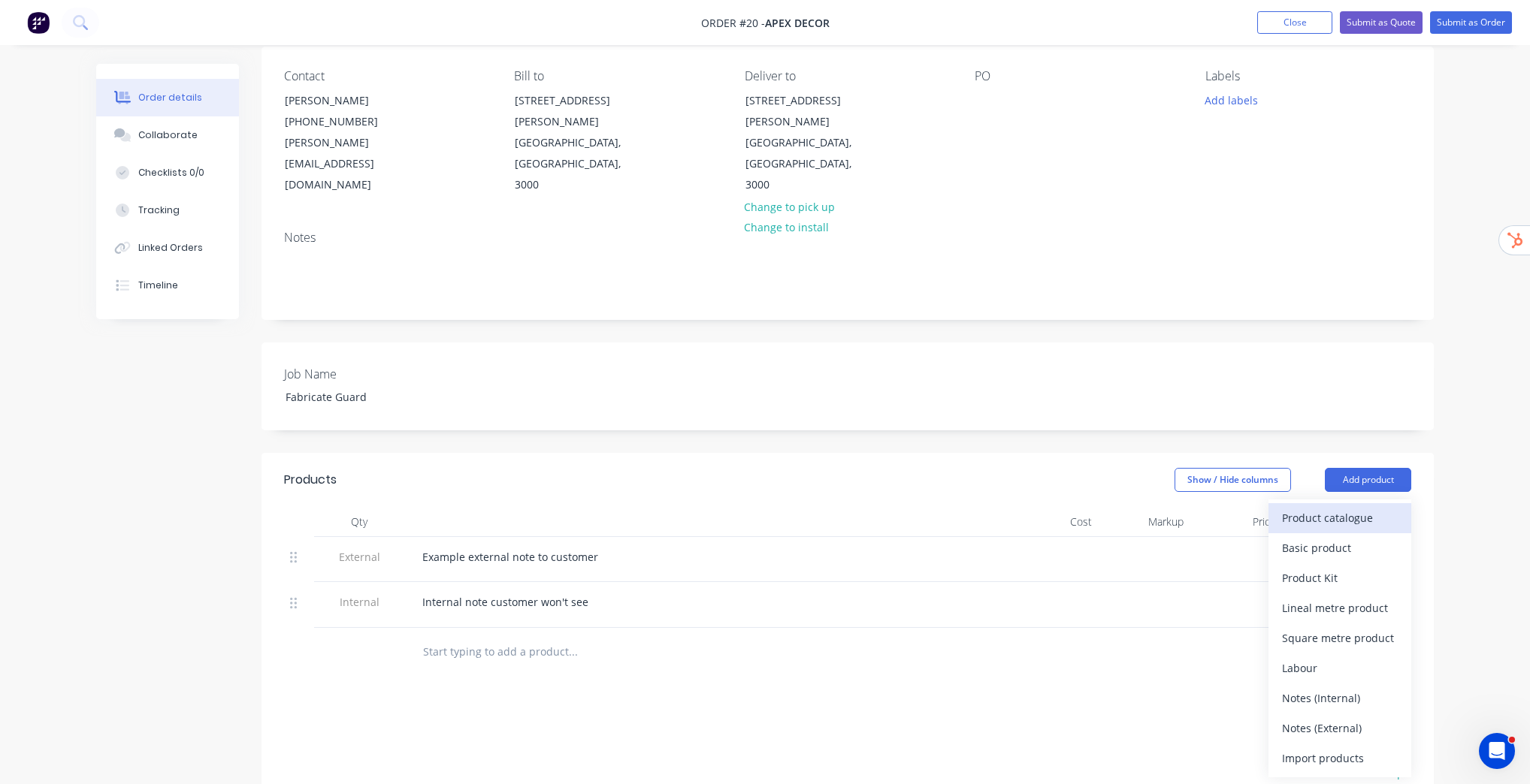
click at [1344, 506] on div "Product catalogue" at bounding box center [1340, 517] width 115 height 22
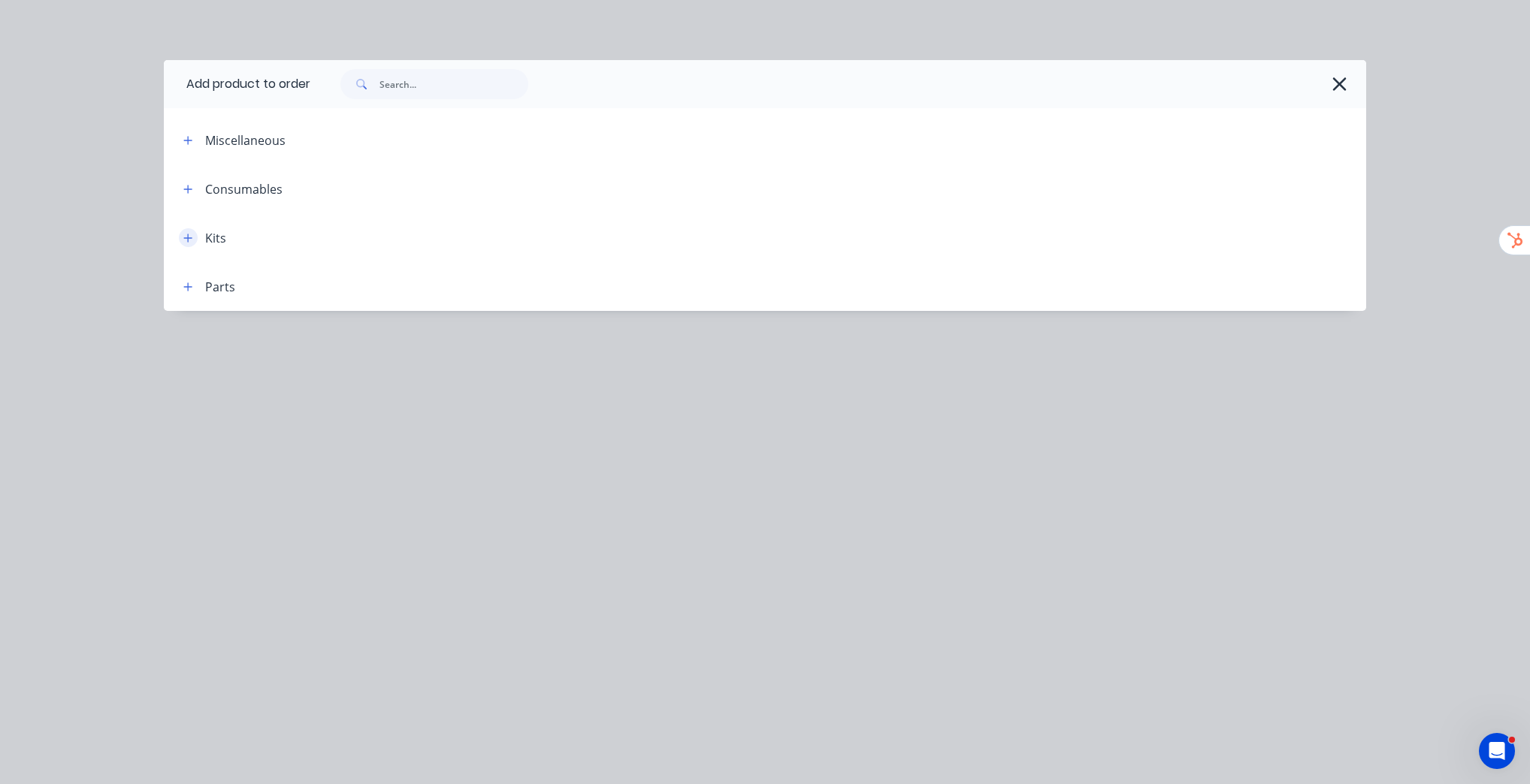
click at [183, 238] on icon "button" at bounding box center [187, 238] width 9 height 11
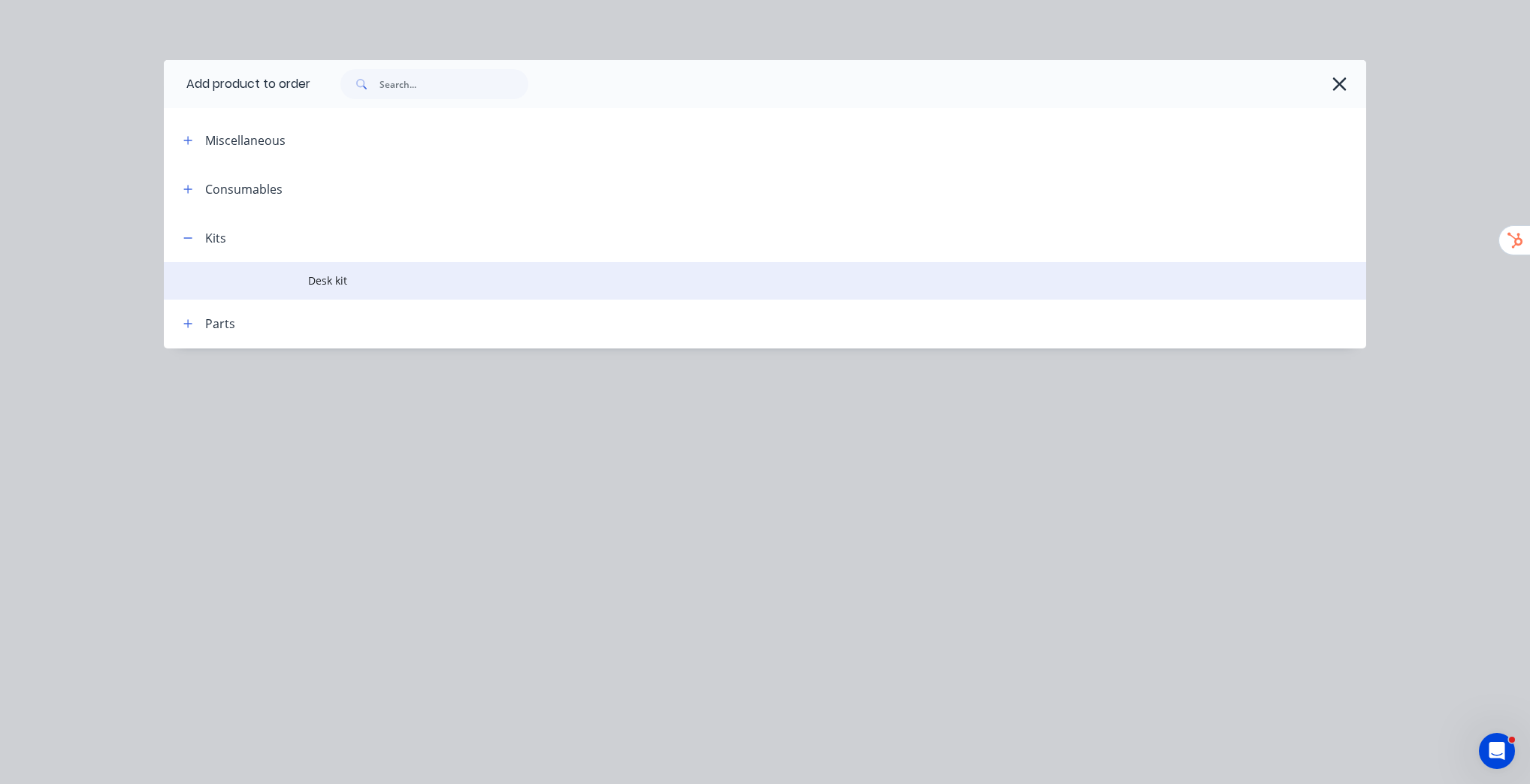
click at [350, 280] on span "Desk kit" at bounding box center [731, 281] width 846 height 16
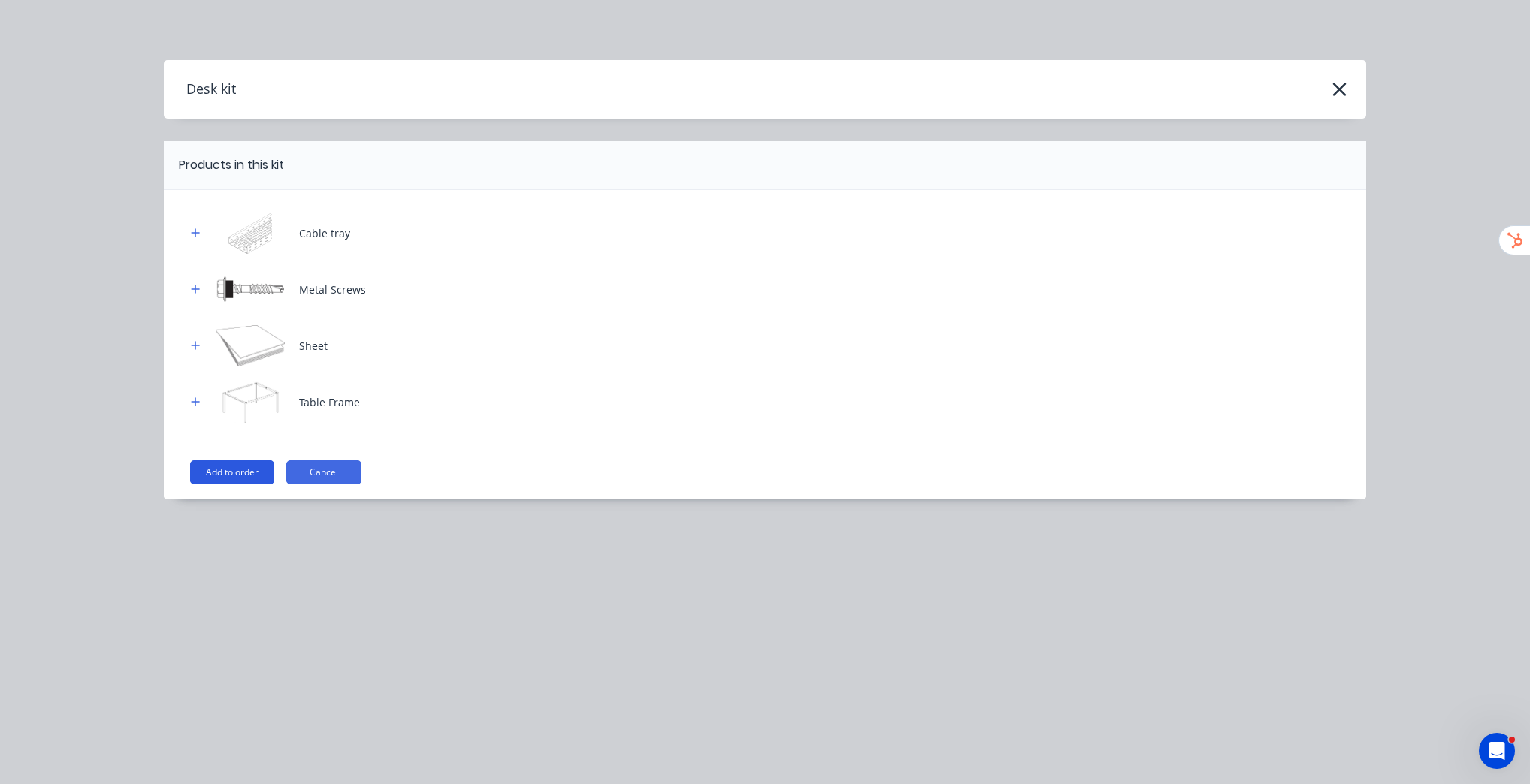
click at [239, 477] on button "Add to order" at bounding box center [232, 473] width 85 height 24
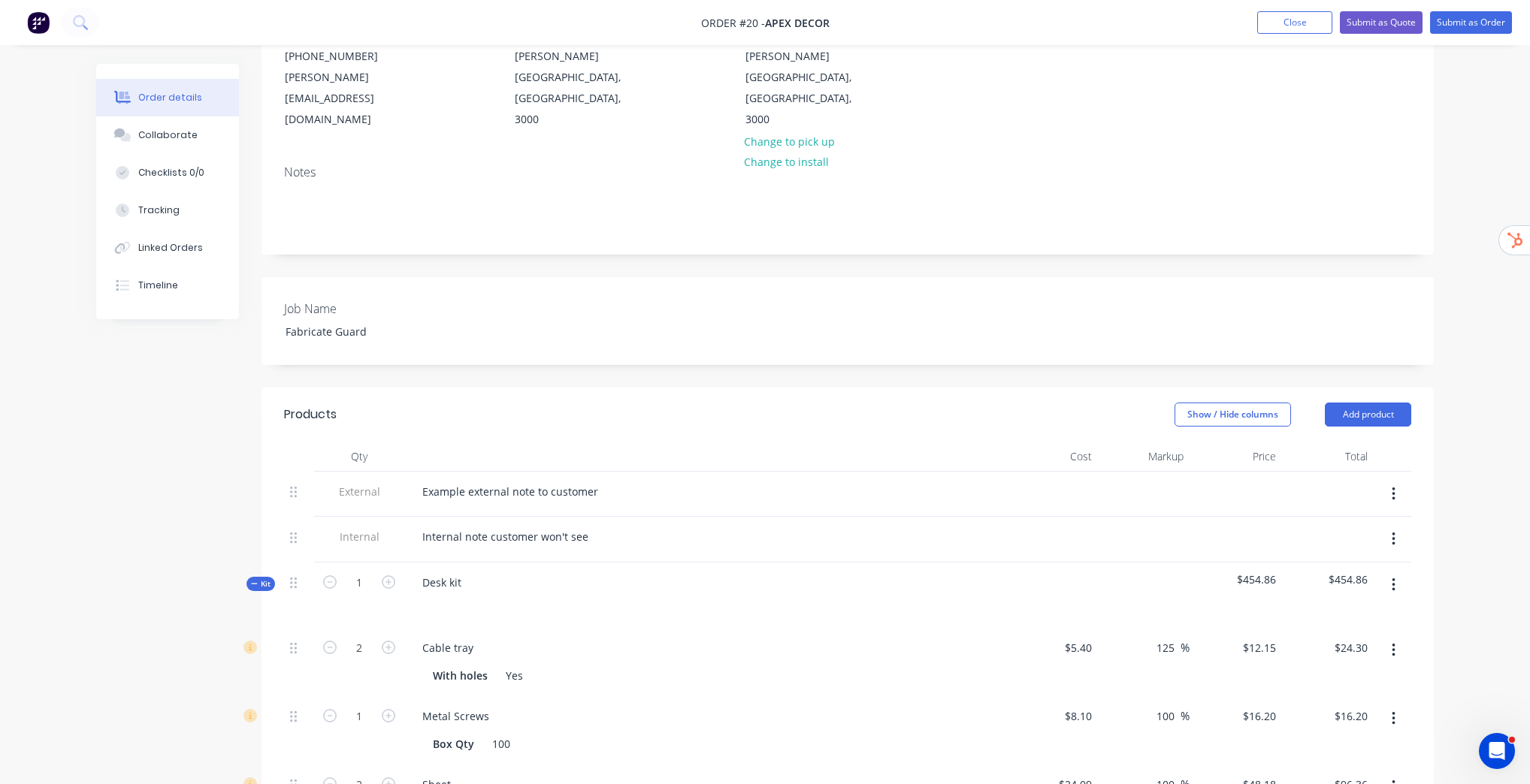
scroll to position [421, 0]
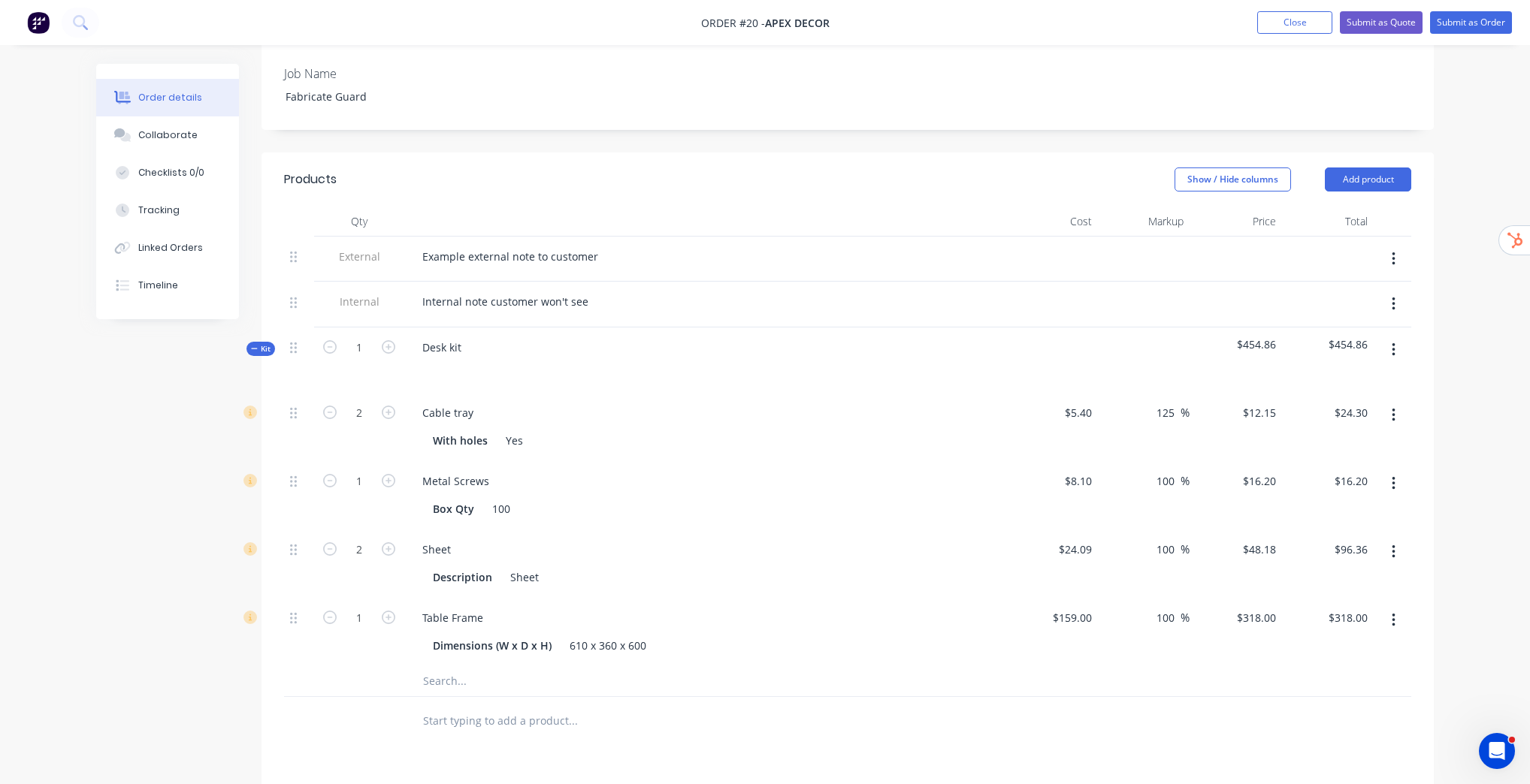
click at [1484, 447] on div "Order details Collaborate Checklists 0/0 Tracking Linked Orders Timeline Order …" at bounding box center [765, 353] width 1530 height 1549
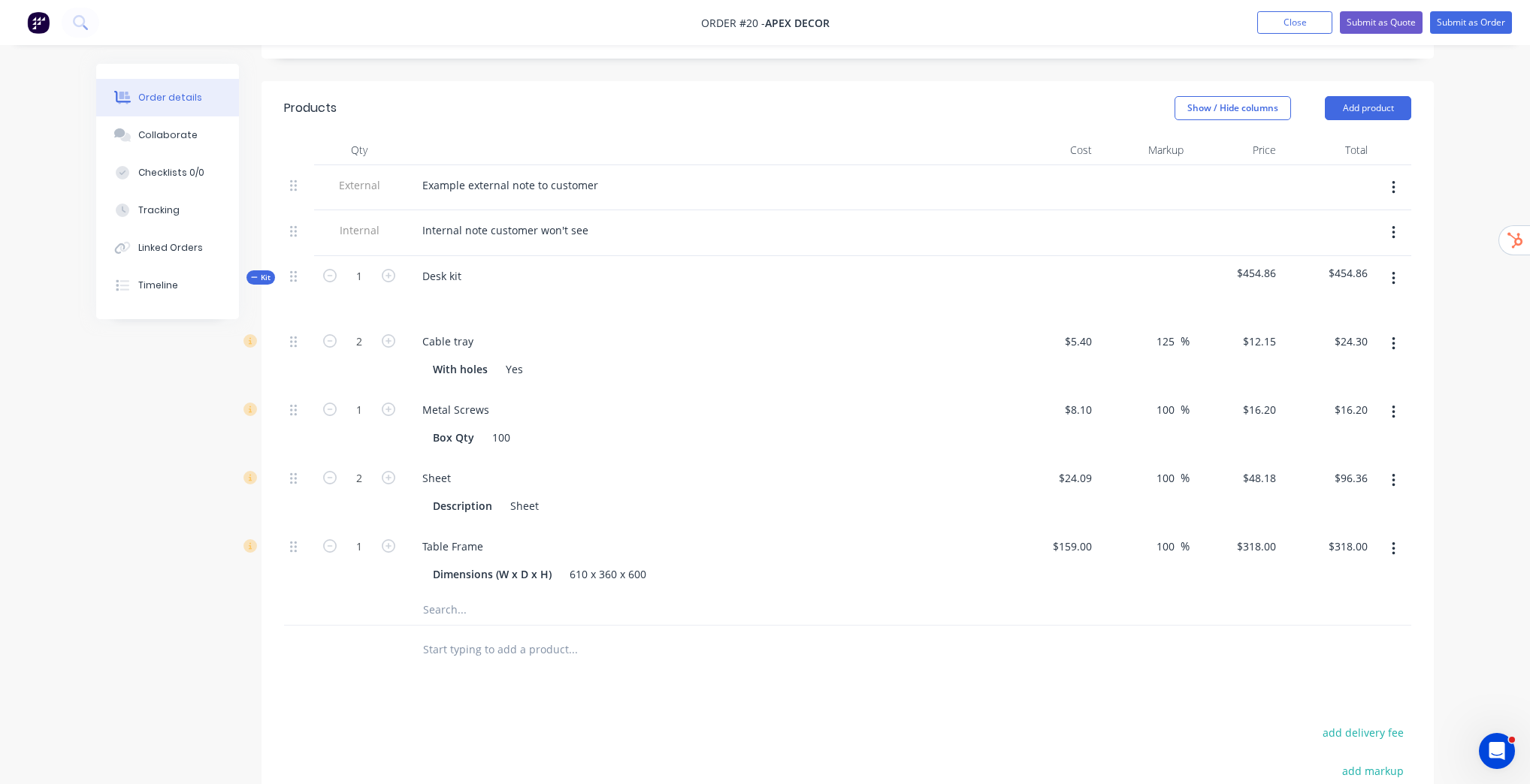
scroll to position [661, 0]
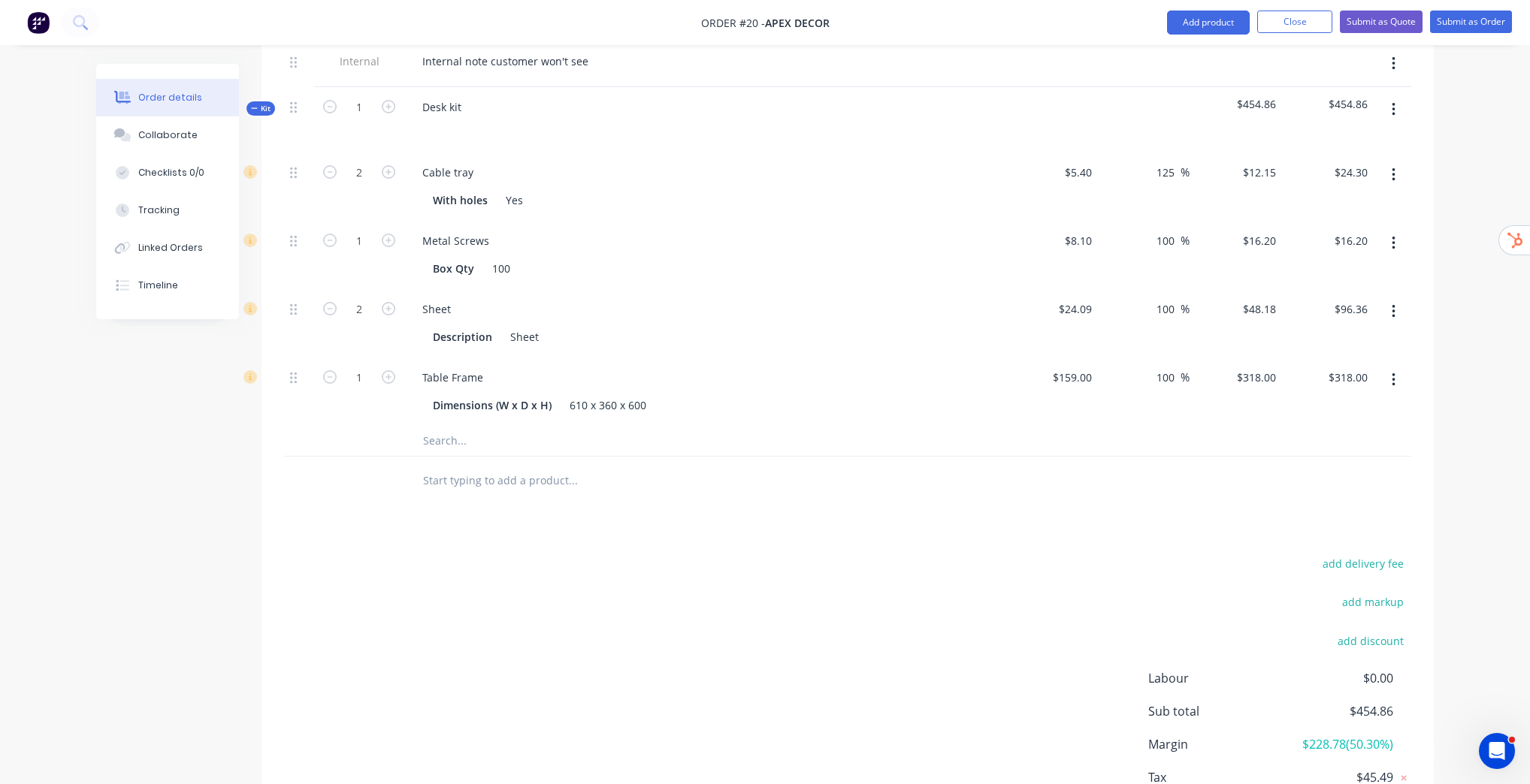
click at [493, 457] on div at bounding box center [674, 481] width 541 height 49
drag, startPoint x: 421, startPoint y: 433, endPoint x: 486, endPoint y: 433, distance: 65.0
click at [486, 466] on input "screw 12345" at bounding box center [572, 481] width 301 height 30
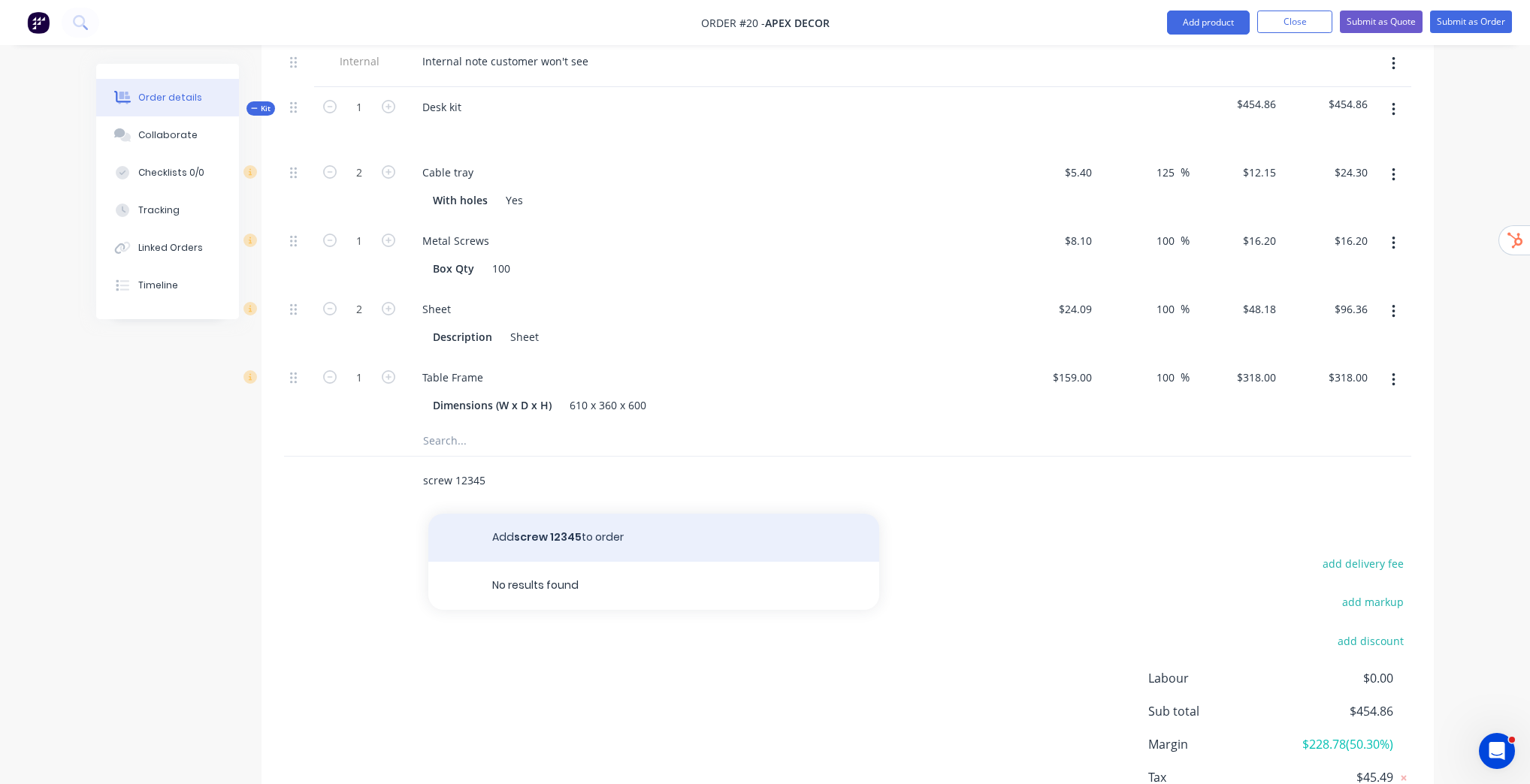
type input "screw 12345"
click at [582, 513] on button "Add screw 12345 to order" at bounding box center [653, 537] width 451 height 48
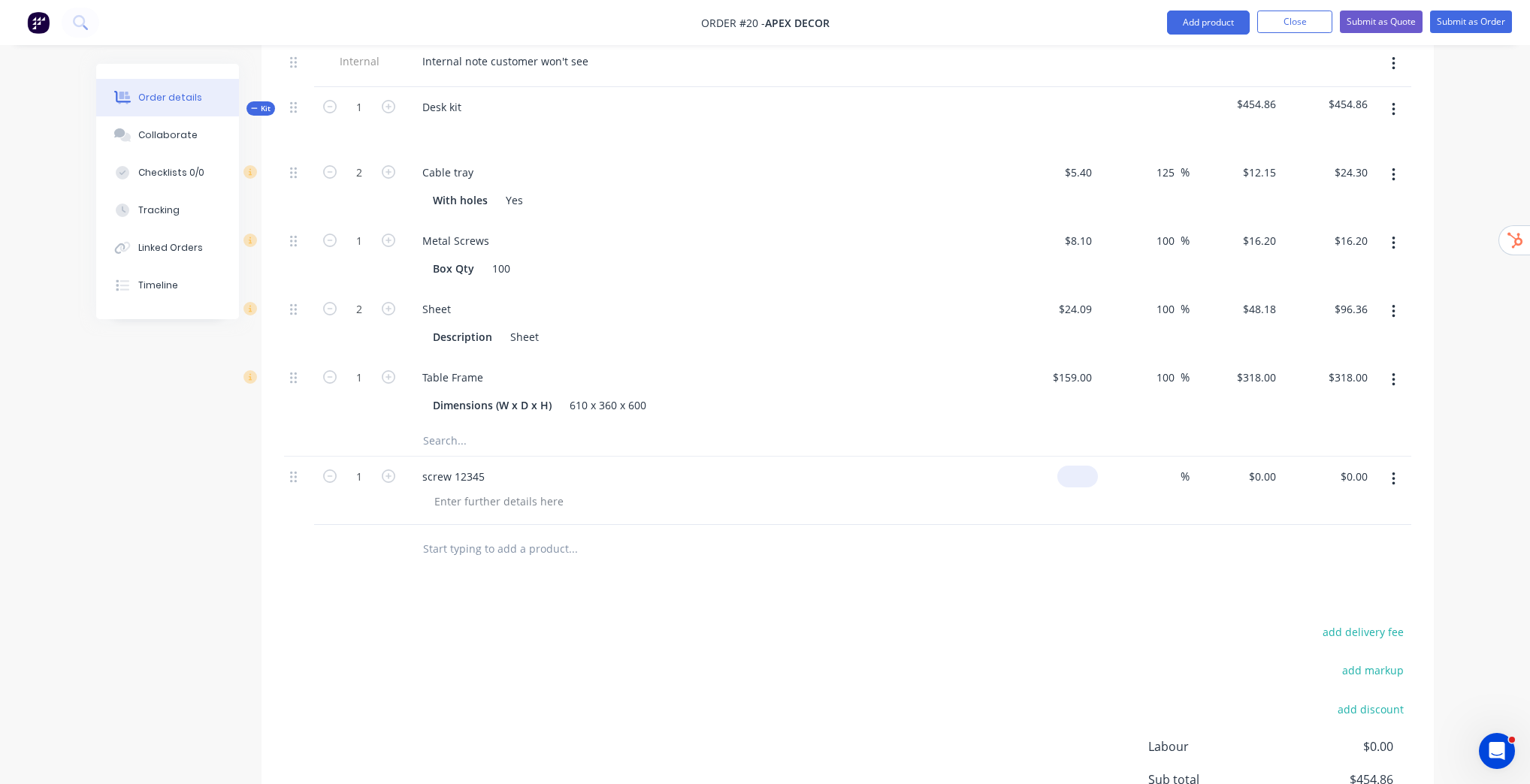
click at [1077, 466] on div "$0.00" at bounding box center [1077, 477] width 41 height 22
type input "$22.00"
click at [1172, 466] on input at bounding box center [1171, 477] width 17 height 22
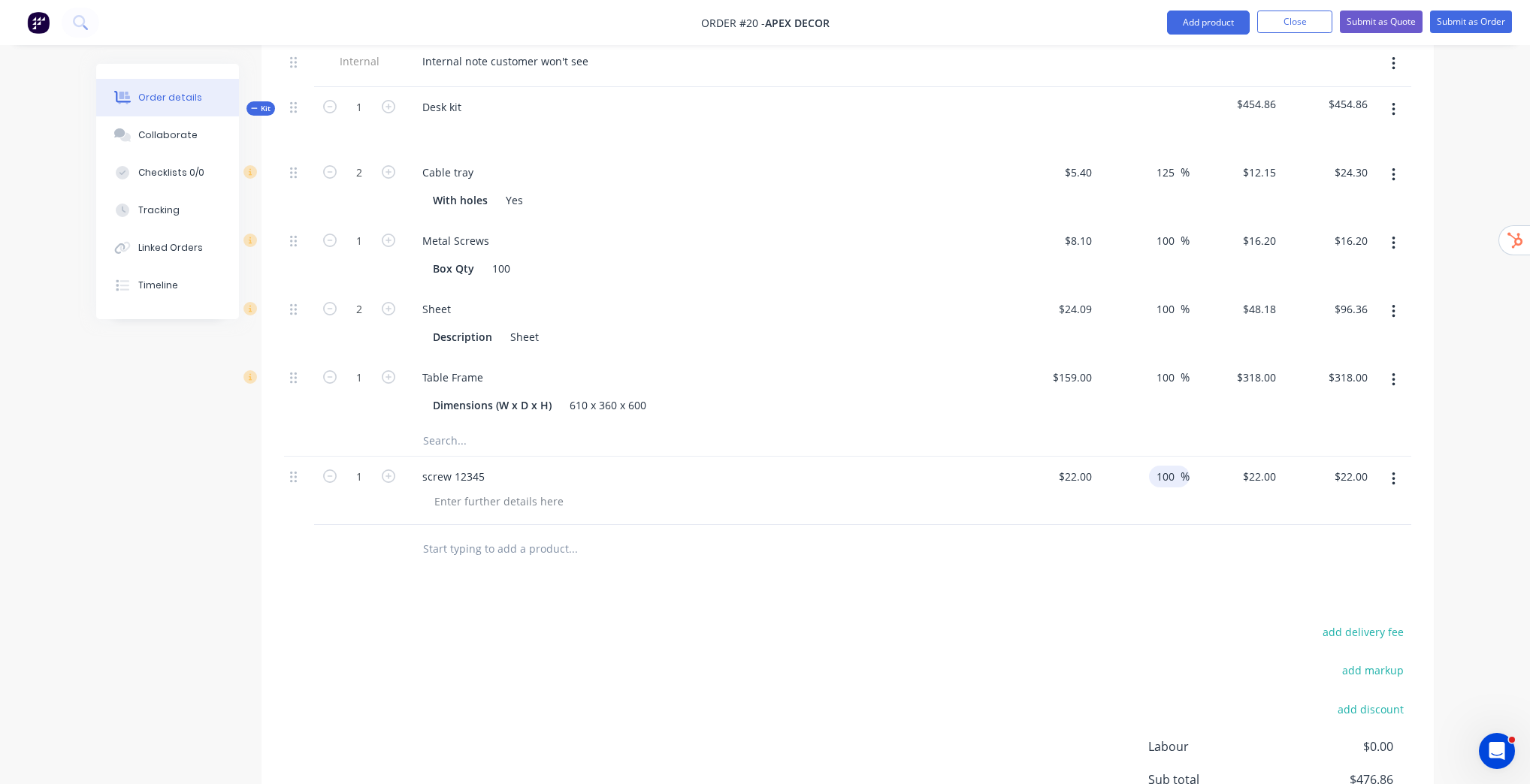
type input "100"
type input "$44.00"
click at [1494, 475] on div "Order details Collaborate Checklists 0/0 Tracking Linked Orders Timeline Order …" at bounding box center [765, 148] width 1530 height 1618
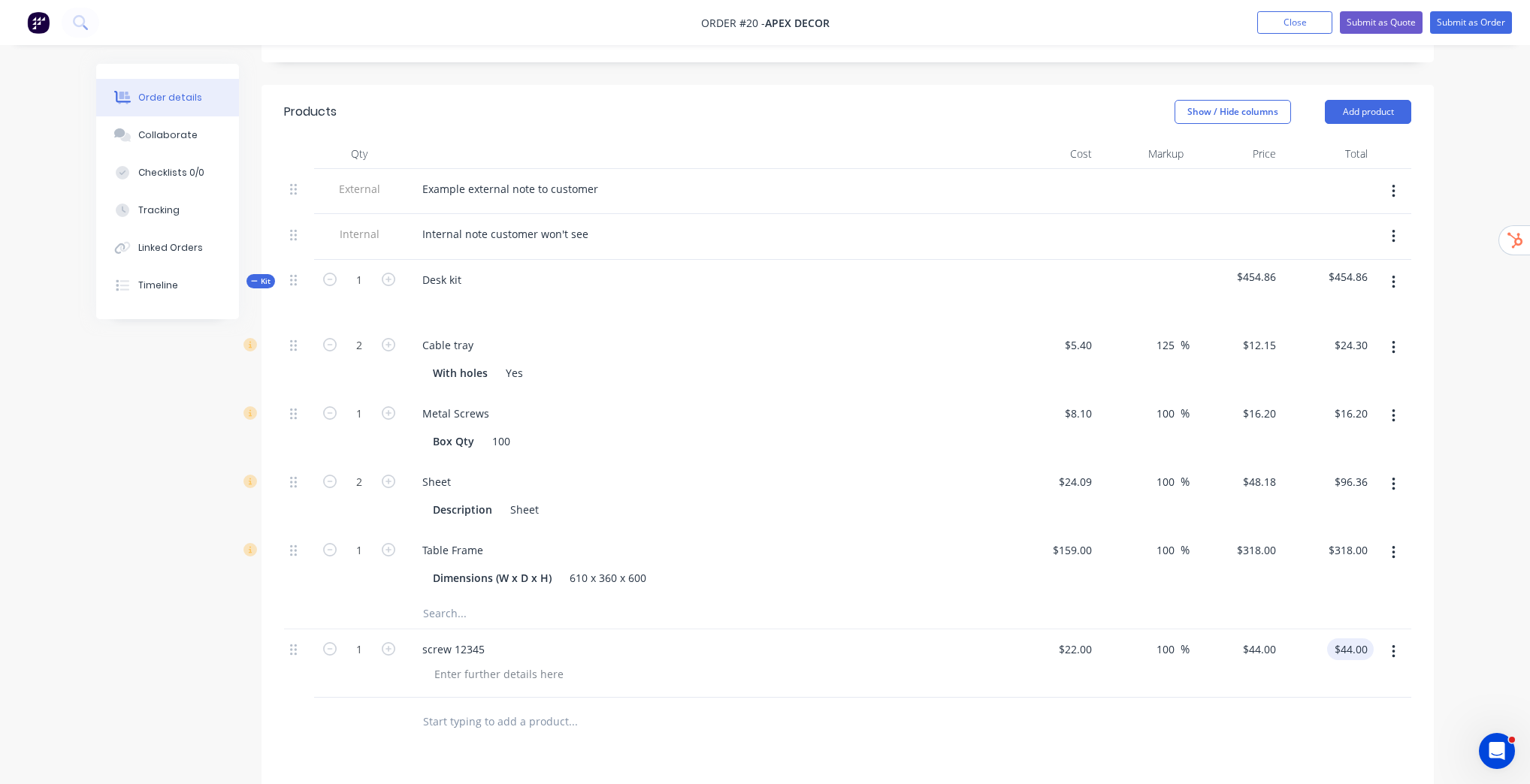
scroll to position [788, 0]
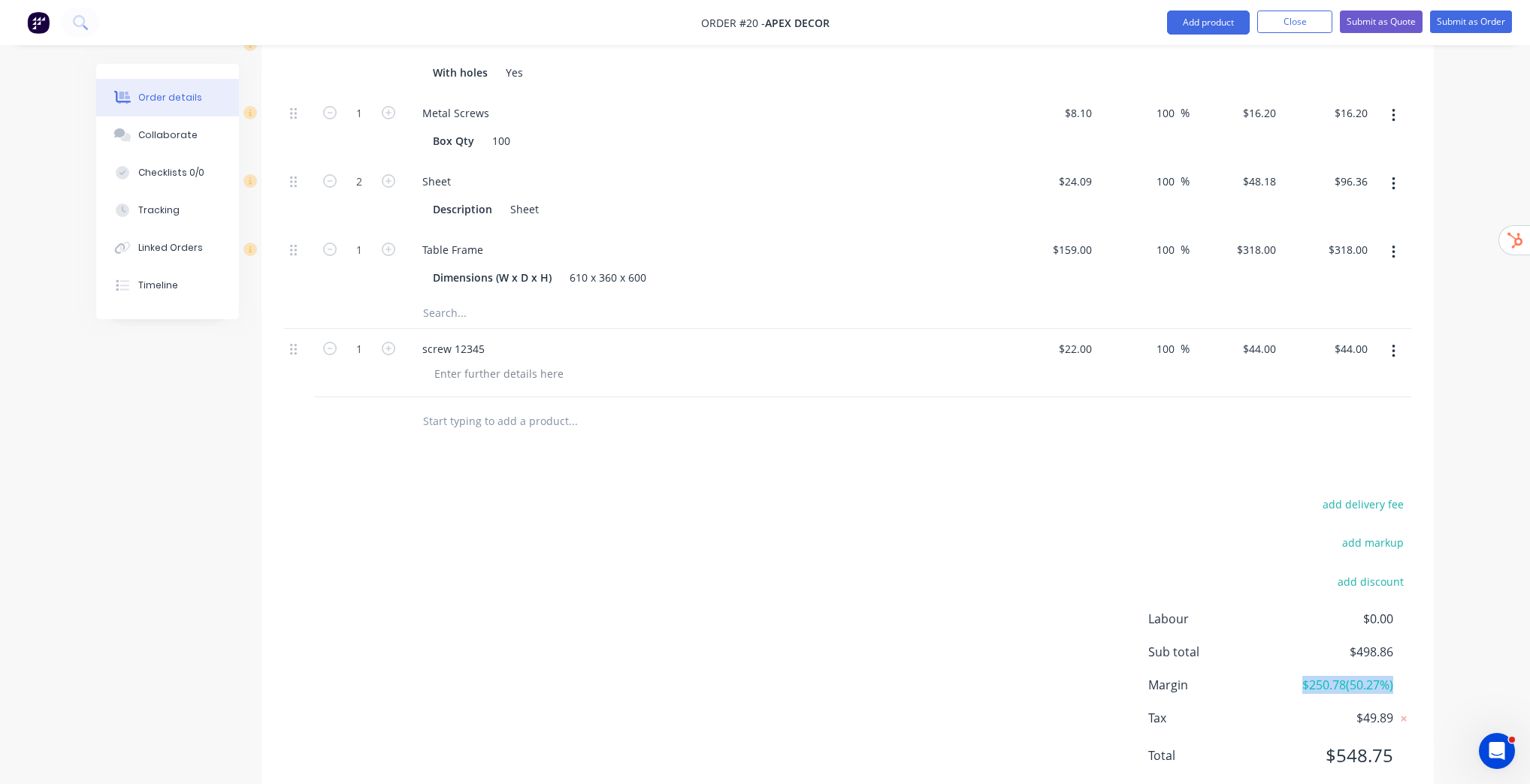
drag, startPoint x: 1297, startPoint y: 643, endPoint x: 1403, endPoint y: 640, distance: 106.0
click at [1403, 676] on div "Margin $250.78 ( 50.27 %)" at bounding box center [1279, 685] width 263 height 18
click at [1276, 676] on span "Margin" at bounding box center [1214, 685] width 133 height 18
drag, startPoint x: 1300, startPoint y: 642, endPoint x: 1340, endPoint y: 640, distance: 40.0
click at [1337, 676] on span "$250.78 ( 50.27 %)" at bounding box center [1338, 685] width 111 height 18
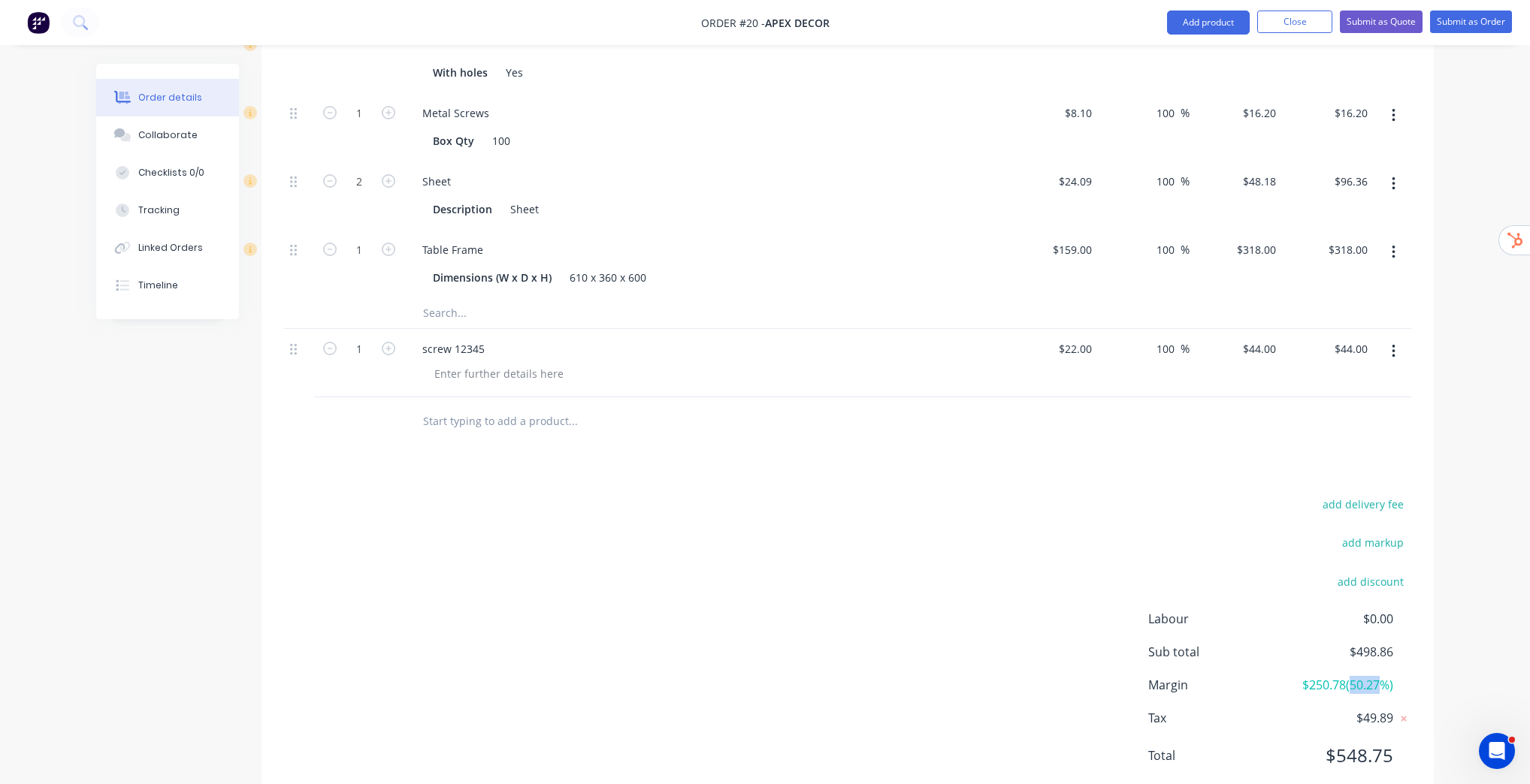
drag, startPoint x: 1347, startPoint y: 640, endPoint x: 1383, endPoint y: 636, distance: 36.2
click at [1383, 676] on span "$250.78 ( 50.27 %)" at bounding box center [1338, 685] width 111 height 18
click at [1445, 522] on div "Order details Collaborate Checklists 0/0 Tracking Linked Orders Timeline Order …" at bounding box center [765, 53] width 1368 height 1554
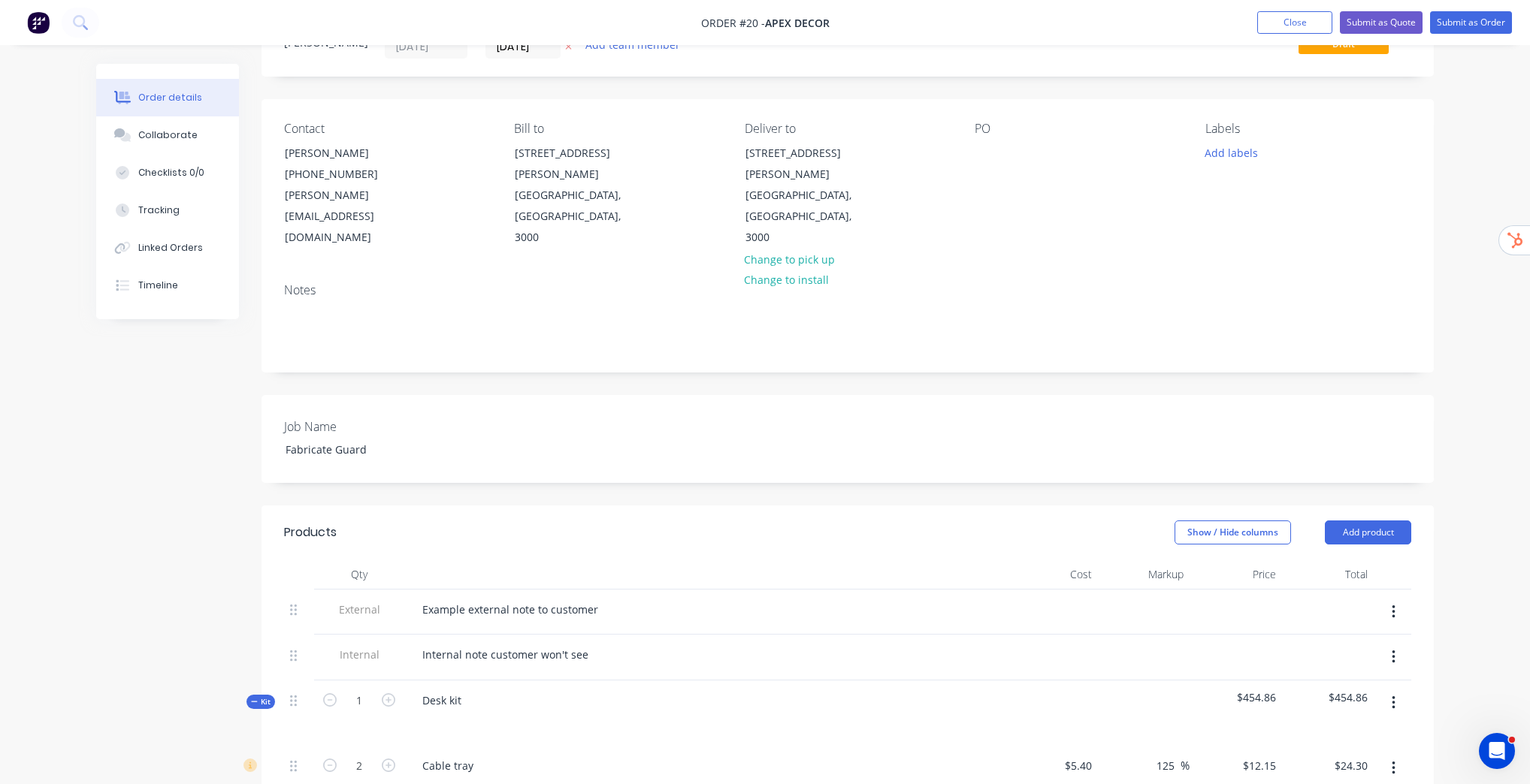
scroll to position [0, 0]
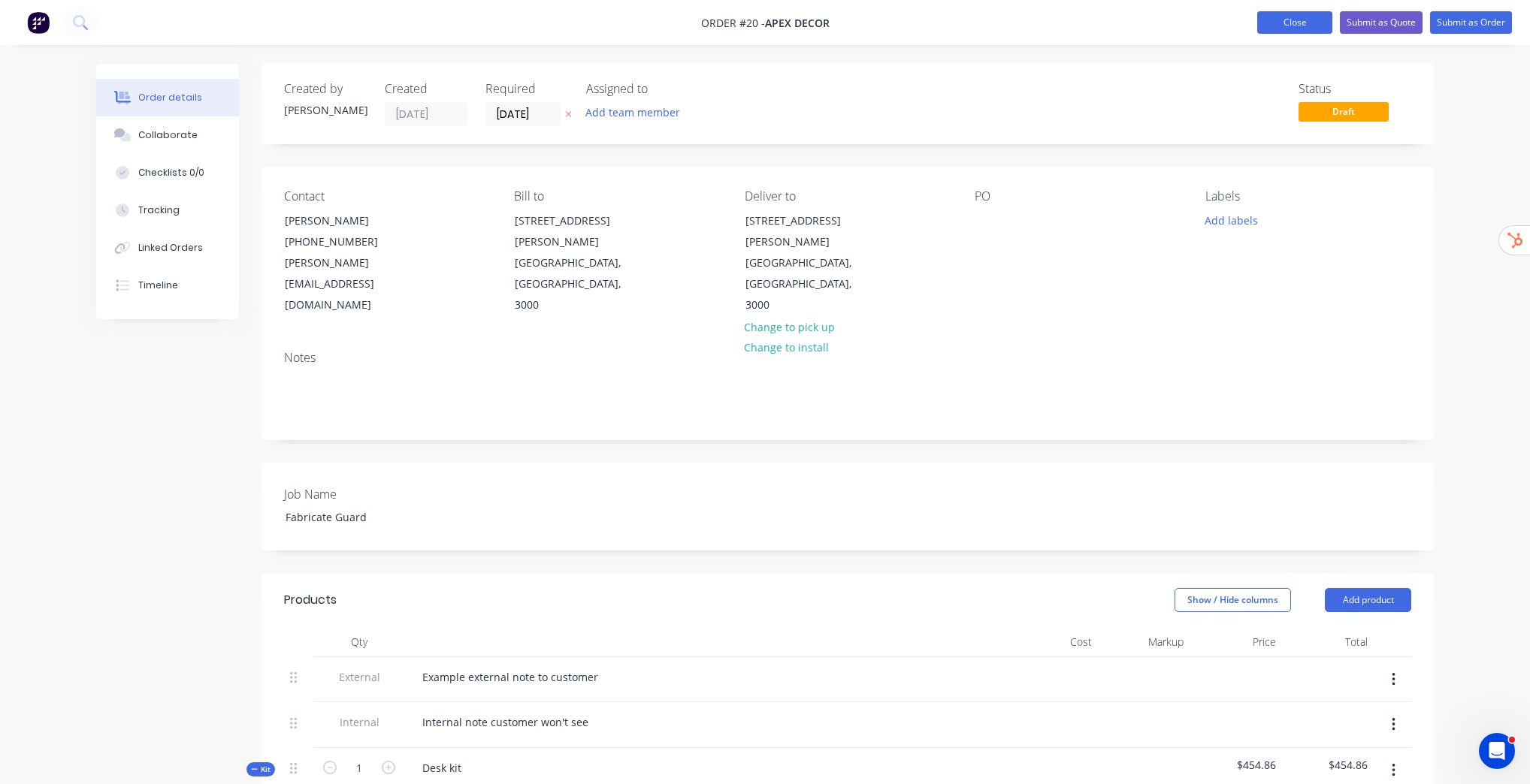
click at [1292, 21] on button "Close" at bounding box center [1294, 22] width 75 height 23
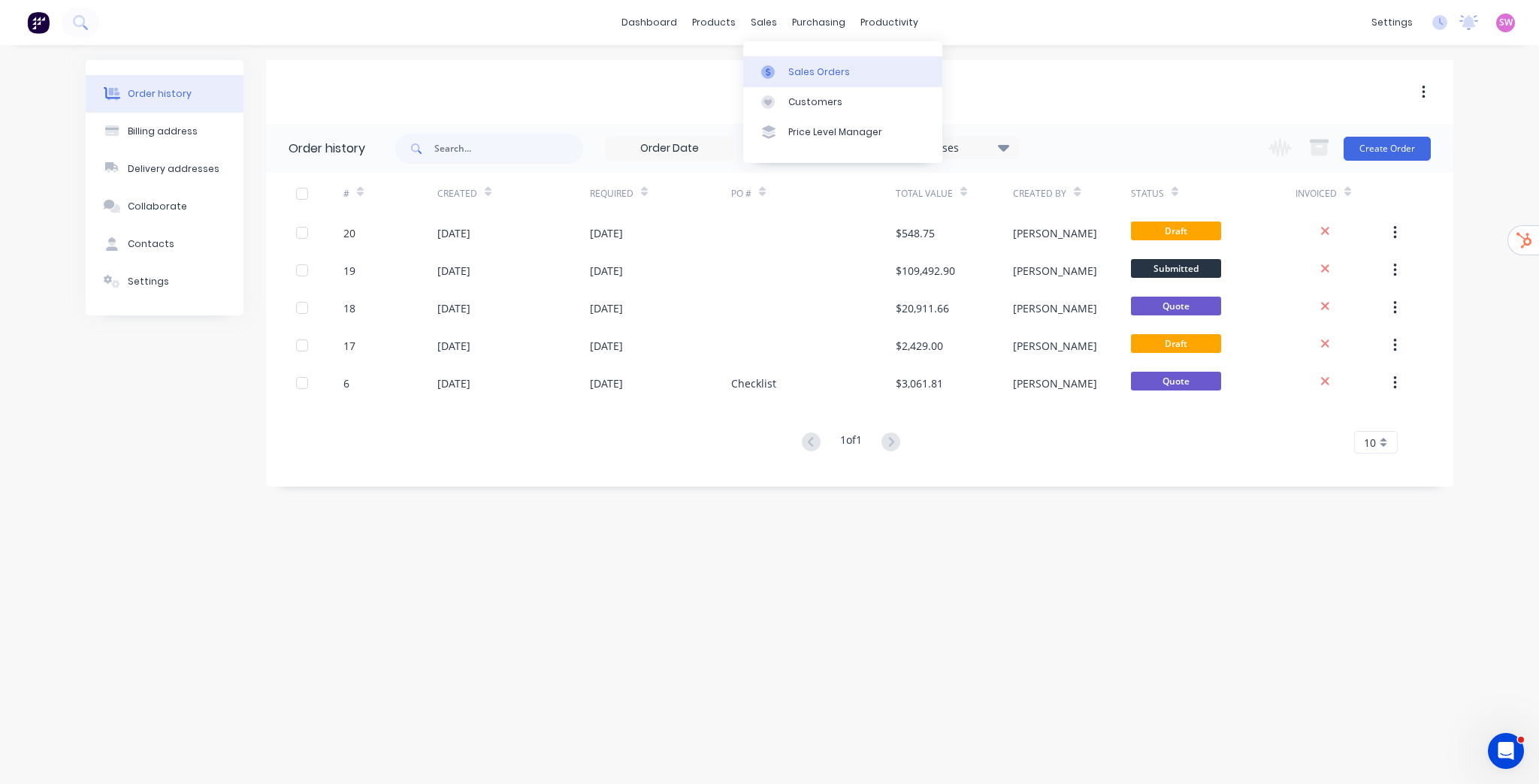
click at [792, 66] on div "Sales Orders" at bounding box center [819, 73] width 62 height 14
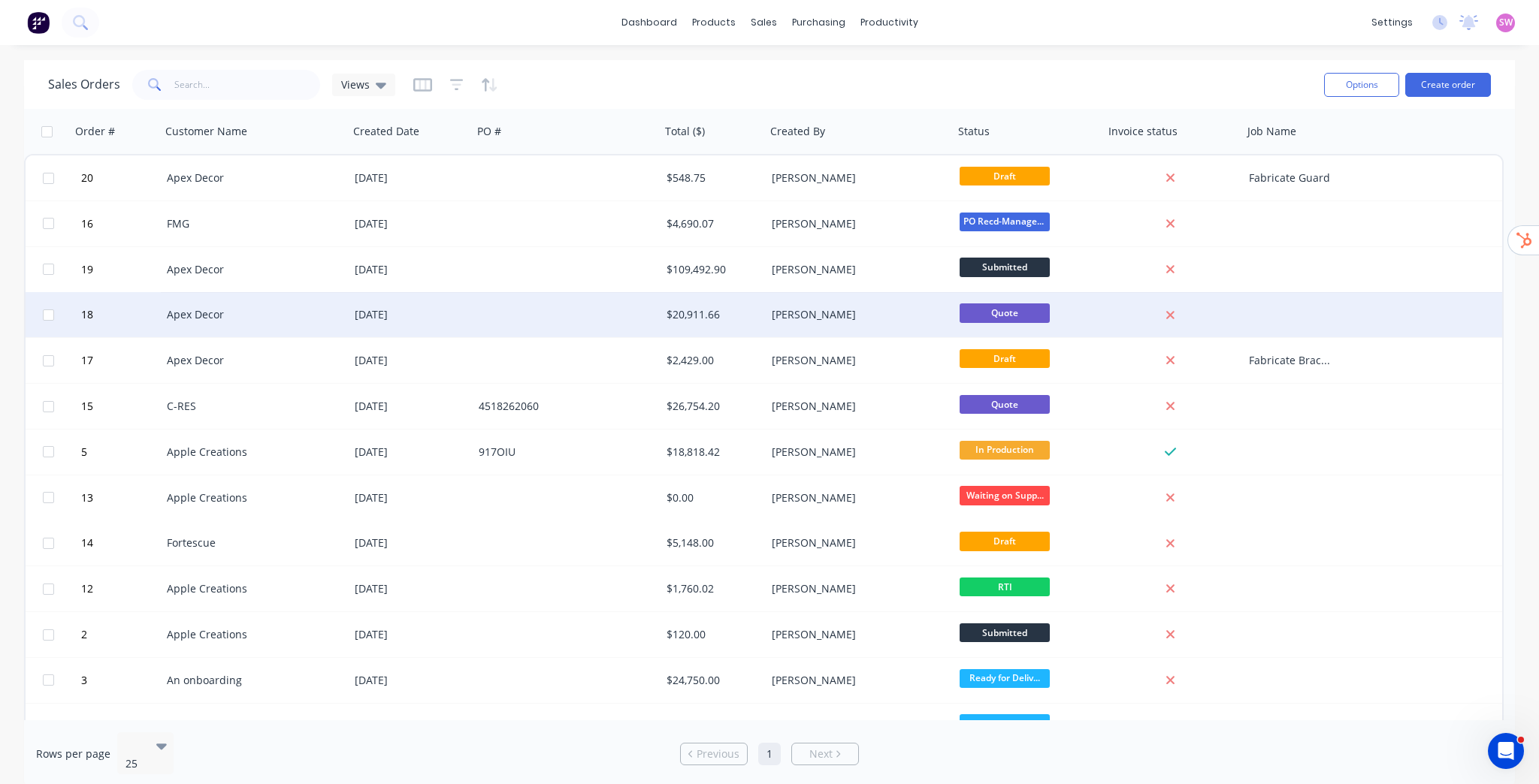
click at [565, 315] on div at bounding box center [566, 314] width 188 height 45
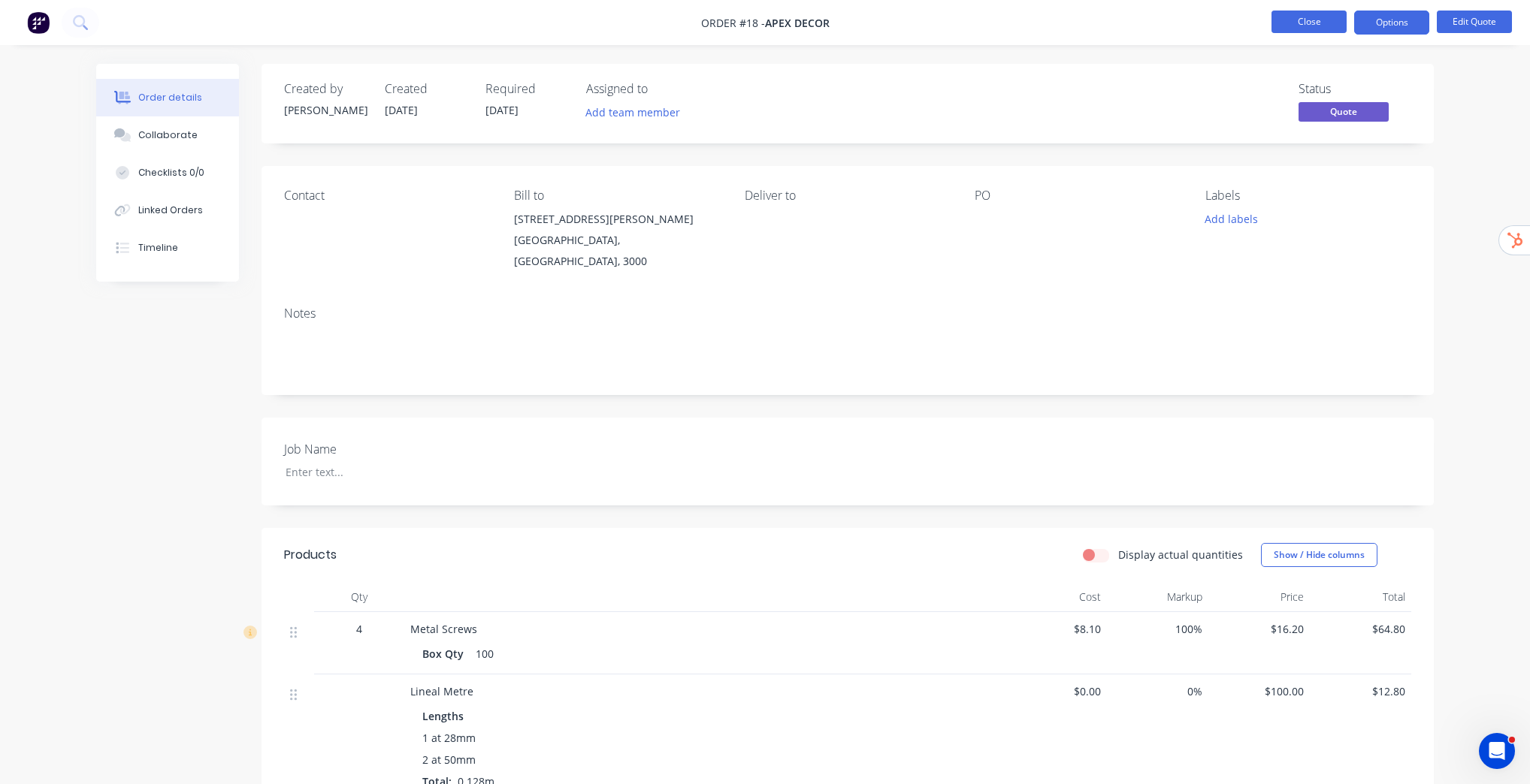
click at [1316, 26] on button "Close" at bounding box center [1308, 22] width 75 height 23
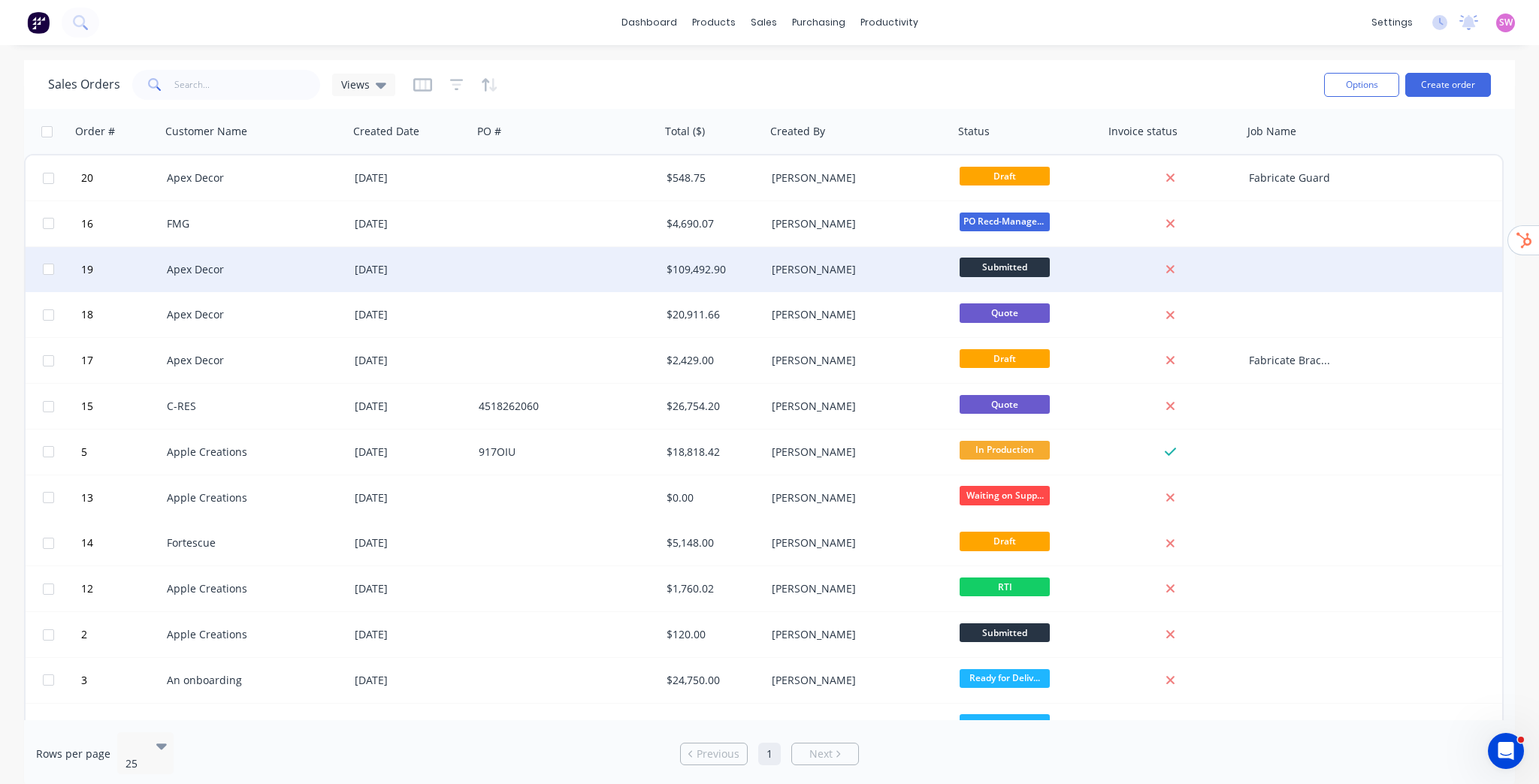
click at [458, 266] on div "[DATE]" at bounding box center [410, 269] width 111 height 15
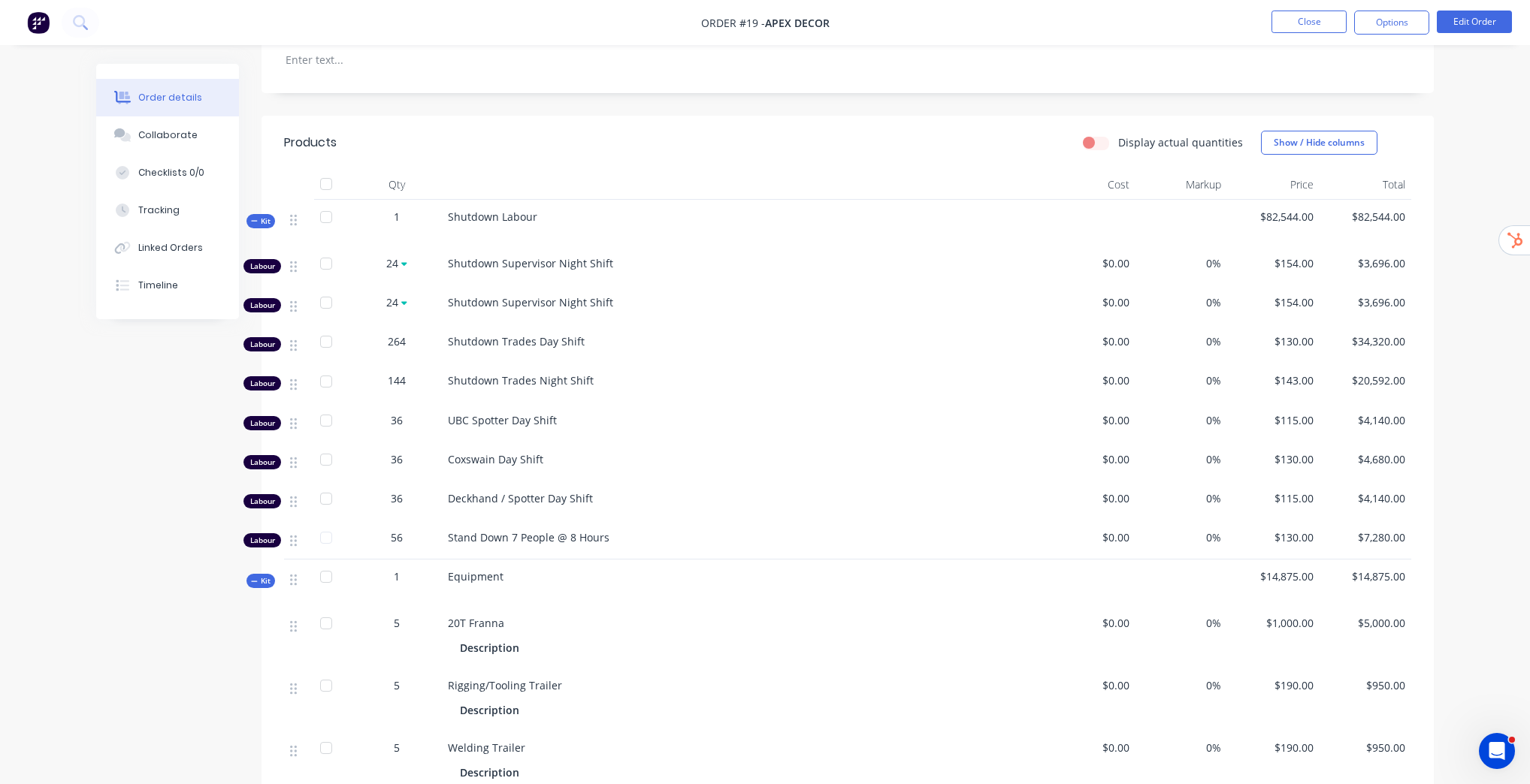
scroll to position [421, 0]
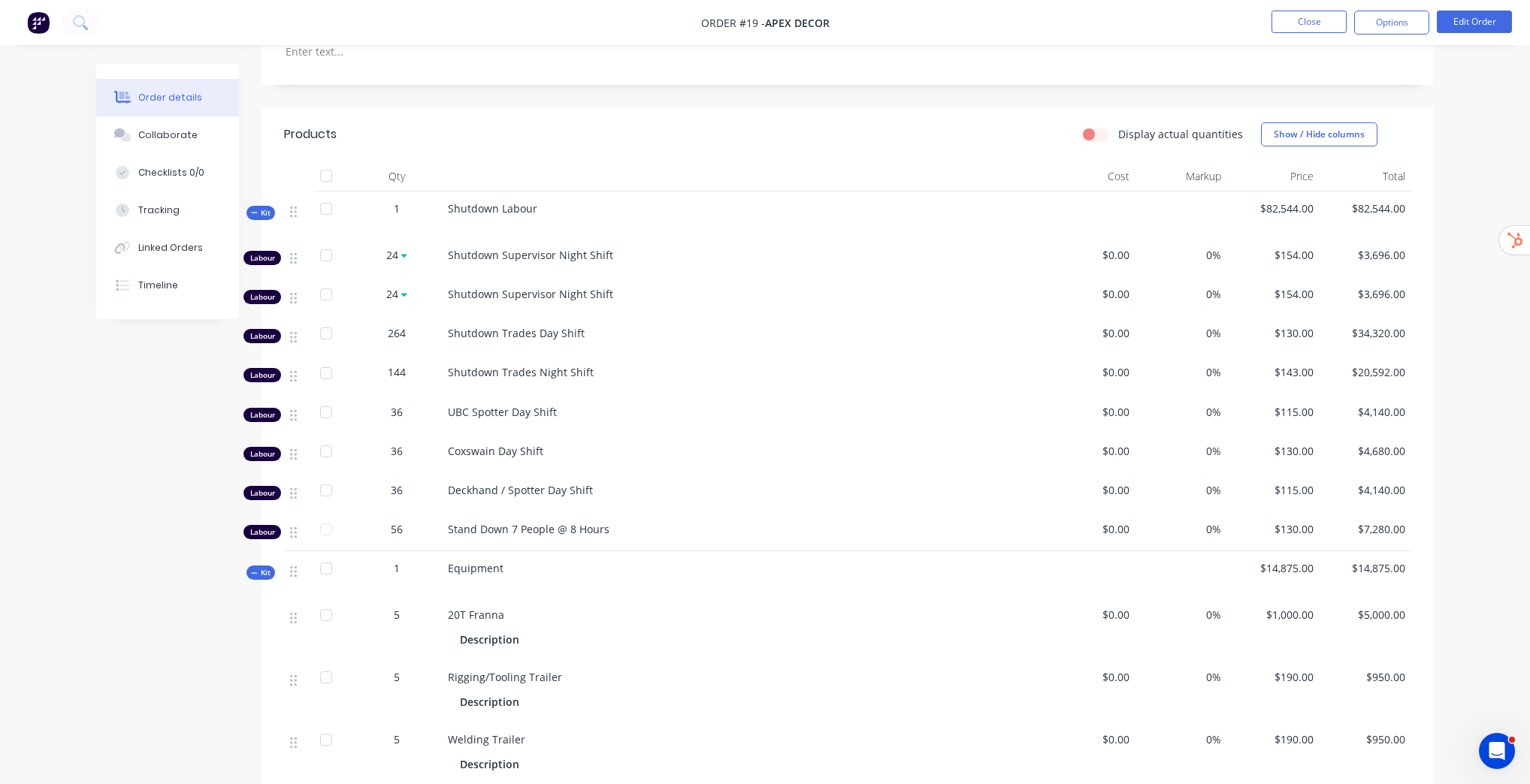
click at [269, 207] on span "Kit" at bounding box center [261, 212] width 20 height 11
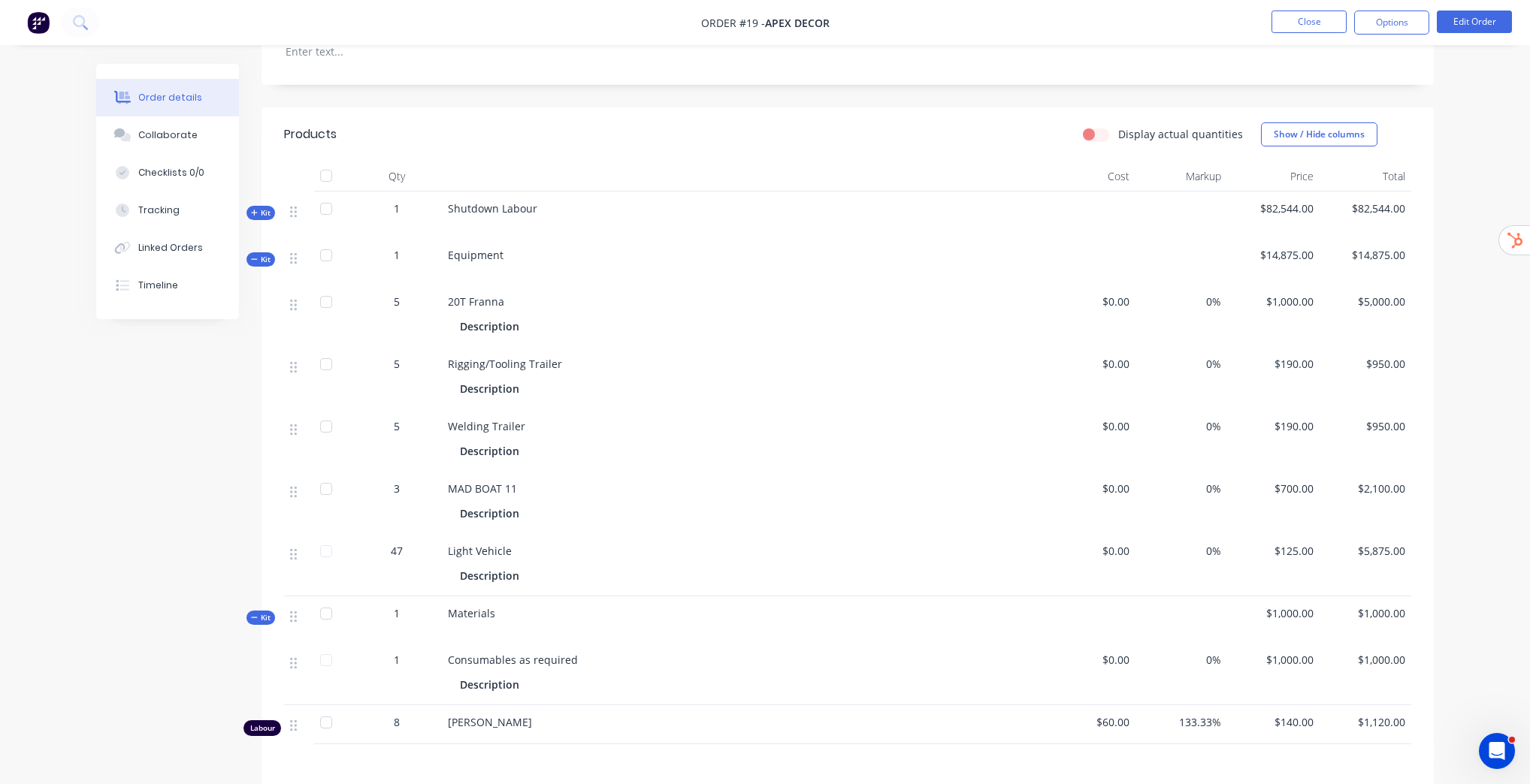
click at [257, 254] on span "Kit" at bounding box center [261, 259] width 20 height 11
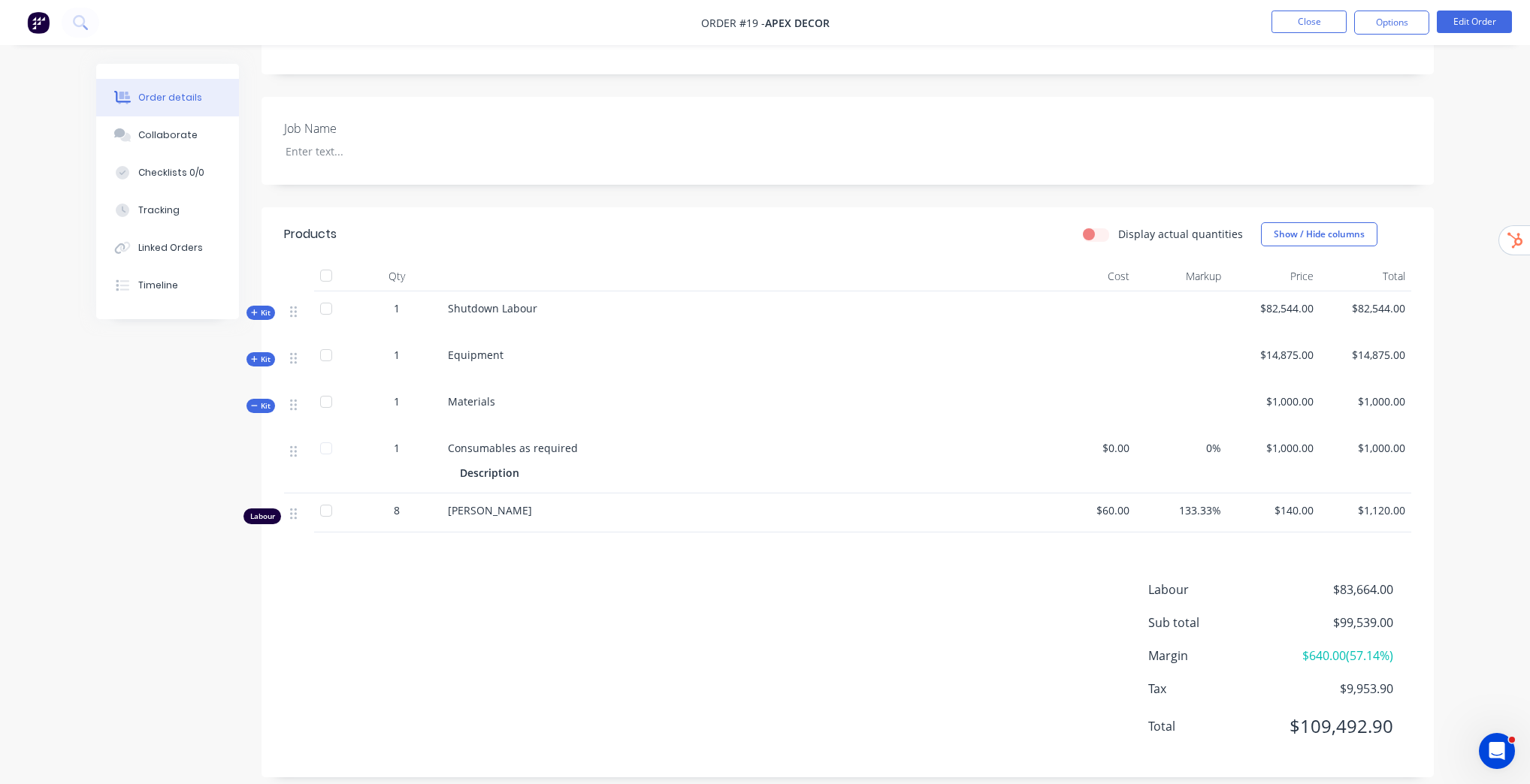
click at [262, 352] on div "Kit" at bounding box center [261, 359] width 29 height 14
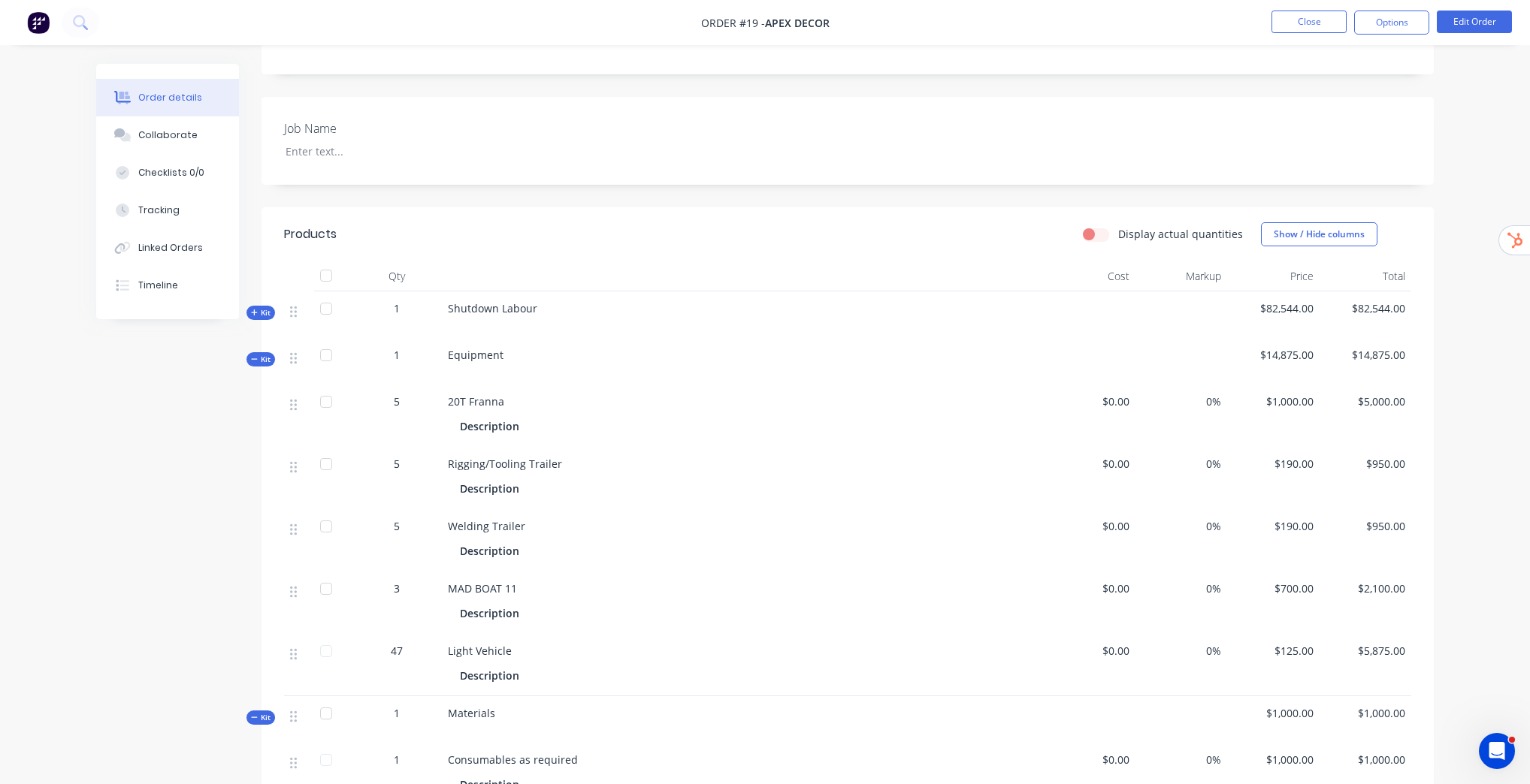
scroll to position [421, 0]
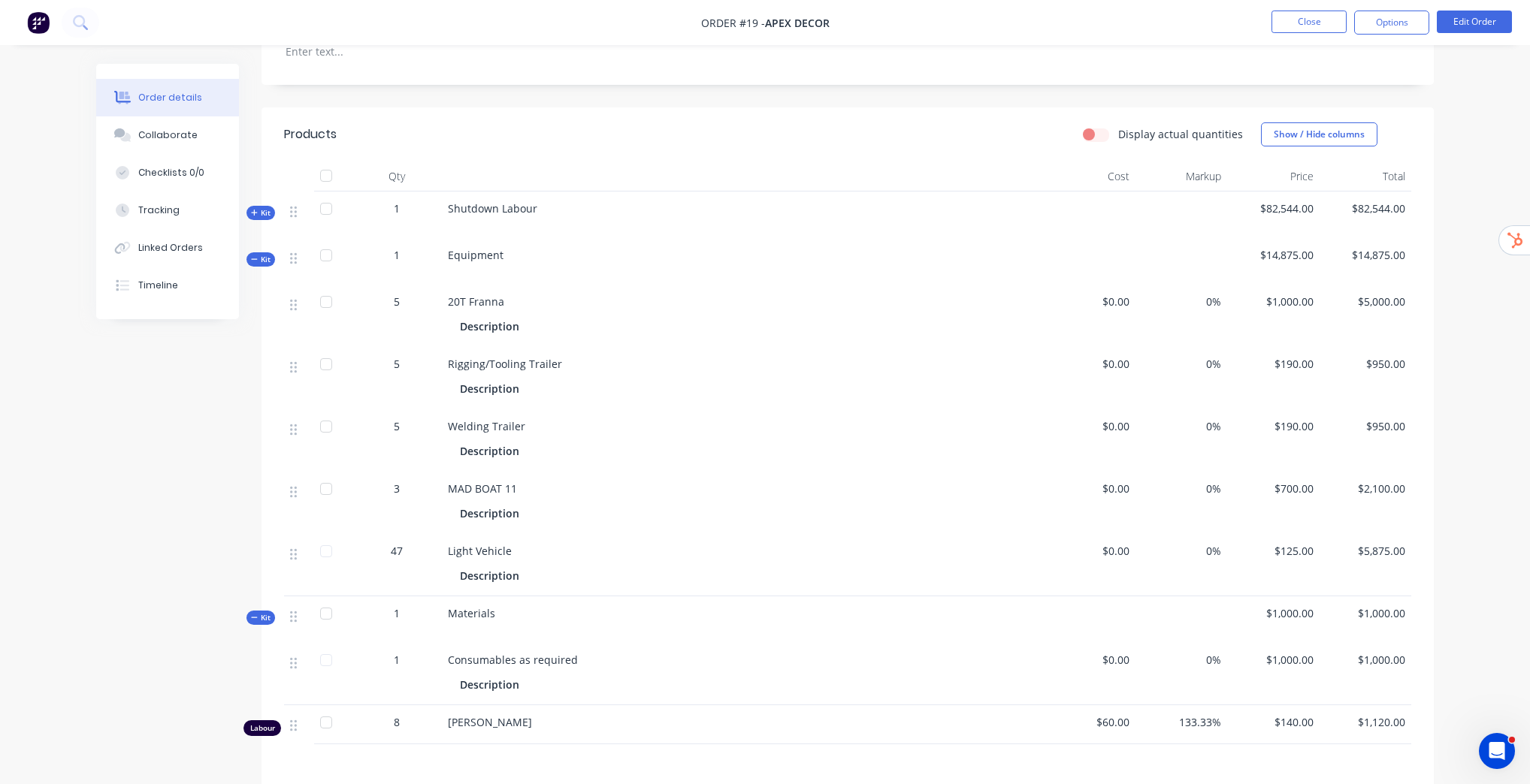
click at [253, 207] on span "Kit" at bounding box center [261, 212] width 20 height 11
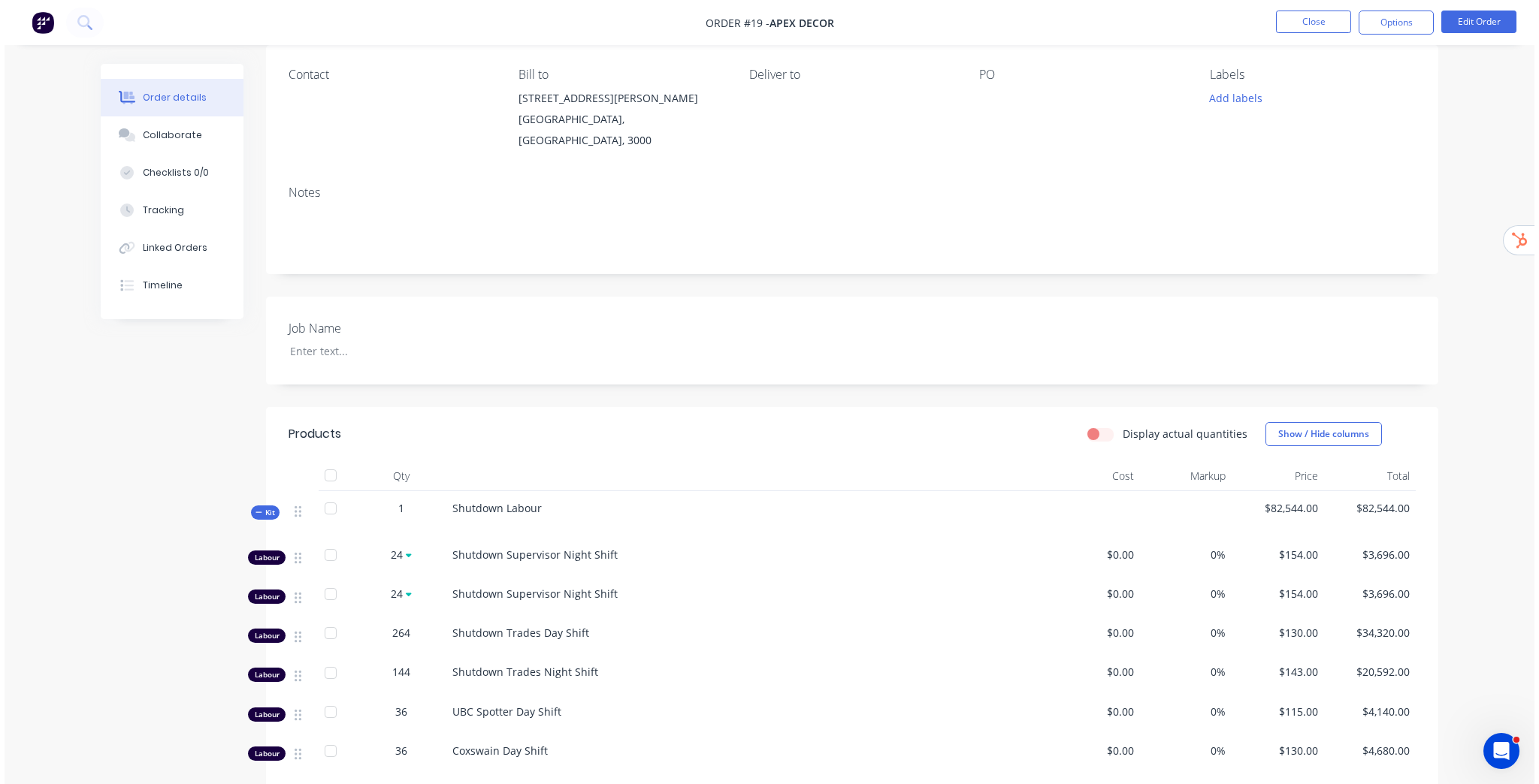
scroll to position [0, 0]
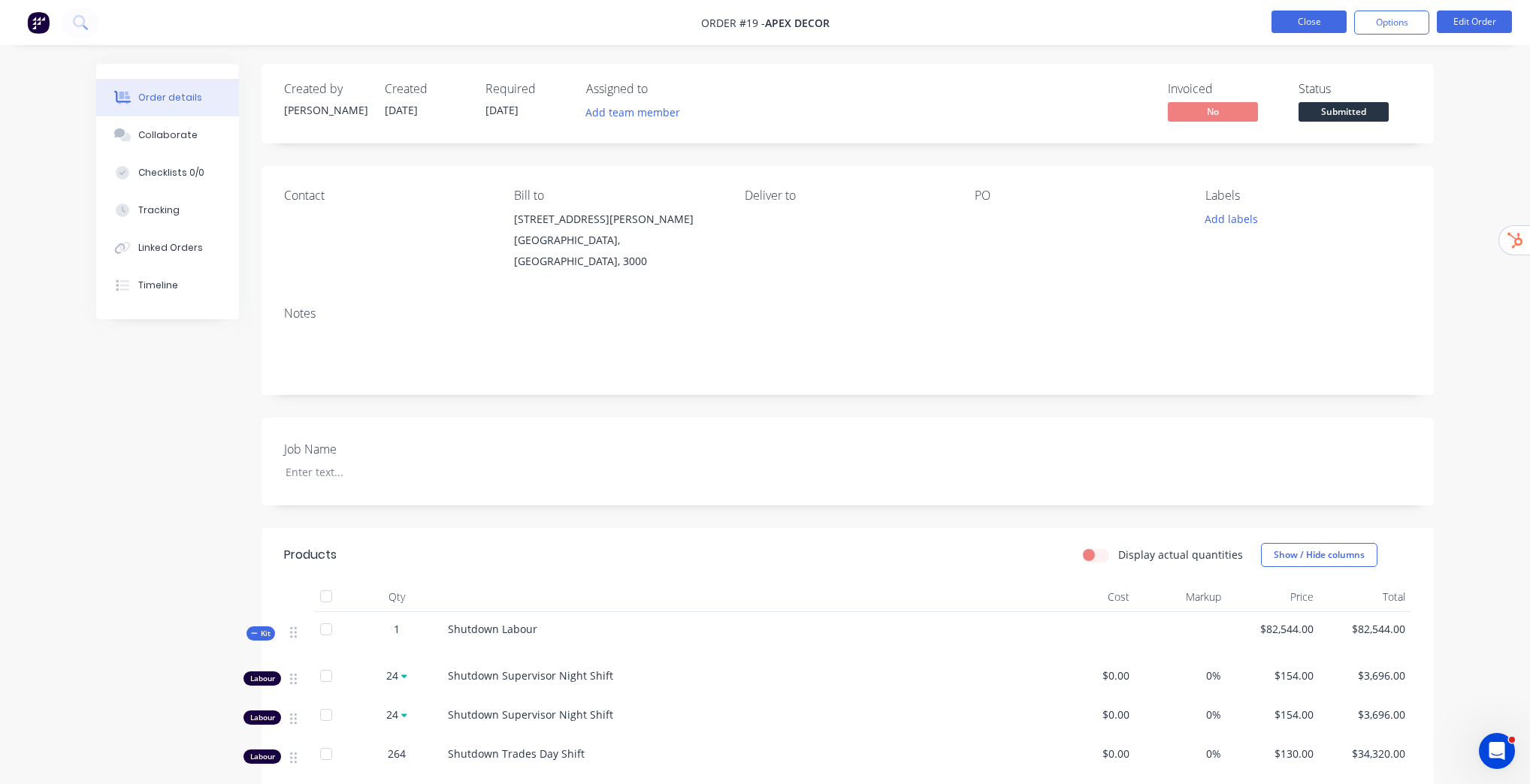
click at [1327, 22] on button "Close" at bounding box center [1308, 22] width 75 height 23
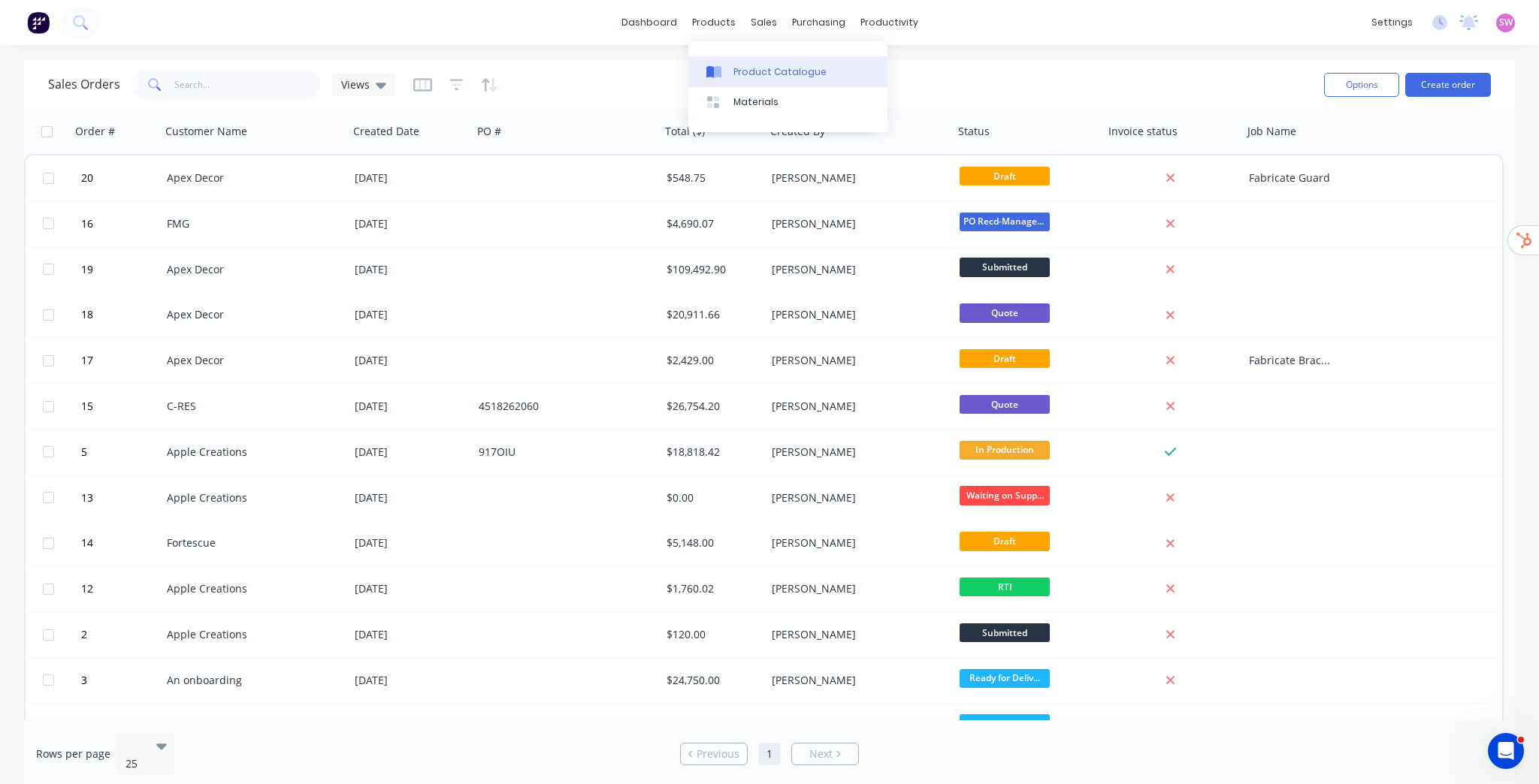
click at [770, 75] on div "Product Catalogue" at bounding box center [780, 73] width 94 height 14
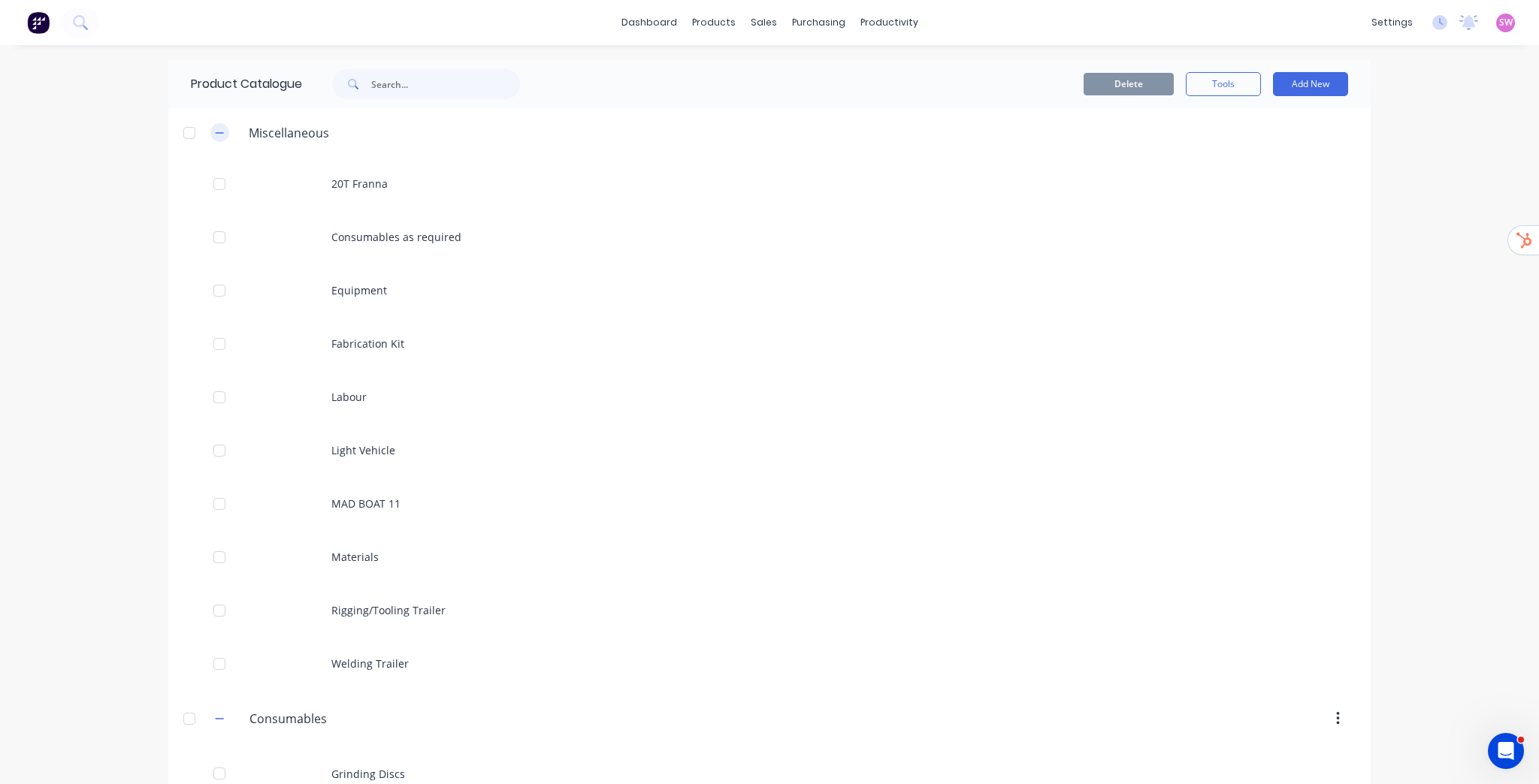
click at [216, 132] on icon "button" at bounding box center [220, 132] width 8 height 1
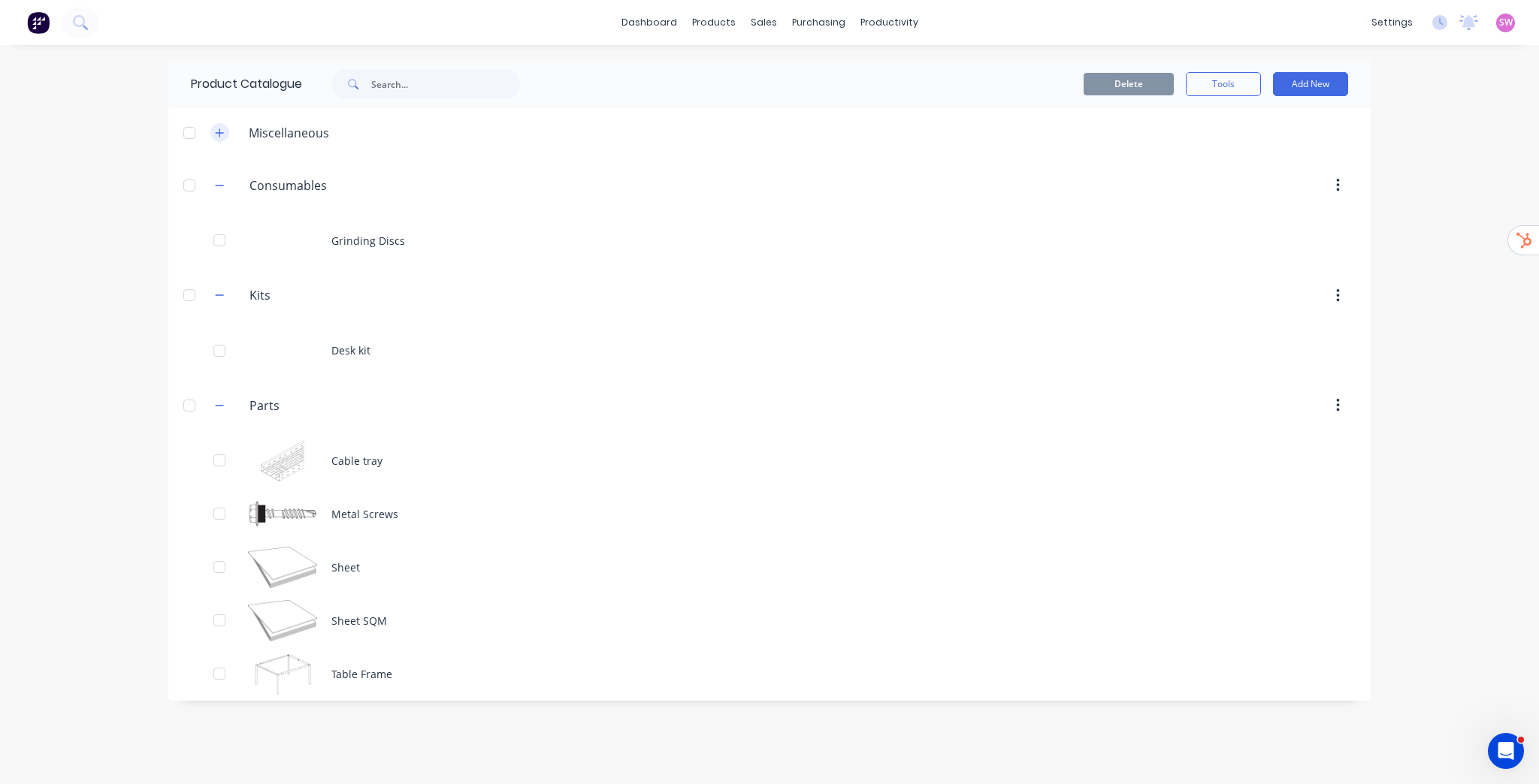
click at [219, 128] on icon "button" at bounding box center [220, 132] width 8 height 8
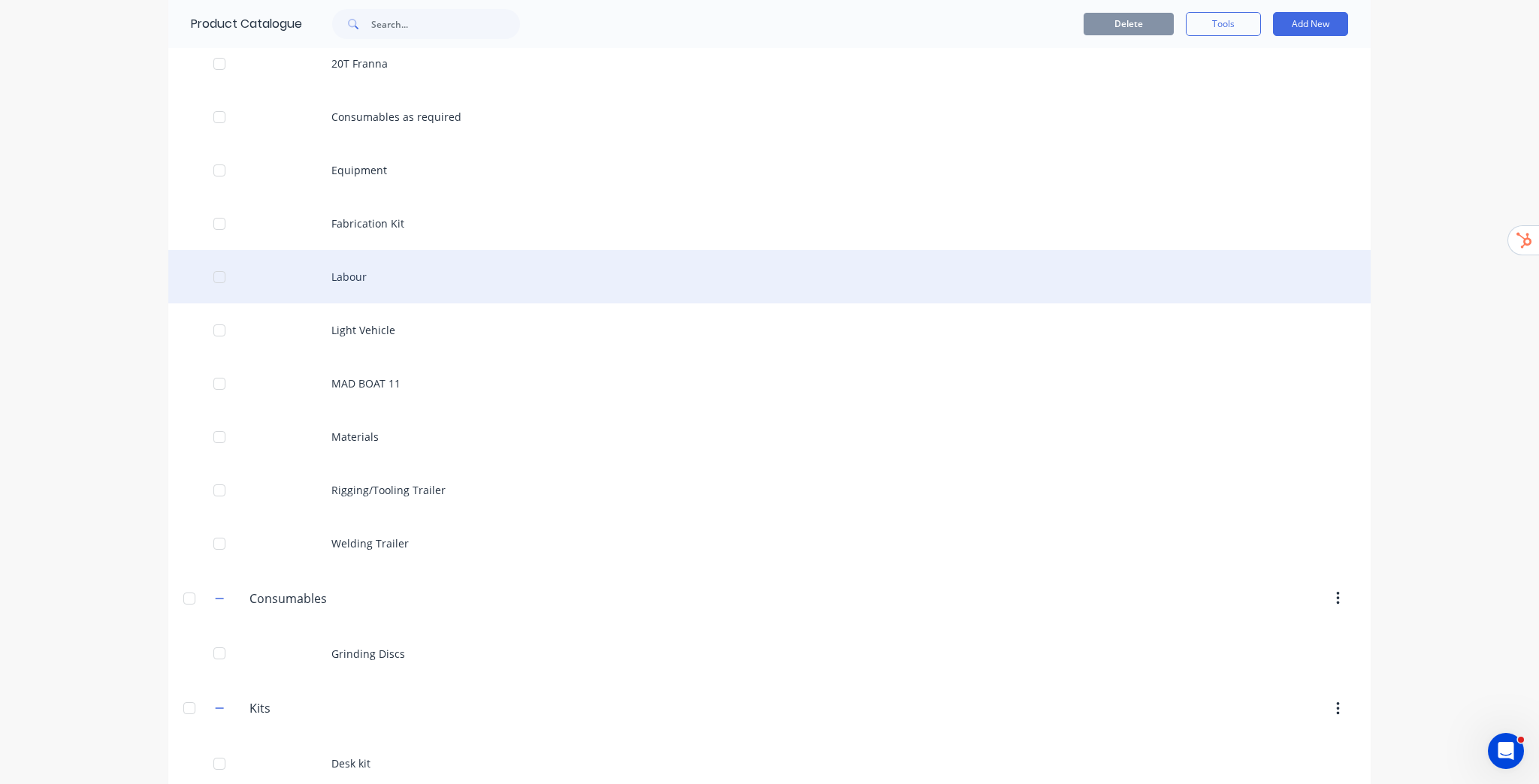
scroll to position [60, 0]
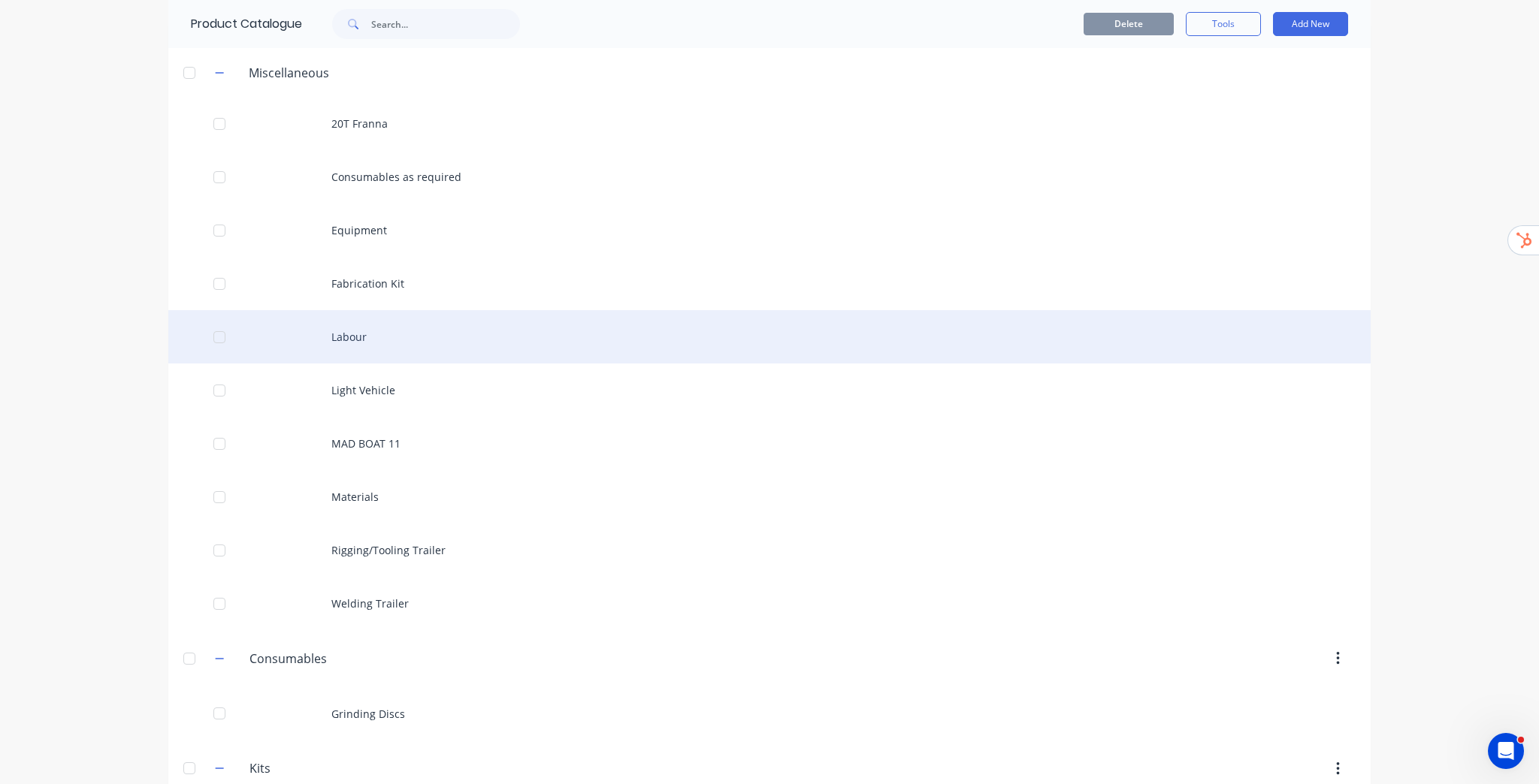
click at [376, 329] on div "Labour" at bounding box center [770, 337] width 1203 height 54
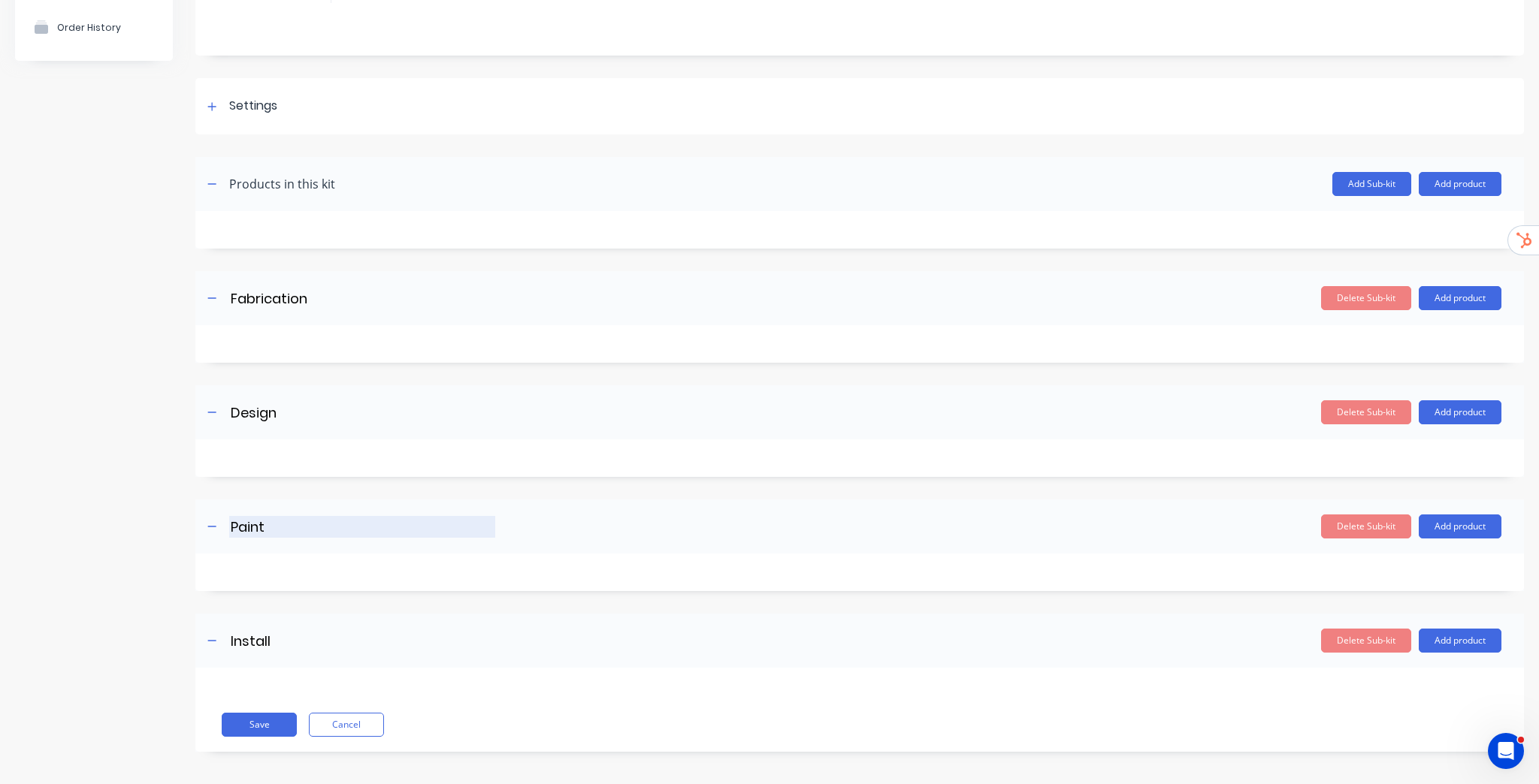
scroll to position [142, 0]
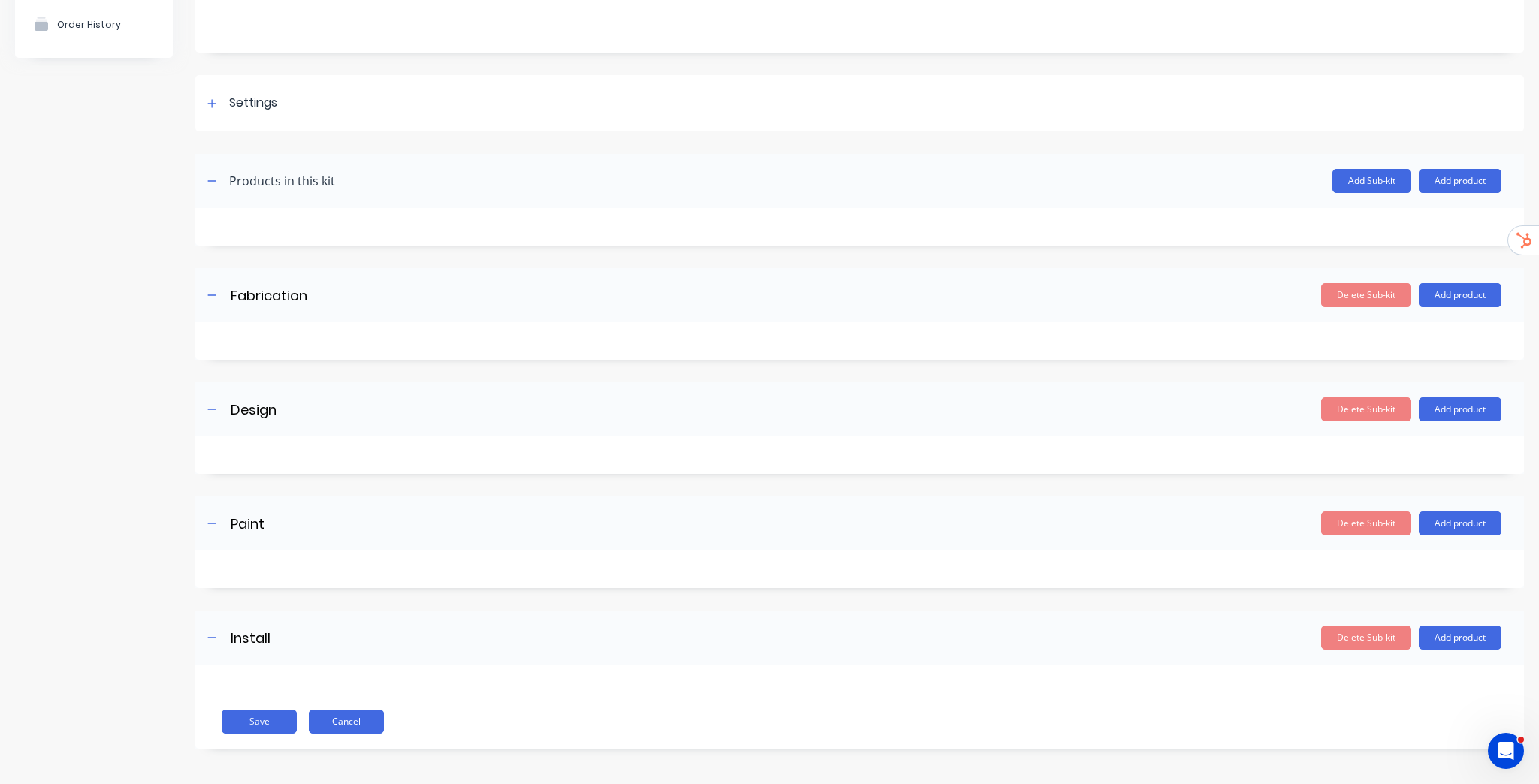
click at [342, 723] on button "Cancel" at bounding box center [345, 721] width 75 height 24
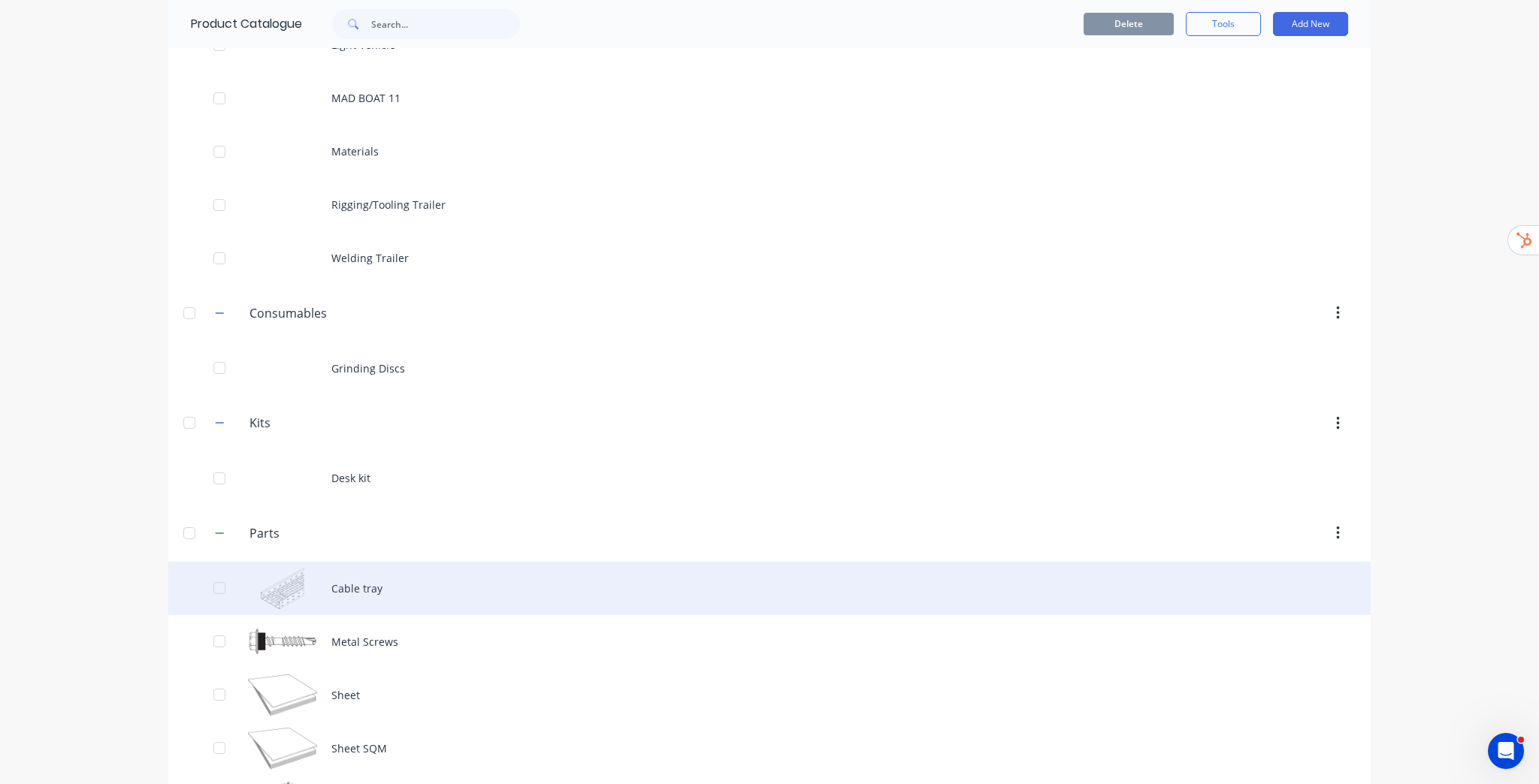
scroll to position [464, 0]
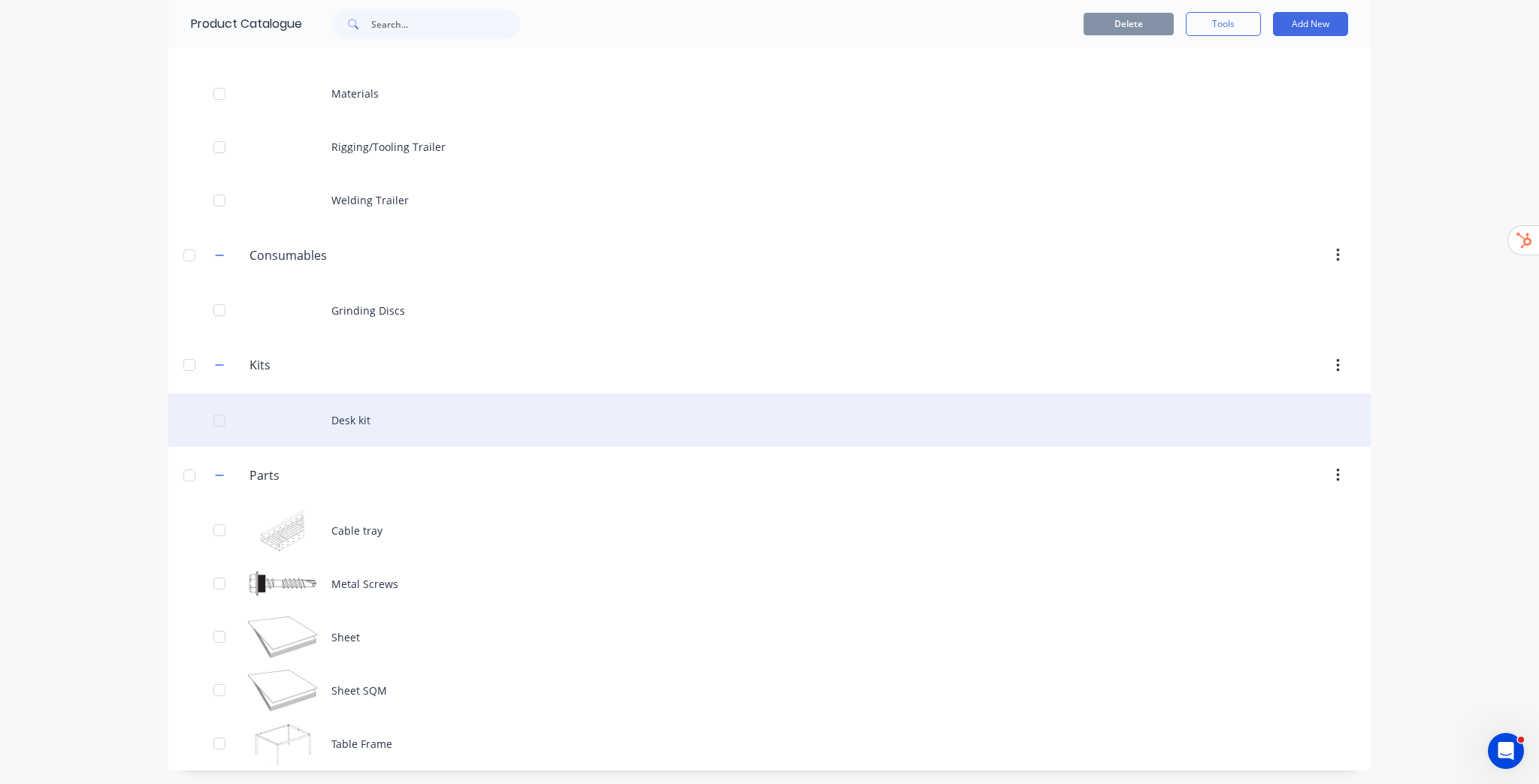
click at [347, 419] on div "Desk kit" at bounding box center [770, 420] width 1203 height 54
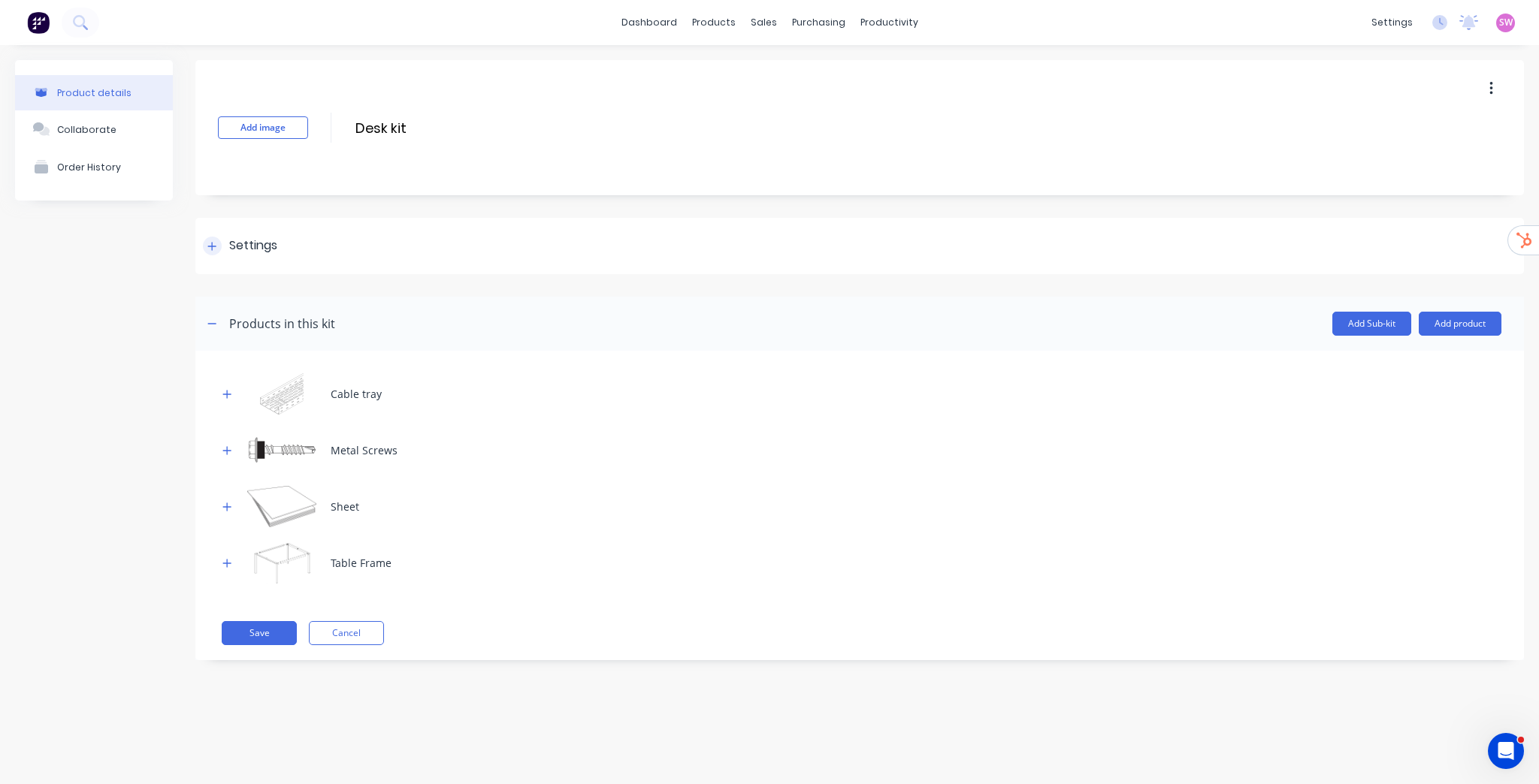
click at [221, 253] on div "Settings" at bounding box center [240, 246] width 75 height 19
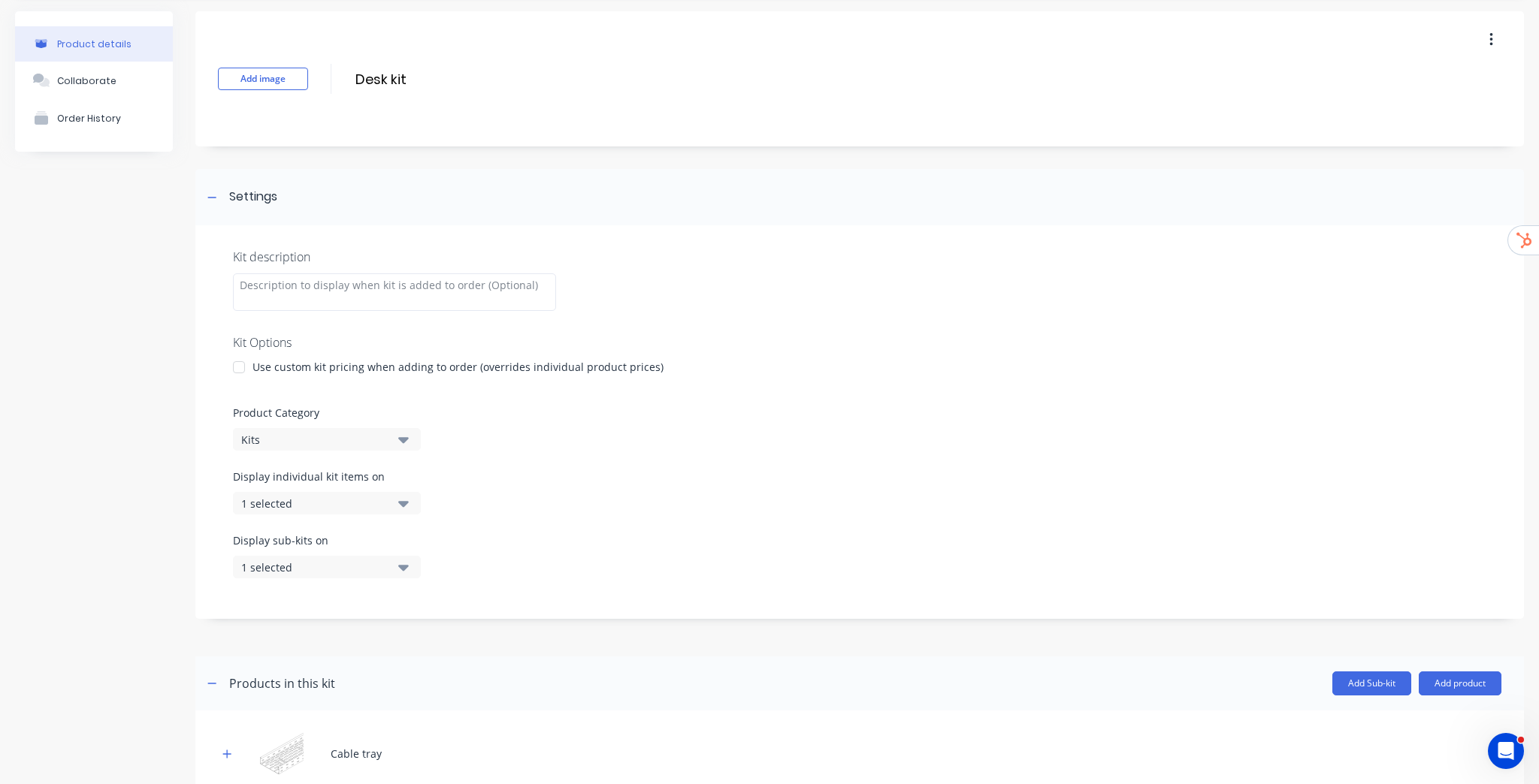
scroll to position [180, 0]
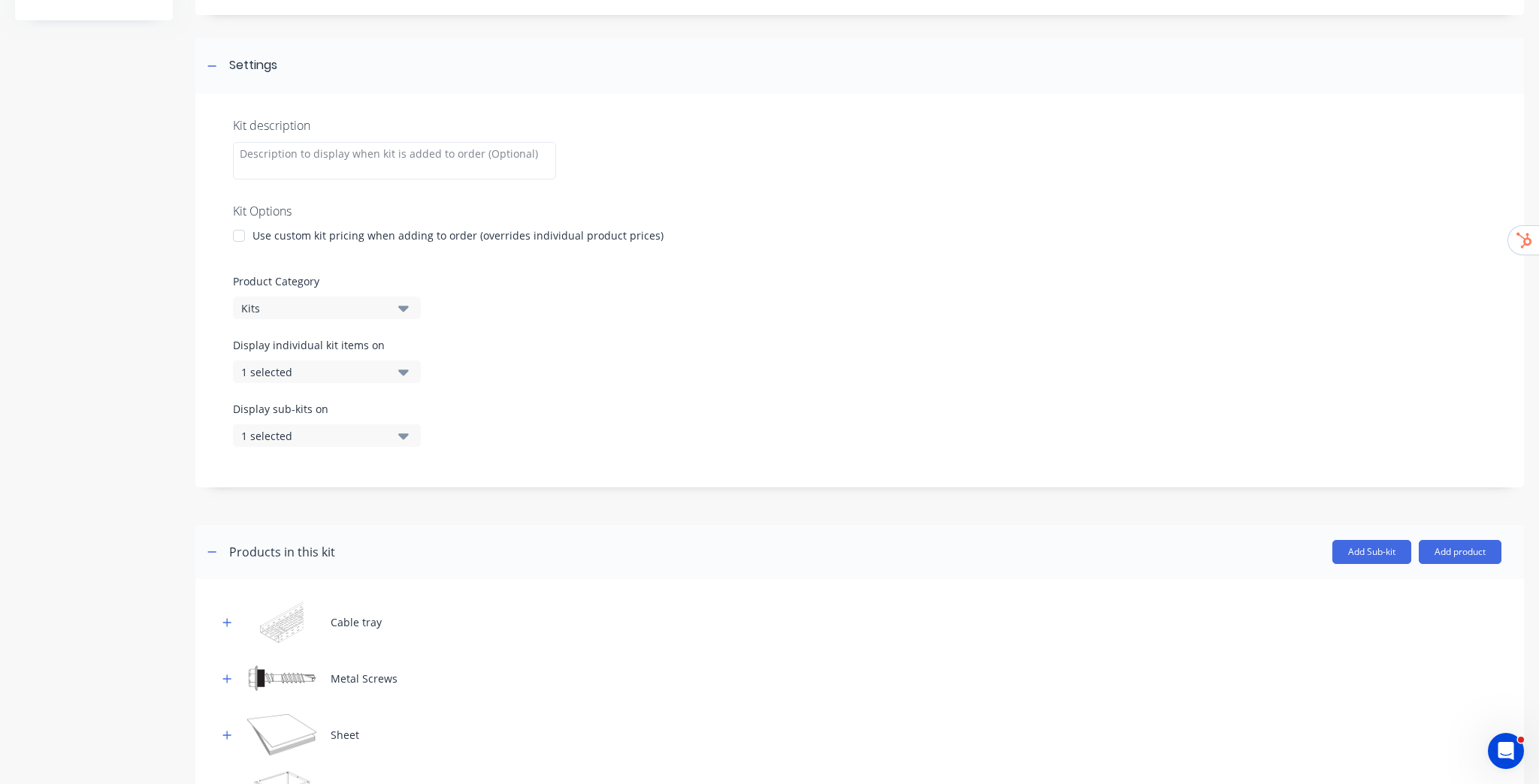
click at [381, 381] on button "1 selected" at bounding box center [327, 371] width 188 height 23
click at [637, 383] on div "Display individual kit items on 1 selected" at bounding box center [859, 369] width 1253 height 64
click at [403, 366] on icon "button" at bounding box center [403, 371] width 11 height 17
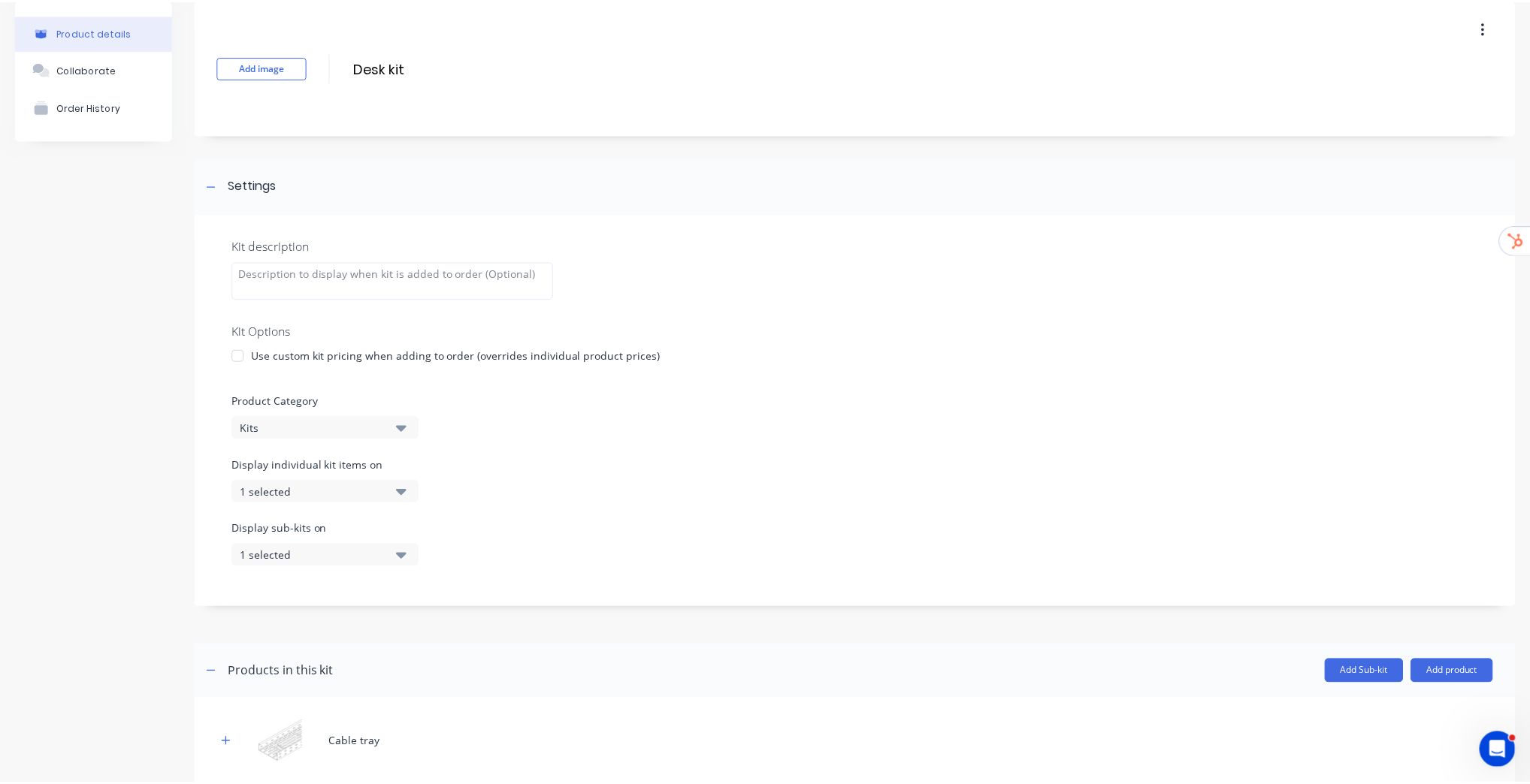
scroll to position [0, 0]
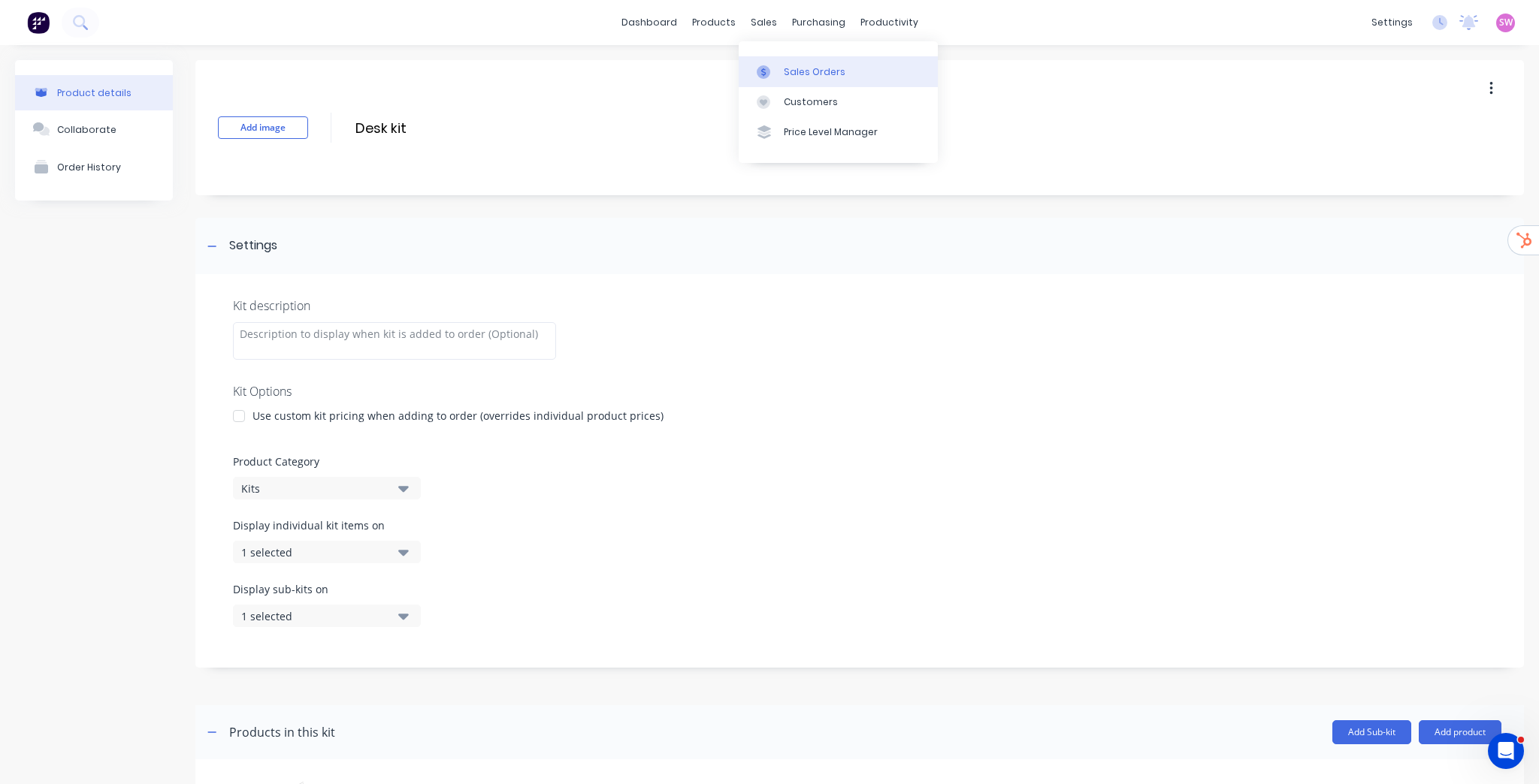
click at [785, 69] on div "Sales Orders" at bounding box center [814, 73] width 62 height 14
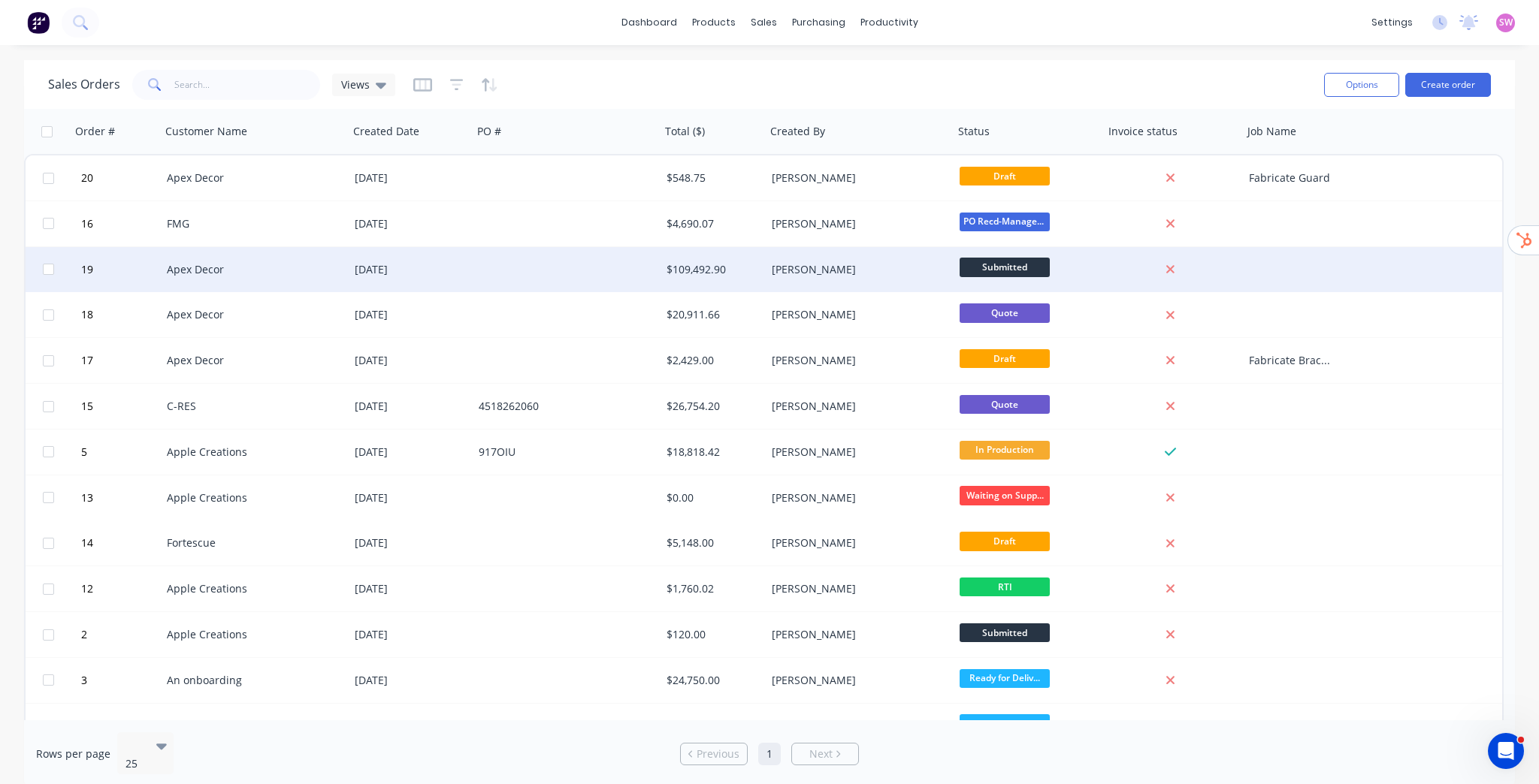
click at [463, 259] on div "[DATE]" at bounding box center [410, 269] width 124 height 45
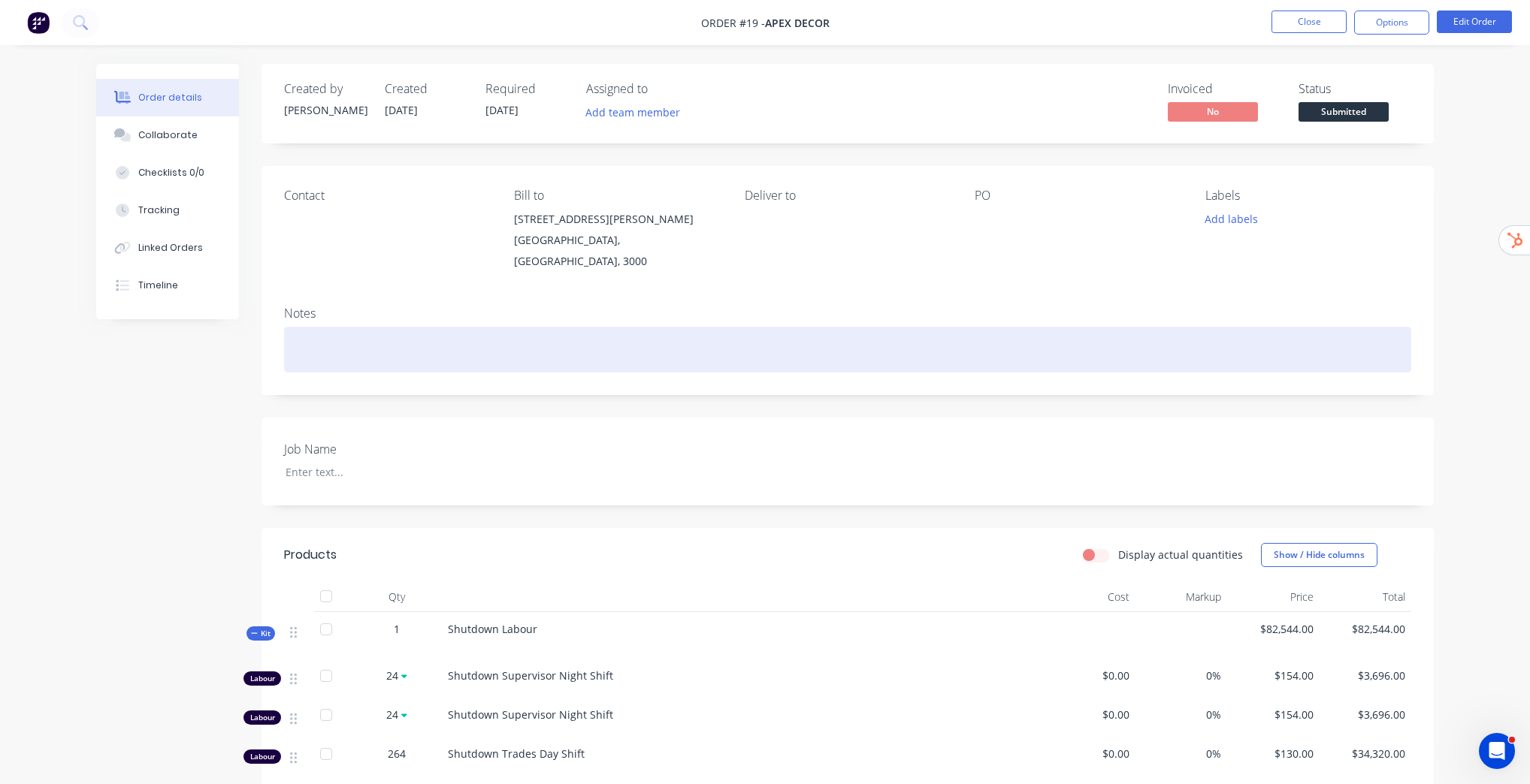
scroll to position [300, 0]
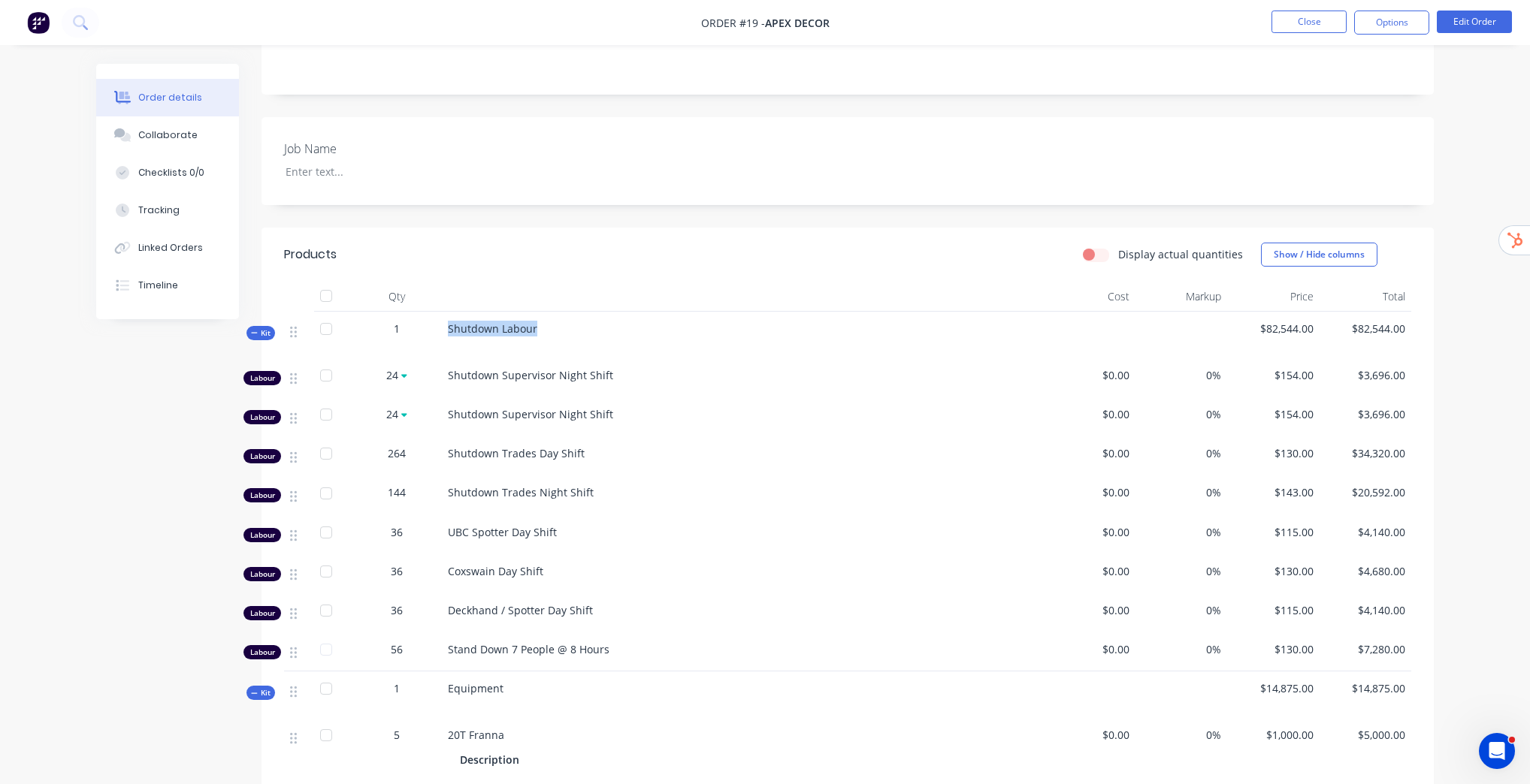
drag, startPoint x: 447, startPoint y: 315, endPoint x: 544, endPoint y: 309, distance: 97.2
click at [544, 311] on div "Shutdown Labour" at bounding box center [743, 334] width 601 height 47
click at [1335, 29] on button "Close" at bounding box center [1308, 22] width 75 height 23
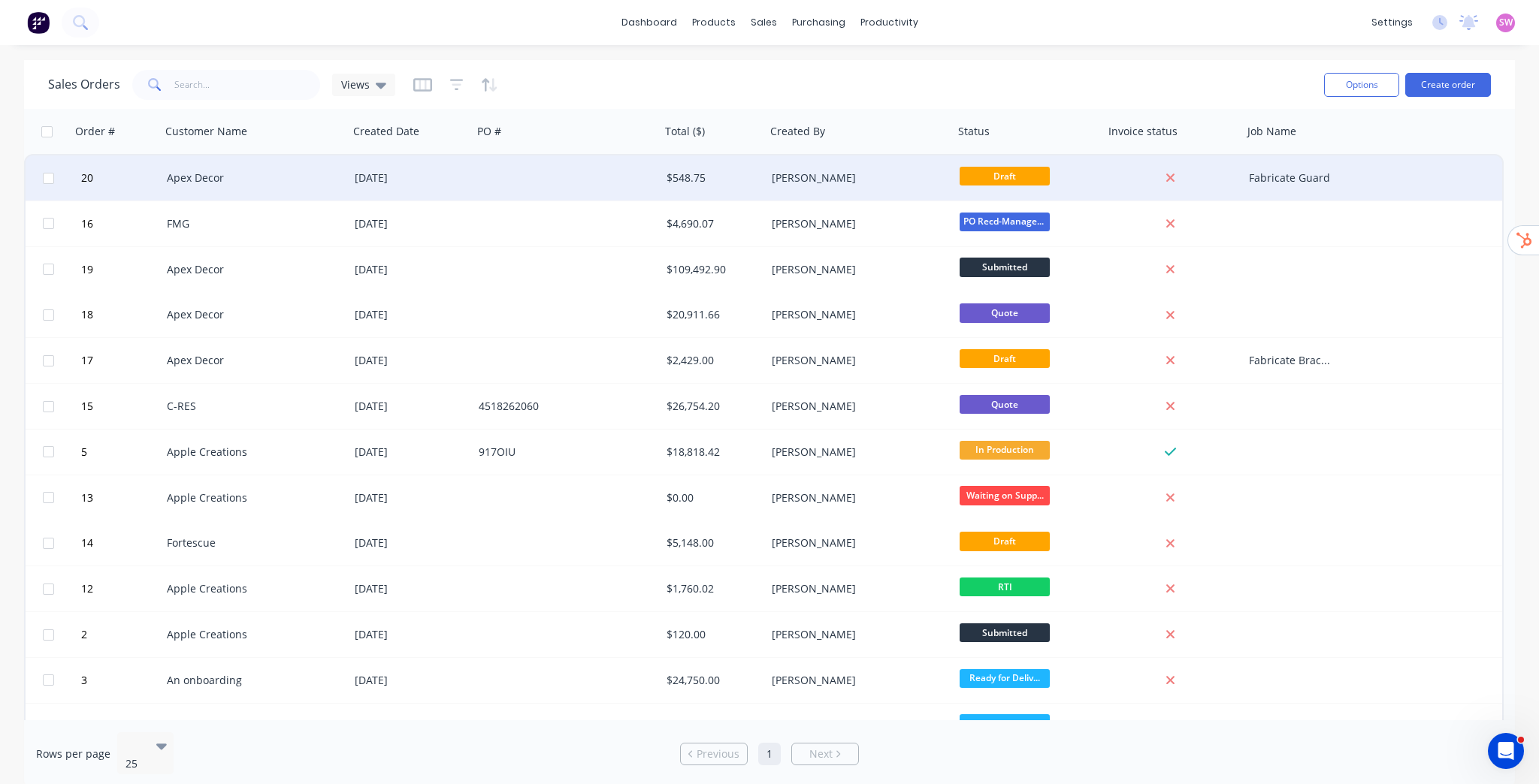
click at [473, 184] on div at bounding box center [566, 177] width 188 height 45
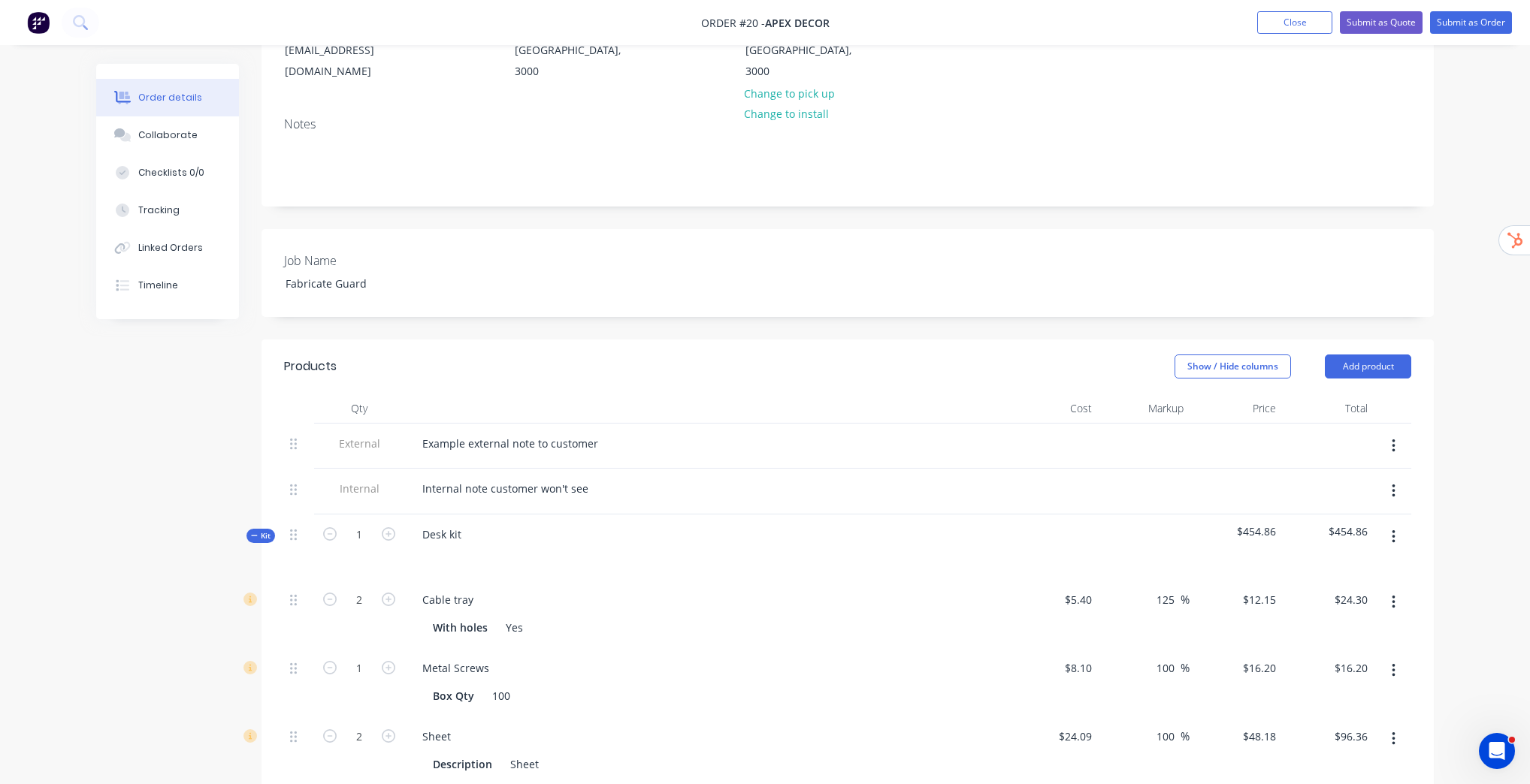
scroll to position [360, 0]
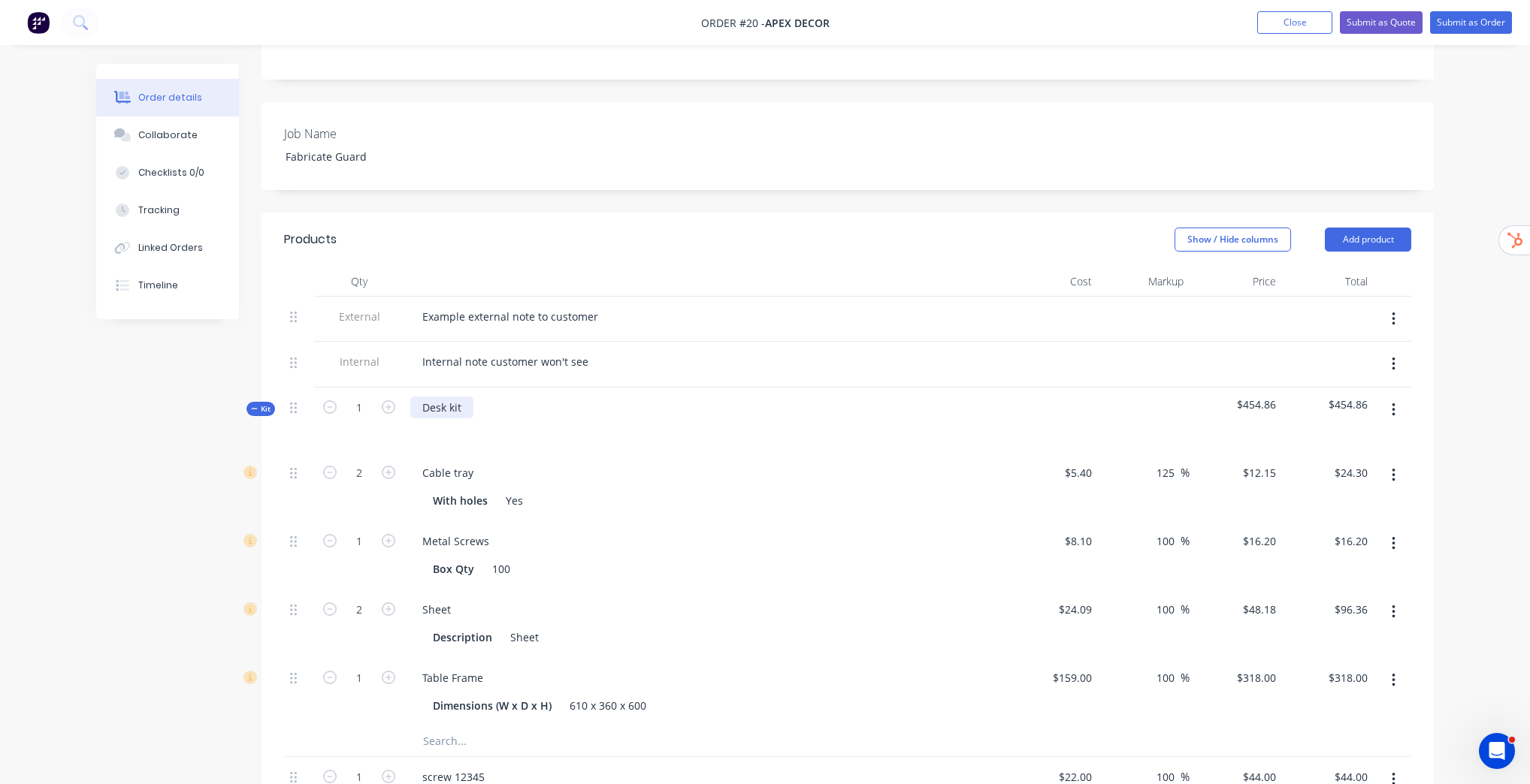
click at [450, 397] on div "Desk kit" at bounding box center [441, 408] width 63 height 22
click at [1518, 479] on div "Order details Collaborate Checklists 0/0 Tracking Linked Orders Timeline Order …" at bounding box center [765, 449] width 1530 height 1618
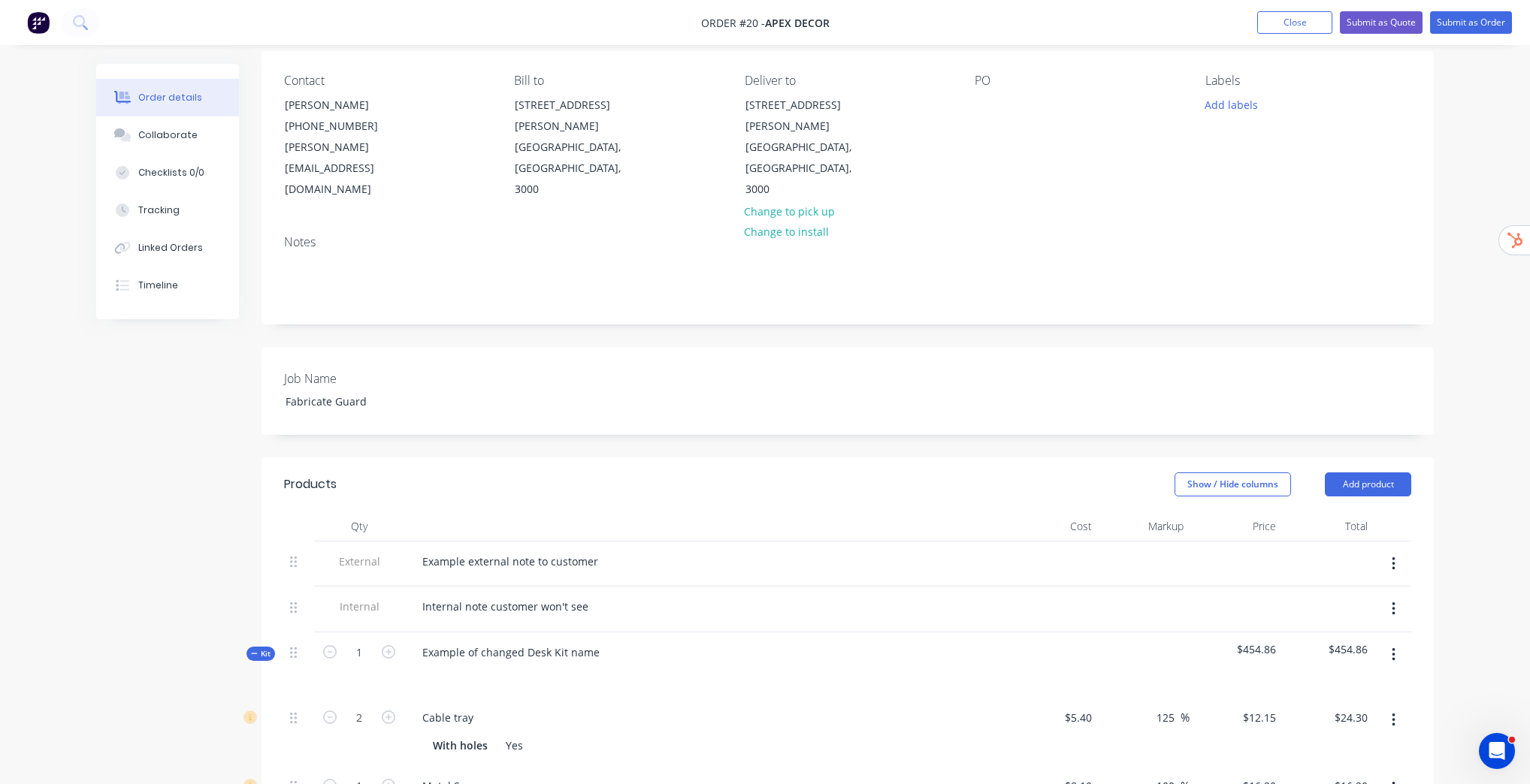
scroll to position [68, 0]
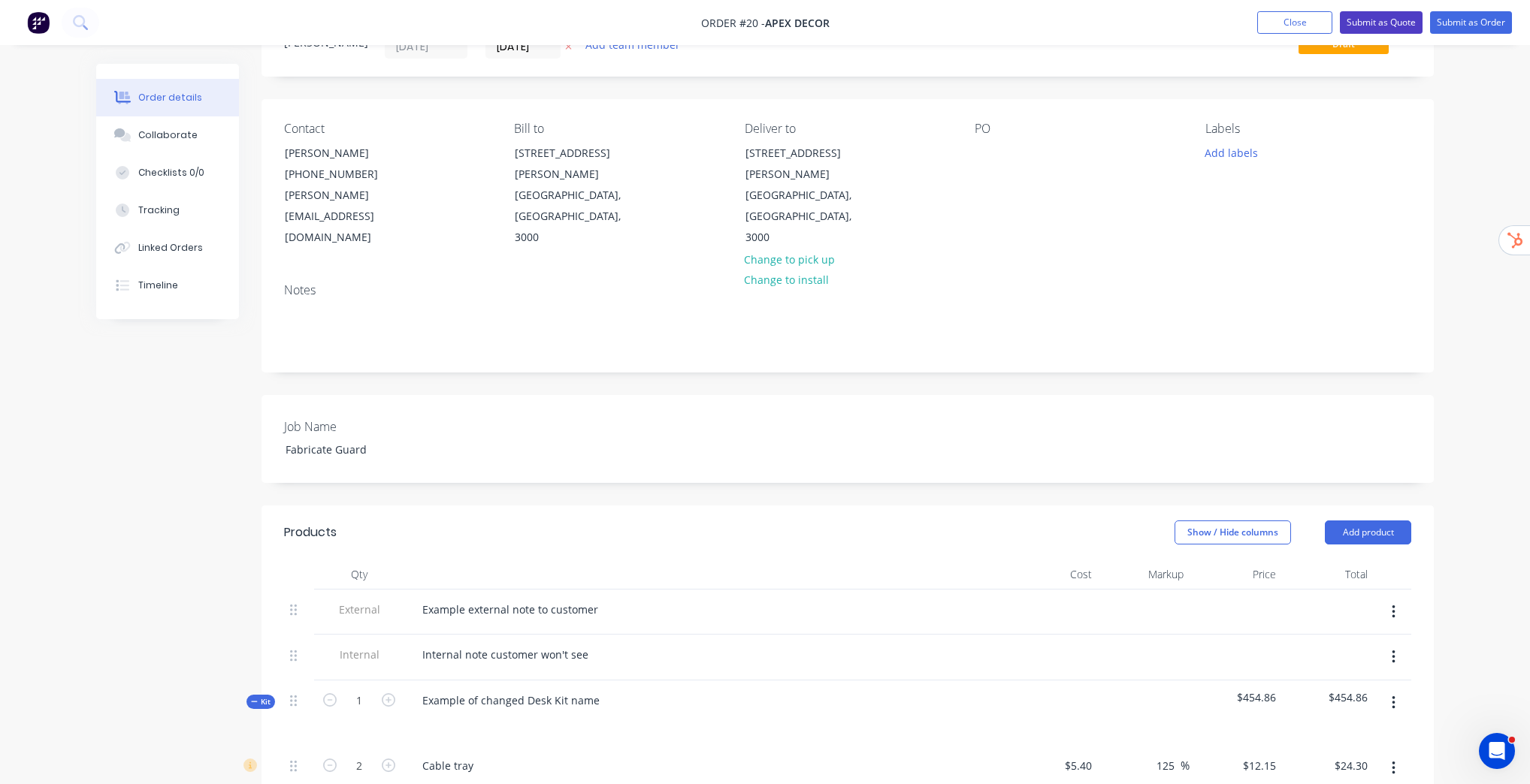
click at [1387, 20] on button "Submit as Quote" at bounding box center [1381, 22] width 83 height 23
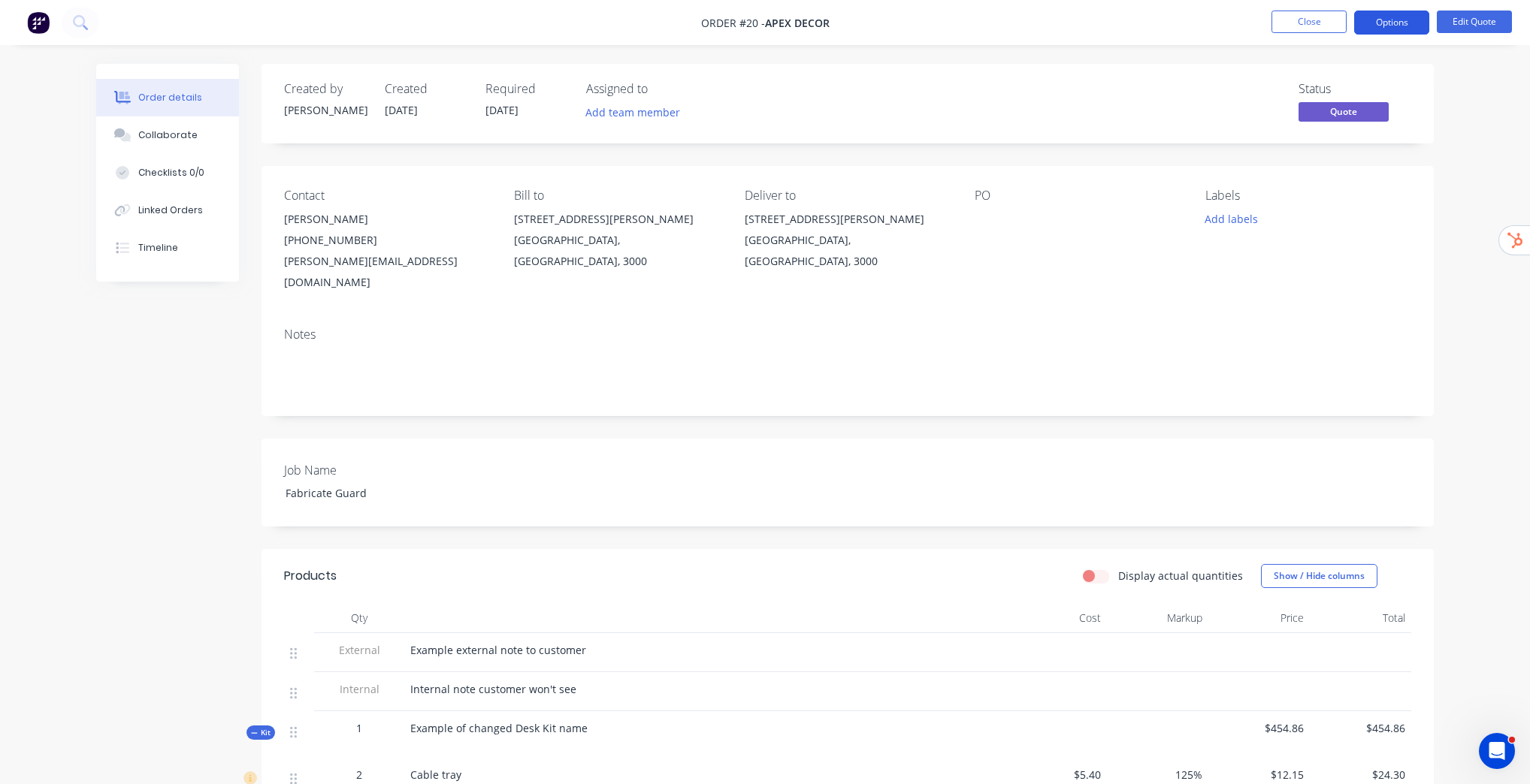
click at [1399, 24] on button "Options" at bounding box center [1391, 23] width 75 height 24
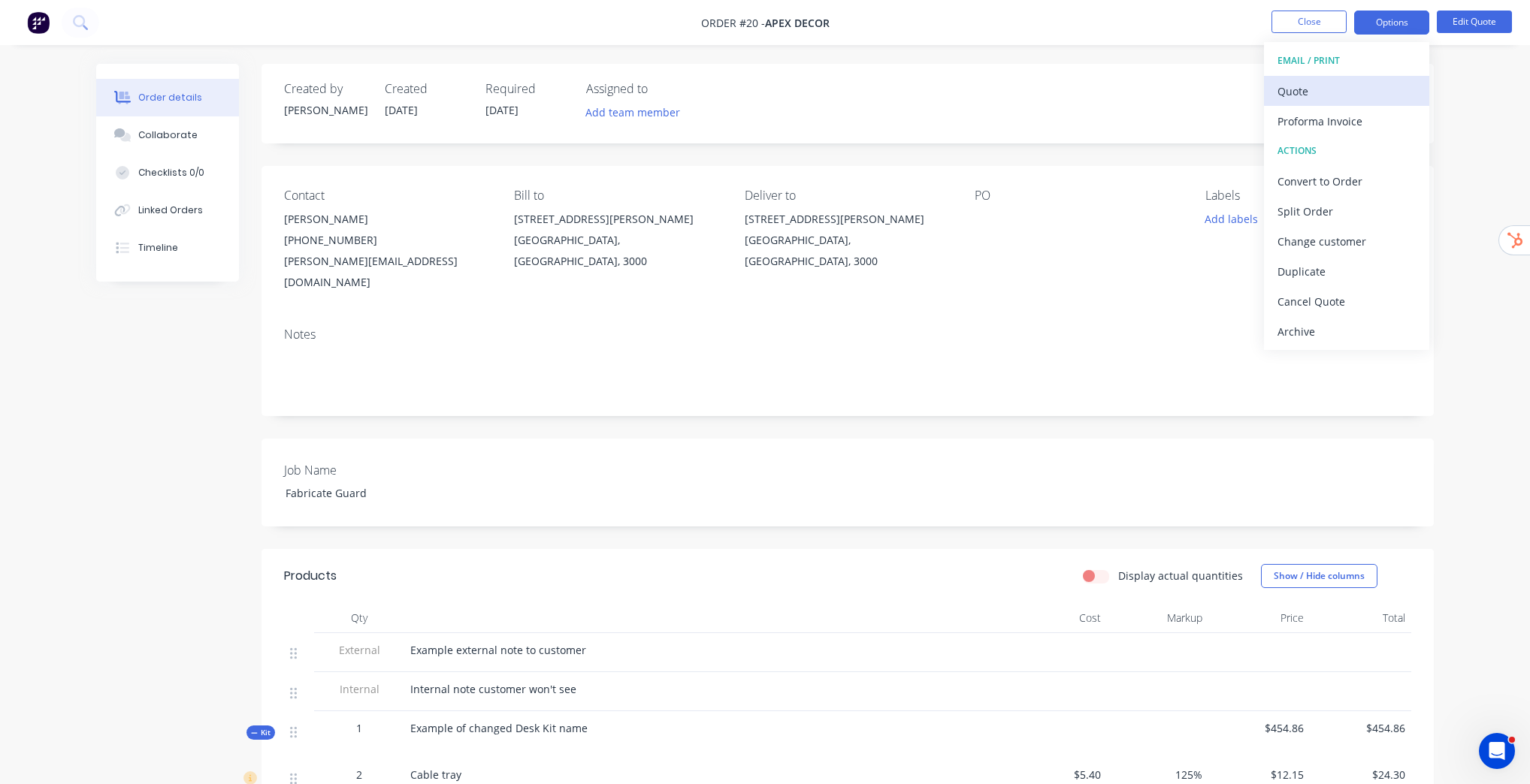
click at [1326, 88] on div "Quote" at bounding box center [1346, 92] width 138 height 22
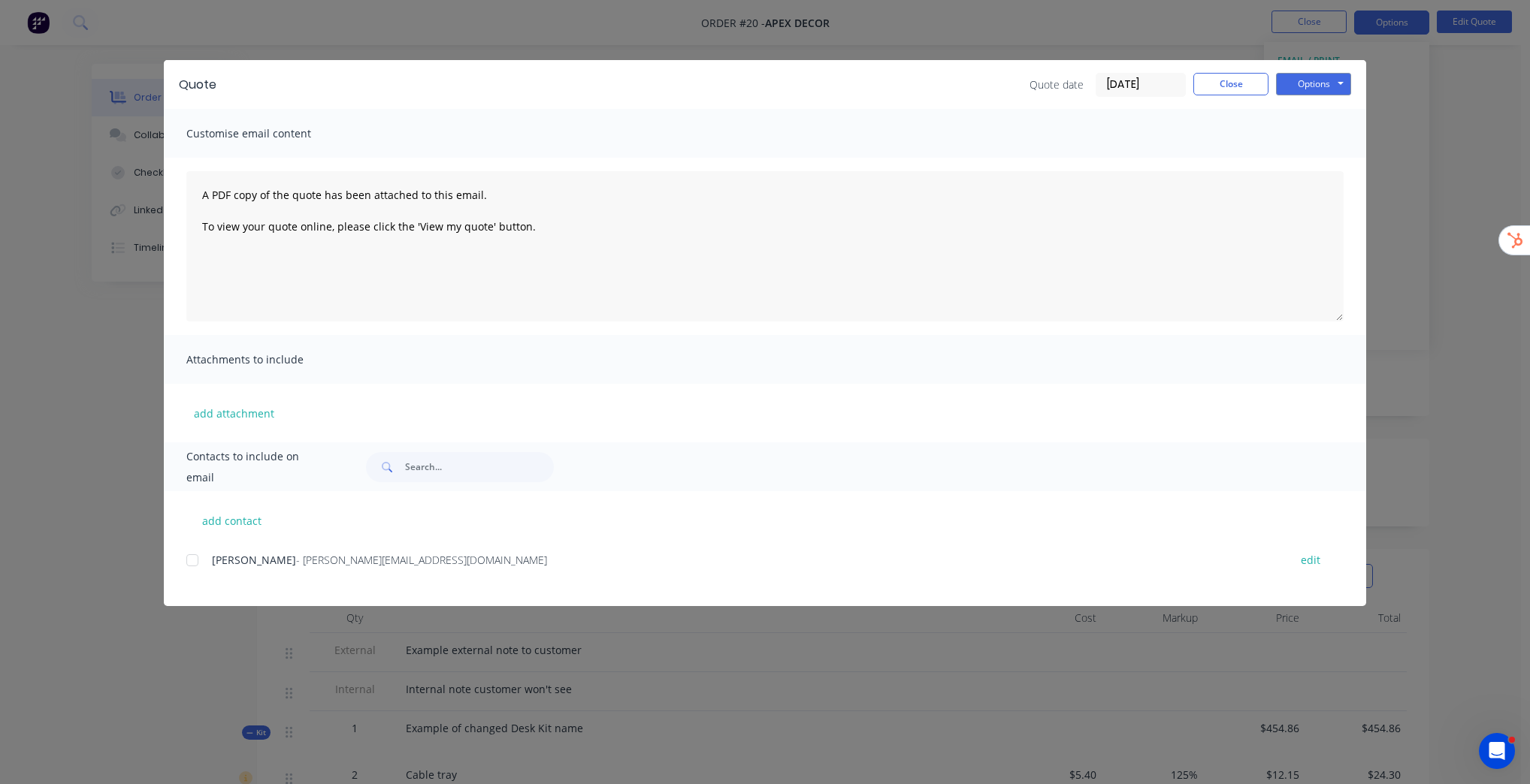
click at [1161, 87] on input "[DATE]" at bounding box center [1140, 85] width 89 height 23
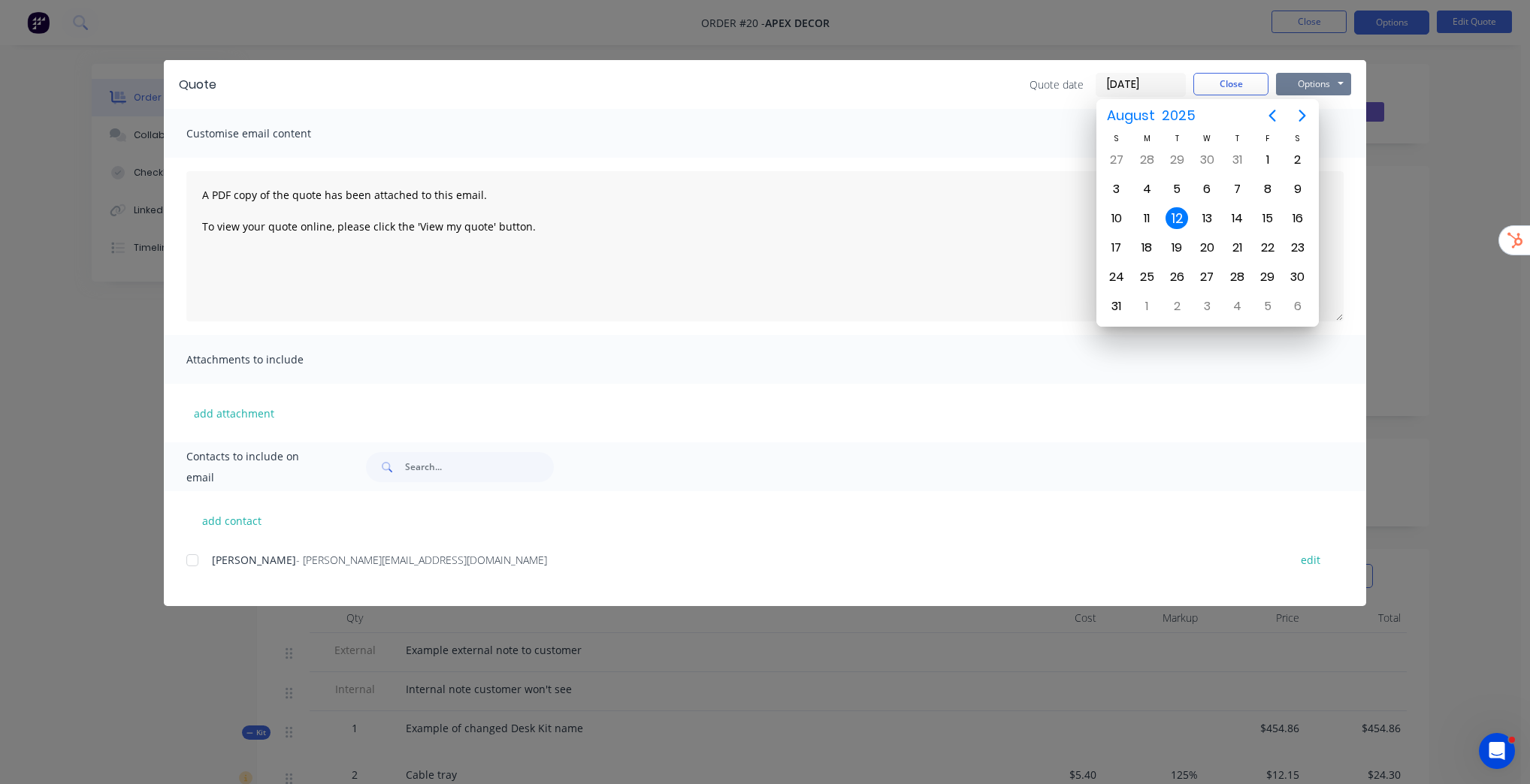
click at [1327, 85] on button "Options" at bounding box center [1313, 84] width 75 height 23
click at [1340, 102] on button "Preview" at bounding box center [1324, 110] width 97 height 25
click at [1242, 83] on button "Close" at bounding box center [1230, 84] width 75 height 23
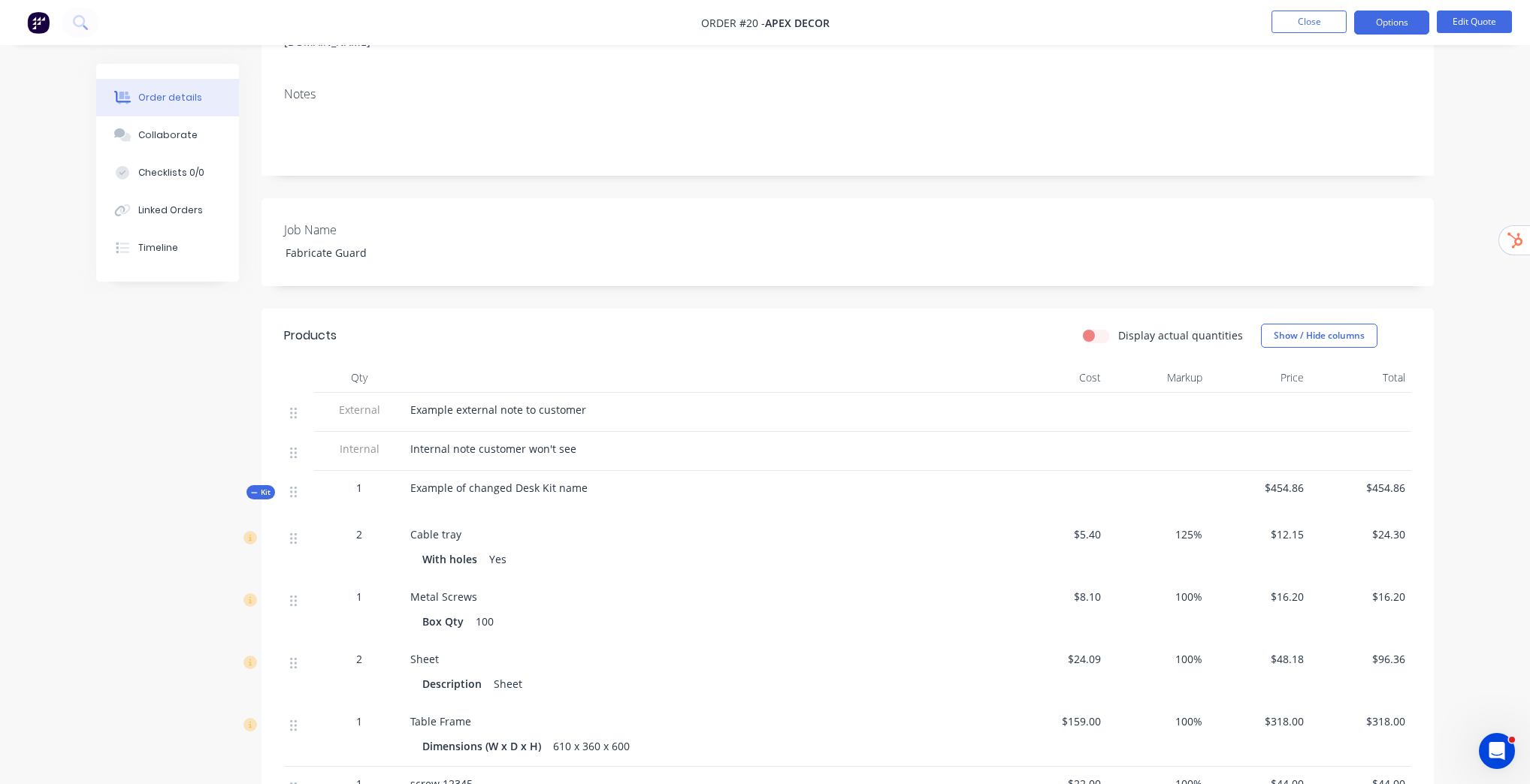
scroll to position [421, 0]
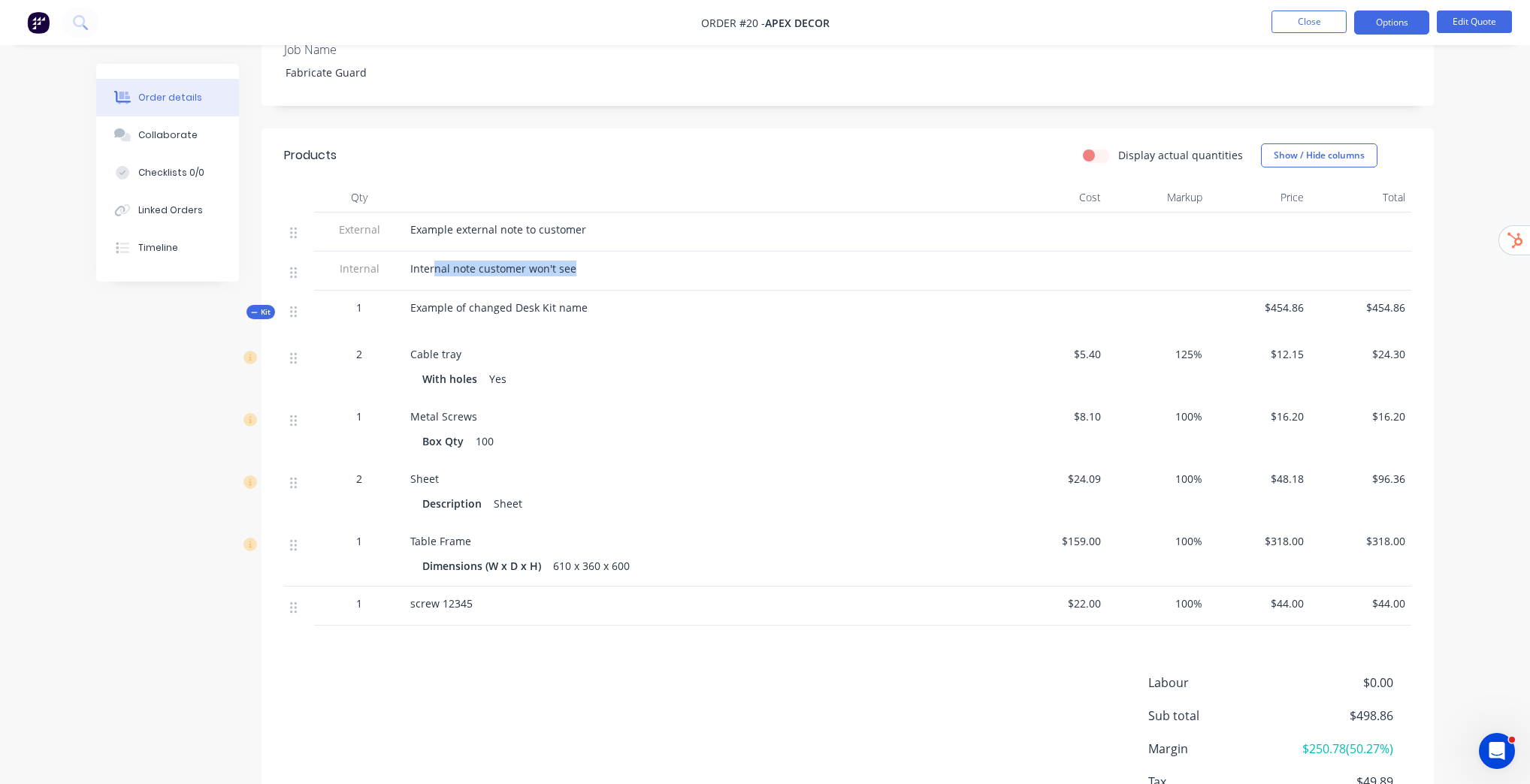
drag, startPoint x: 592, startPoint y: 250, endPoint x: 610, endPoint y: 250, distance: 18.0
click at [610, 261] on div "Internal note customer won't see" at bounding box center [705, 269] width 589 height 16
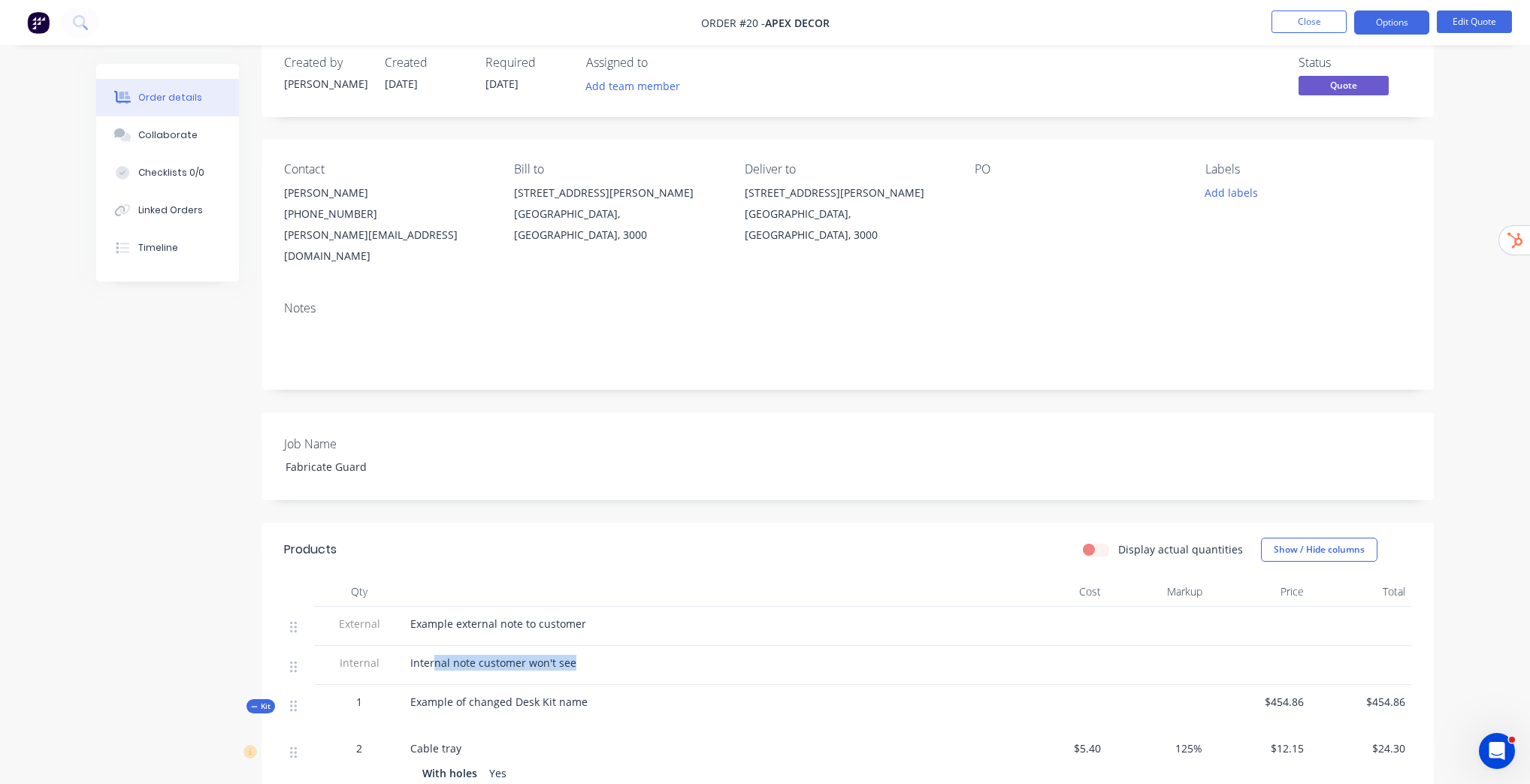
scroll to position [0, 0]
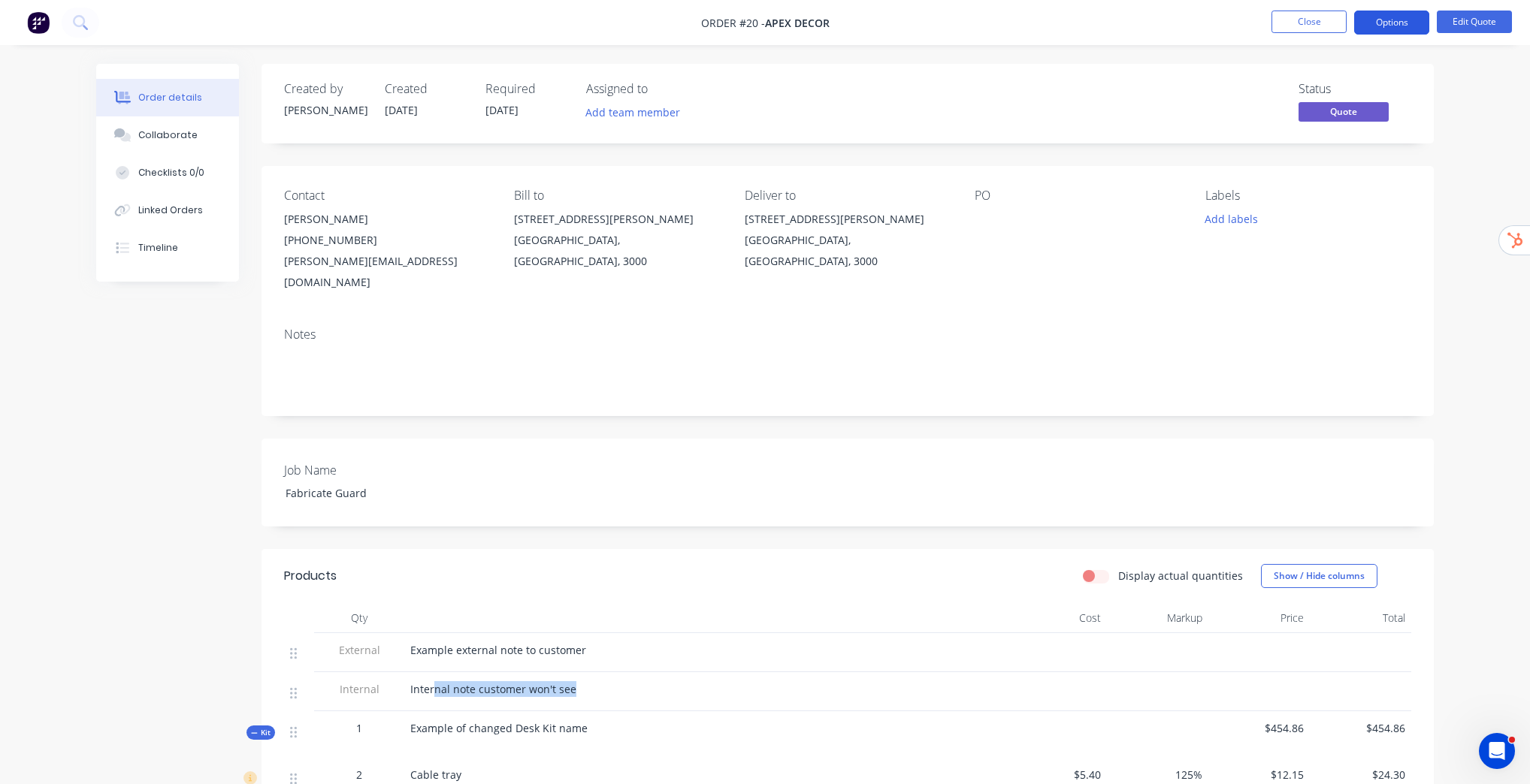
click at [1386, 11] on button "Options" at bounding box center [1391, 23] width 75 height 24
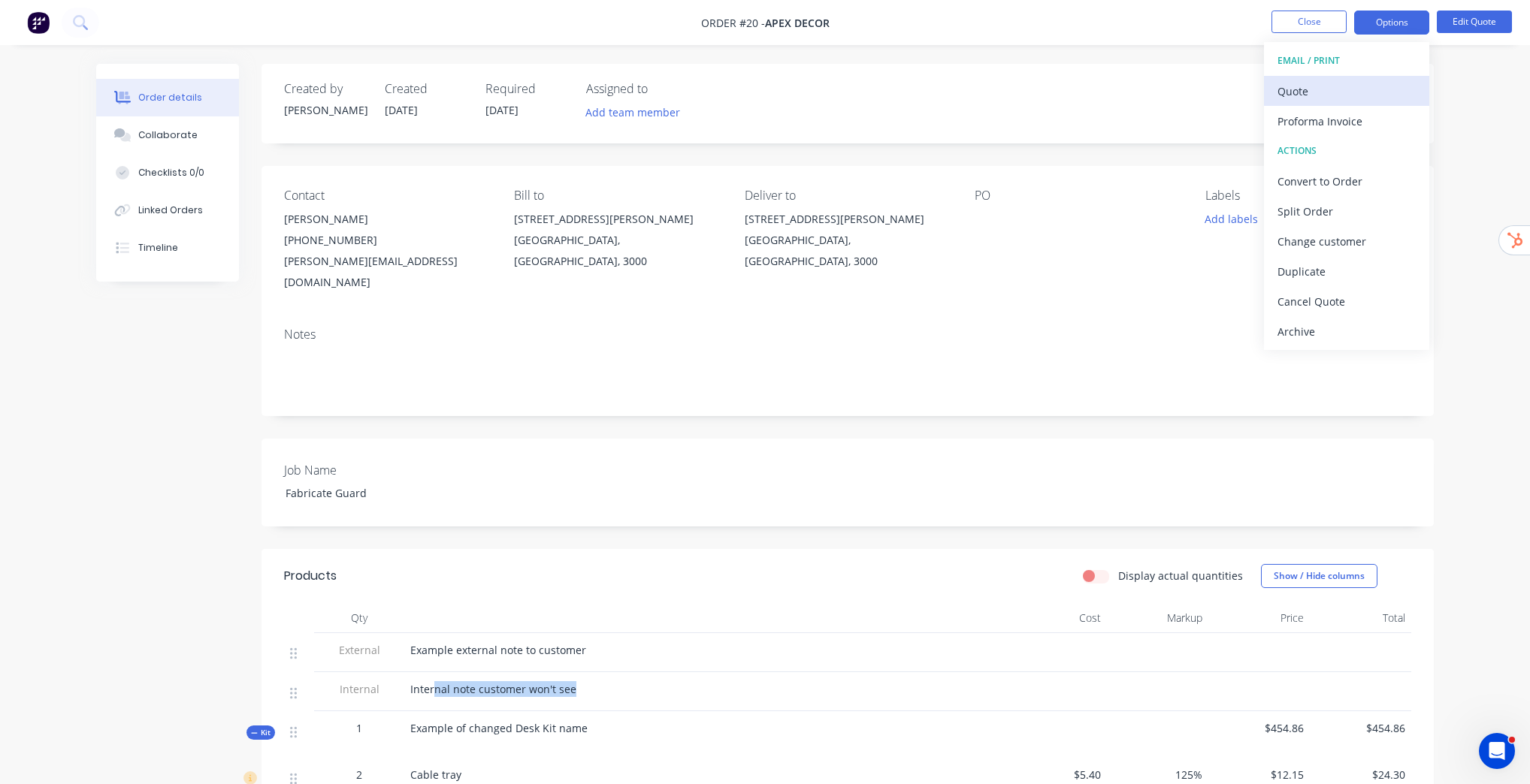
click at [1319, 85] on div "Quote" at bounding box center [1346, 92] width 138 height 22
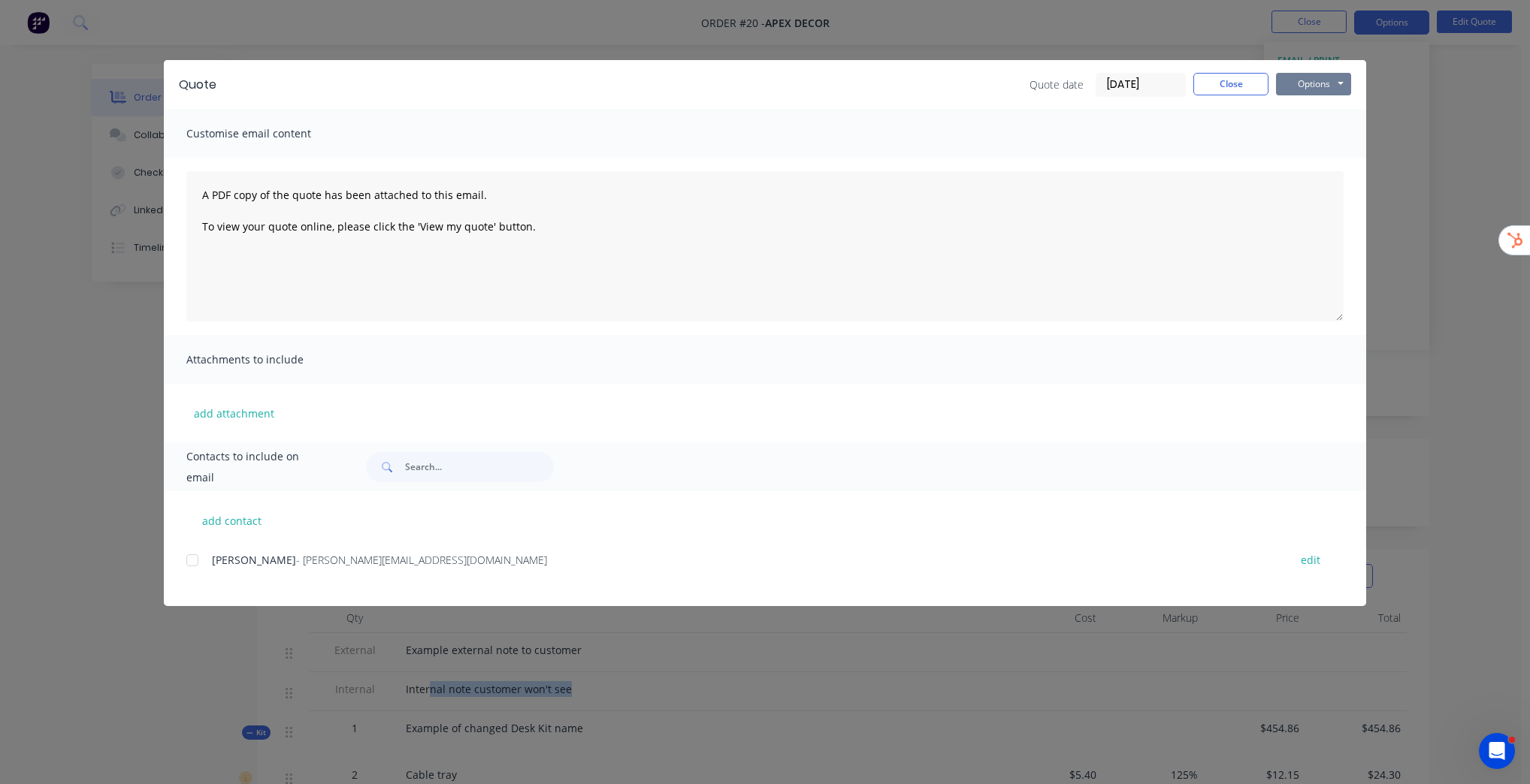
click at [1328, 85] on button "Options" at bounding box center [1313, 84] width 75 height 23
click at [1216, 85] on button "Close" at bounding box center [1230, 84] width 75 height 23
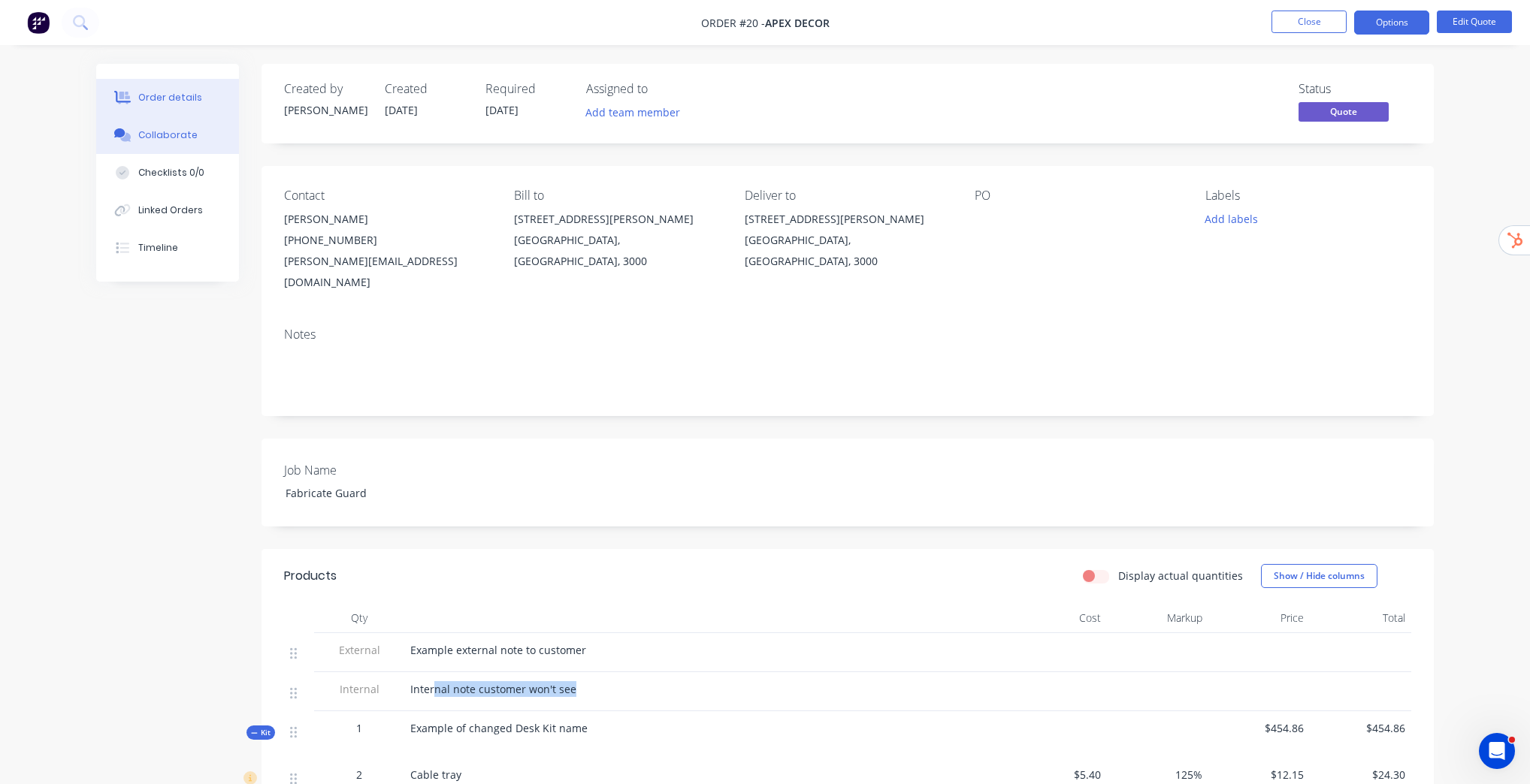
click at [176, 133] on div "Collaborate" at bounding box center [168, 135] width 60 height 14
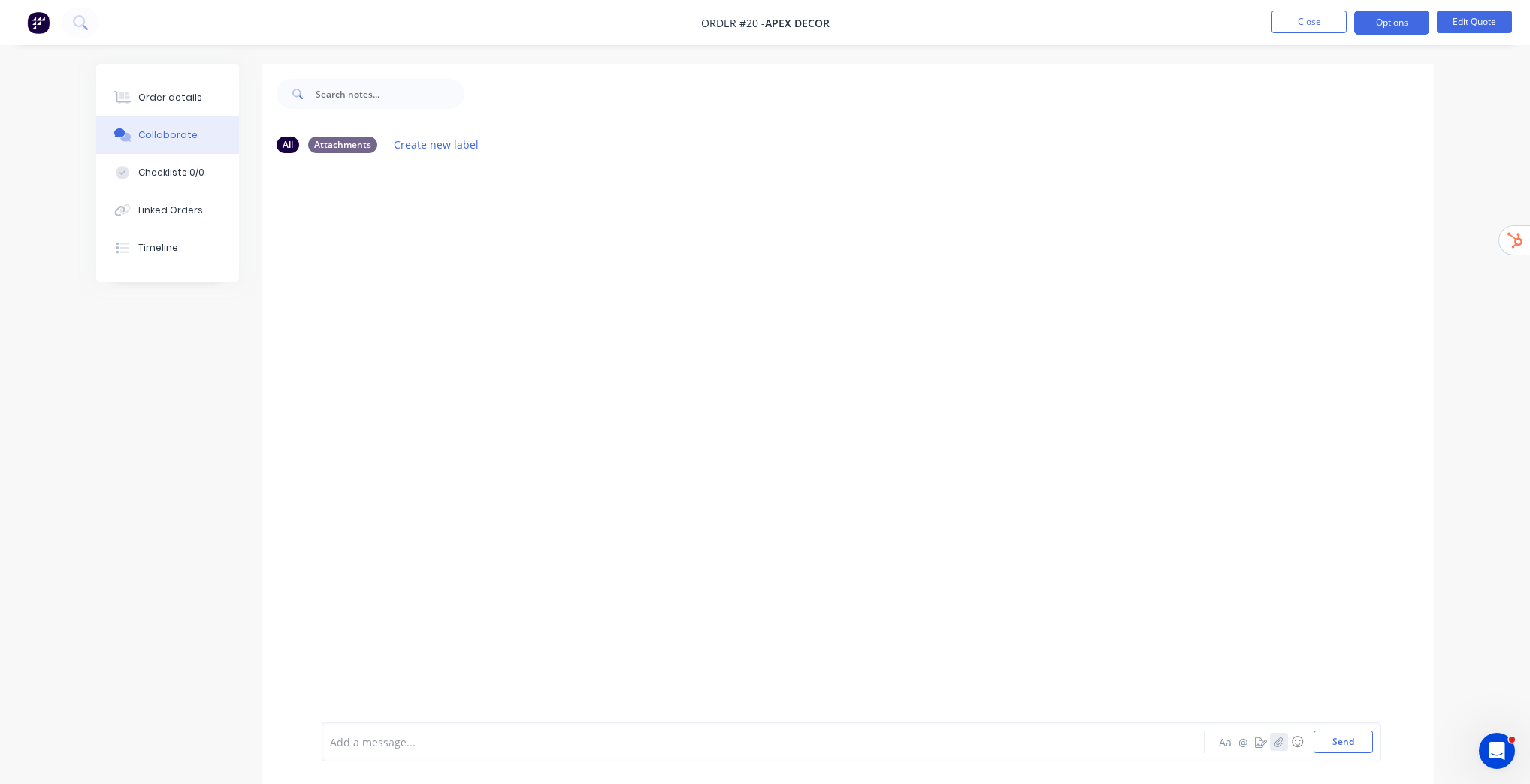
click at [1275, 737] on icon "button" at bounding box center [1278, 741] width 9 height 11
click at [1264, 746] on icon "button" at bounding box center [1260, 741] width 12 height 11
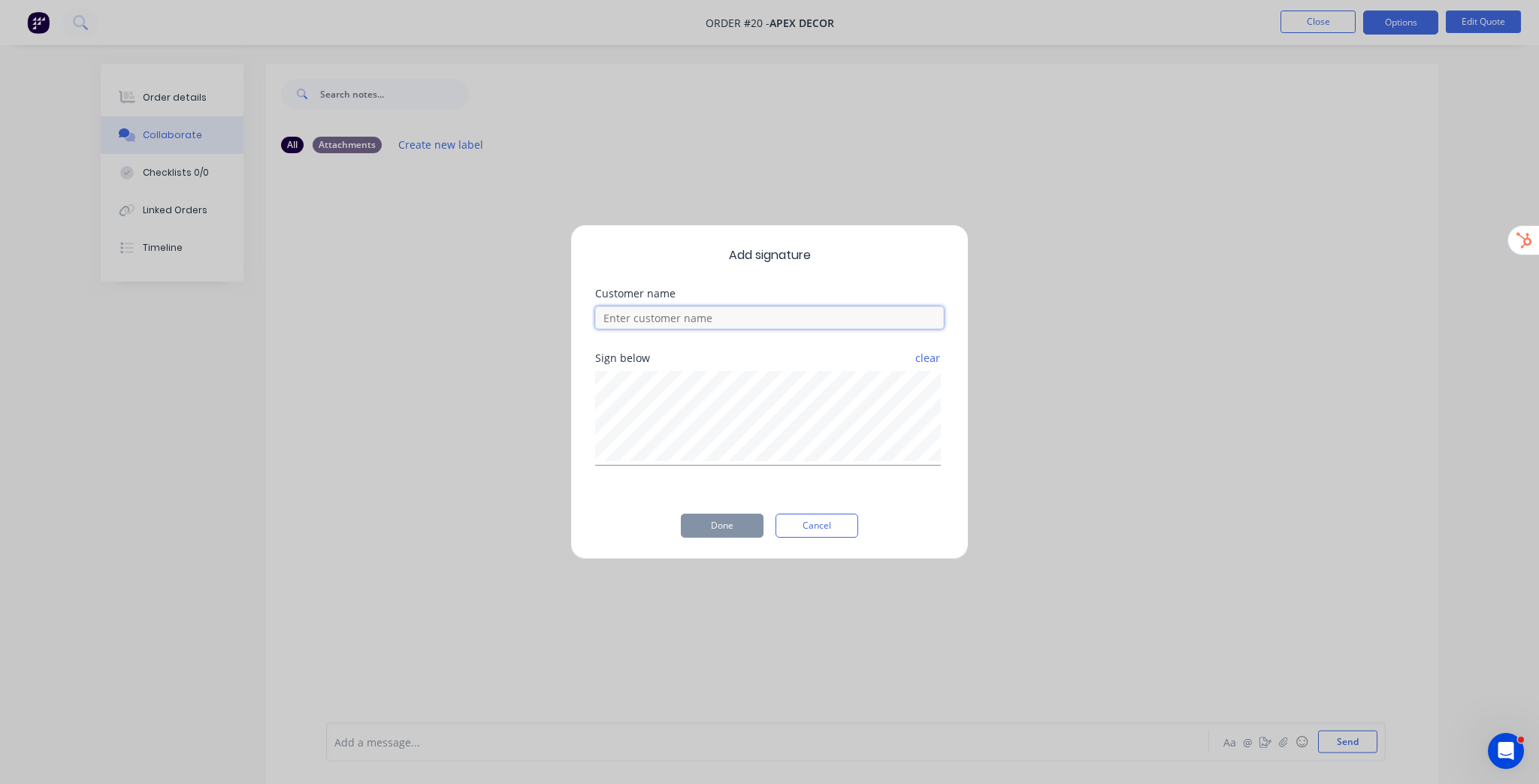
click at [691, 321] on input at bounding box center [770, 317] width 348 height 23
type input "Example Customer"
click at [737, 524] on button "Done" at bounding box center [722, 525] width 83 height 24
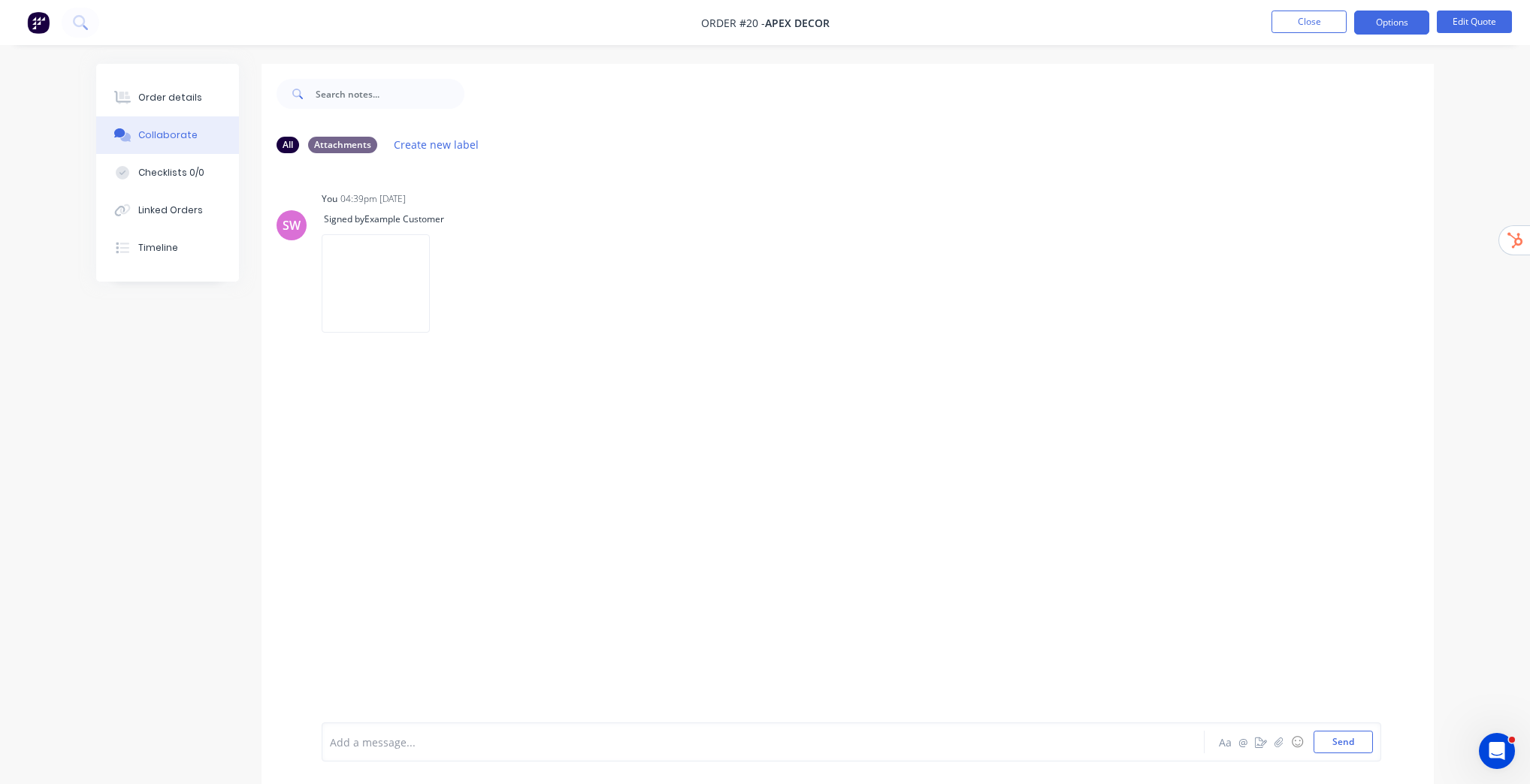
click at [817, 733] on div "Add a message..." at bounding box center [721, 741] width 782 height 23
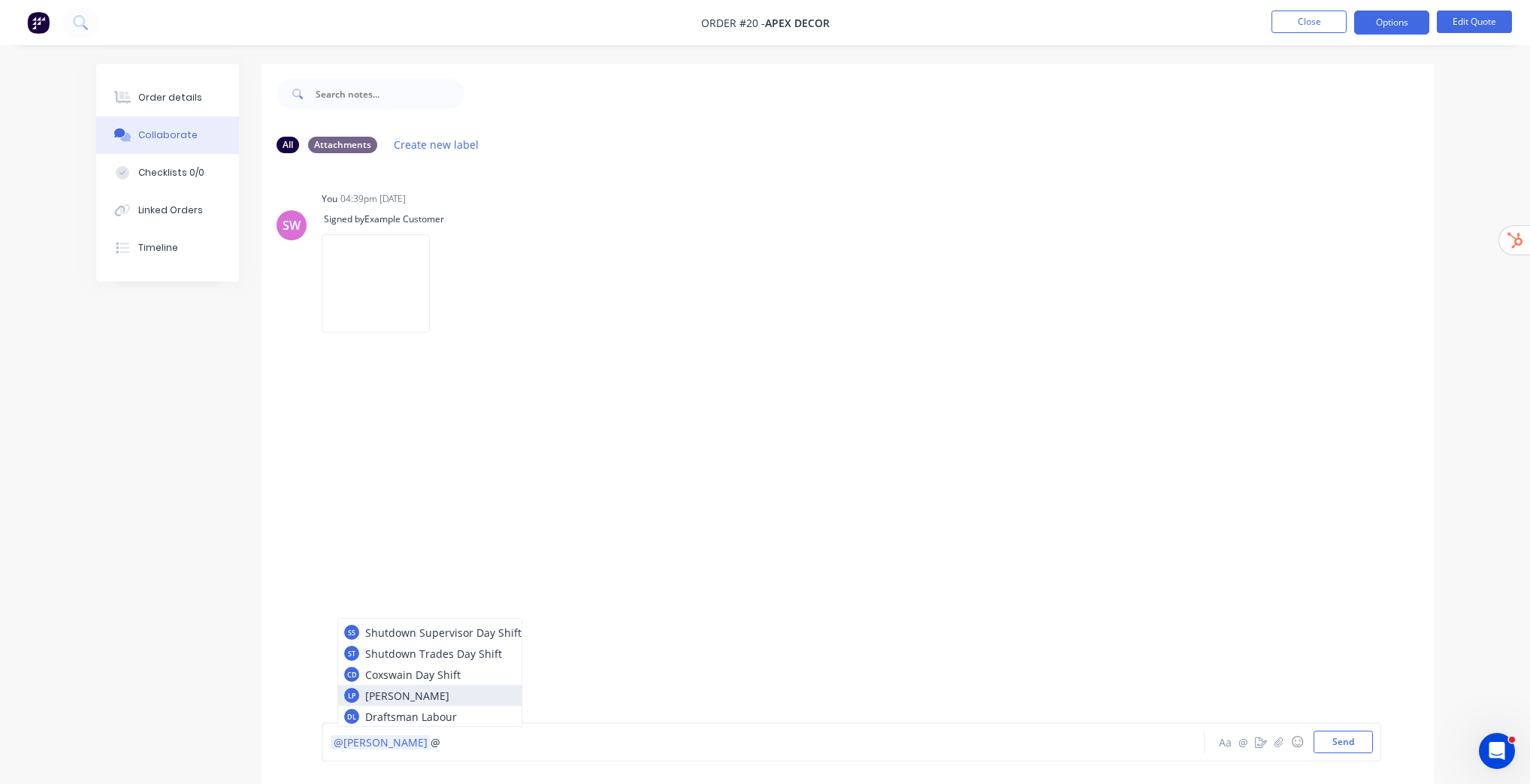
scroll to position [22, 0]
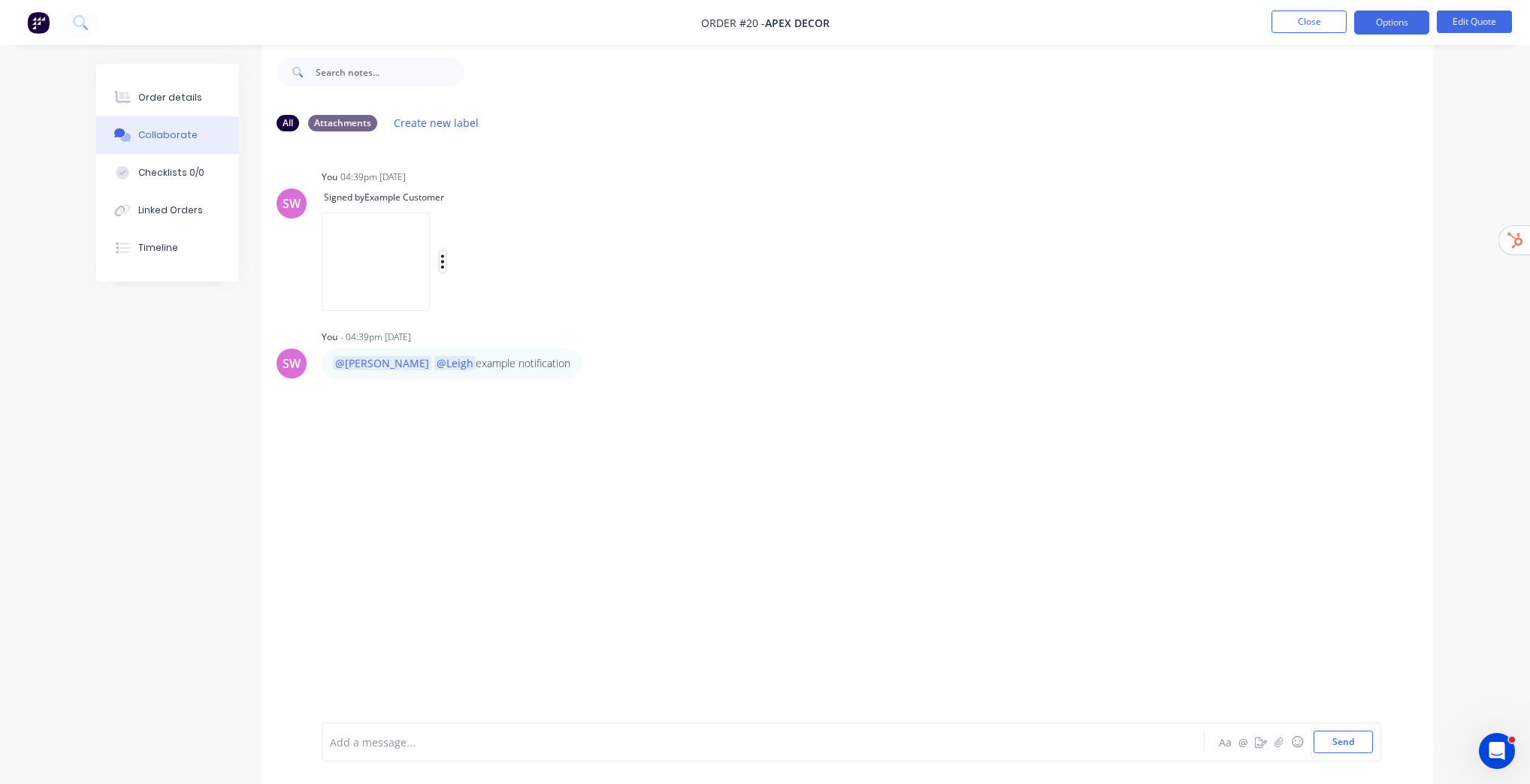
click at [445, 264] on icon "button" at bounding box center [442, 261] width 5 height 17
click at [626, 271] on button "Labels" at bounding box center [542, 268] width 169 height 34
click at [856, 336] on button "Create new label" at bounding box center [858, 338] width 200 height 24
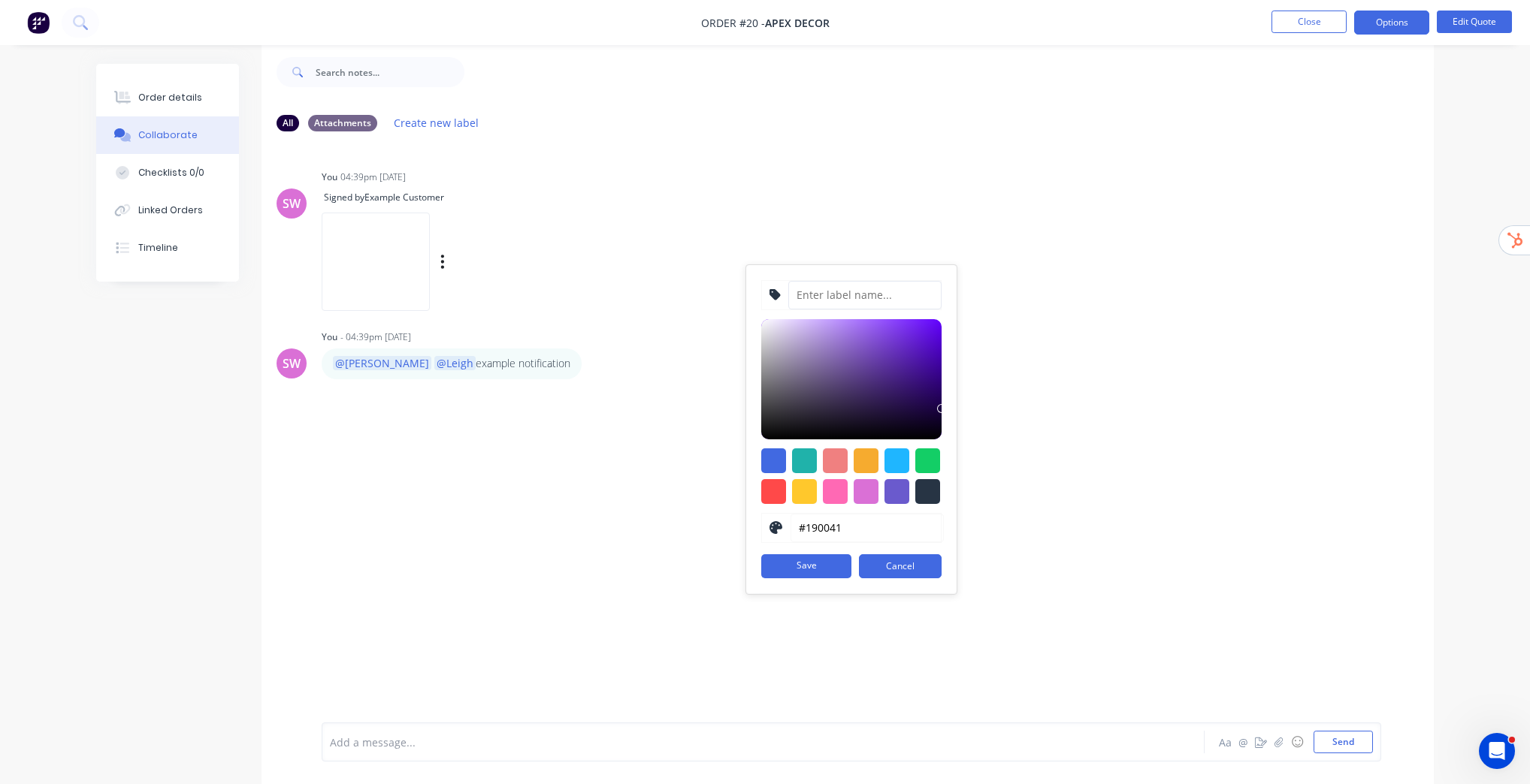
click at [847, 294] on input at bounding box center [865, 294] width 153 height 29
type input "Customer Receipt"
click at [795, 560] on button "Save" at bounding box center [806, 566] width 91 height 24
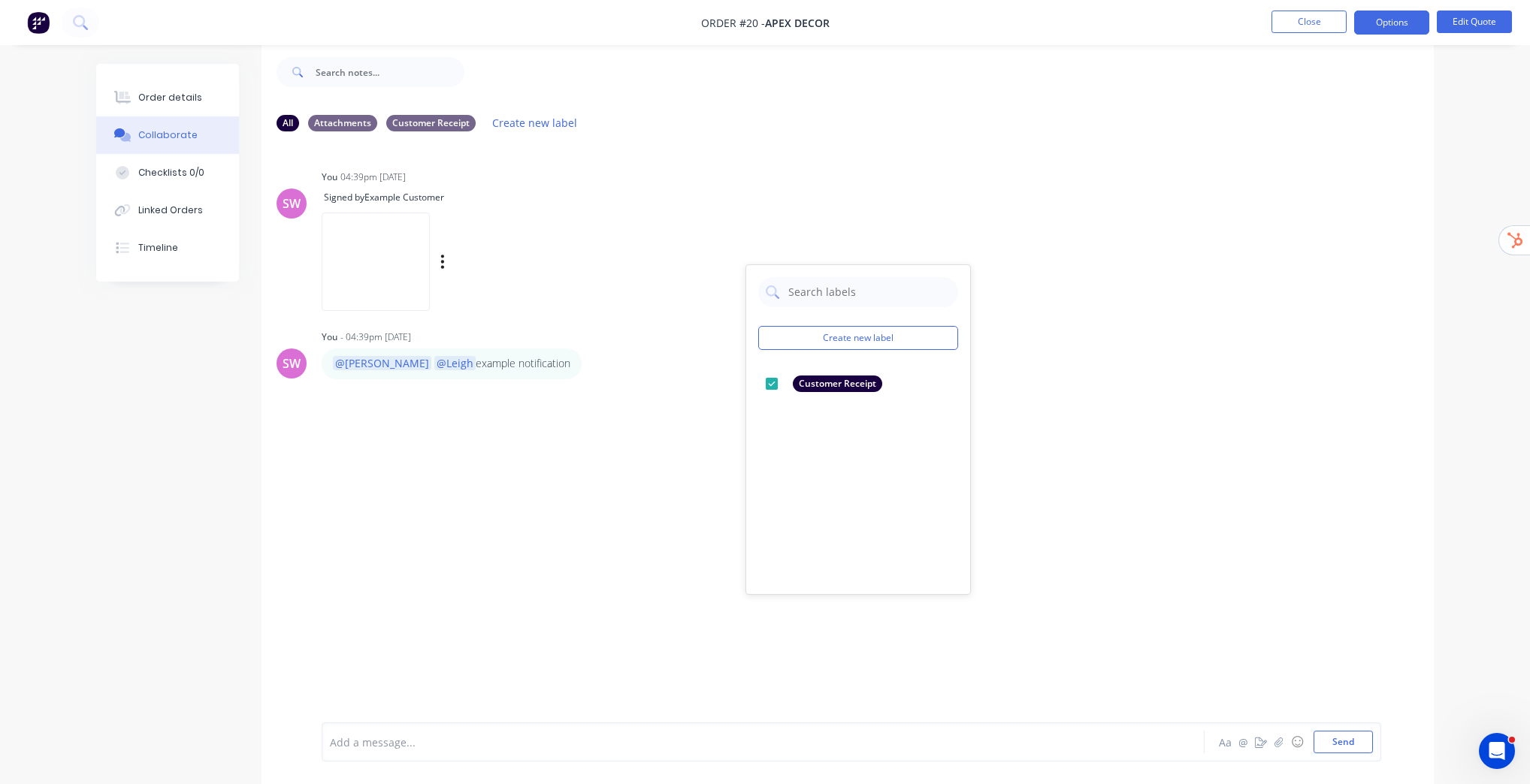
click at [1021, 161] on div "SW You 04:39pm 12/08/25 Signed by Example Customer Labels Delete Create new lab…" at bounding box center [847, 422] width 1172 height 557
click at [450, 124] on div "Customer Receipt" at bounding box center [431, 122] width 90 height 17
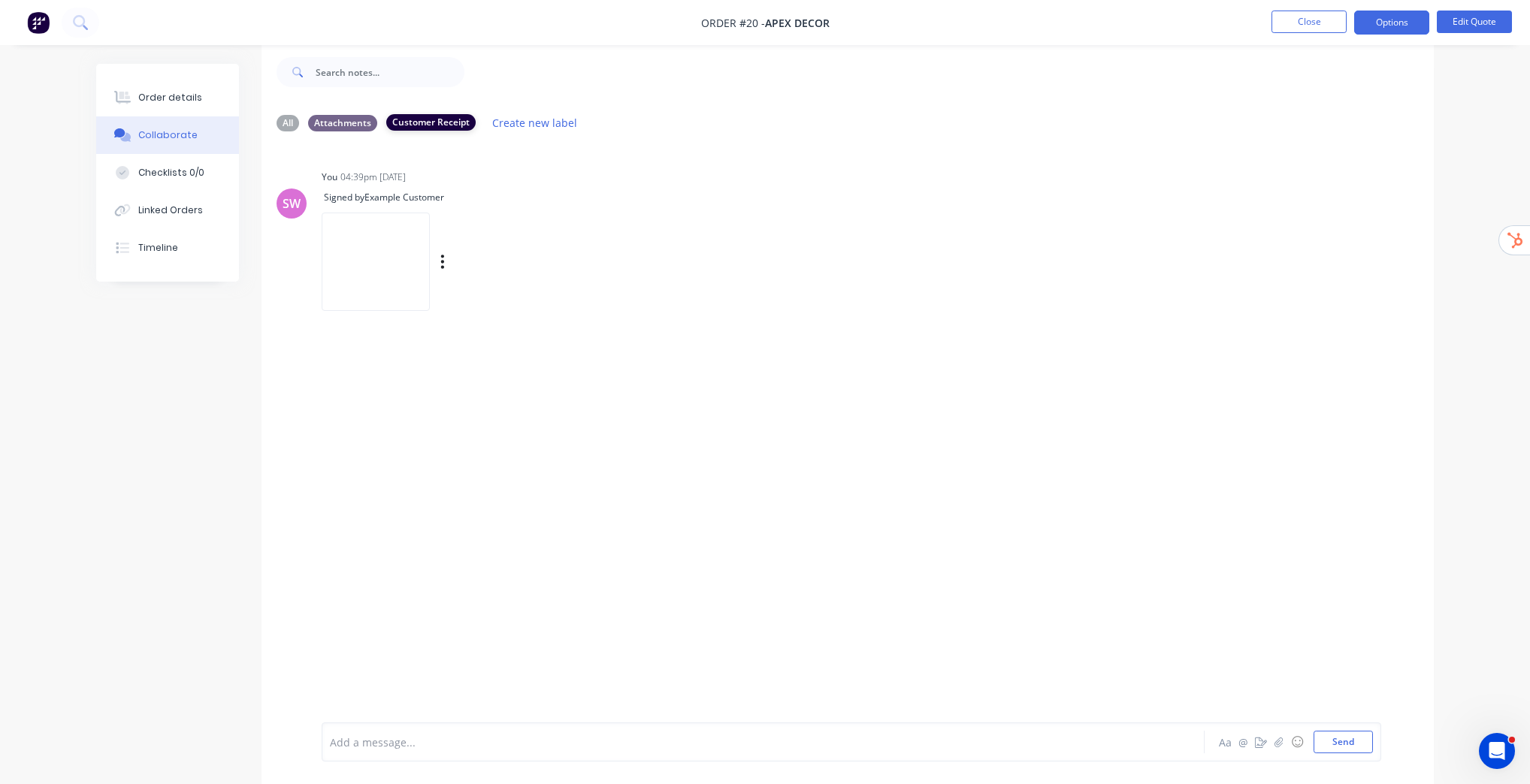
click at [439, 120] on div "Customer Receipt" at bounding box center [431, 122] width 90 height 17
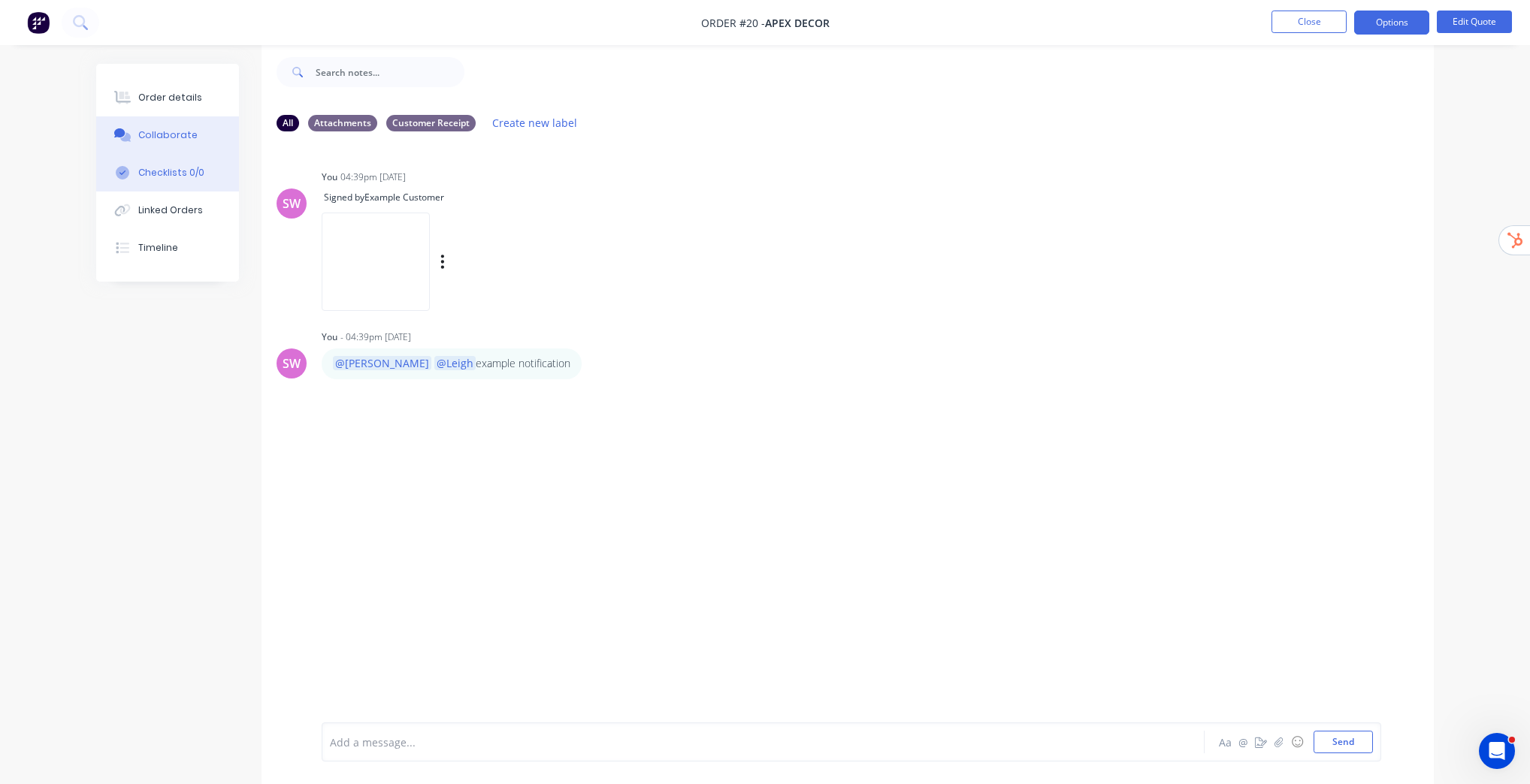
click at [148, 173] on div "Checklists 0/0" at bounding box center [171, 173] width 66 height 14
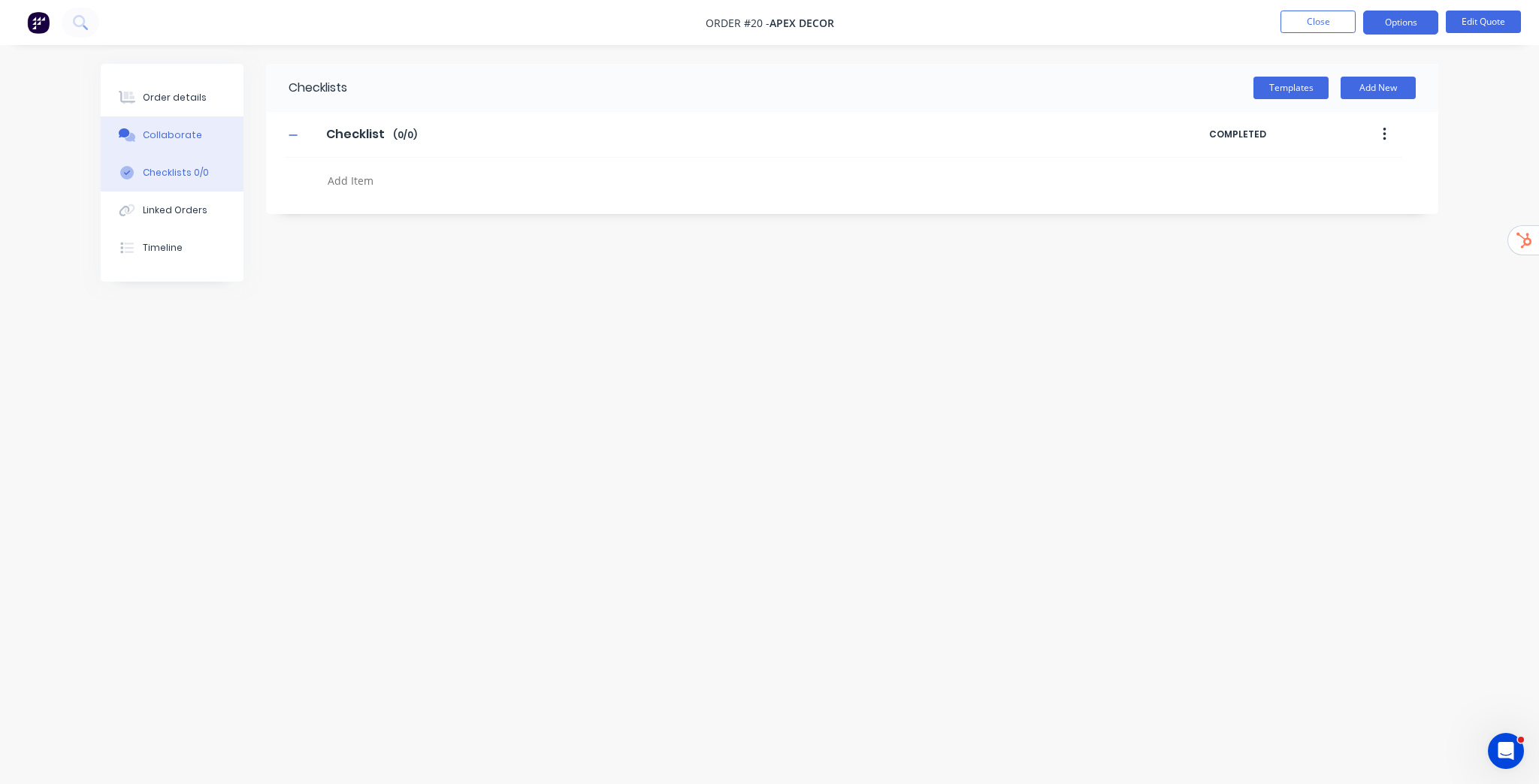
click at [181, 122] on button "Collaborate" at bounding box center [171, 135] width 142 height 38
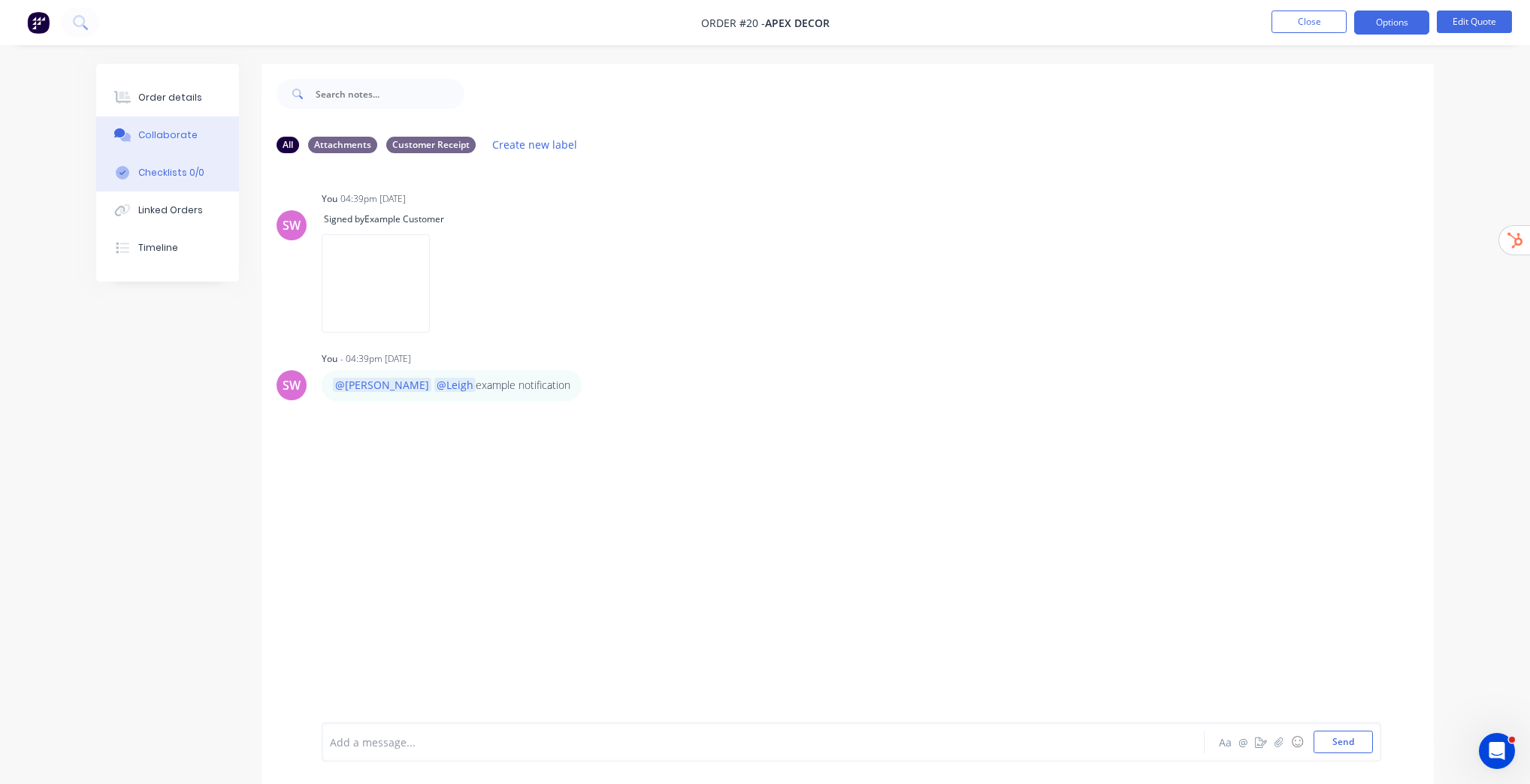
click at [172, 177] on div "Checklists 0/0" at bounding box center [171, 173] width 66 height 14
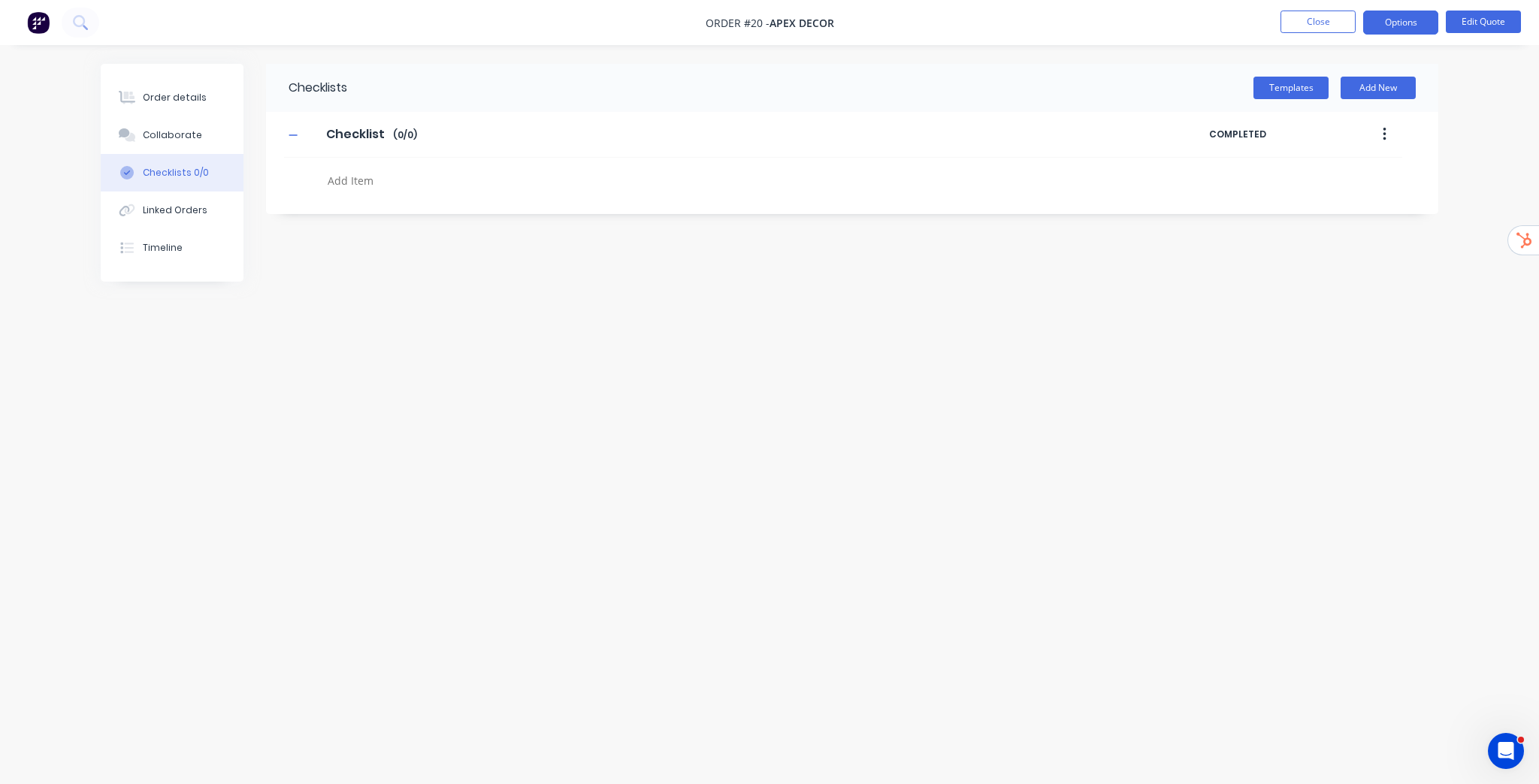
click at [376, 171] on textarea at bounding box center [683, 181] width 723 height 22
click at [361, 126] on input "Checklist" at bounding box center [355, 134] width 76 height 23
click at [362, 126] on input "Checklist" at bounding box center [355, 134] width 76 height 23
type input "Example checklist"
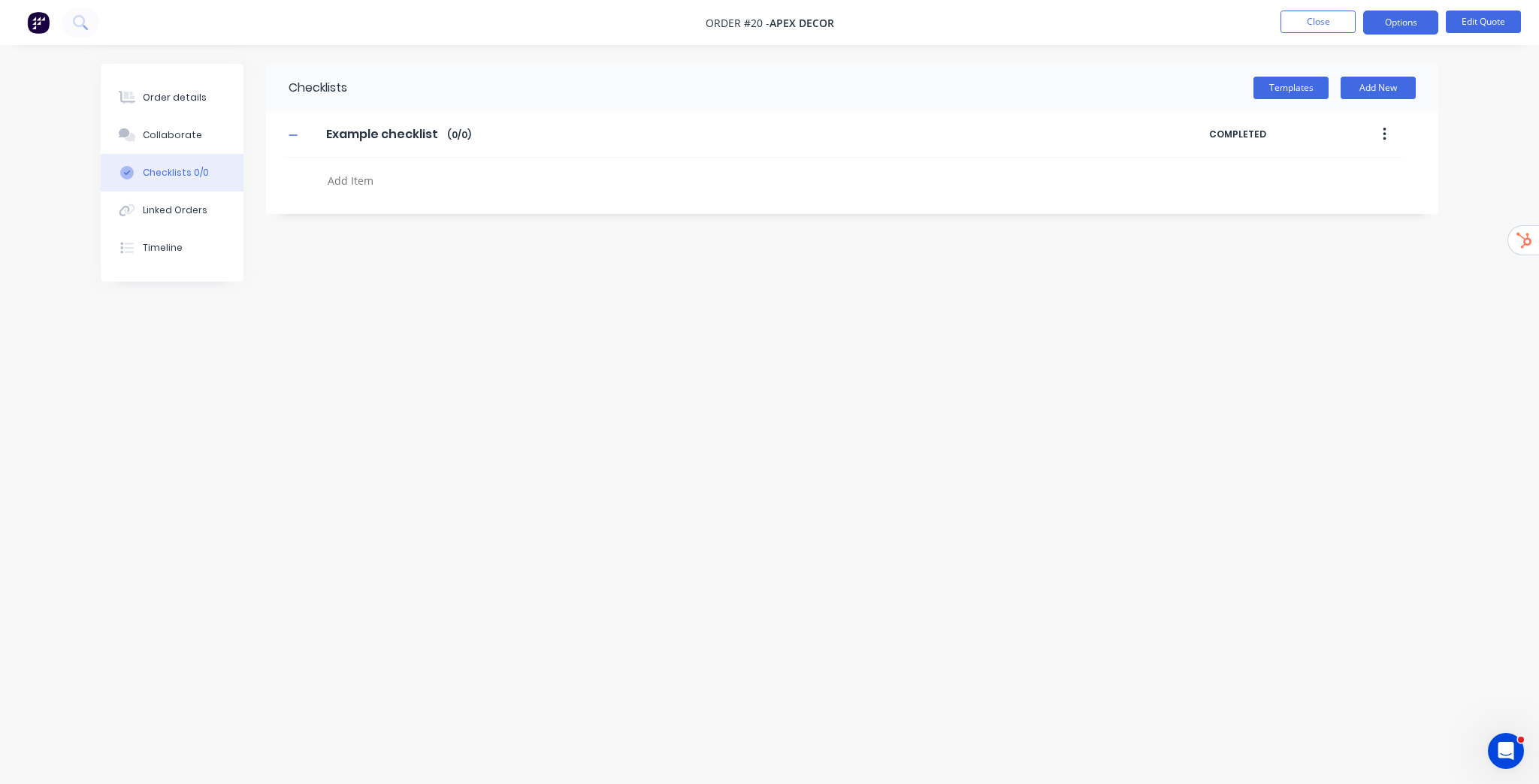
click at [376, 174] on textarea at bounding box center [683, 181] width 723 height 22
type textarea "item 1"
type textarea "item 2"
click at [335, 214] on label at bounding box center [334, 214] width 14 height 16
click at [0, 0] on input "checkbox" at bounding box center [0, 0] width 0 height 0
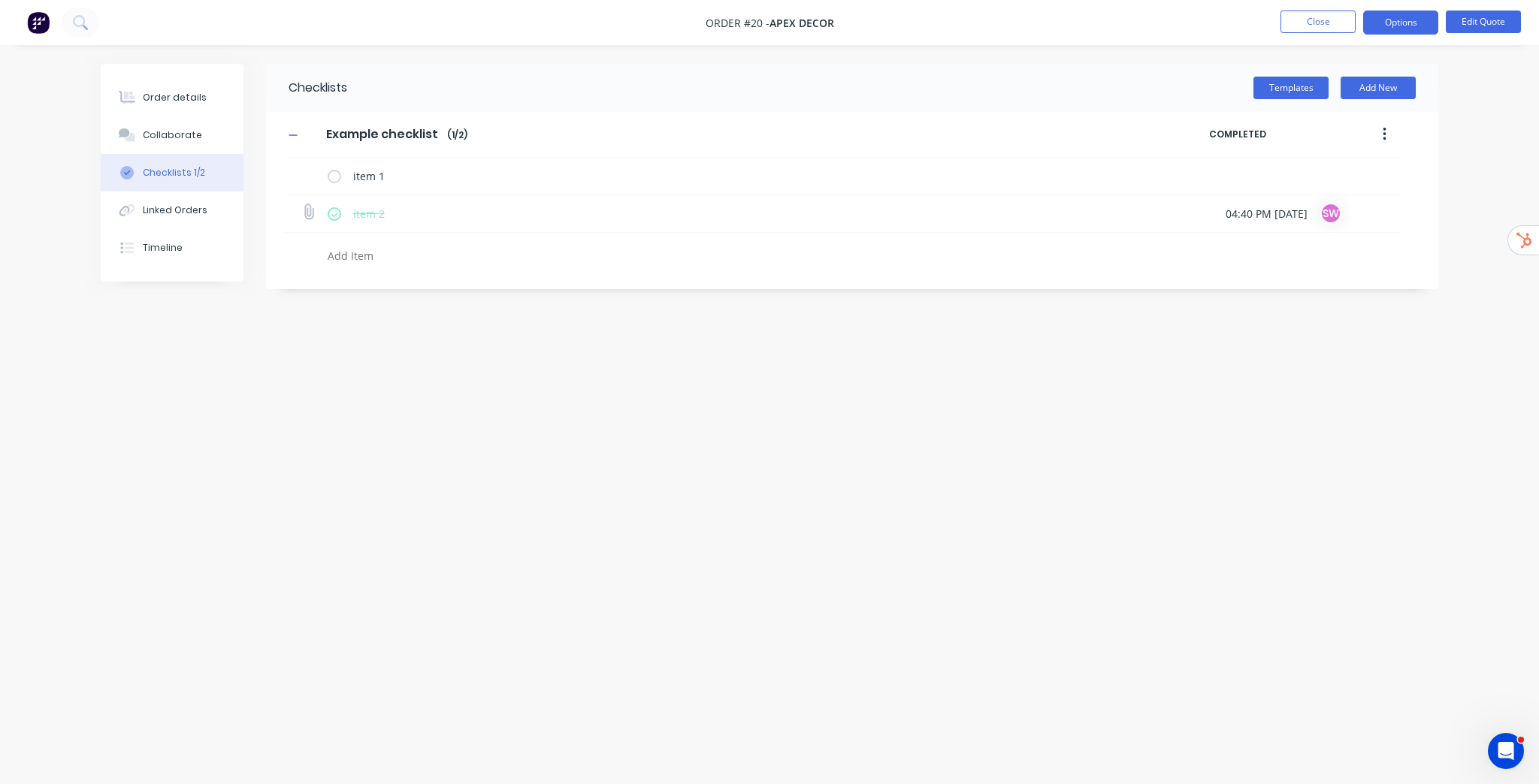
click at [310, 207] on icon at bounding box center [309, 212] width 20 height 20
click at [302, 204] on input "file" at bounding box center [302, 204] width 0 height 0
click at [1300, 93] on button "Templates" at bounding box center [1290, 88] width 75 height 23
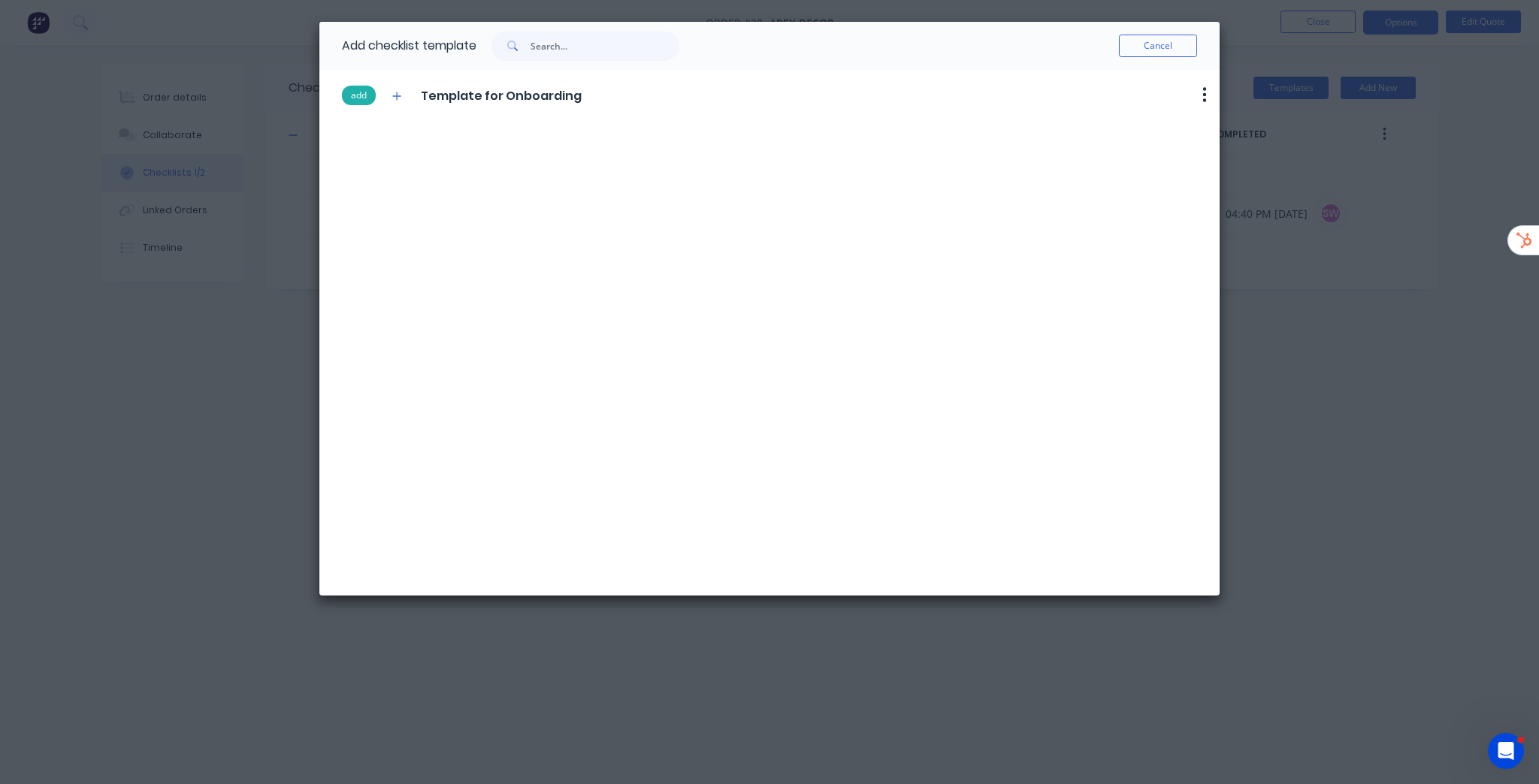
click at [363, 97] on button "add" at bounding box center [358, 96] width 34 height 20
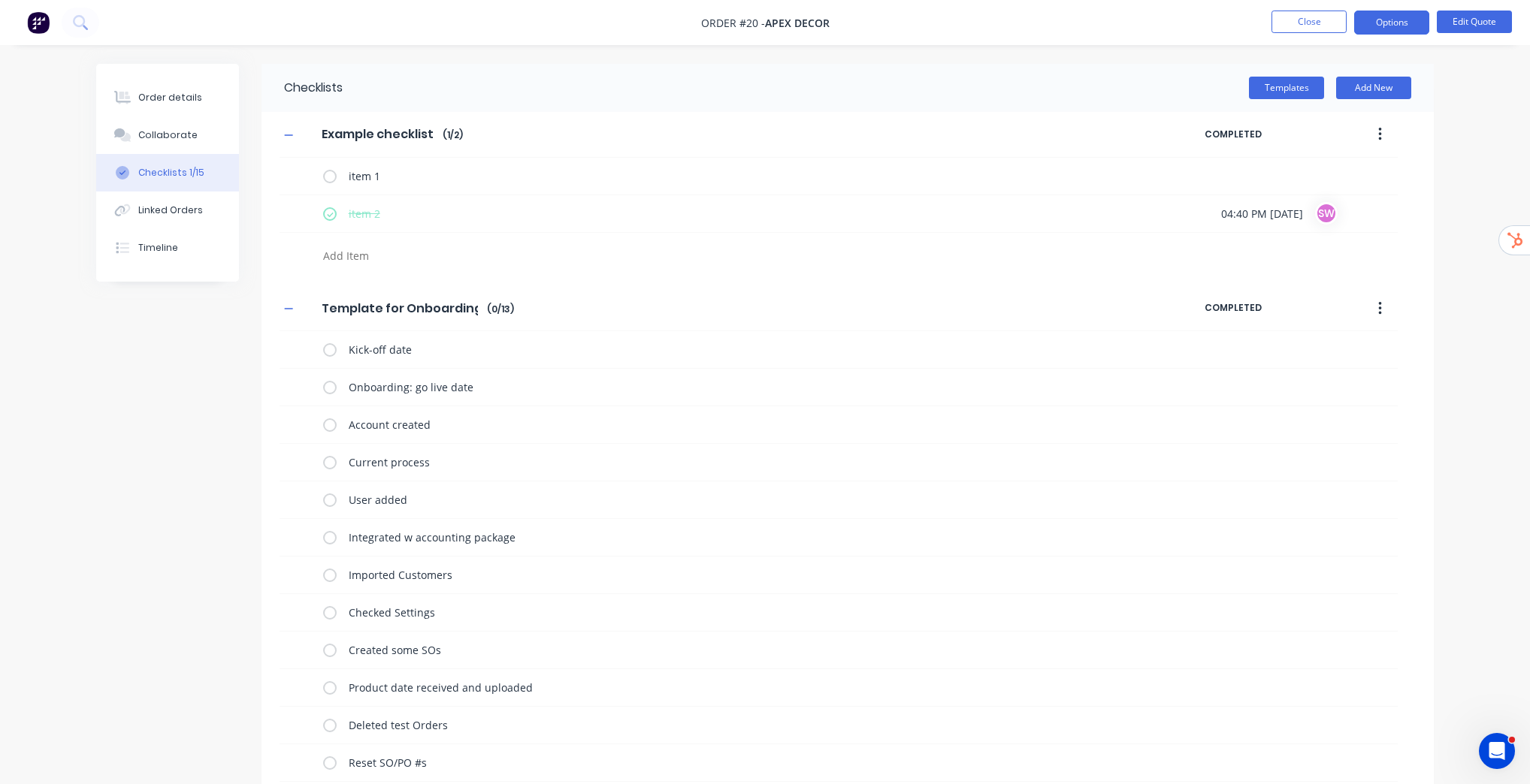
click at [1383, 130] on button "button" at bounding box center [1379, 134] width 35 height 27
click at [1347, 176] on span "Save as Template" at bounding box center [1324, 174] width 112 height 16
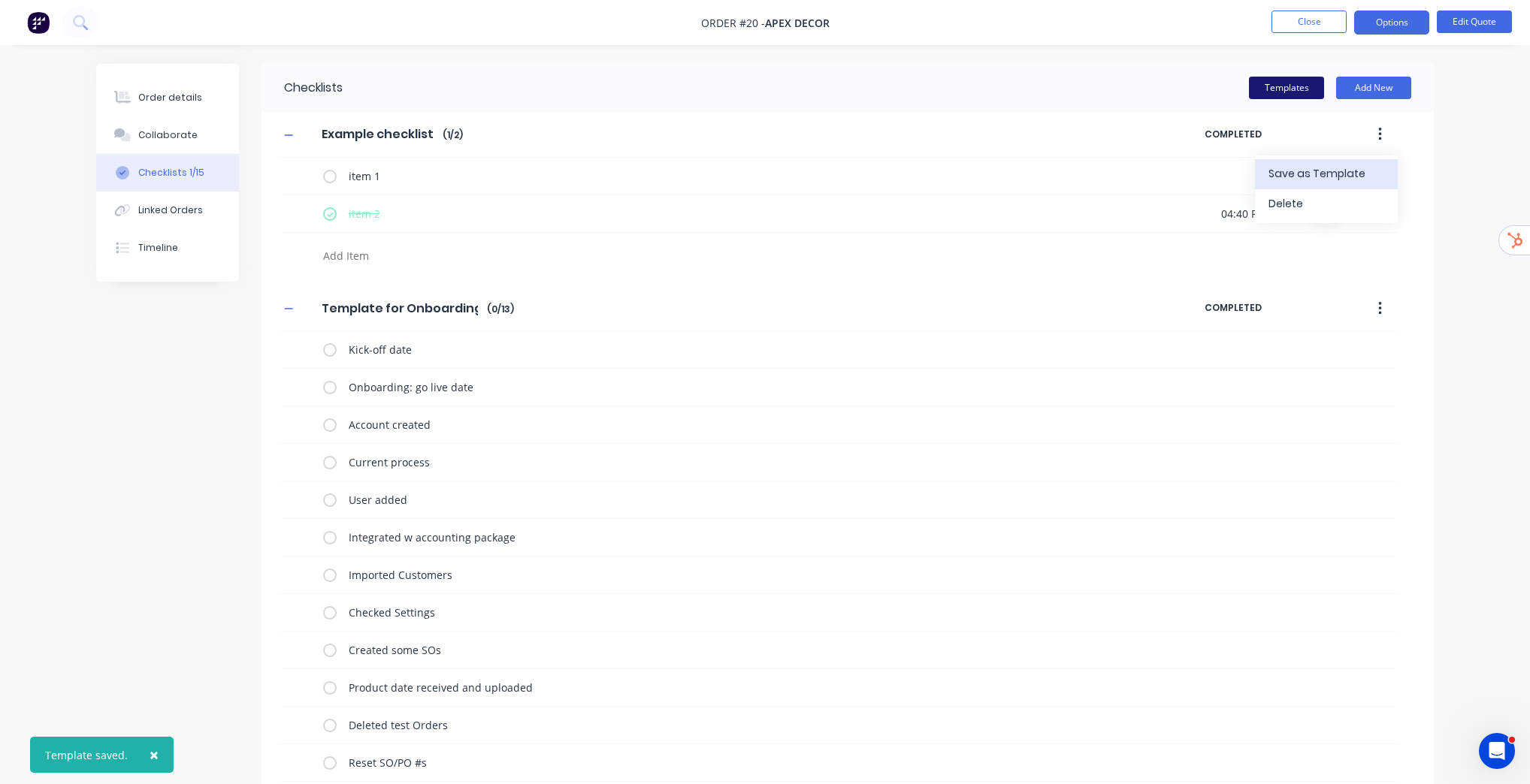
click at [1300, 94] on button "Templates" at bounding box center [1285, 88] width 75 height 23
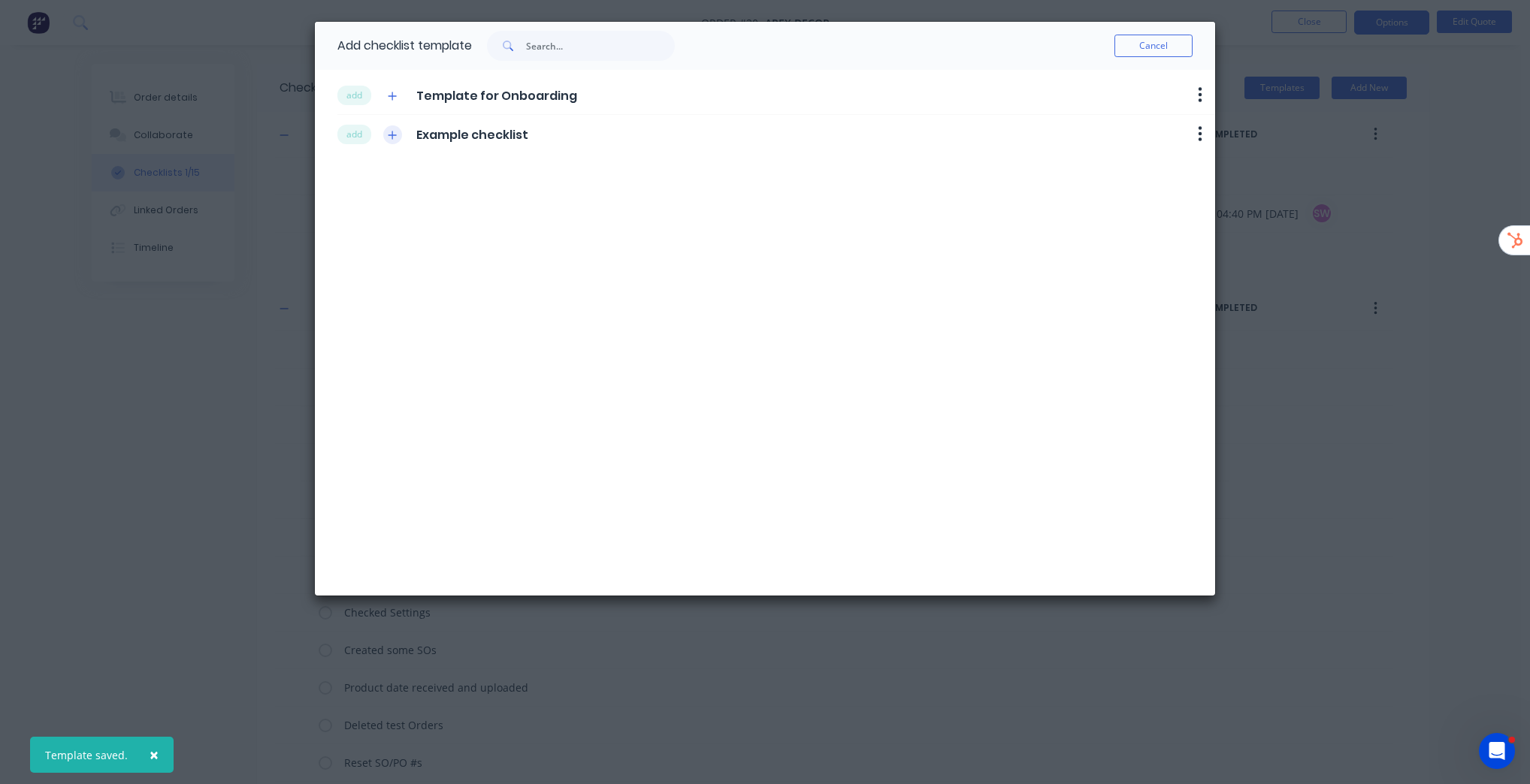
click at [393, 133] on icon "button" at bounding box center [391, 135] width 9 height 11
click at [1202, 135] on icon "button" at bounding box center [1200, 133] width 5 height 19
click at [1163, 164] on button "Delete" at bounding box center [1161, 159] width 95 height 25
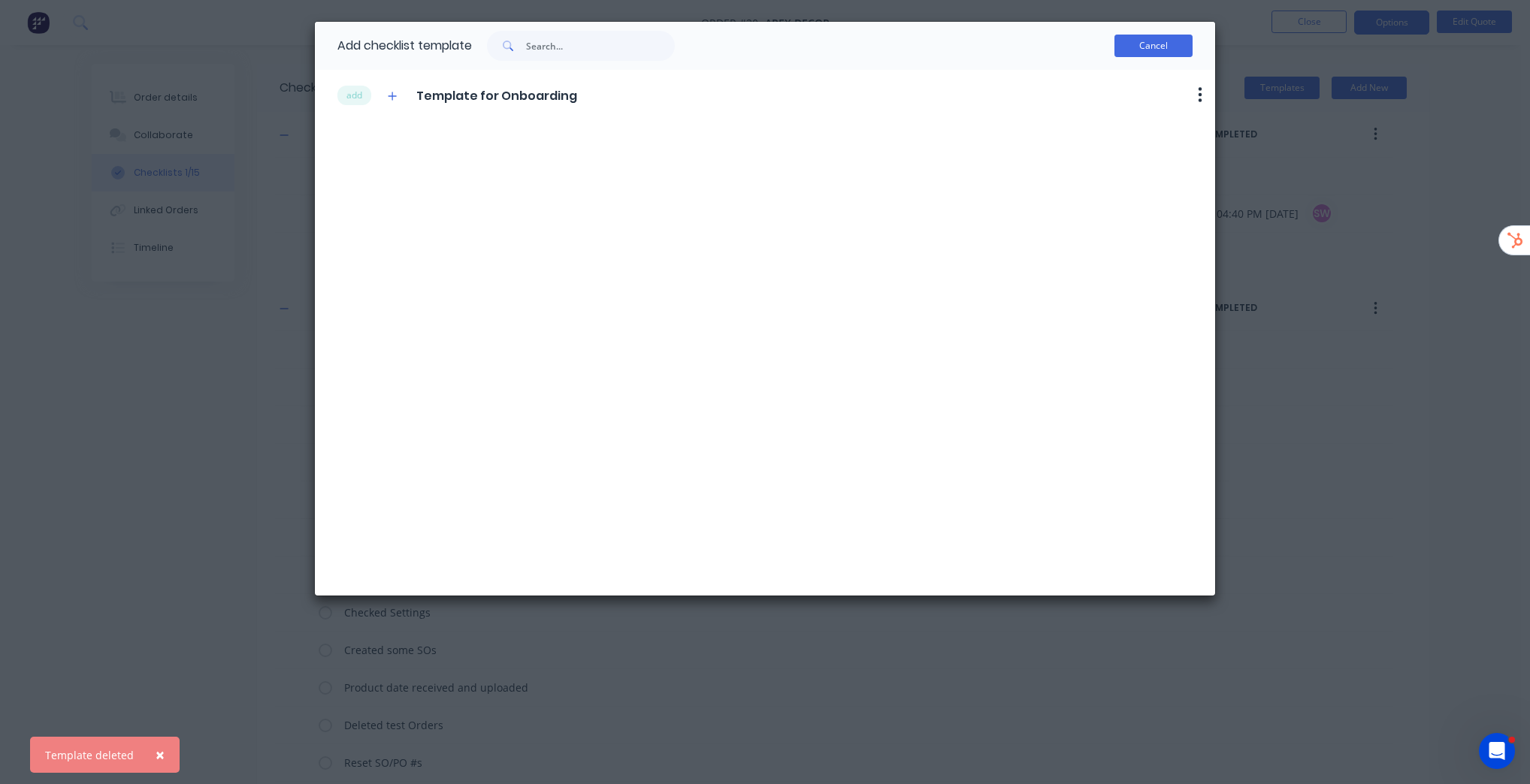
click at [1157, 47] on button "Cancel" at bounding box center [1153, 46] width 78 height 23
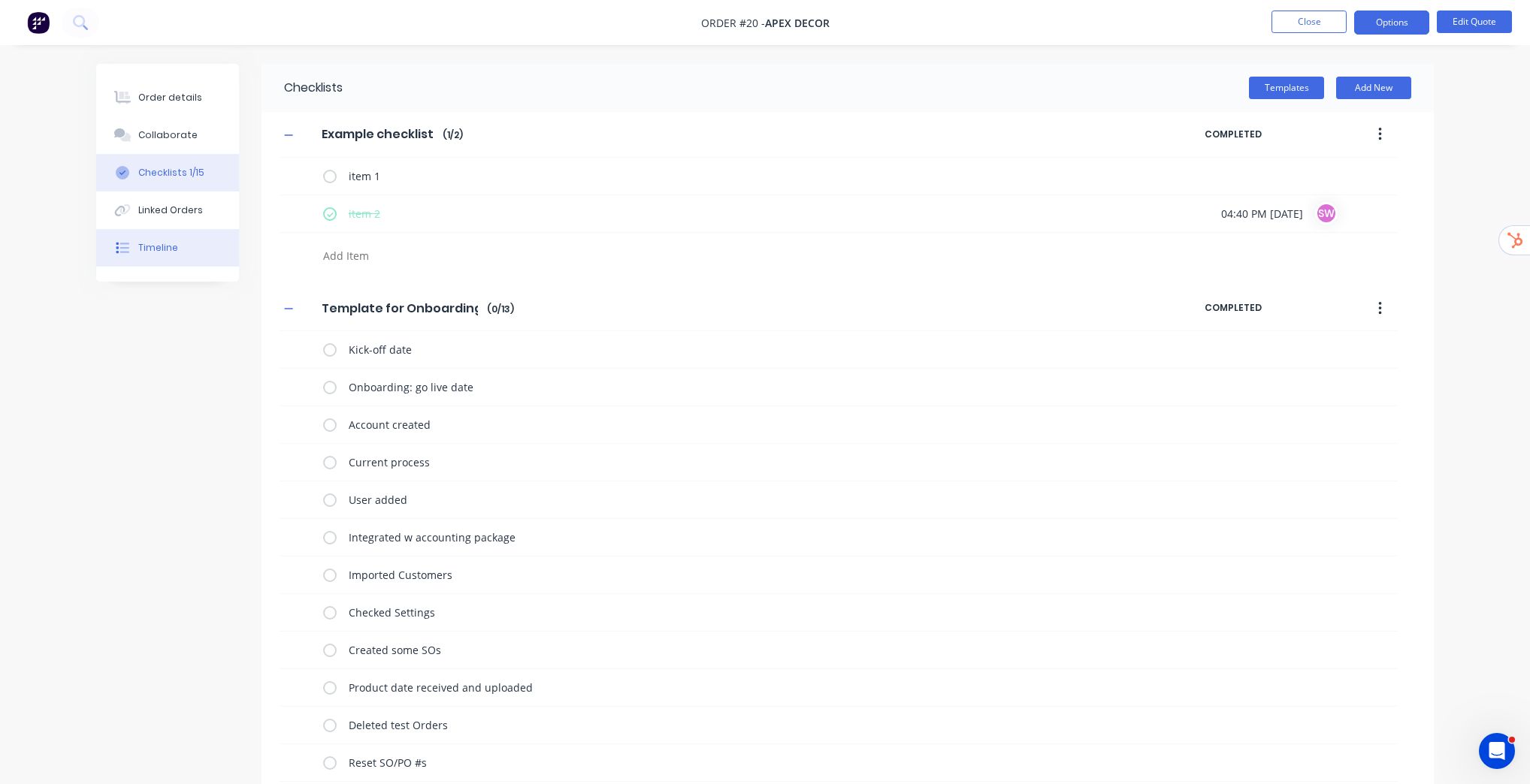
click at [151, 260] on button "Timeline" at bounding box center [167, 248] width 142 height 38
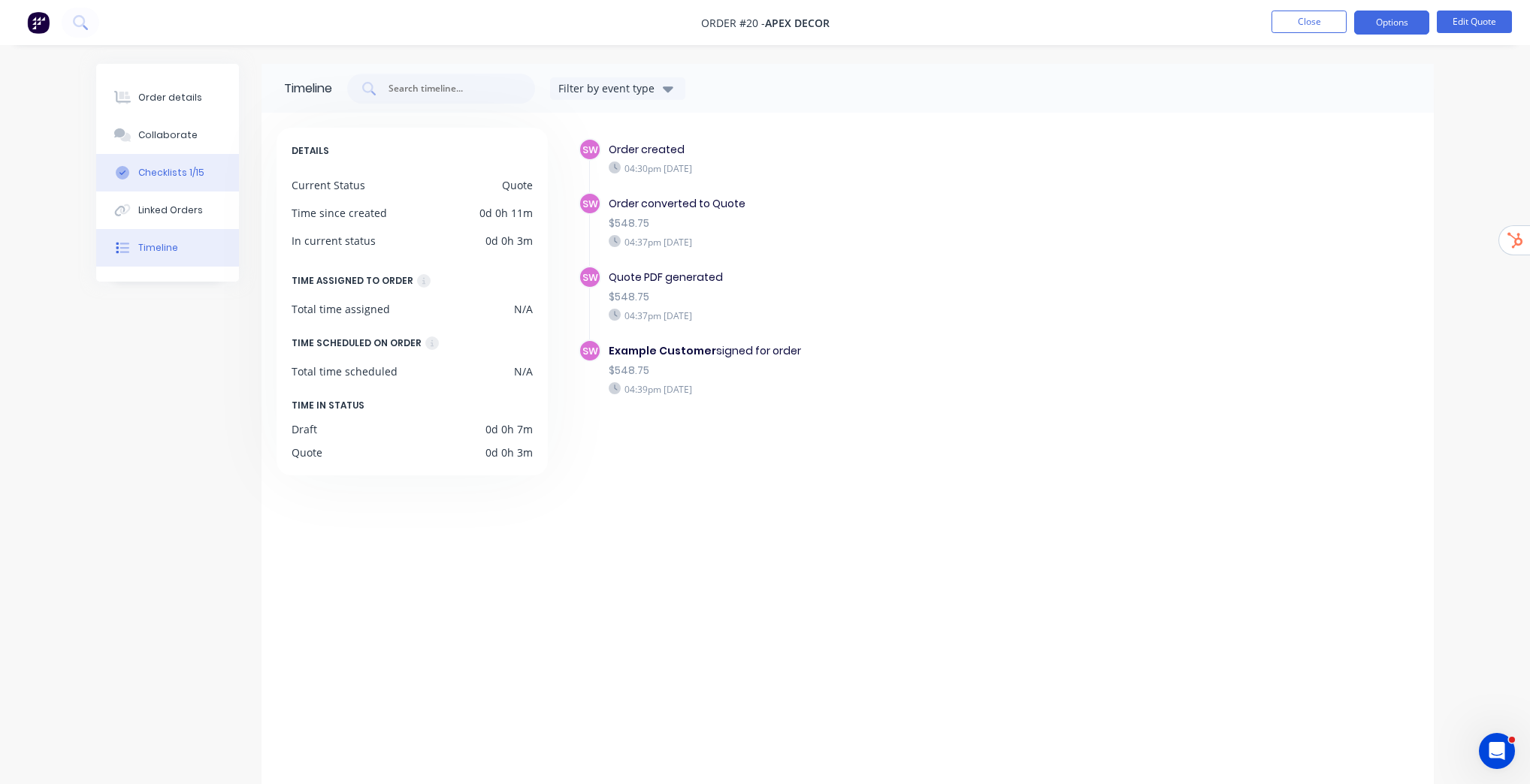
drag, startPoint x: 173, startPoint y: 176, endPoint x: 154, endPoint y: 168, distance: 20.6
click at [173, 176] on div "Checklists 1/15" at bounding box center [171, 173] width 66 height 14
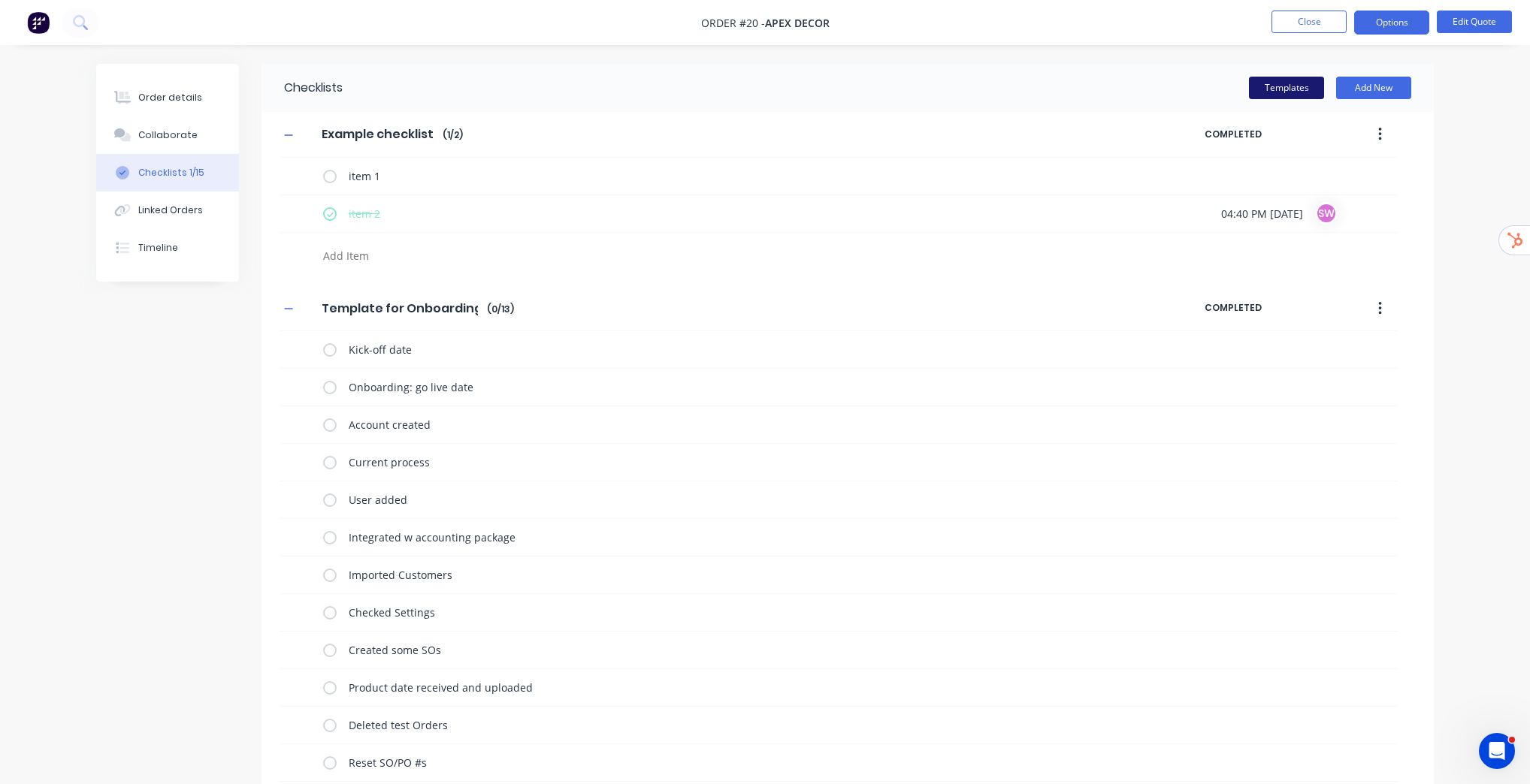
click at [1305, 86] on button "Templates" at bounding box center [1285, 88] width 75 height 23
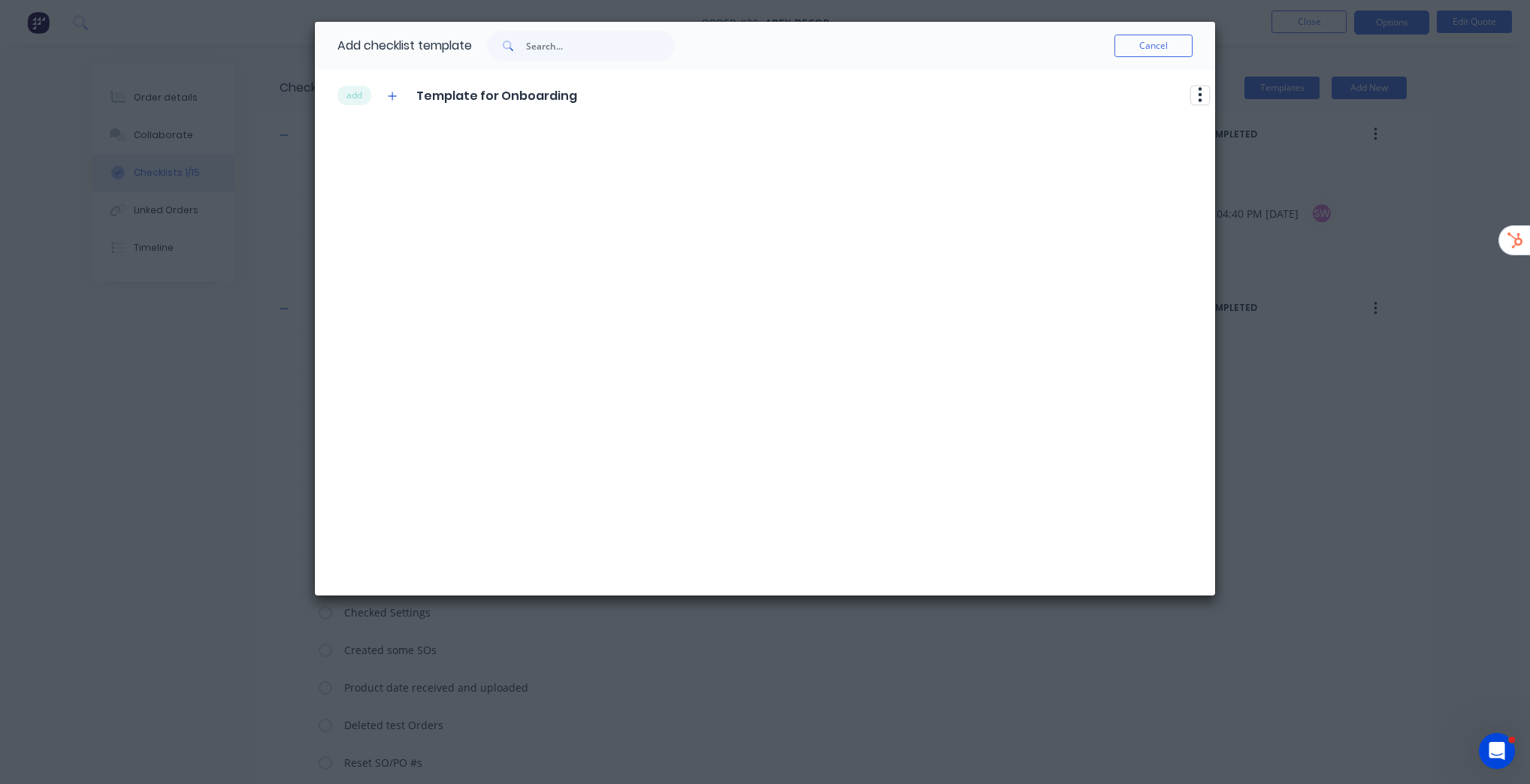
click at [1202, 93] on icon "button" at bounding box center [1200, 95] width 5 height 19
click at [648, 108] on div "add Template for Onboarding Delete" at bounding box center [776, 95] width 878 height 38
click at [394, 95] on icon "button" at bounding box center [391, 96] width 9 height 11
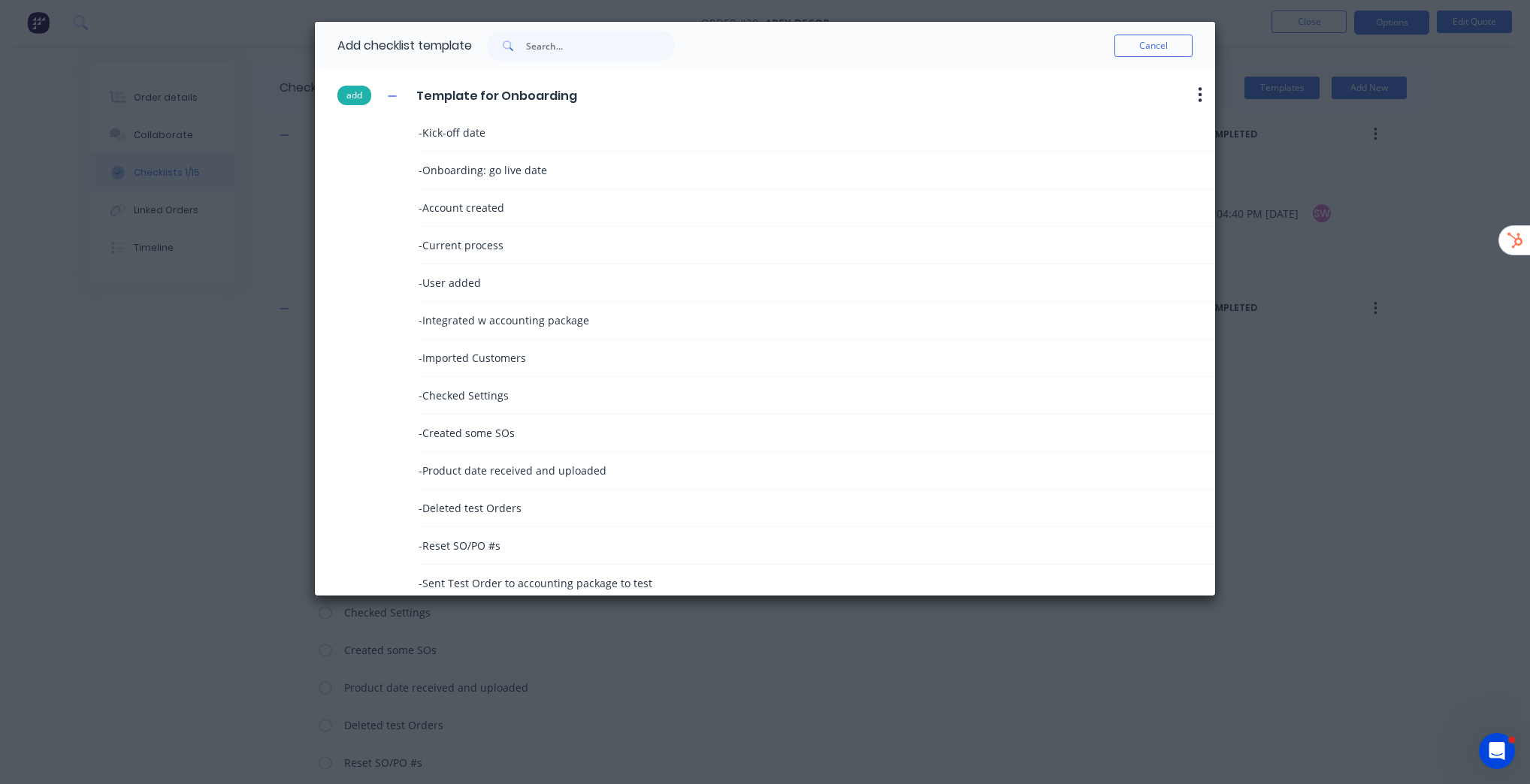
click at [344, 97] on button "add" at bounding box center [354, 96] width 34 height 20
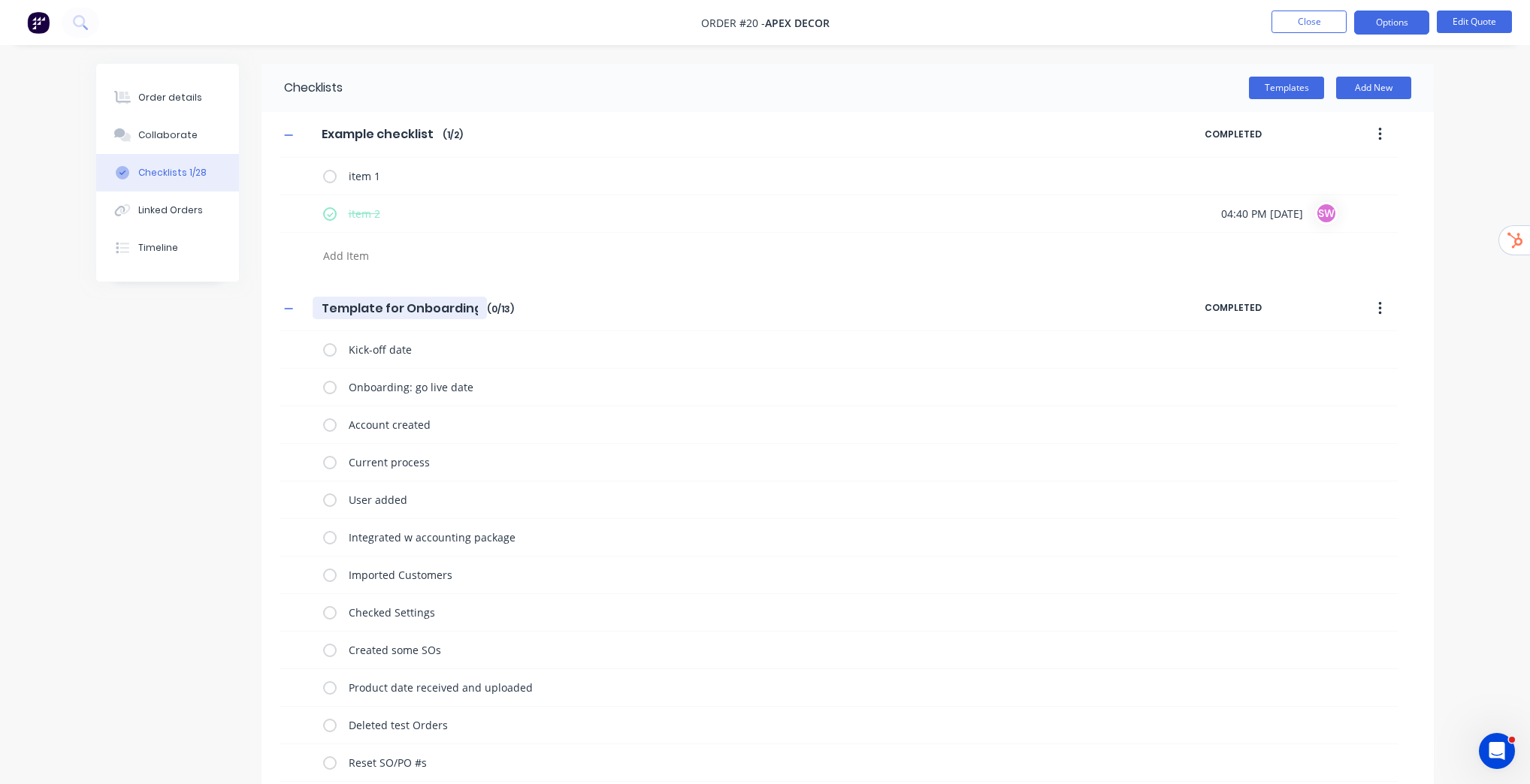
click at [457, 309] on input "Template for Onboarding" at bounding box center [399, 307] width 174 height 23
click at [460, 307] on input "Template for Onboarding" at bounding box center [399, 307] width 174 height 23
click at [481, 304] on input "Template for Onboarding" at bounding box center [399, 307] width 174 height 23
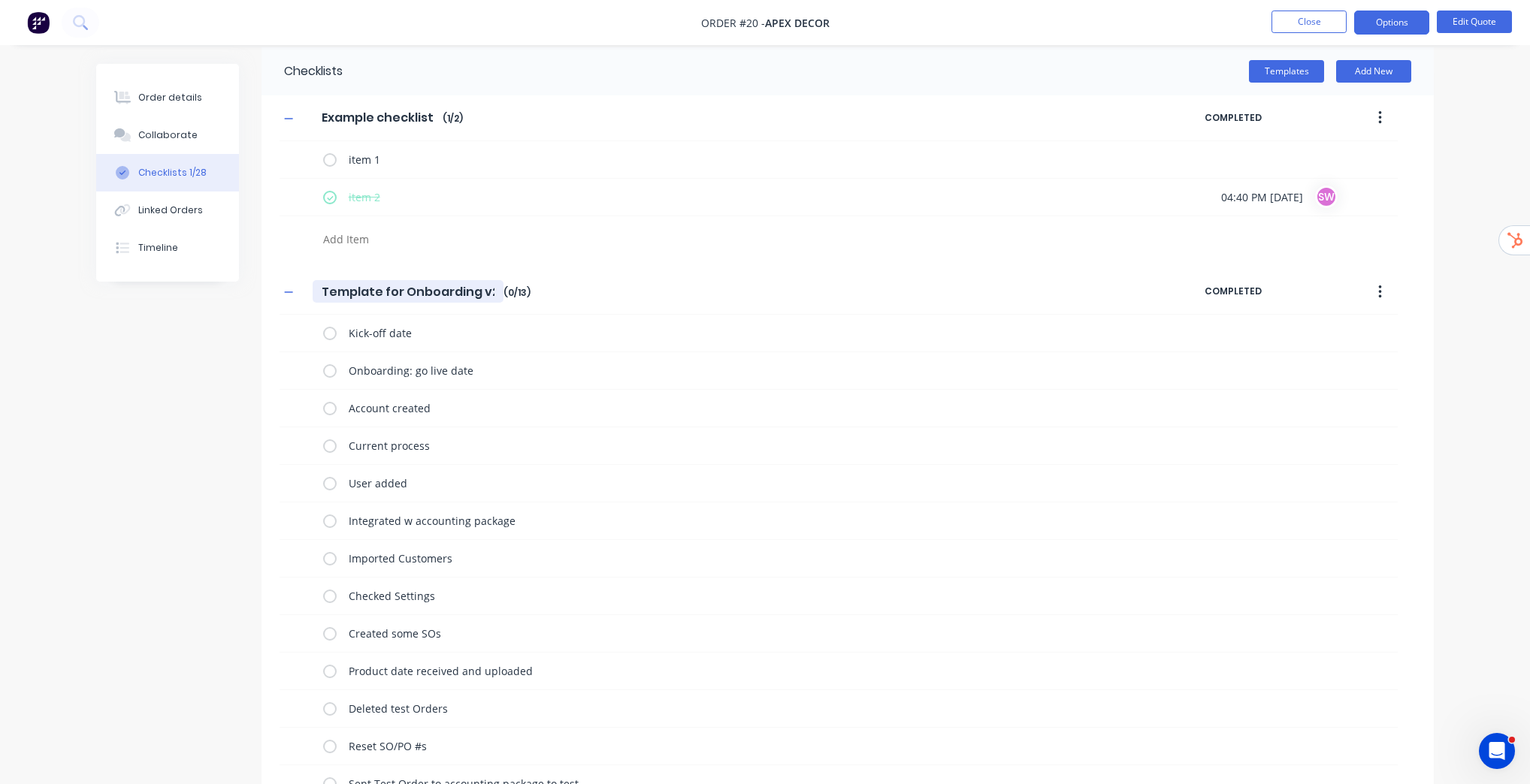
scroll to position [16, 0]
type input "Template for Onboarding v2"
click at [1487, 381] on div "Order details Collaborate Checklists 1/28 Linked Orders Timeline Order details …" at bounding box center [765, 715] width 1530 height 1463
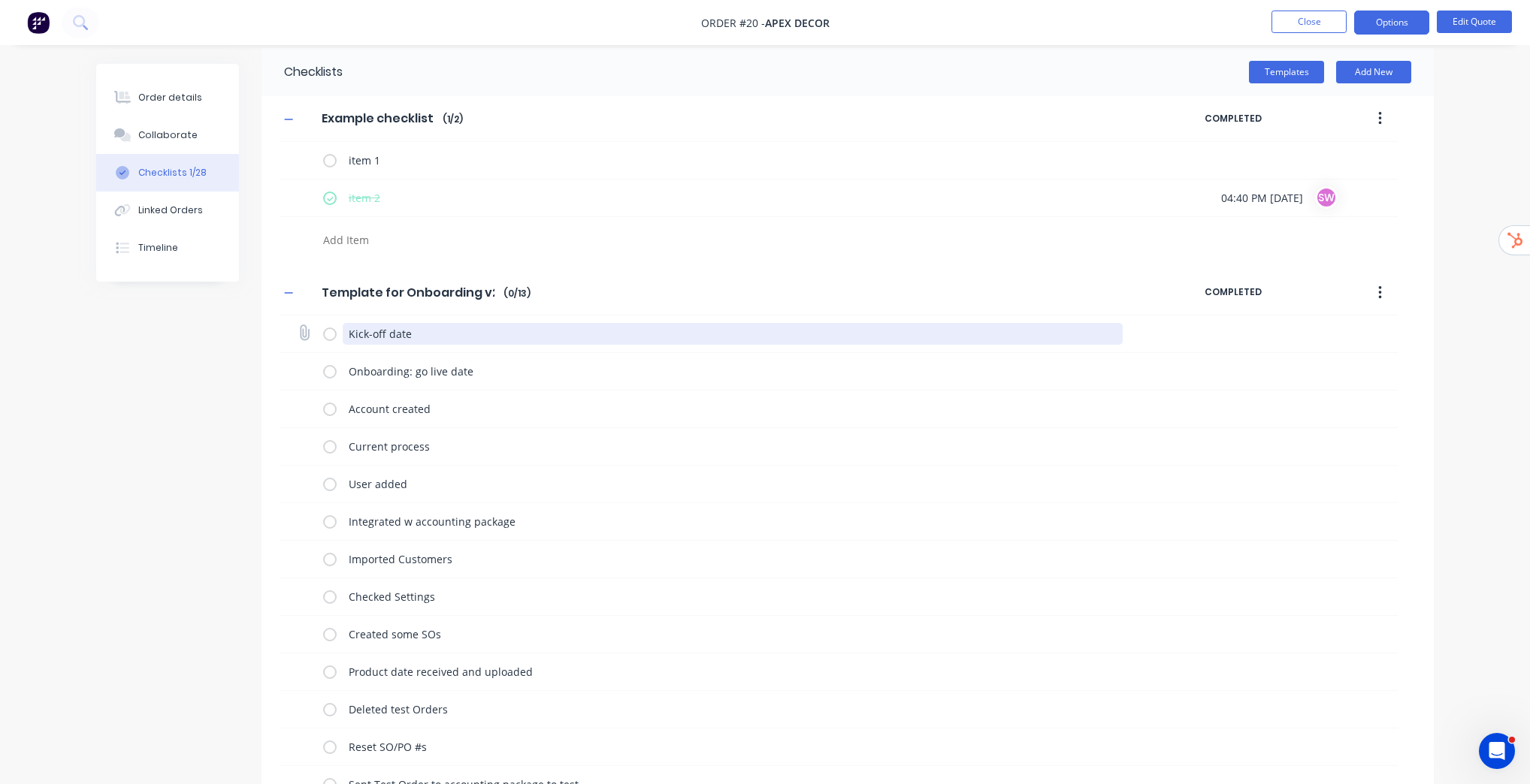
click at [429, 336] on textarea "Kick-off date" at bounding box center [733, 334] width 780 height 22
drag, startPoint x: 412, startPoint y: 335, endPoint x: 878, endPoint y: 334, distance: 466.0
click at [878, 334] on textarea "Kick-off date" at bounding box center [733, 334] width 780 height 22
click at [1039, 335] on textarea "Kick-off date" at bounding box center [733, 334] width 780 height 22
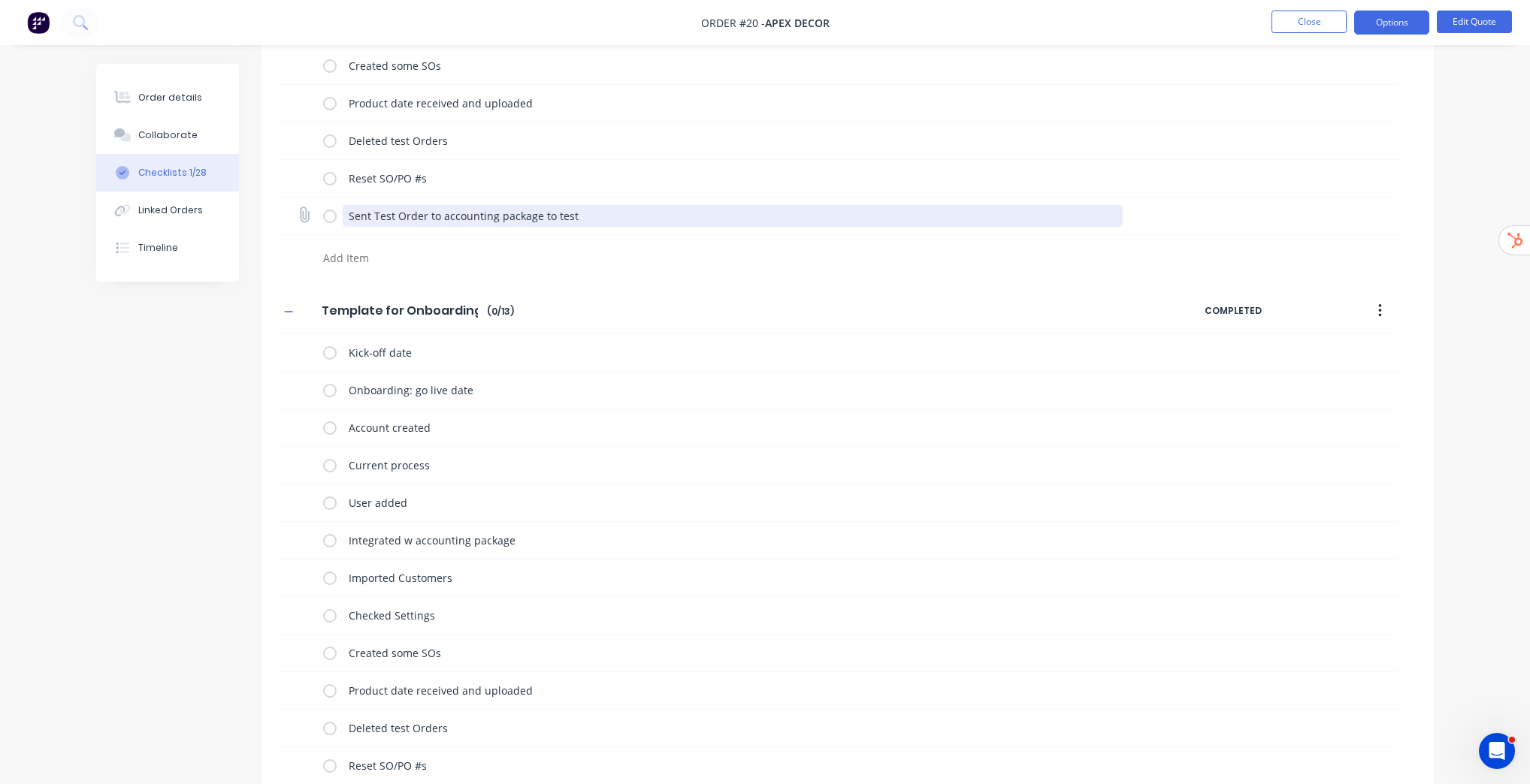
scroll to position [437, 0]
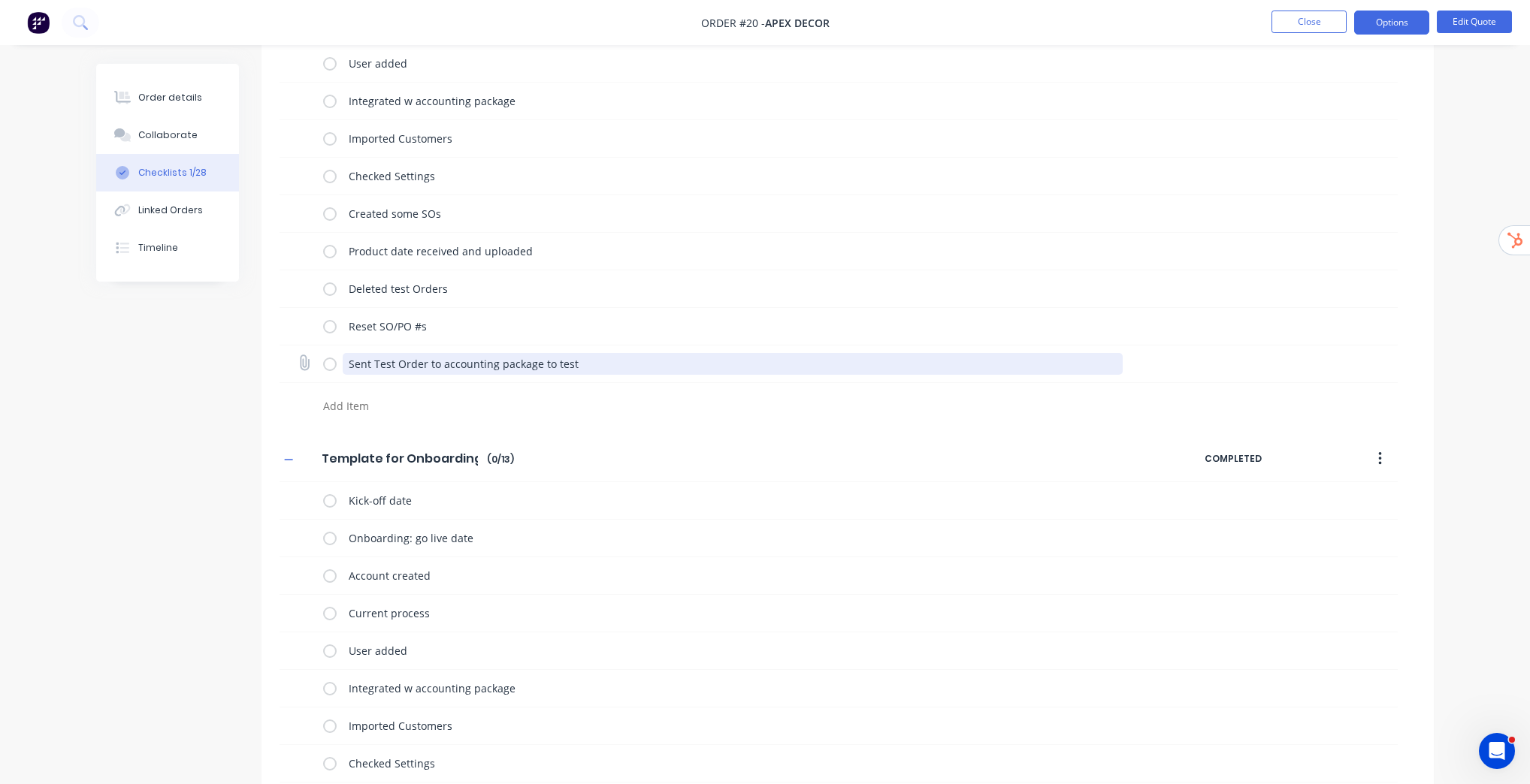
click at [556, 369] on textarea "Sent Test Order to accounting package to test" at bounding box center [733, 364] width 780 height 22
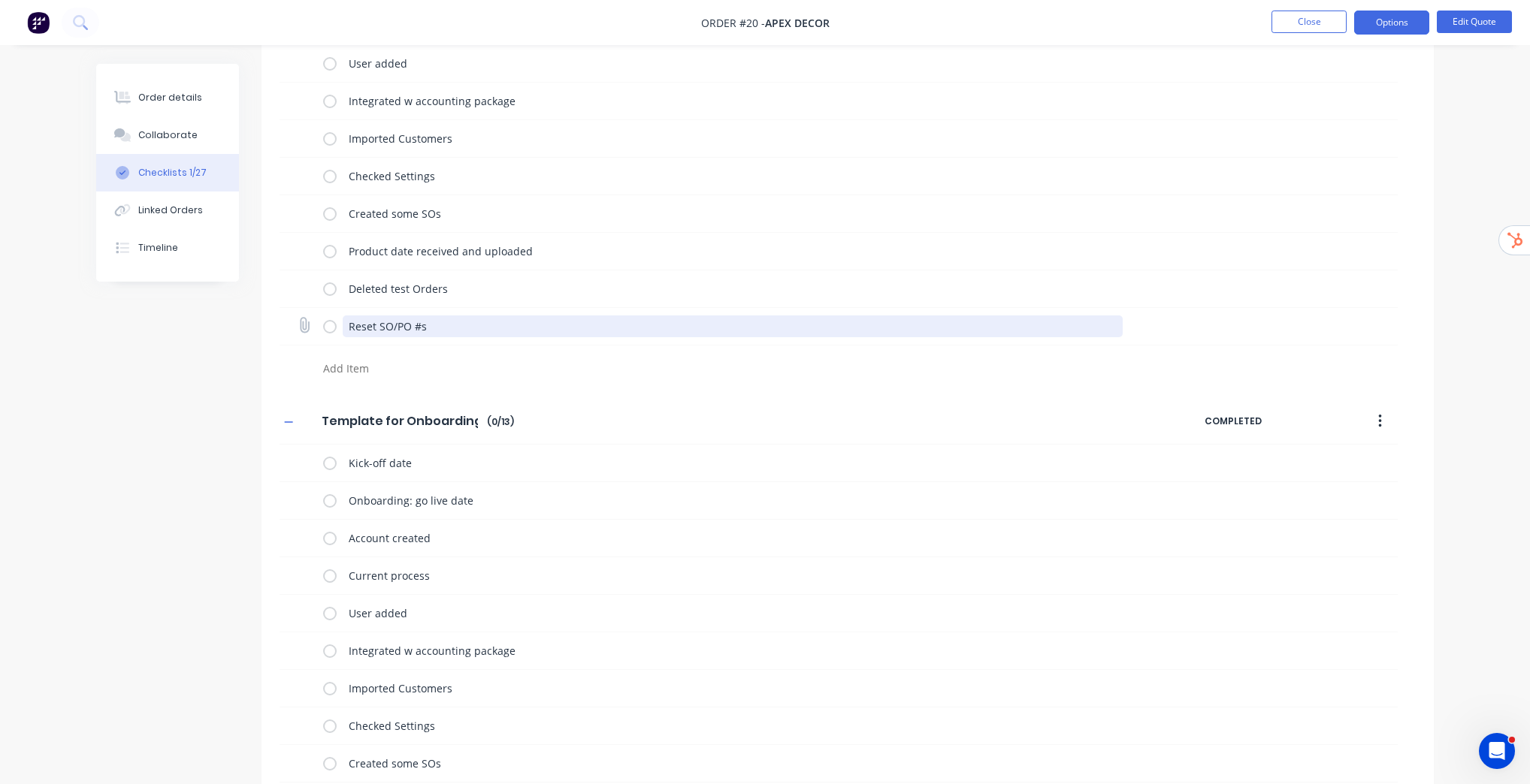
click at [467, 332] on textarea "Reset SO/PO #s" at bounding box center [733, 326] width 780 height 22
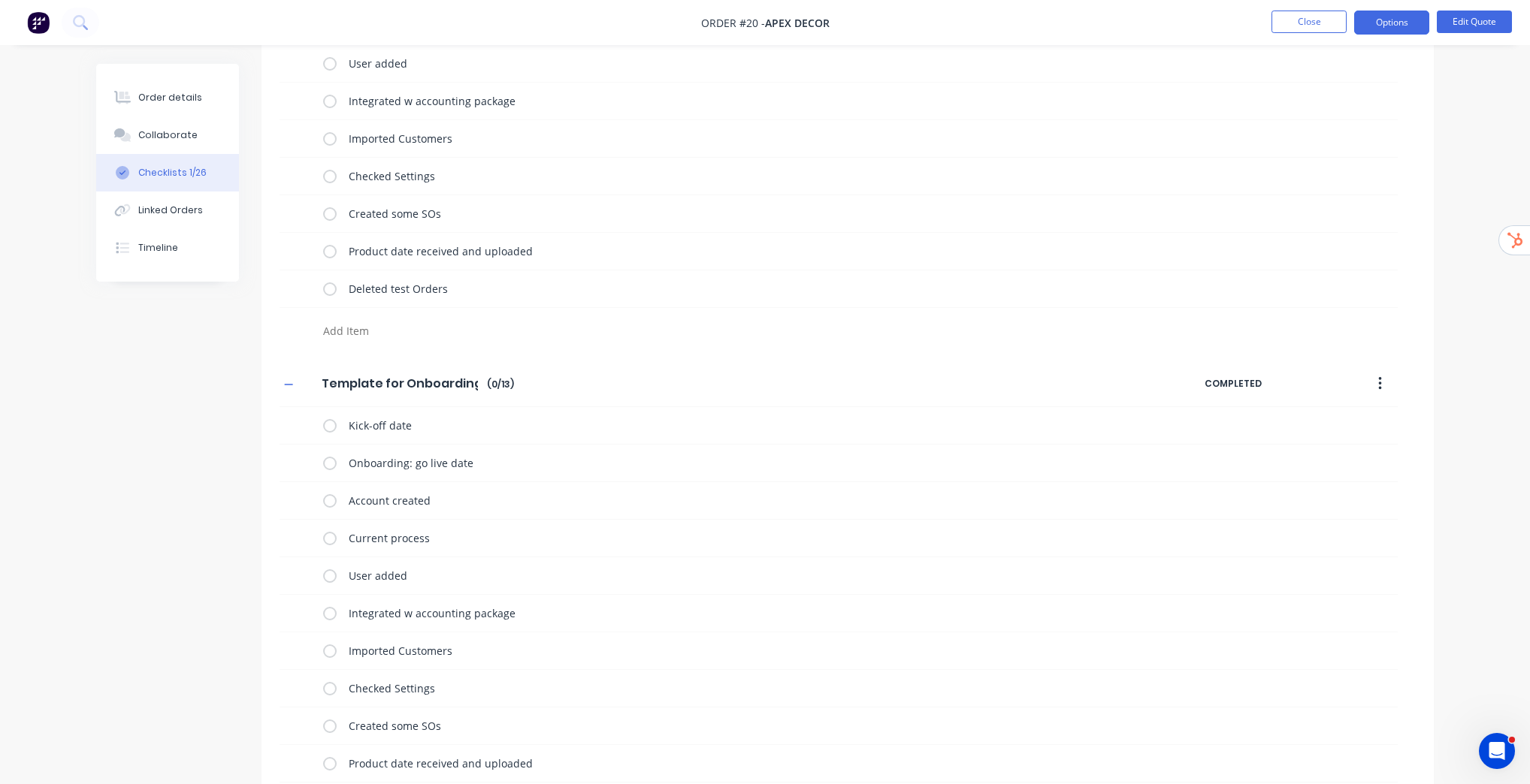
click at [1513, 333] on div "Order details Collaborate Checklists 1/26 Linked Orders Timeline Order details …" at bounding box center [765, 257] width 1530 height 1388
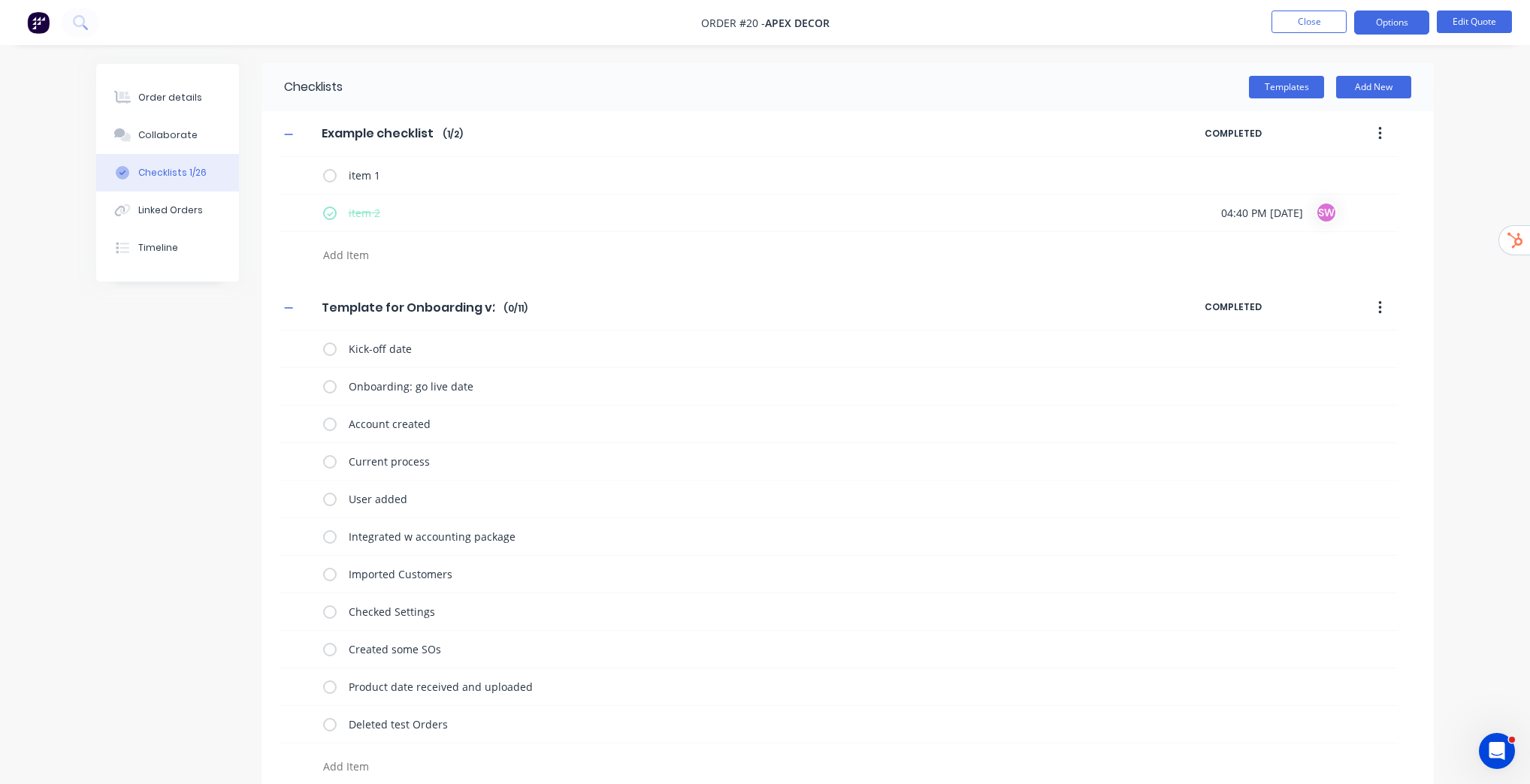
scroll to position [0, 0]
click at [1383, 306] on button "button" at bounding box center [1379, 308] width 35 height 27
click at [1338, 343] on span "Save as Template" at bounding box center [1324, 348] width 112 height 16
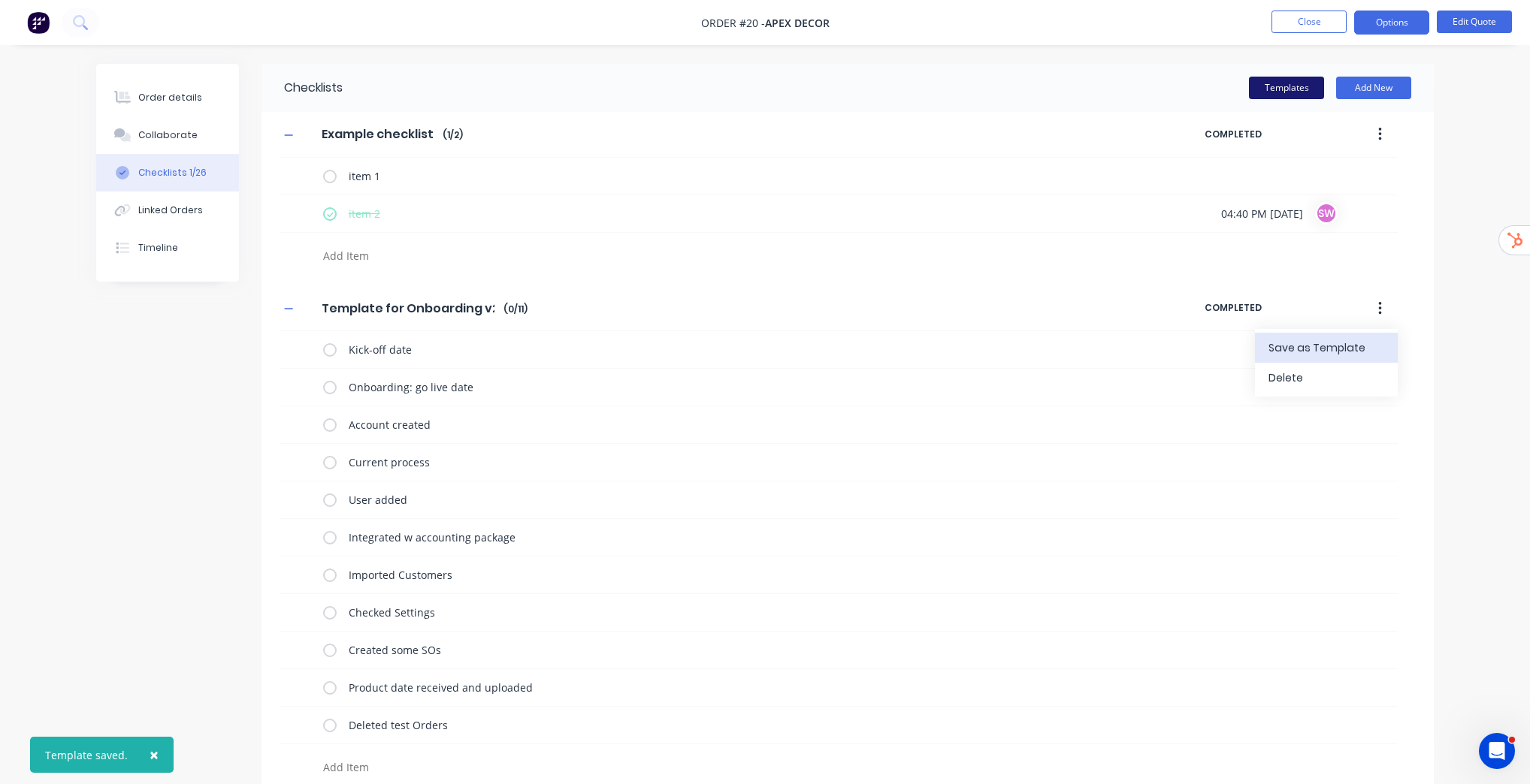
click at [1297, 83] on button "Templates" at bounding box center [1285, 88] width 75 height 23
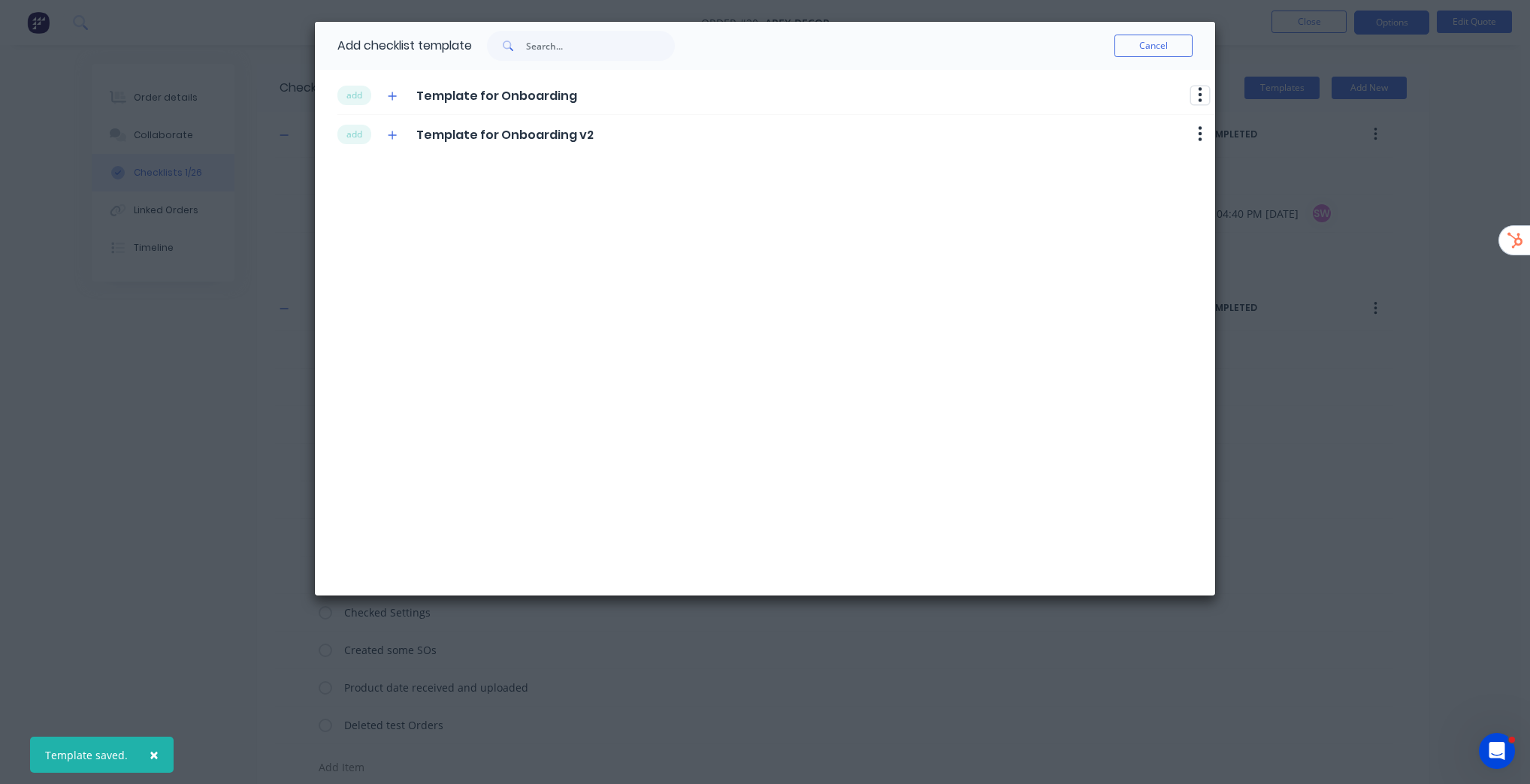
click at [1197, 90] on button "button" at bounding box center [1200, 96] width 18 height 18
click at [1155, 48] on button "Cancel" at bounding box center [1153, 46] width 78 height 23
type textarea "x"
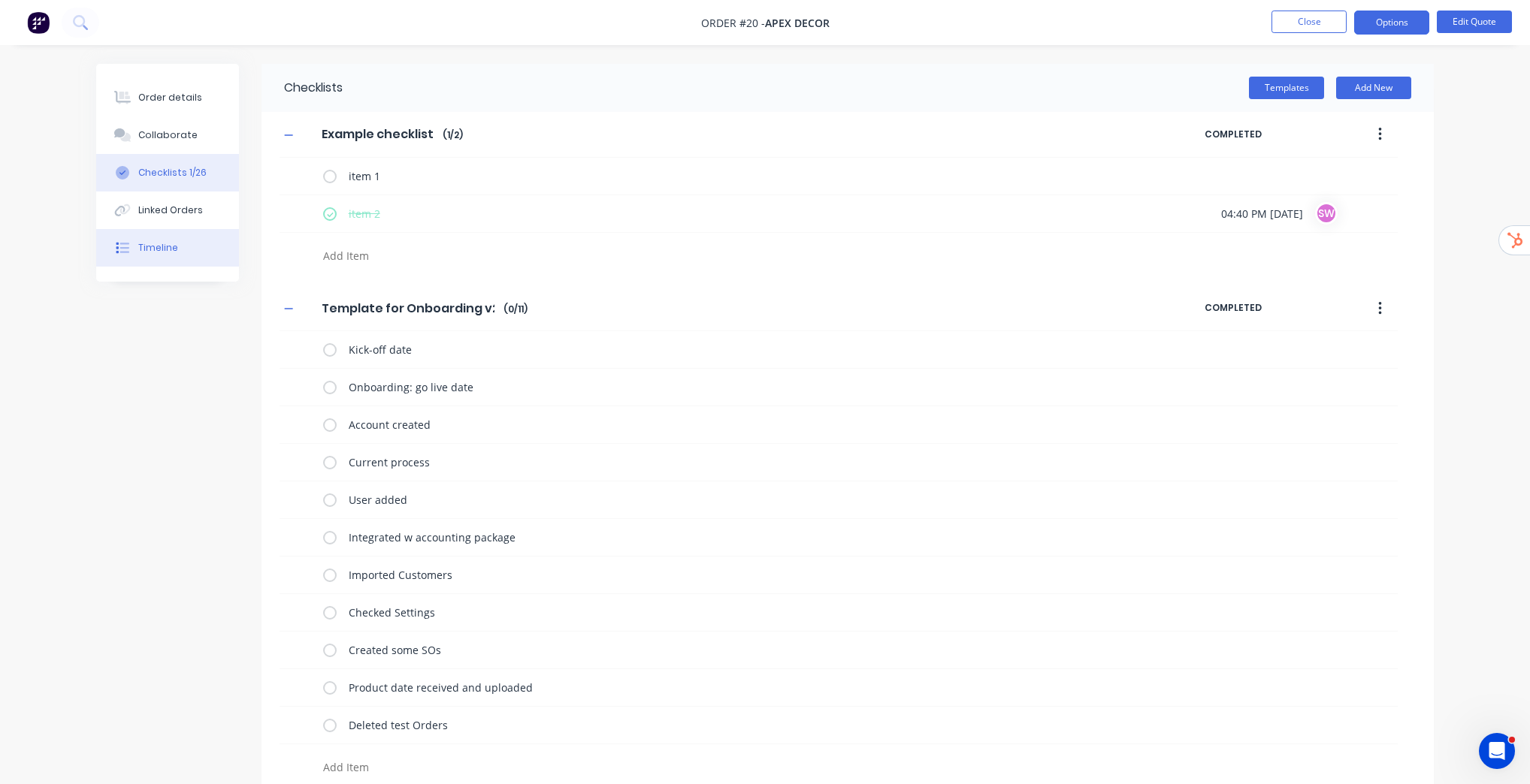
click at [120, 246] on icon at bounding box center [122, 248] width 14 height 14
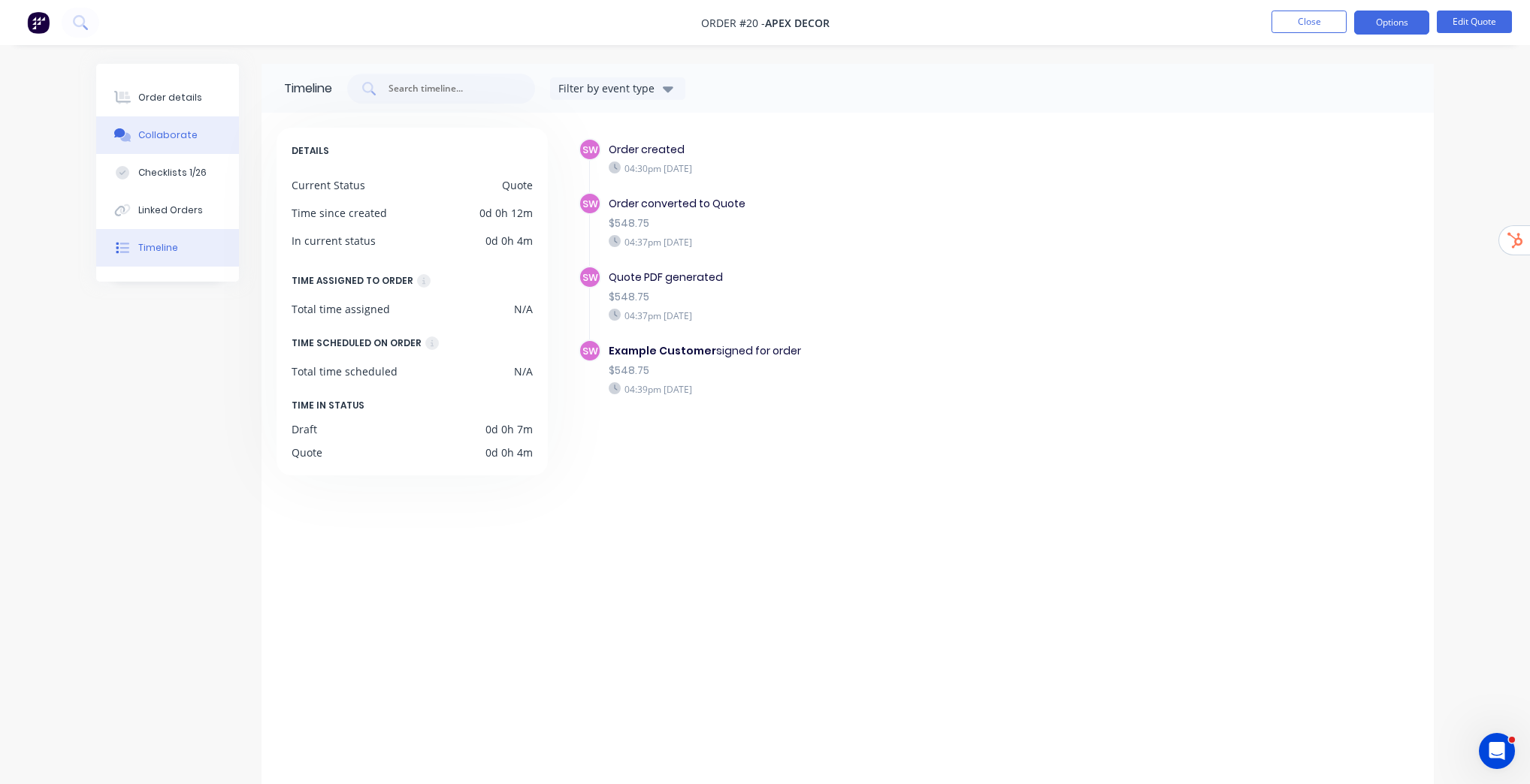
click at [167, 129] on div "Collaborate" at bounding box center [168, 135] width 60 height 14
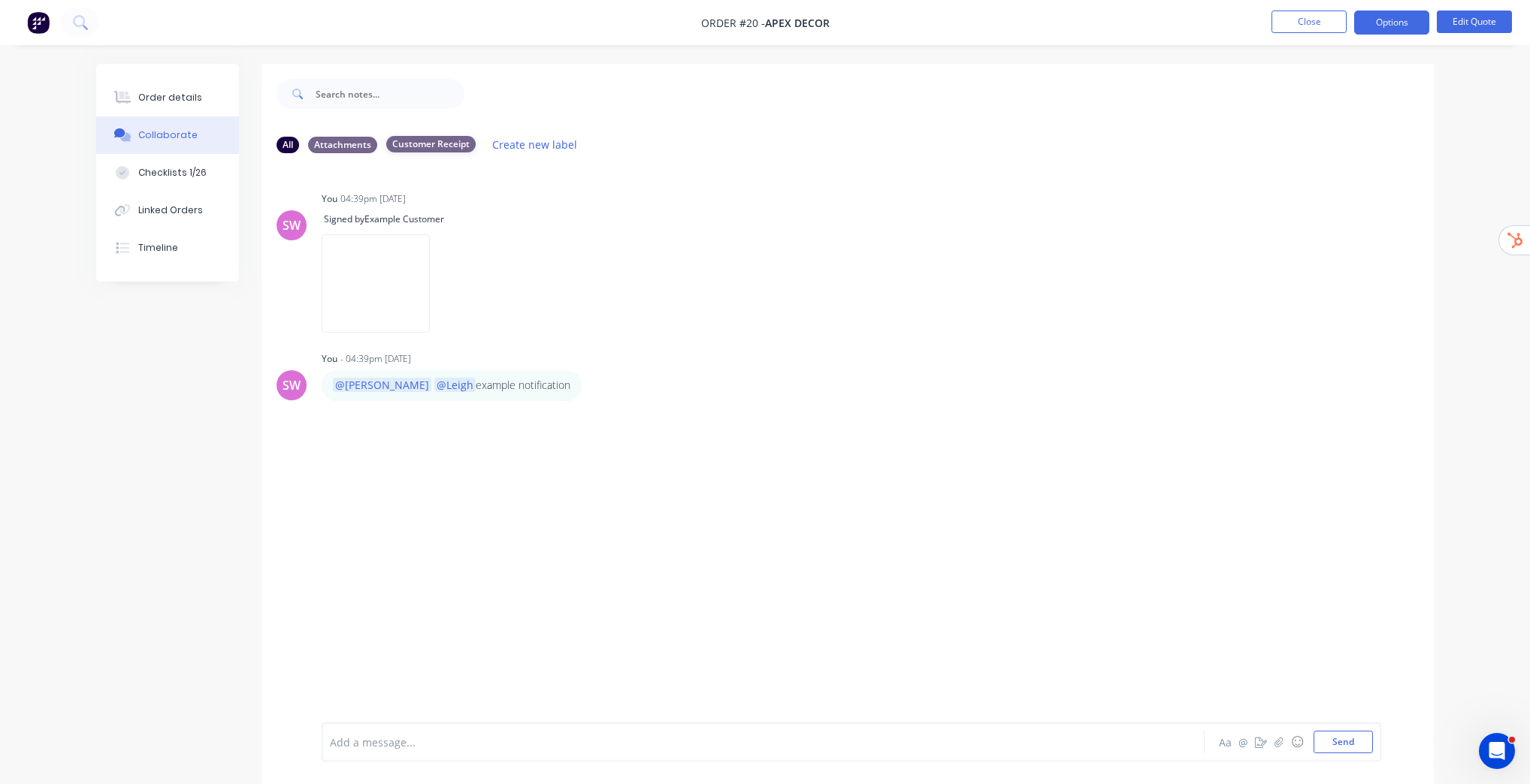
click at [446, 143] on div "Customer Receipt" at bounding box center [431, 144] width 90 height 17
click at [428, 126] on div "All Attachments Customer Receipt Create new label" at bounding box center [847, 145] width 1172 height 42
click at [427, 138] on div "Customer Receipt" at bounding box center [431, 144] width 90 height 17
drag, startPoint x: 440, startPoint y: 144, endPoint x: 411, endPoint y: 141, distance: 29.2
click at [409, 142] on div "Customer Receipt" at bounding box center [431, 144] width 90 height 17
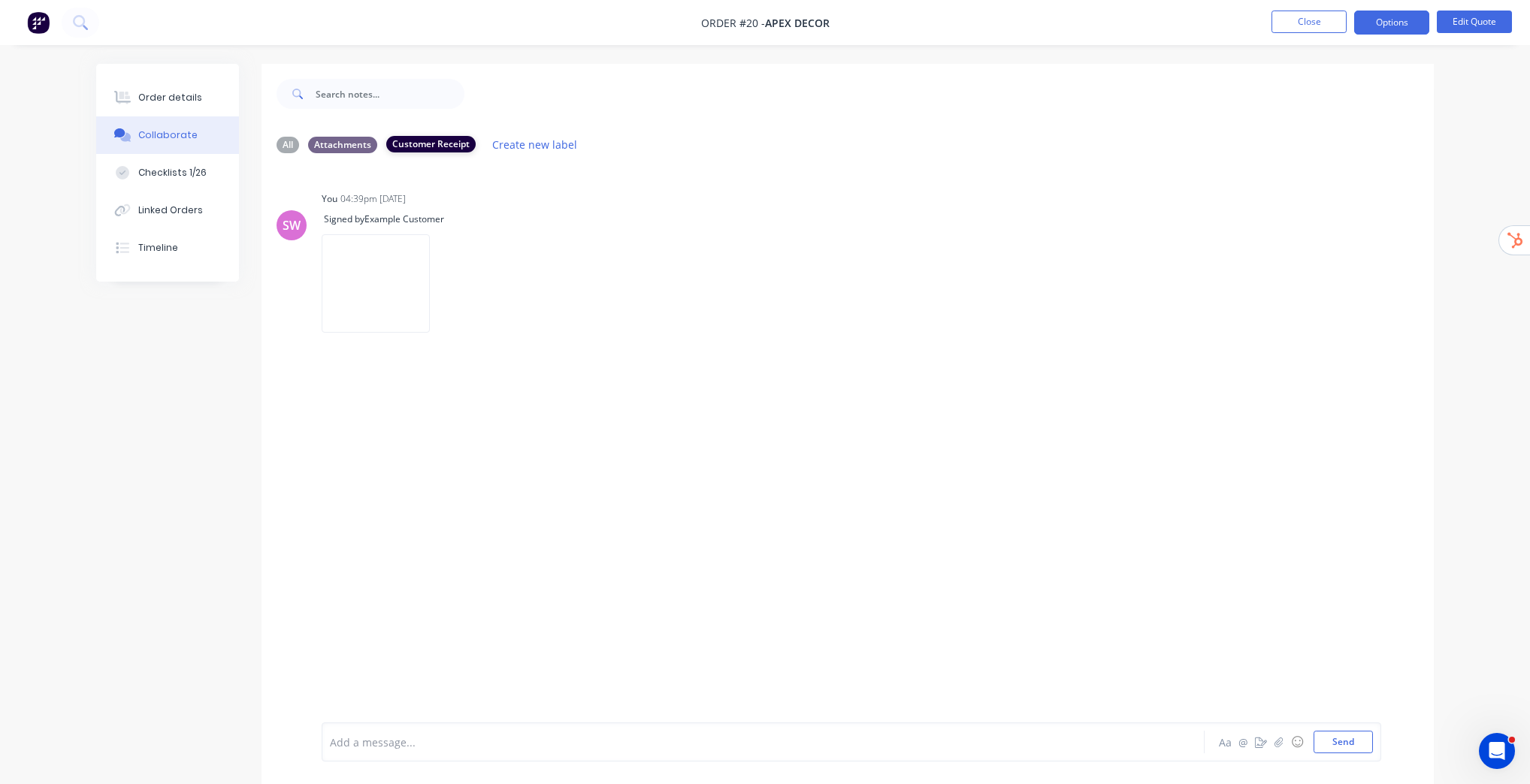
click at [431, 139] on div "Customer Receipt" at bounding box center [431, 144] width 90 height 17
click at [433, 139] on div "Customer Receipt" at bounding box center [431, 144] width 90 height 17
click at [538, 142] on button "Create new label" at bounding box center [535, 144] width 101 height 20
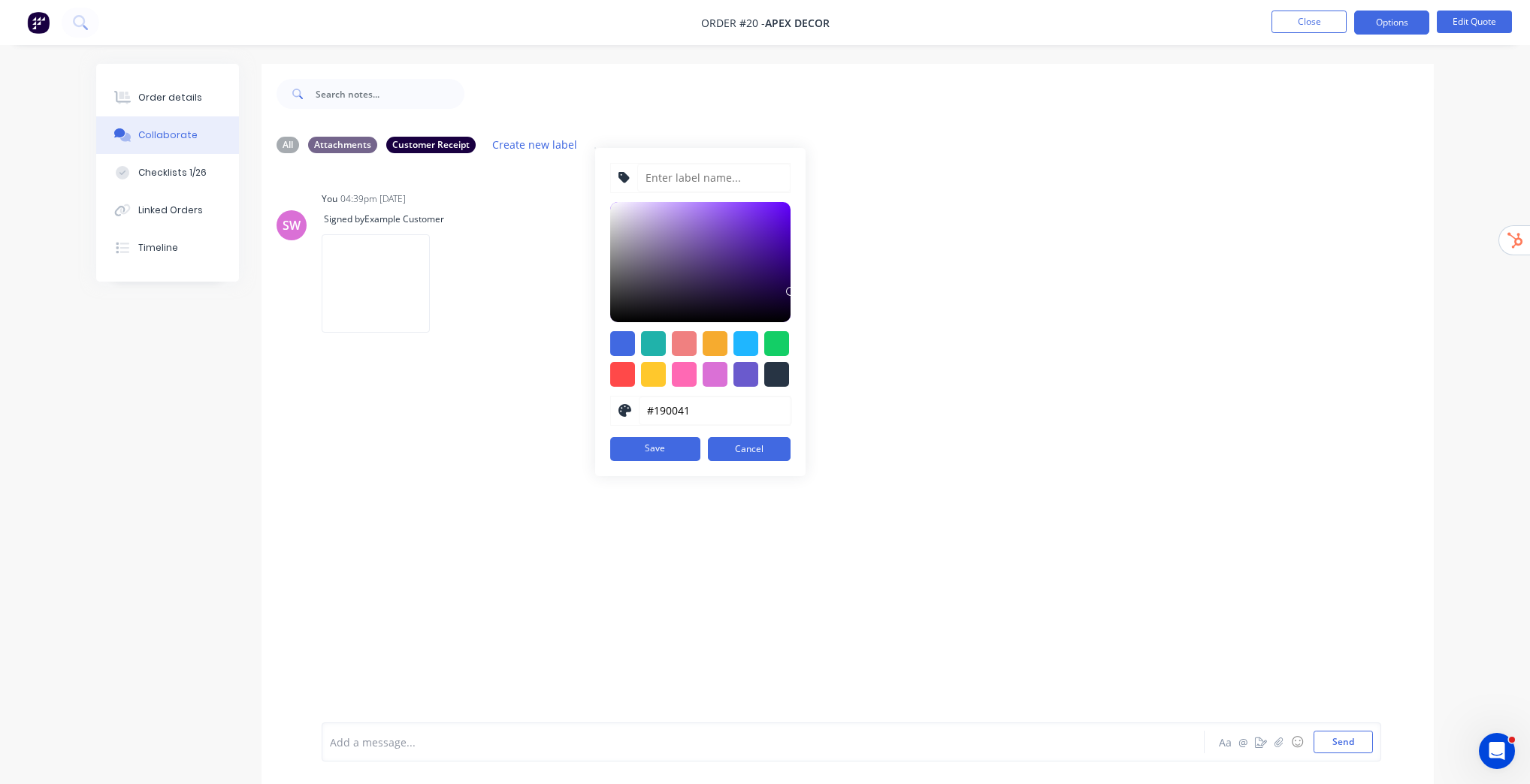
click at [524, 63] on div "Order details Collaborate Checklists 1/26 Linked Orders Timeline Order details …" at bounding box center [765, 403] width 1530 height 807
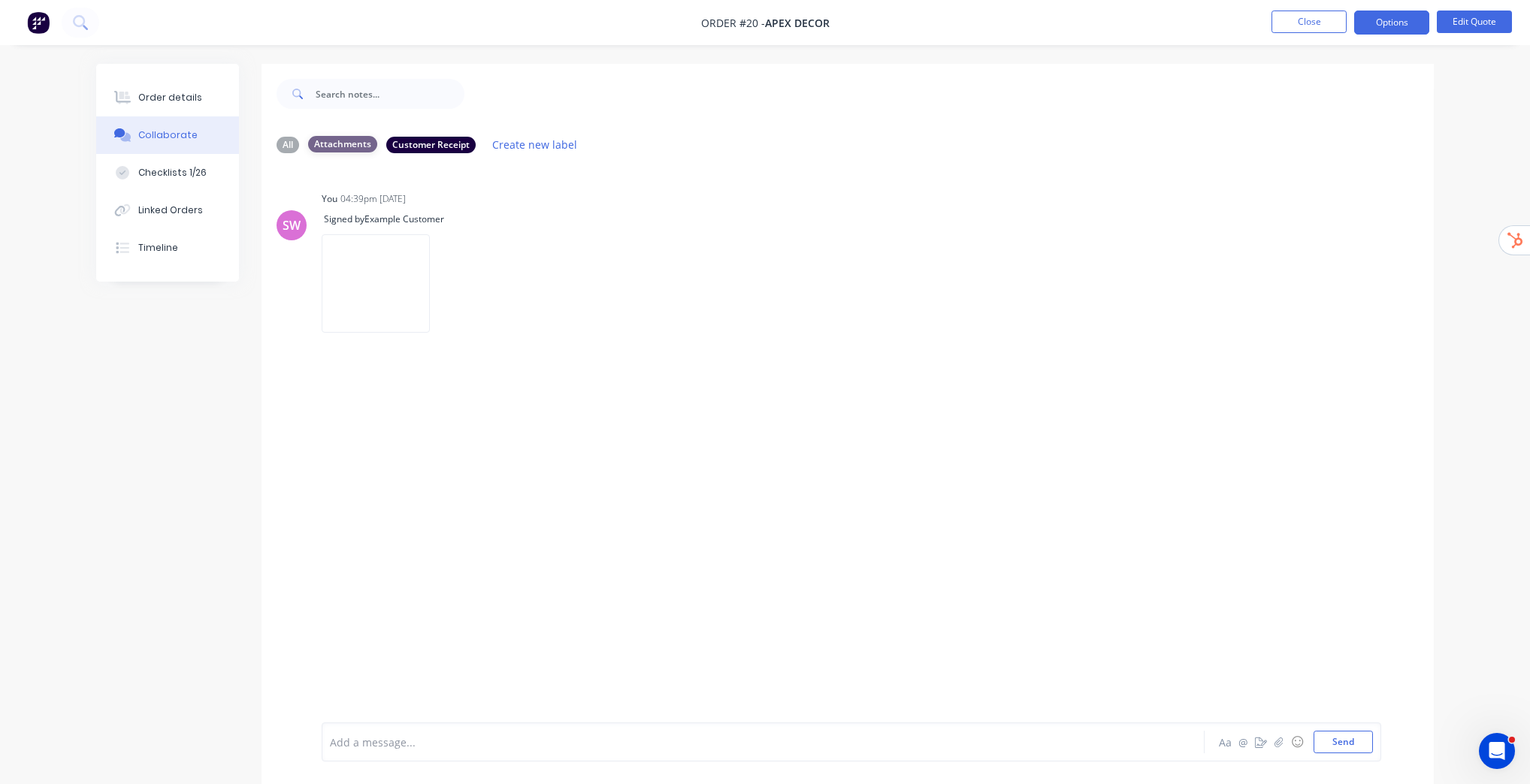
drag, startPoint x: 400, startPoint y: 145, endPoint x: 346, endPoint y: 148, distance: 54.1
click at [340, 145] on div "Attachments" at bounding box center [341, 144] width 69 height 17
click at [605, 277] on div "Labels Delete" at bounding box center [521, 284] width 169 height 22
click at [605, 283] on div "Labels Delete" at bounding box center [521, 284] width 169 height 22
click at [446, 293] on button "button" at bounding box center [443, 284] width 6 height 22
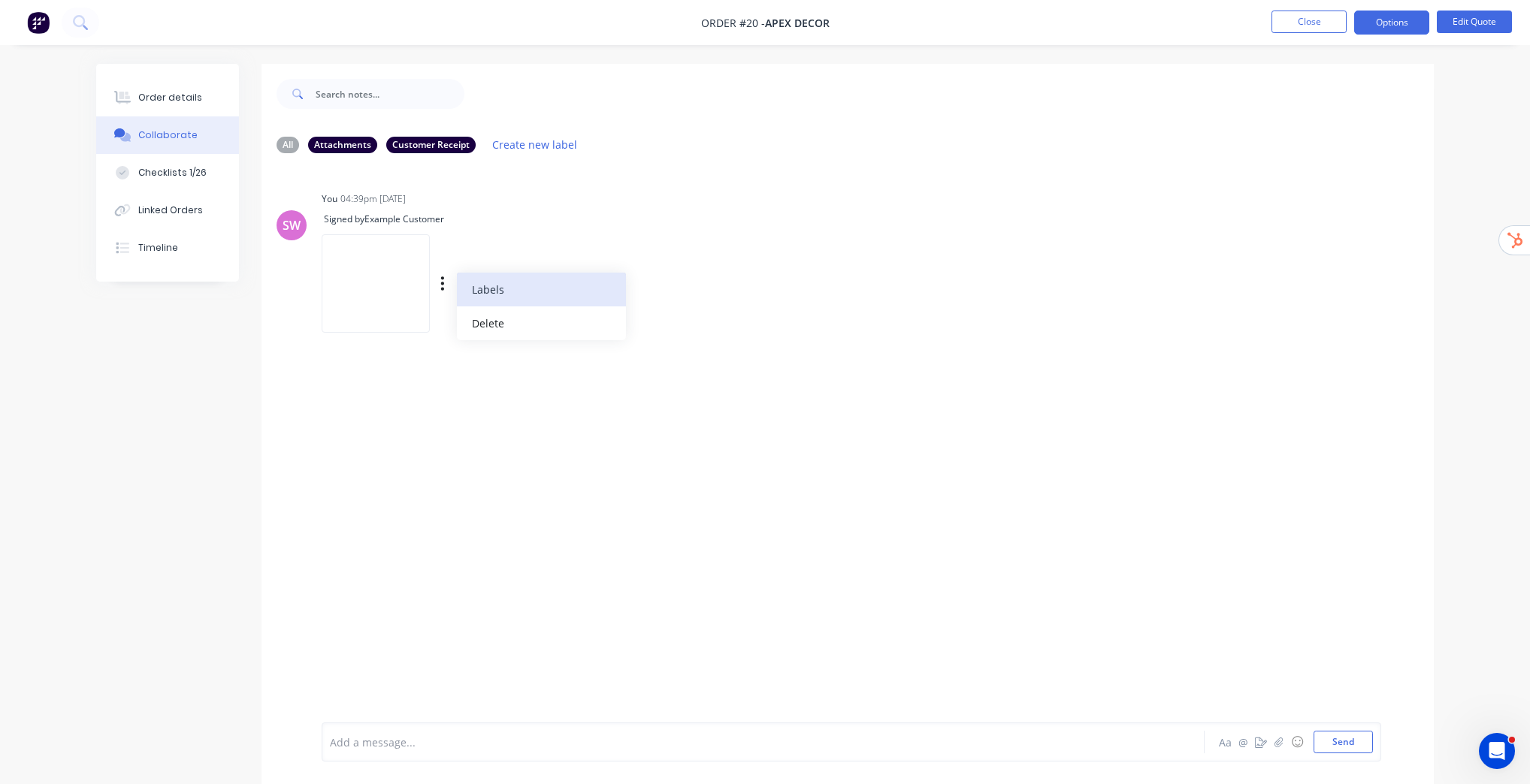
click at [626, 294] on button "Labels" at bounding box center [542, 290] width 169 height 34
click at [0, 0] on button "edit" at bounding box center [0, 0] width 0 height 0
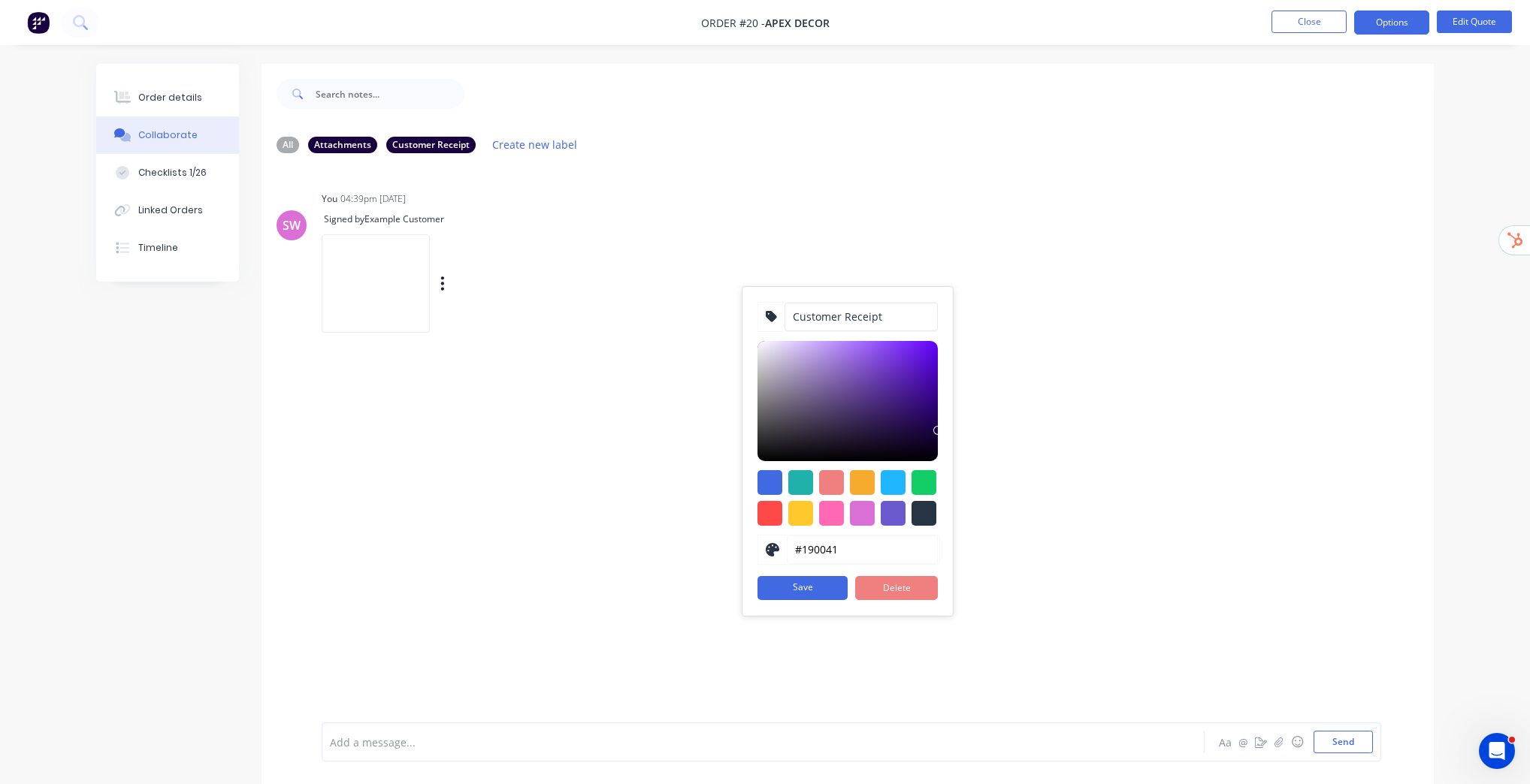
click at [896, 317] on input "Customer Receipt" at bounding box center [861, 316] width 153 height 29
type input "Customer Receipt v2"
click at [825, 589] on button "Save" at bounding box center [802, 588] width 91 height 24
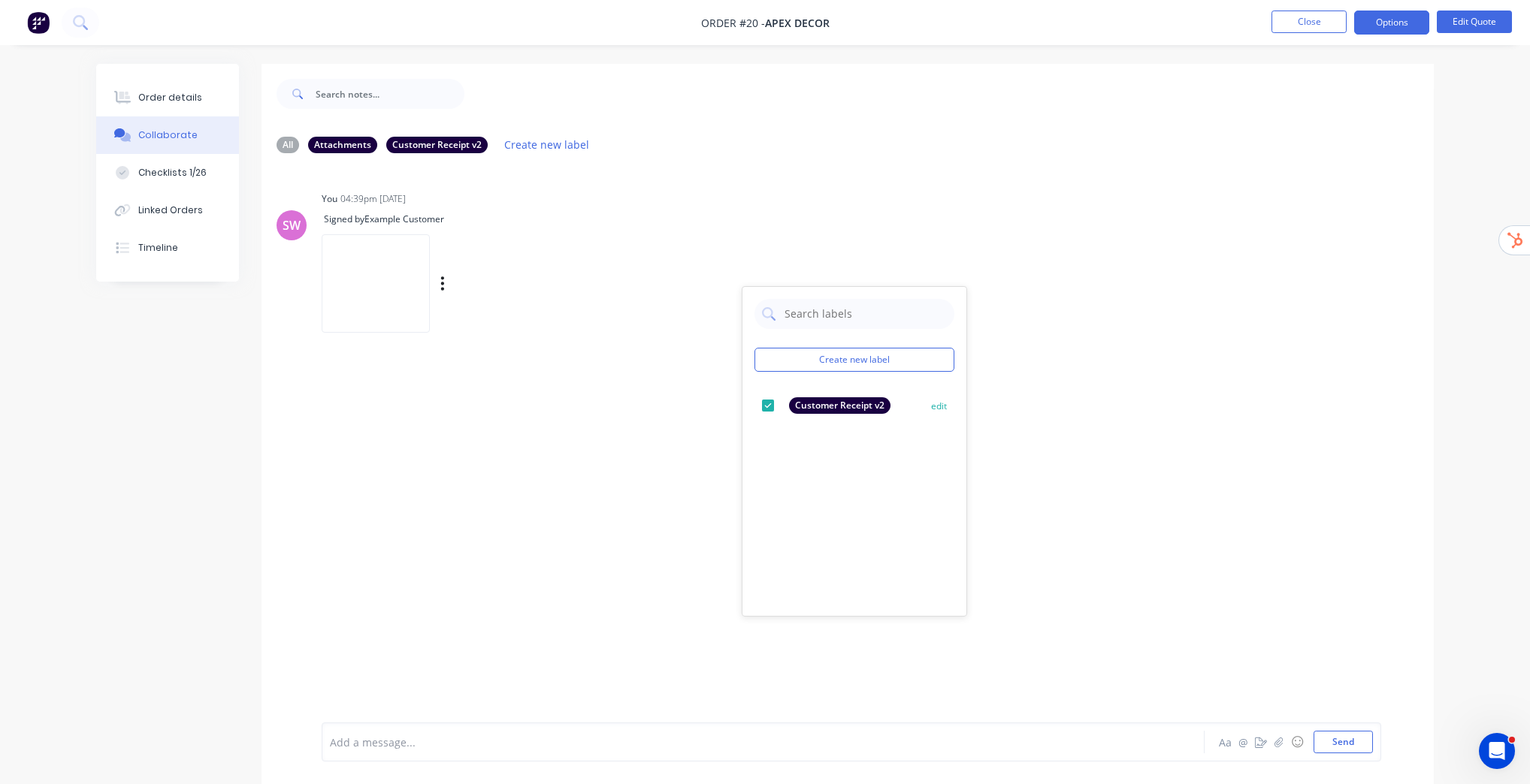
click at [0, 0] on button "edit" at bounding box center [0, 0] width 0 height 0
click at [1059, 180] on div "SW You 04:39pm [DATE] Signed by Example Customer Labels Delete" at bounding box center [847, 444] width 1172 height 557
click at [151, 244] on div "Timeline" at bounding box center [158, 248] width 40 height 14
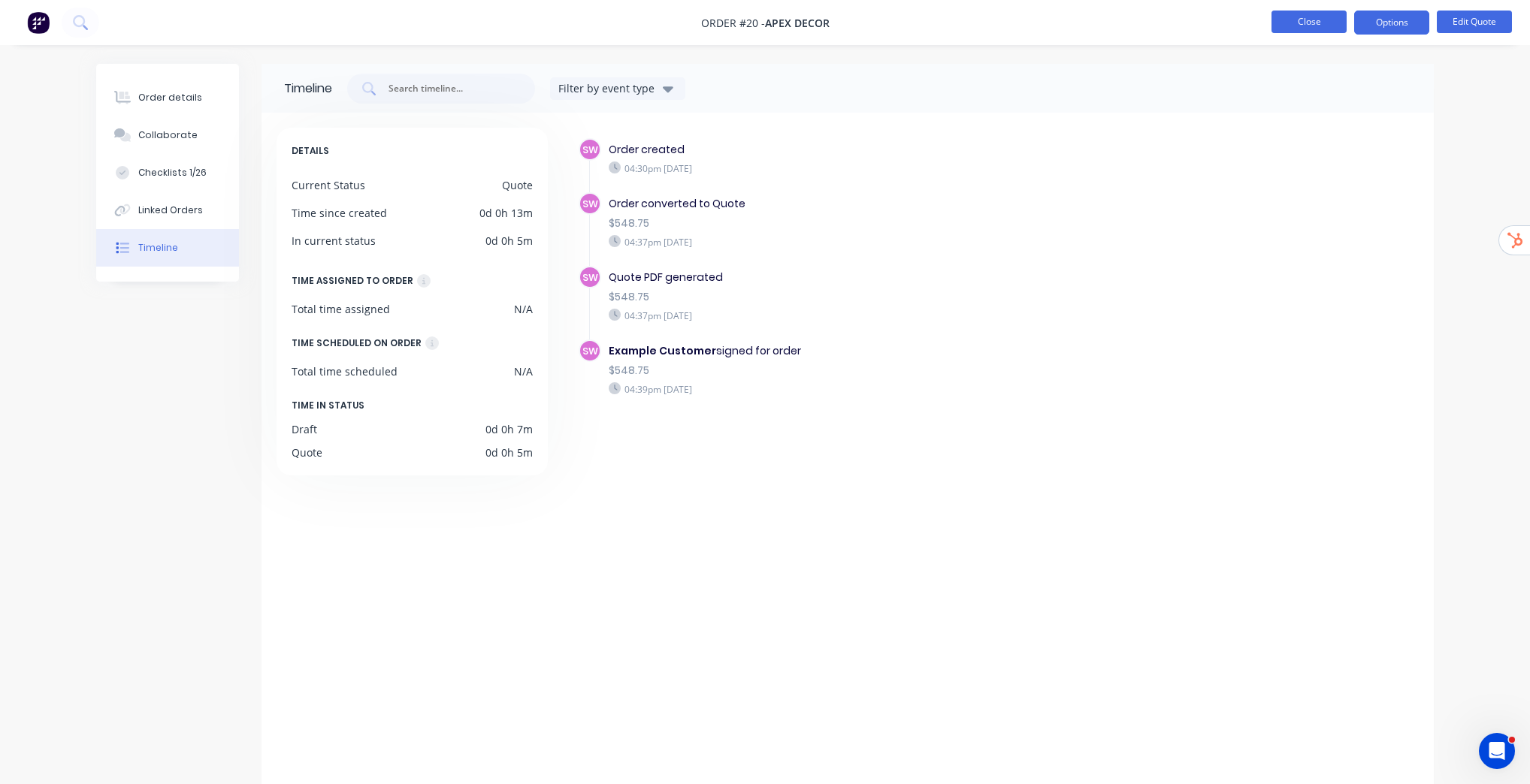
click at [1286, 22] on button "Close" at bounding box center [1308, 22] width 75 height 23
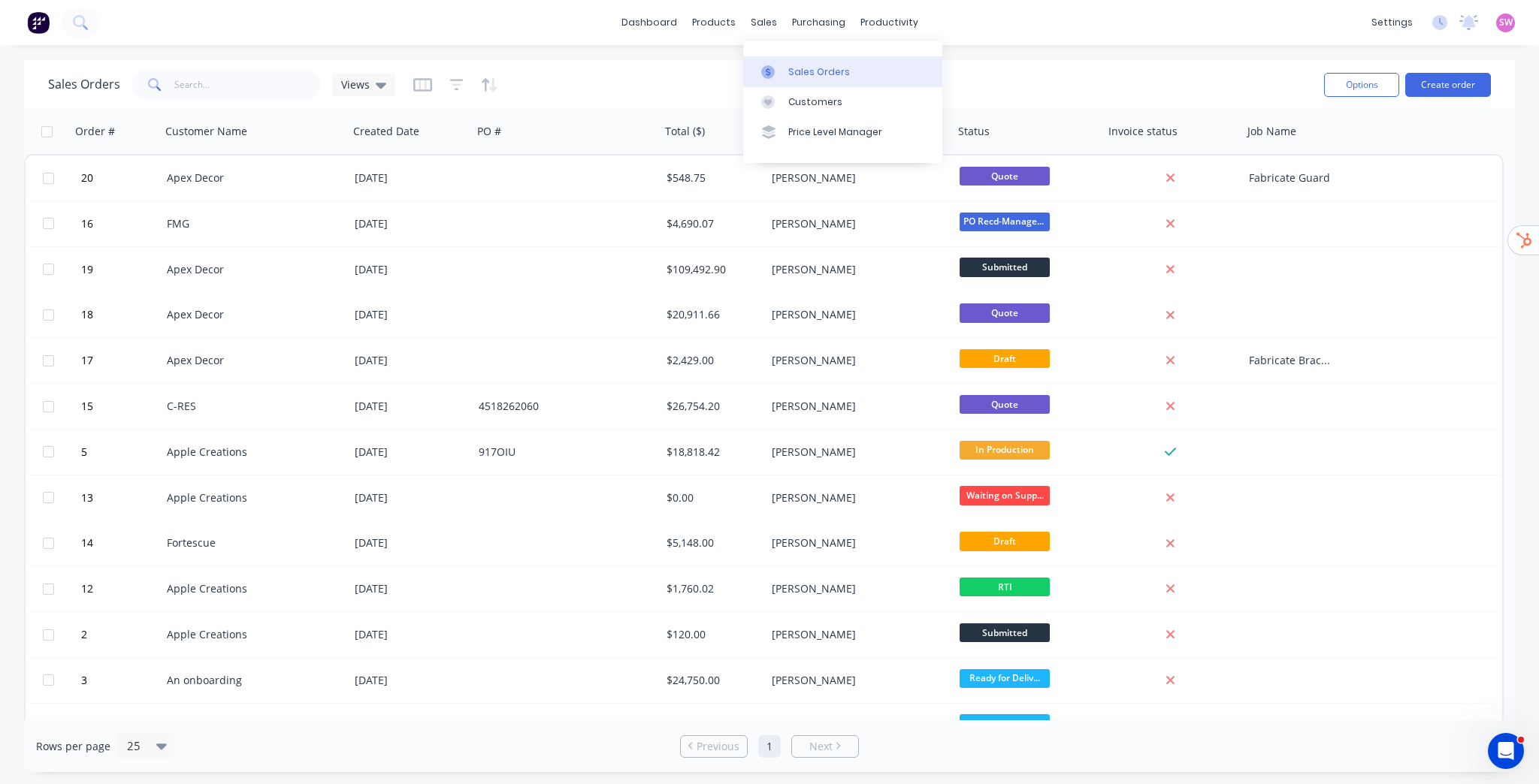
click at [789, 64] on link "Sales Orders" at bounding box center [842, 72] width 199 height 30
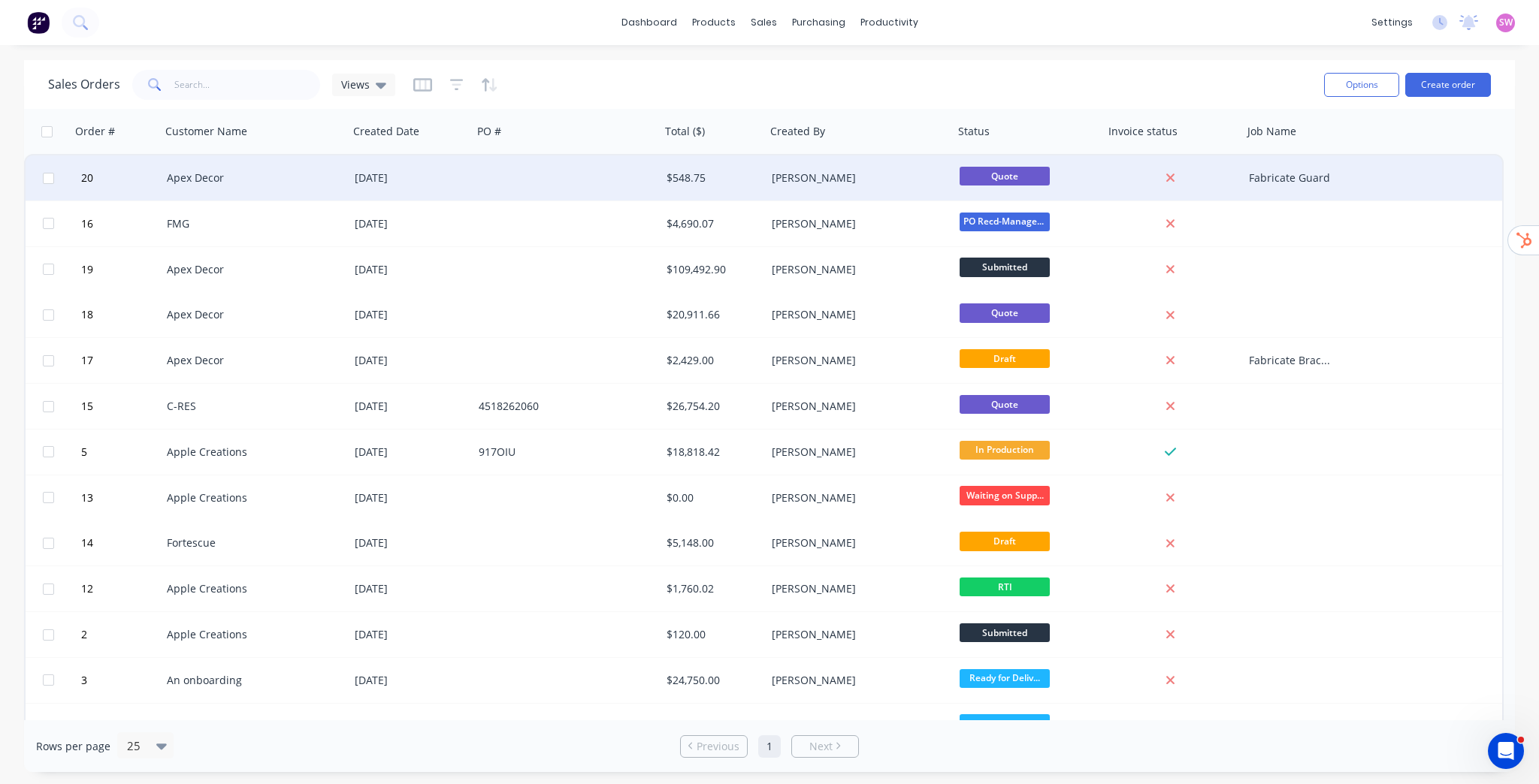
click at [520, 179] on div at bounding box center [566, 177] width 188 height 45
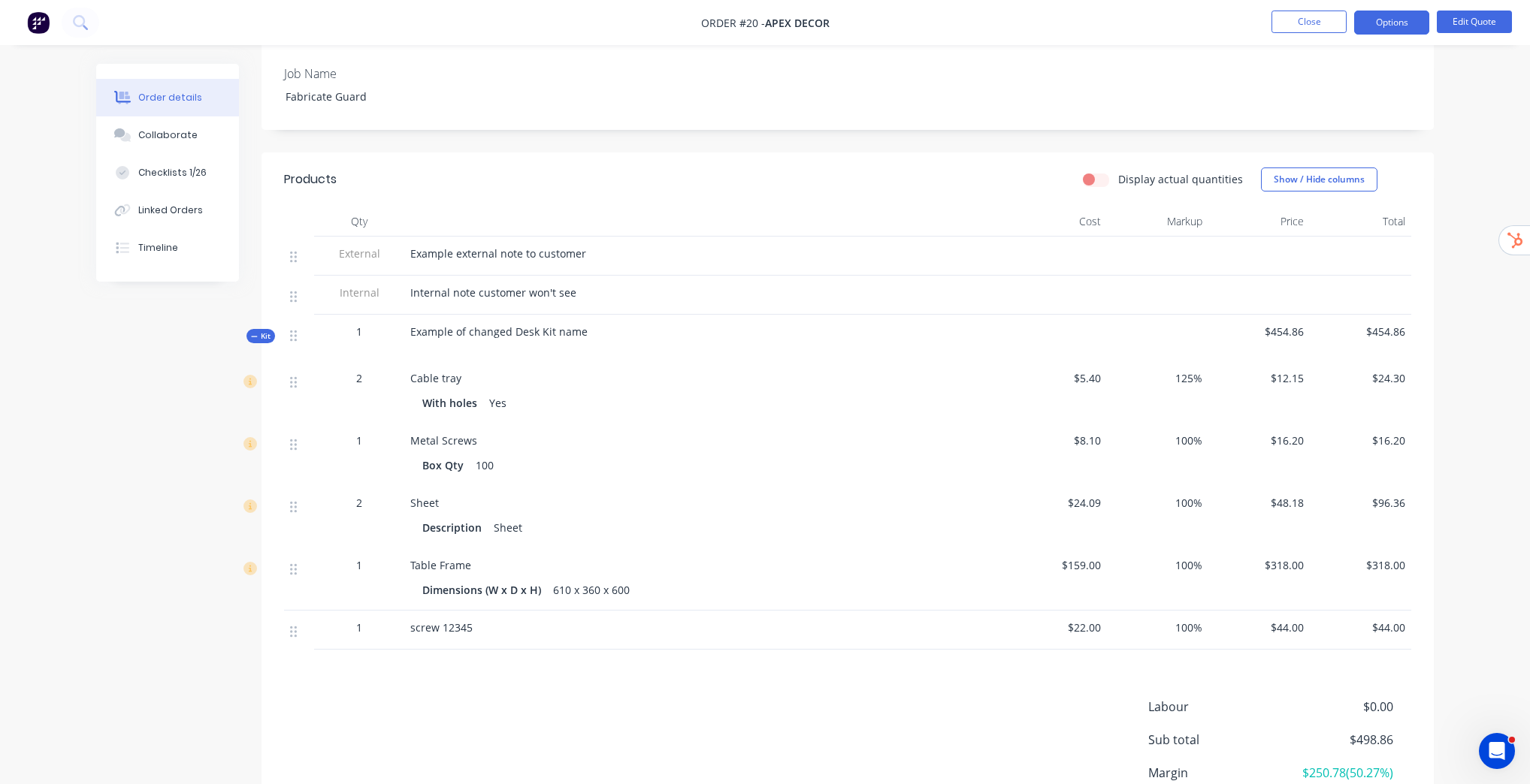
scroll to position [507, 0]
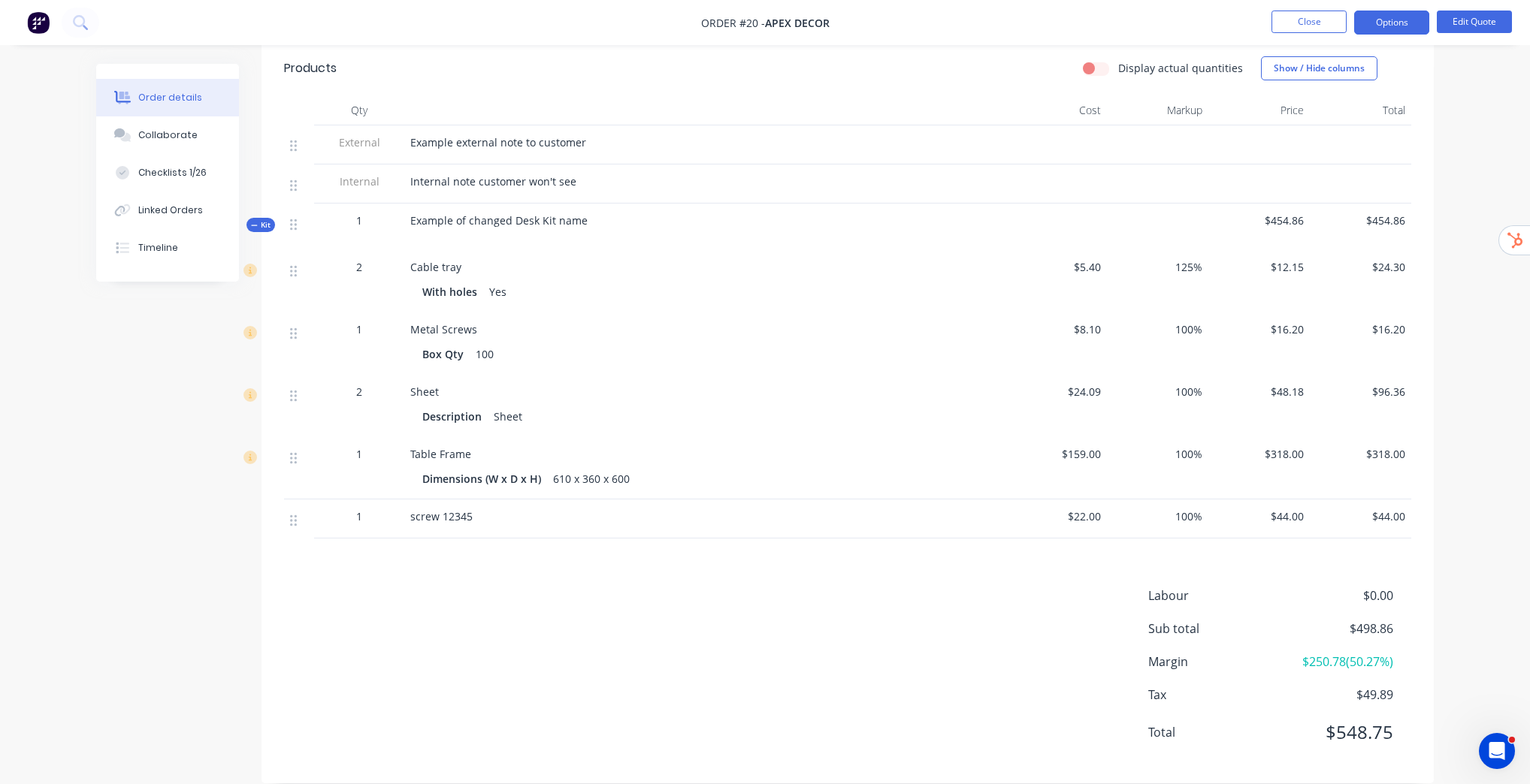
click at [1444, 442] on div "Order details Collaborate Checklists 1/26 Linked Orders Timeline Order details …" at bounding box center [765, 181] width 1368 height 1250
click at [1466, 469] on div "Order details Collaborate Checklists 1/26 Linked Orders Timeline Order details …" at bounding box center [765, 149] width 1530 height 1313
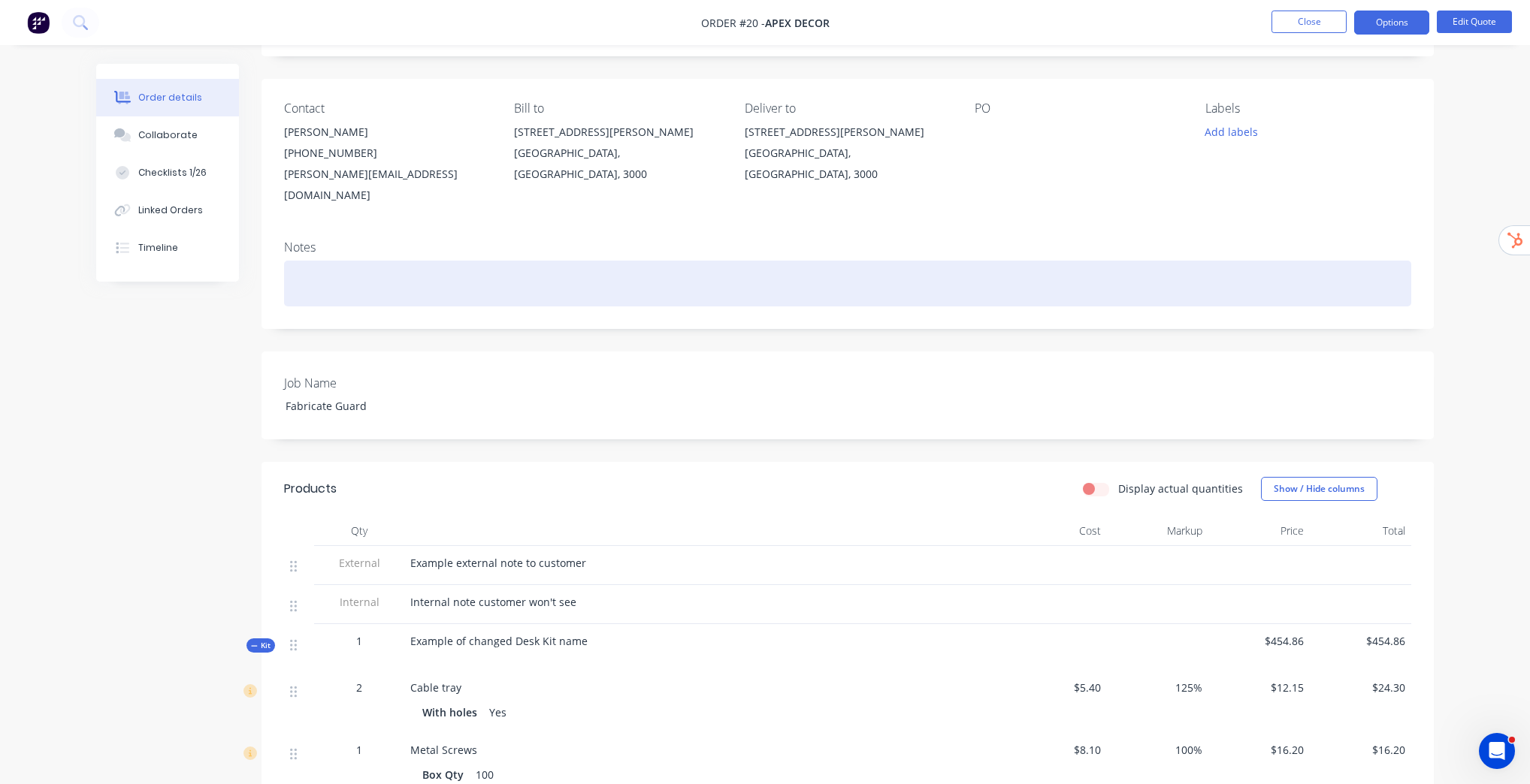
scroll to position [88, 0]
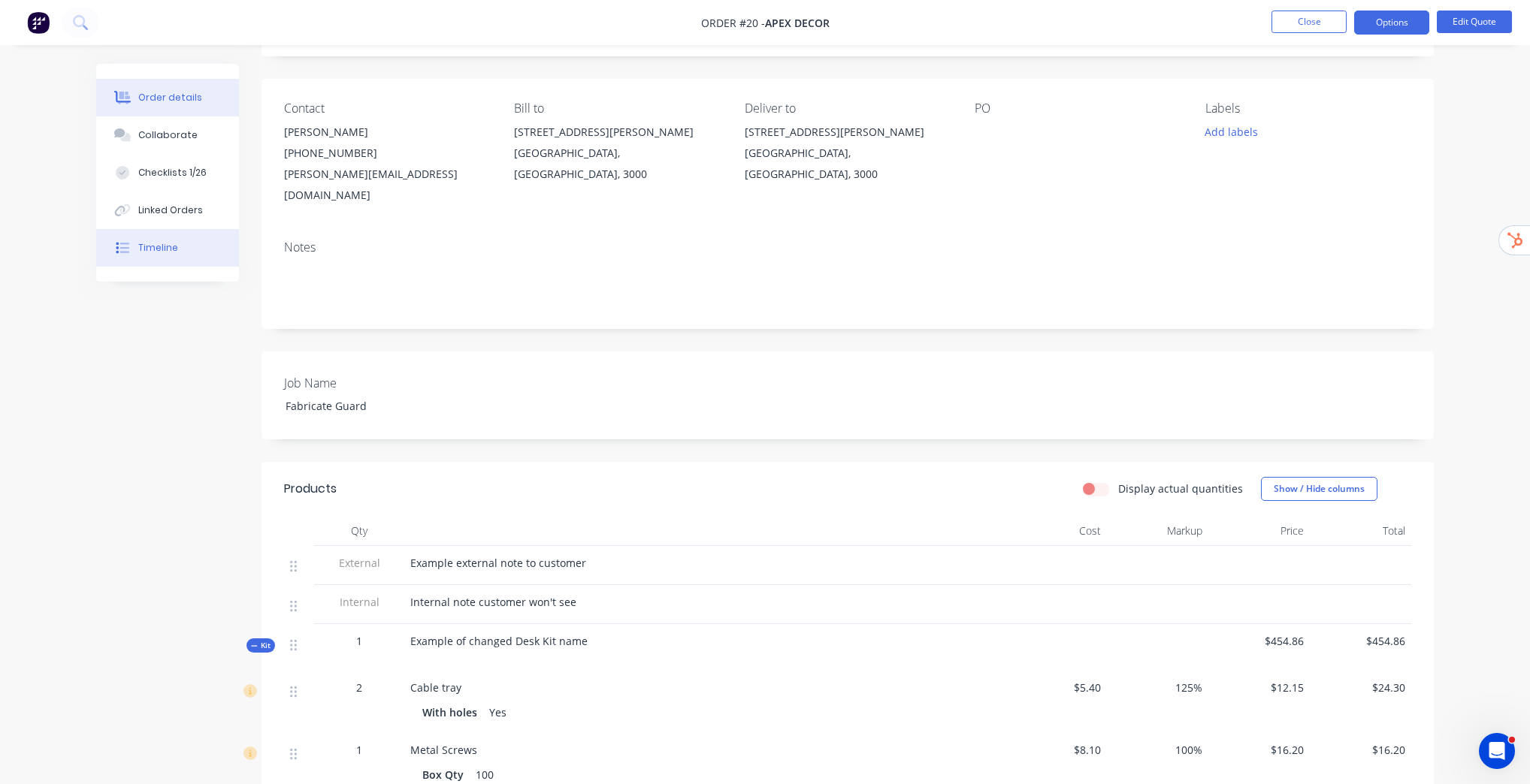
click at [163, 249] on div "Timeline" at bounding box center [158, 248] width 40 height 14
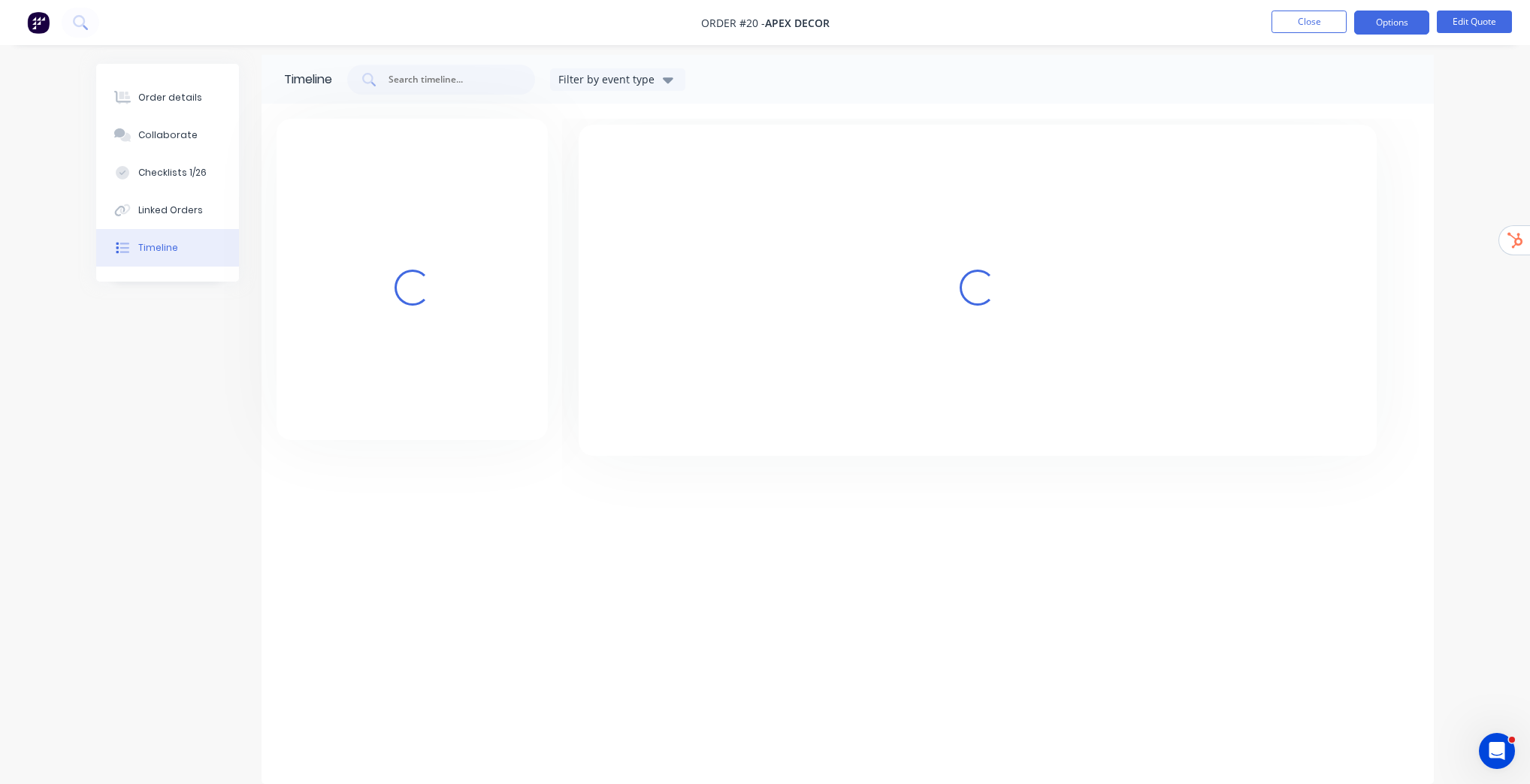
scroll to position [9, 0]
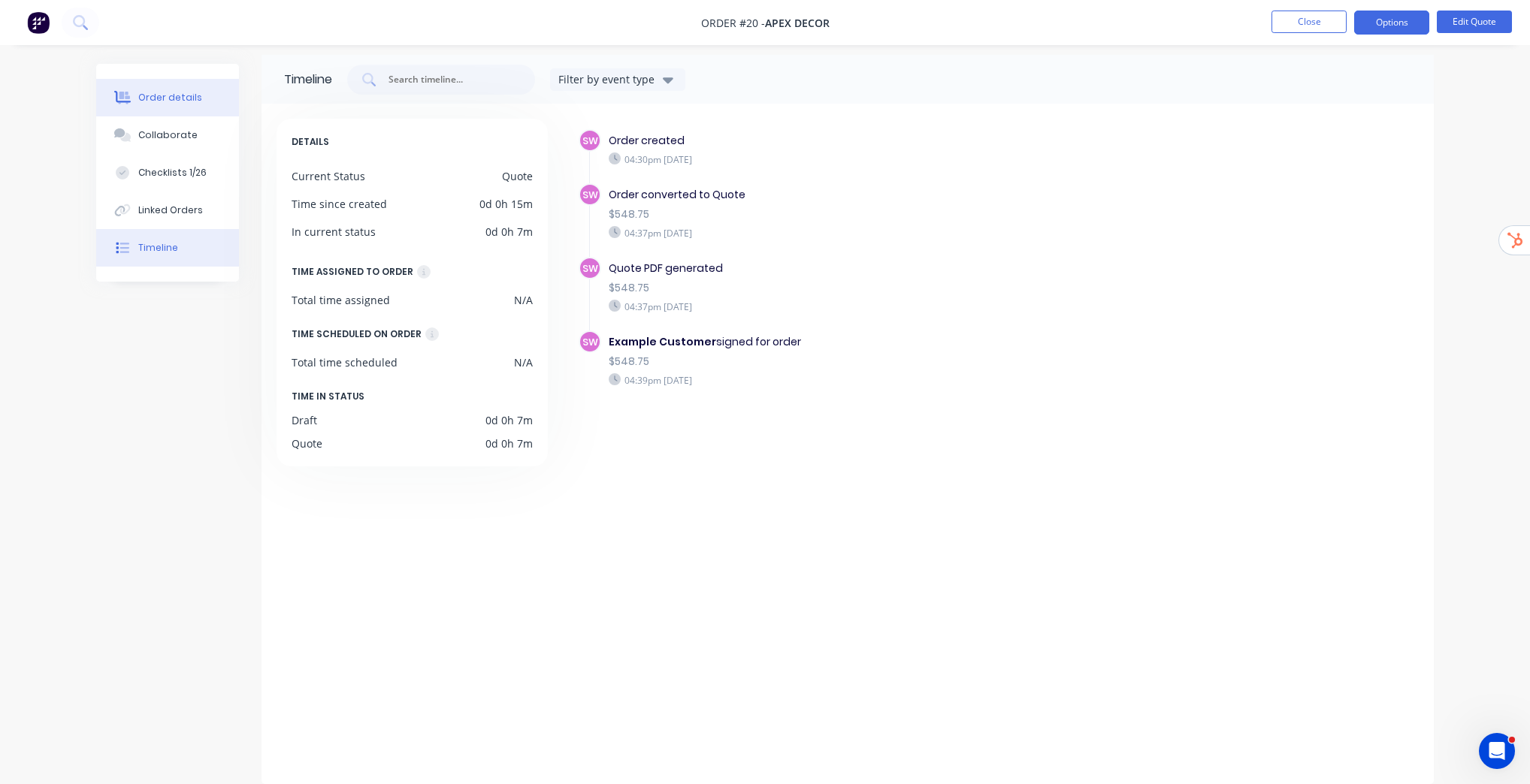
click at [180, 96] on div "Order details" at bounding box center [170, 98] width 64 height 14
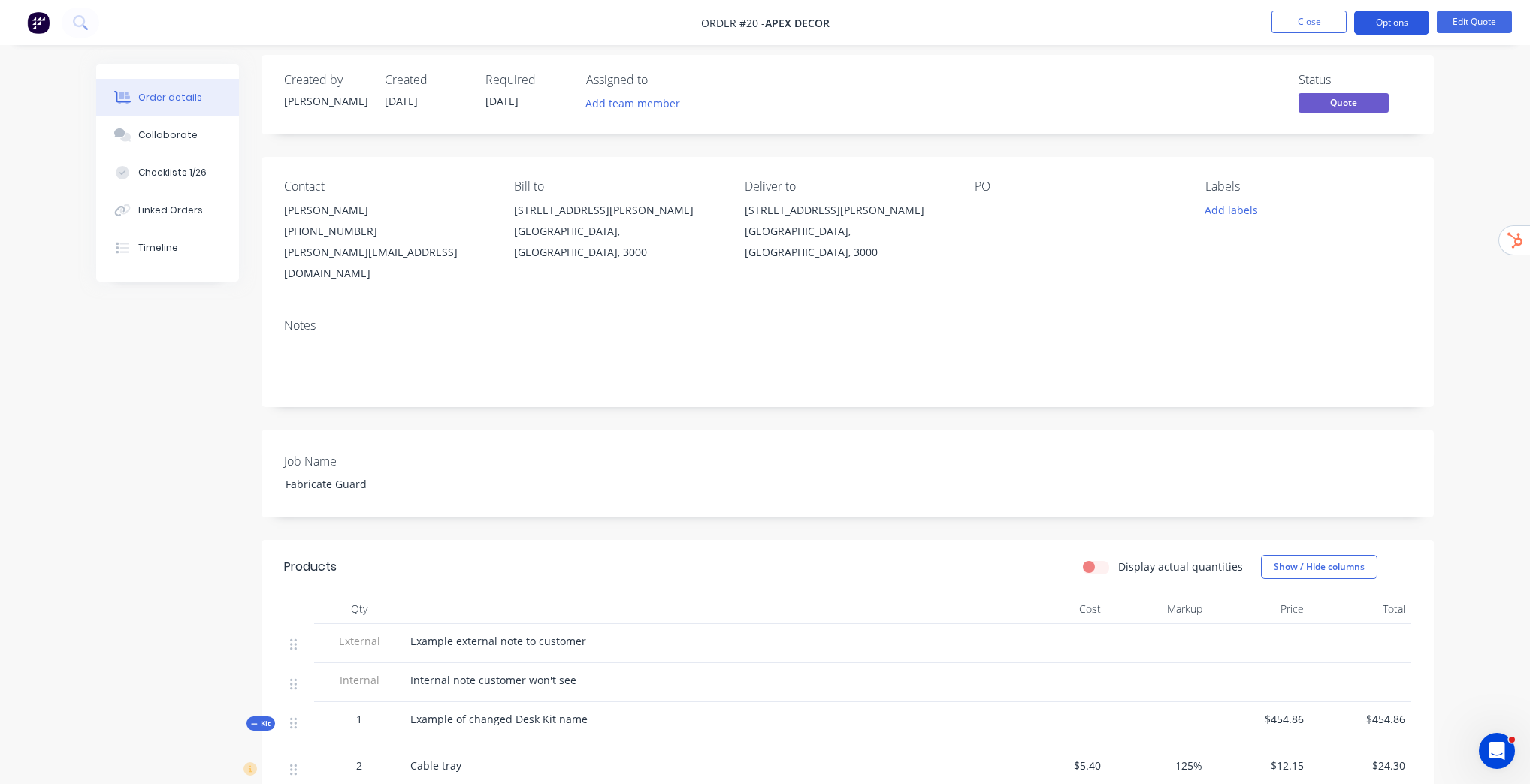
click at [1393, 20] on button "Options" at bounding box center [1391, 23] width 75 height 24
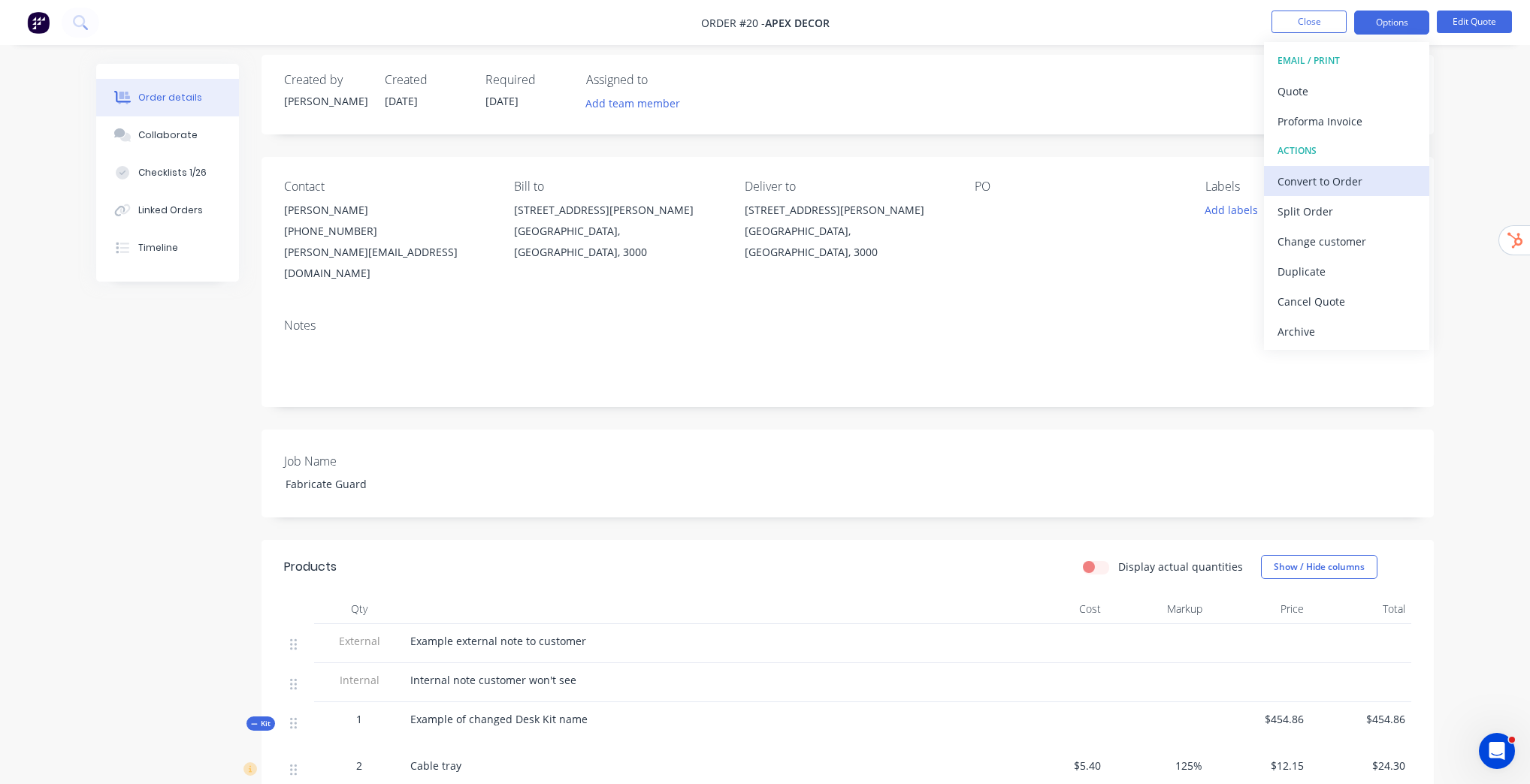
click at [1350, 180] on div "Convert to Order" at bounding box center [1346, 181] width 138 height 22
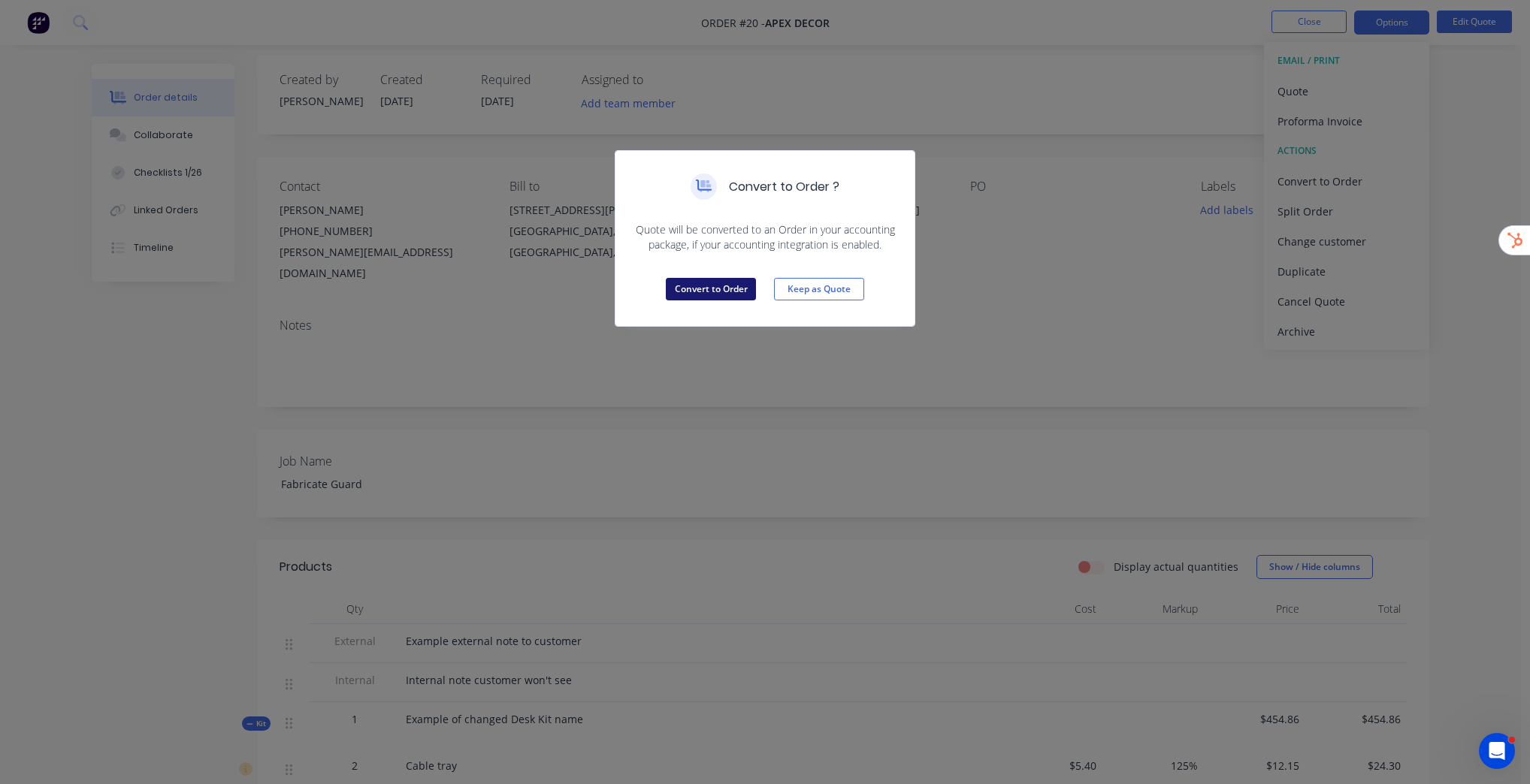
click at [728, 292] on button "Convert to Order" at bounding box center [711, 289] width 91 height 23
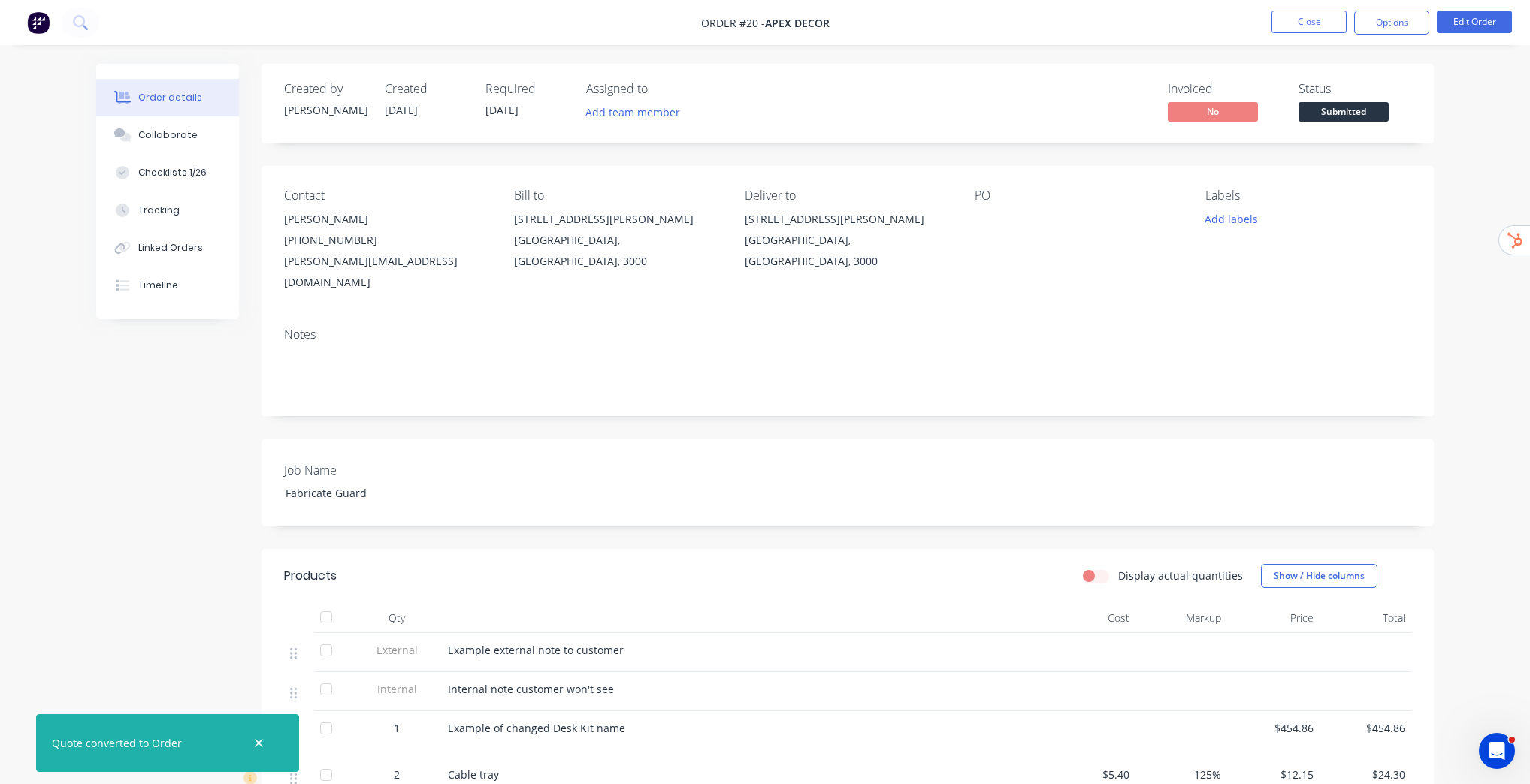
click at [1484, 422] on div "Order details Collaborate Checklists 1/26 Tracking Linked Orders Timeline Order…" at bounding box center [765, 657] width 1530 height 1313
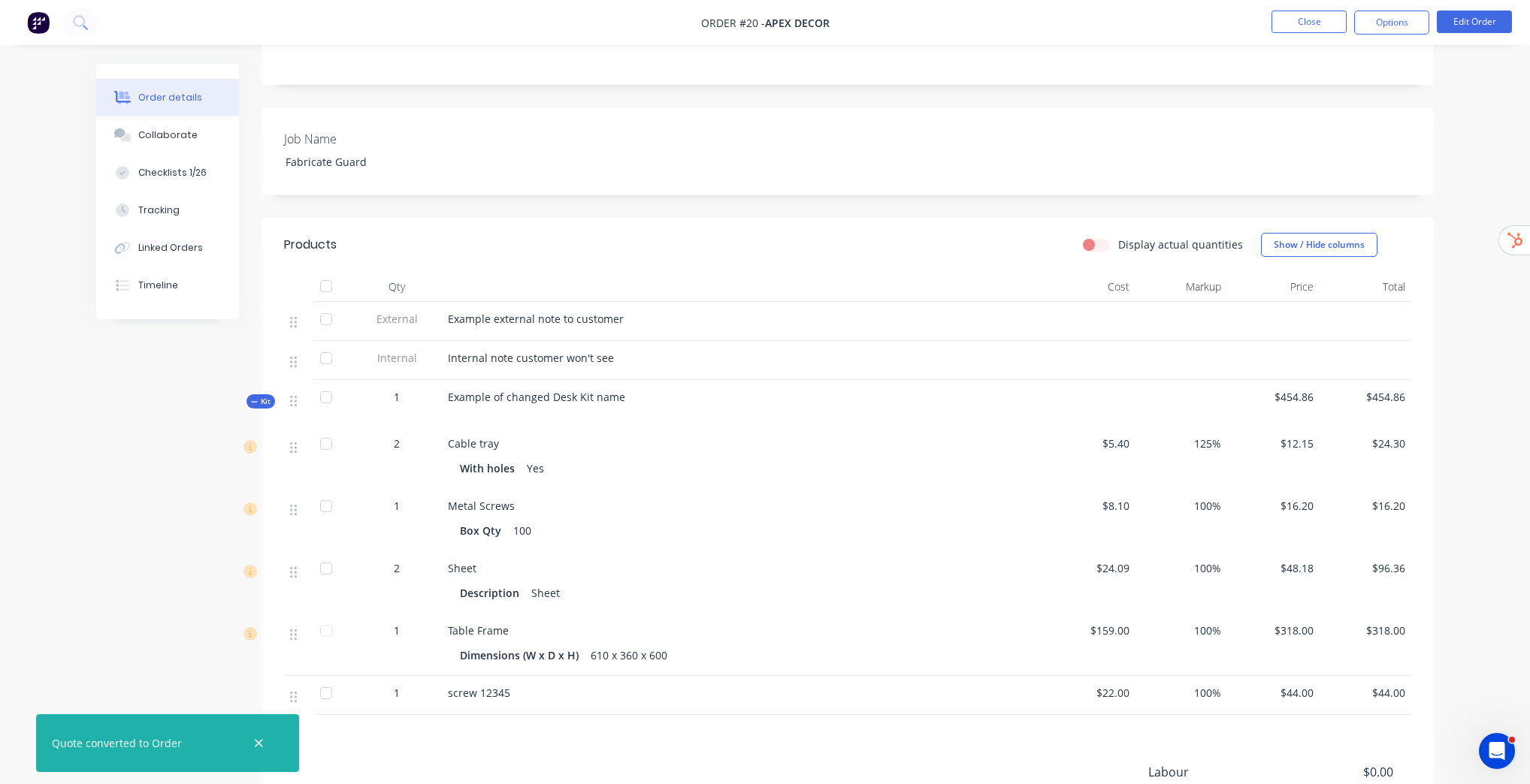
scroll to position [360, 0]
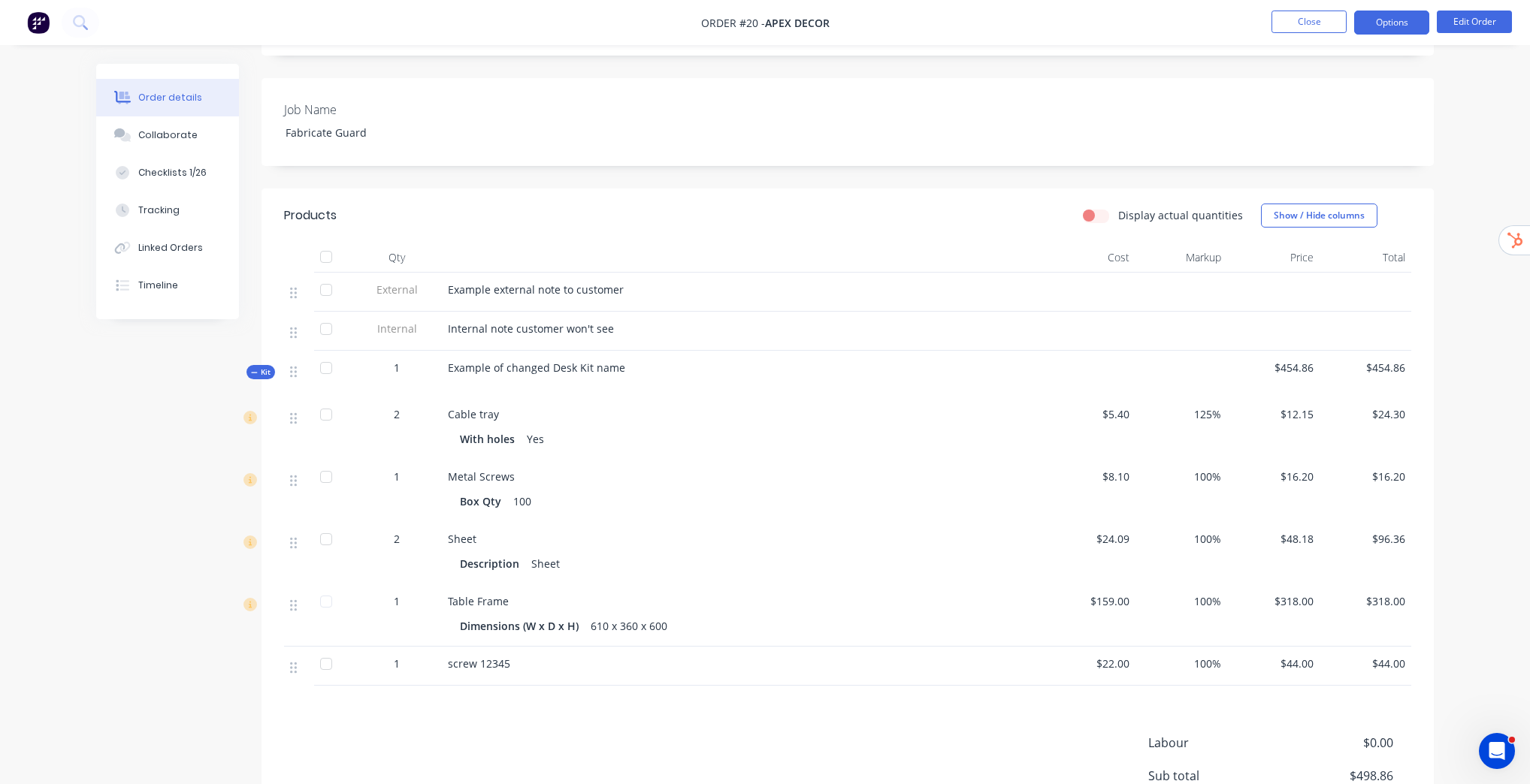
click at [1399, 19] on button "Options" at bounding box center [1391, 23] width 75 height 24
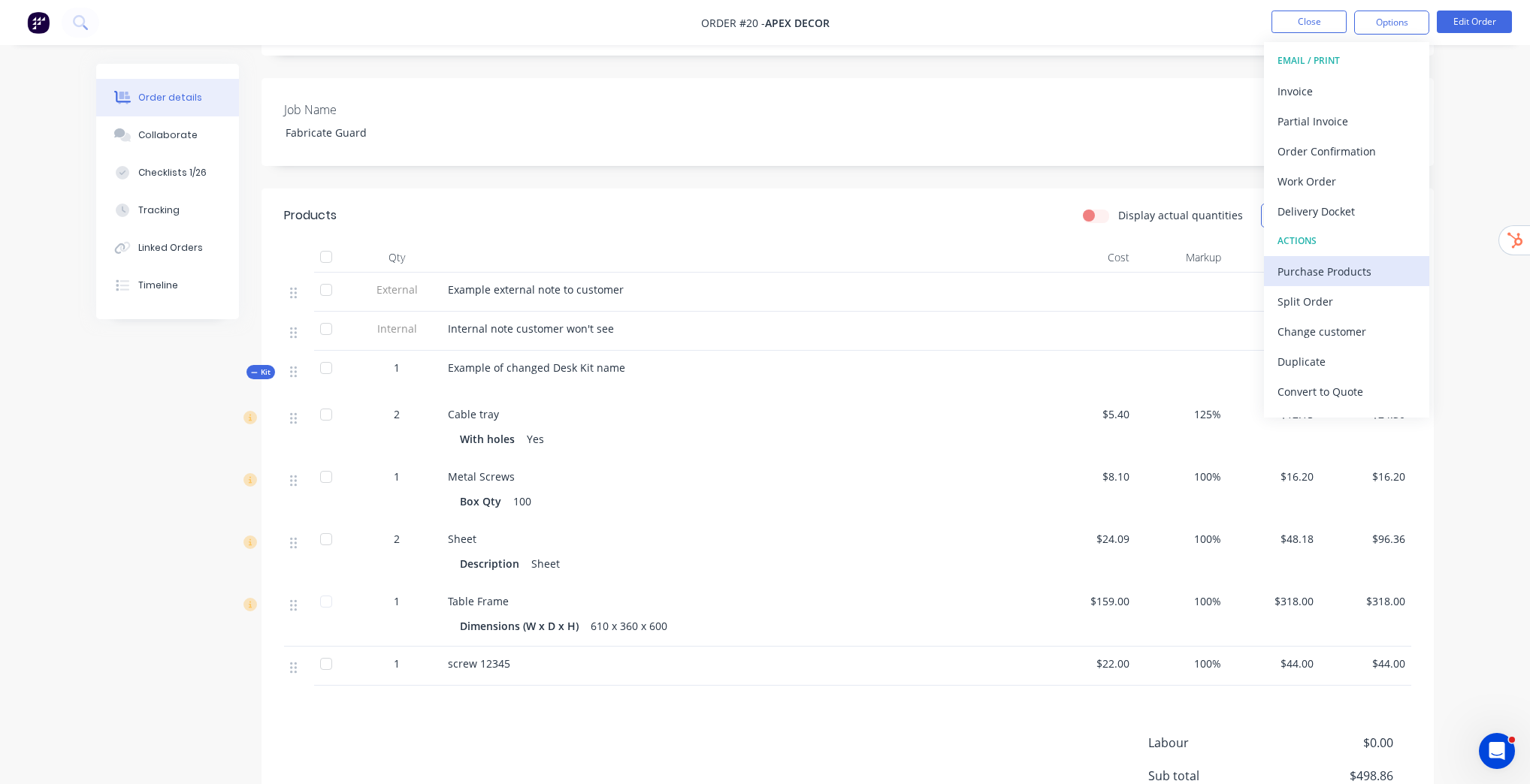
click at [1349, 271] on div "Purchase Products" at bounding box center [1346, 272] width 138 height 22
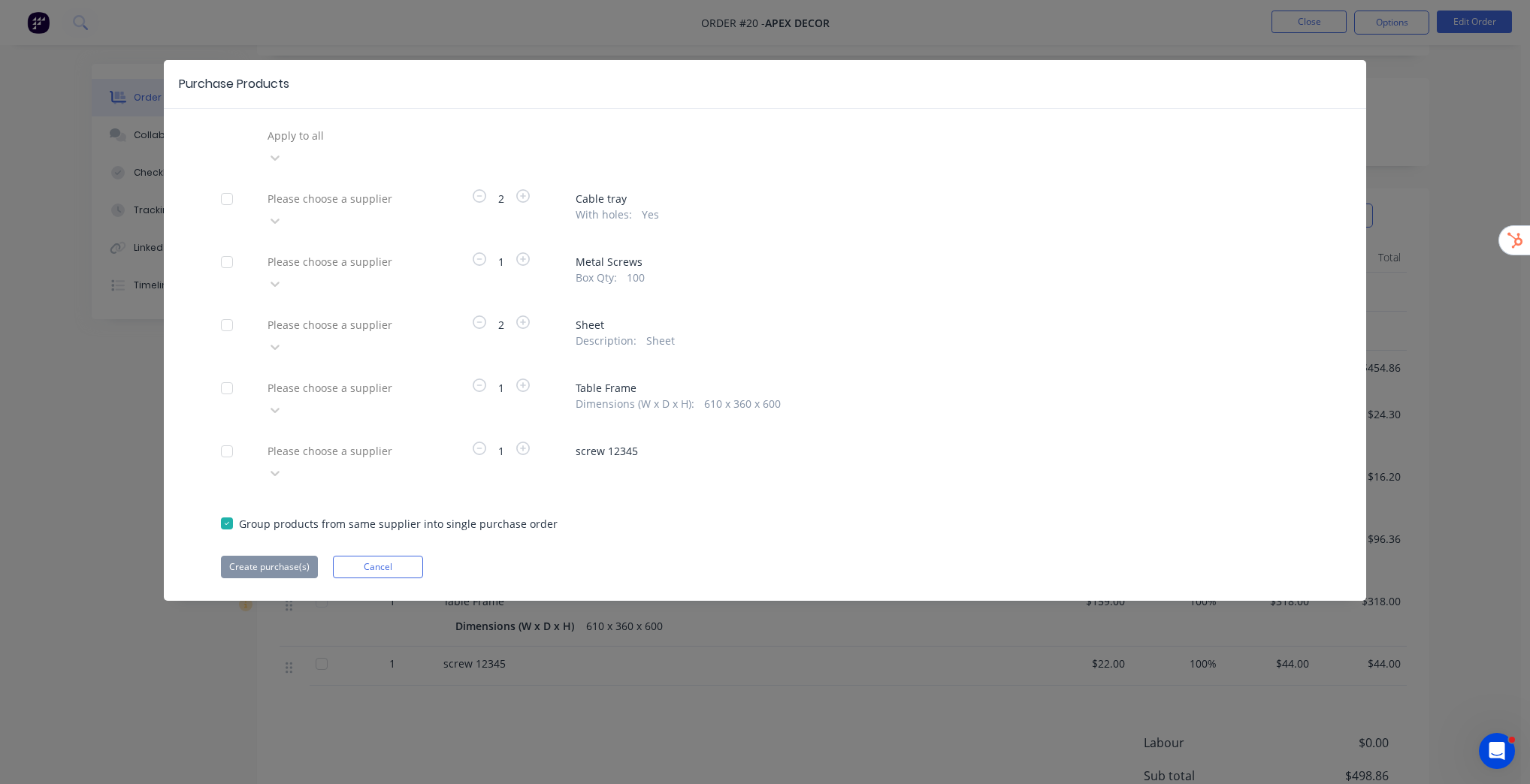
click at [226, 184] on div at bounding box center [227, 199] width 30 height 30
click at [231, 247] on div at bounding box center [227, 262] width 30 height 30
click at [225, 310] on div at bounding box center [227, 325] width 30 height 30
click at [409, 146] on div "Please choose a supplier" at bounding box center [374, 135] width 225 height 23
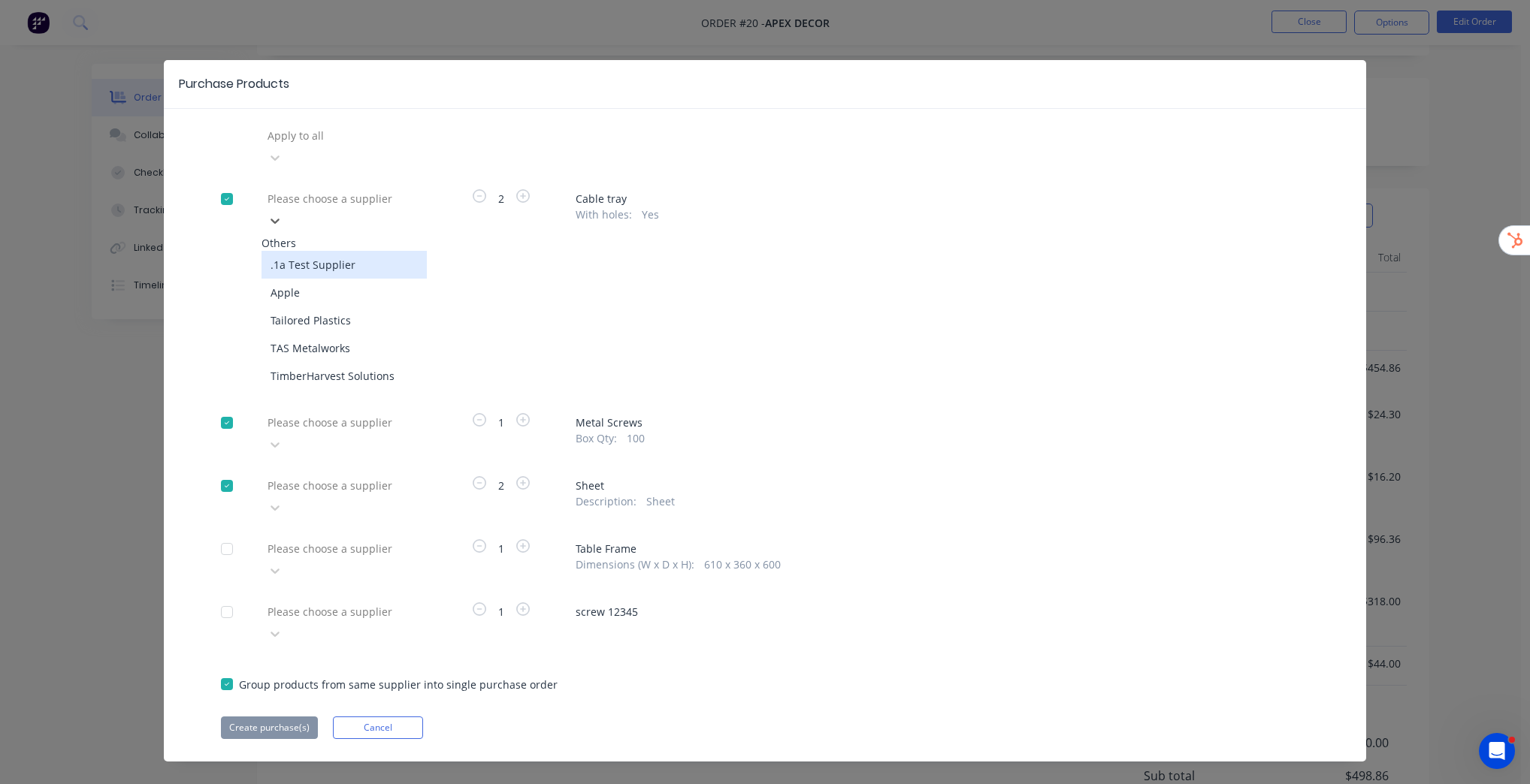
click at [340, 251] on div ".1a Test Supplier" at bounding box center [344, 265] width 165 height 28
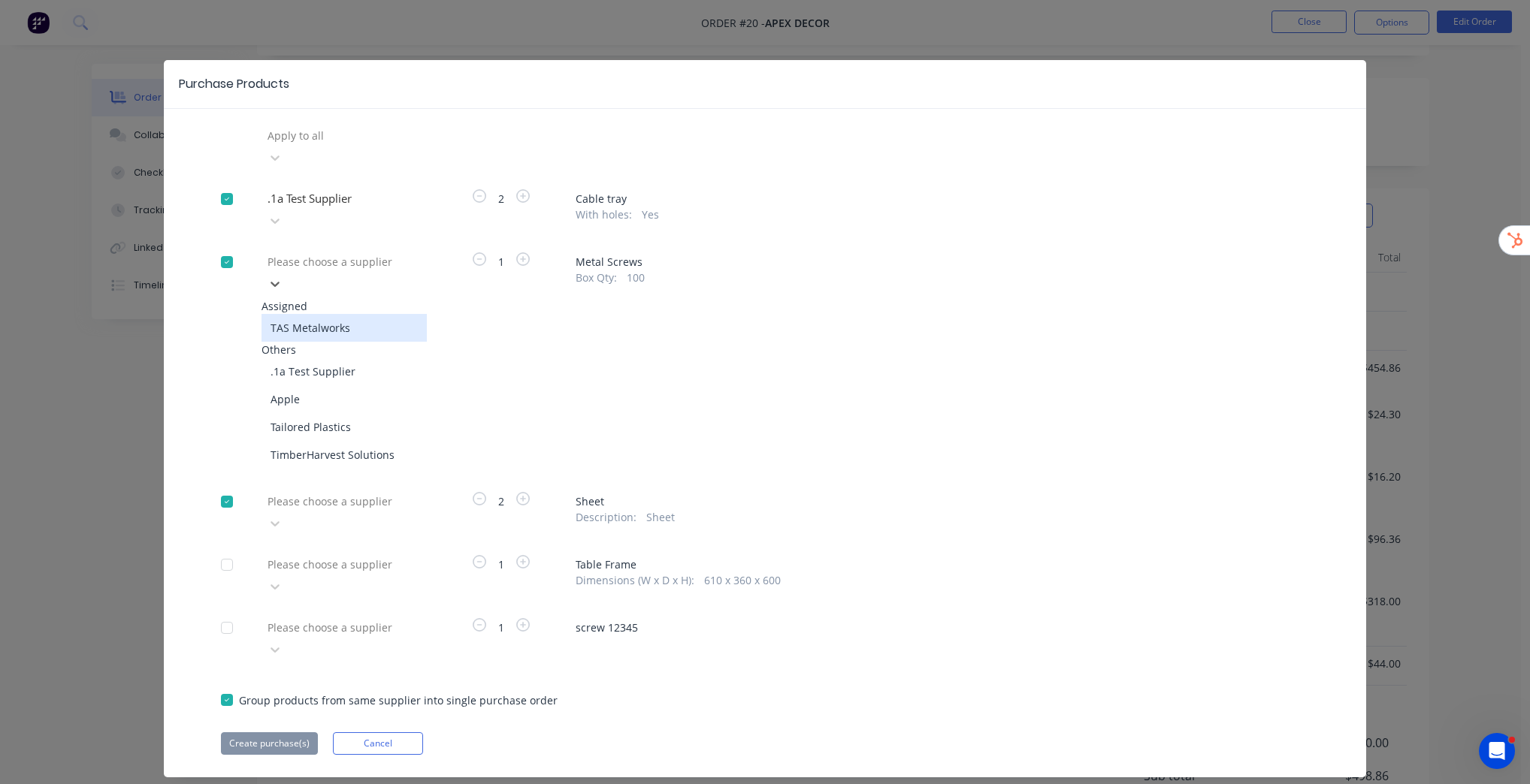
click at [375, 253] on div at bounding box center [373, 262] width 216 height 19
click at [318, 313] on div "TAS Metalworks" at bounding box center [344, 327] width 165 height 28
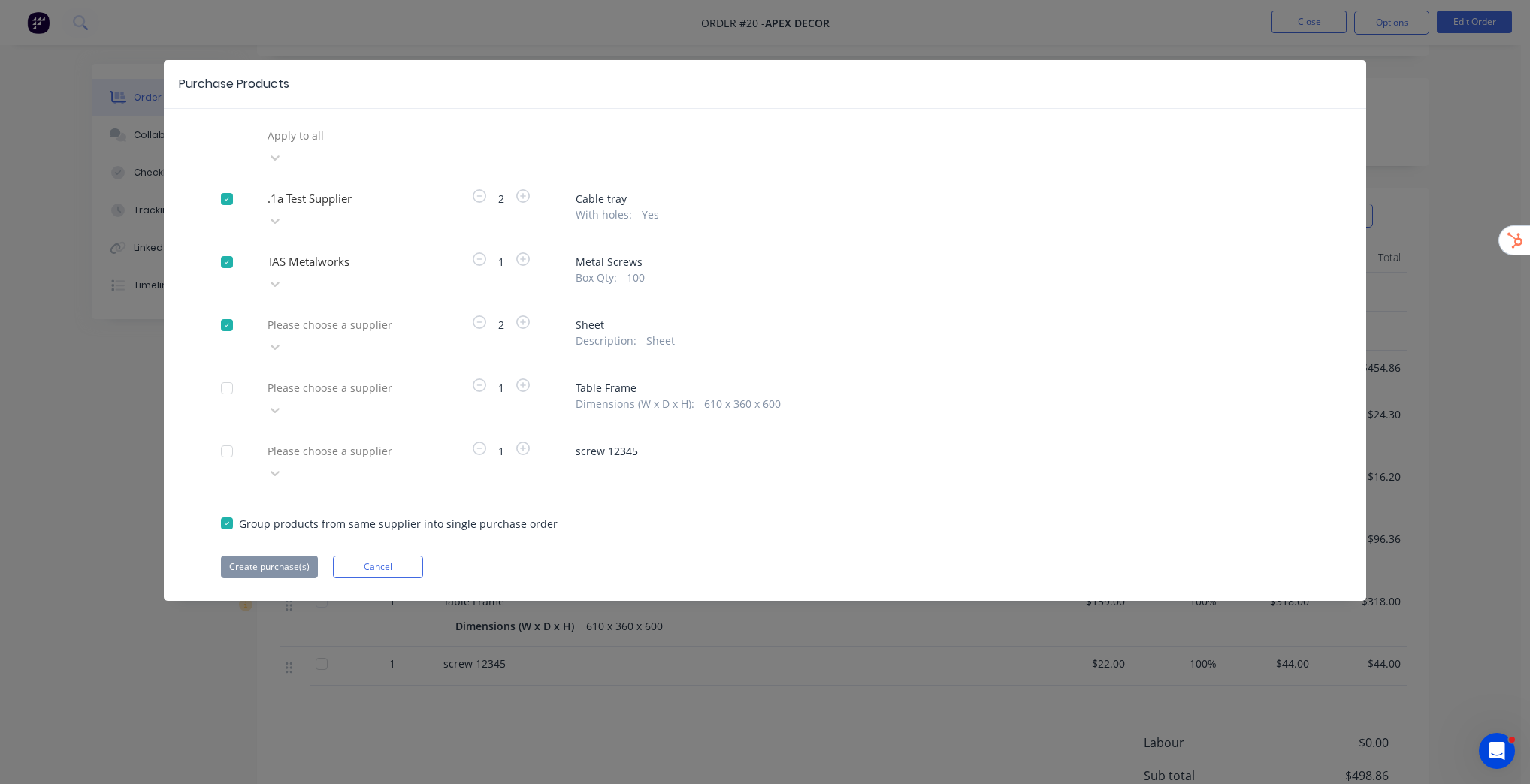
click at [372, 145] on div at bounding box center [373, 135] width 216 height 19
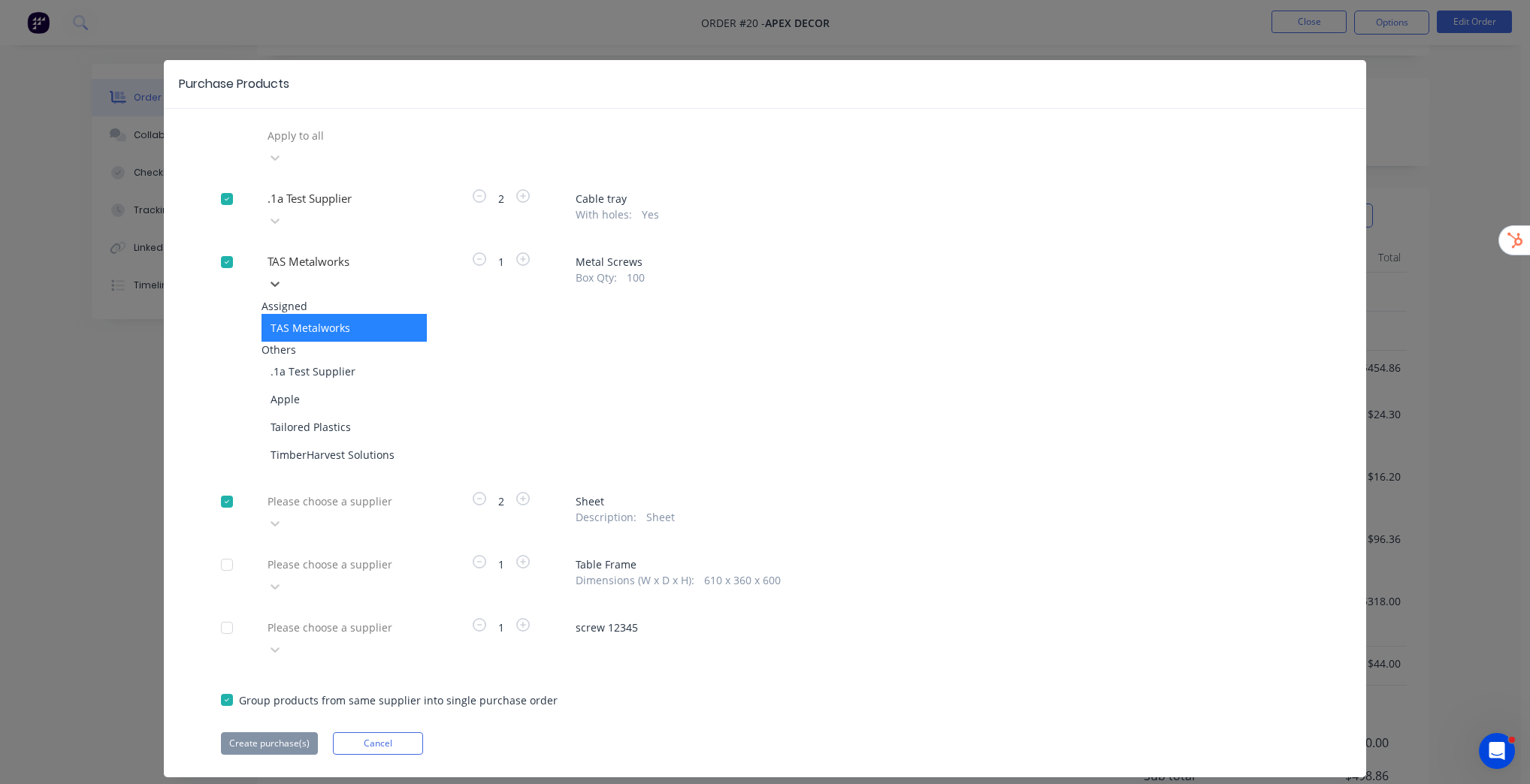
click at [311, 313] on div "TAS Metalworks" at bounding box center [344, 327] width 165 height 28
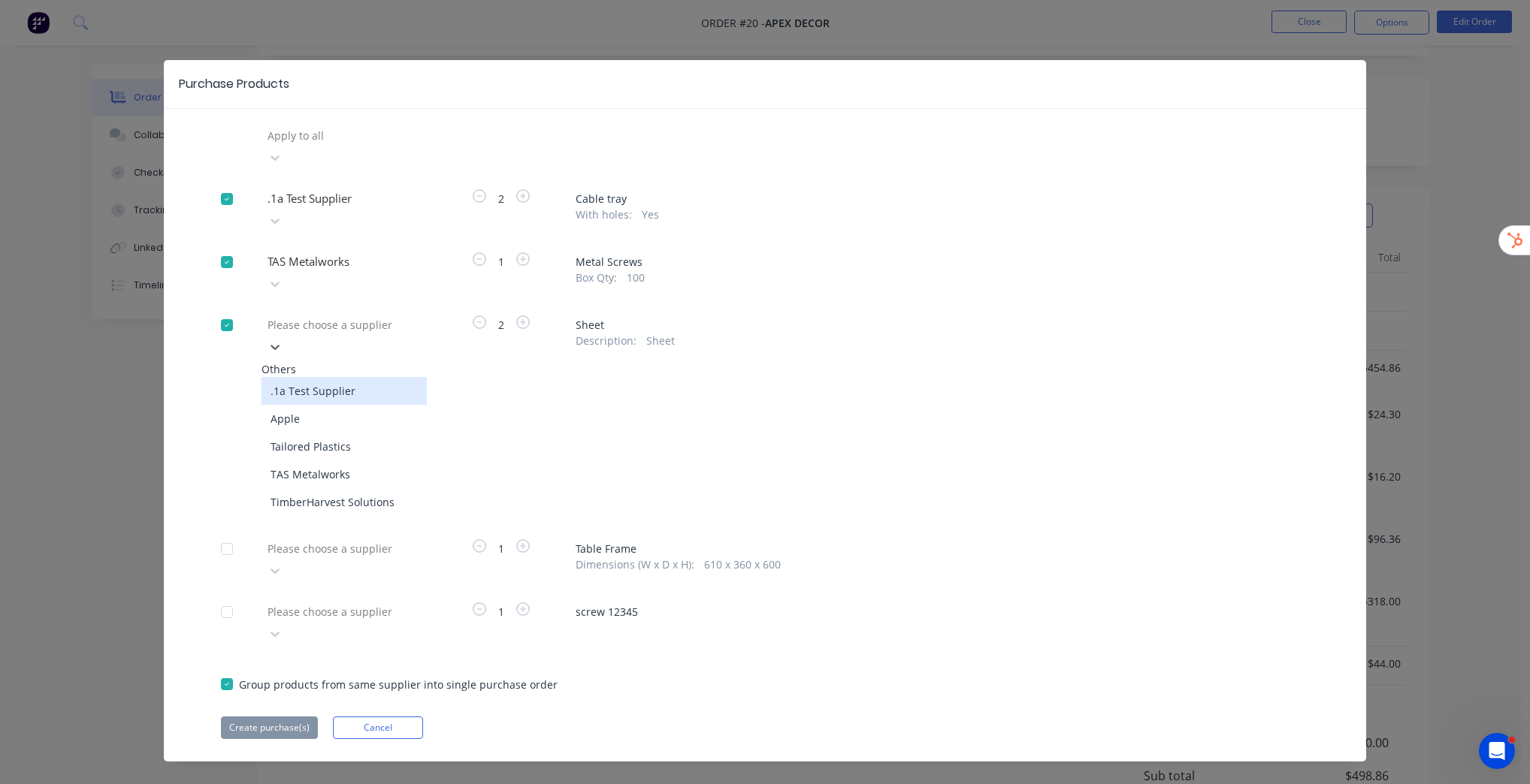
click at [372, 313] on div "Please choose a supplier" at bounding box center [344, 335] width 165 height 45
click at [341, 405] on div "Apple" at bounding box center [344, 419] width 165 height 28
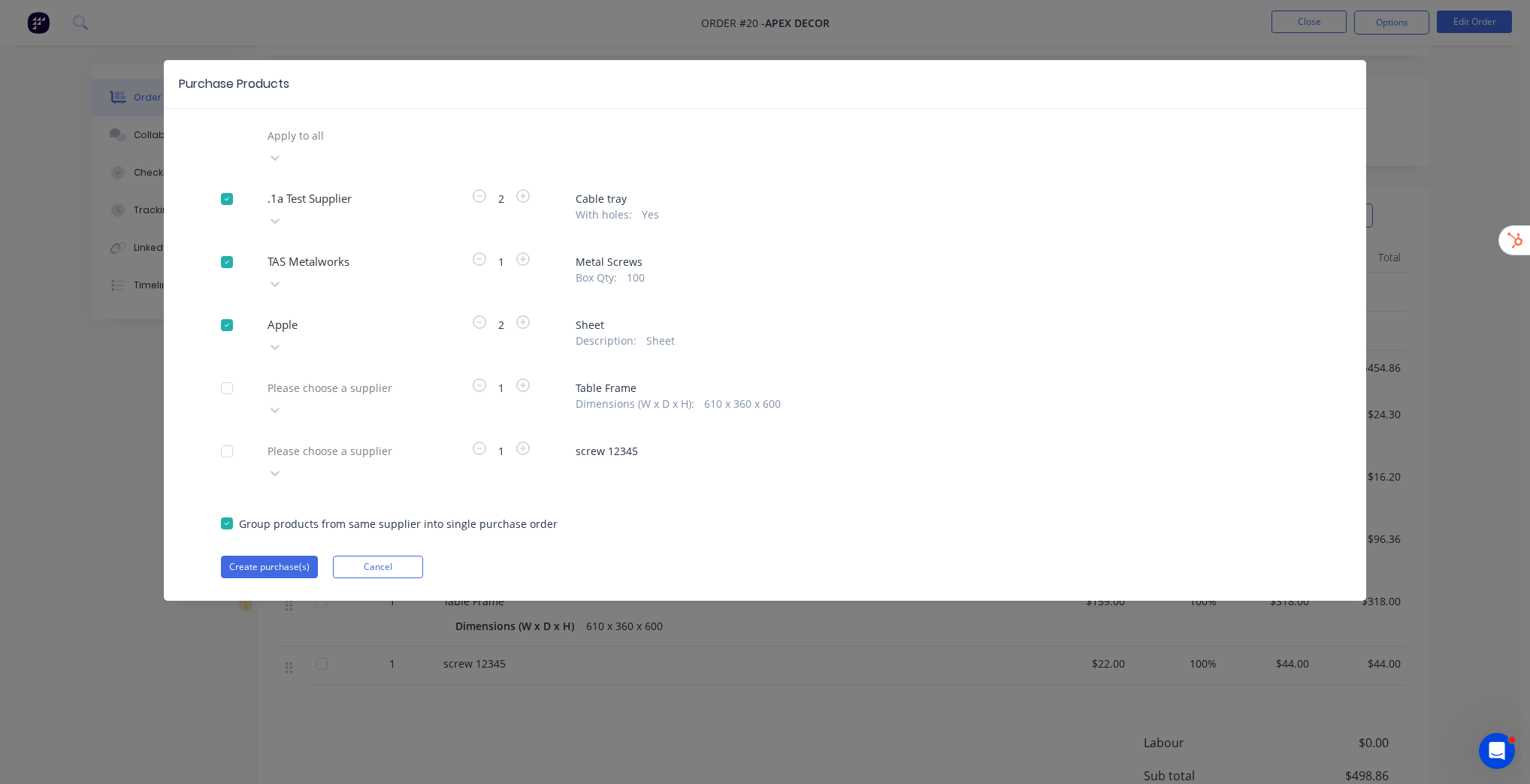
click at [870, 306] on div "Apply to all .1a Test Supplier 2 Cable tray With holes : Yes TAS Metalworks 1 M…" at bounding box center [765, 351] width 1202 height 455
click at [286, 556] on button "Create purchase(s)" at bounding box center [269, 567] width 97 height 23
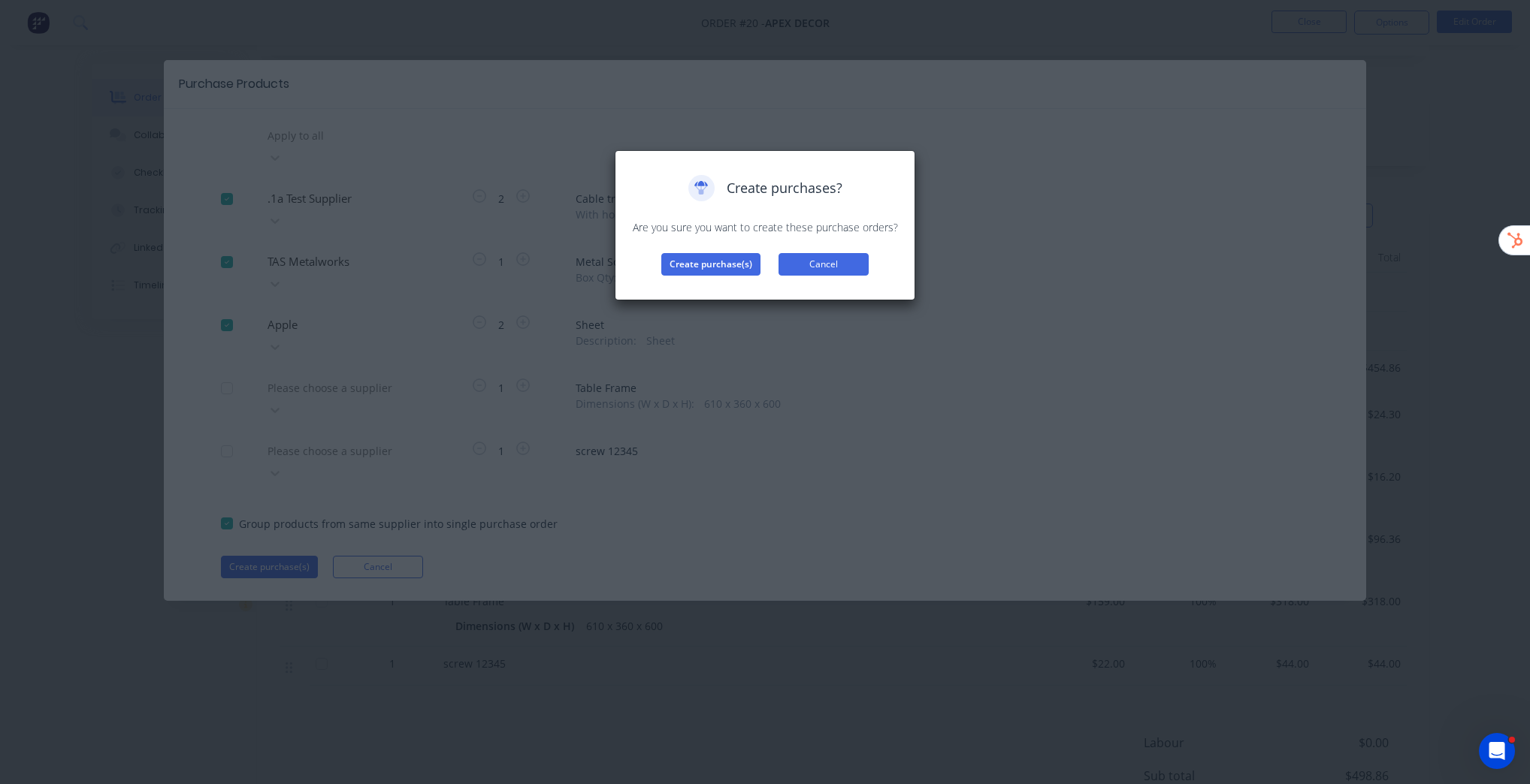
click at [816, 265] on button "Cancel" at bounding box center [823, 264] width 91 height 23
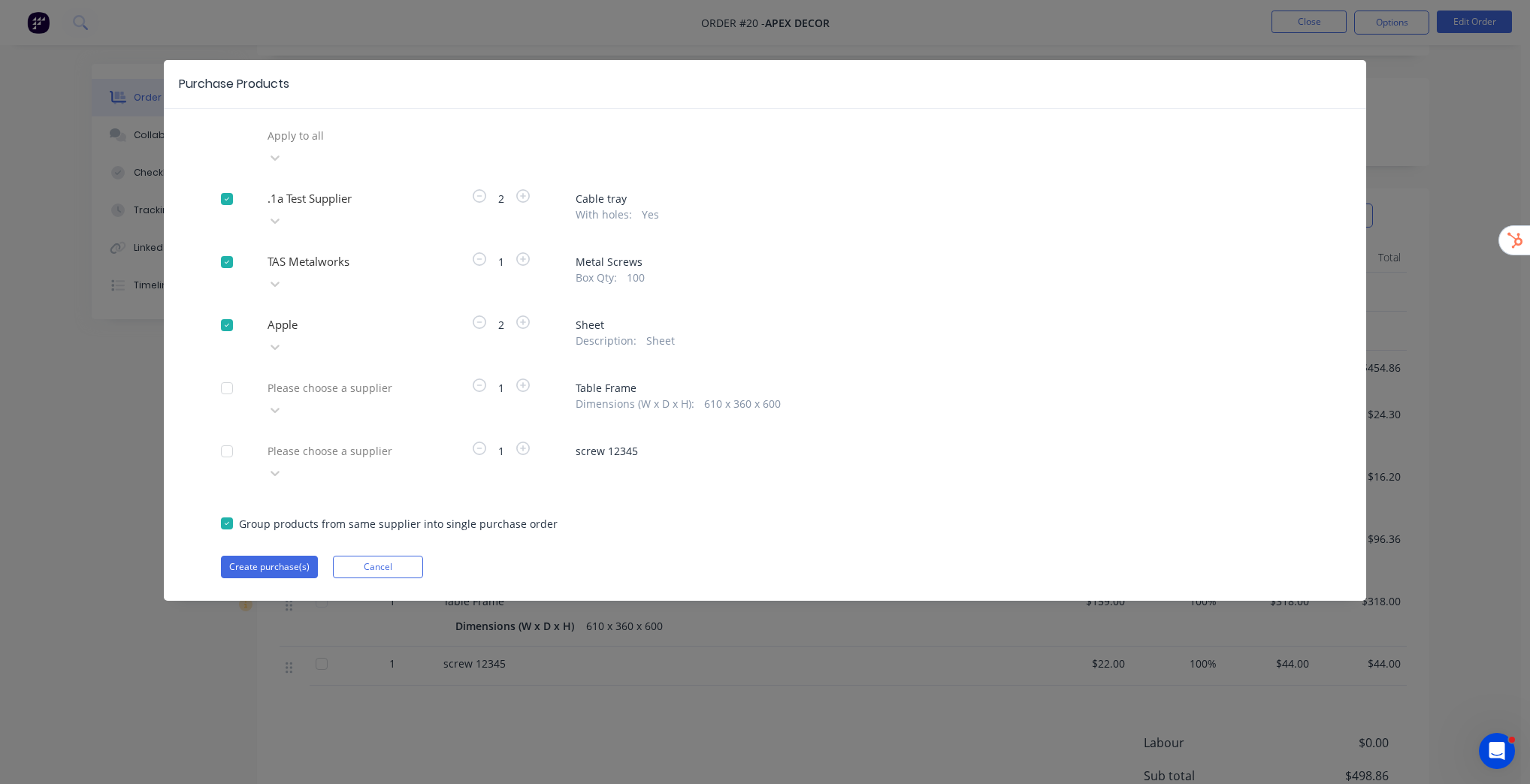
click at [297, 145] on div at bounding box center [373, 135] width 216 height 19
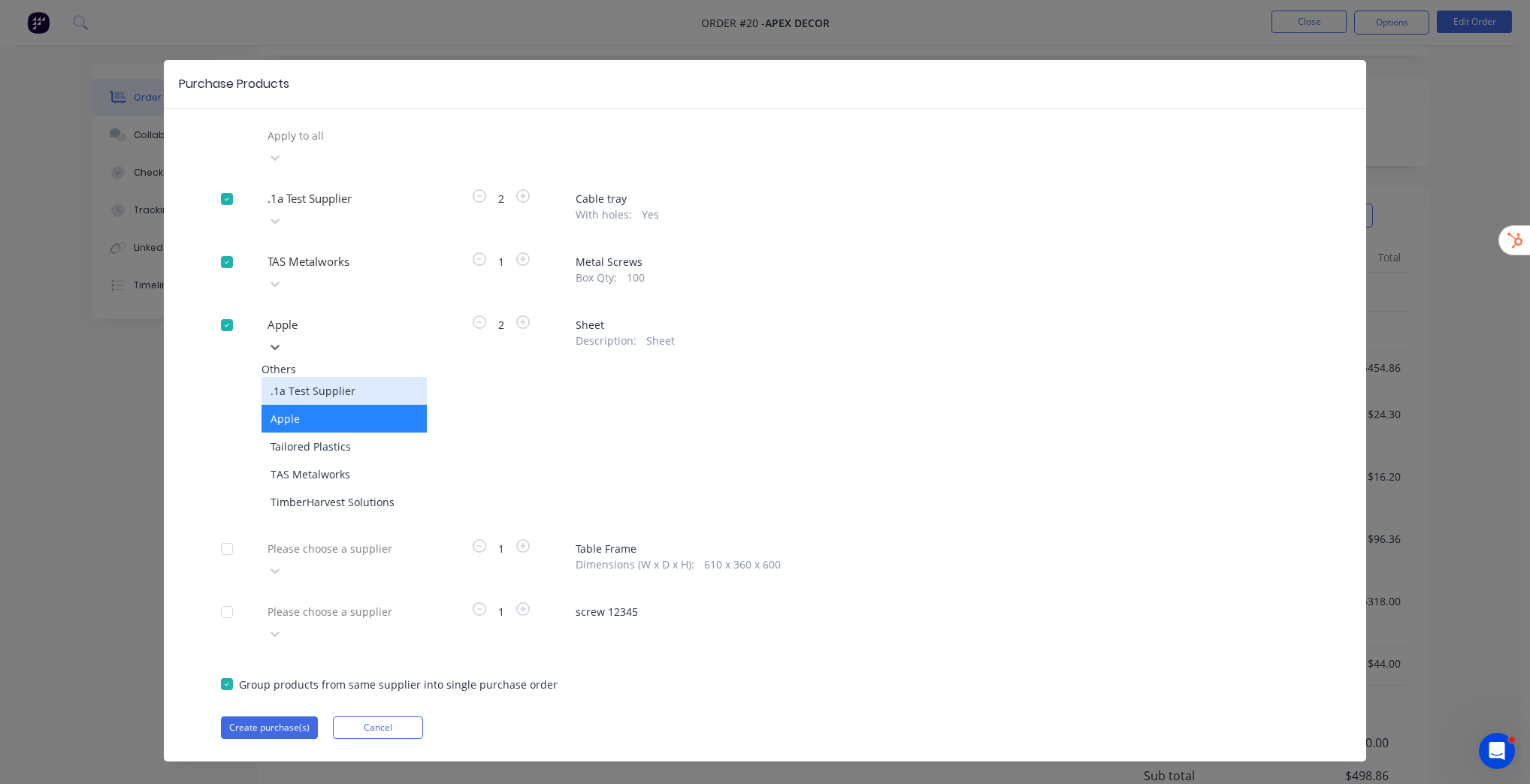
click at [329, 377] on div ".1a Test Supplier" at bounding box center [344, 391] width 165 height 28
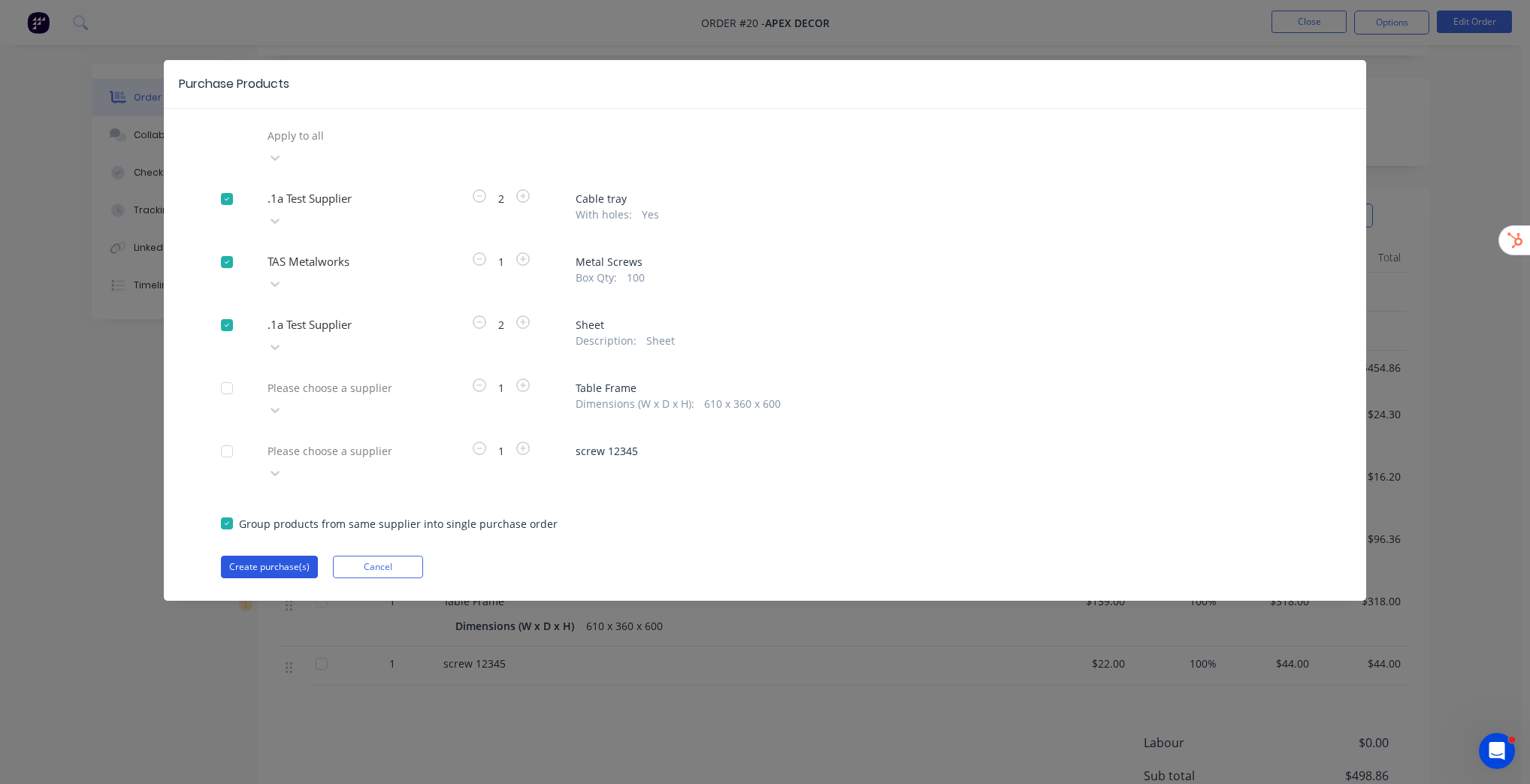
click at [290, 556] on button "Create purchase(s)" at bounding box center [269, 567] width 97 height 23
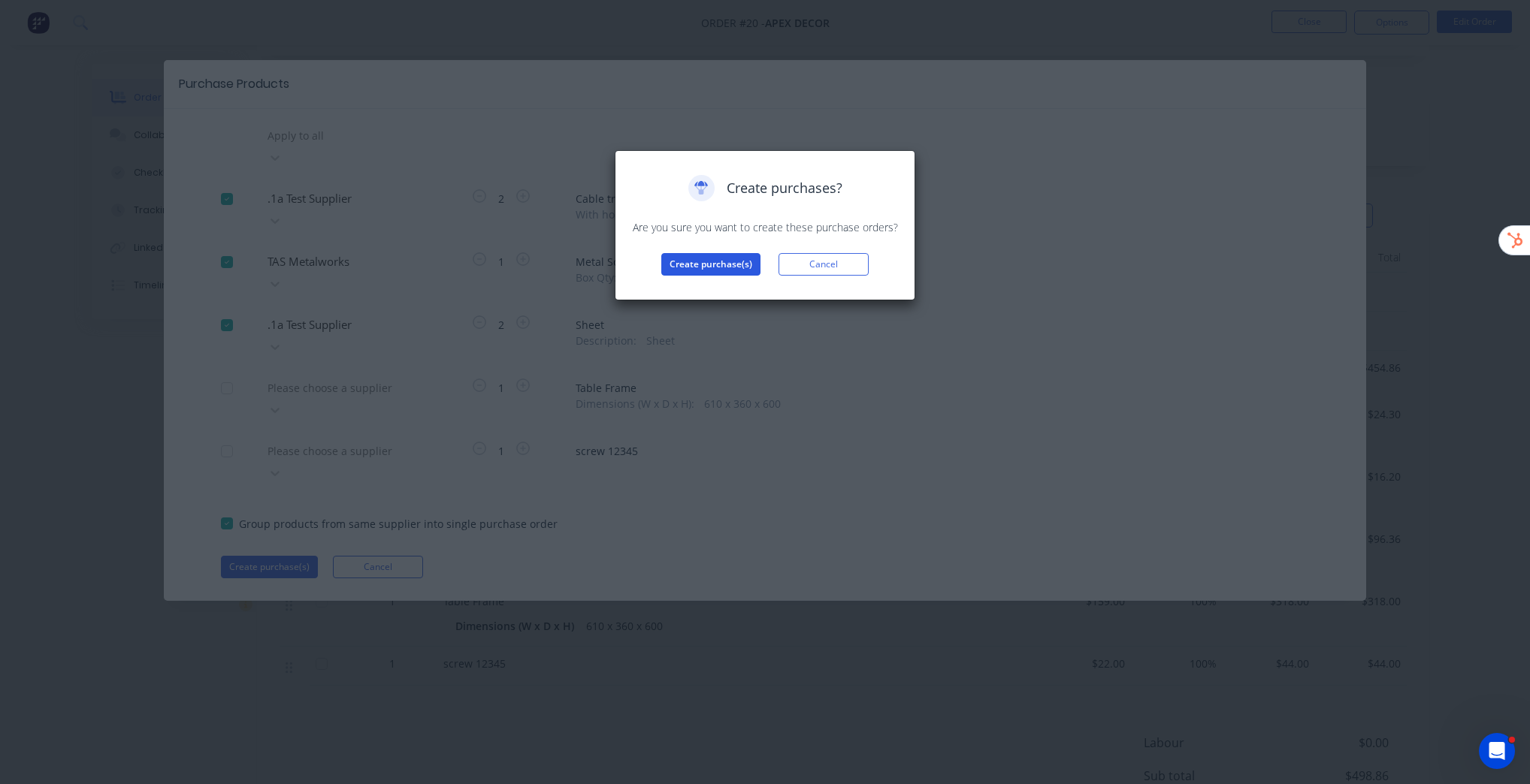
click at [692, 259] on button "Create purchase(s)" at bounding box center [711, 264] width 100 height 23
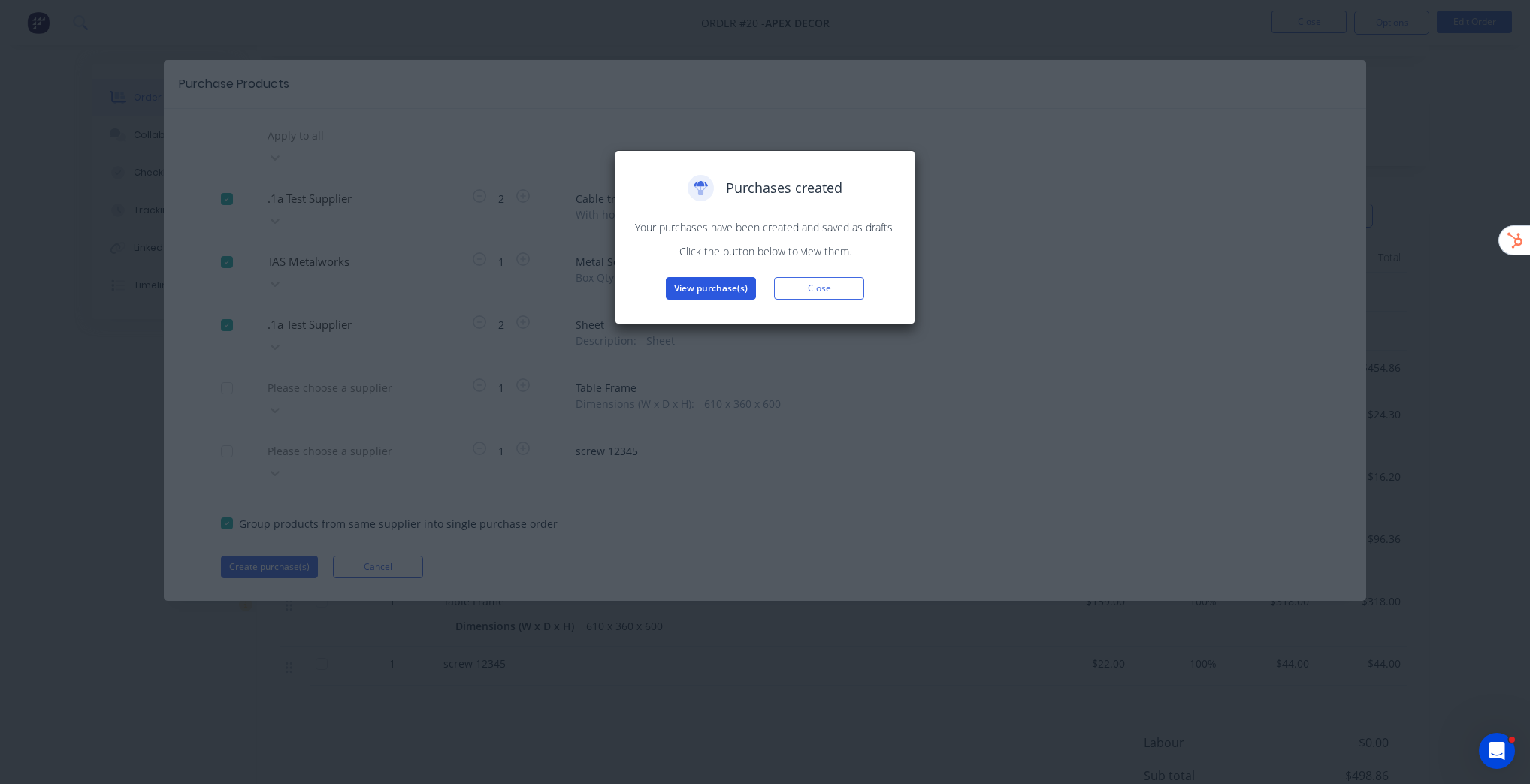
click at [728, 293] on button "View purchase(s)" at bounding box center [711, 289] width 91 height 23
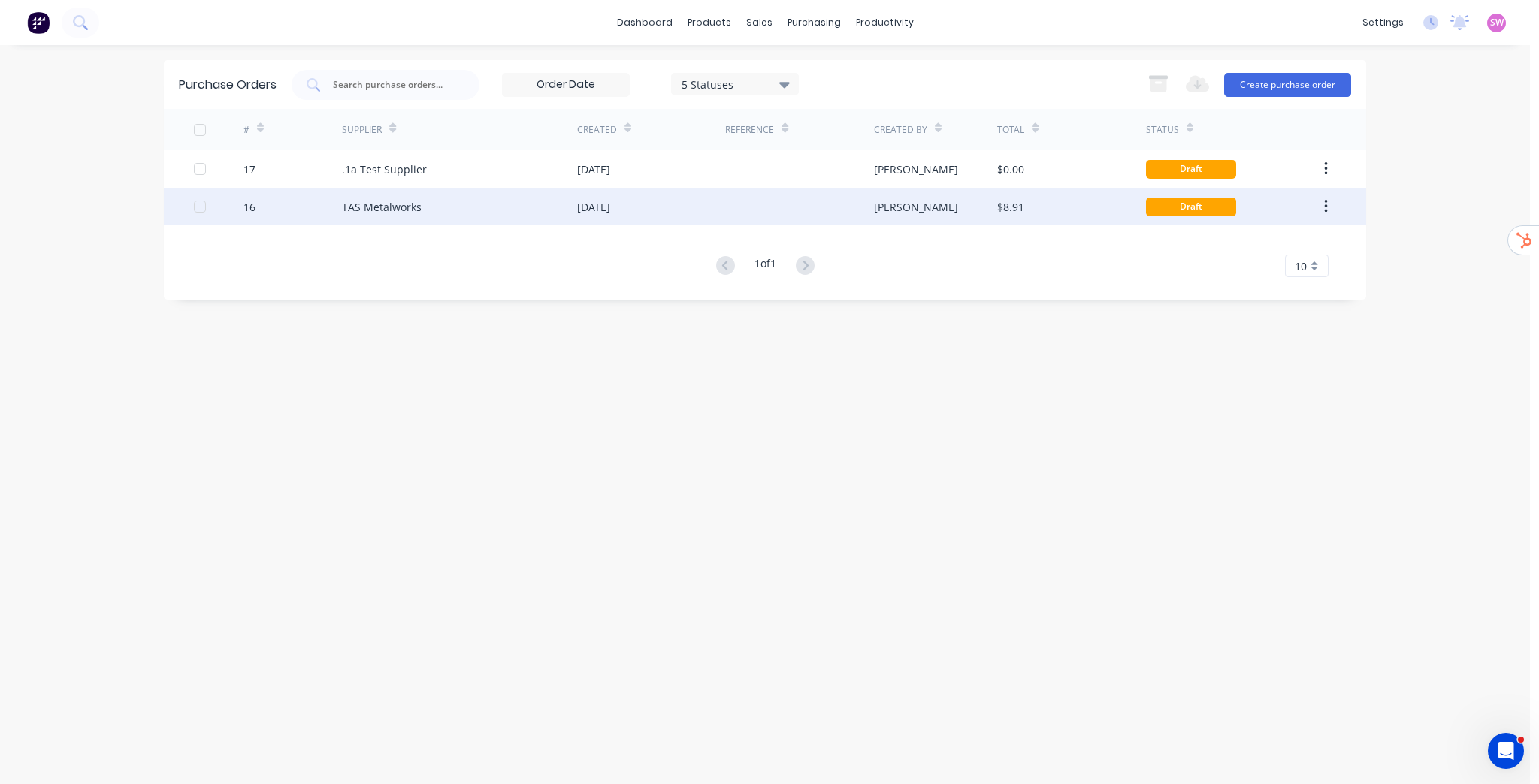
click at [454, 204] on div "TAS Metalworks" at bounding box center [459, 207] width 235 height 38
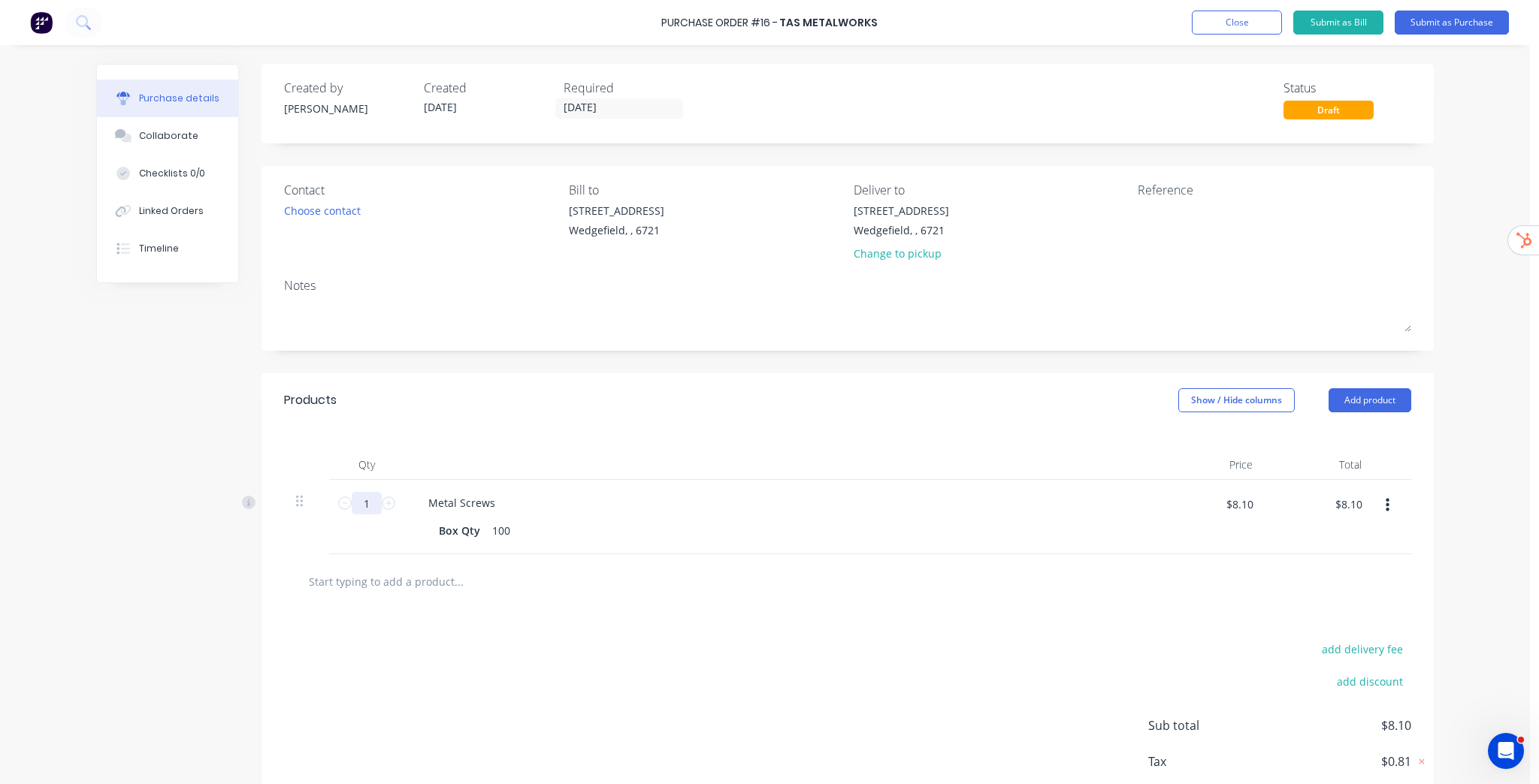
click at [375, 501] on input "1" at bounding box center [366, 502] width 30 height 23
click at [389, 503] on icon at bounding box center [388, 503] width 14 height 14
type input "2"
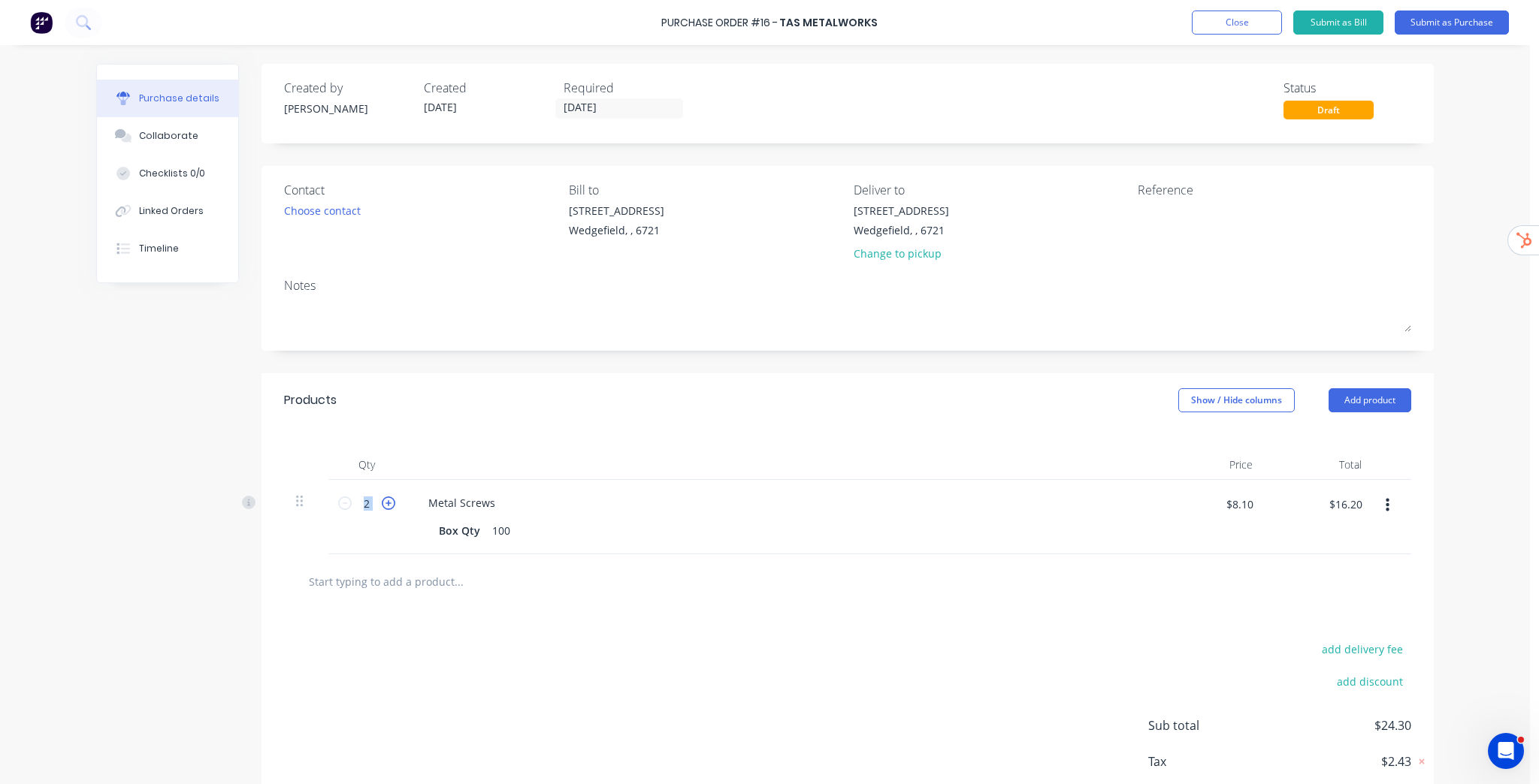
type input "$16.20"
click at [389, 503] on icon at bounding box center [388, 503] width 14 height 14
type input "4"
type input "$32.40"
type input "5"
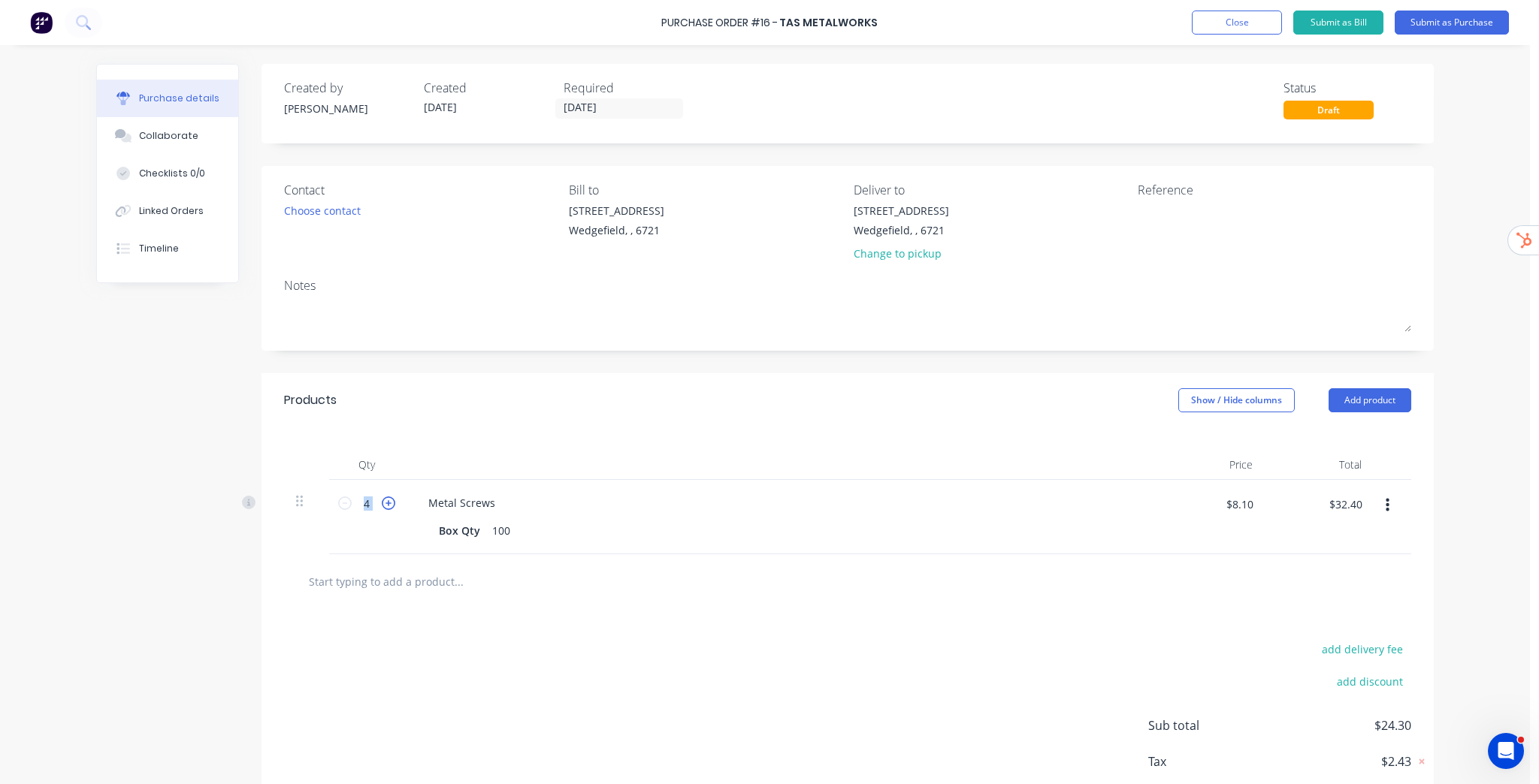
type input "$40.50"
click at [389, 503] on icon at bounding box center [388, 503] width 14 height 14
type input "6"
type input "$48.60"
click at [389, 503] on icon at bounding box center [388, 503] width 14 height 14
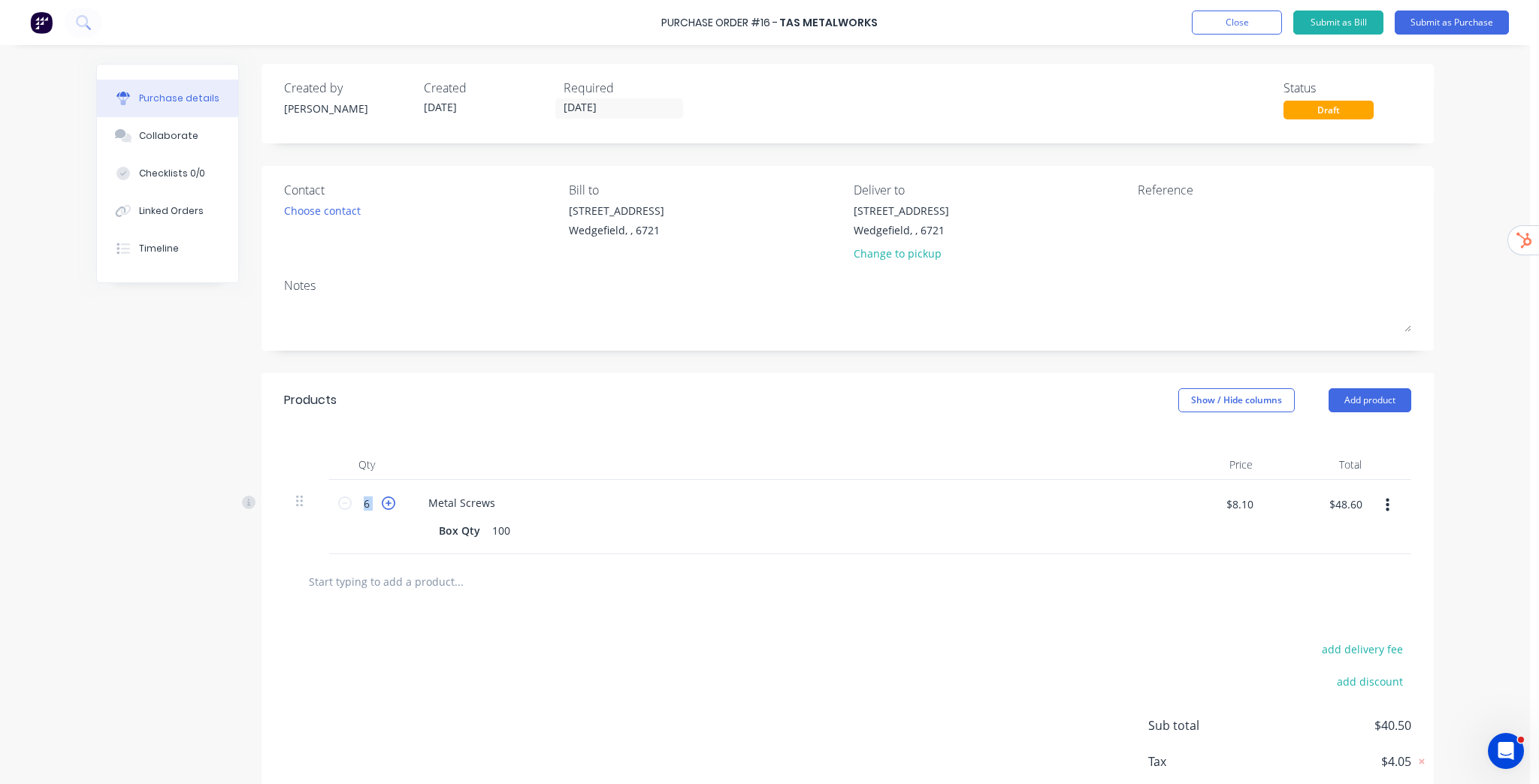
type input "7"
type input "$56.70"
click at [1419, 182] on div "Contact Choose contact [PERSON_NAME] to [STREET_ADDRESS] Deliver to [STREET_ADD…" at bounding box center [847, 259] width 1172 height 185
click at [1464, 18] on button "Submit as Purchase" at bounding box center [1451, 23] width 114 height 24
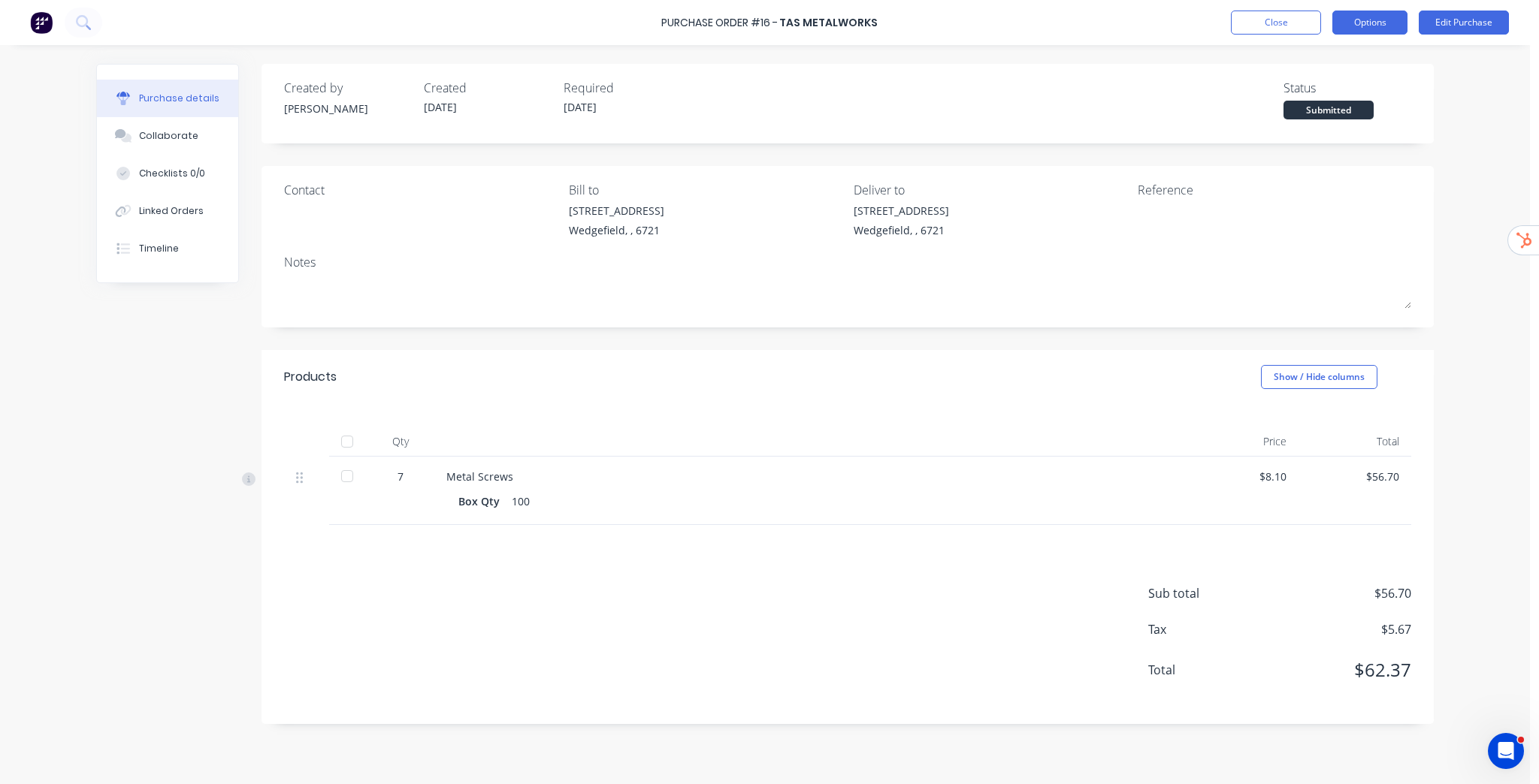
click at [1364, 20] on button "Options" at bounding box center [1369, 23] width 75 height 24
click at [1329, 61] on div "Print / Email" at bounding box center [1336, 62] width 115 height 22
click at [1321, 124] on div "Without pricing" at bounding box center [1336, 121] width 115 height 22
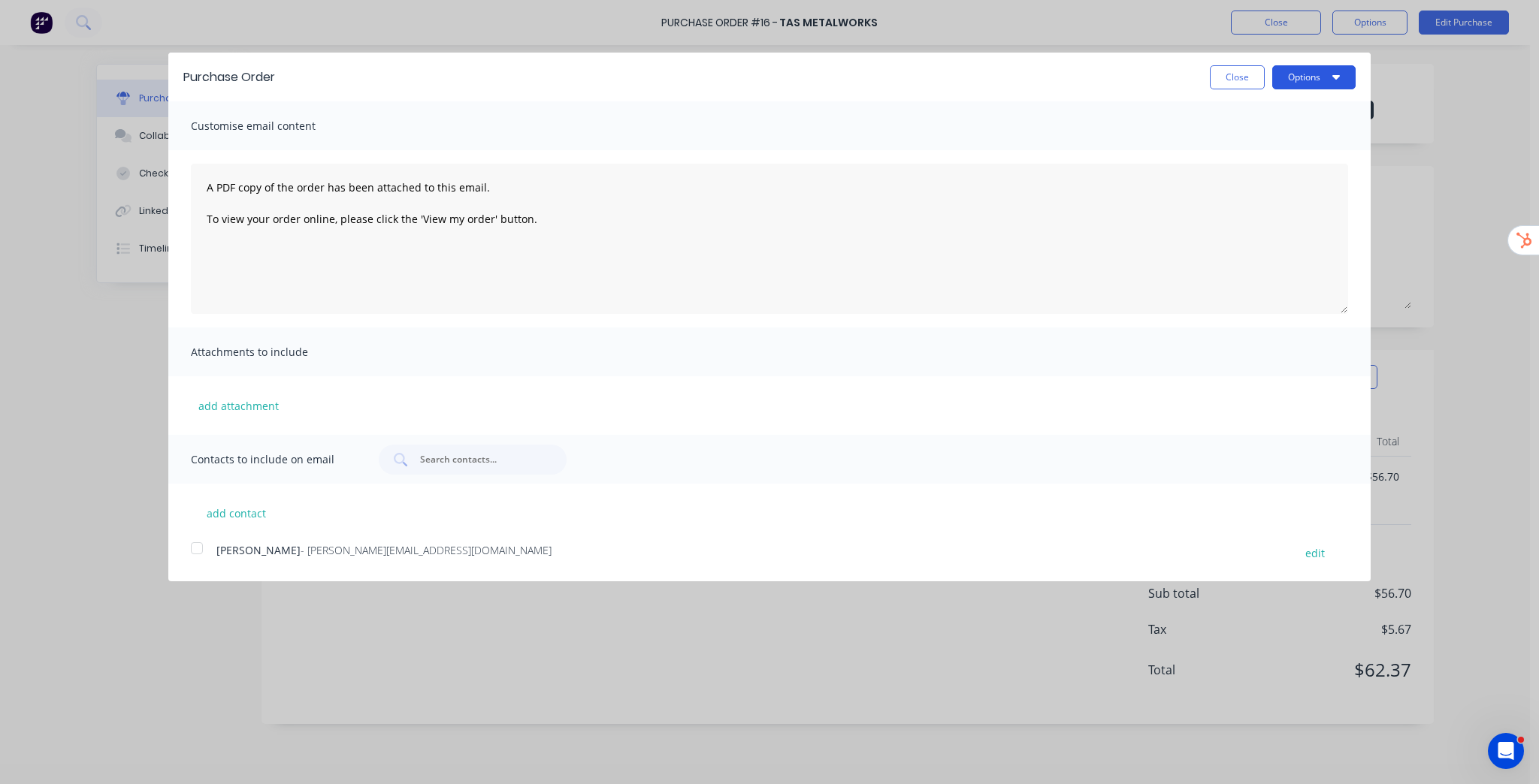
click at [1323, 82] on button "Options" at bounding box center [1314, 78] width 84 height 24
click at [1241, 77] on button "Close" at bounding box center [1236, 78] width 55 height 24
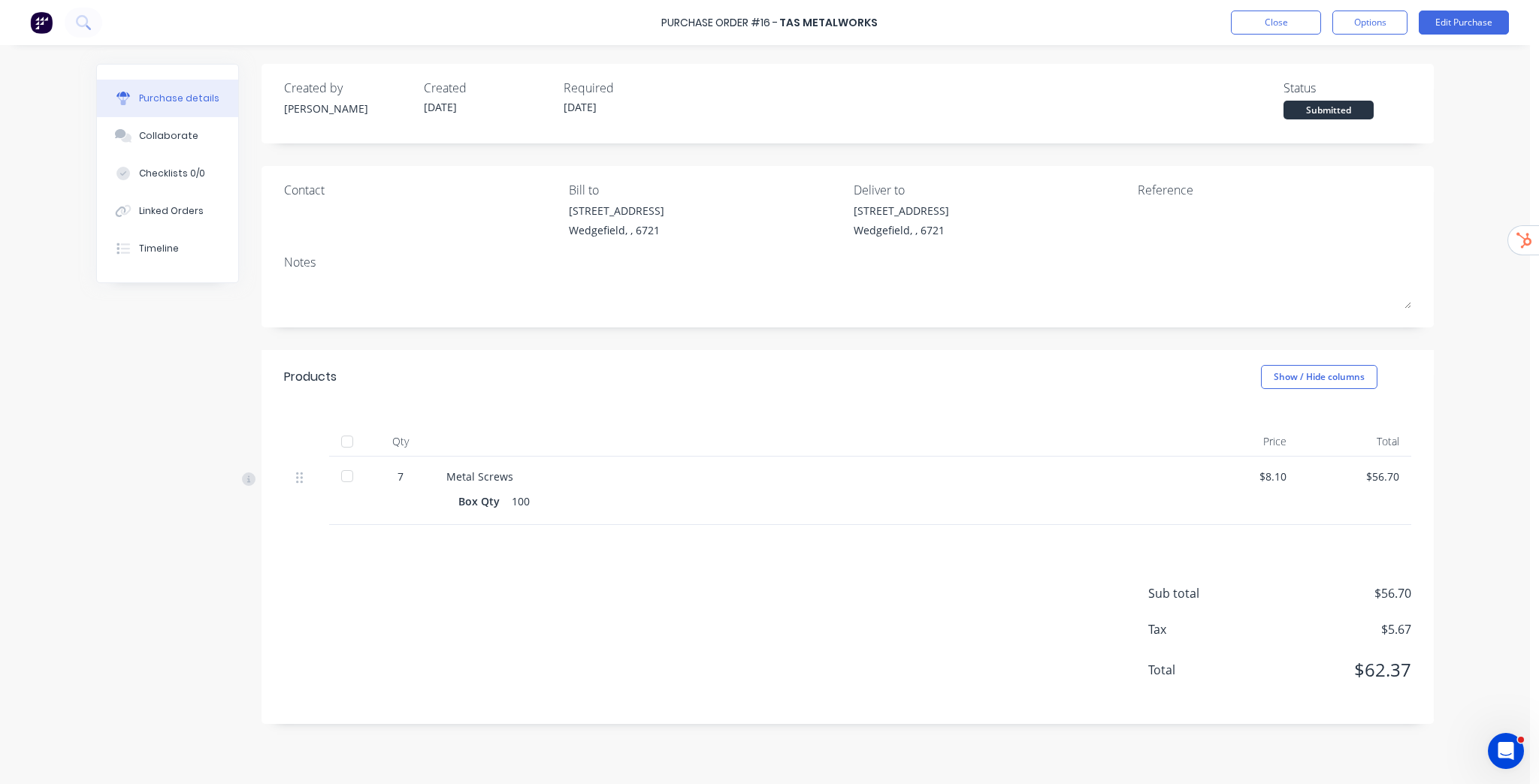
click at [1456, 181] on div "Purchase Order #16 - TAS Metalworks Close Options Edit Purchase Purchase detail…" at bounding box center [765, 392] width 1530 height 784
click at [167, 216] on div "Linked Orders" at bounding box center [171, 211] width 65 height 14
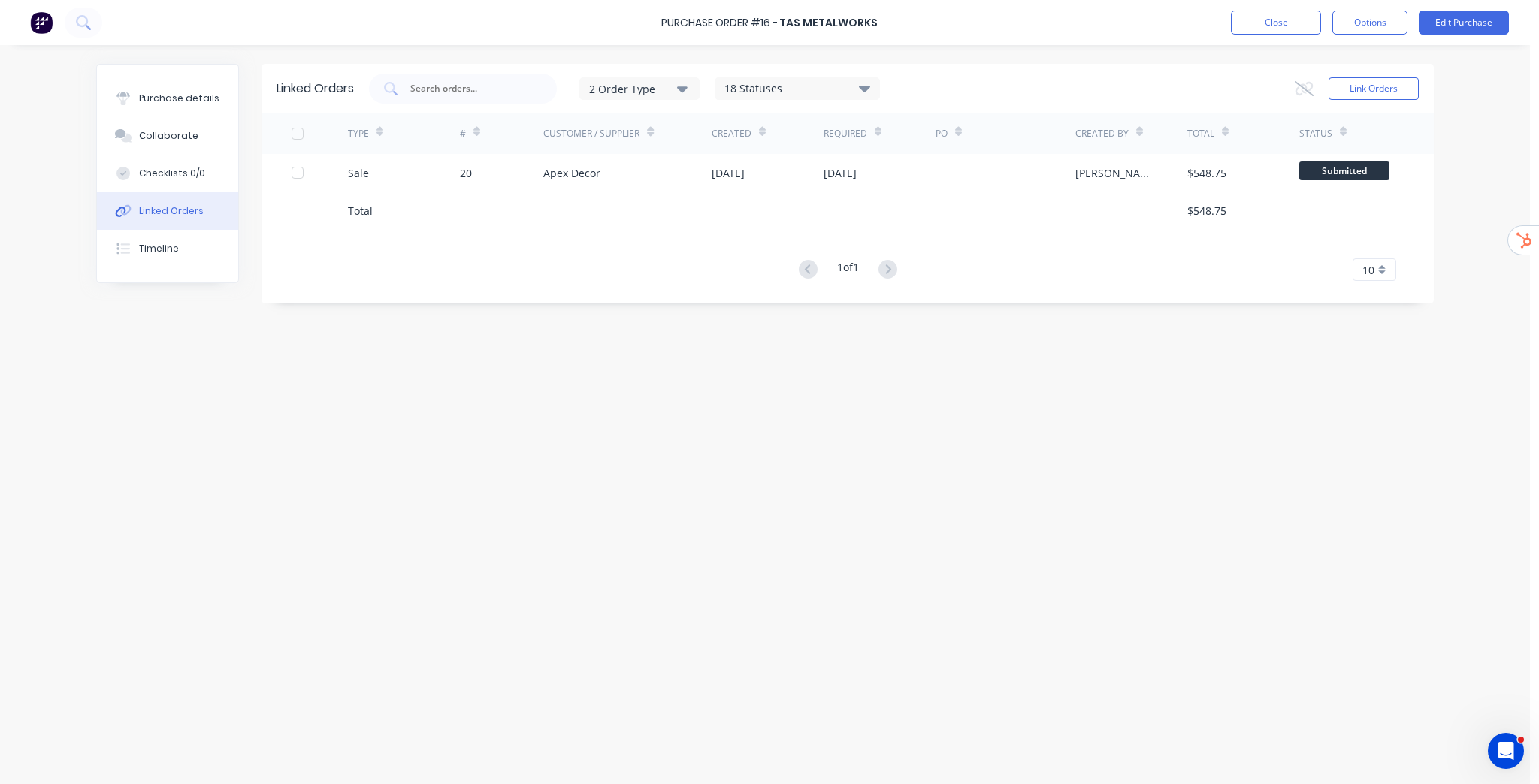
click at [700, 57] on div "Purchase details Collaborate Checklists 0/0 Linked Orders Timeline Linked Order…" at bounding box center [766, 369] width 1368 height 708
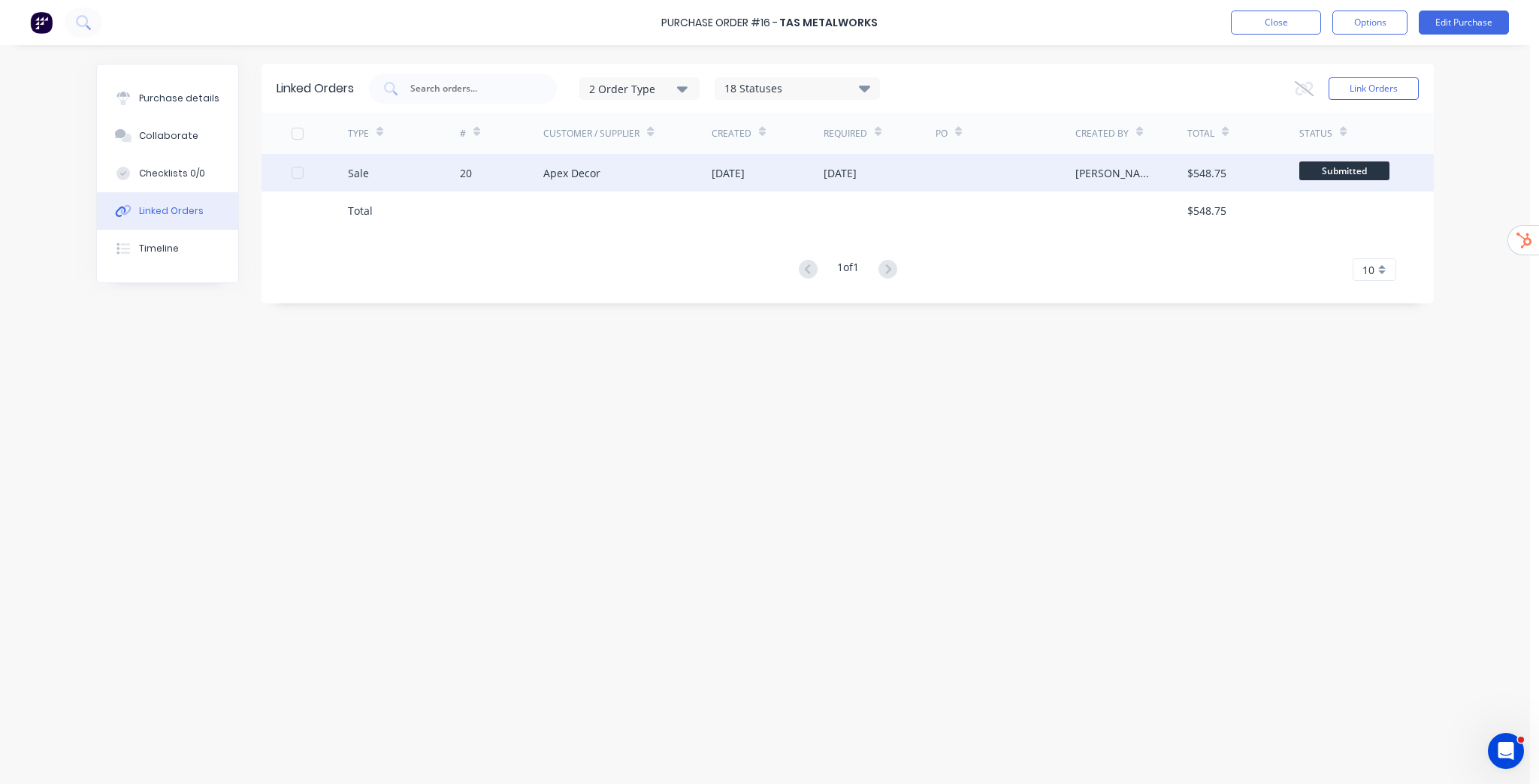
click at [631, 171] on div "Apex Decor" at bounding box center [627, 173] width 168 height 38
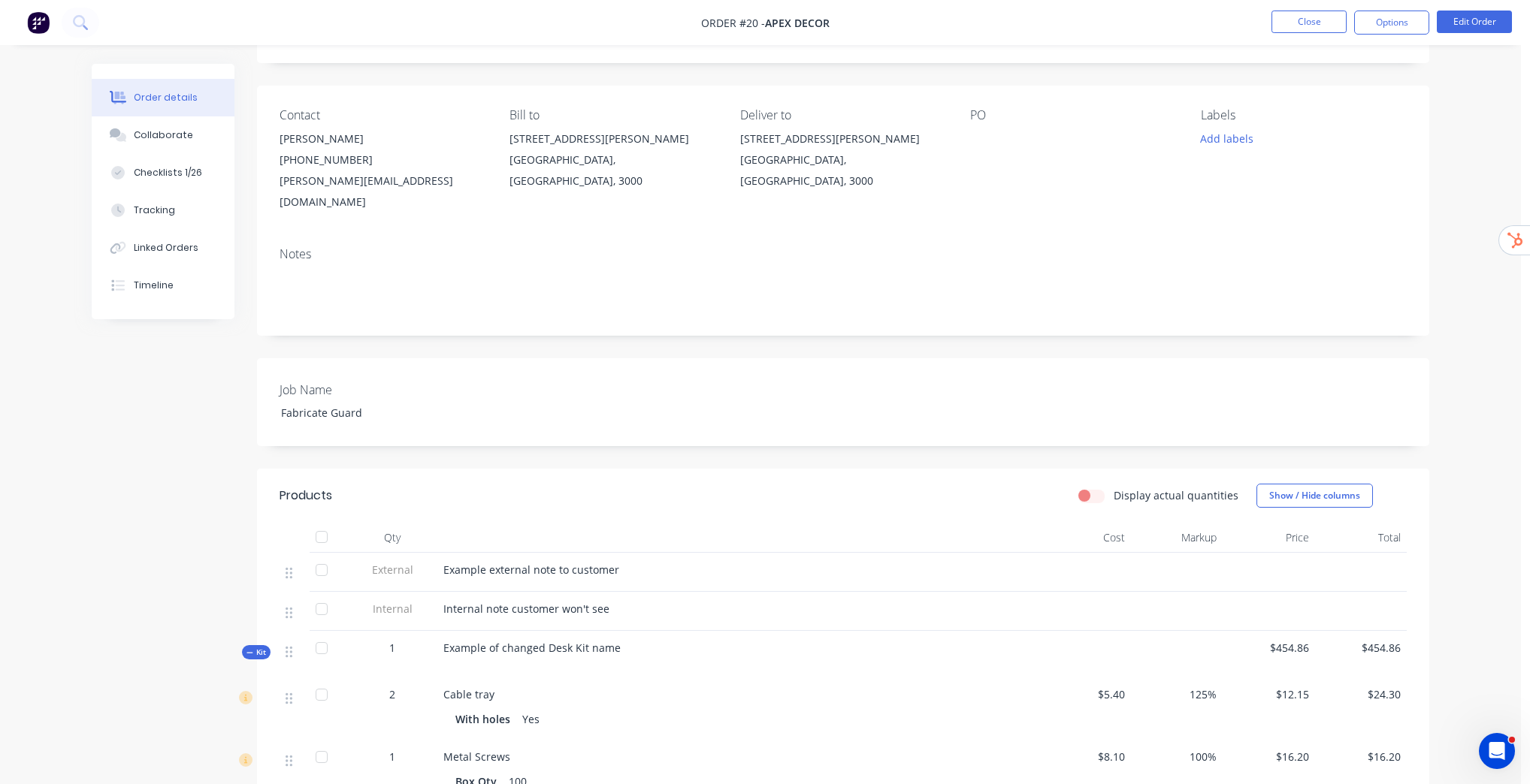
scroll to position [241, 0]
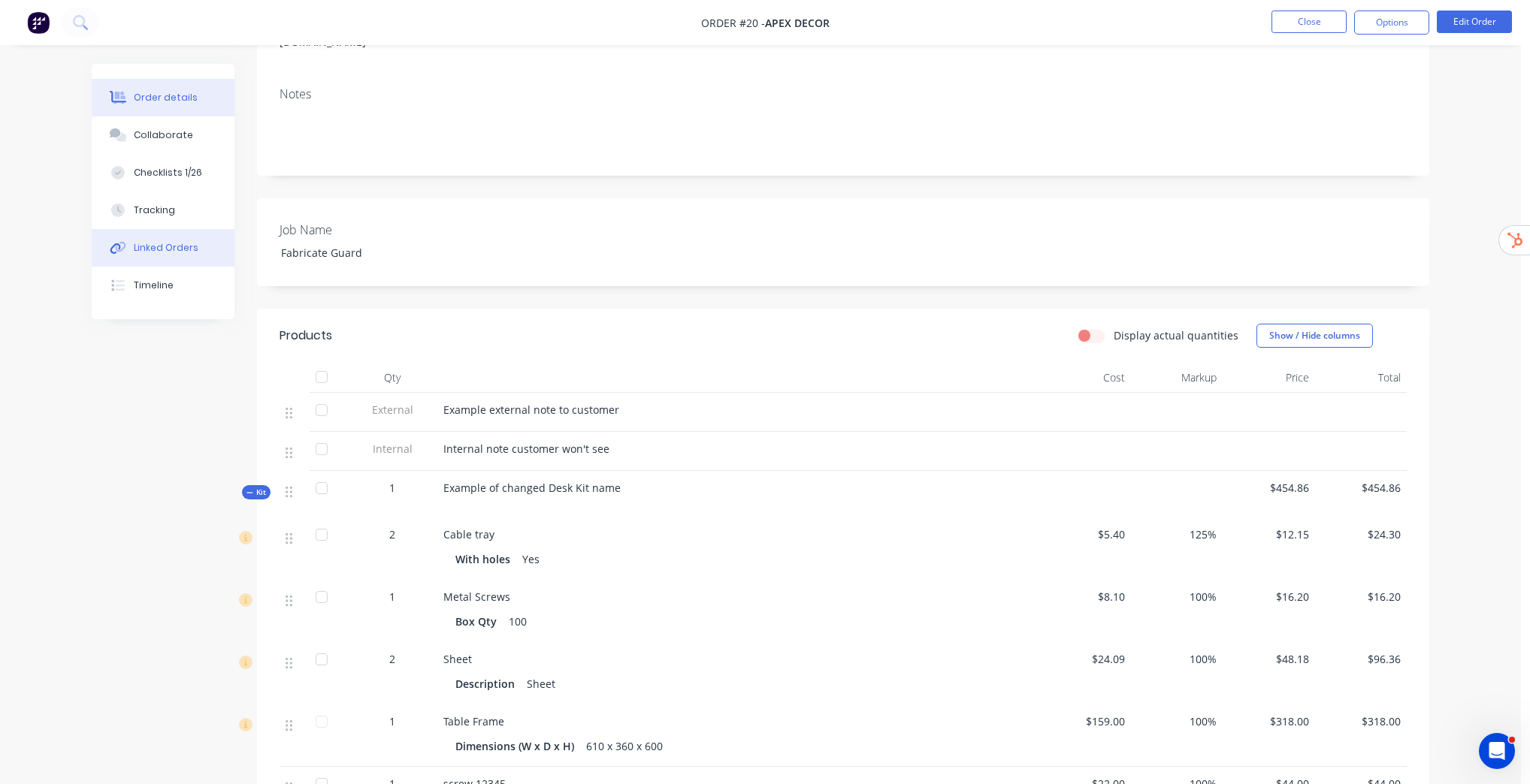
click at [177, 247] on div "Linked Orders" at bounding box center [165, 248] width 65 height 14
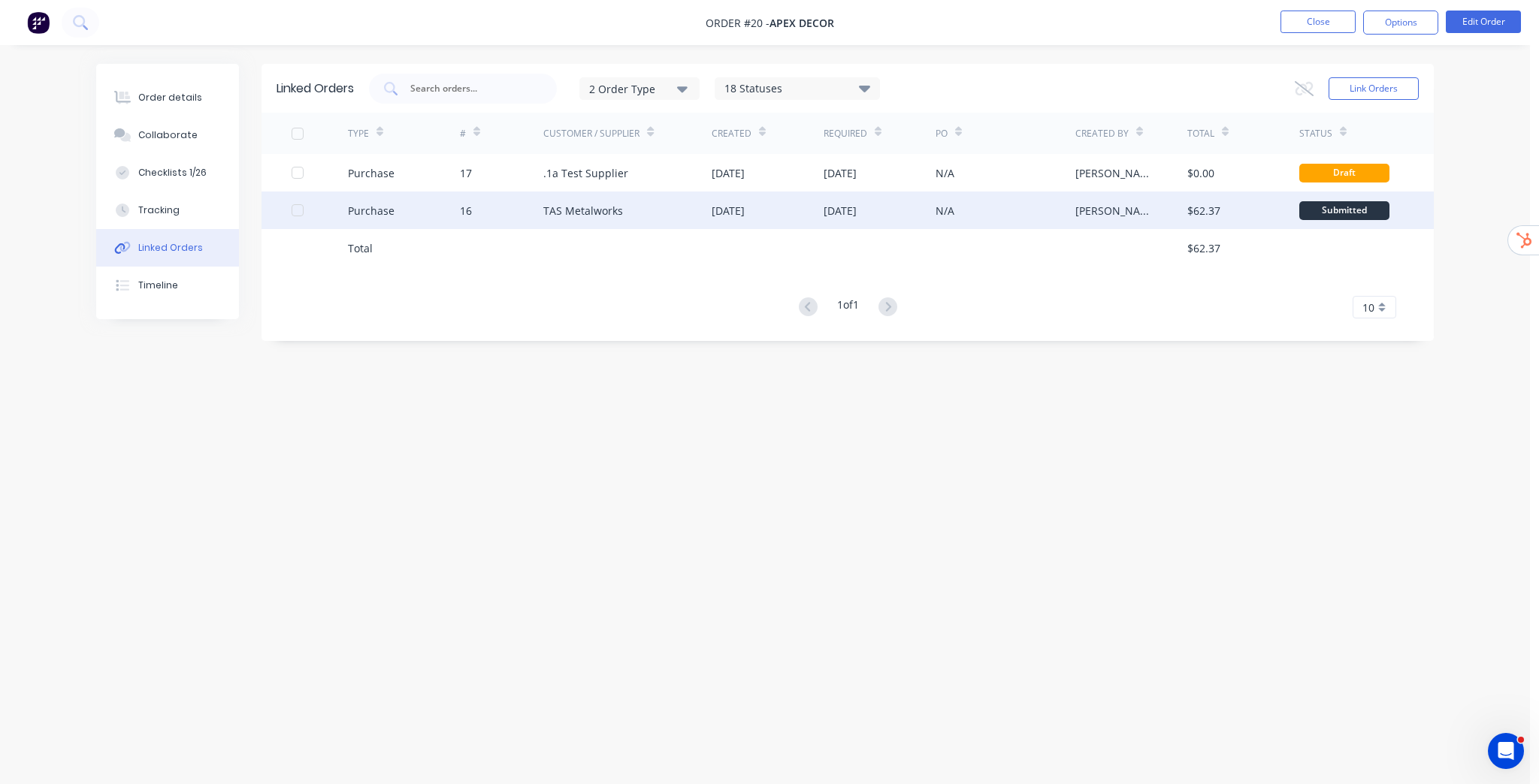
click at [853, 213] on div "[DATE]" at bounding box center [839, 211] width 33 height 16
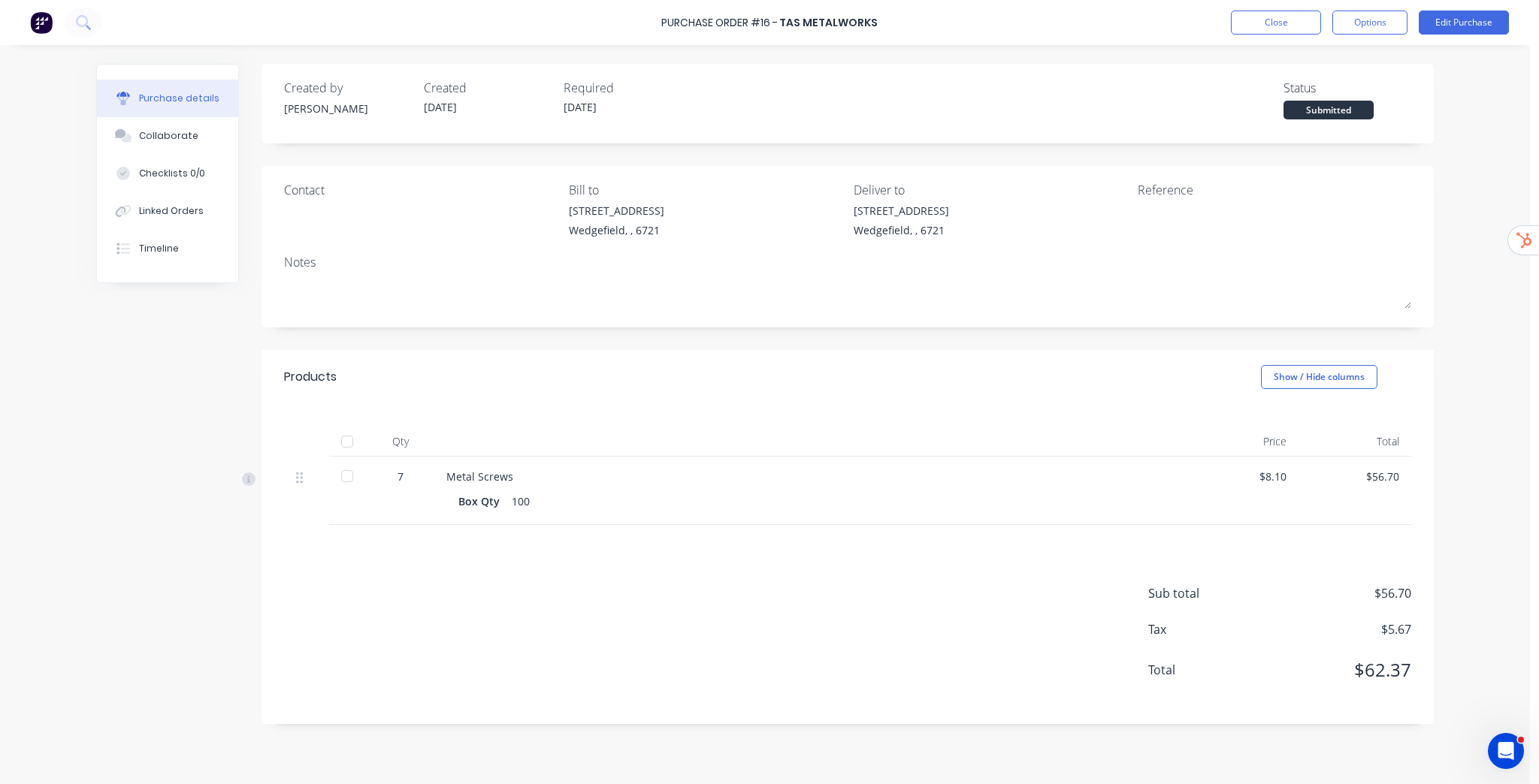
click at [347, 480] on div at bounding box center [347, 476] width 30 height 30
click at [1301, 137] on div "Created by [PERSON_NAME] Created [DATE] Required [DATE] Status Received" at bounding box center [847, 103] width 1172 height 80
click at [1377, 25] on button "Options" at bounding box center [1369, 23] width 75 height 24
click at [1325, 93] on div "Convert to Bill" at bounding box center [1336, 92] width 115 height 22
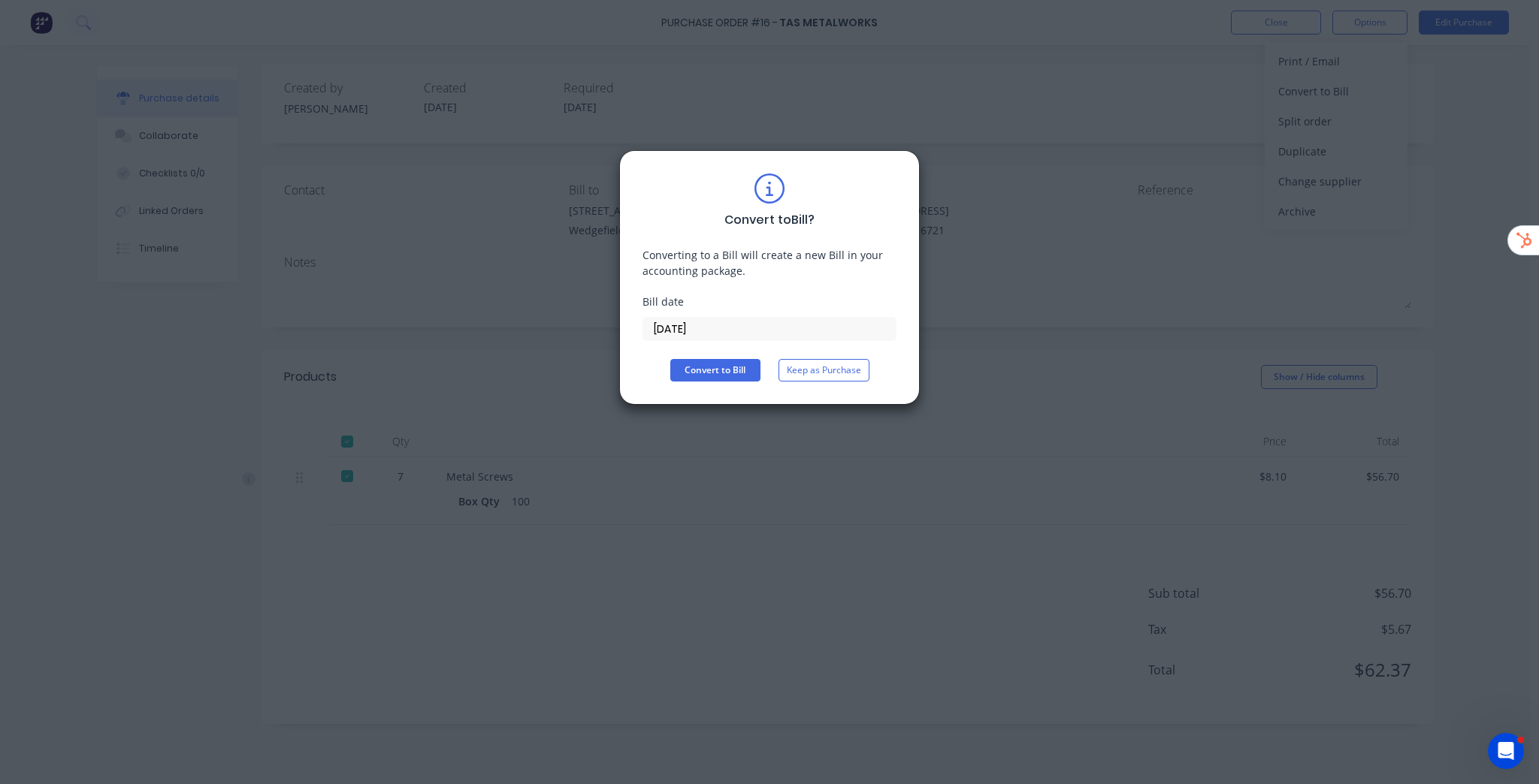
click at [698, 323] on input "[DATE]" at bounding box center [770, 328] width 253 height 23
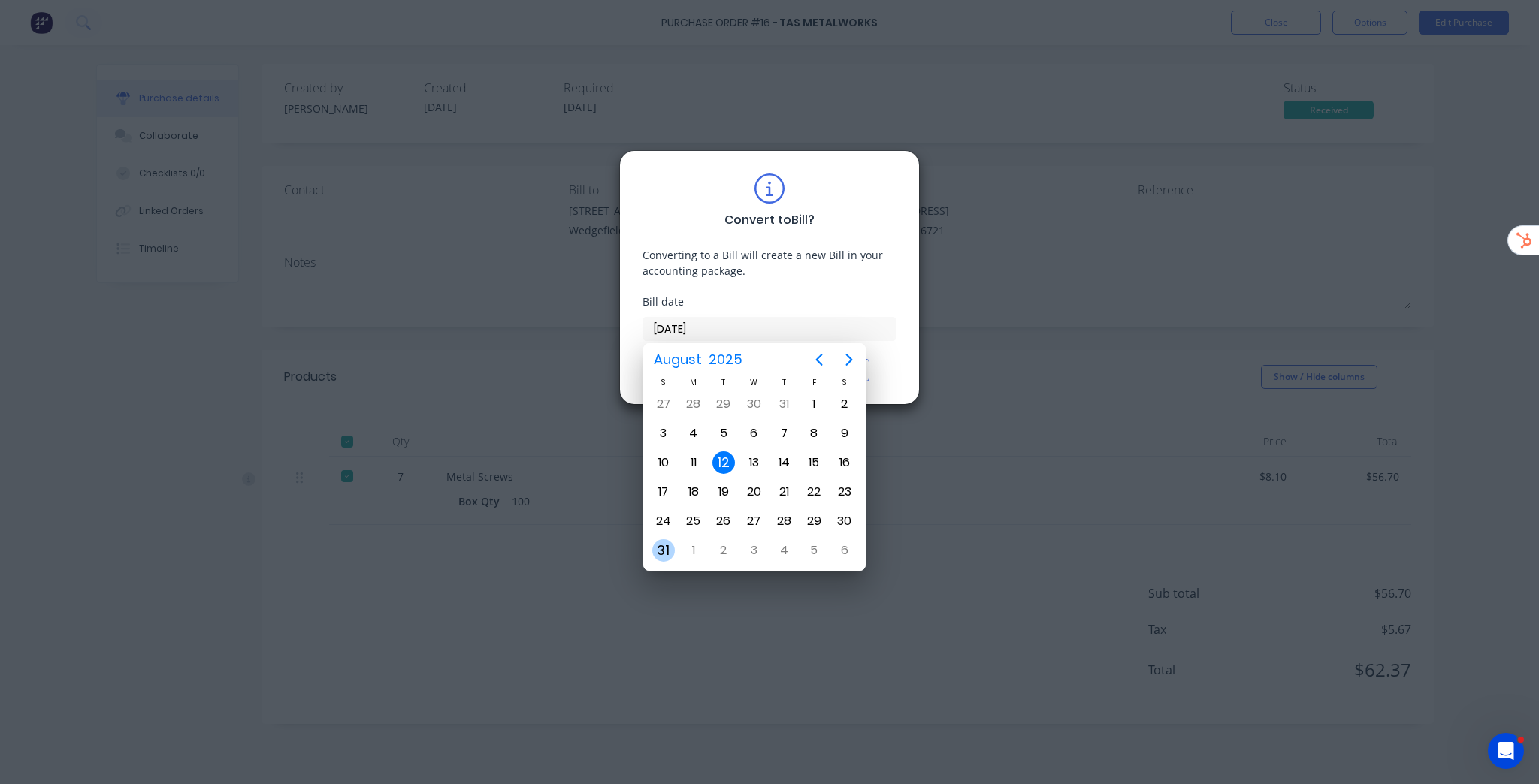
click at [665, 550] on div "31" at bounding box center [663, 550] width 23 height 23
type input "[DATE]"
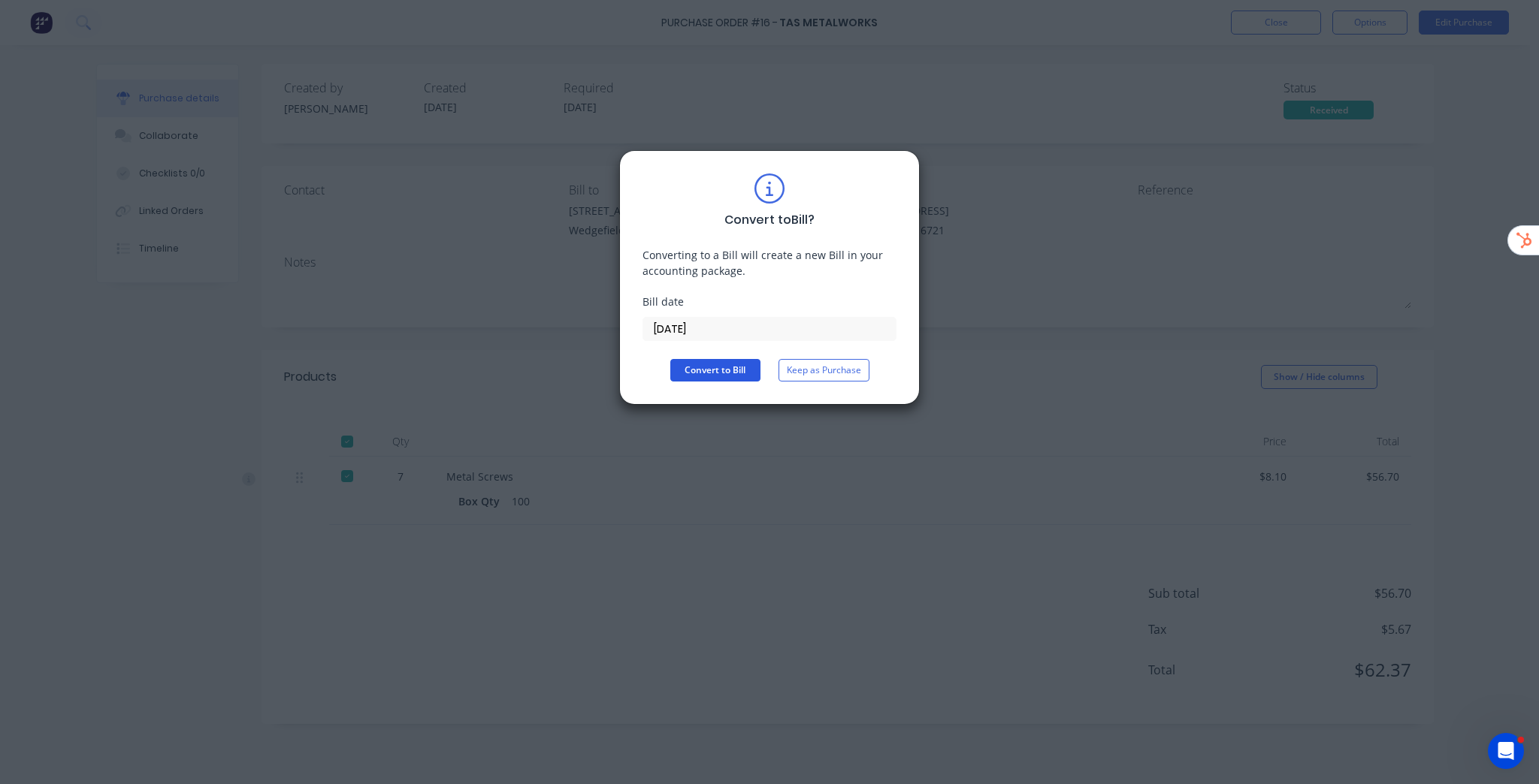
click at [741, 371] on button "Convert to Bill" at bounding box center [715, 370] width 91 height 23
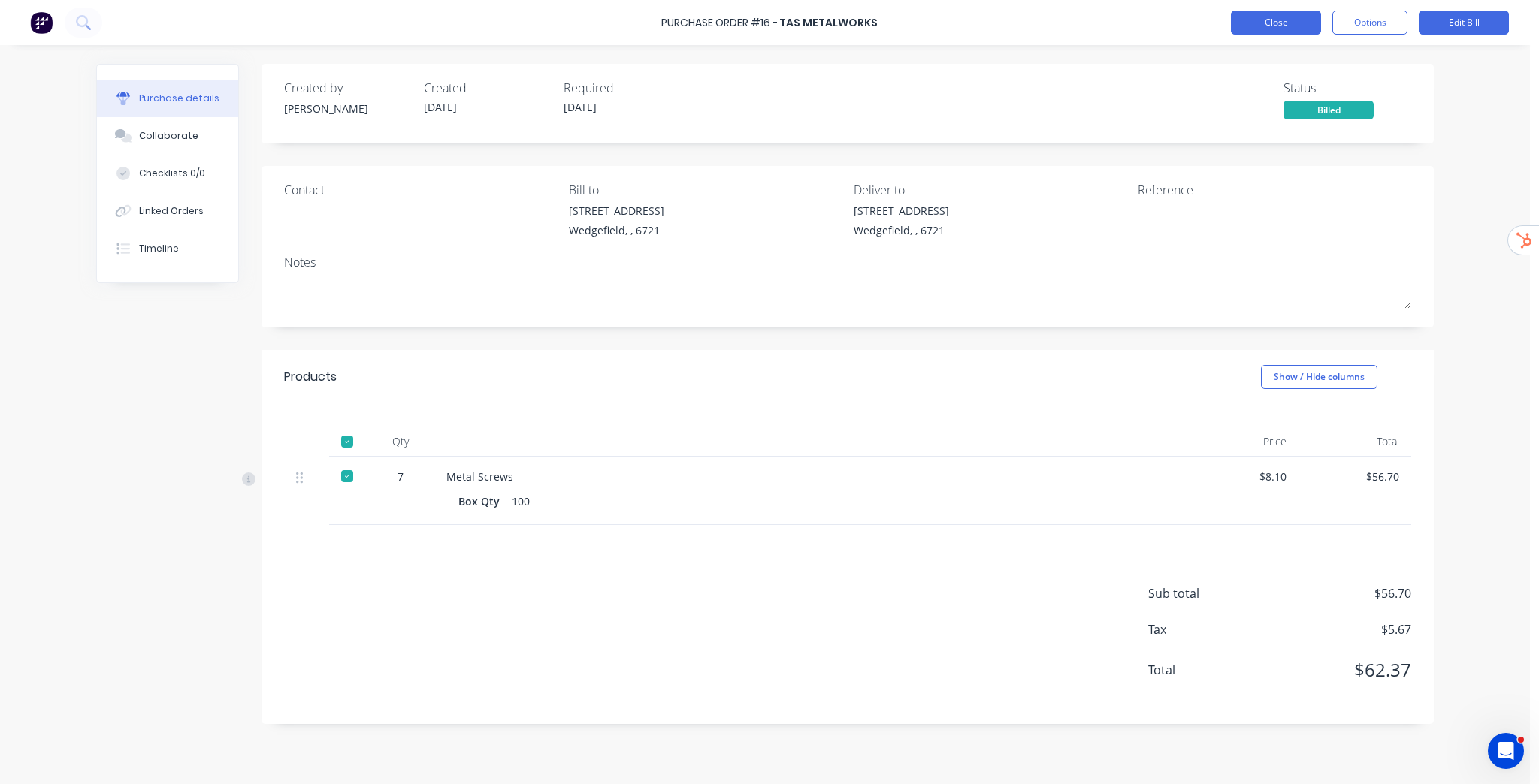
click at [1265, 26] on button "Close" at bounding box center [1275, 23] width 91 height 24
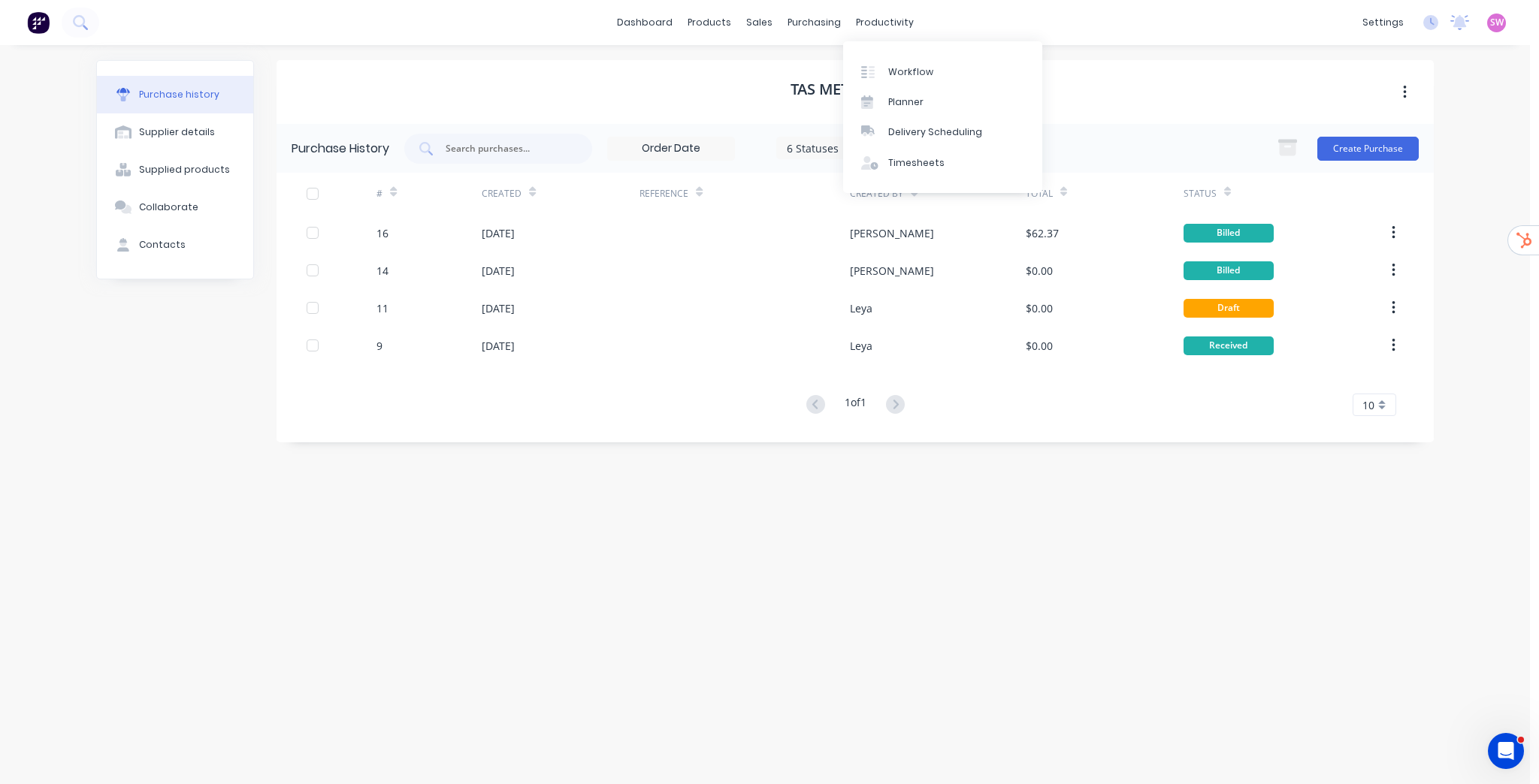
click at [1037, 29] on div "dashboard products sales purchasing productivity dashboard products Product Cat…" at bounding box center [765, 22] width 1530 height 45
click at [1365, 142] on button "Create Purchase" at bounding box center [1368, 148] width 102 height 24
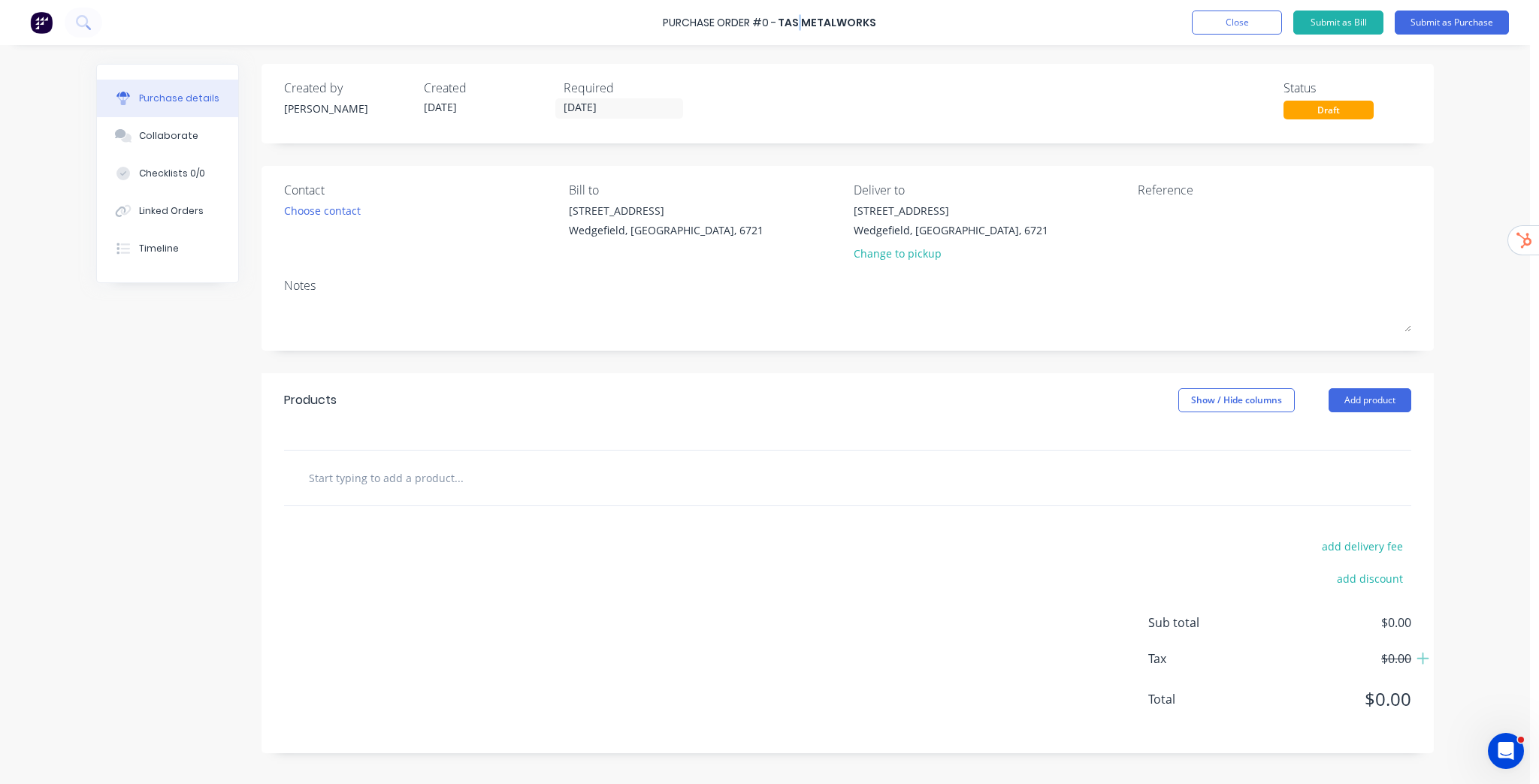
drag, startPoint x: 798, startPoint y: 25, endPoint x: 845, endPoint y: 35, distance: 48.1
click at [828, 27] on div "TAS Metalworks" at bounding box center [826, 23] width 99 height 16
click at [1337, 410] on button "Add product" at bounding box center [1369, 400] width 83 height 24
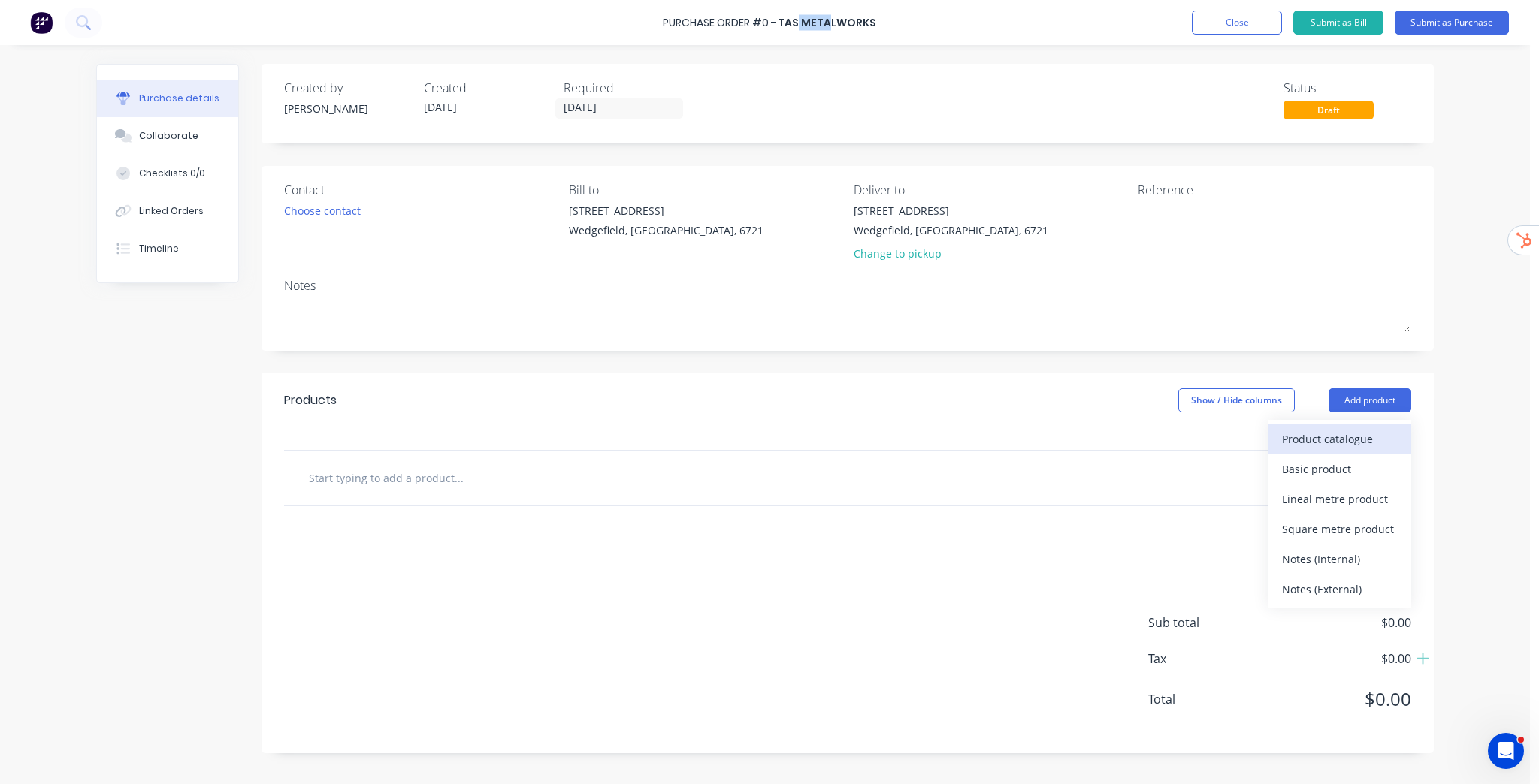
click at [1349, 436] on div "Product catalogue" at bounding box center [1340, 439] width 115 height 22
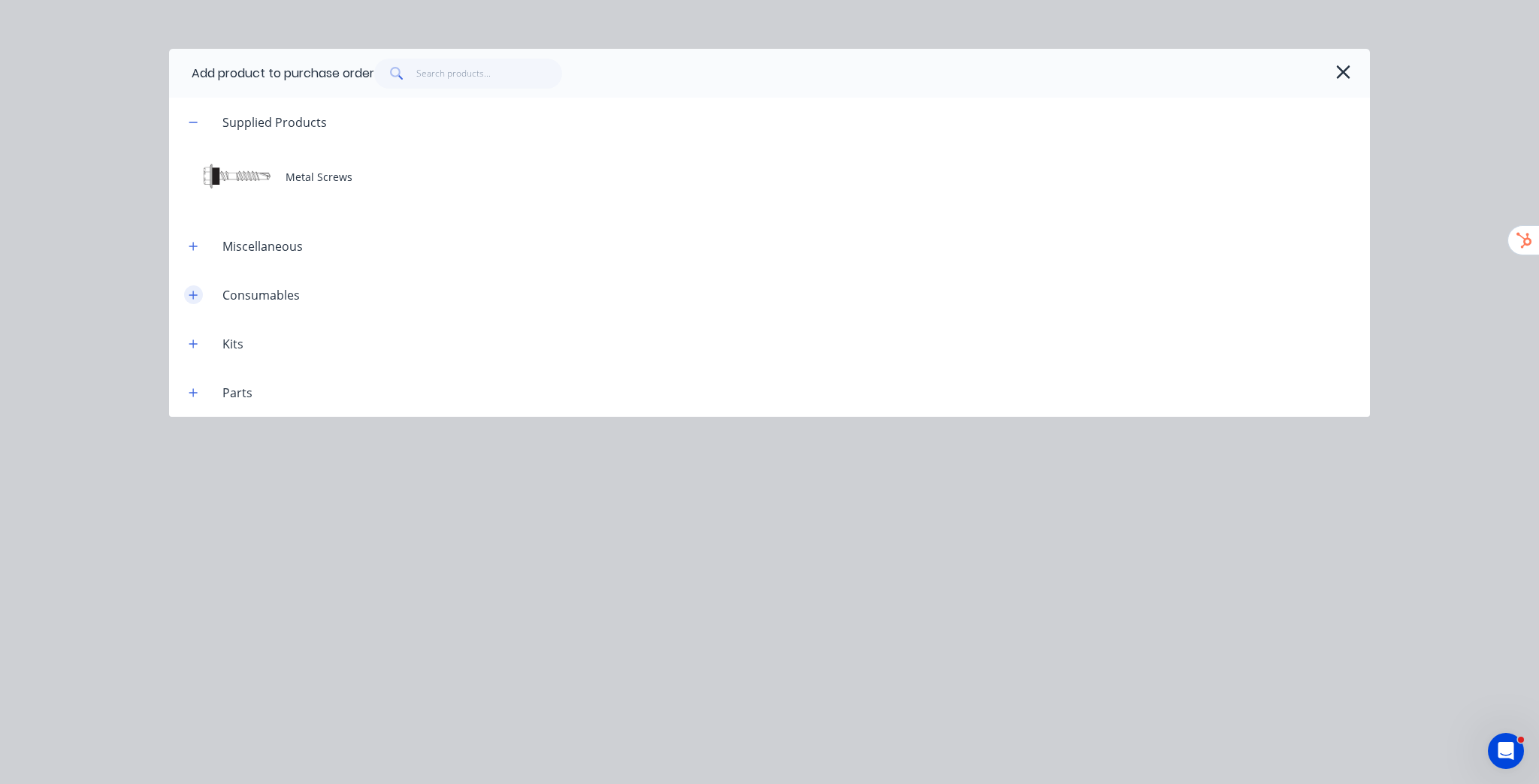
click at [198, 295] on button "button" at bounding box center [193, 294] width 19 height 19
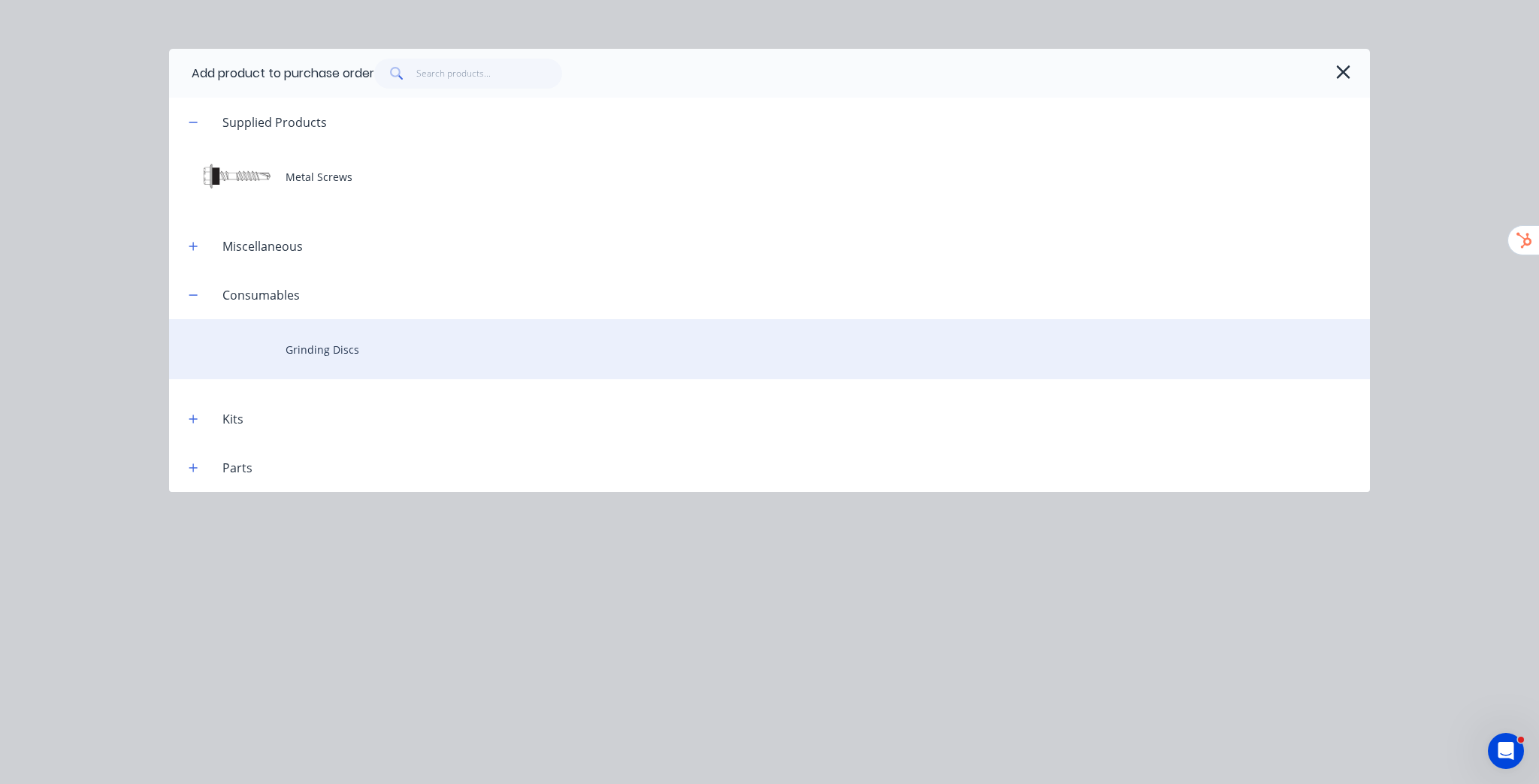
click at [339, 344] on div "Grinding Discs" at bounding box center [770, 349] width 1201 height 60
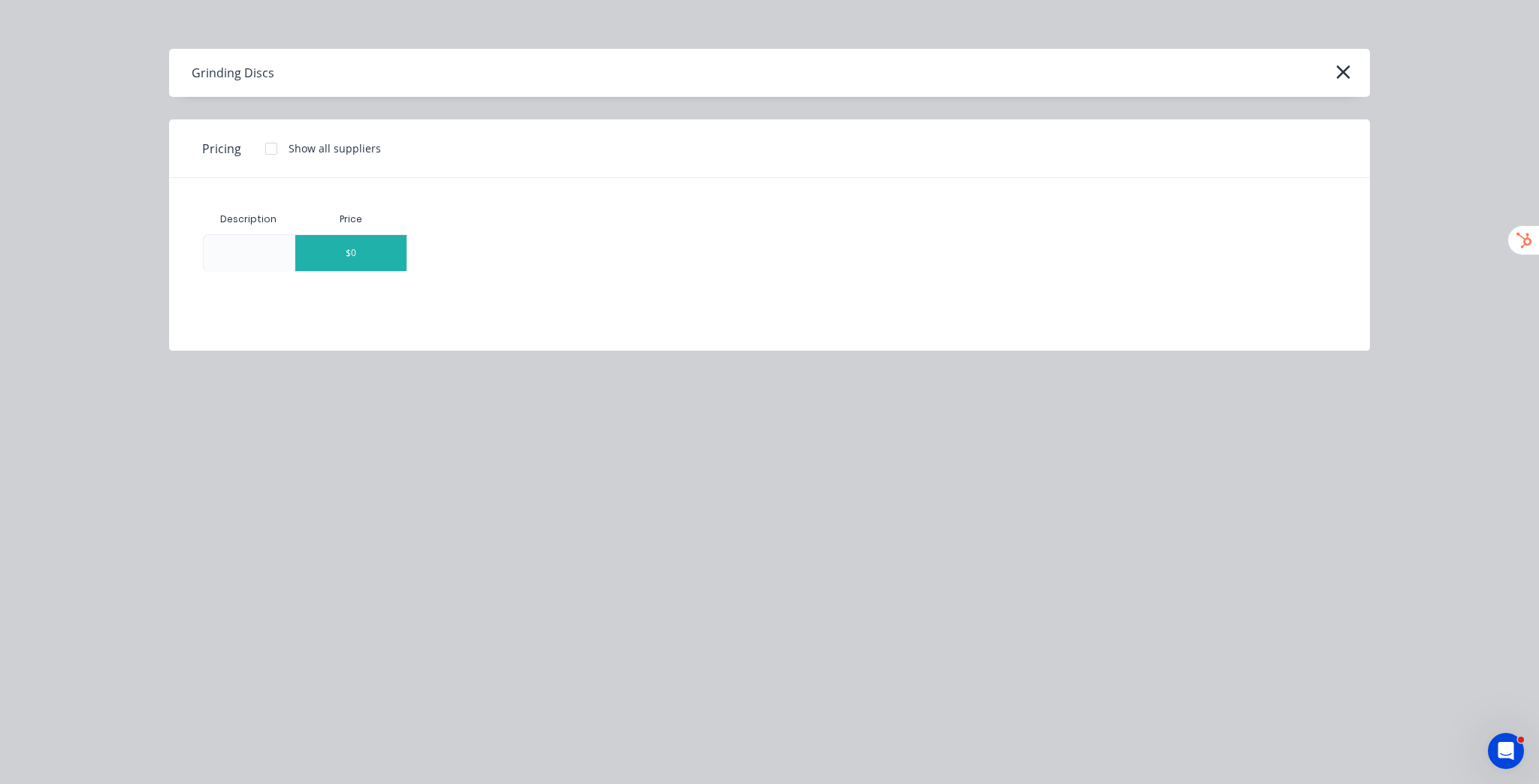
click at [378, 254] on div "$0" at bounding box center [351, 253] width 111 height 36
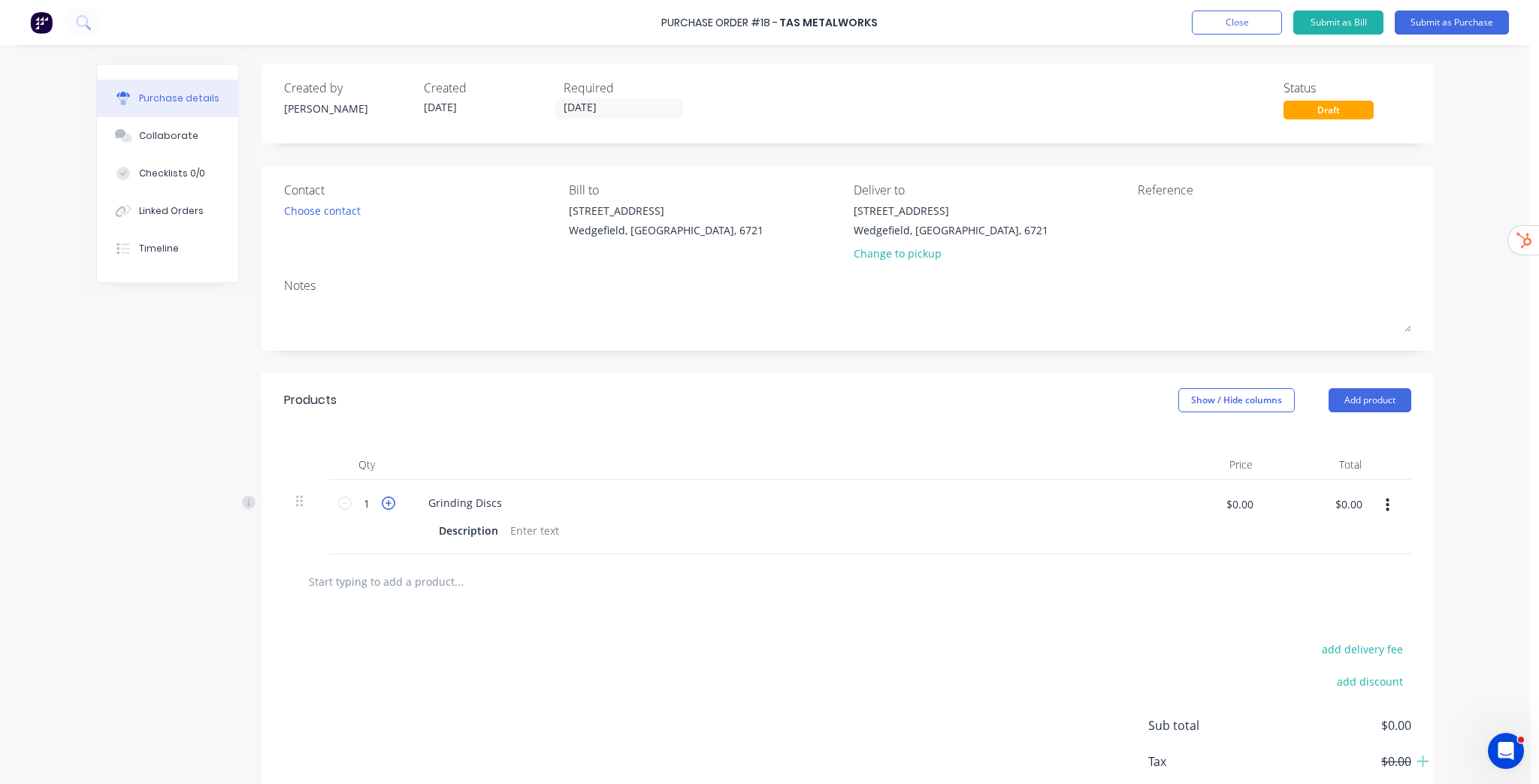
click at [384, 498] on icon at bounding box center [388, 503] width 14 height 14
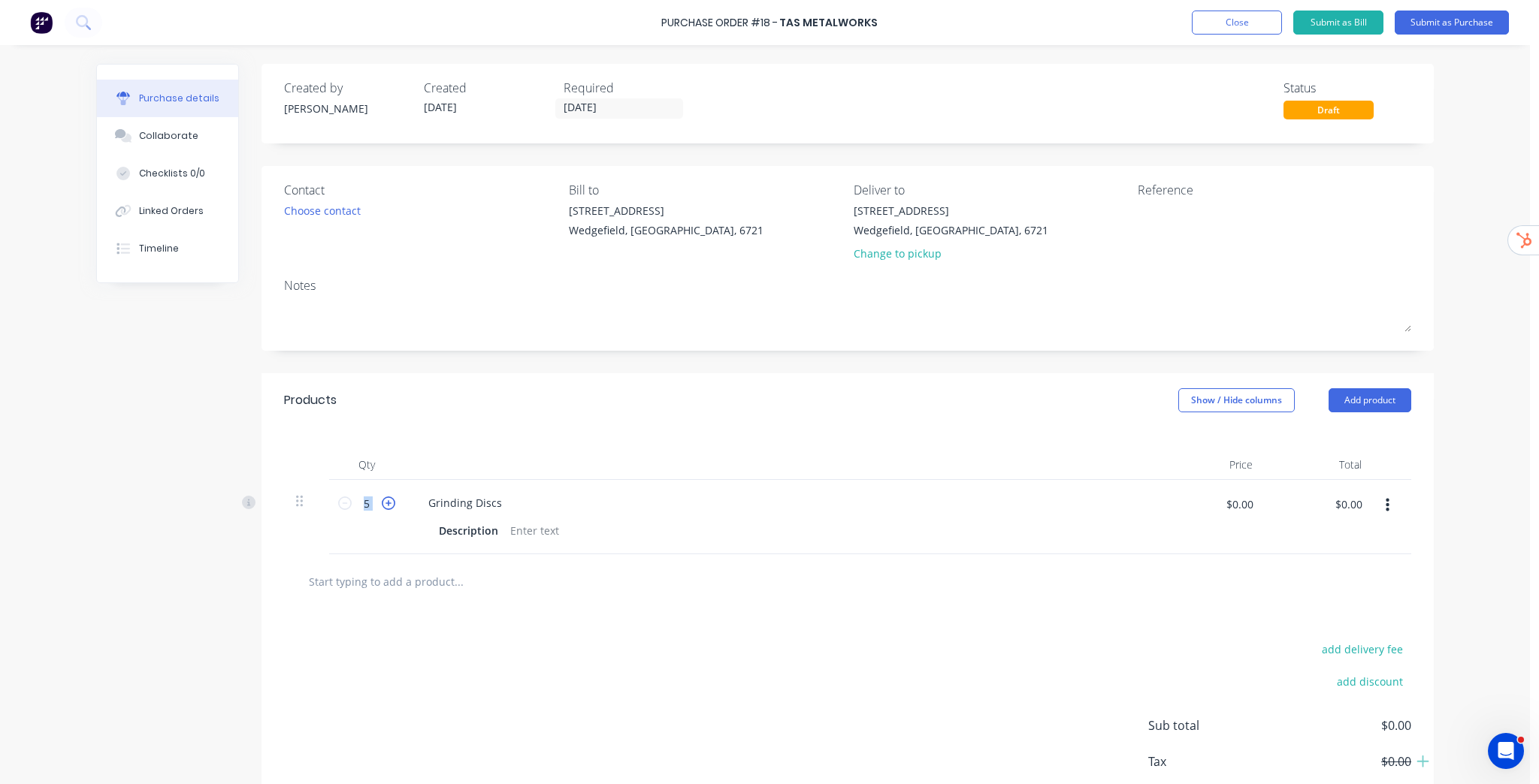
type input "6"
click at [1251, 26] on button "Close" at bounding box center [1236, 23] width 91 height 24
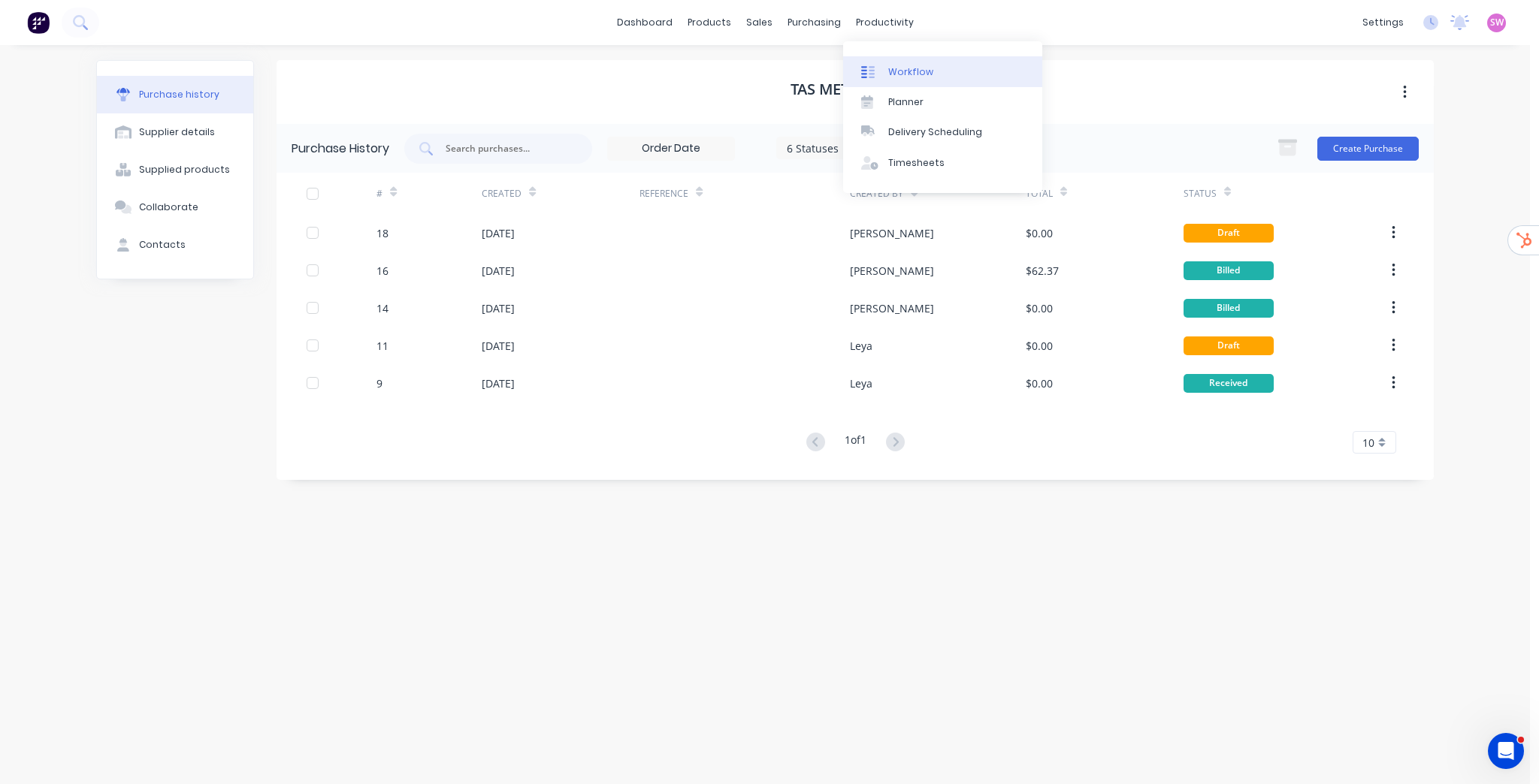
click at [897, 72] on div "Workflow" at bounding box center [910, 73] width 45 height 14
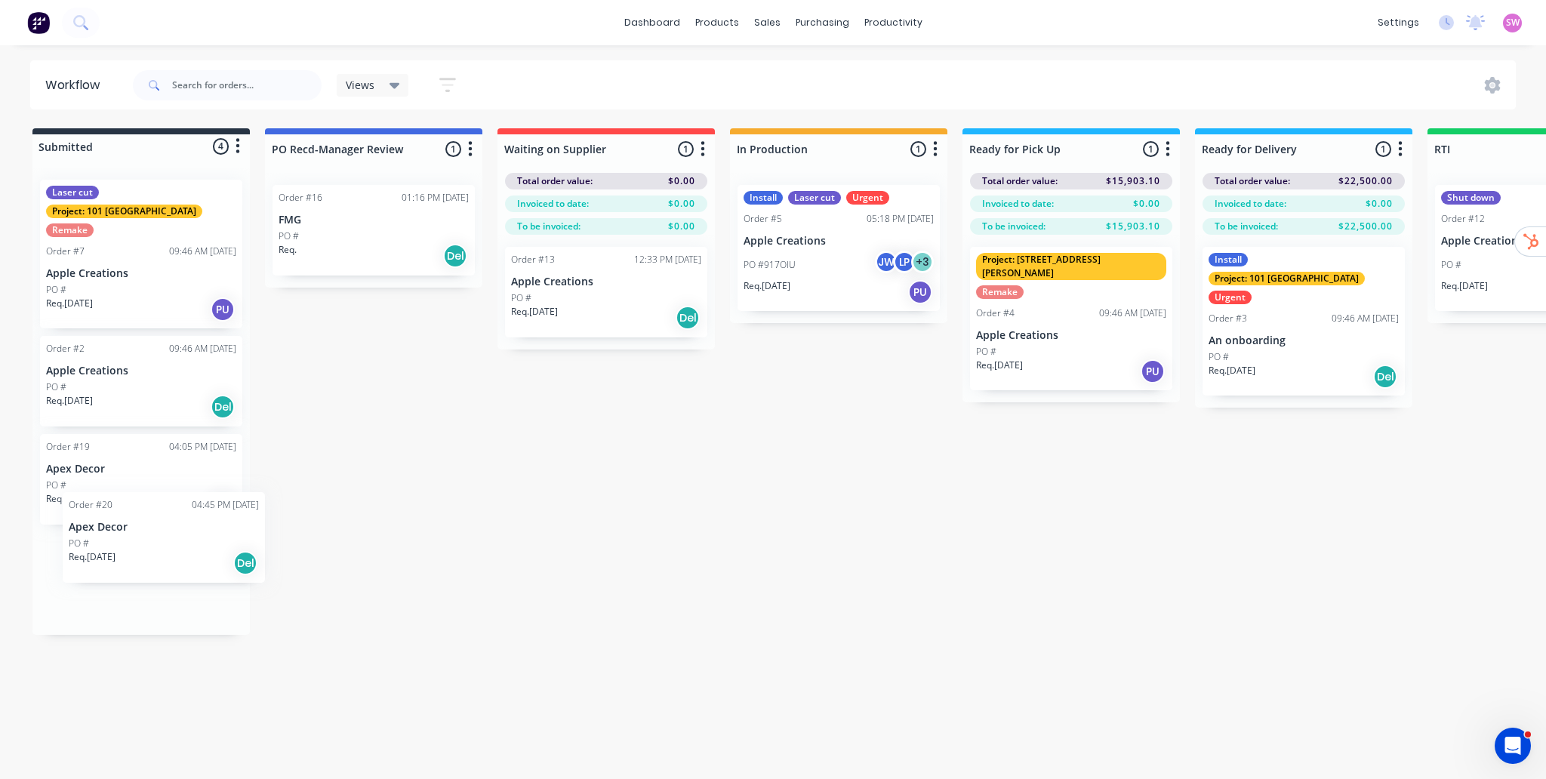
drag, startPoint x: 145, startPoint y: 574, endPoint x: 181, endPoint y: 556, distance: 40.5
click at [181, 555] on div "Laser cut Project: 101 Lilydale Remake Order #7 09:46 AM [DATE] Apple Creations…" at bounding box center [140, 401] width 217 height 467
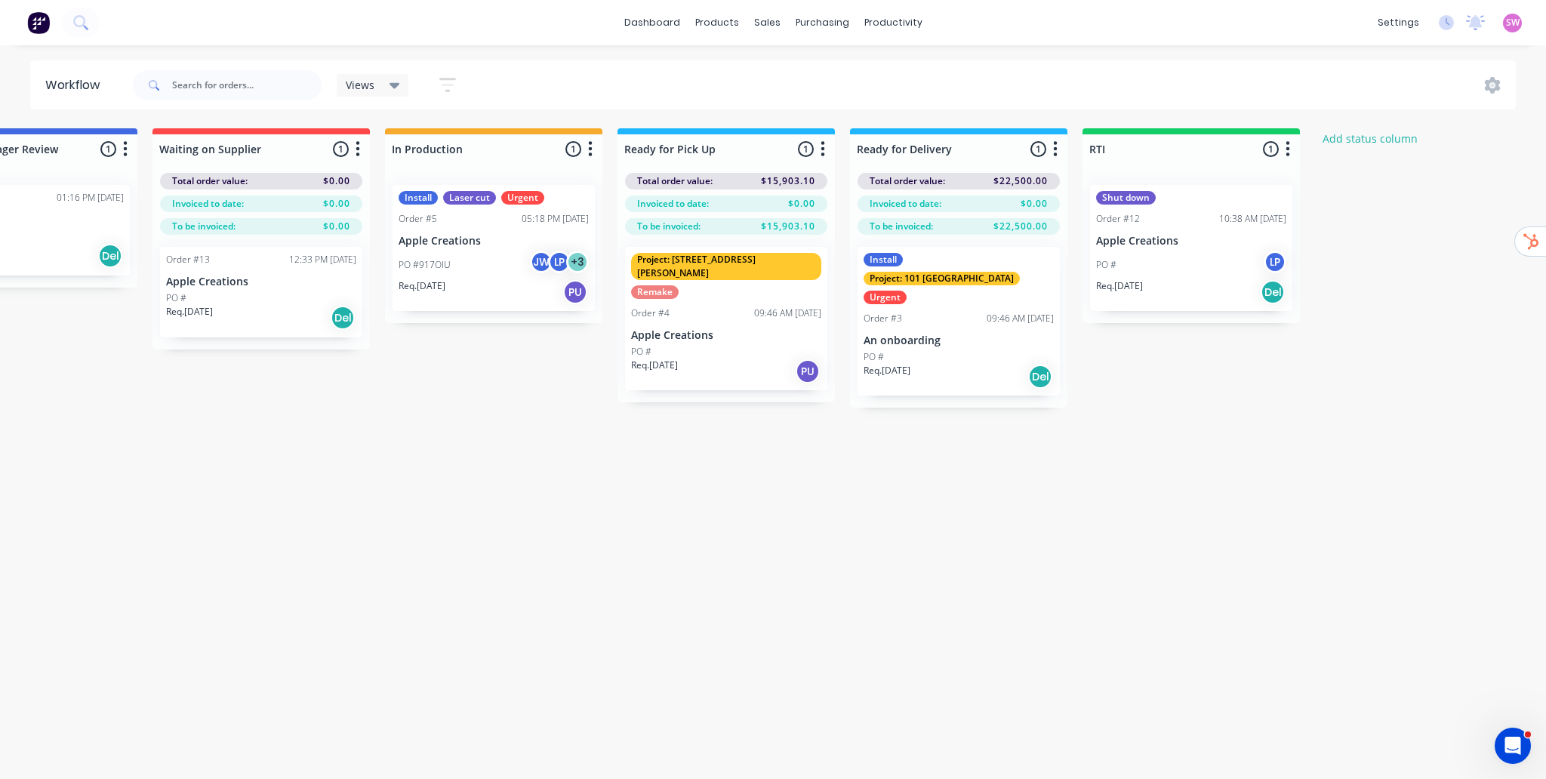
scroll to position [0, 355]
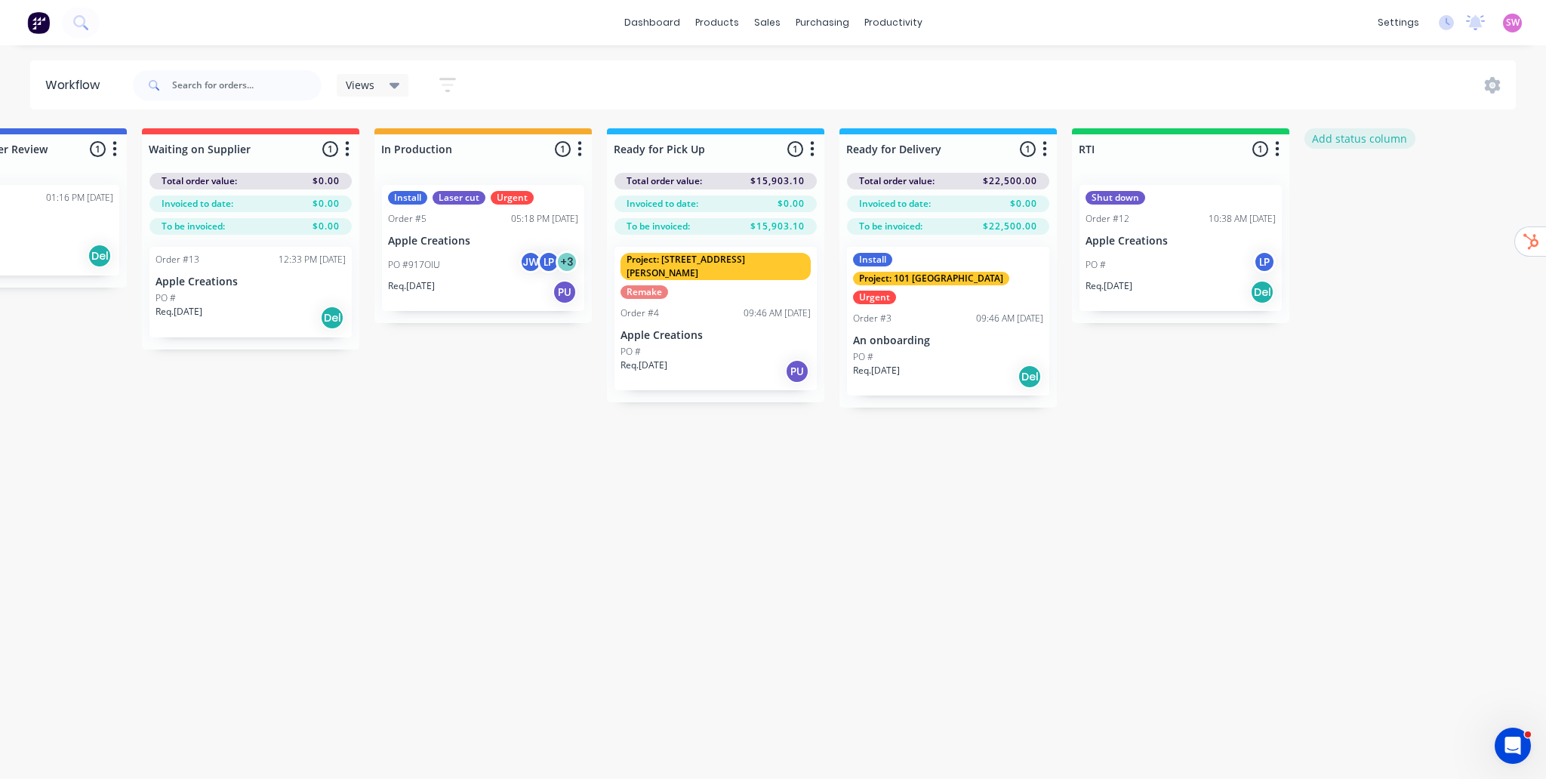
click at [1360, 142] on button "Add status column" at bounding box center [1359, 138] width 111 height 20
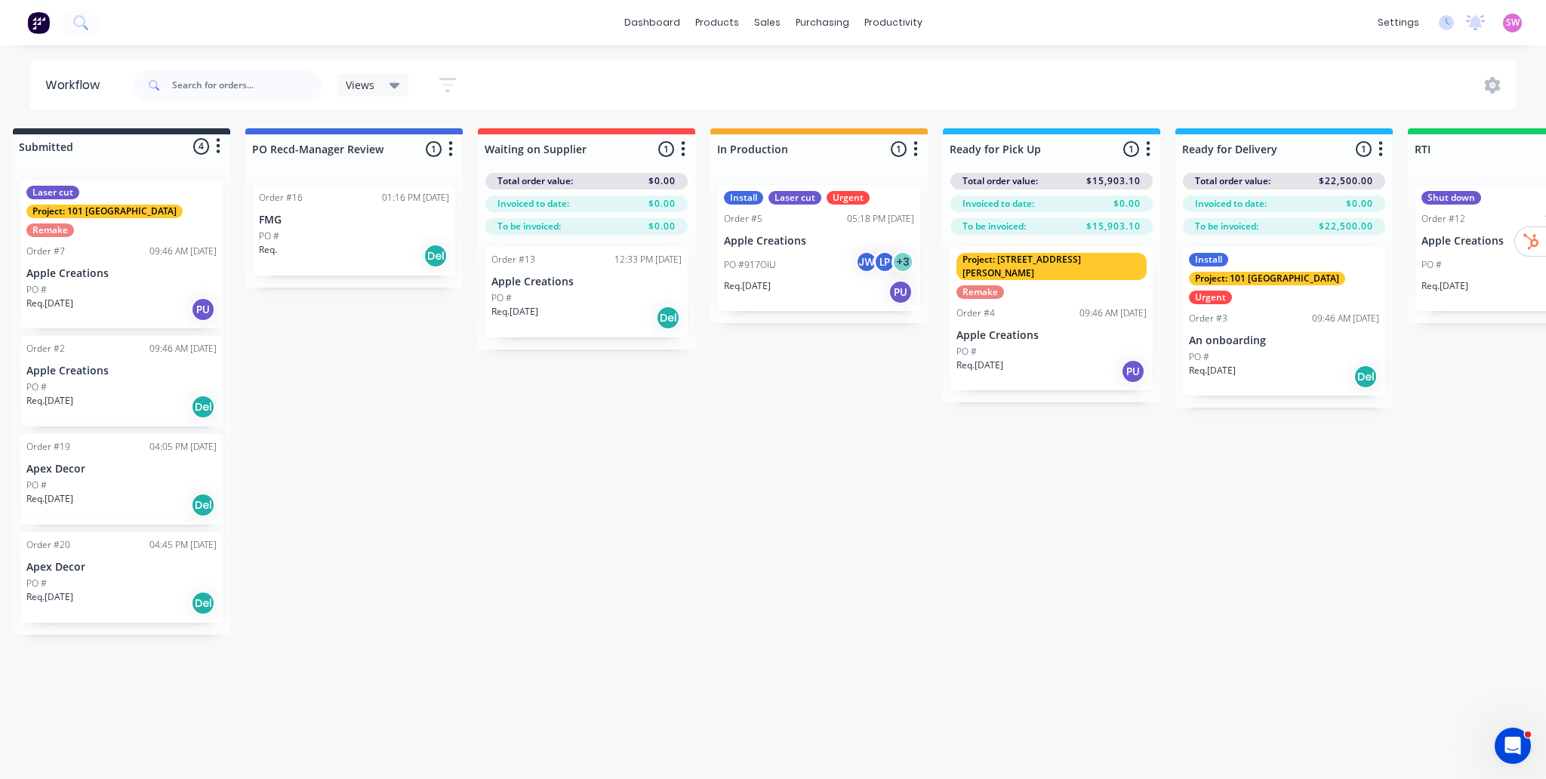
scroll to position [0, 0]
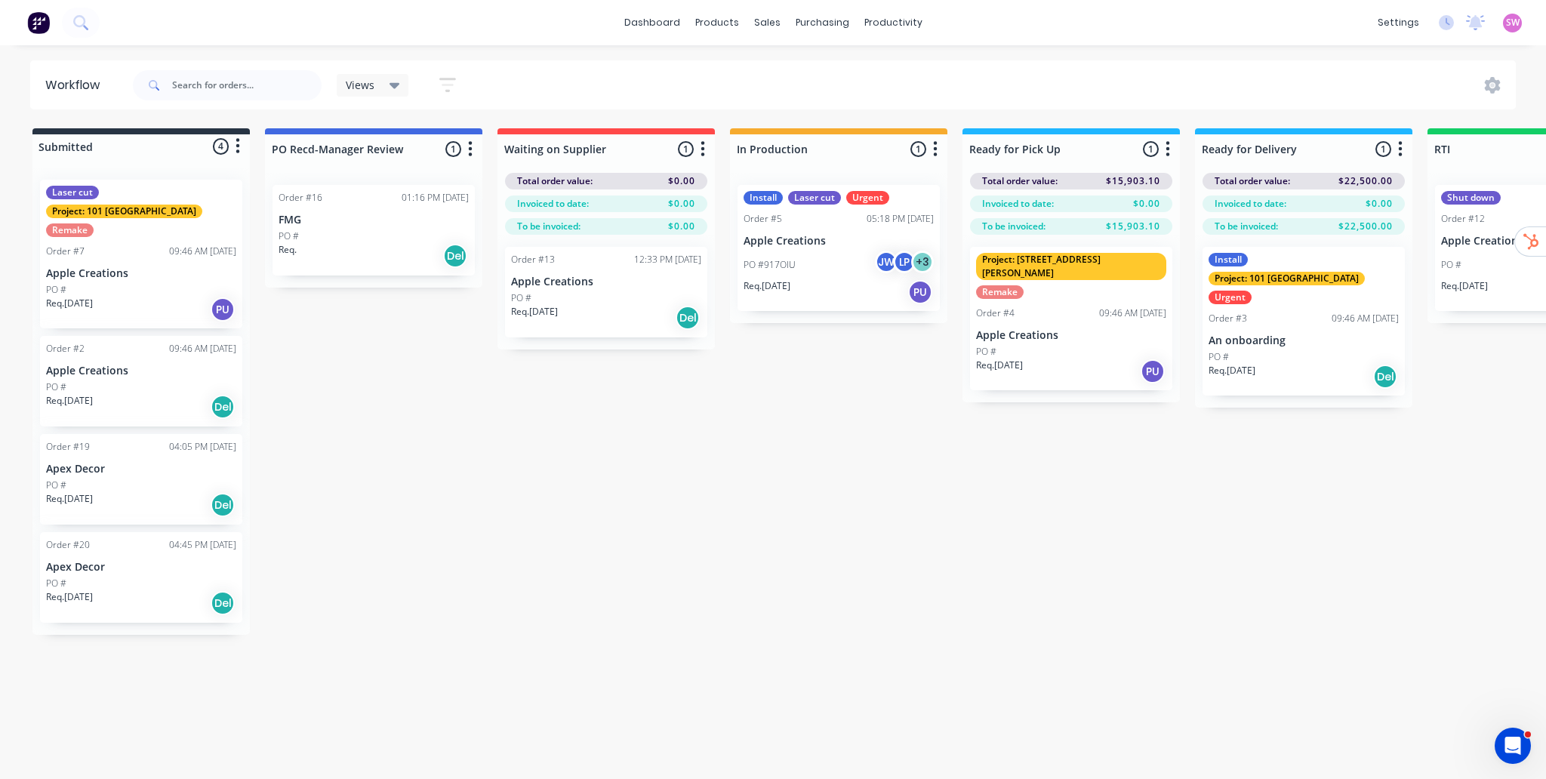
click at [474, 150] on button "button" at bounding box center [470, 149] width 18 height 18
click at [420, 237] on button "Summaries" at bounding box center [403, 231] width 151 height 25
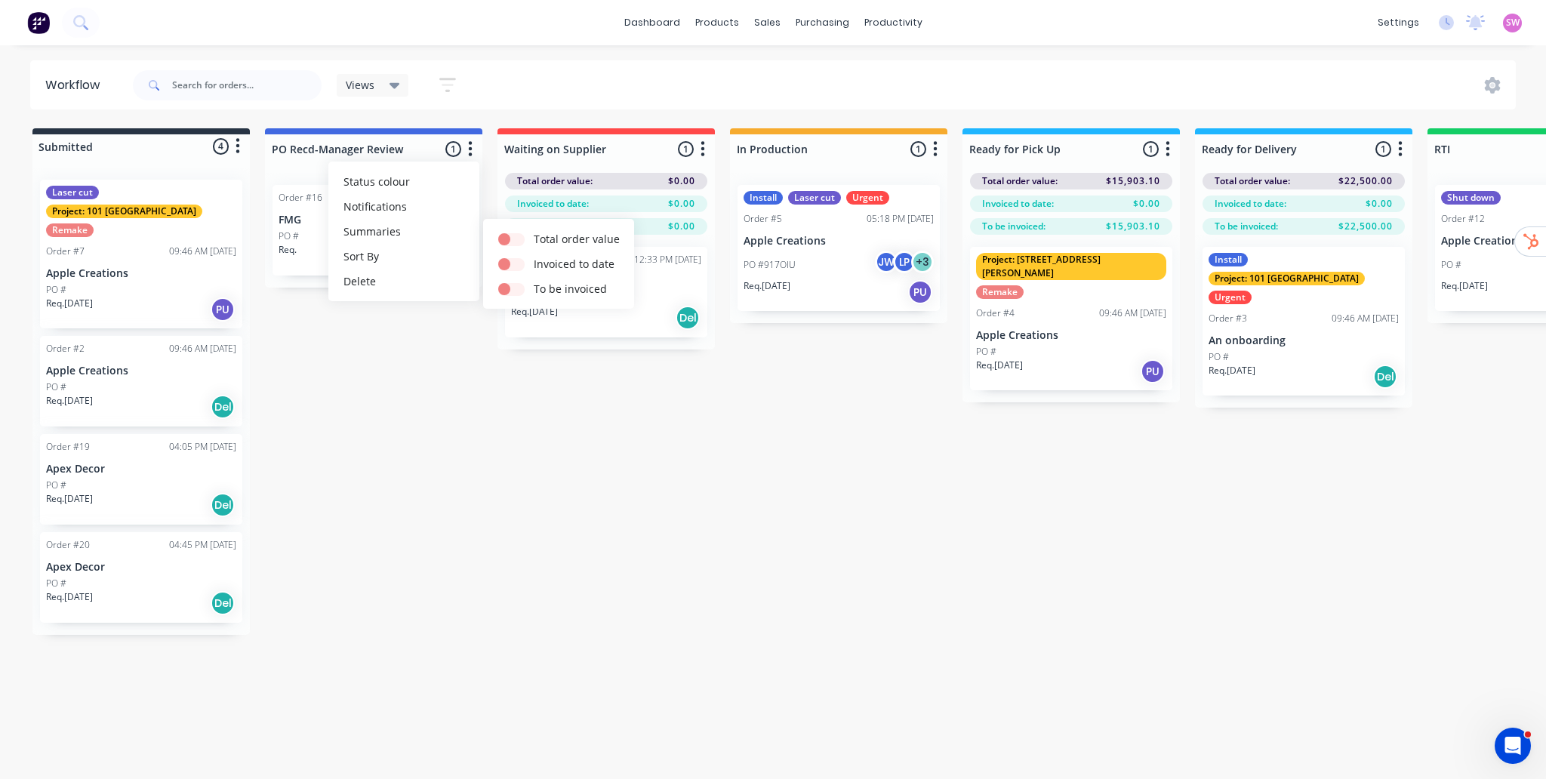
click at [472, 484] on div "Submitted 4 Status colour #273444 hex #273444 Save Cancel Summaries Total order…" at bounding box center [1028, 381] width 2079 height 506
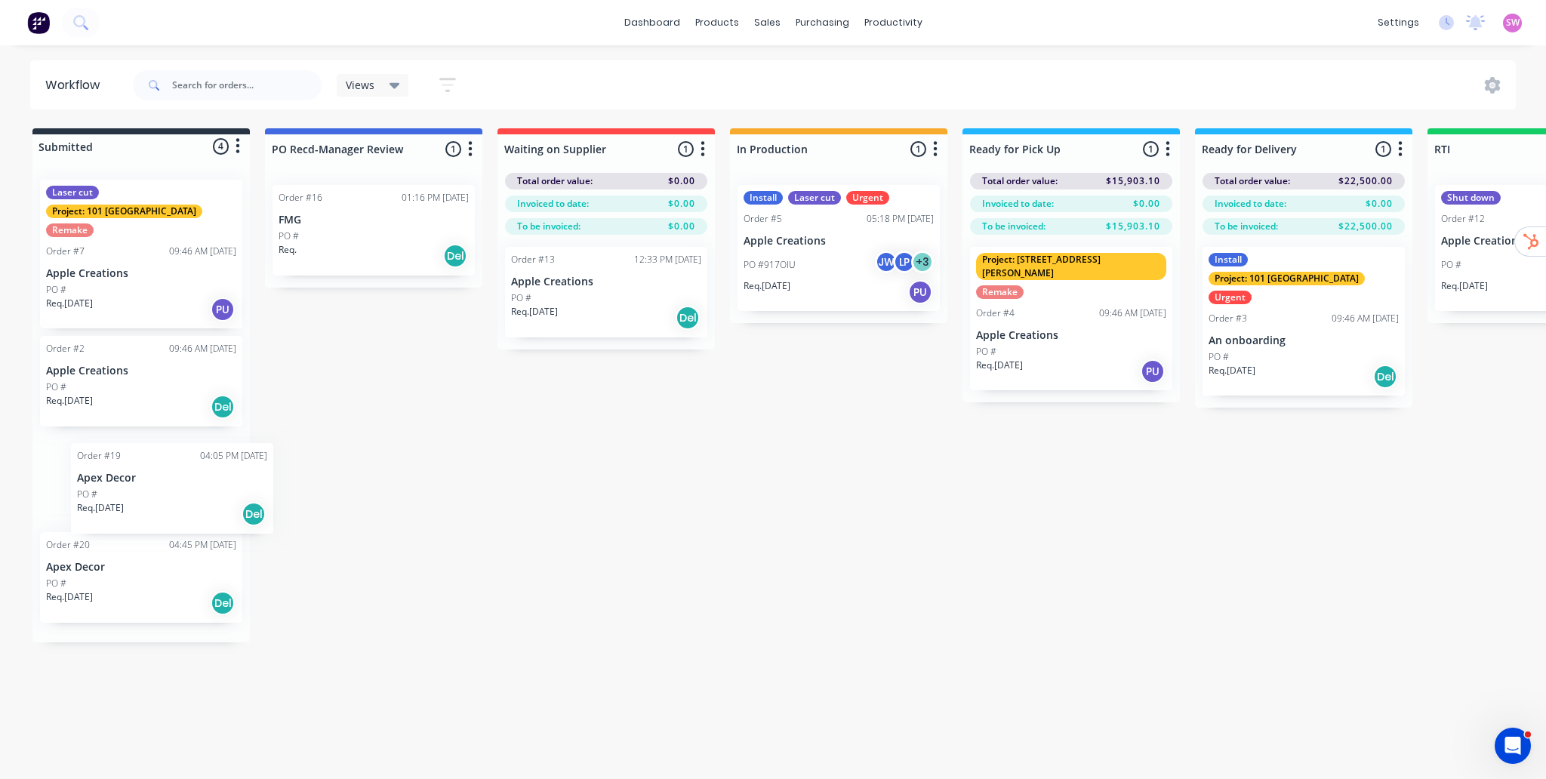
drag, startPoint x: 196, startPoint y: 457, endPoint x: 221, endPoint y: 482, distance: 34.7
click at [221, 482] on div "Laser cut Project: 101 Lilydale Remake Order #7 09:46 AM [DATE] Apple Creations…" at bounding box center [140, 405] width 217 height 475
click at [158, 463] on p "Apex Decor" at bounding box center [141, 469] width 190 height 13
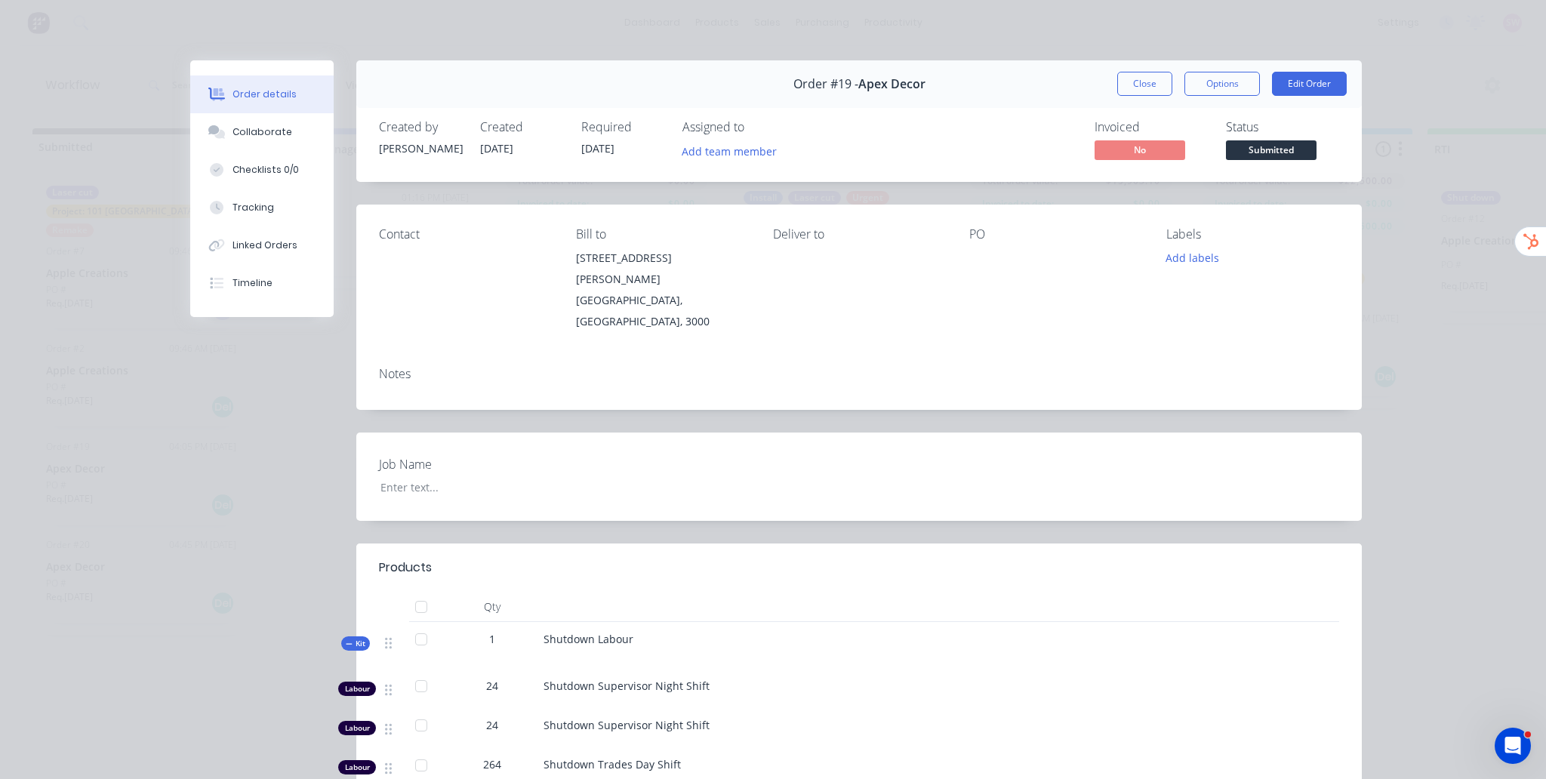
click at [1279, 153] on span "Submitted" at bounding box center [1271, 149] width 91 height 19
click at [1018, 355] on div "Notes" at bounding box center [858, 382] width 1005 height 55
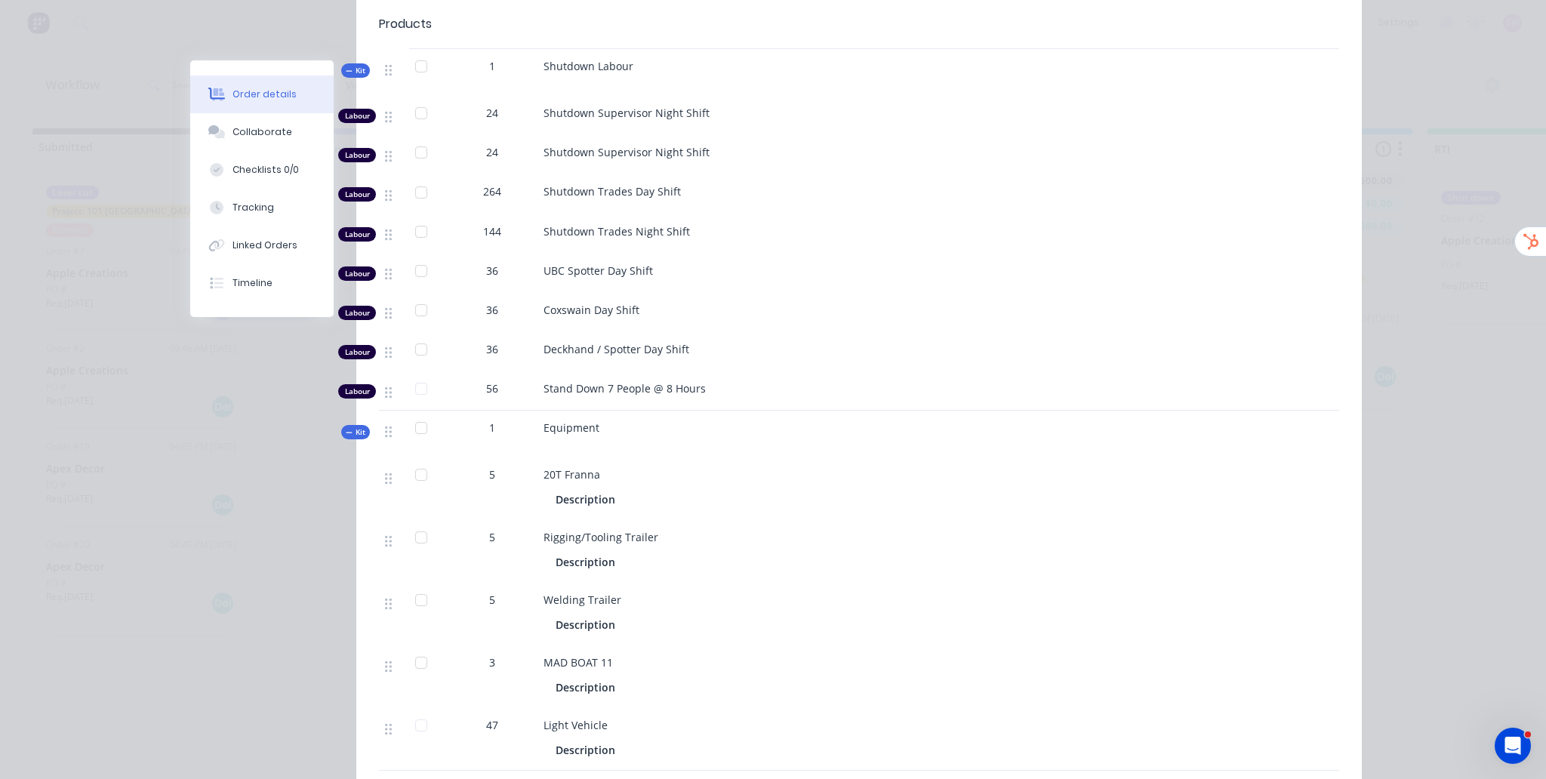
scroll to position [604, 0]
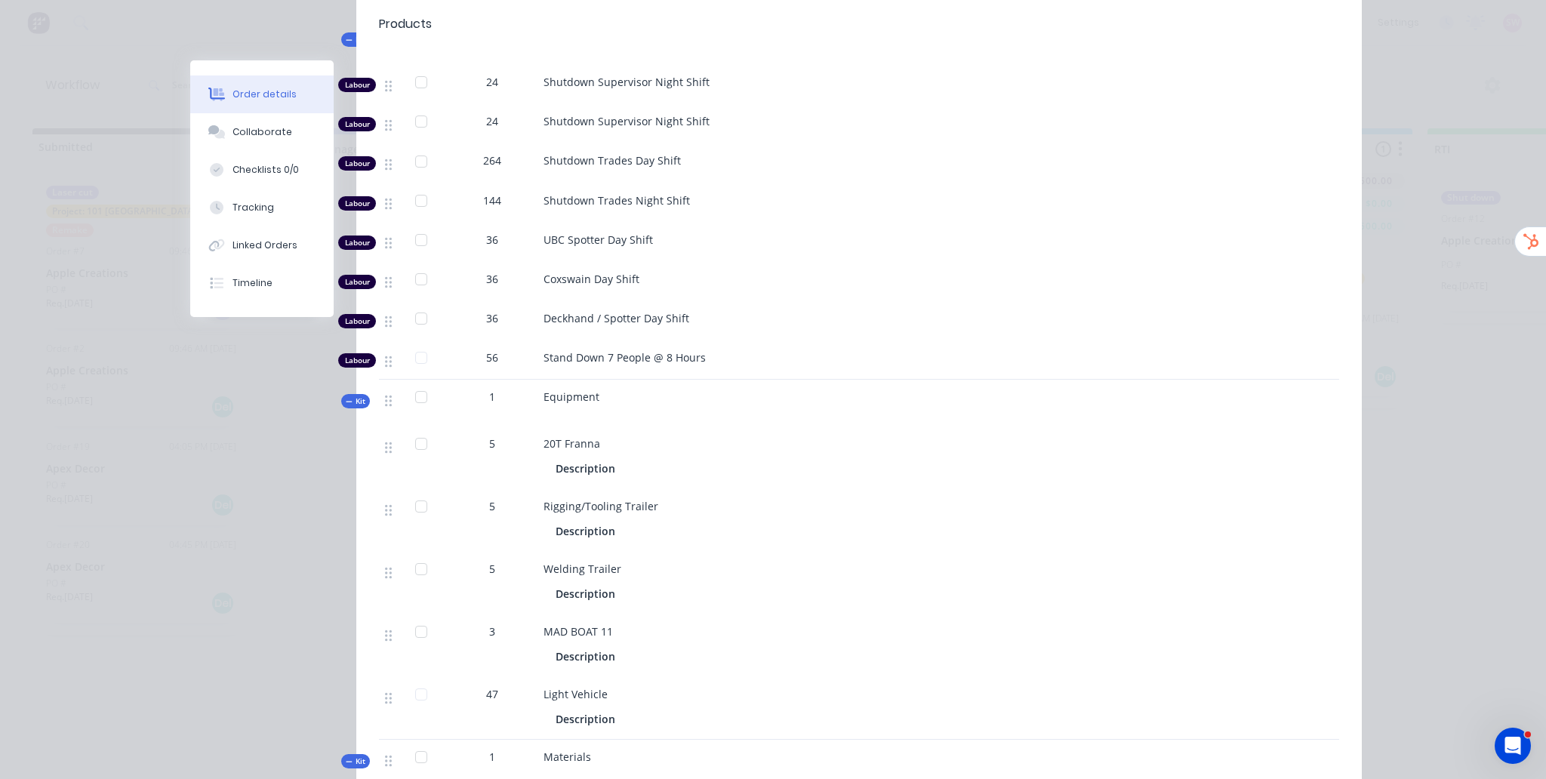
click at [1476, 303] on div "Order details Collaborate Checklists 0/0 Tracking Linked Orders Timeline Order …" at bounding box center [773, 389] width 1546 height 779
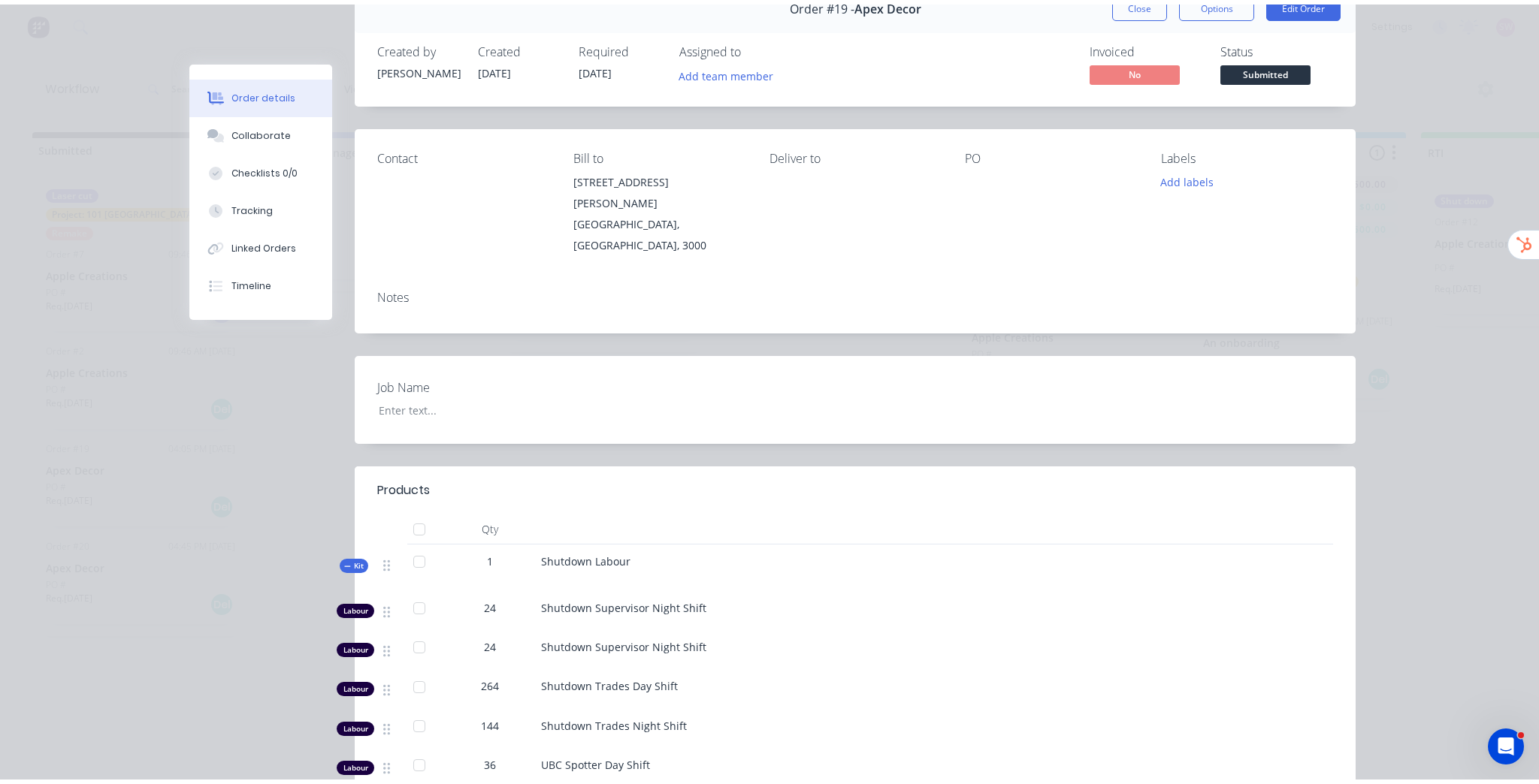
scroll to position [0, 0]
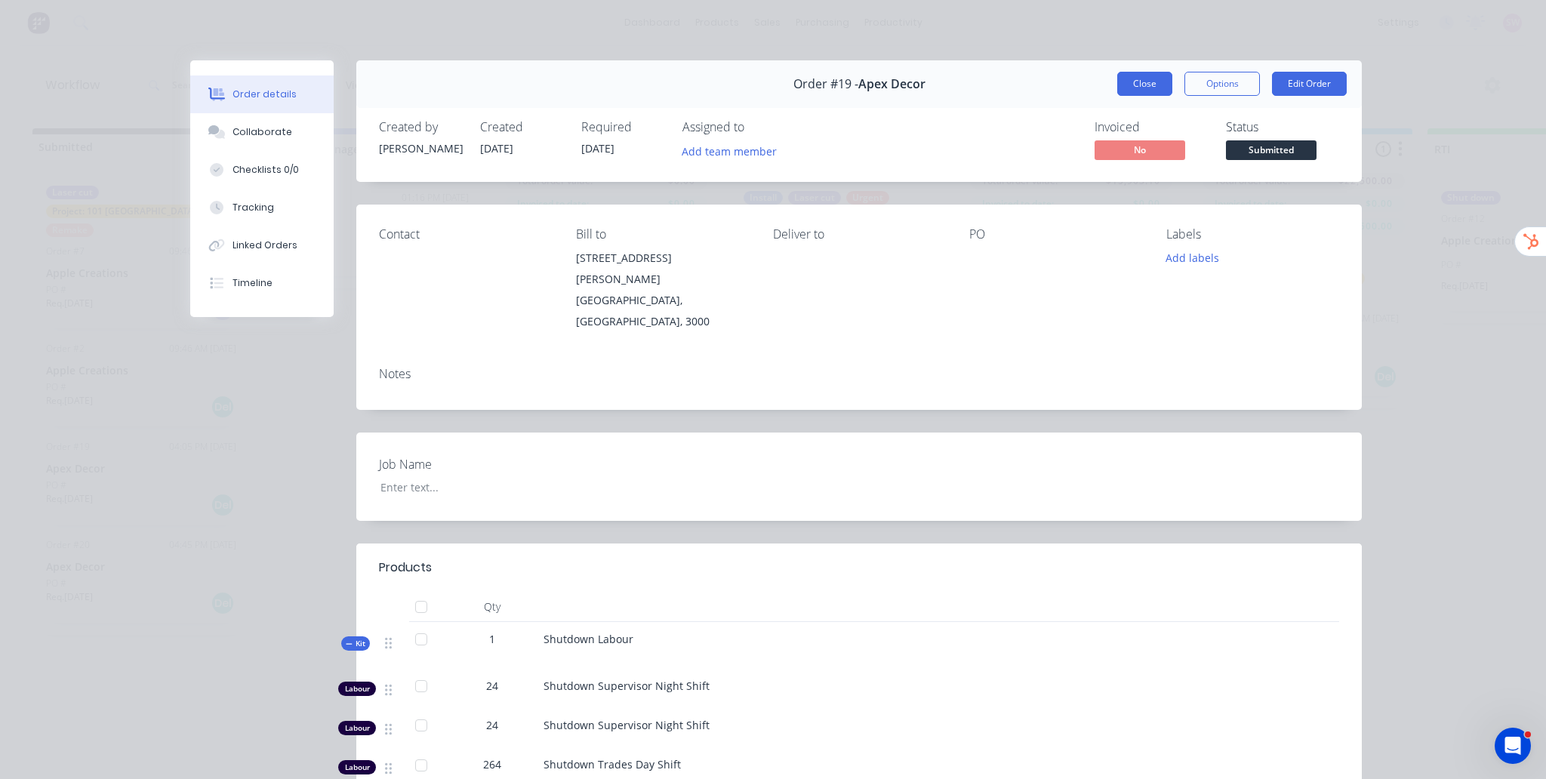
click at [1122, 80] on button "Close" at bounding box center [1144, 84] width 55 height 24
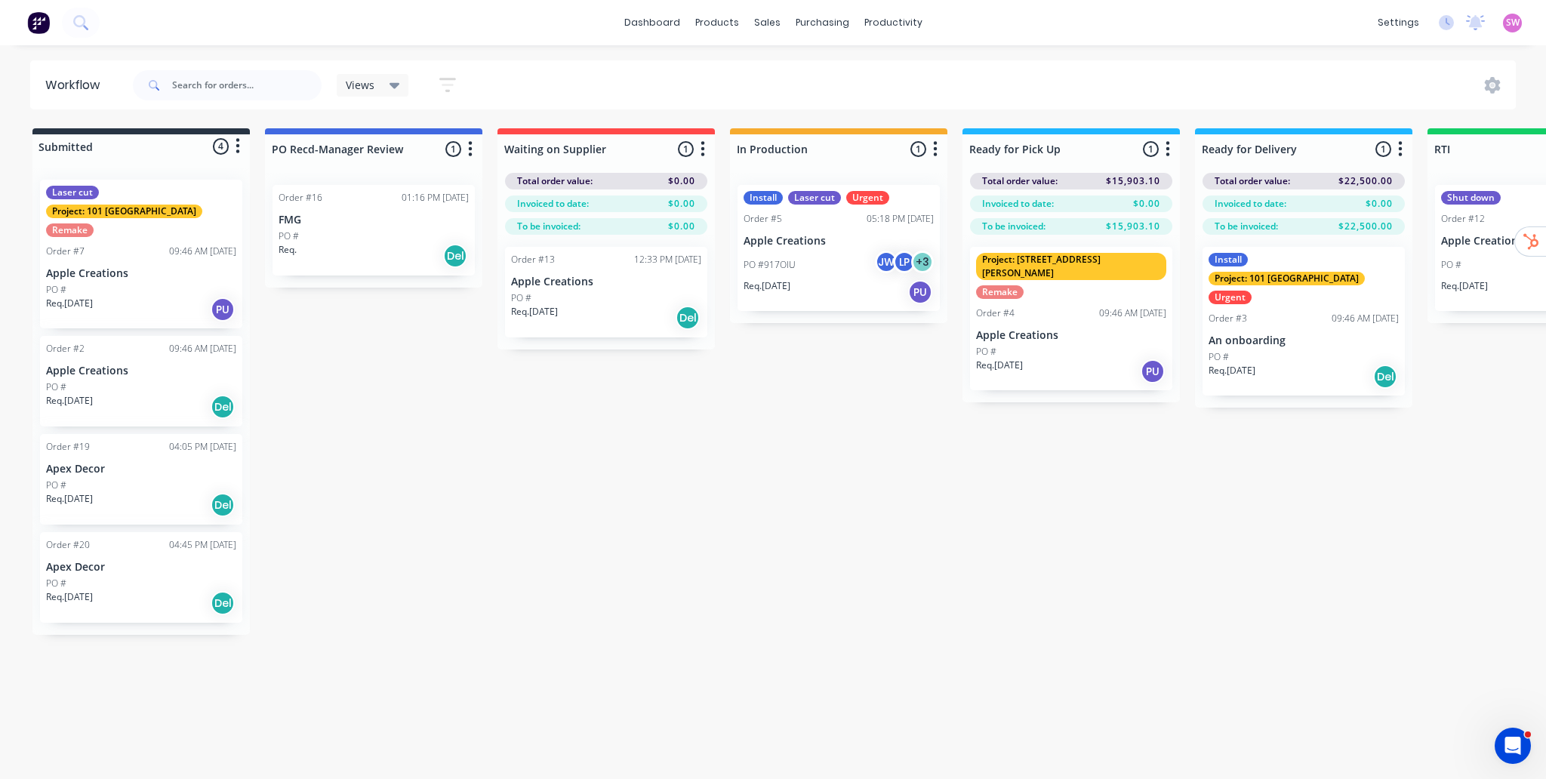
click at [993, 479] on div "Submitted 4 Status colour #273444 hex #273444 Save Cancel Summaries Total order…" at bounding box center [1028, 381] width 2079 height 506
click at [1072, 91] on div "Views Save new view None (Default) edit Show/Hide statuses Show line item cards…" at bounding box center [823, 85] width 1386 height 45
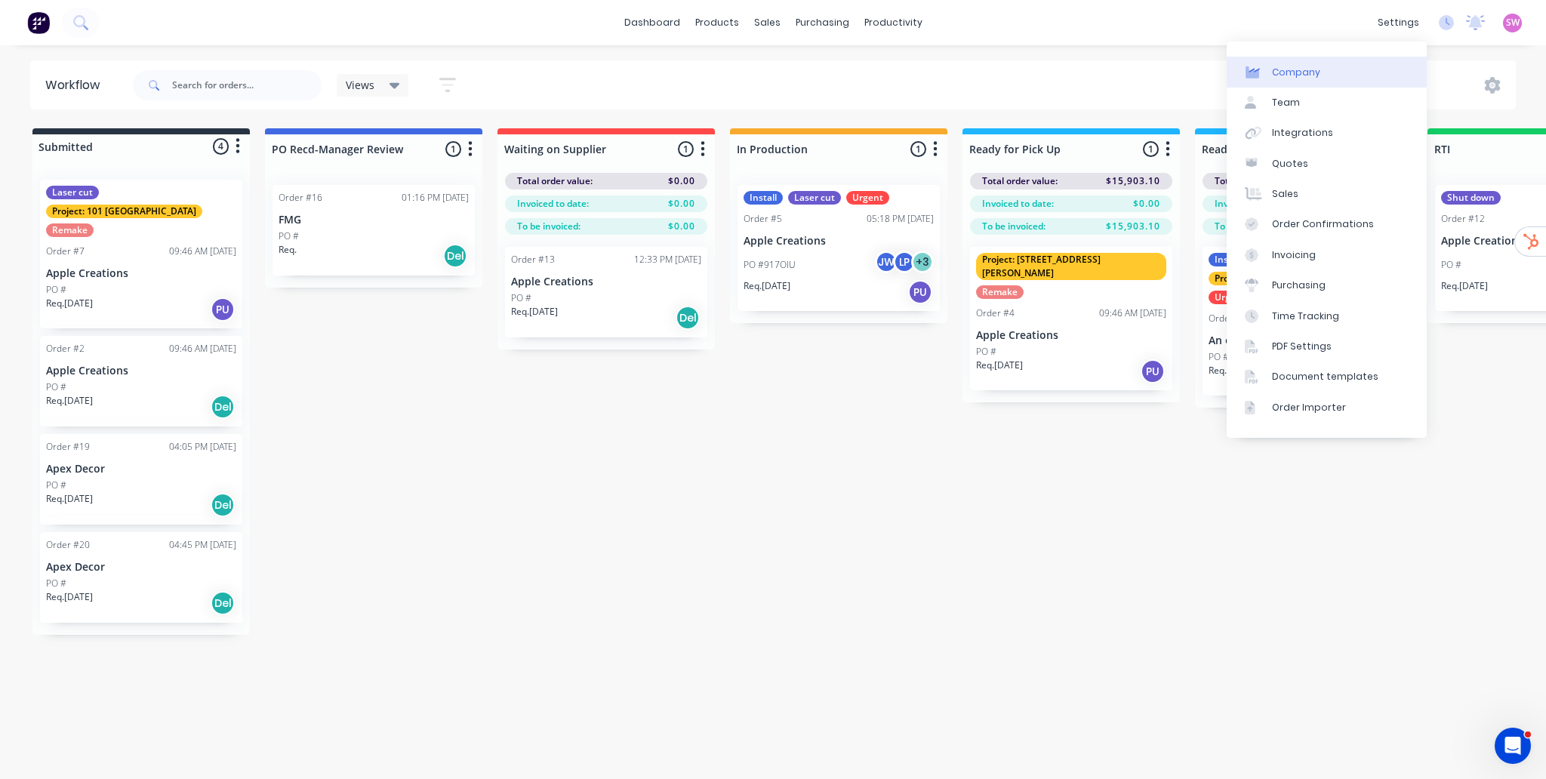
click at [1303, 66] on div "Company" at bounding box center [1296, 73] width 48 height 14
select select "AU"
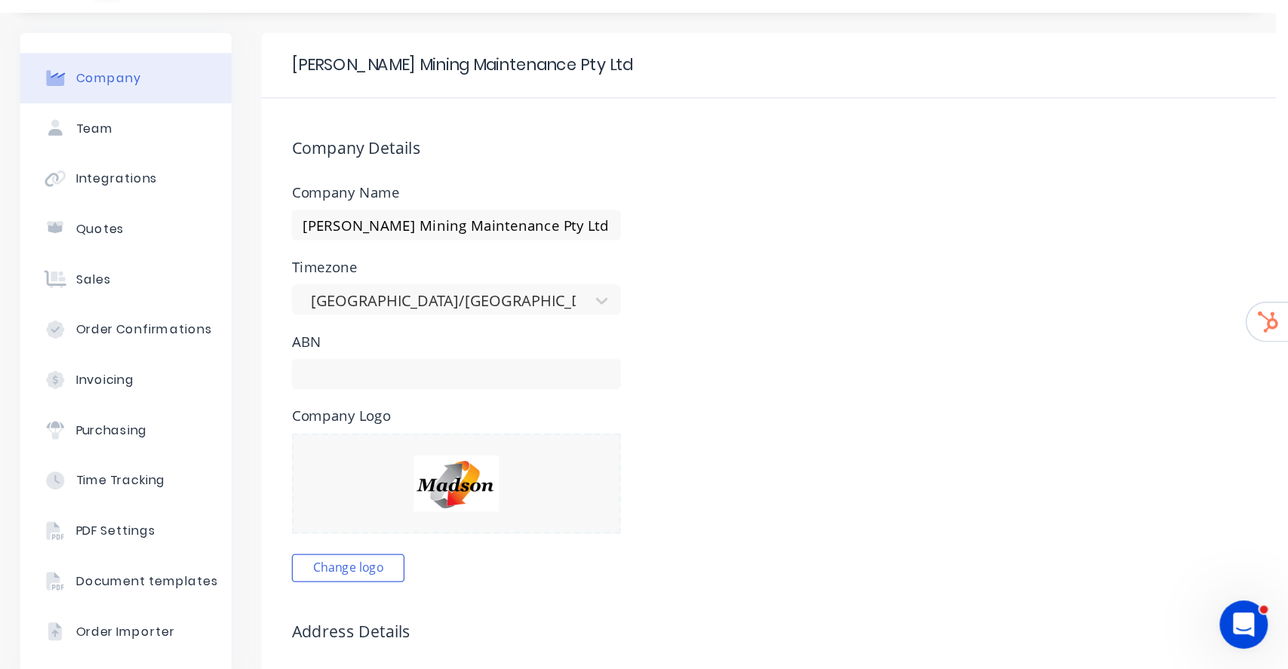
scroll to position [35, 0]
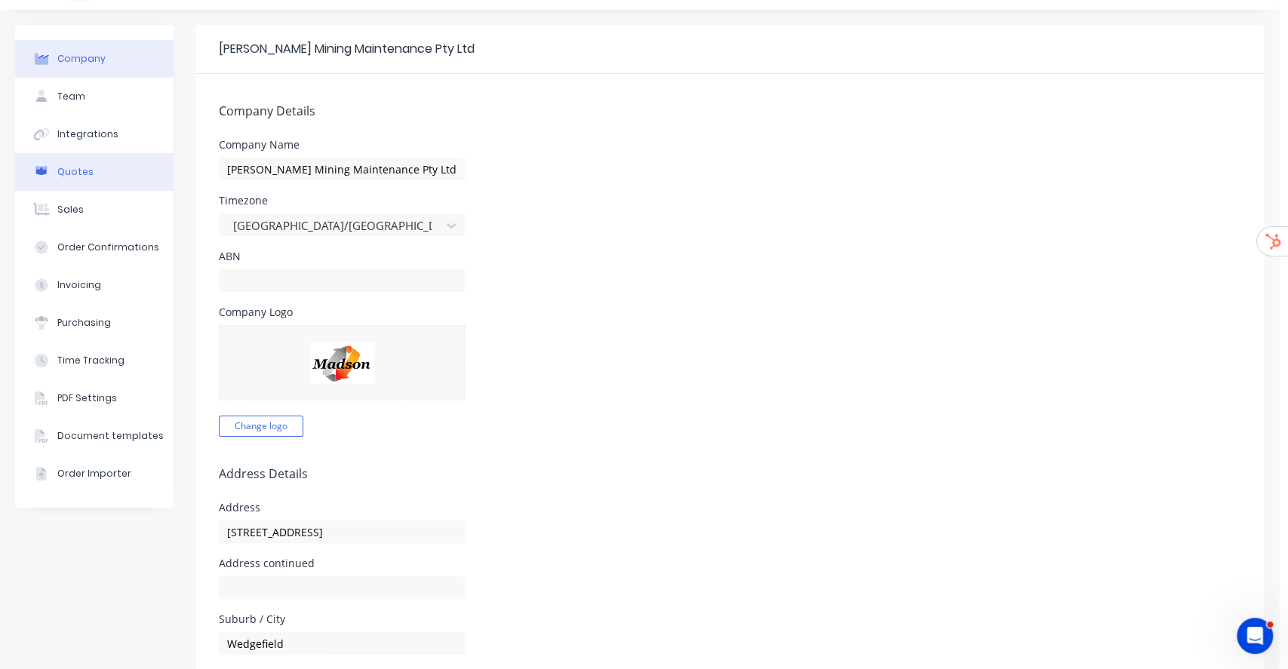
click at [122, 171] on button "Quotes" at bounding box center [94, 172] width 158 height 38
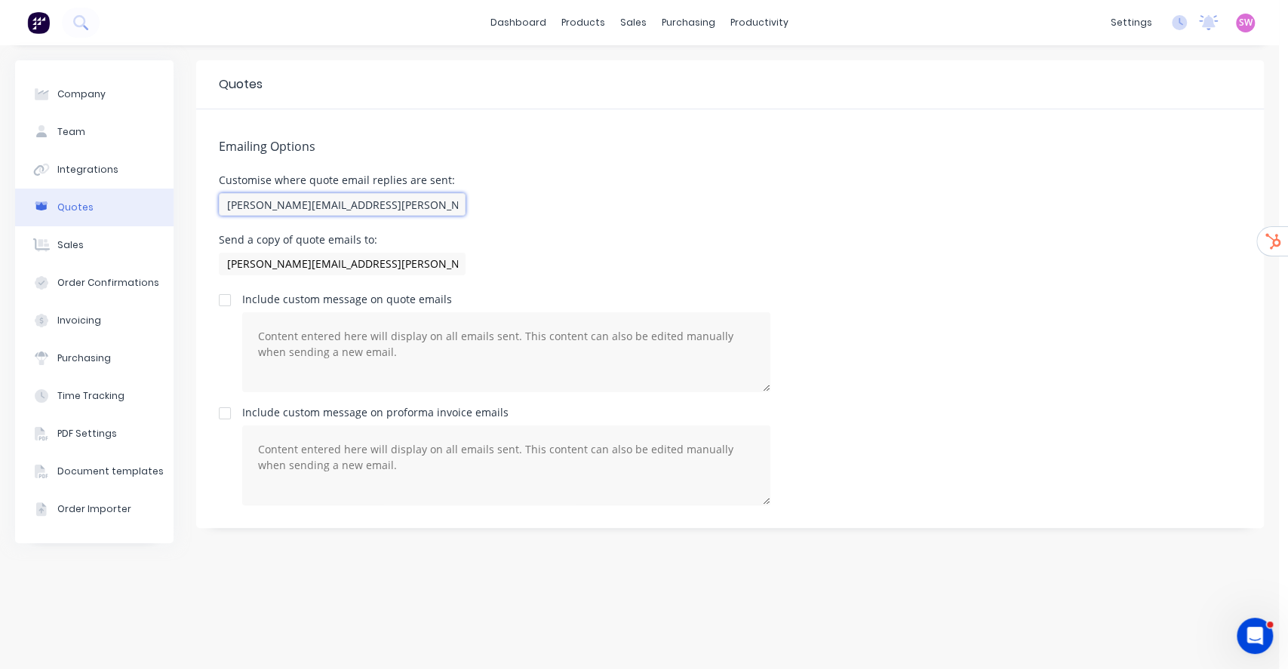
drag, startPoint x: 409, startPoint y: 208, endPoint x: 168, endPoint y: 189, distance: 241.5
click at [168, 189] on div "Company Team Integrations Quotes Sales Order Confirmations Invoicing Purchasing…" at bounding box center [639, 357] width 1249 height 594
click at [428, 210] on input "[PERSON_NAME][EMAIL_ADDRESS][PERSON_NAME][DOMAIN_NAME]" at bounding box center [342, 204] width 247 height 23
drag, startPoint x: 417, startPoint y: 208, endPoint x: 182, endPoint y: 195, distance: 235.8
click at [184, 201] on div "Company Team Integrations Quotes Sales Order Confirmations Invoicing Purchasing…" at bounding box center [639, 357] width 1249 height 594
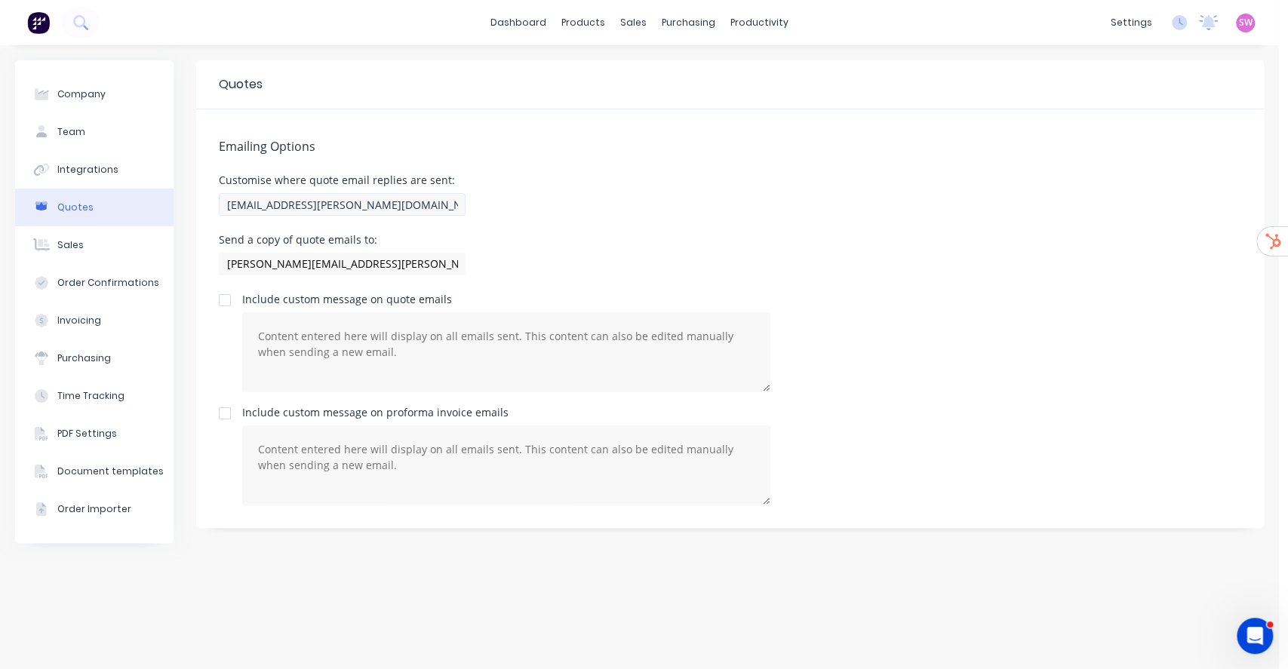
click at [279, 215] on div "[EMAIL_ADDRESS][PERSON_NAME][DOMAIN_NAME]" at bounding box center [342, 206] width 247 height 26
drag, startPoint x: 290, startPoint y: 200, endPoint x: 164, endPoint y: 220, distance: 127.6
click at [164, 220] on div "Company Team Integrations Quotes Sales Order Confirmations Invoicing Purchasing…" at bounding box center [639, 357] width 1249 height 594
paste input "i"
click at [403, 198] on input "[EMAIL_ADDRESS][PERSON_NAME][DOMAIN_NAME]" at bounding box center [342, 204] width 247 height 23
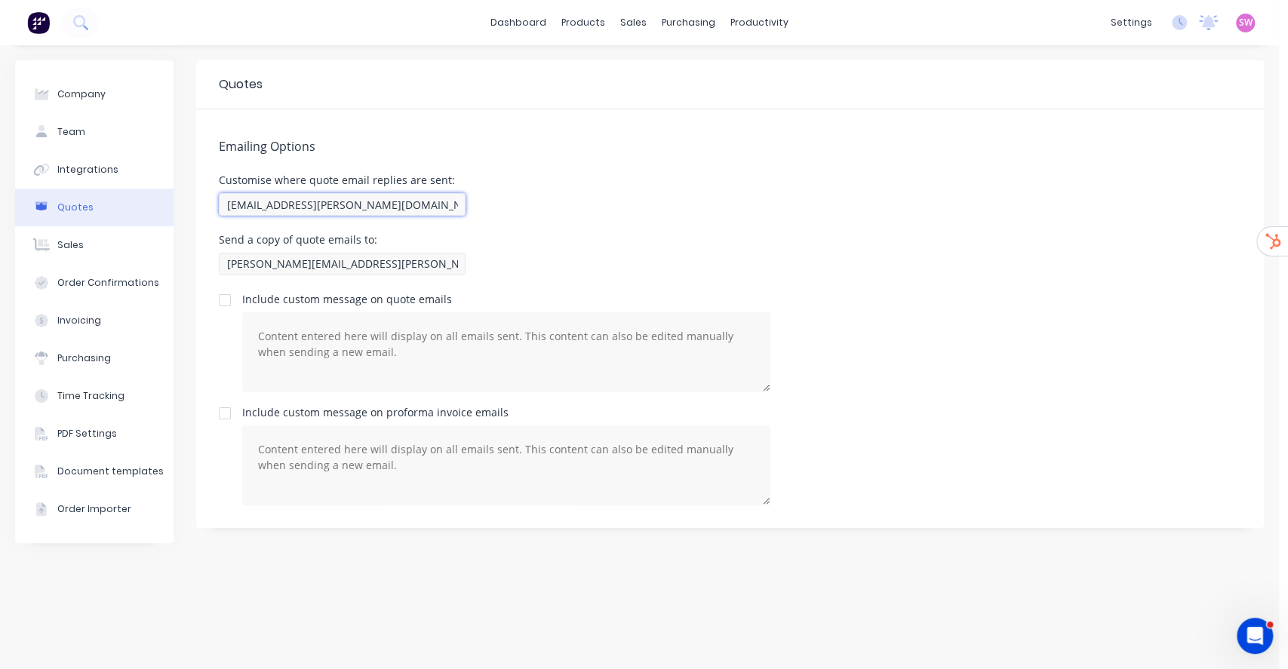
type input "[EMAIL_ADDRESS][PERSON_NAME][DOMAIN_NAME]"
click at [386, 273] on input "[PERSON_NAME][EMAIL_ADDRESS][PERSON_NAME][DOMAIN_NAME]" at bounding box center [342, 264] width 247 height 23
click at [392, 266] on input "[PERSON_NAME][EMAIL_ADDRESS][PERSON_NAME][DOMAIN_NAME]" at bounding box center [342, 264] width 247 height 23
paste input "[EMAIL_ADDRESS][PERSON_NAME][DOMAIN_NAME]"
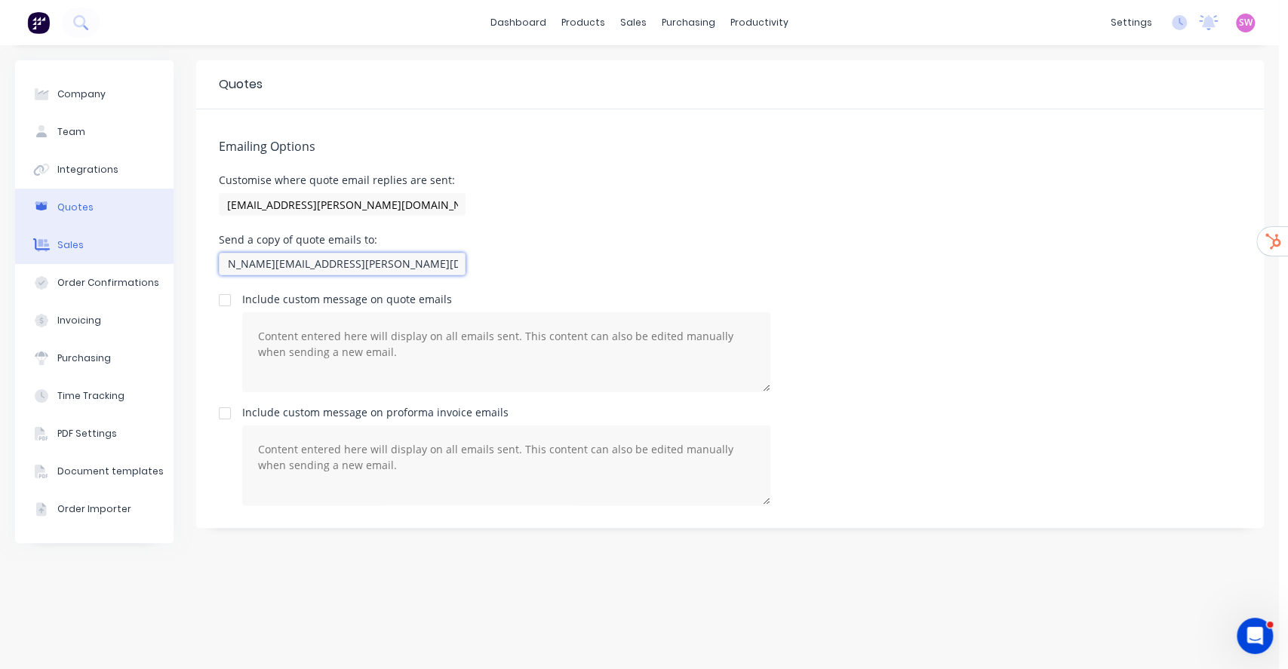
type input "[PERSON_NAME][EMAIL_ADDRESS][PERSON_NAME][DOMAIN_NAME], [EMAIL_ADDRESS][PERSON_…"
click at [94, 241] on button "Sales" at bounding box center [94, 245] width 158 height 38
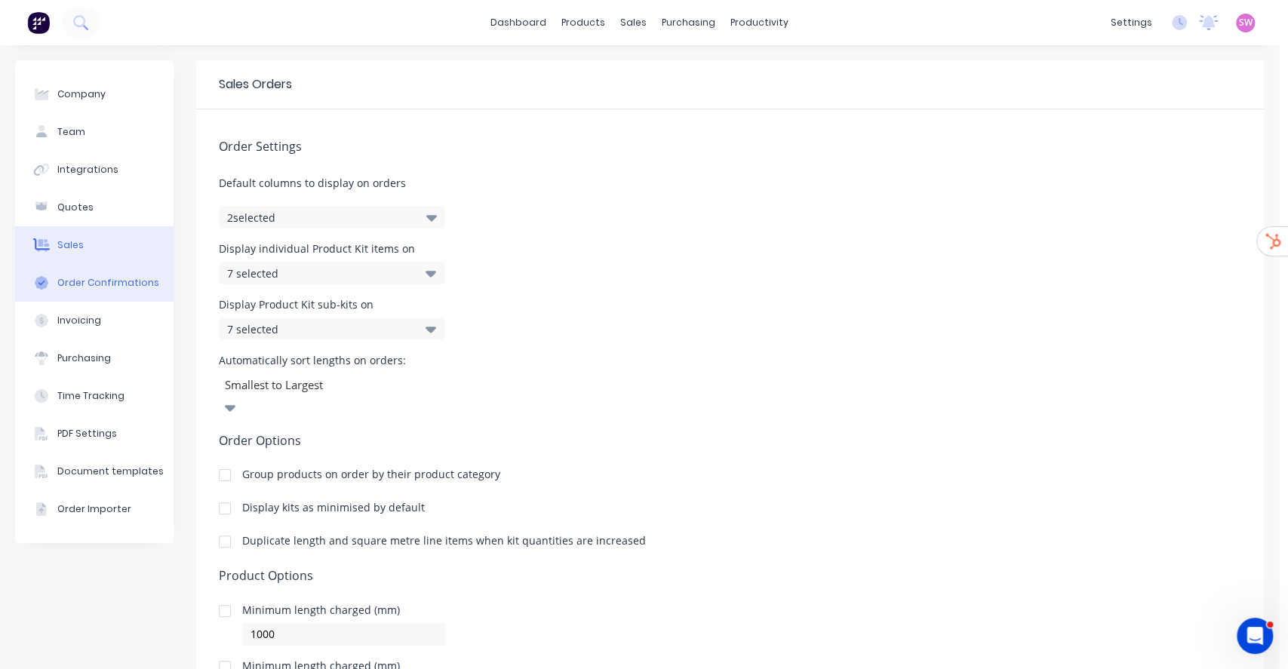
click at [103, 279] on div "Order Confirmations" at bounding box center [108, 283] width 102 height 14
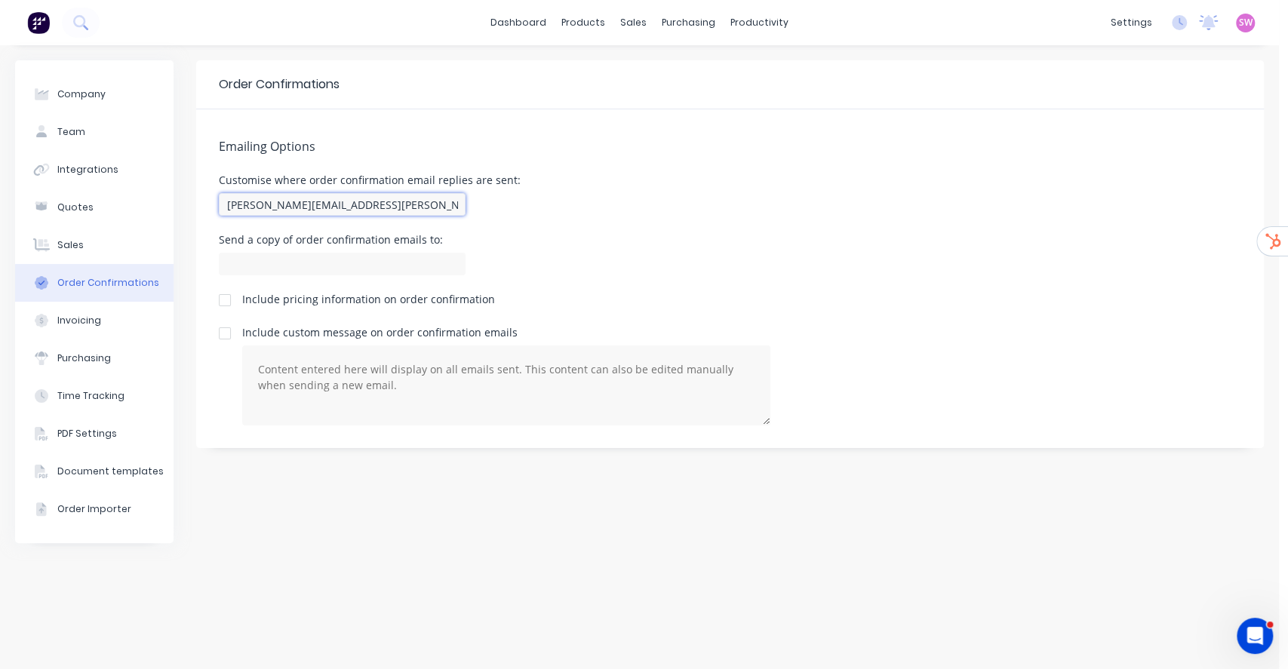
click at [380, 202] on input "[PERSON_NAME][EMAIL_ADDRESS][PERSON_NAME][DOMAIN_NAME]" at bounding box center [342, 204] width 247 height 23
paste input "[EMAIL_ADDRESS][PERSON_NAME][DOMAIN_NAME]"
type input "[EMAIL_ADDRESS][PERSON_NAME][DOMAIN_NAME]"
click at [365, 270] on input at bounding box center [342, 264] width 247 height 23
paste input "[EMAIL_ADDRESS][PERSON_NAME][DOMAIN_NAME]"
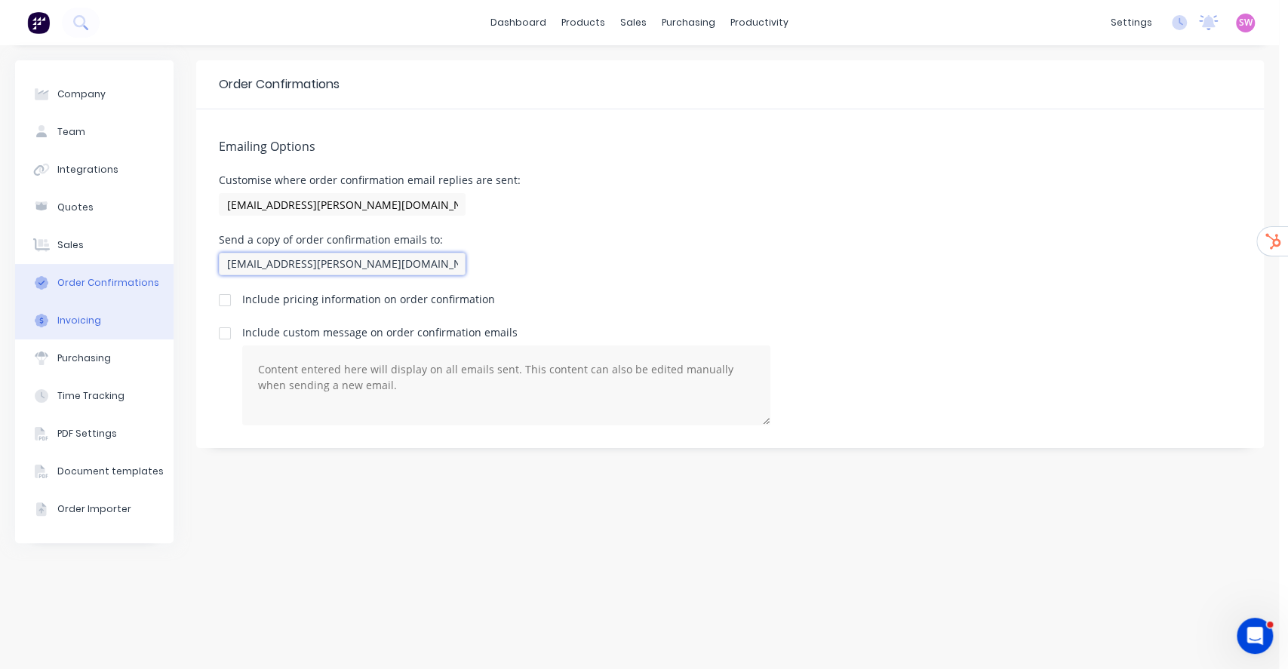
type input "[EMAIL_ADDRESS][PERSON_NAME][DOMAIN_NAME]"
click at [100, 328] on button "Invoicing" at bounding box center [94, 321] width 158 height 38
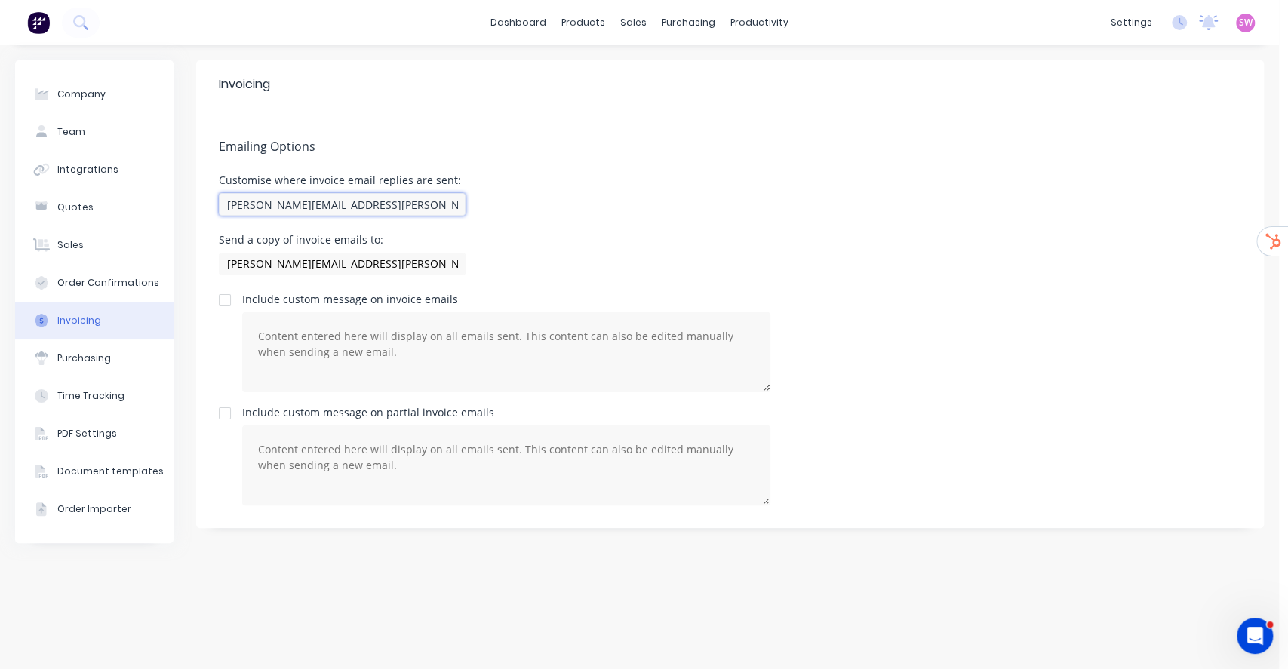
click at [387, 196] on input "[PERSON_NAME][EMAIL_ADDRESS][PERSON_NAME][DOMAIN_NAME]" at bounding box center [342, 204] width 247 height 23
paste input "[EMAIL_ADDRESS][PERSON_NAME][DOMAIN_NAME]"
type input "[EMAIL_ADDRESS][PERSON_NAME][DOMAIN_NAME]"
click at [350, 267] on input "[PERSON_NAME][EMAIL_ADDRESS][PERSON_NAME][DOMAIN_NAME]" at bounding box center [342, 264] width 247 height 23
paste input "[EMAIL_ADDRESS][PERSON_NAME][DOMAIN_NAME]"
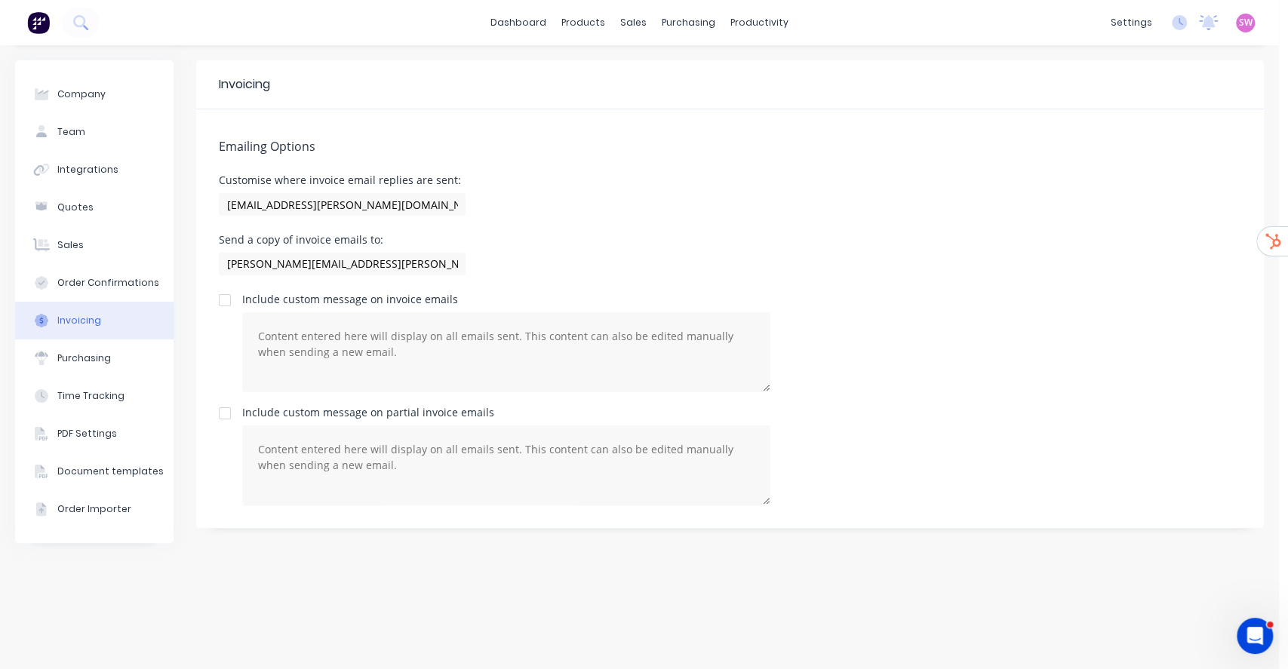
click at [359, 275] on div "[PERSON_NAME][EMAIL_ADDRESS][PERSON_NAME][DOMAIN_NAME]" at bounding box center [342, 266] width 247 height 26
click at [359, 257] on input "[PERSON_NAME][EMAIL_ADDRESS][PERSON_NAME][DOMAIN_NAME]" at bounding box center [342, 264] width 247 height 23
paste input "[EMAIL_ADDRESS][PERSON_NAME][DOMAIN_NAME]"
type input "[PERSON_NAME][EMAIL_ADDRESS][PERSON_NAME][DOMAIN_NAME], [EMAIL_ADDRESS][PERSON_…"
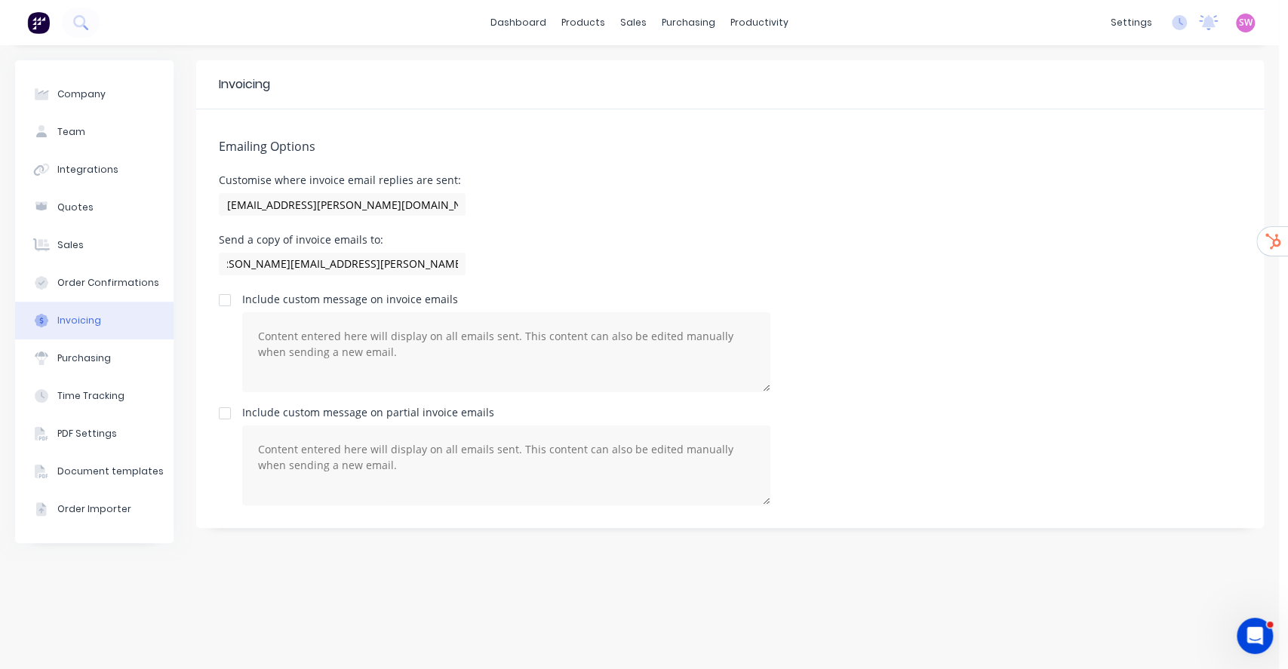
click at [616, 195] on div "Customise where invoice email replies are sent: [EMAIL_ADDRESS][PERSON_NAME][DO…" at bounding box center [730, 197] width 1023 height 45
click at [117, 349] on button "Purchasing" at bounding box center [94, 359] width 158 height 38
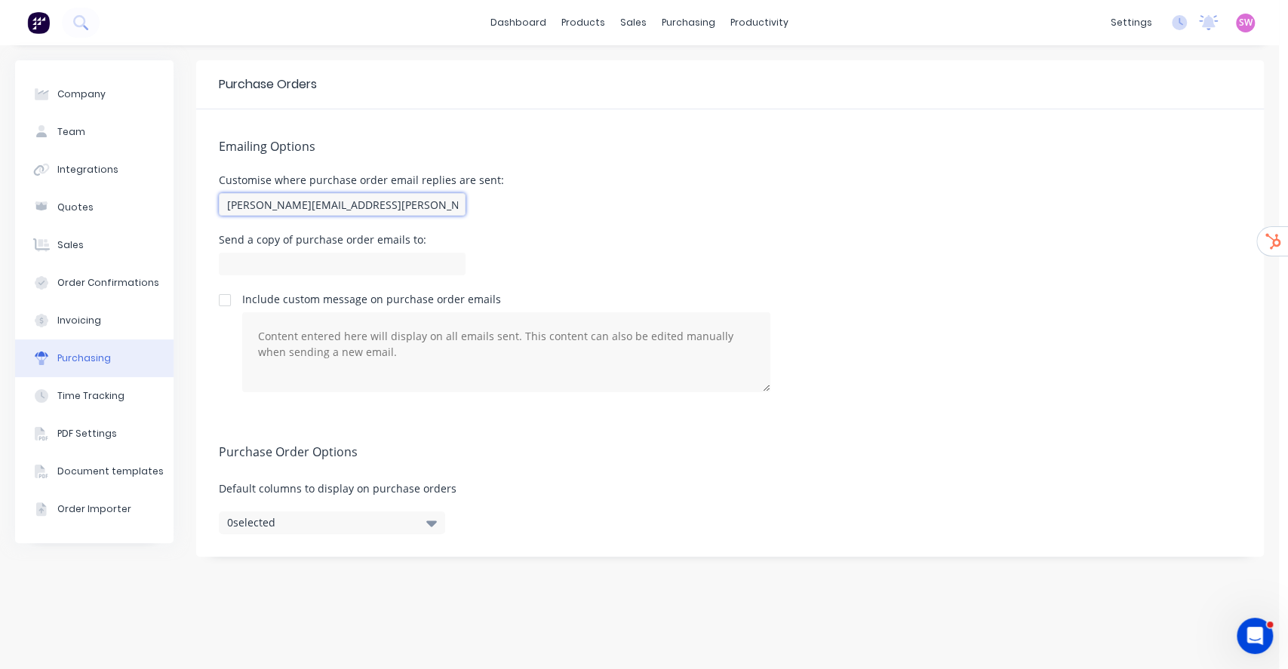
click at [420, 205] on input "[PERSON_NAME][EMAIL_ADDRESS][PERSON_NAME][DOMAIN_NAME]" at bounding box center [342, 204] width 247 height 23
paste input "[EMAIL_ADDRESS][PERSON_NAME][DOMAIN_NAME]"
type input "[EMAIL_ADDRESS][PERSON_NAME][DOMAIN_NAME]"
click at [362, 260] on input at bounding box center [342, 264] width 247 height 23
paste input "[EMAIL_ADDRESS][PERSON_NAME][DOMAIN_NAME]"
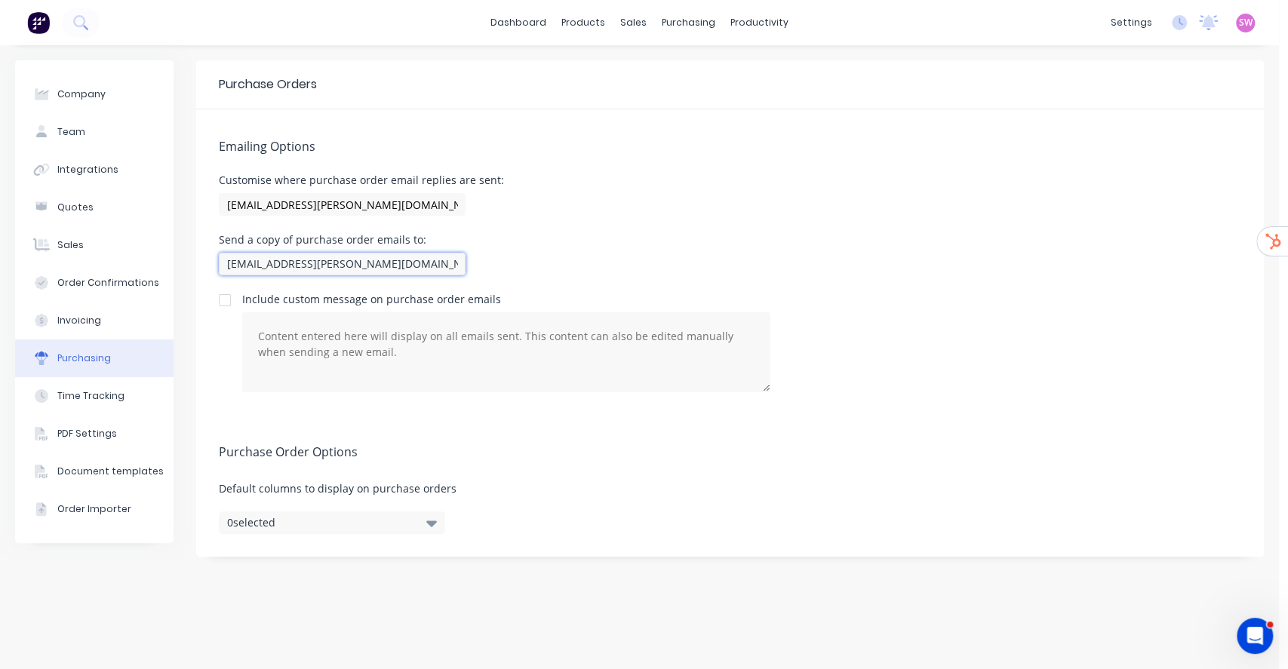
type input "[EMAIL_ADDRESS][PERSON_NAME][DOMAIN_NAME]"
click at [687, 223] on div "Emailing Options Customise where purchase order email replies are sent: [EMAIL_…" at bounding box center [730, 262] width 1068 height 306
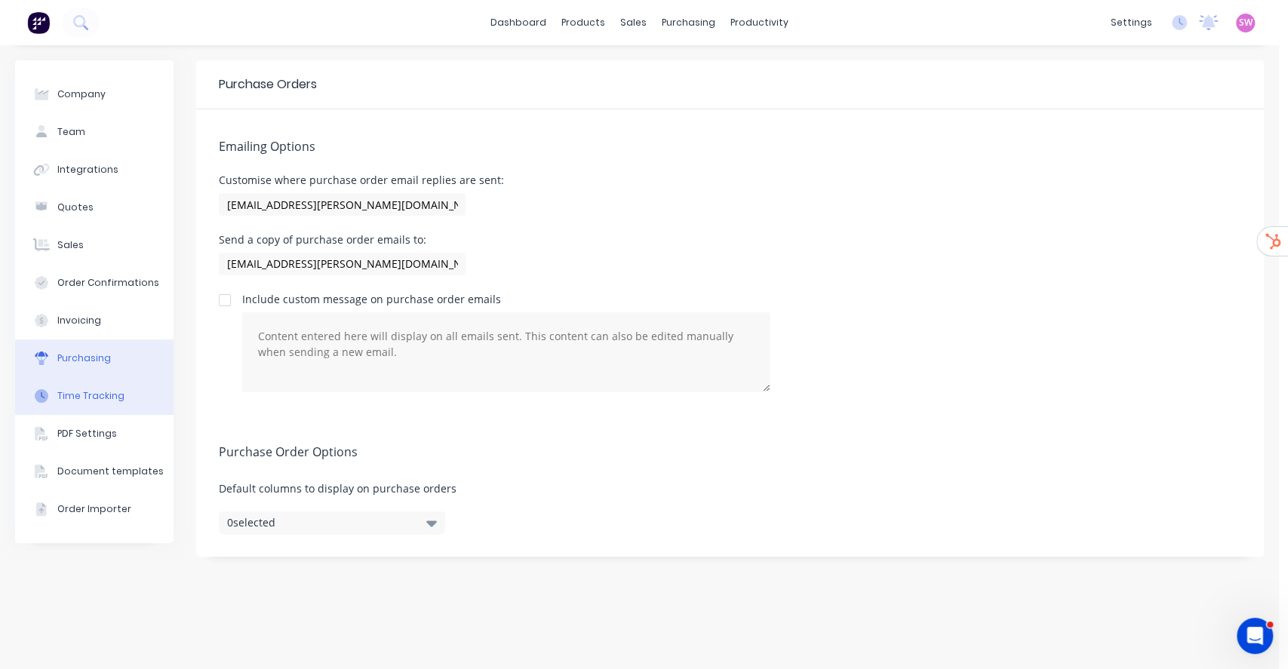
click at [72, 386] on button "Time Tracking" at bounding box center [94, 396] width 158 height 38
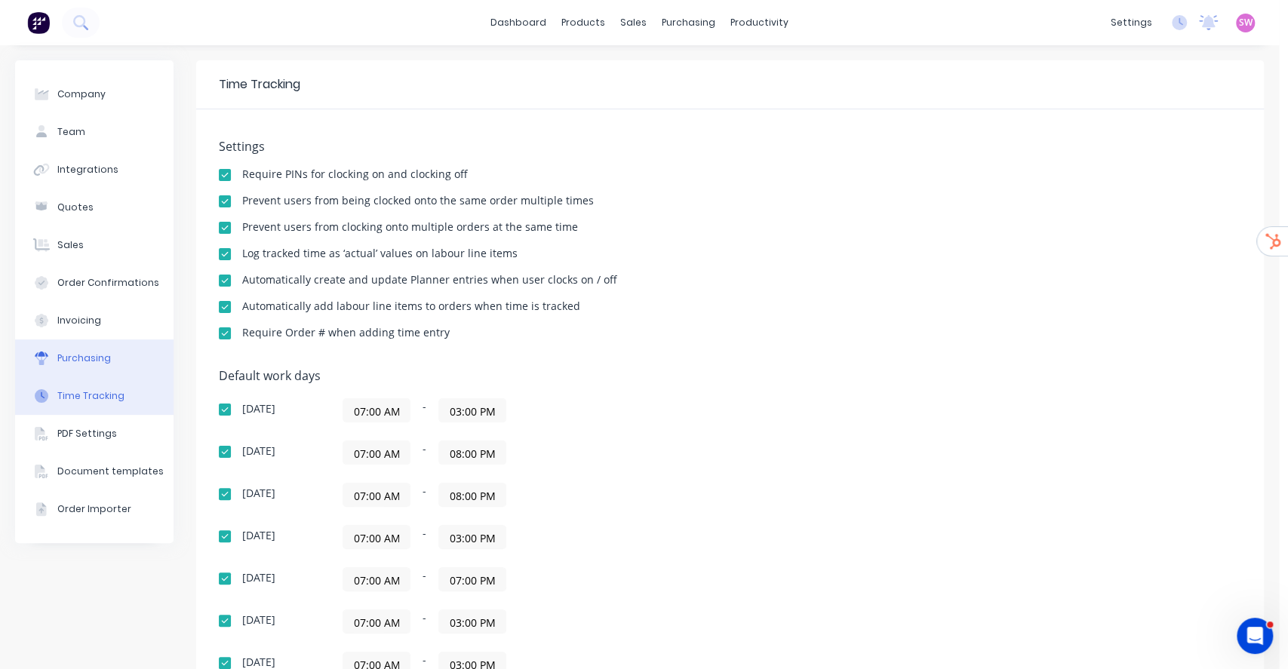
click at [94, 364] on div "Purchasing" at bounding box center [84, 359] width 54 height 14
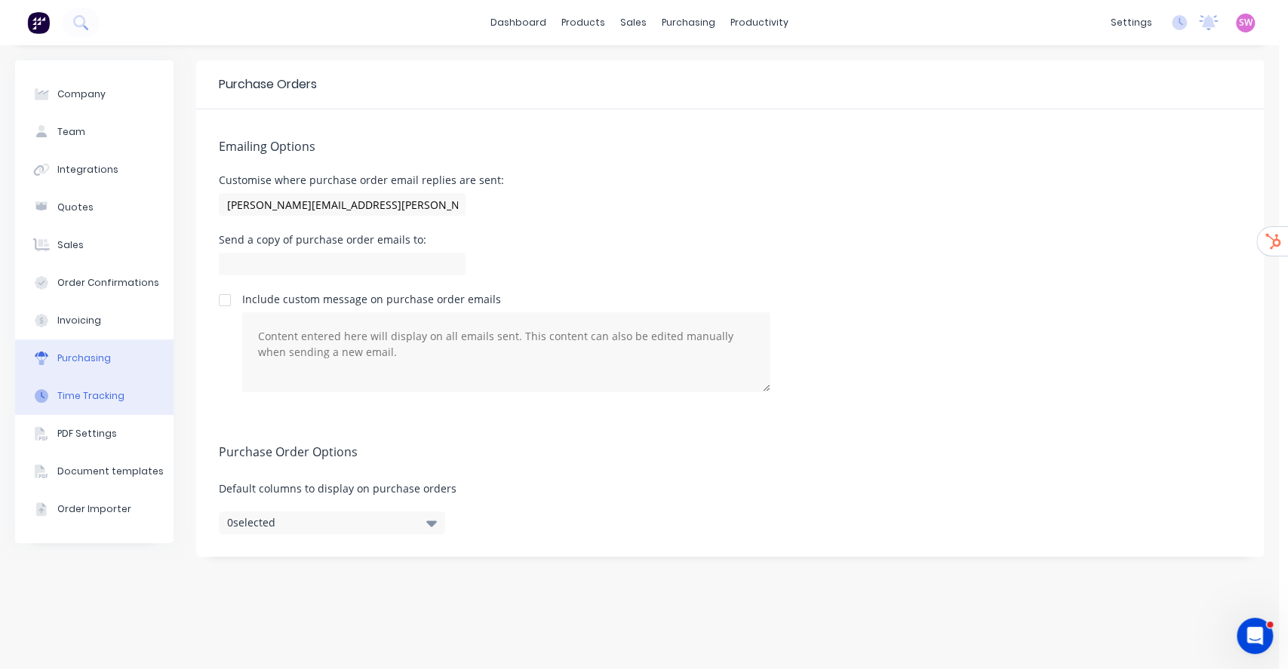
click at [91, 399] on div "Time Tracking" at bounding box center [90, 396] width 67 height 14
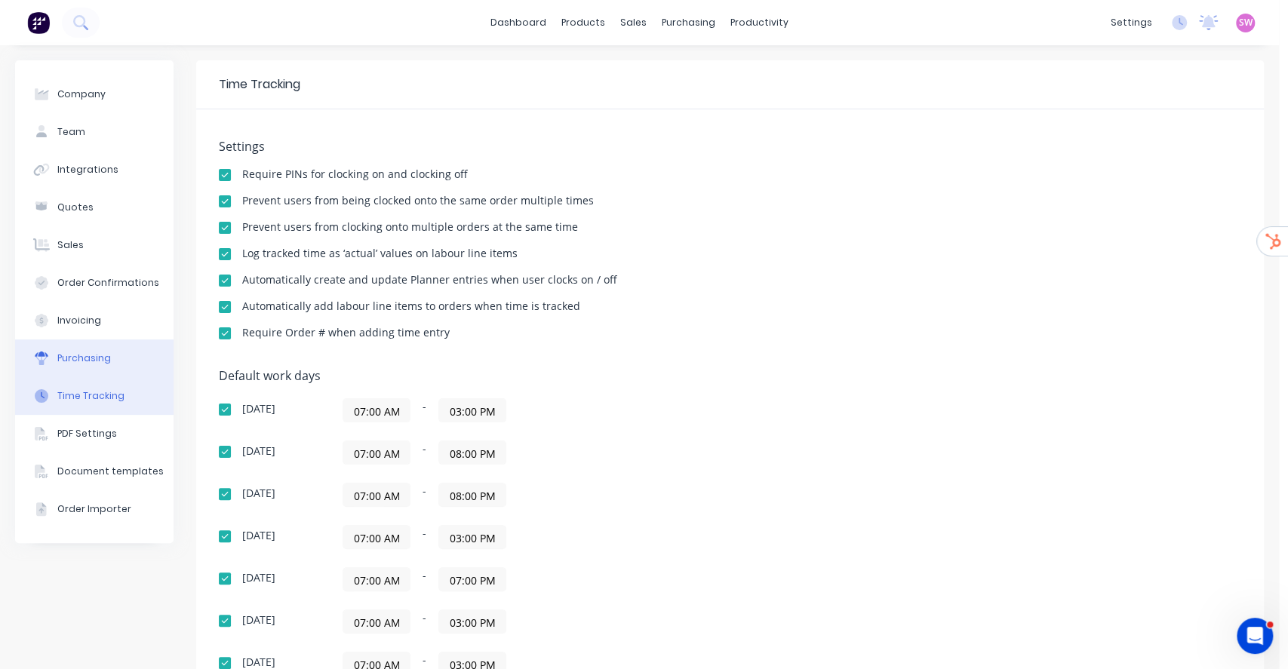
click at [105, 355] on div "Purchasing" at bounding box center [84, 359] width 54 height 14
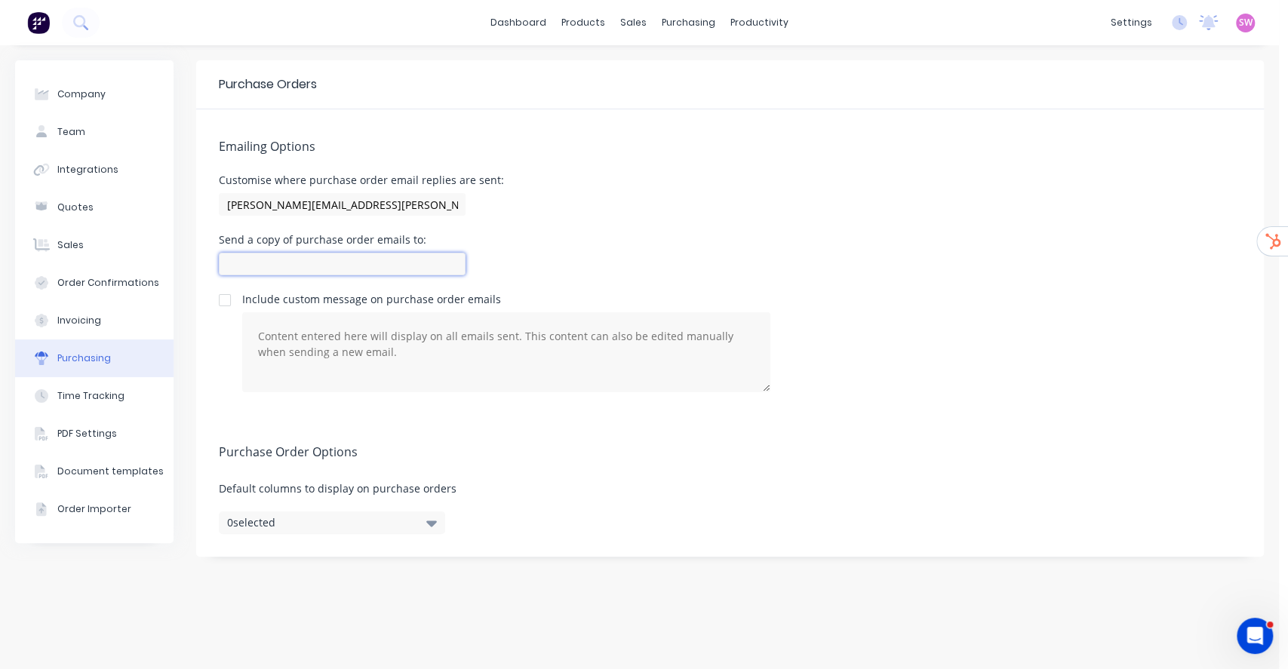
click at [333, 253] on input at bounding box center [342, 264] width 247 height 23
paste input "[EMAIL_ADDRESS][PERSON_NAME][DOMAIN_NAME]"
type input "[EMAIL_ADDRESS][PERSON_NAME][DOMAIN_NAME]"
click at [428, 197] on input "[PERSON_NAME][EMAIL_ADDRESS][PERSON_NAME][DOMAIN_NAME]" at bounding box center [342, 204] width 247 height 23
paste input "[EMAIL_ADDRESS][PERSON_NAME][DOMAIN_NAME]"
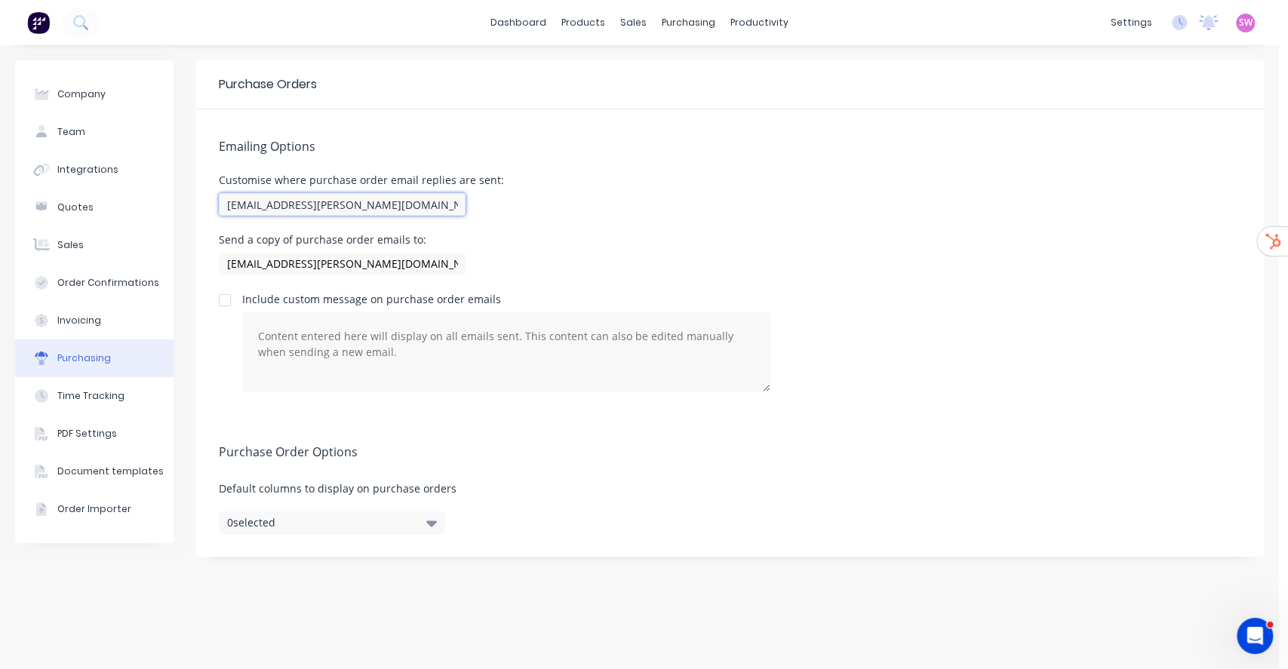
type input "[EMAIL_ADDRESS][PERSON_NAME][DOMAIN_NAME]"
click at [666, 204] on div "Customise where purchase order email replies are sent: [EMAIL_ADDRESS][PERSON_N…" at bounding box center [730, 197] width 1023 height 45
drag, startPoint x: 63, startPoint y: 313, endPoint x: 44, endPoint y: 311, distance: 19.8
click at [63, 312] on button "Invoicing" at bounding box center [94, 321] width 158 height 38
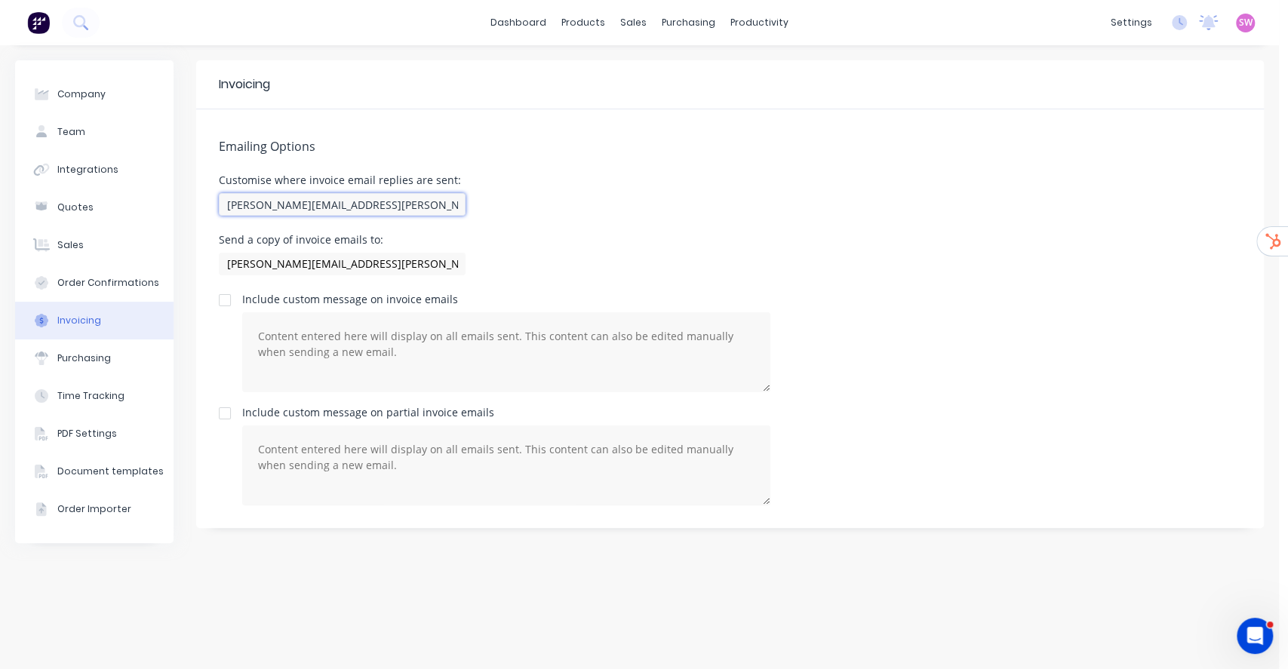
click at [419, 202] on input "[PERSON_NAME][EMAIL_ADDRESS][PERSON_NAME][DOMAIN_NAME]" at bounding box center [342, 204] width 247 height 23
paste input "[EMAIL_ADDRESS][PERSON_NAME][DOMAIN_NAME]"
type input "[EMAIL_ADDRESS][PERSON_NAME][DOMAIN_NAME]"
click at [374, 261] on input "[PERSON_NAME][EMAIL_ADDRESS][PERSON_NAME][DOMAIN_NAME]" at bounding box center [342, 264] width 247 height 23
paste input "[EMAIL_ADDRESS][PERSON_NAME][DOMAIN_NAME]"
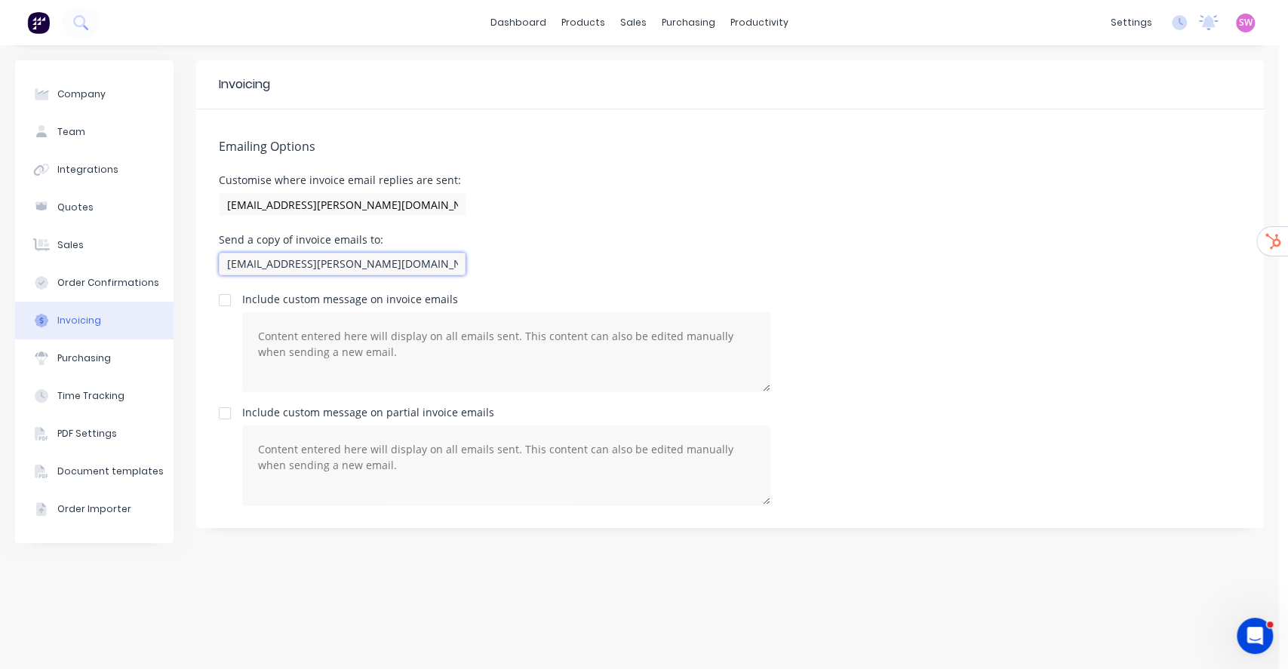
type input "[EMAIL_ADDRESS][PERSON_NAME][DOMAIN_NAME]"
click at [534, 229] on div "Emailing Options Customise where invoice email replies are sent: [EMAIL_ADDRESS…" at bounding box center [730, 318] width 1068 height 419
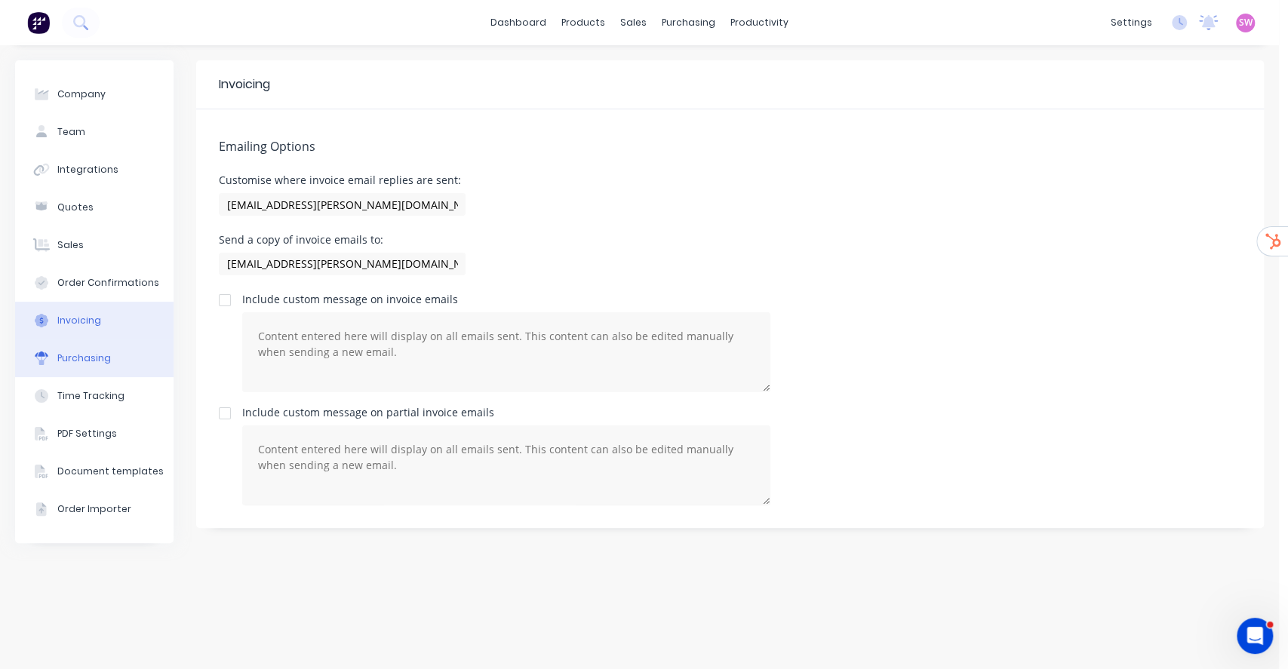
click at [86, 349] on button "Purchasing" at bounding box center [94, 359] width 158 height 38
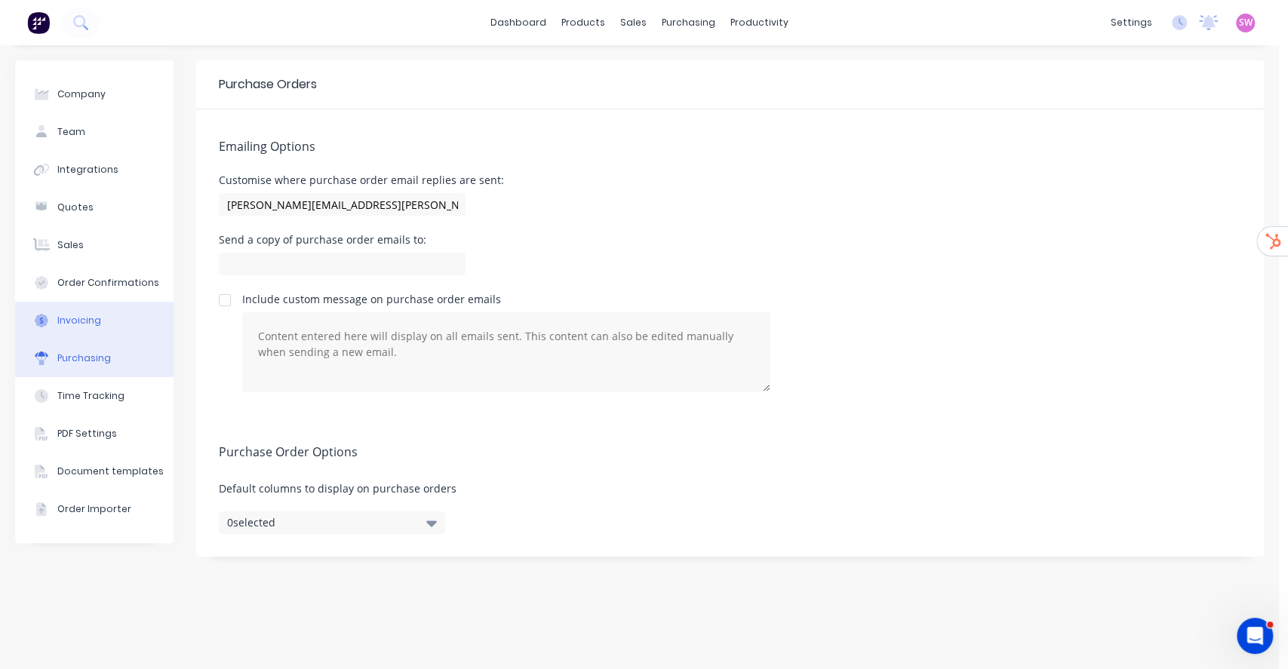
click at [97, 315] on div "Invoicing" at bounding box center [79, 321] width 44 height 14
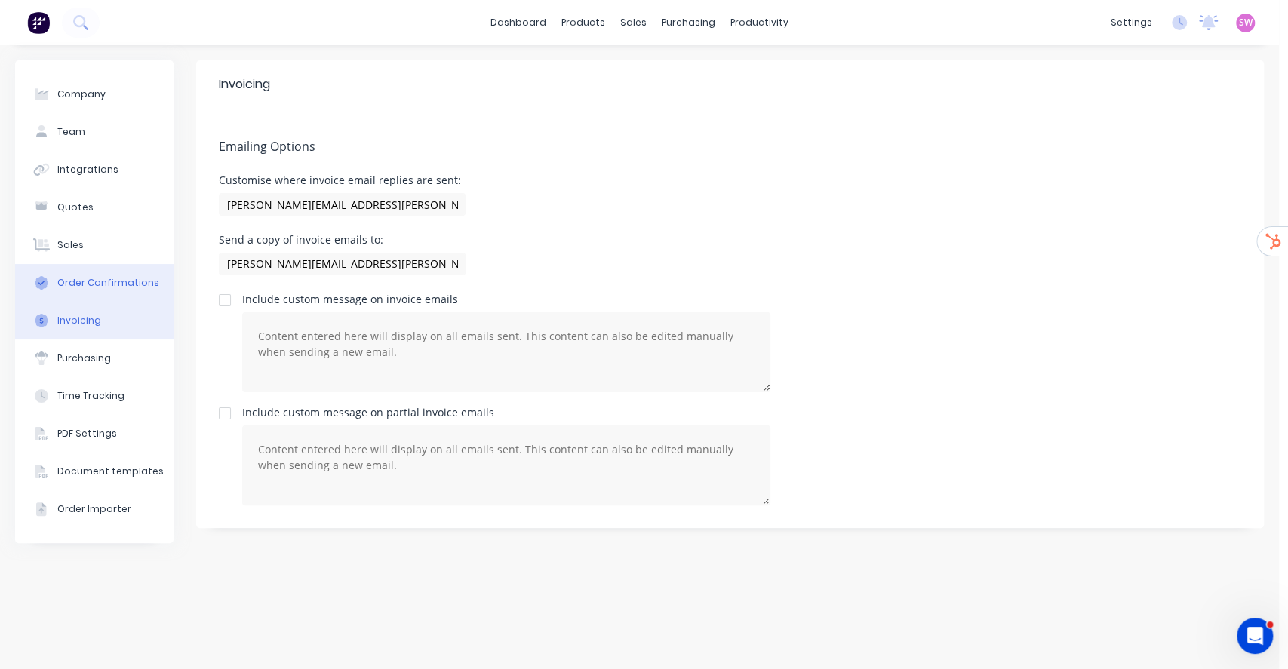
click at [98, 285] on div "Order Confirmations" at bounding box center [108, 283] width 102 height 14
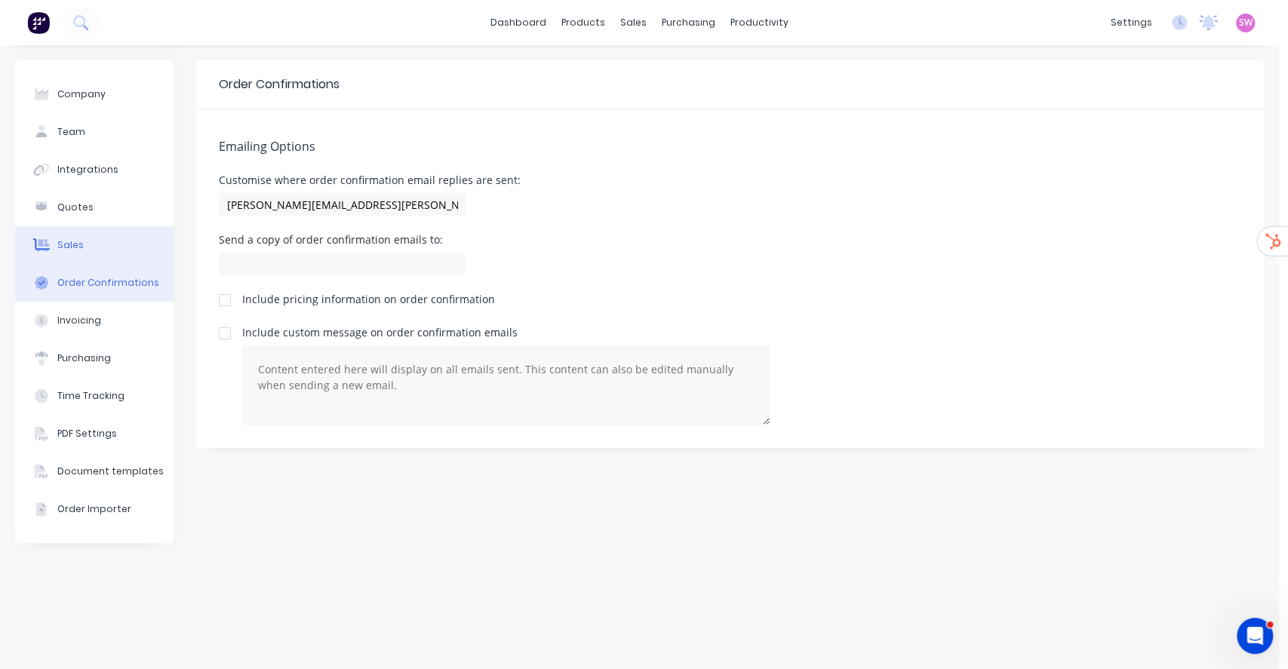
click at [83, 246] on button "Sales" at bounding box center [94, 245] width 158 height 38
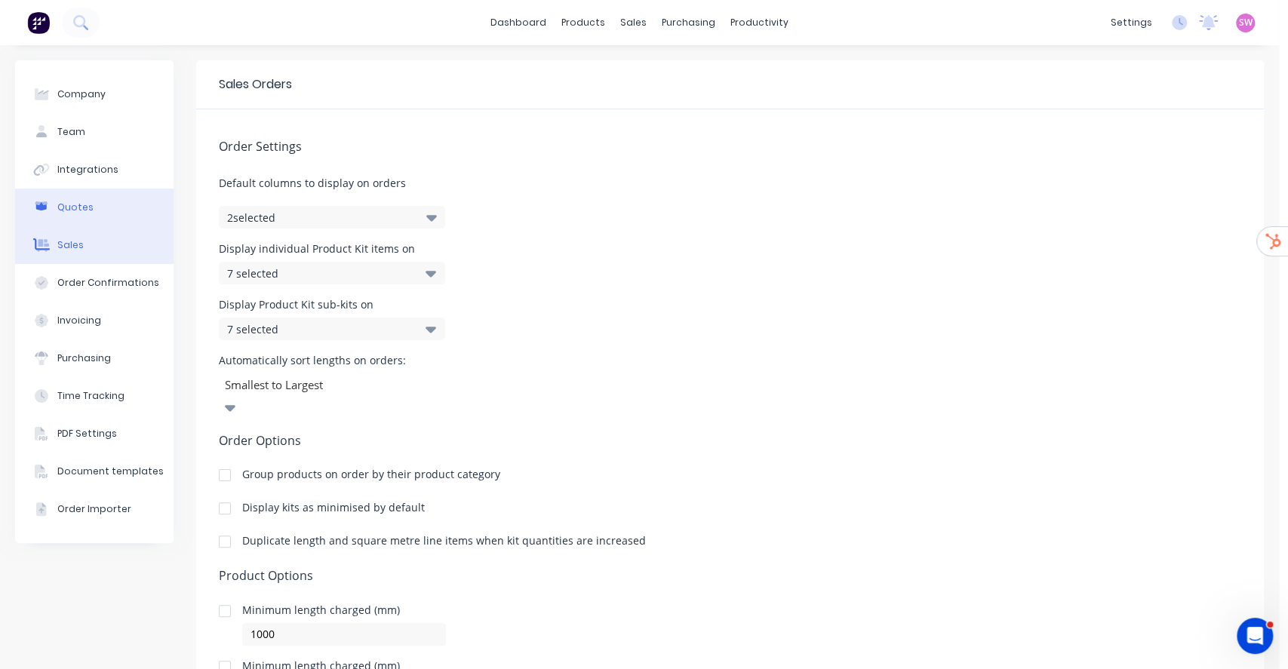
click at [110, 189] on button "Quotes" at bounding box center [94, 208] width 158 height 38
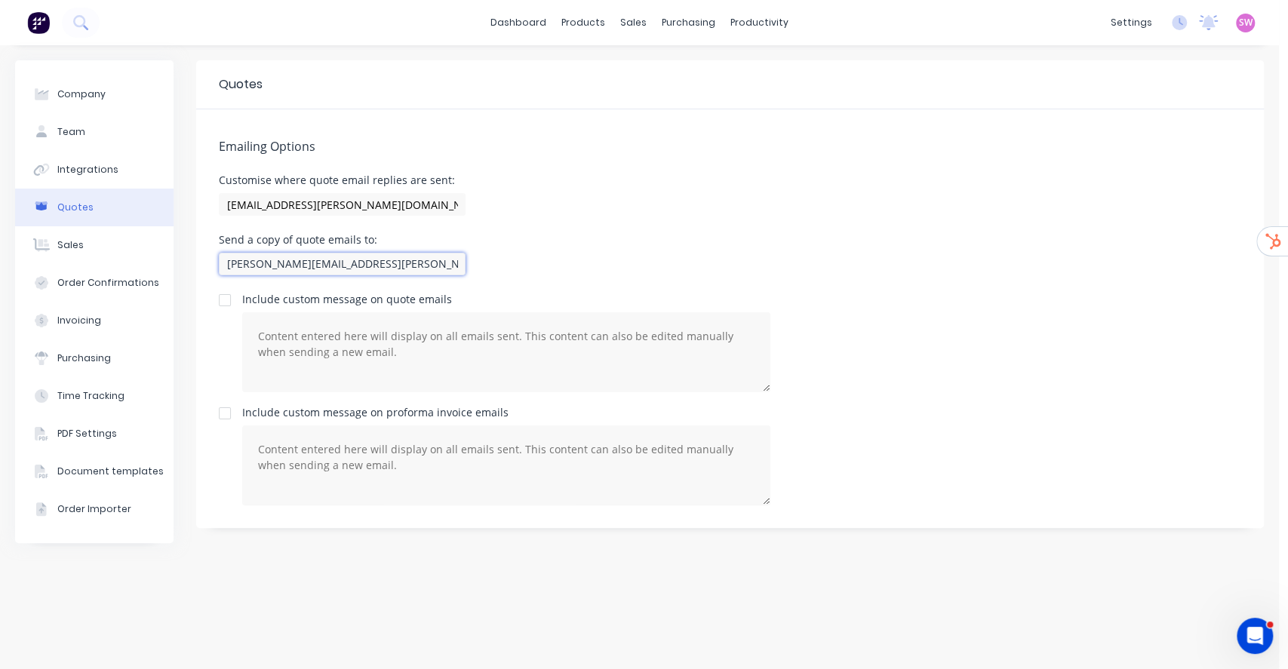
click at [396, 258] on input "[PERSON_NAME][EMAIL_ADDRESS][PERSON_NAME][DOMAIN_NAME]" at bounding box center [342, 264] width 247 height 23
paste input "[EMAIL_ADDRESS][PERSON_NAME][DOMAIN_NAME]"
type input "[PERSON_NAME][EMAIL_ADDRESS][PERSON_NAME][DOMAIN_NAME], [EMAIL_ADDRESS][PERSON_…"
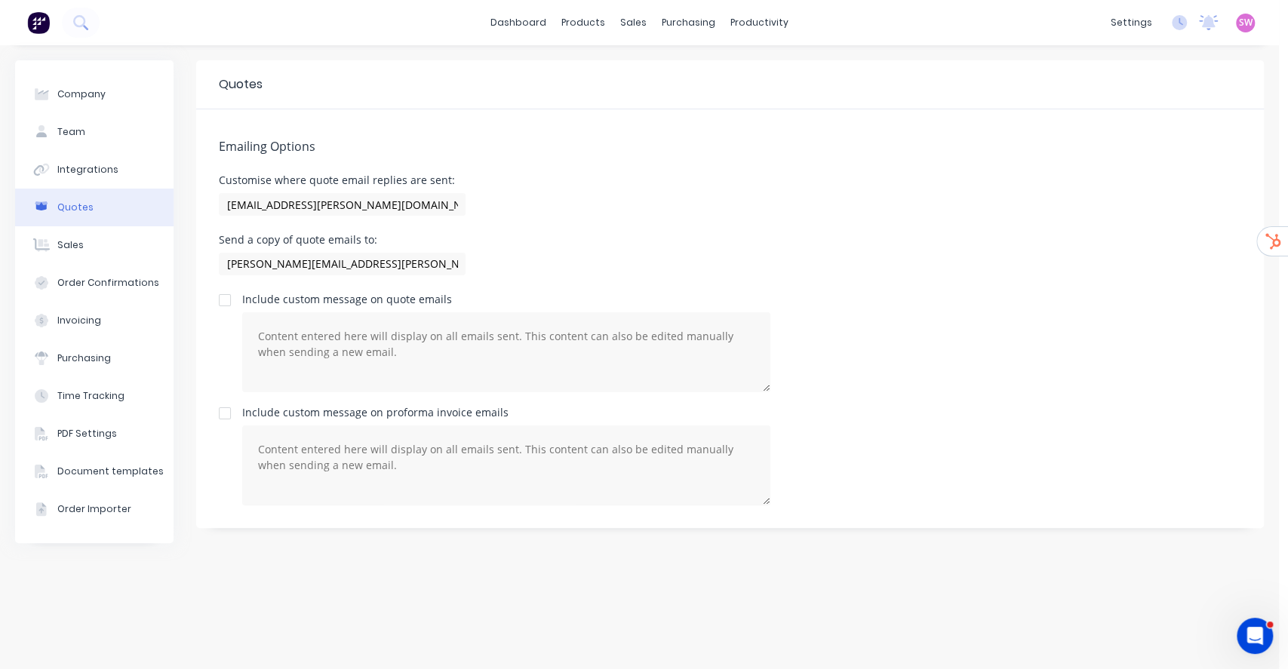
click at [722, 232] on div "Emailing Options Customise where quote email replies are sent: [EMAIL_ADDRESS][…" at bounding box center [730, 318] width 1068 height 419
click at [331, 206] on input "[EMAIL_ADDRESS][PERSON_NAME][DOMAIN_NAME]" at bounding box center [342, 204] width 247 height 23
click at [735, 195] on div "Customise where quote email replies are sent: [EMAIL_ADDRESS][PERSON_NAME][DOMA…" at bounding box center [730, 197] width 1023 height 45
click at [69, 279] on div "Order Confirmations" at bounding box center [108, 283] width 102 height 14
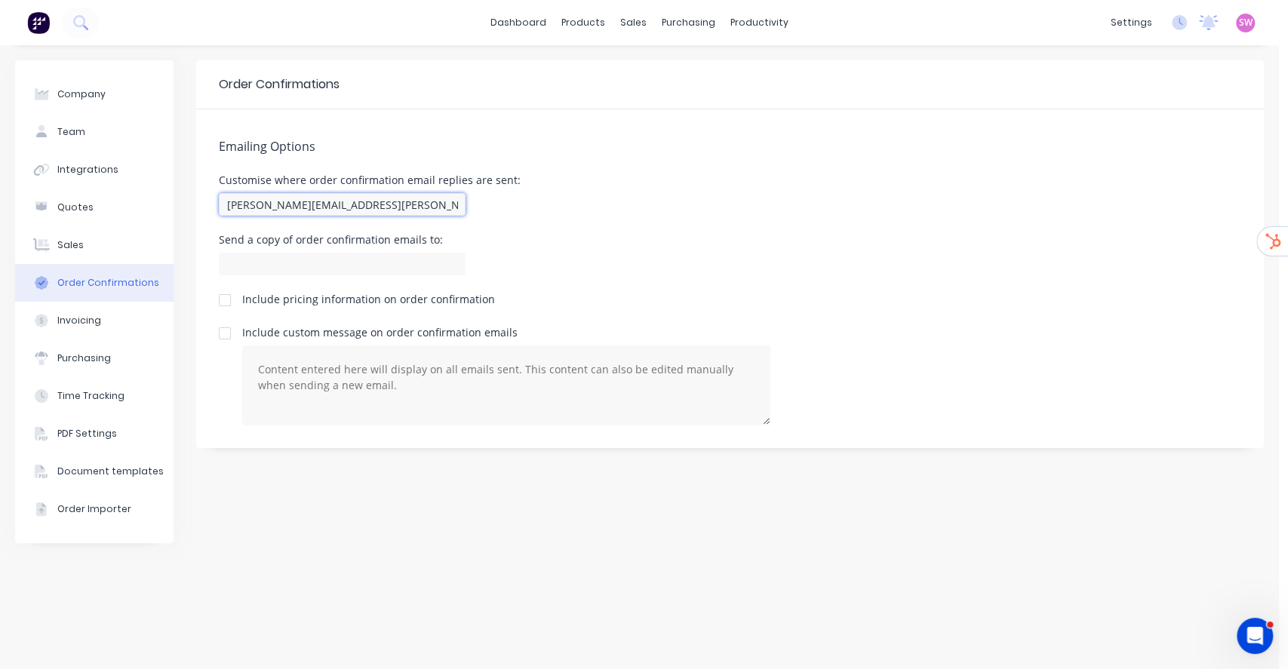
click at [386, 202] on input "[PERSON_NAME][EMAIL_ADDRESS][PERSON_NAME][DOMAIN_NAME]" at bounding box center [342, 204] width 247 height 23
paste input "[EMAIL_ADDRESS][PERSON_NAME][DOMAIN_NAME]"
type input "[EMAIL_ADDRESS][PERSON_NAME][DOMAIN_NAME]"
click at [345, 263] on input at bounding box center [342, 264] width 247 height 23
paste input "[EMAIL_ADDRESS][PERSON_NAME][DOMAIN_NAME]"
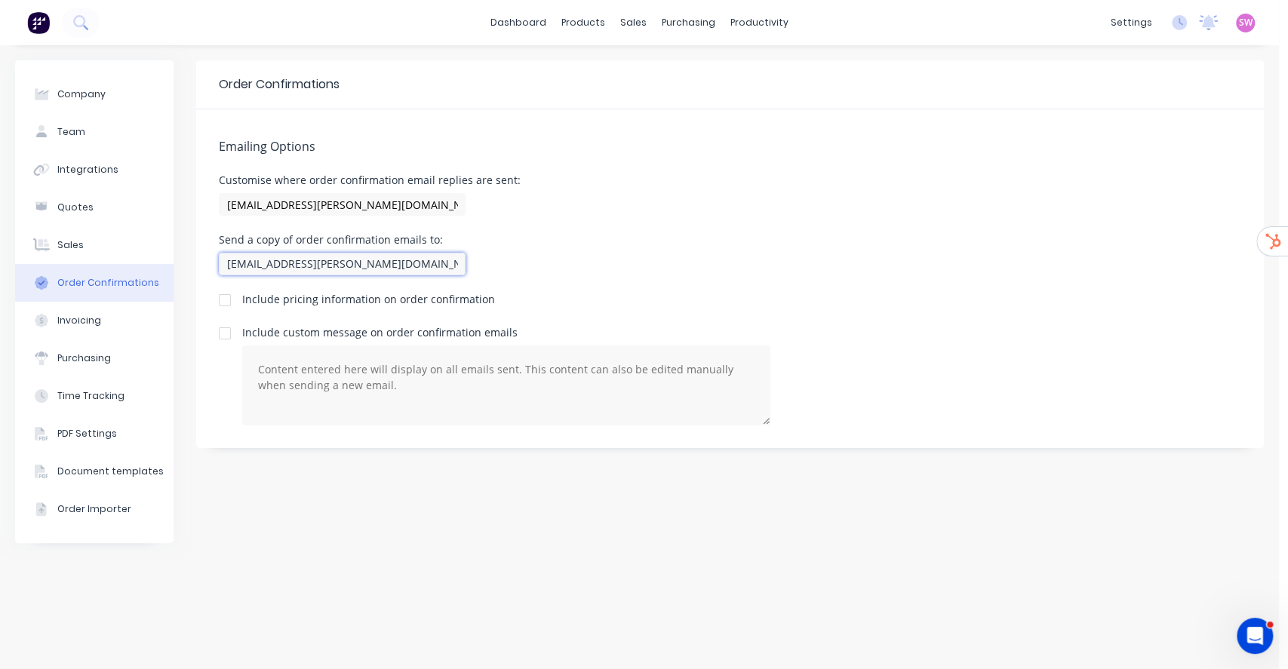
type input "[EMAIL_ADDRESS][PERSON_NAME][DOMAIN_NAME]"
click at [422, 192] on div "[EMAIL_ADDRESS][PERSON_NAME][DOMAIN_NAME]" at bounding box center [370, 204] width 302 height 30
click at [424, 199] on input "[EMAIL_ADDRESS][PERSON_NAME][DOMAIN_NAME]" at bounding box center [342, 204] width 247 height 23
click at [634, 128] on div "Emailing Options Customise where order confirmation email replies are sent: [EM…" at bounding box center [730, 278] width 1068 height 339
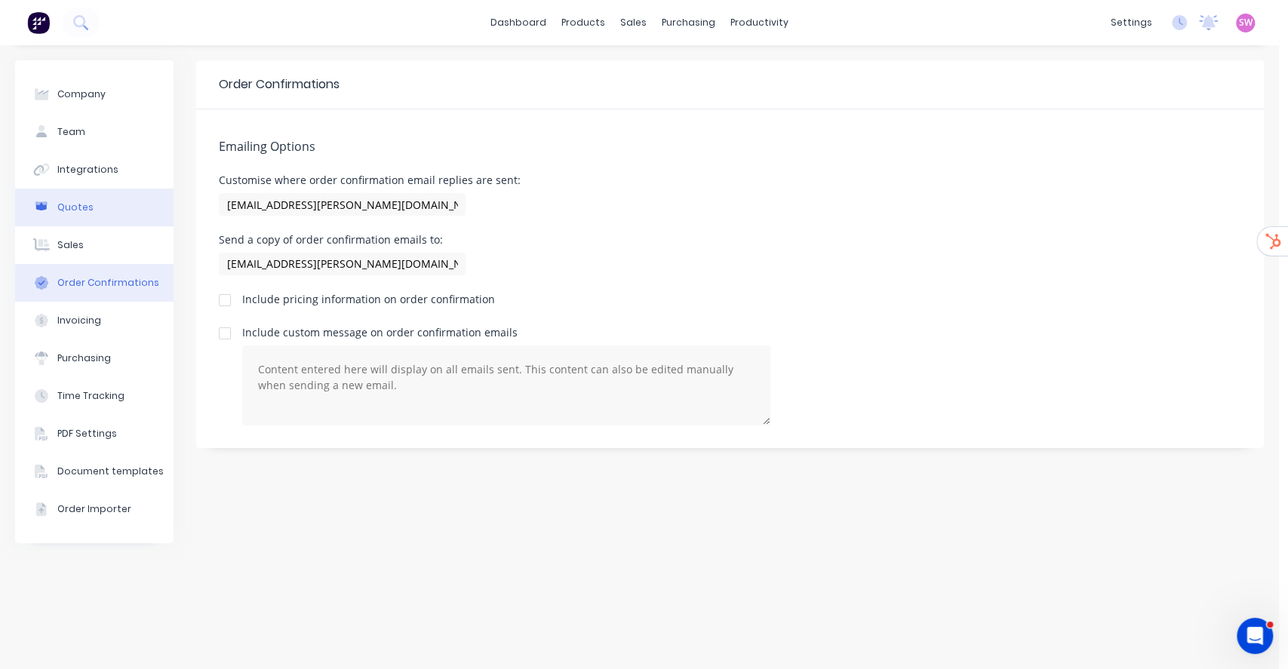
click at [97, 216] on button "Quotes" at bounding box center [94, 208] width 158 height 38
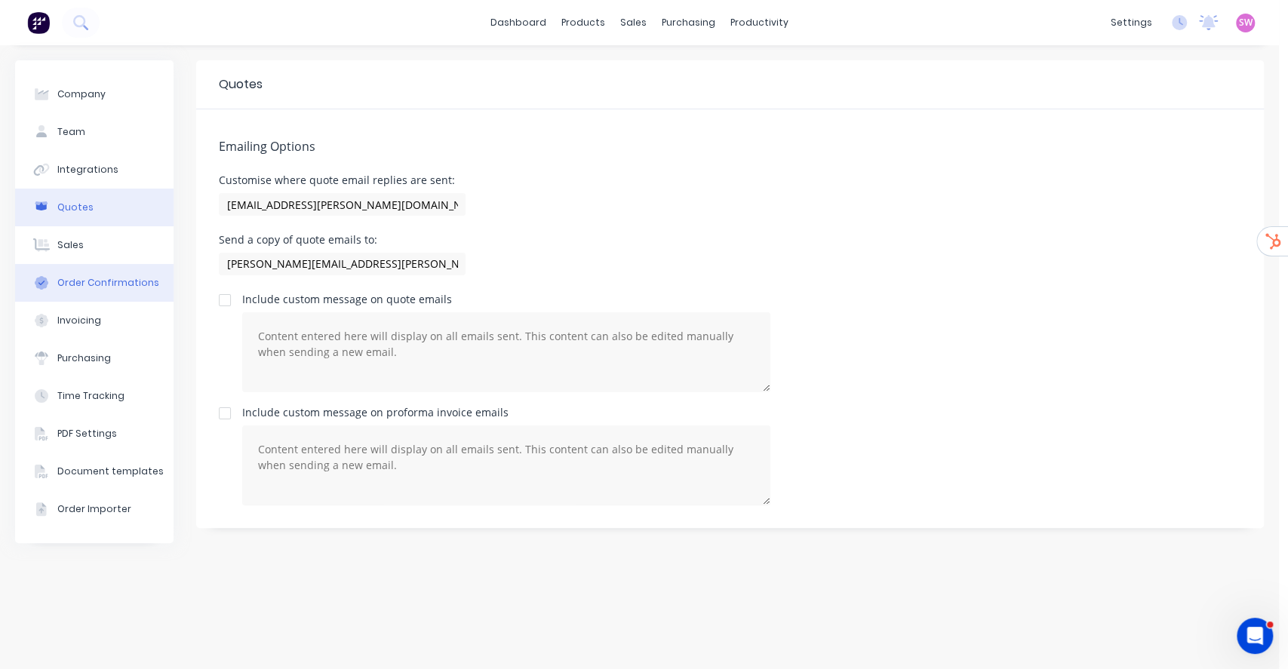
click at [85, 282] on div "Order Confirmations" at bounding box center [108, 283] width 102 height 14
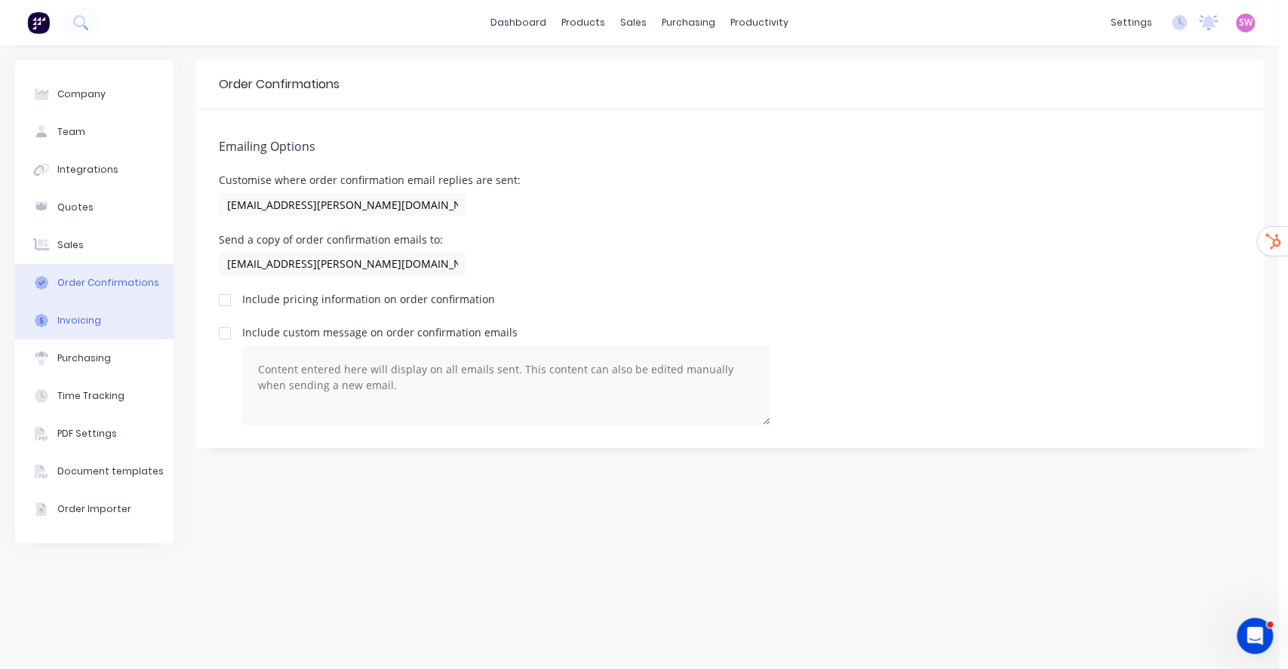
click at [101, 320] on button "Invoicing" at bounding box center [94, 321] width 158 height 38
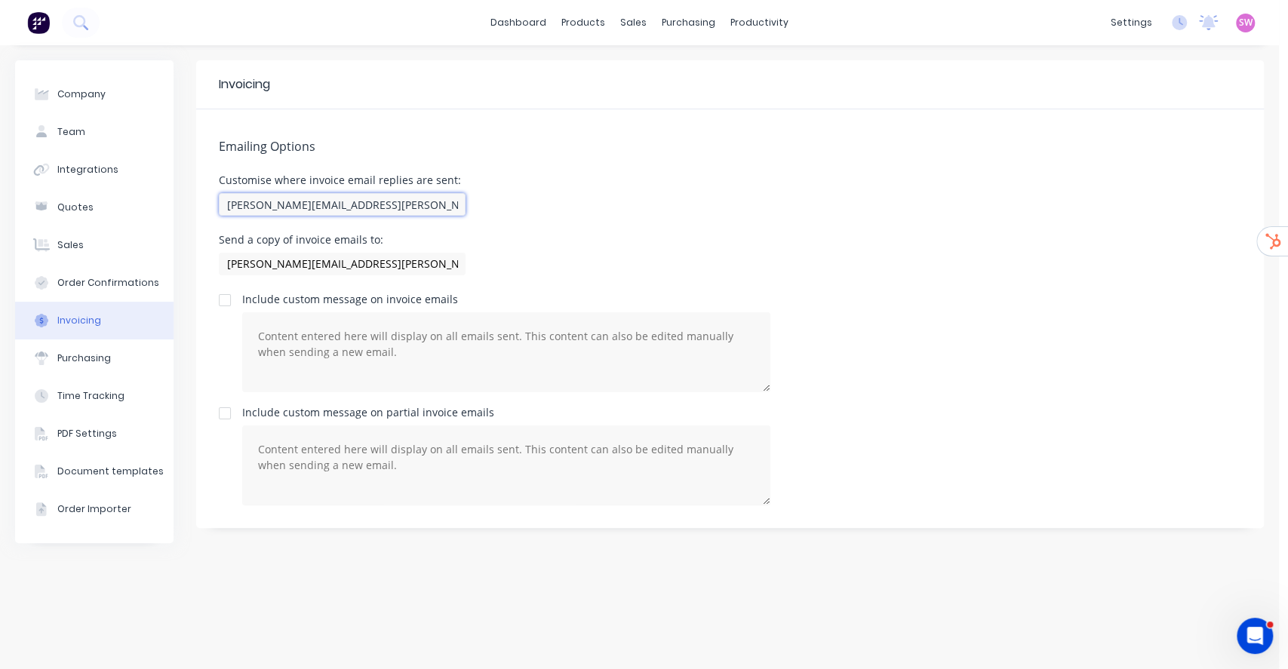
click at [427, 208] on input "[PERSON_NAME][EMAIL_ADDRESS][PERSON_NAME][DOMAIN_NAME]" at bounding box center [342, 204] width 247 height 23
click at [72, 278] on div "Order Confirmations" at bounding box center [108, 283] width 102 height 14
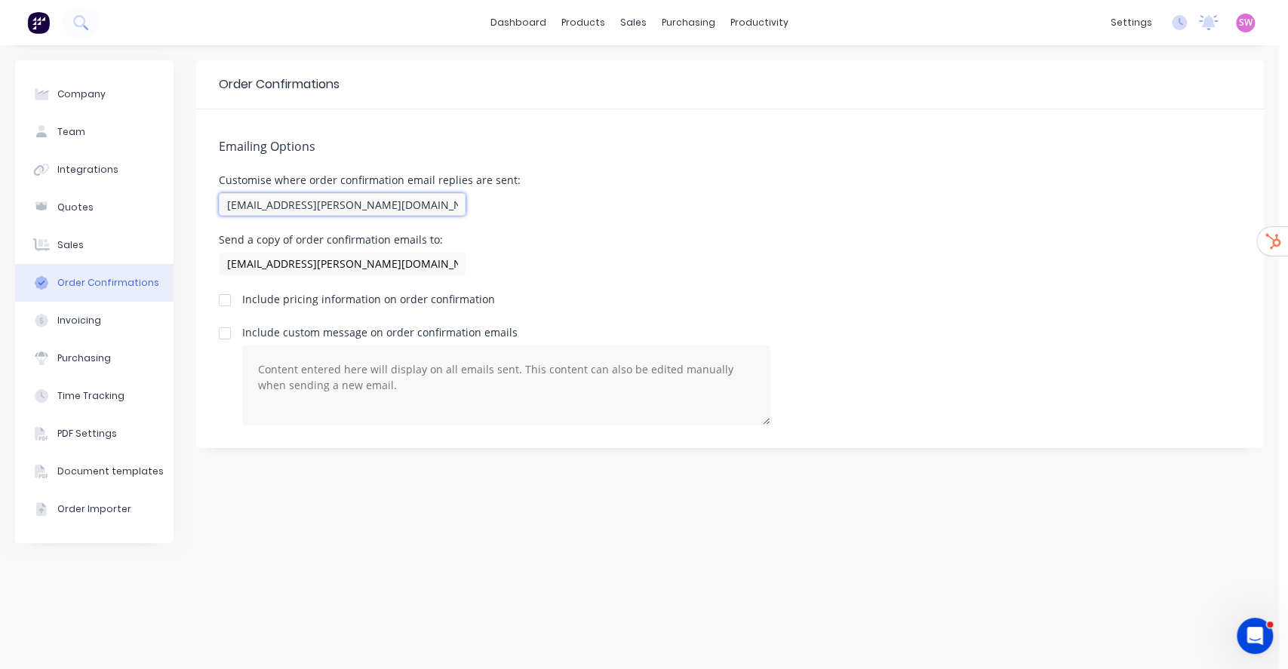
click at [399, 201] on input "[EMAIL_ADDRESS][PERSON_NAME][DOMAIN_NAME]" at bounding box center [342, 204] width 247 height 23
click at [96, 314] on div "Invoicing" at bounding box center [79, 321] width 44 height 14
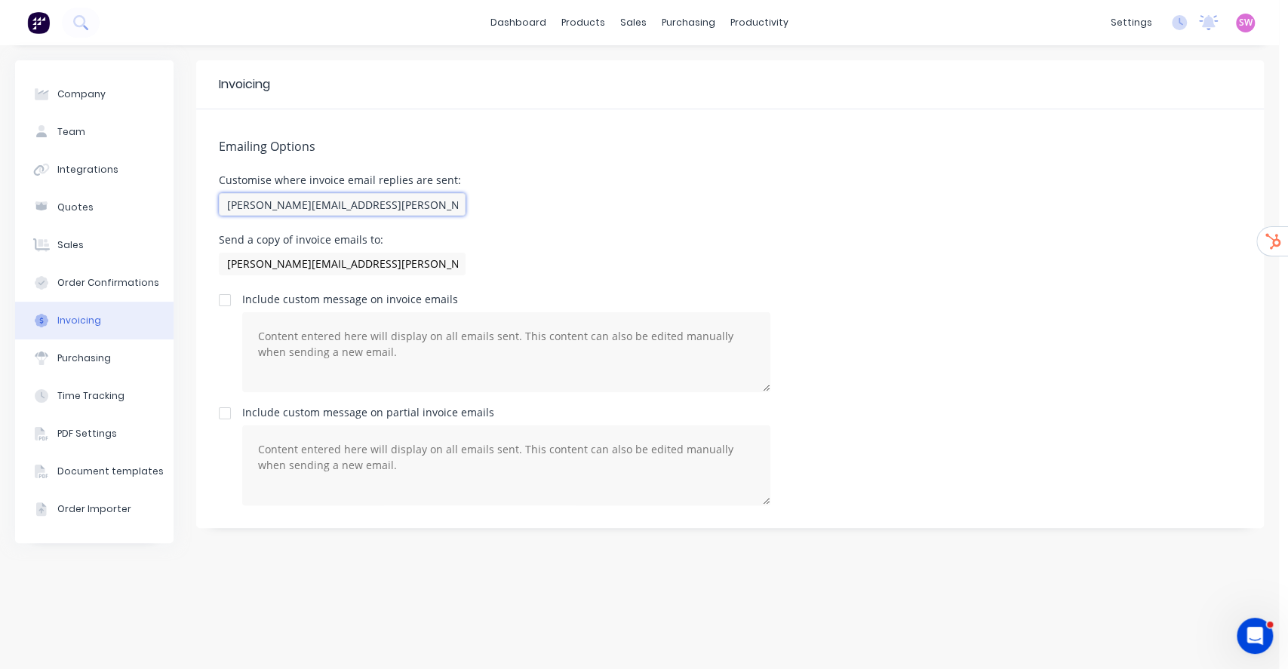
click at [392, 208] on input "[PERSON_NAME][EMAIL_ADDRESS][PERSON_NAME][DOMAIN_NAME]" at bounding box center [342, 204] width 247 height 23
paste input "[EMAIL_ADDRESS][PERSON_NAME][DOMAIN_NAME]"
type input "[EMAIL_ADDRESS][PERSON_NAME][DOMAIN_NAME]"
click at [420, 254] on input "[PERSON_NAME][EMAIL_ADDRESS][PERSON_NAME][DOMAIN_NAME]" at bounding box center [342, 264] width 247 height 23
paste input "[EMAIL_ADDRESS][PERSON_NAME][DOMAIN_NAME]"
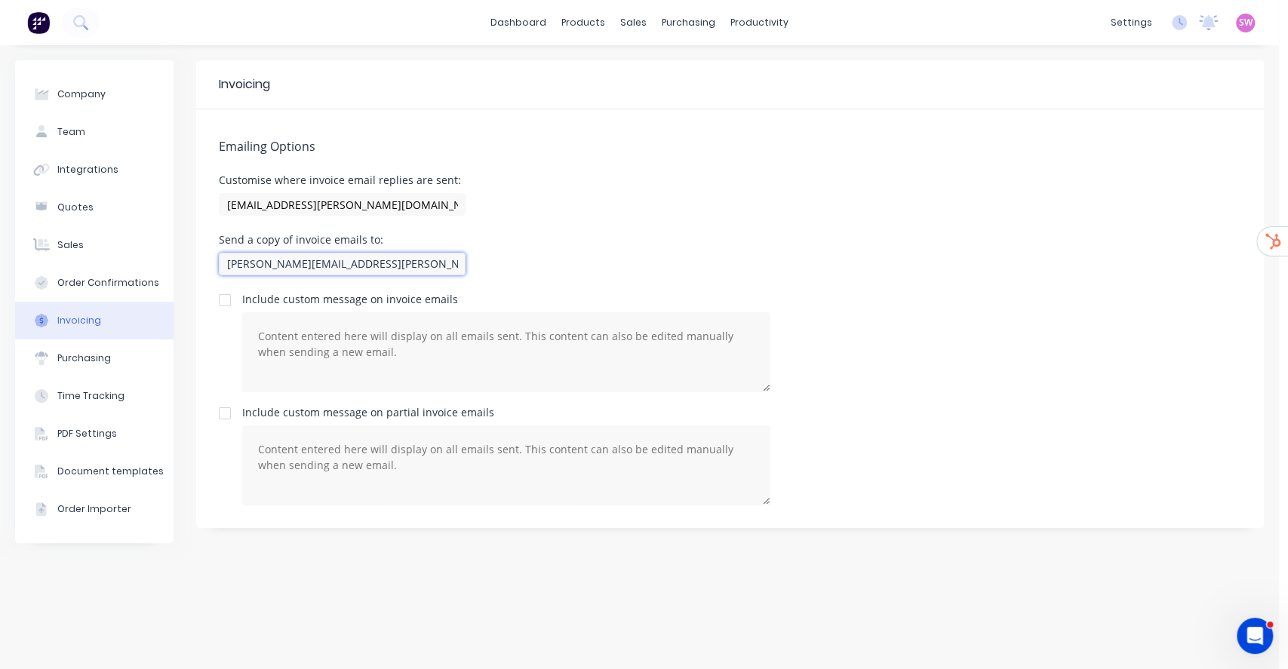
scroll to position [0, 21]
type input "[PERSON_NAME][EMAIL_ADDRESS][PERSON_NAME][DOMAIN_NAME], [EMAIL_ADDRESS][PERSON_…"
click at [620, 222] on div "Emailing Options Customise where invoice email replies are sent: [EMAIL_ADDRESS…" at bounding box center [730, 318] width 1068 height 419
click at [426, 214] on input "[EMAIL_ADDRESS][PERSON_NAME][DOMAIN_NAME]" at bounding box center [342, 204] width 247 height 23
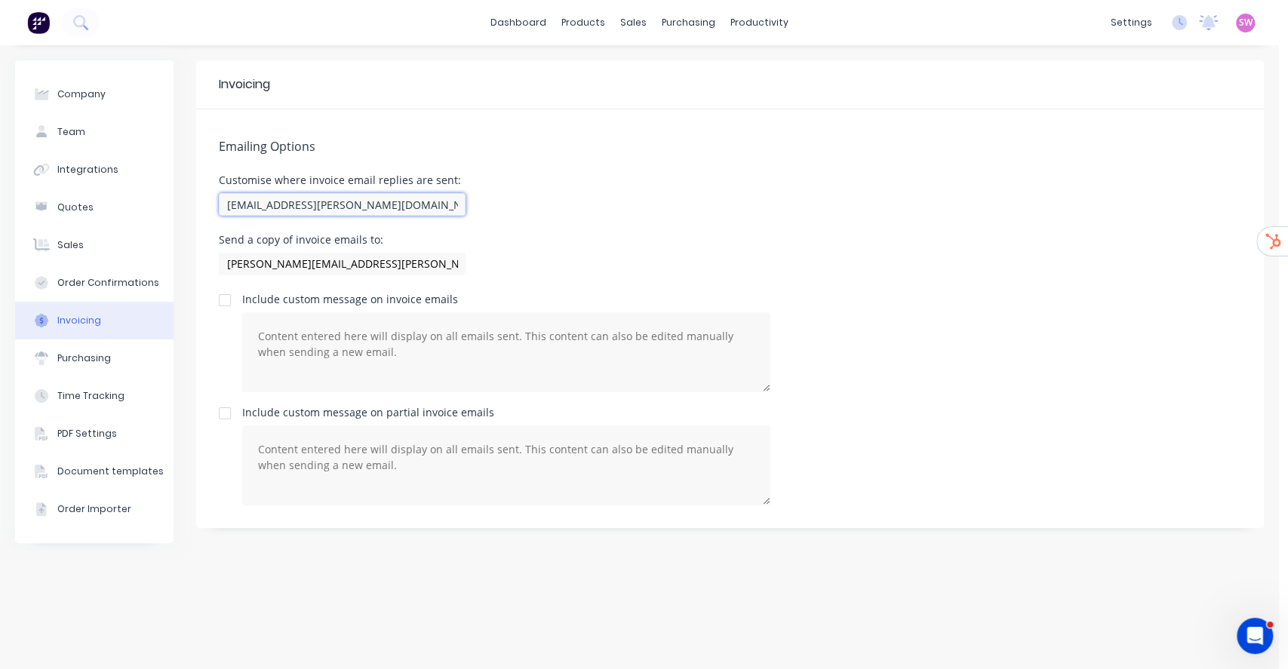
click at [425, 212] on input "[EMAIL_ADDRESS][PERSON_NAME][DOMAIN_NAME]" at bounding box center [342, 204] width 247 height 23
click at [435, 264] on input "[PERSON_NAME][EMAIL_ADDRESS][PERSON_NAME][DOMAIN_NAME], [EMAIL_ADDRESS][PERSON_…" at bounding box center [342, 264] width 247 height 23
click at [97, 370] on button "Purchasing" at bounding box center [94, 359] width 158 height 38
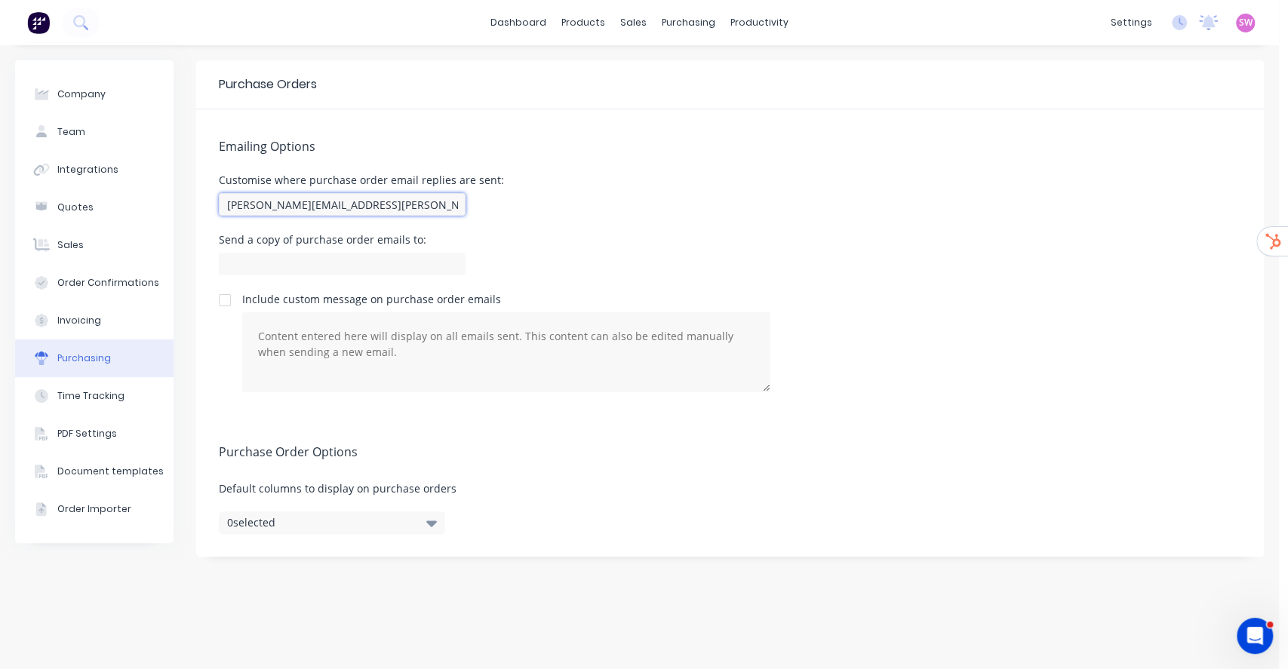
click at [445, 201] on input "[PERSON_NAME][EMAIL_ADDRESS][PERSON_NAME][DOMAIN_NAME]" at bounding box center [342, 204] width 247 height 23
paste input "[EMAIL_ADDRESS][PERSON_NAME][DOMAIN_NAME]"
type input "[EMAIL_ADDRESS][PERSON_NAME][DOMAIN_NAME]"
click at [417, 254] on input at bounding box center [342, 264] width 247 height 23
paste input "[EMAIL_ADDRESS][PERSON_NAME][DOMAIN_NAME]"
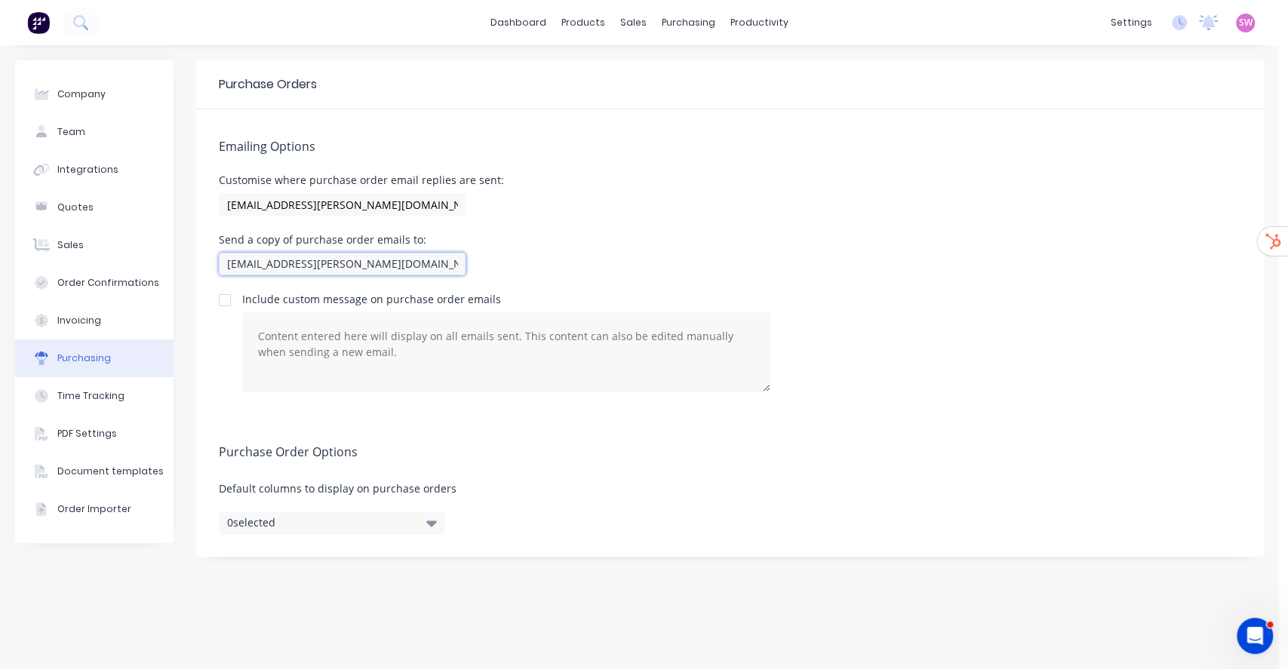
type input "[EMAIL_ADDRESS][PERSON_NAME][DOMAIN_NAME]"
click at [711, 222] on div "Emailing Options Customise where purchase order email replies are sent: [EMAIL_…" at bounding box center [730, 262] width 1068 height 306
click at [442, 265] on input "[EMAIL_ADDRESS][PERSON_NAME][DOMAIN_NAME]" at bounding box center [342, 264] width 247 height 23
click at [455, 212] on input "[EMAIL_ADDRESS][PERSON_NAME][DOMAIN_NAME]" at bounding box center [342, 204] width 247 height 23
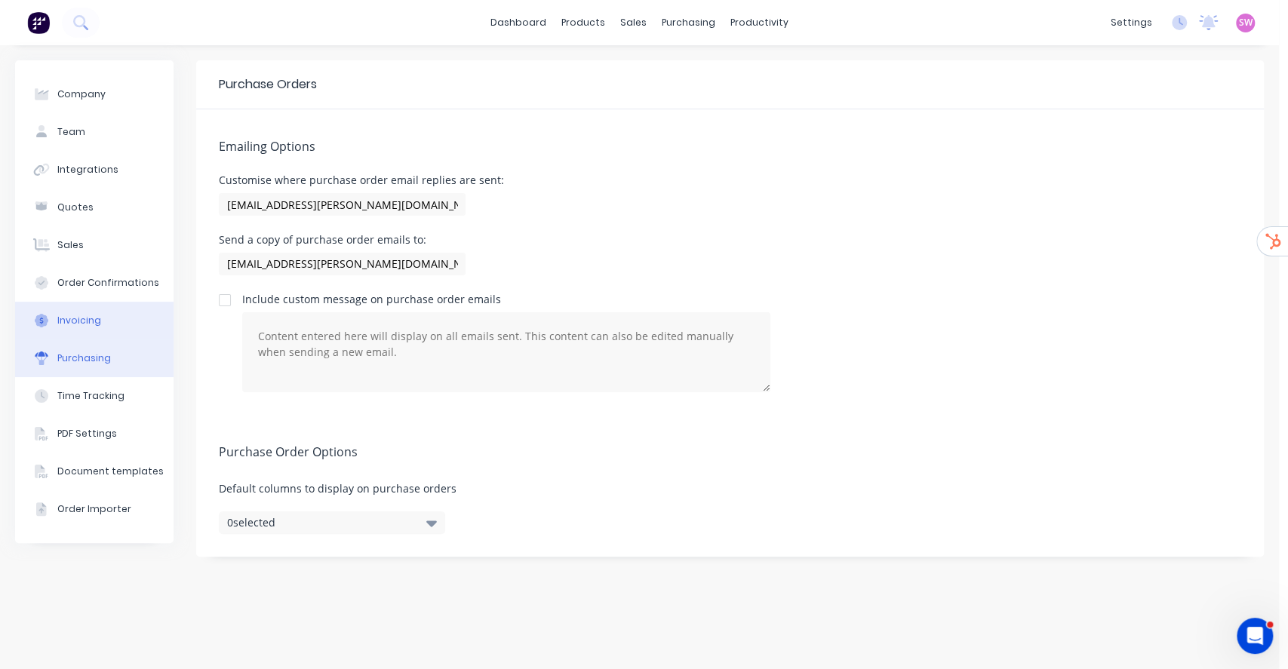
click at [91, 332] on button "Invoicing" at bounding box center [94, 321] width 158 height 38
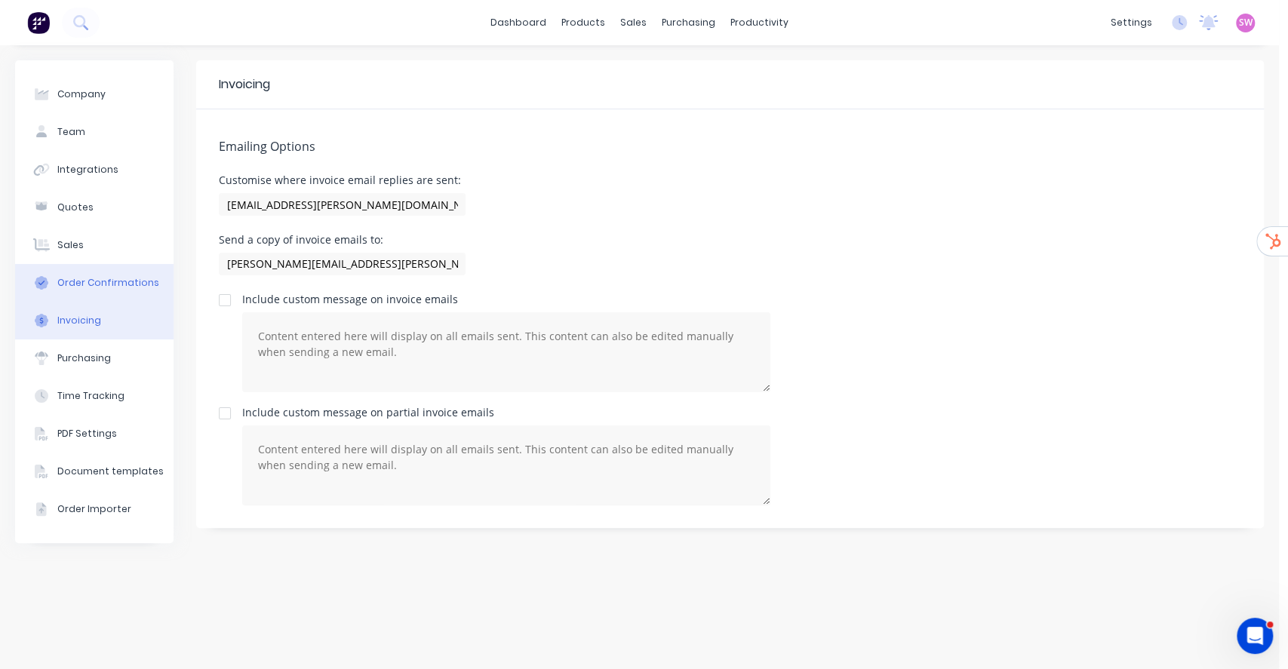
click at [122, 285] on div "Order Confirmations" at bounding box center [108, 283] width 102 height 14
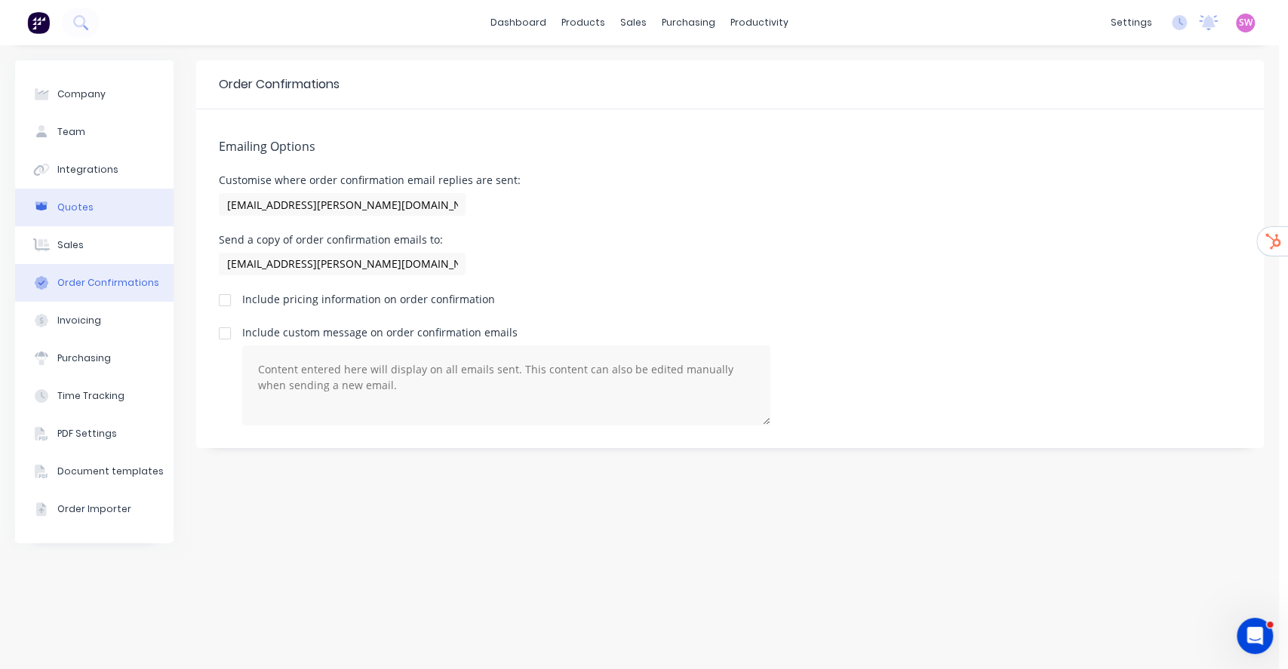
click at [84, 208] on div "Quotes" at bounding box center [75, 208] width 36 height 14
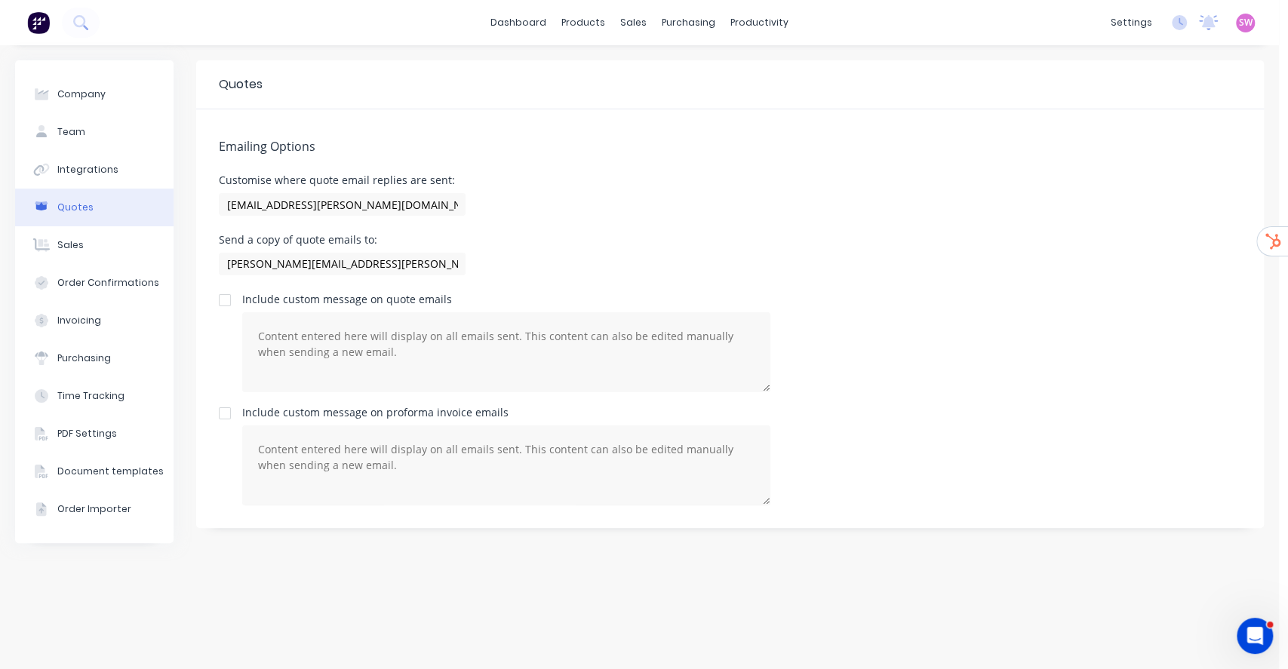
drag, startPoint x: 1080, startPoint y: 249, endPoint x: 1054, endPoint y: 261, distance: 29.0
click at [1081, 251] on div "Send a copy of quote emails to: [PERSON_NAME][EMAIL_ADDRESS][PERSON_NAME][DOMAI…" at bounding box center [730, 257] width 1023 height 45
click at [118, 290] on button "Order Confirmations" at bounding box center [94, 283] width 158 height 38
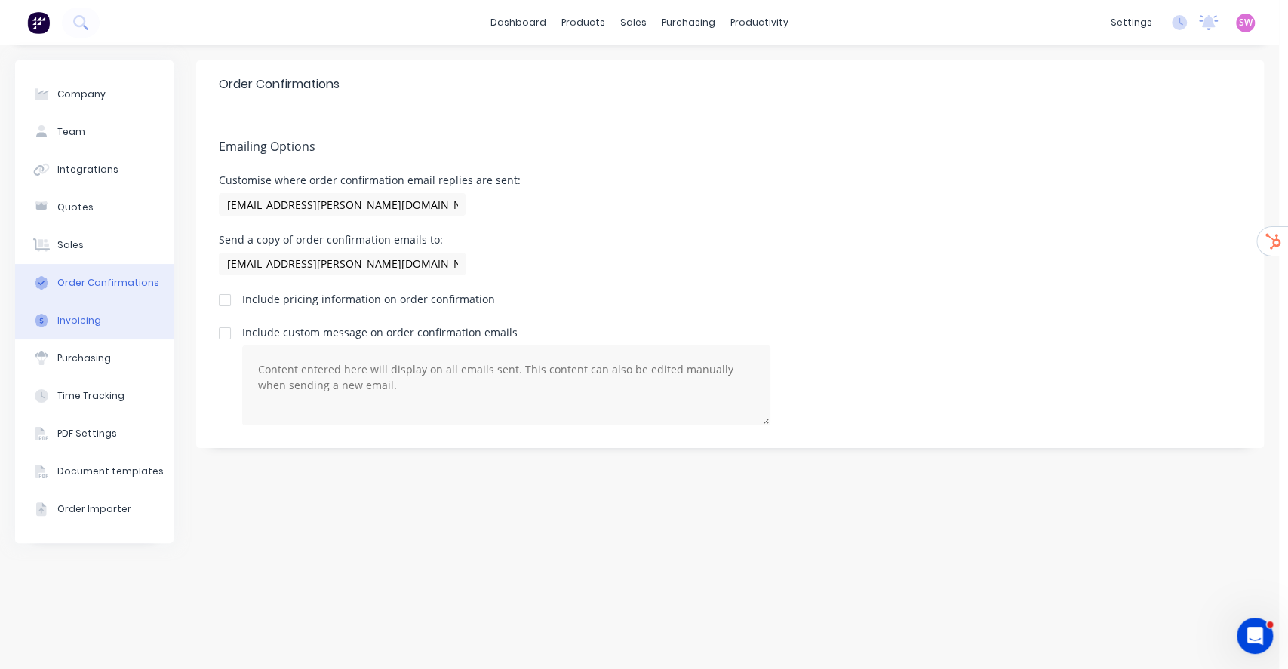
click at [88, 314] on div "Invoicing" at bounding box center [79, 321] width 44 height 14
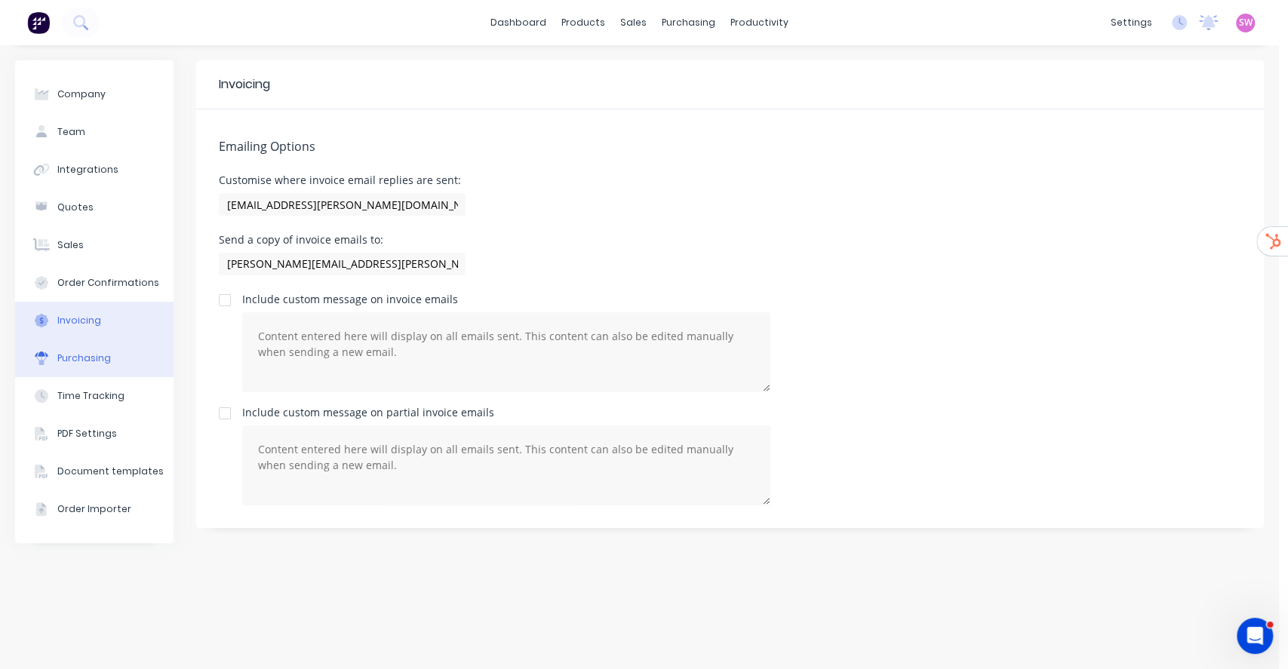
click at [67, 345] on button "Purchasing" at bounding box center [94, 359] width 158 height 38
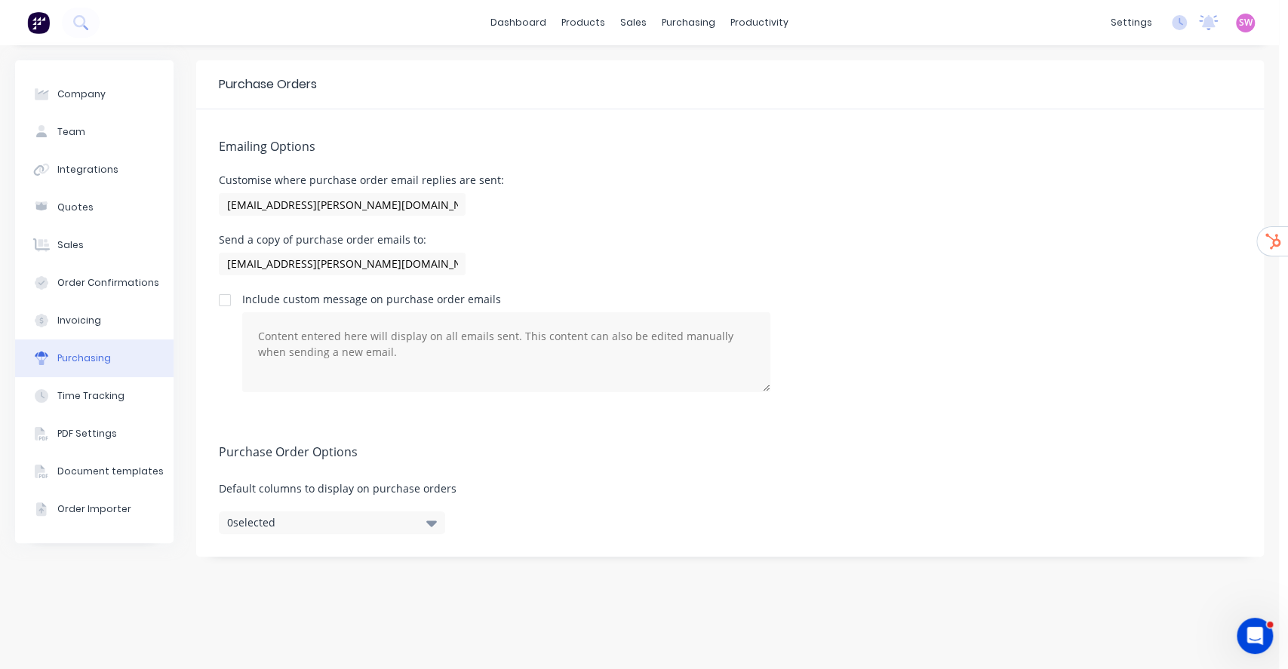
click at [900, 230] on div "Emailing Options Customise where purchase order email replies are sent: [EMAIL_…" at bounding box center [730, 262] width 1068 height 306
click at [122, 402] on button "Time Tracking" at bounding box center [94, 396] width 158 height 38
